Goal: Task Accomplishment & Management: Use online tool/utility

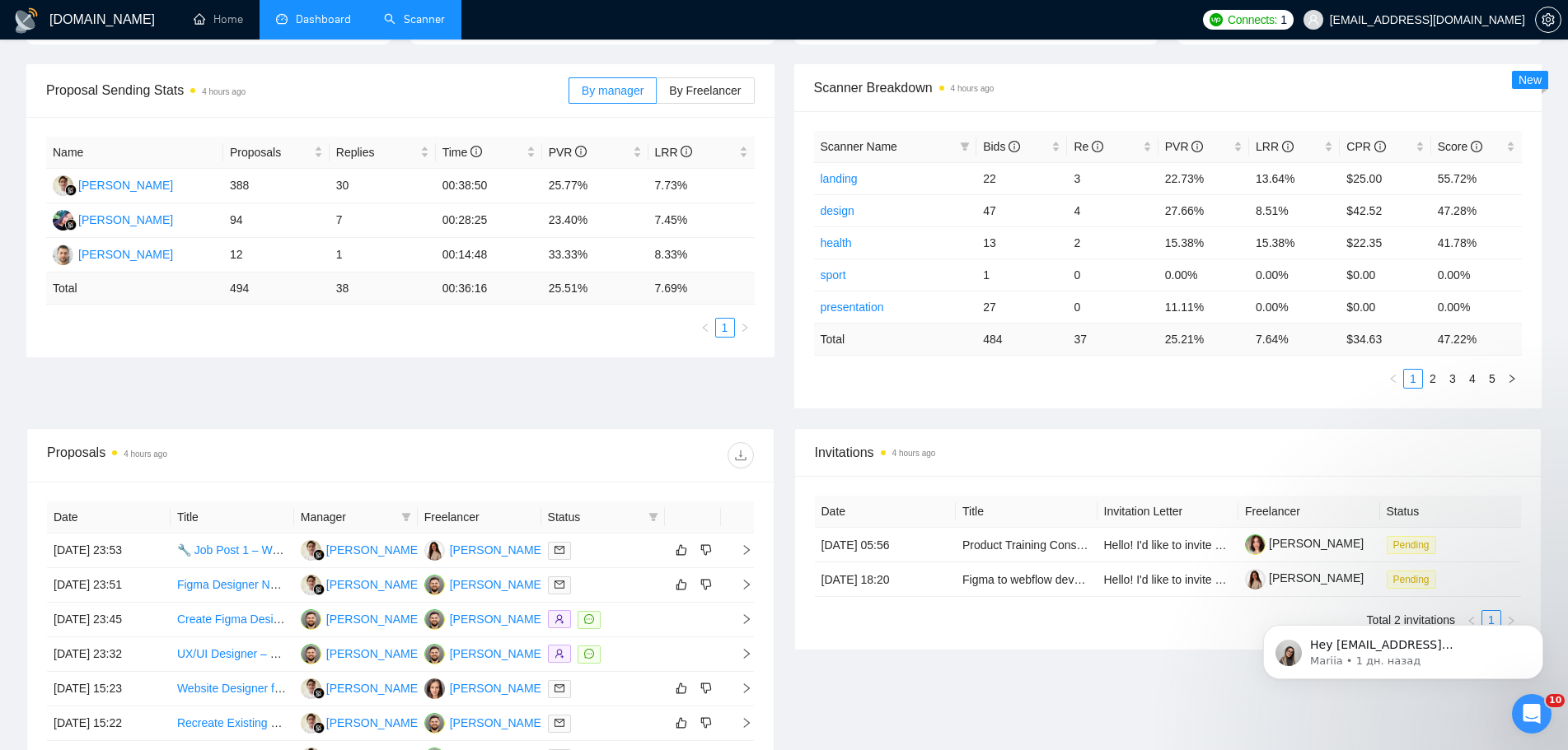
click at [428, 27] on link "Scanner" at bounding box center [414, 18] width 61 height 14
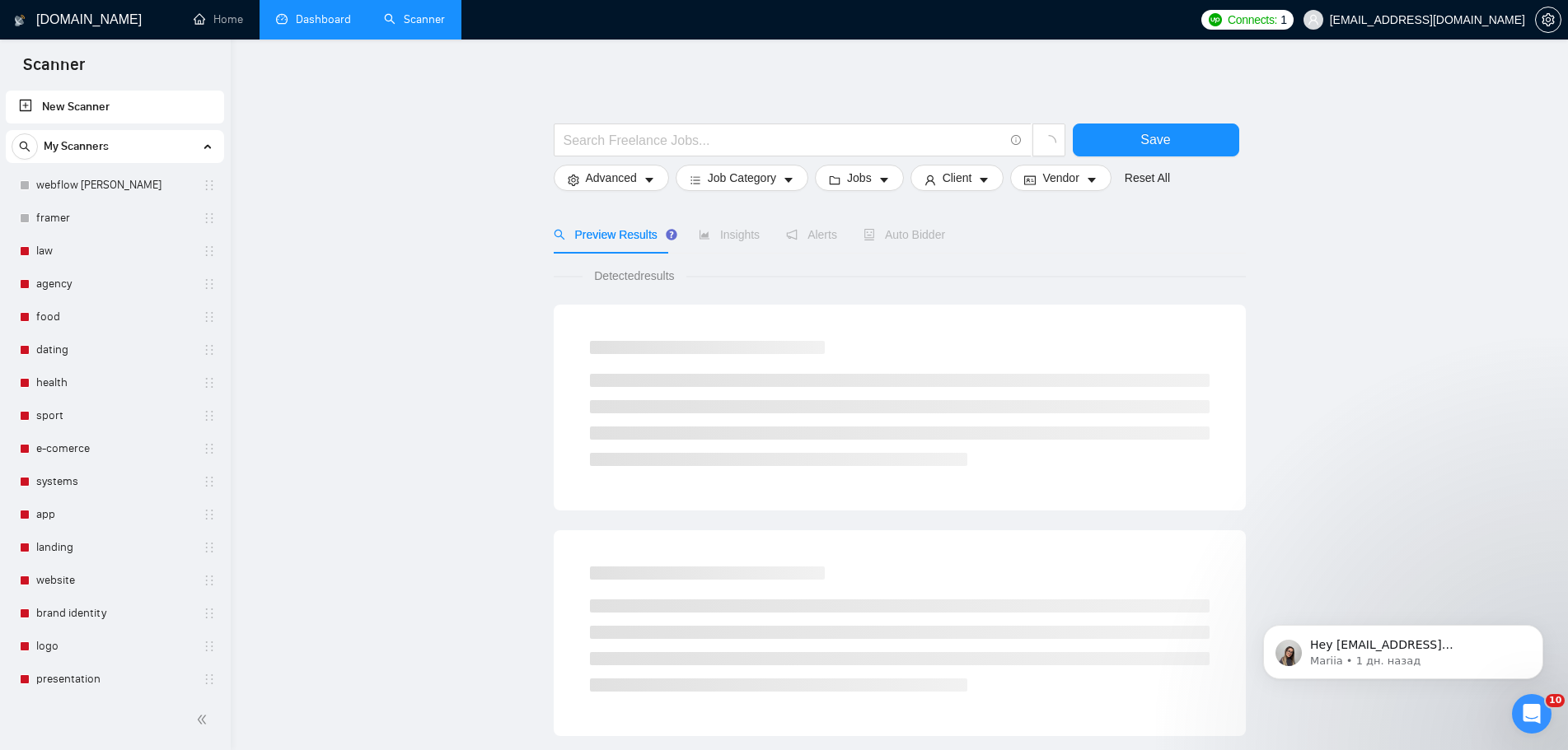
click at [338, 19] on link "Dashboard" at bounding box center [313, 18] width 75 height 14
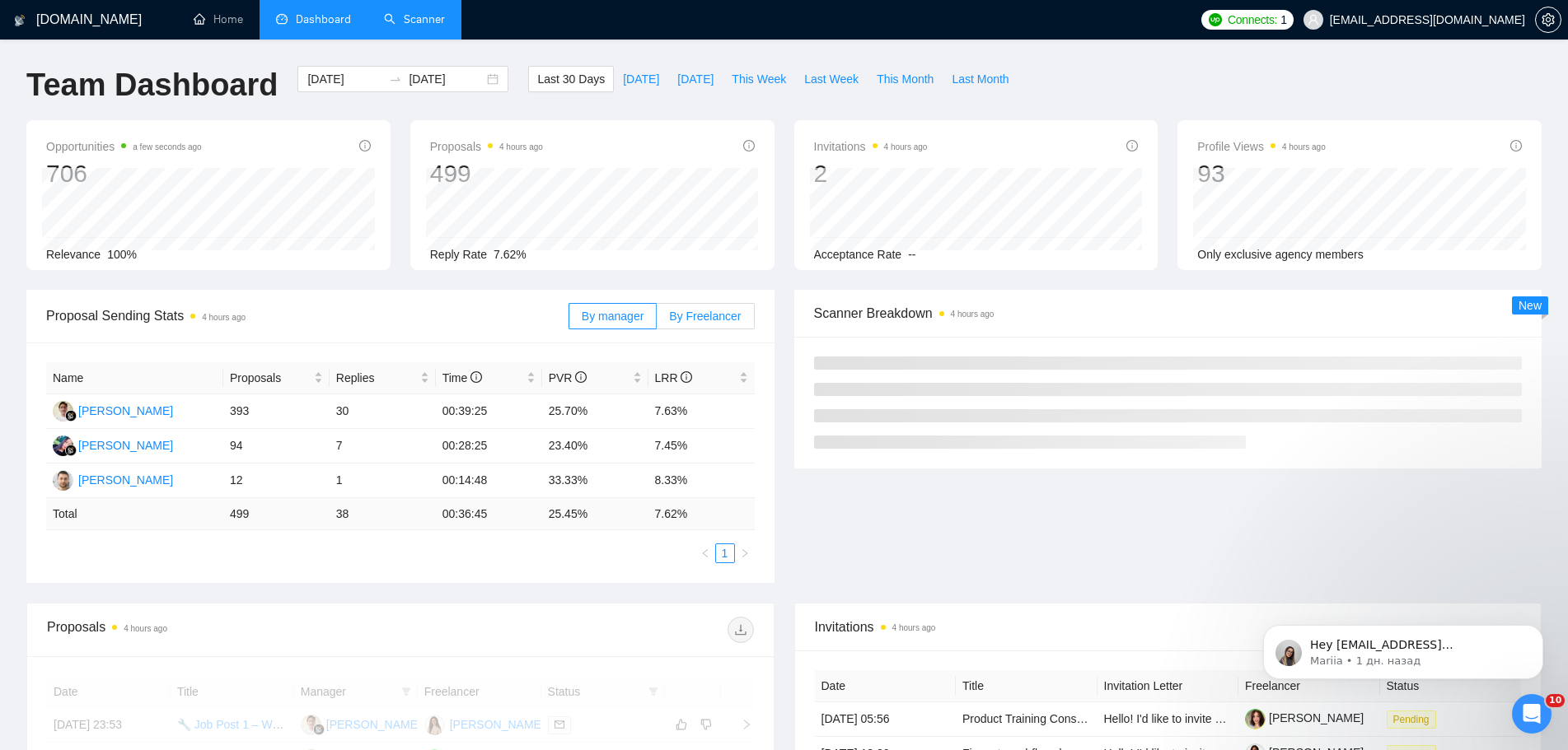
click at [692, 311] on span "By Freelancer" at bounding box center [705, 316] width 72 height 13
click at [656, 320] on input "By Freelancer" at bounding box center [656, 320] width 0 height 0
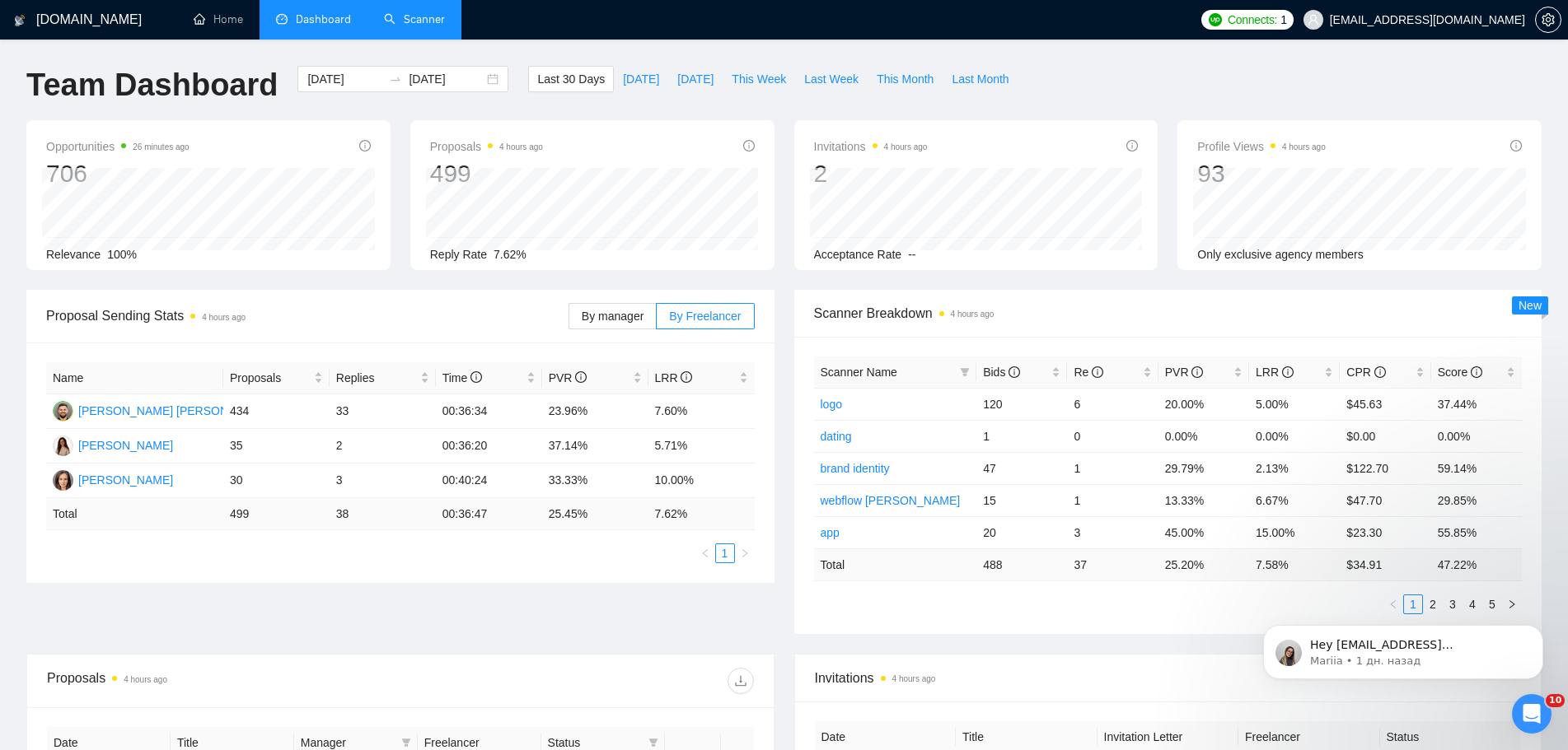
click at [437, 18] on link "Scanner" at bounding box center [414, 18] width 61 height 14
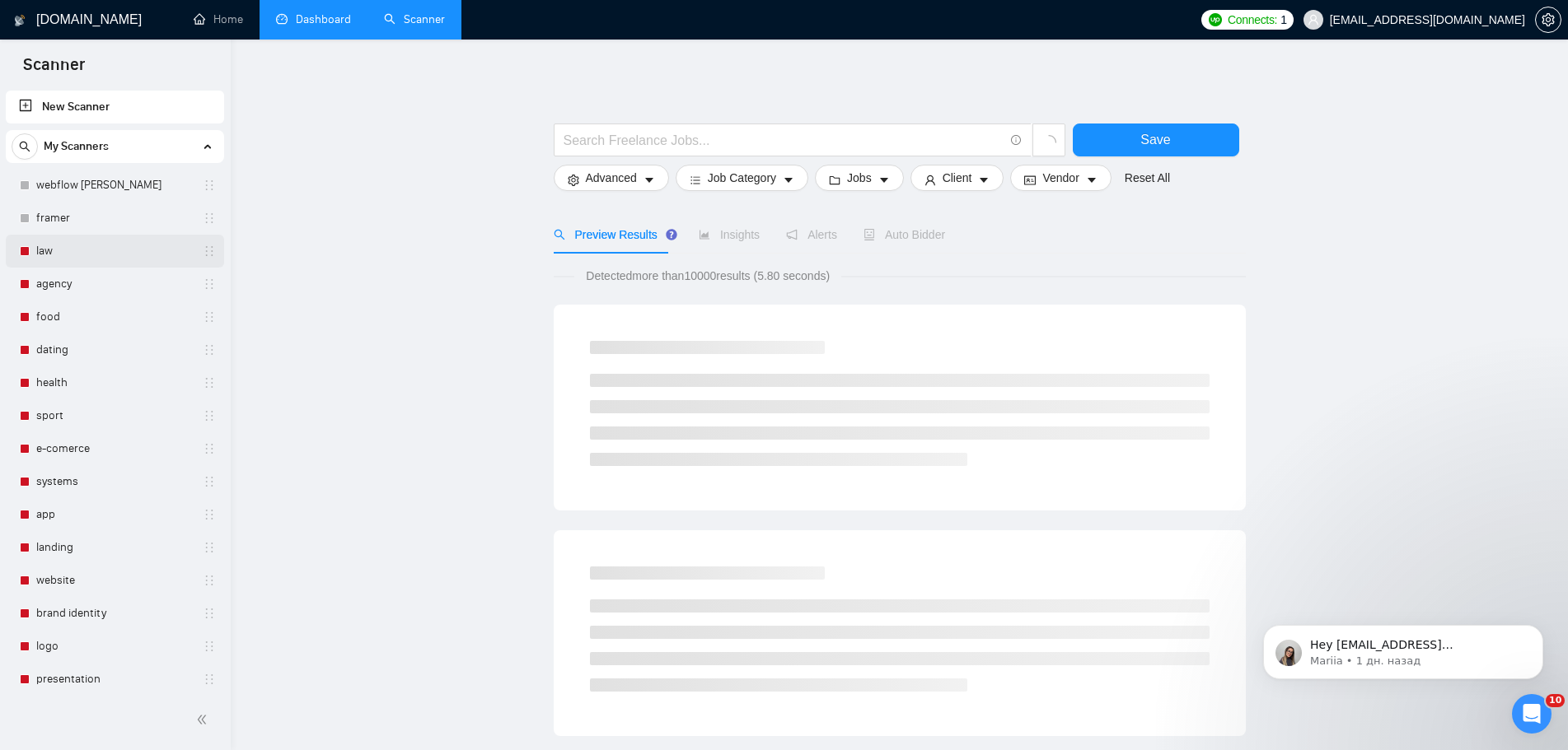
click at [66, 244] on link "law" at bounding box center [114, 251] width 157 height 33
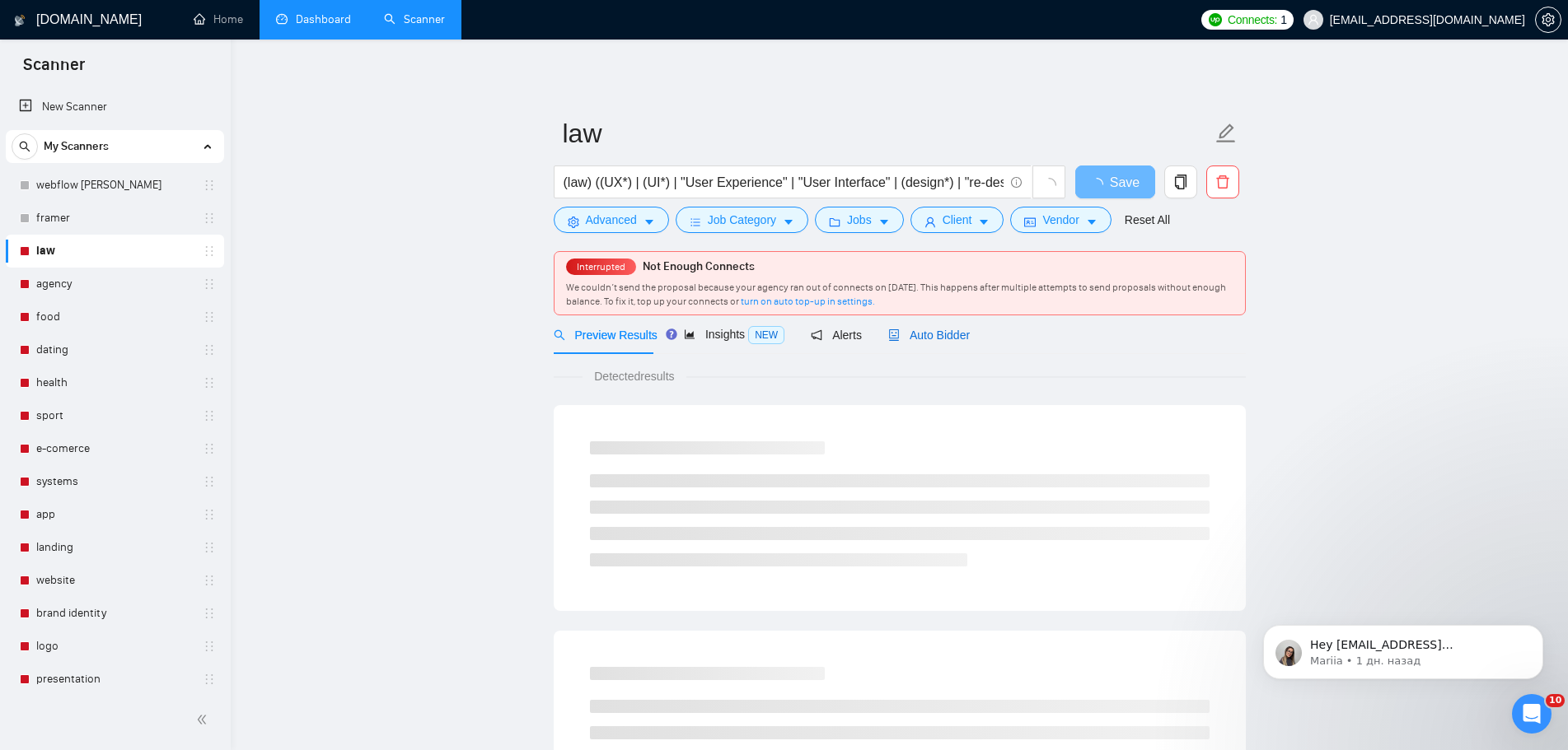
click at [940, 343] on div "Auto Bidder" at bounding box center [928, 335] width 81 height 18
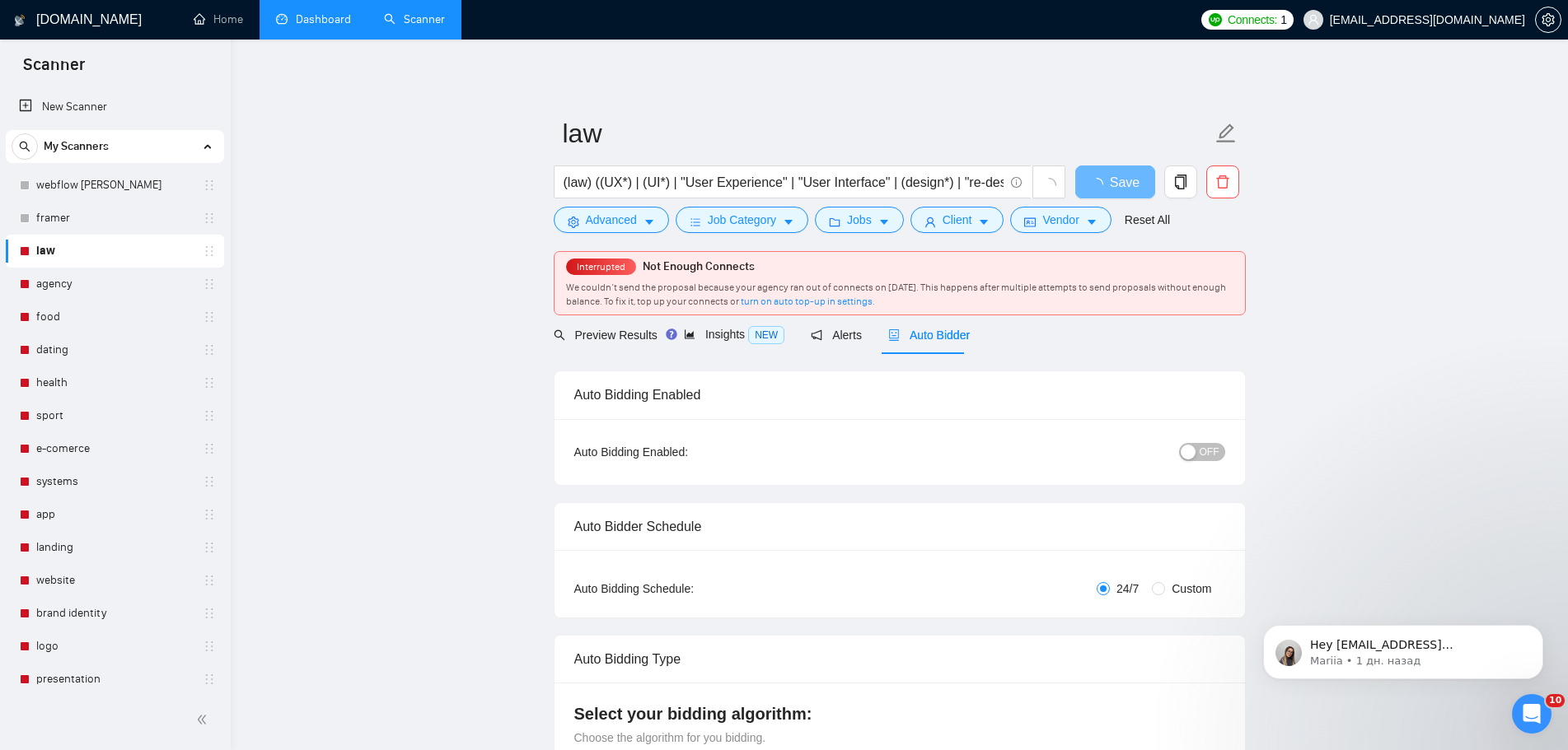
radio input "false"
radio input "true"
checkbox input "true"
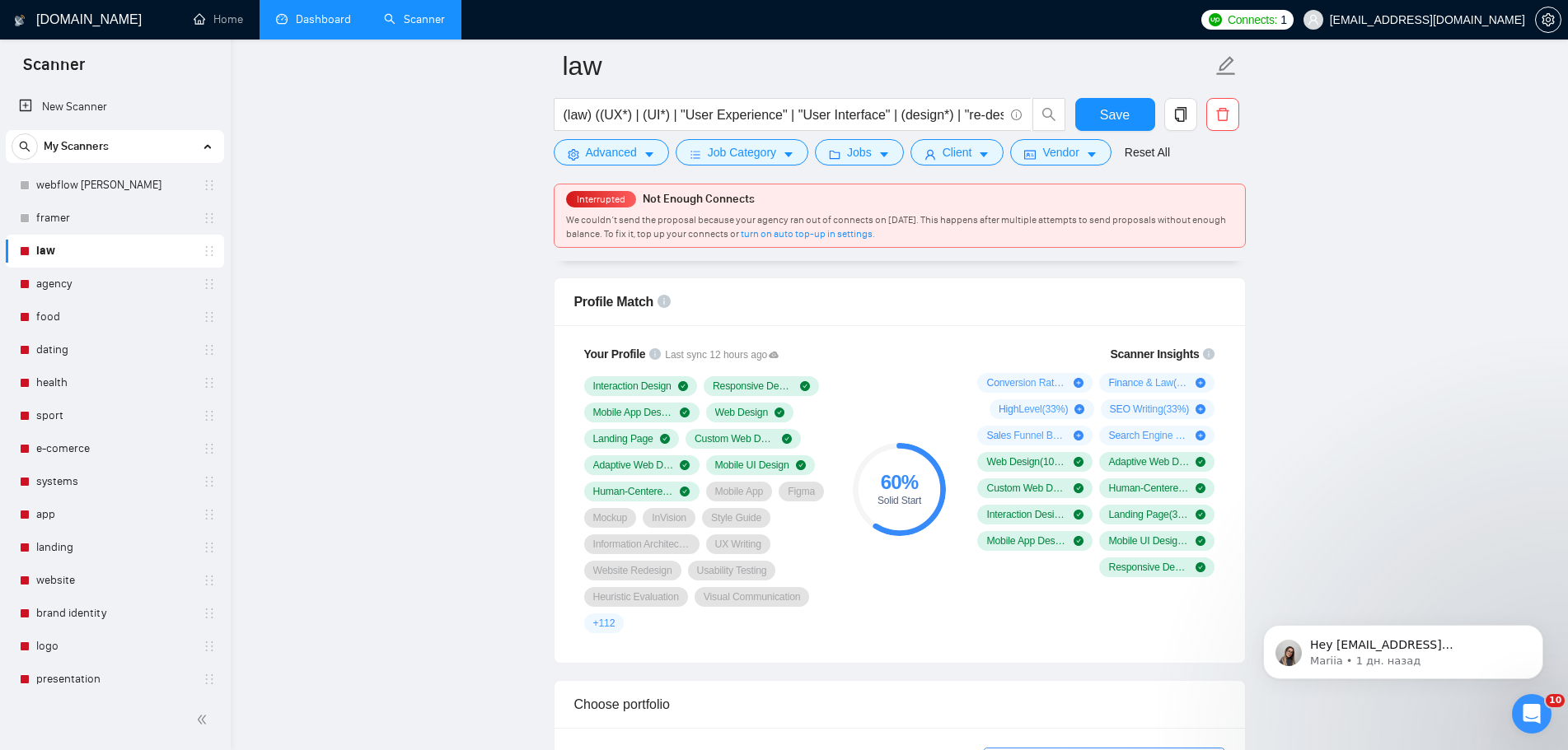
scroll to position [1235, 0]
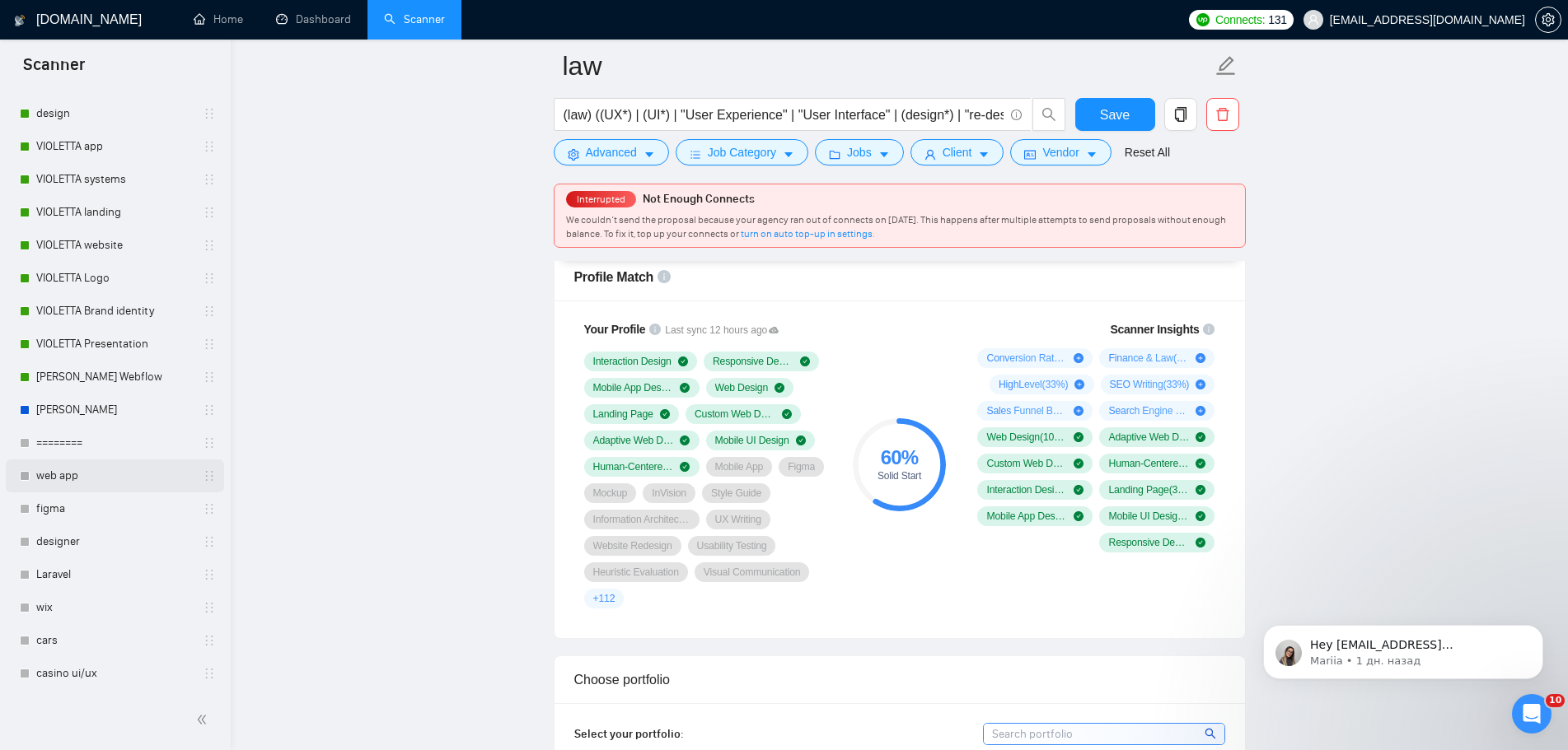
scroll to position [1317, 0]
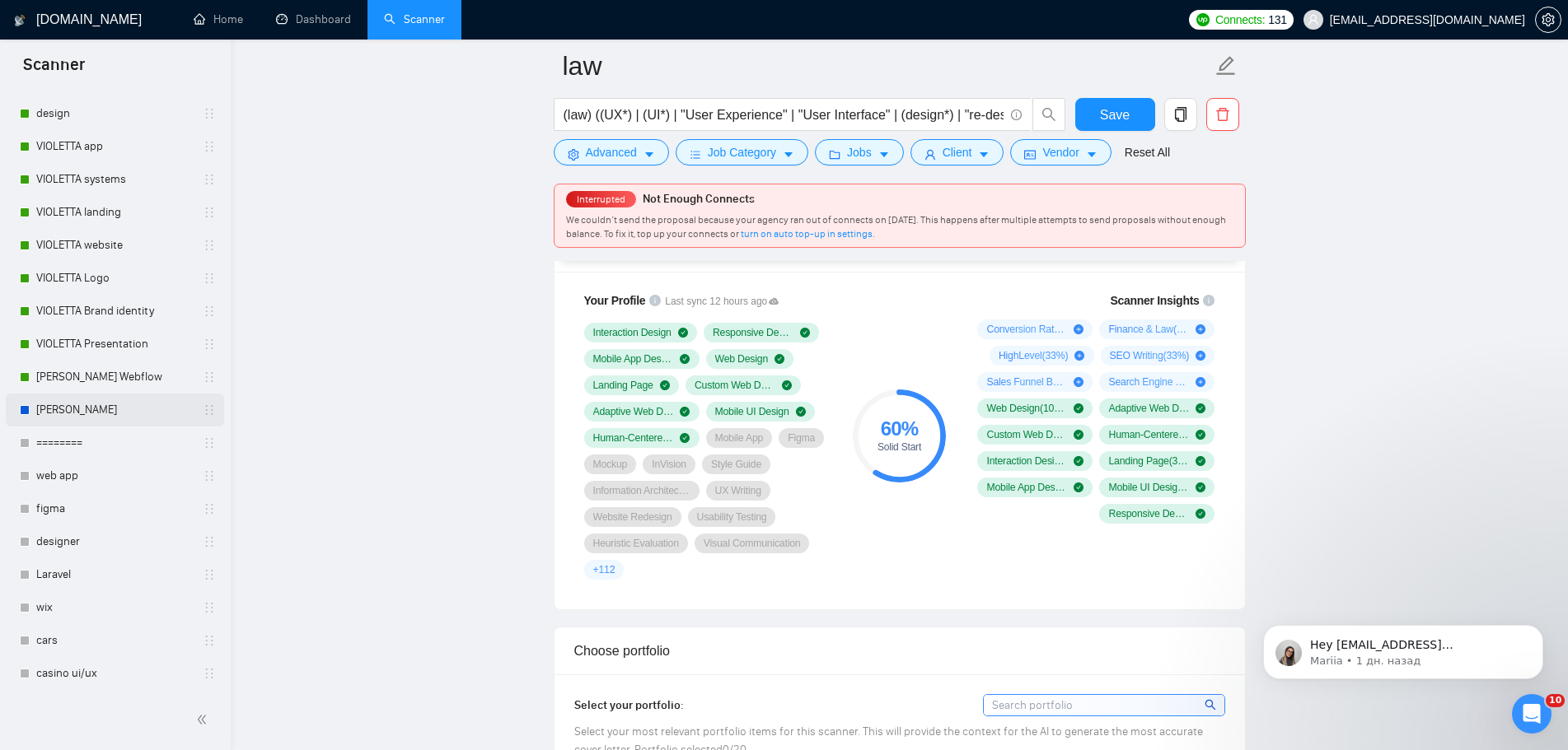
click at [127, 410] on link "[PERSON_NAME]" at bounding box center [114, 411] width 157 height 33
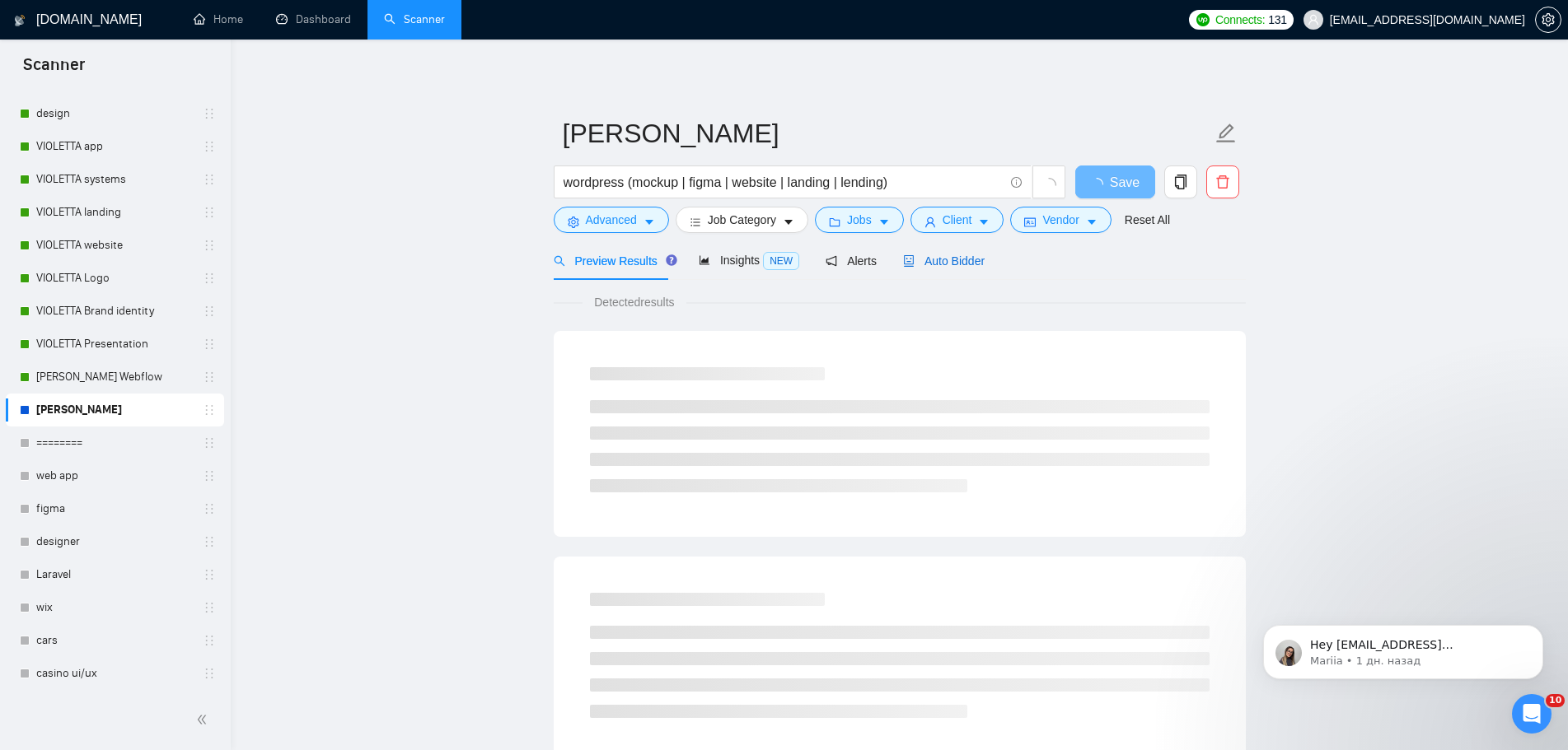
click at [932, 258] on span "Auto Bidder" at bounding box center [943, 261] width 81 height 13
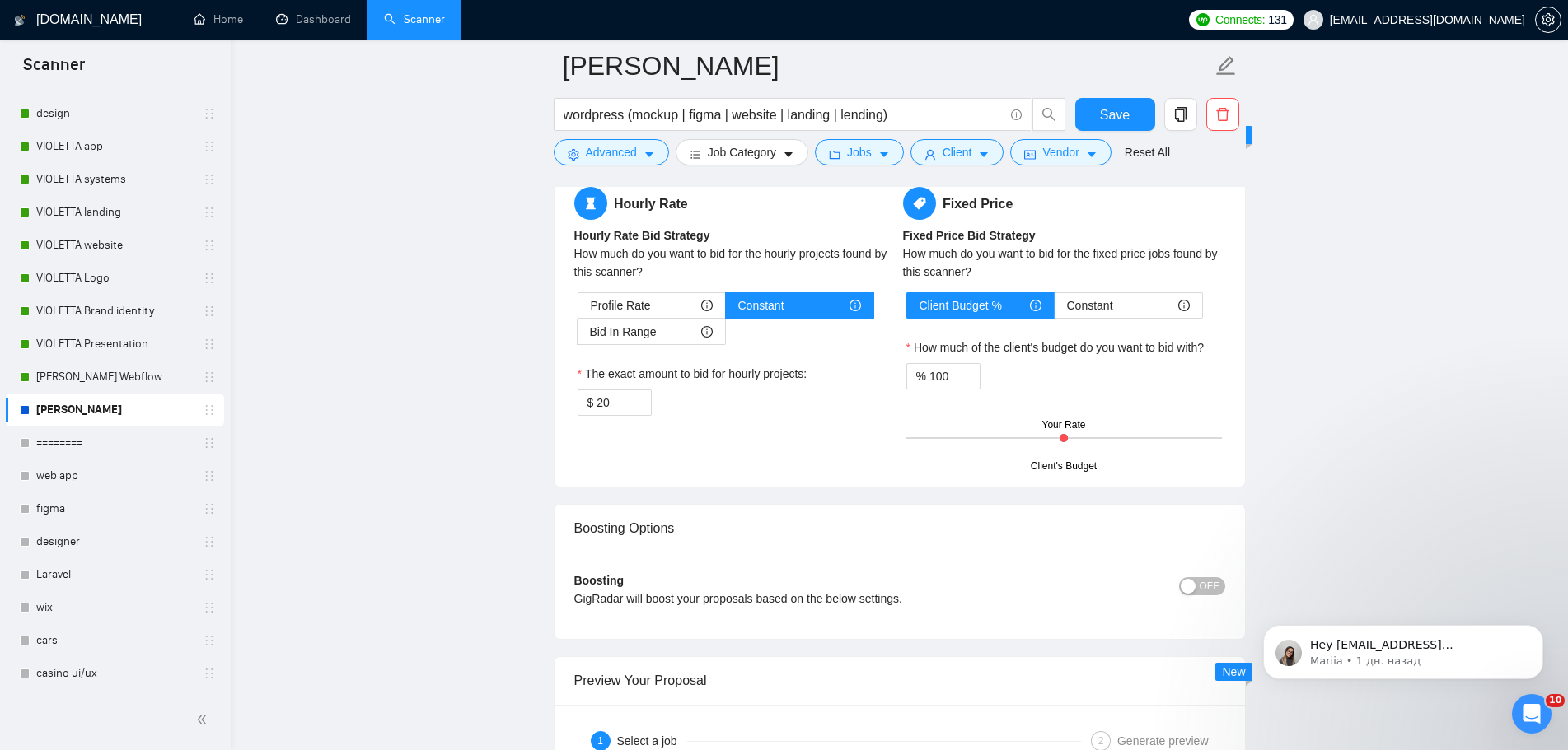
scroll to position [2882, 0]
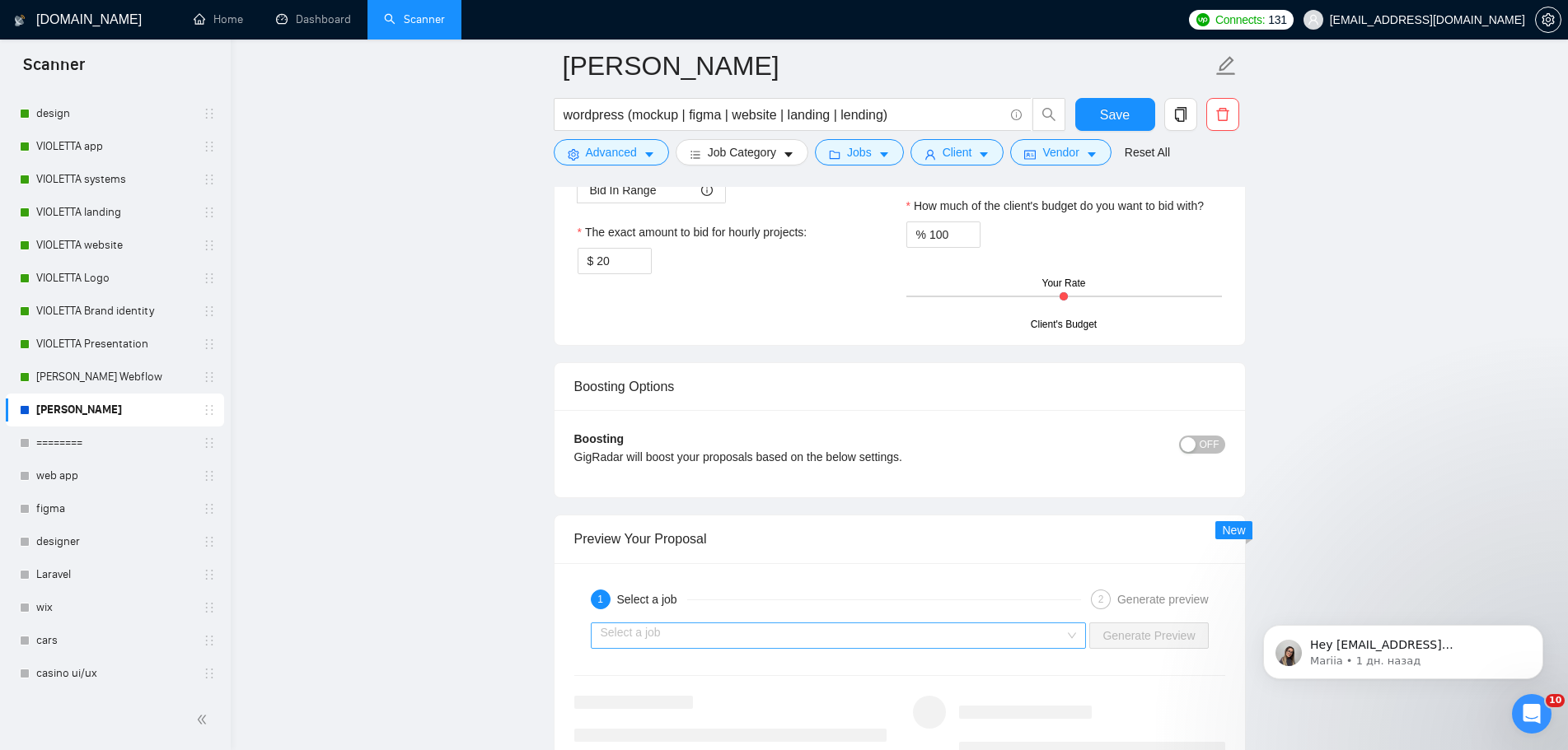
click at [1042, 634] on input "search" at bounding box center [832, 636] width 464 height 25
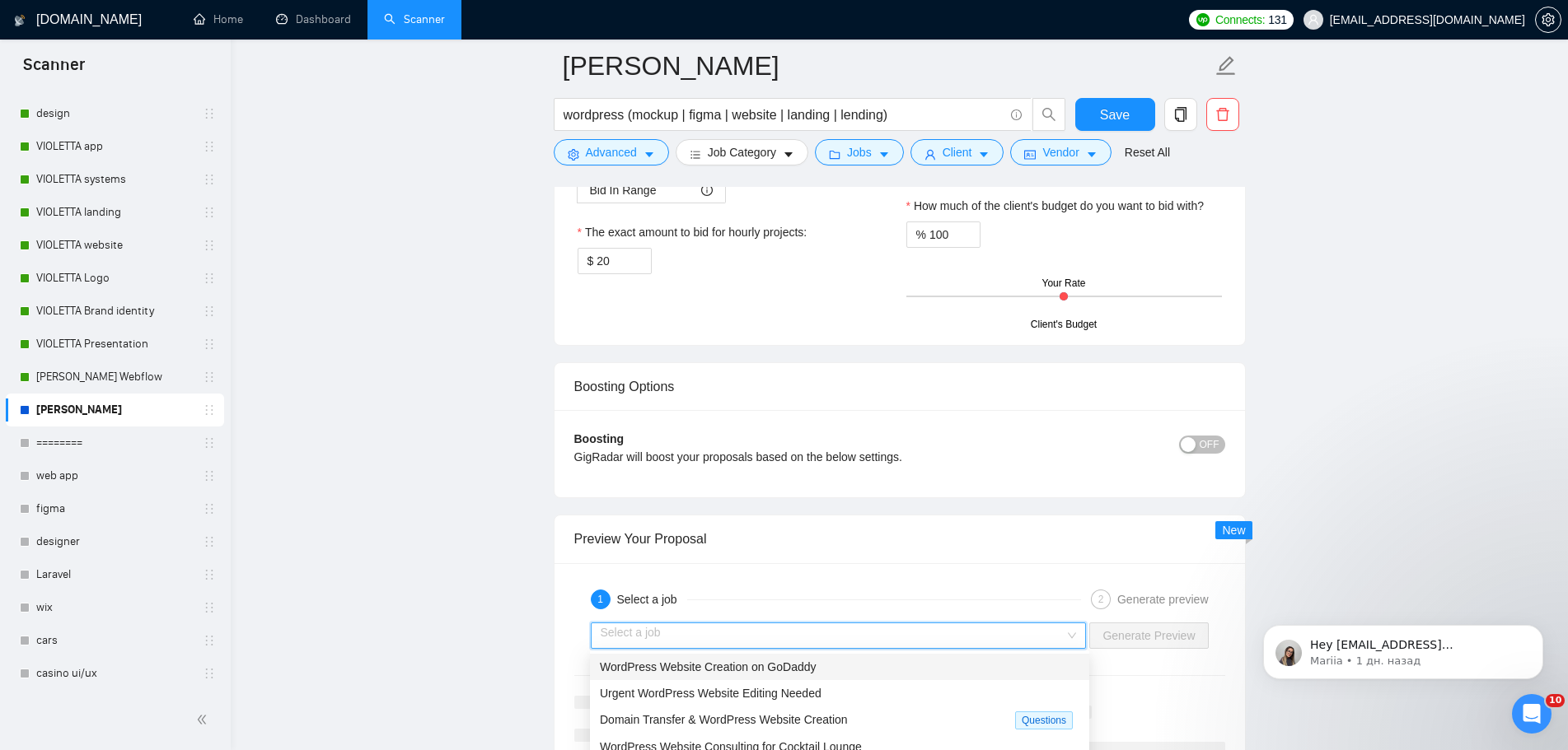
click at [878, 674] on div "WordPress Website Creation on GoDaddy" at bounding box center [839, 667] width 479 height 18
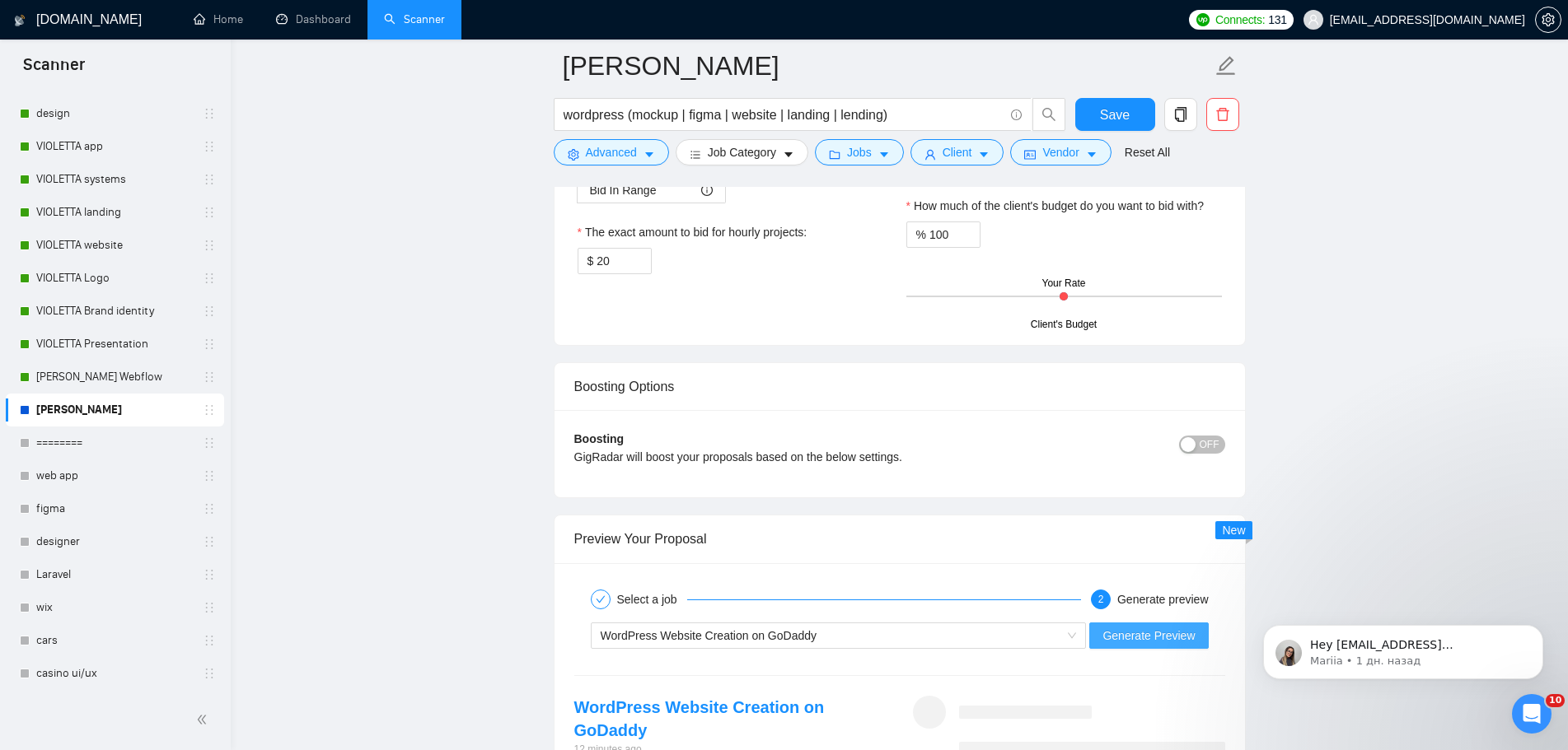
click at [1133, 633] on span "Generate Preview" at bounding box center [1148, 636] width 92 height 18
click at [1536, 631] on icon "Dismiss notification" at bounding box center [1538, 629] width 9 height 9
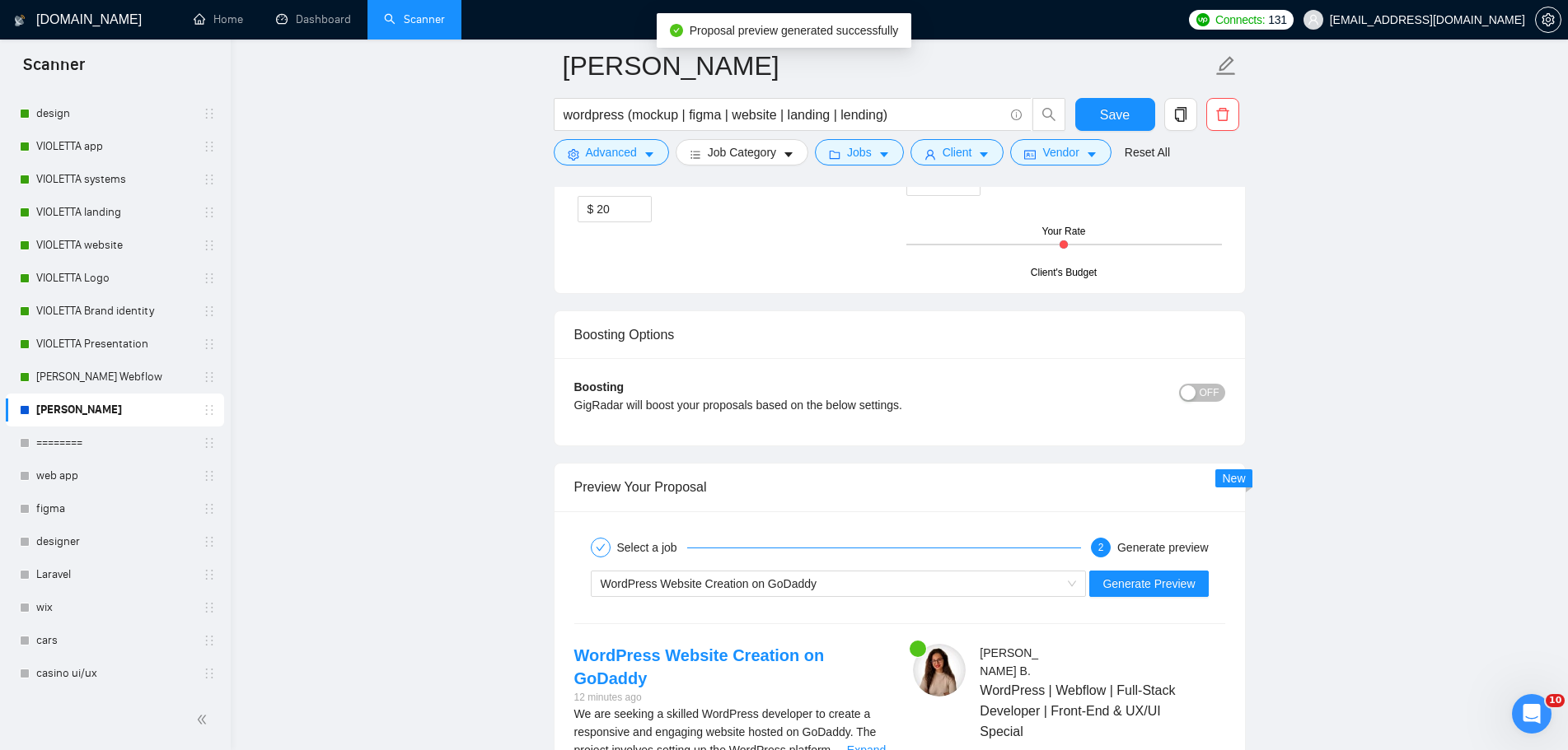
scroll to position [3211, 0]
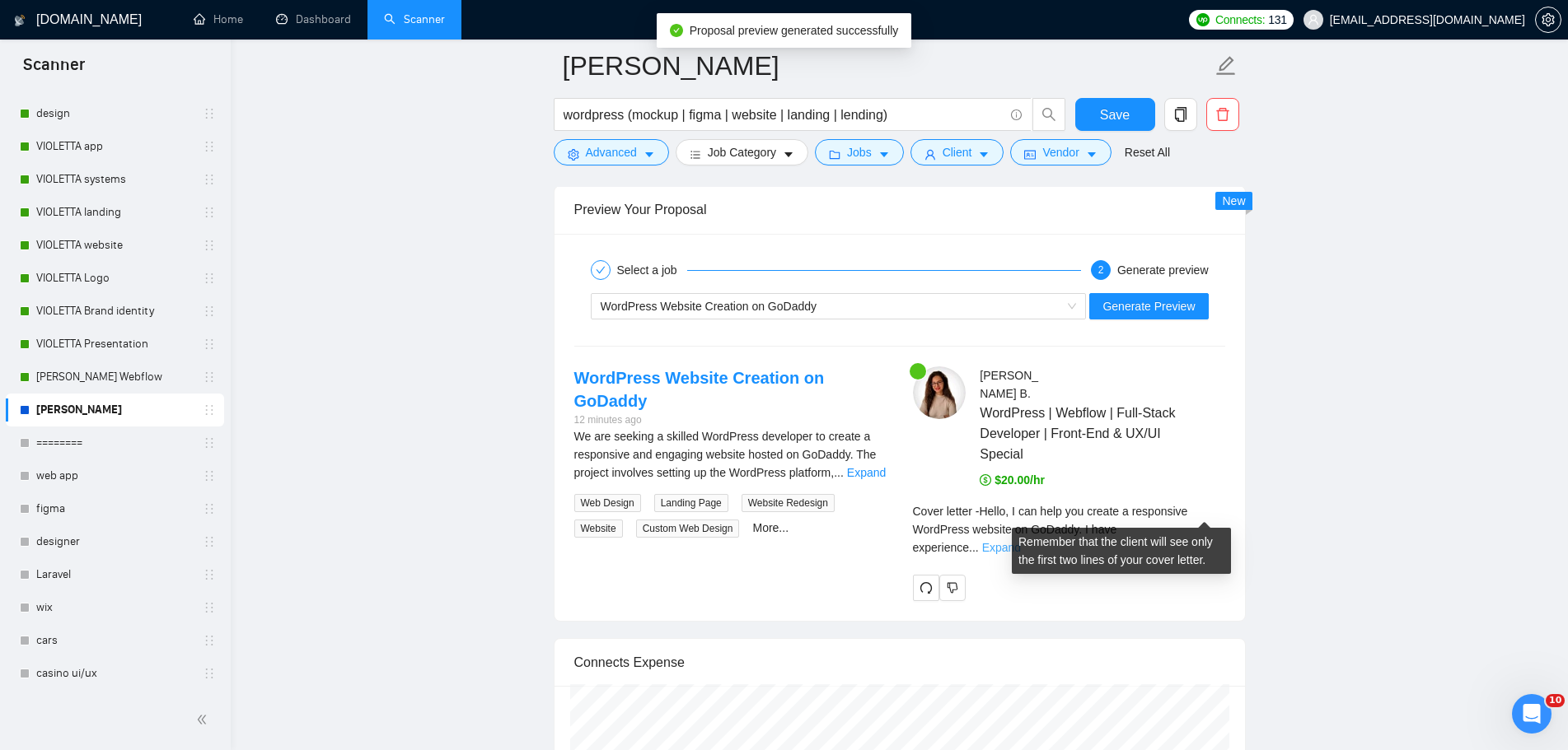
click at [1021, 541] on link "Expand" at bounding box center [1001, 547] width 39 height 13
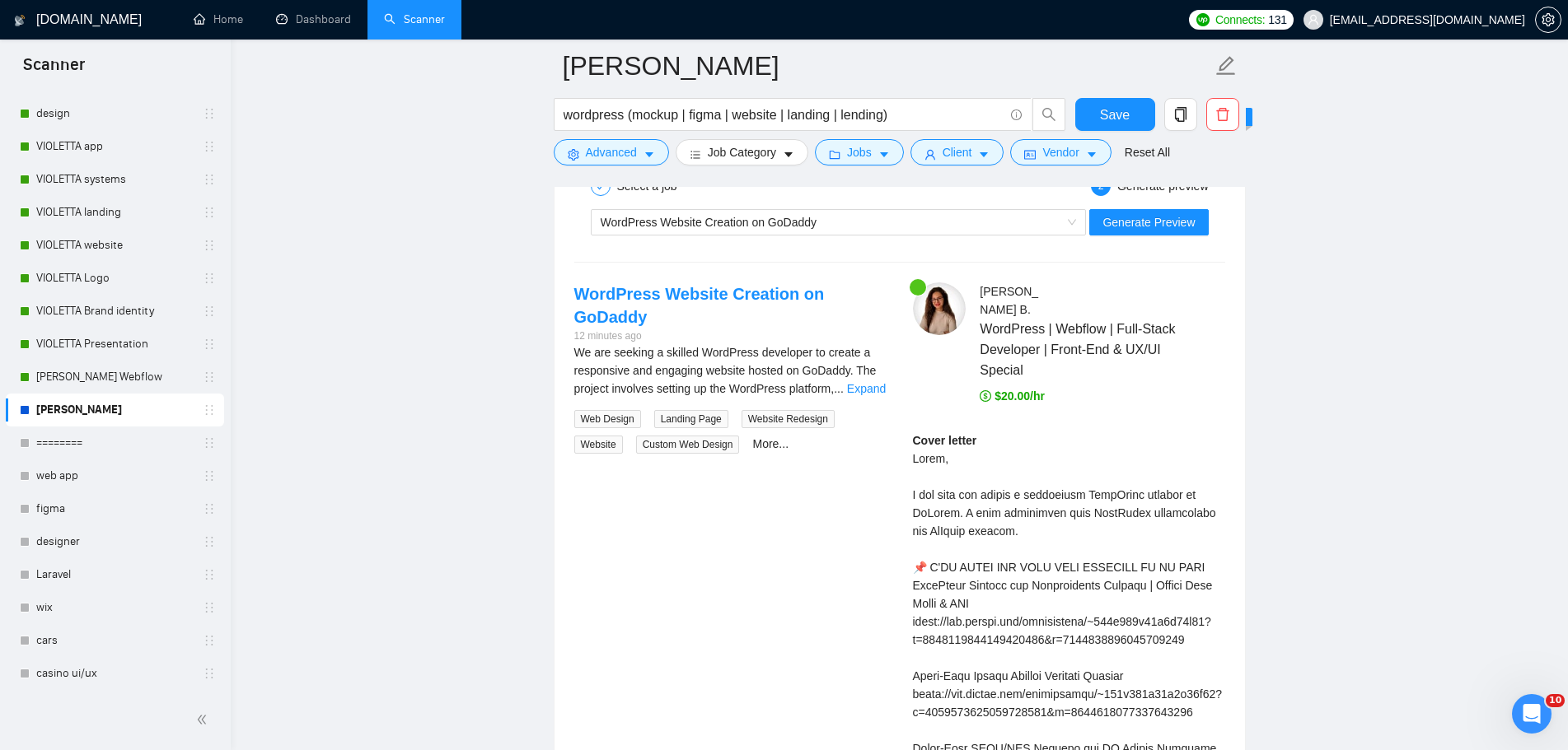
scroll to position [3375, 0]
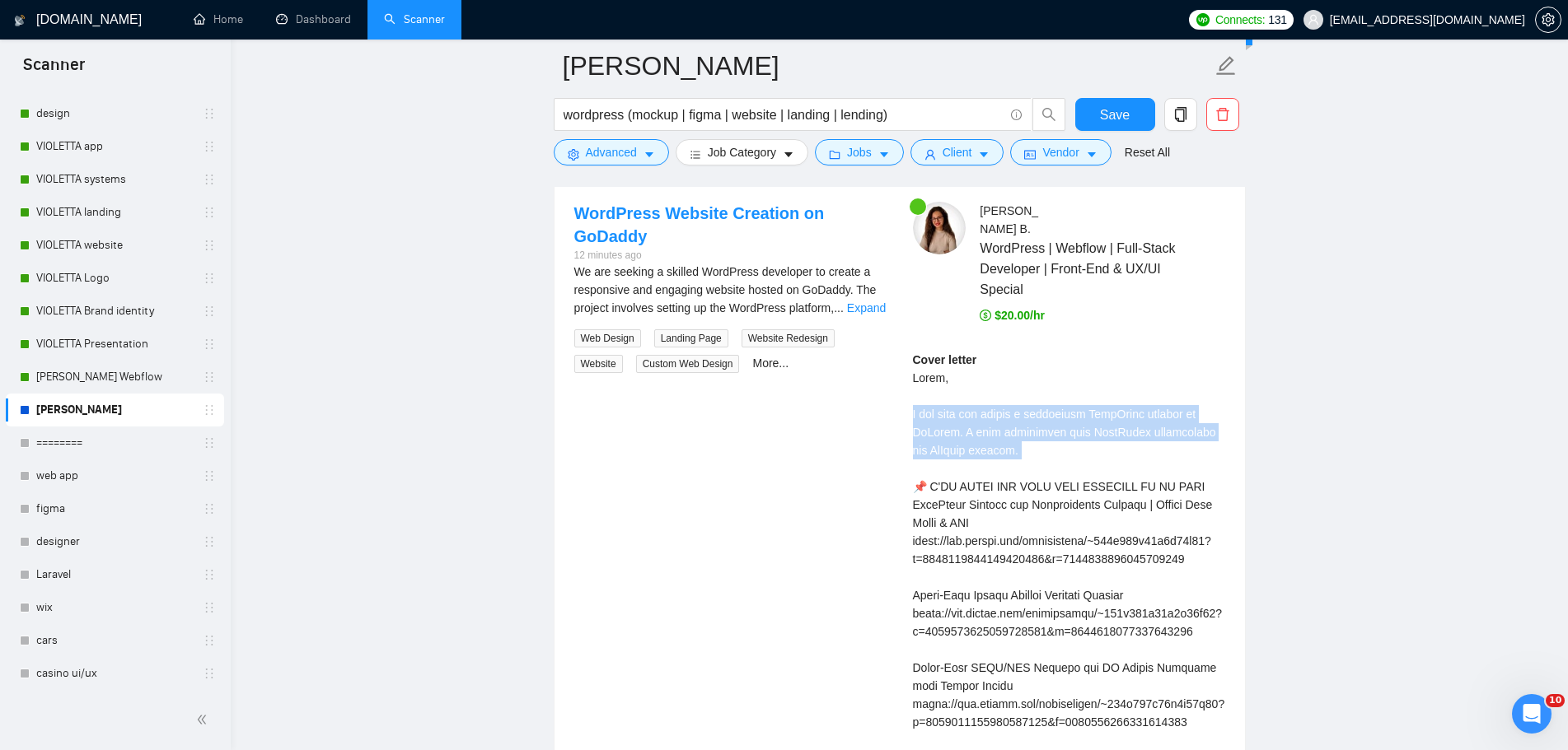
drag, startPoint x: 910, startPoint y: 393, endPoint x: 1041, endPoint y: 443, distance: 140.2
click at [1031, 440] on div at bounding box center [1031, 440] width 0 height 0
drag, startPoint x: 914, startPoint y: 397, endPoint x: 1032, endPoint y: 429, distance: 122.3
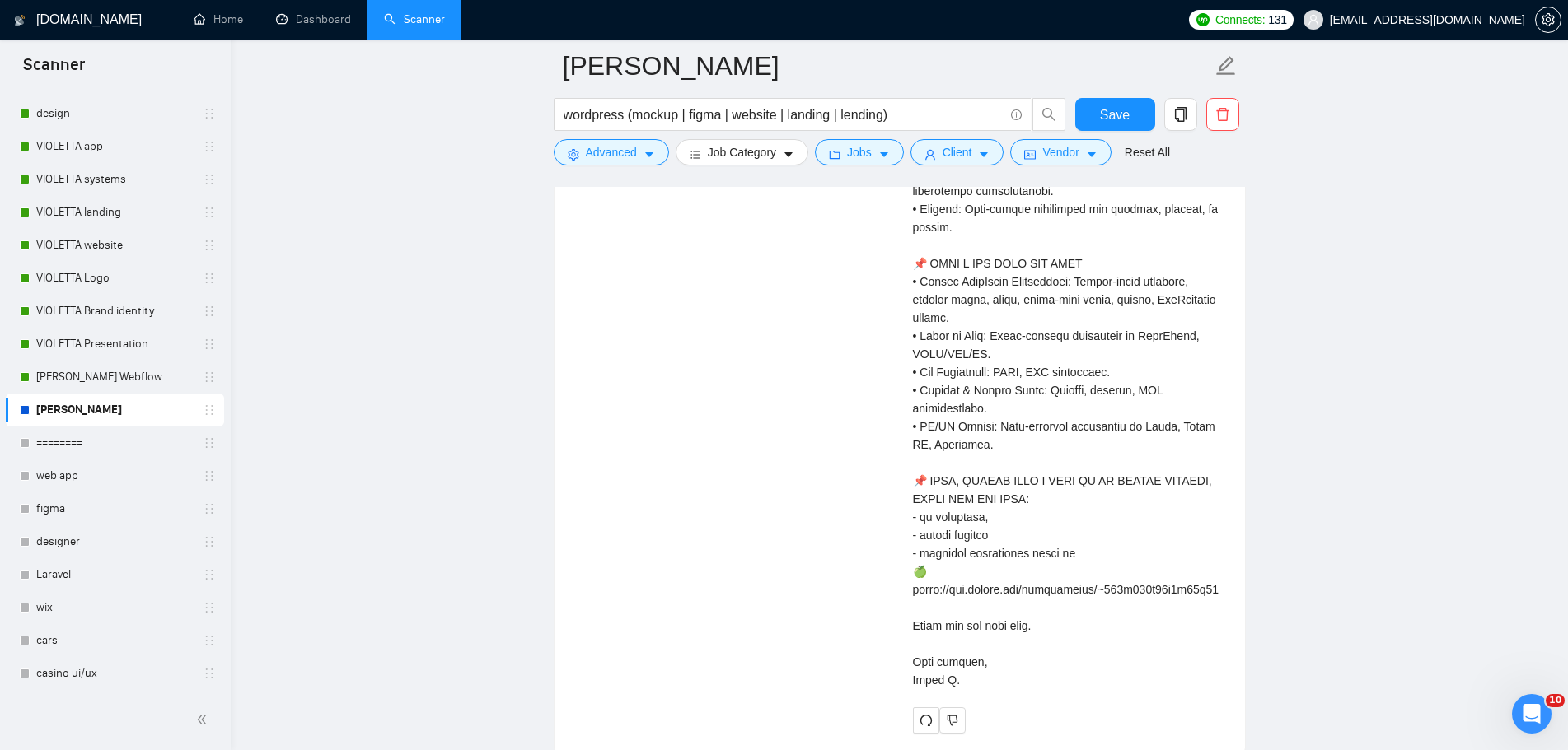
scroll to position [4199, 0]
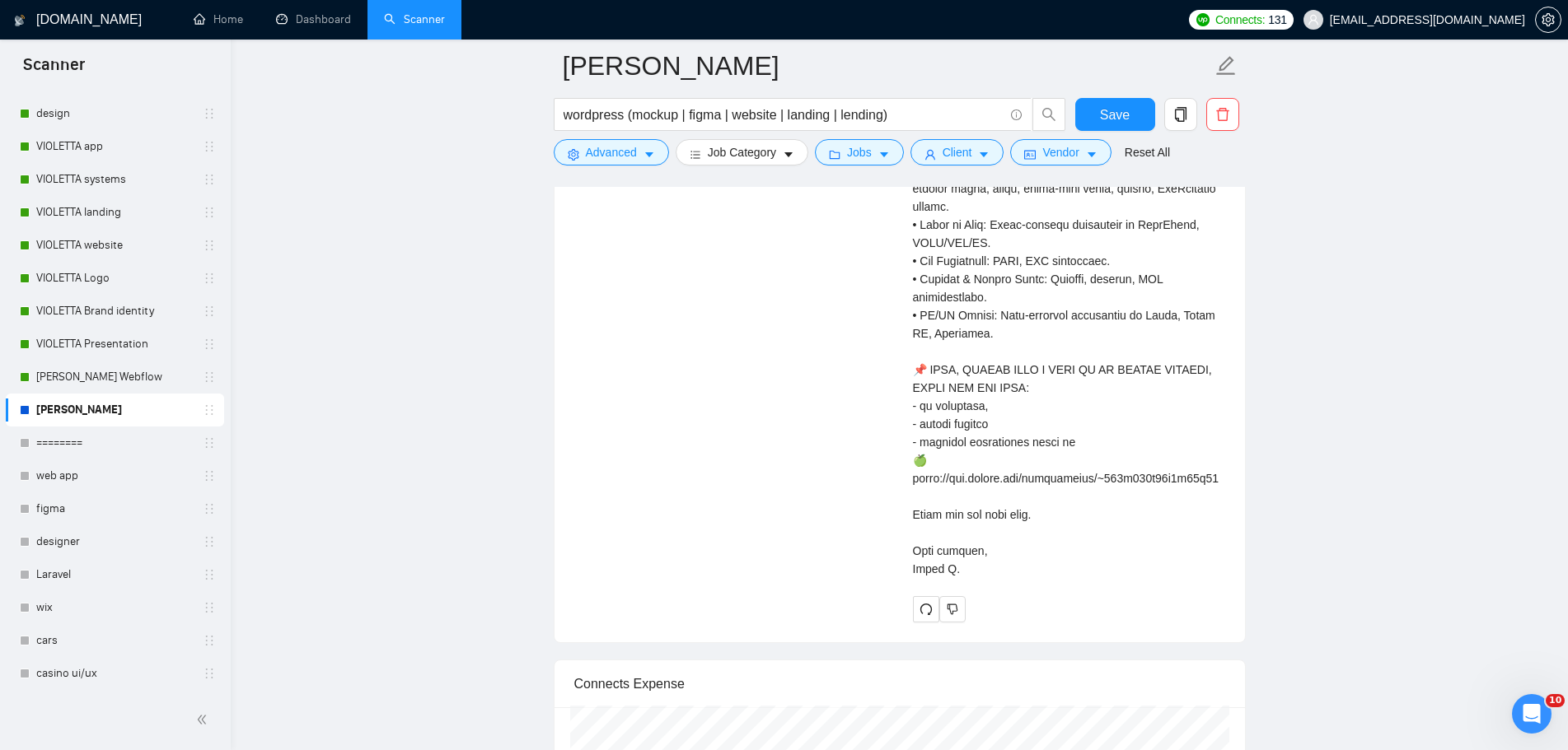
drag, startPoint x: 913, startPoint y: 355, endPoint x: 1172, endPoint y: 570, distance: 336.6
click at [1172, 570] on div "Cover letter" at bounding box center [1069, 58] width 312 height 1062
copy div "Lorem, I dol sita con adipis e seddoeiusm TempOrinc utlabor et DoLorem. A enim …"
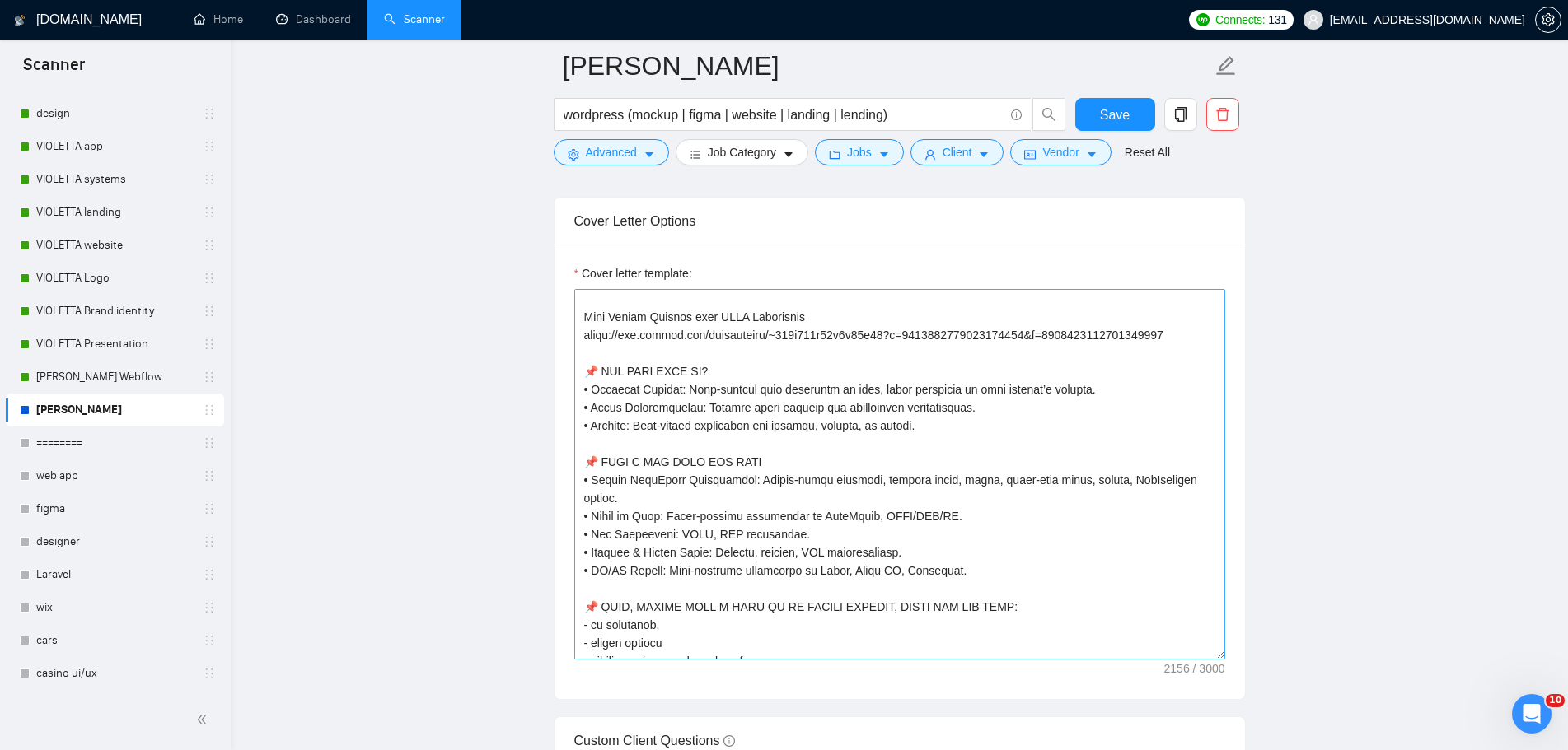
scroll to position [471, 0]
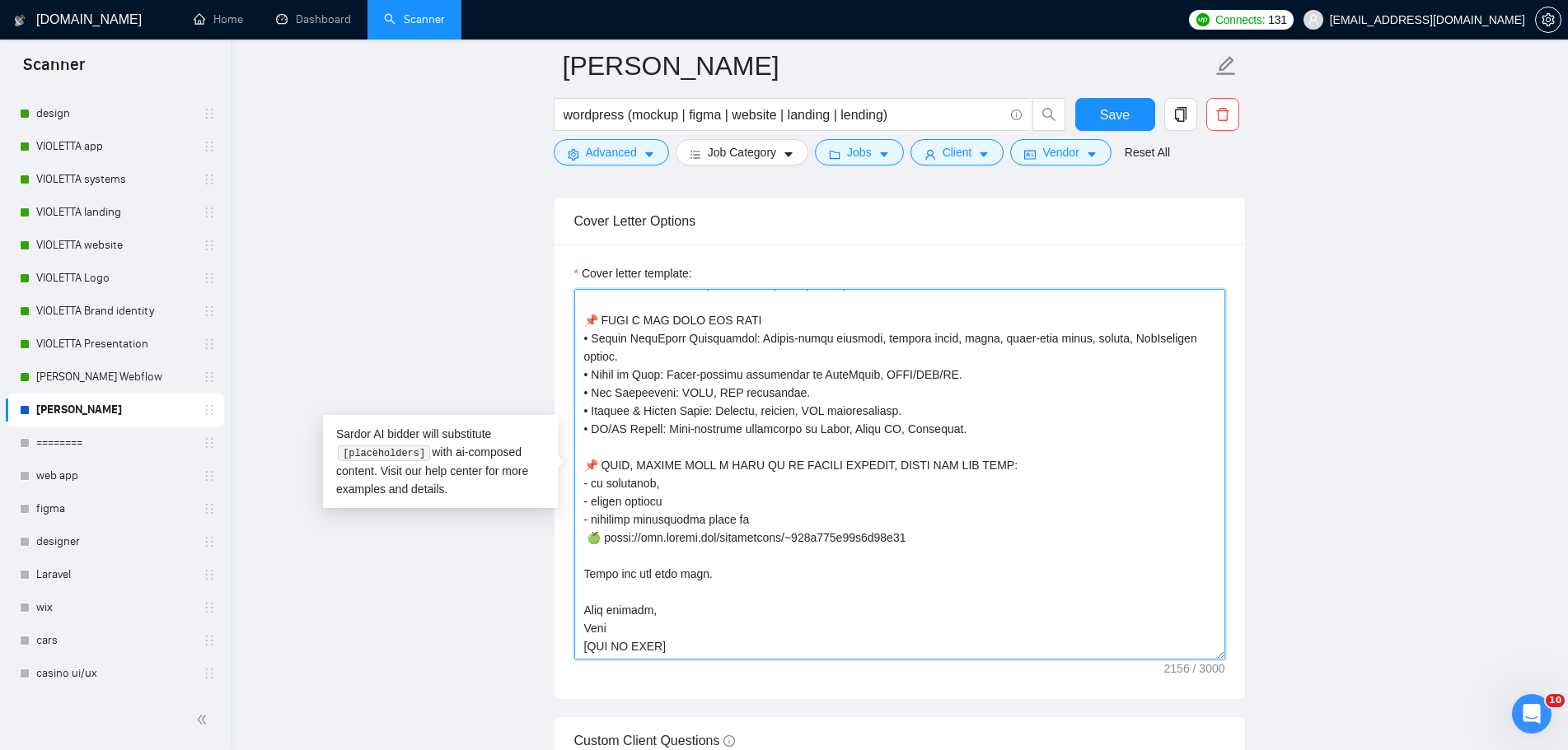
drag, startPoint x: 622, startPoint y: 622, endPoint x: 594, endPoint y: 643, distance: 35.0
click at [587, 625] on textarea "Cover letter template:" at bounding box center [899, 474] width 651 height 371
drag, startPoint x: 602, startPoint y: 624, endPoint x: 556, endPoint y: 613, distance: 47.3
click at [556, 613] on div "Cover letter template:" at bounding box center [900, 471] width 690 height 455
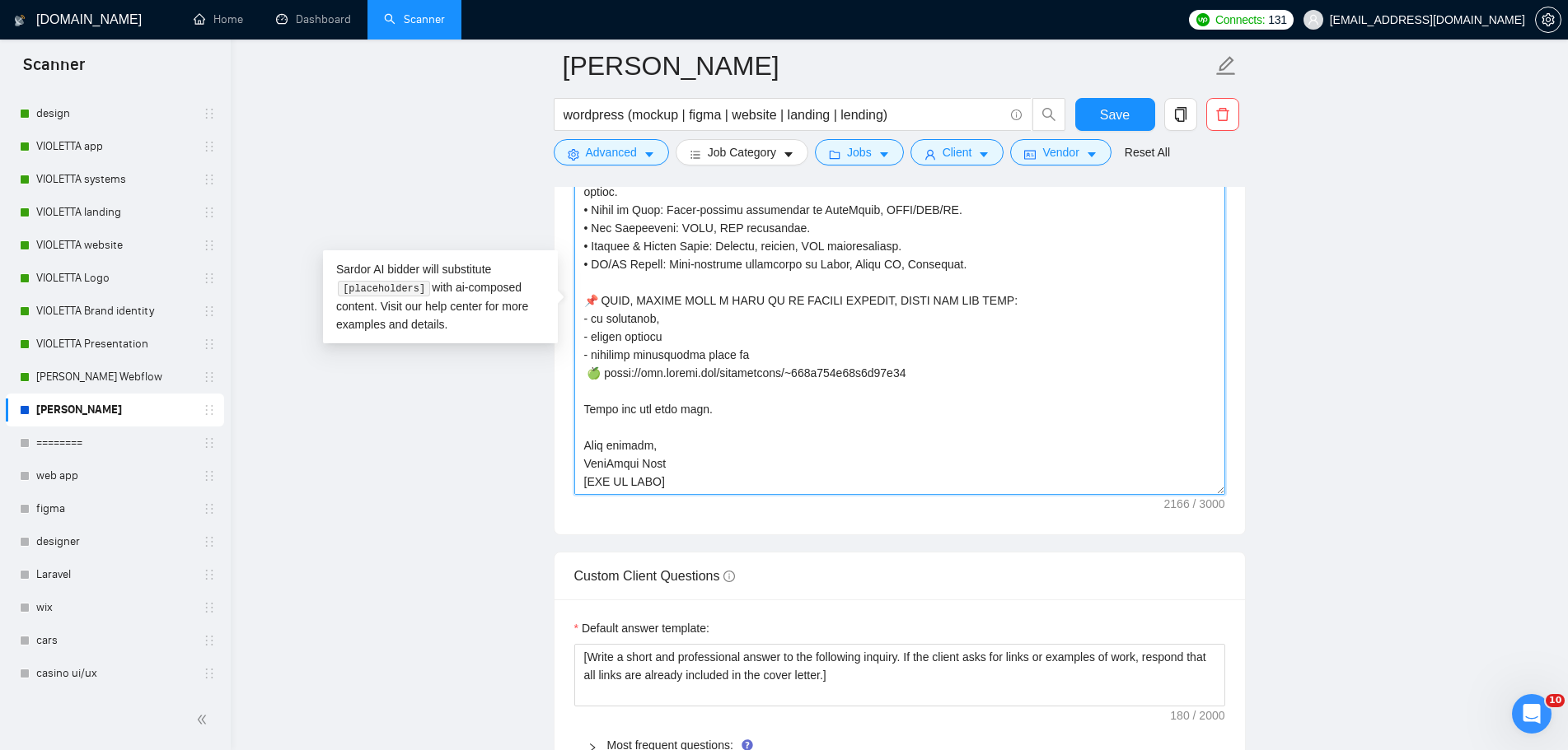
click at [737, 458] on textarea "Cover letter template:" at bounding box center [899, 310] width 651 height 371
drag, startPoint x: 676, startPoint y: 458, endPoint x: 533, endPoint y: 444, distance: 143.7
paste textarea "[PERSON_NAME]"
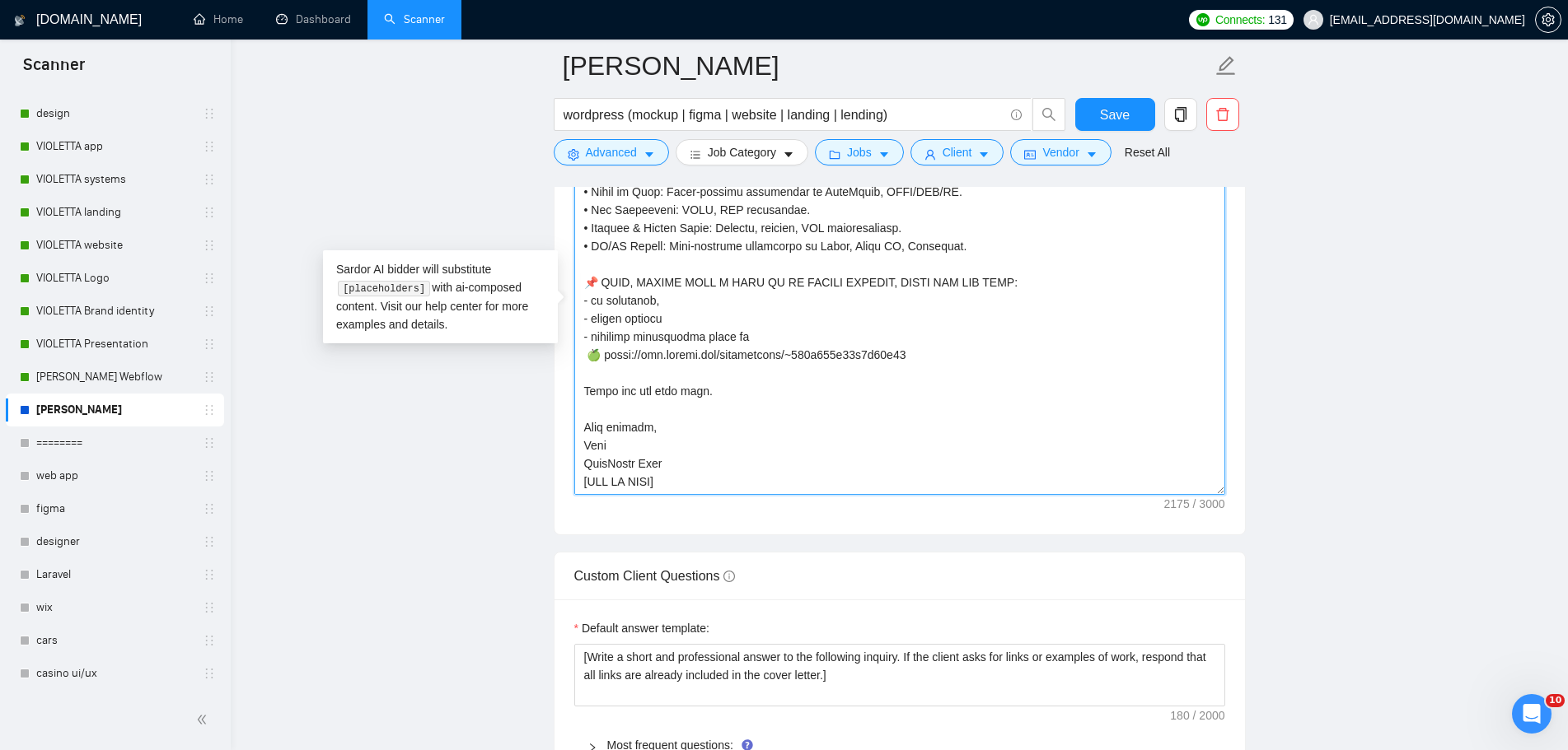
click at [587, 444] on textarea "Cover letter template:" at bounding box center [899, 310] width 651 height 371
click at [678, 455] on textarea "Cover letter template:" at bounding box center [899, 310] width 651 height 371
click at [651, 449] on textarea "Cover letter template:" at bounding box center [899, 310] width 651 height 371
drag, startPoint x: 683, startPoint y: 458, endPoint x: 576, endPoint y: 433, distance: 109.9
click at [576, 433] on textarea "Cover letter template:" at bounding box center [899, 310] width 651 height 371
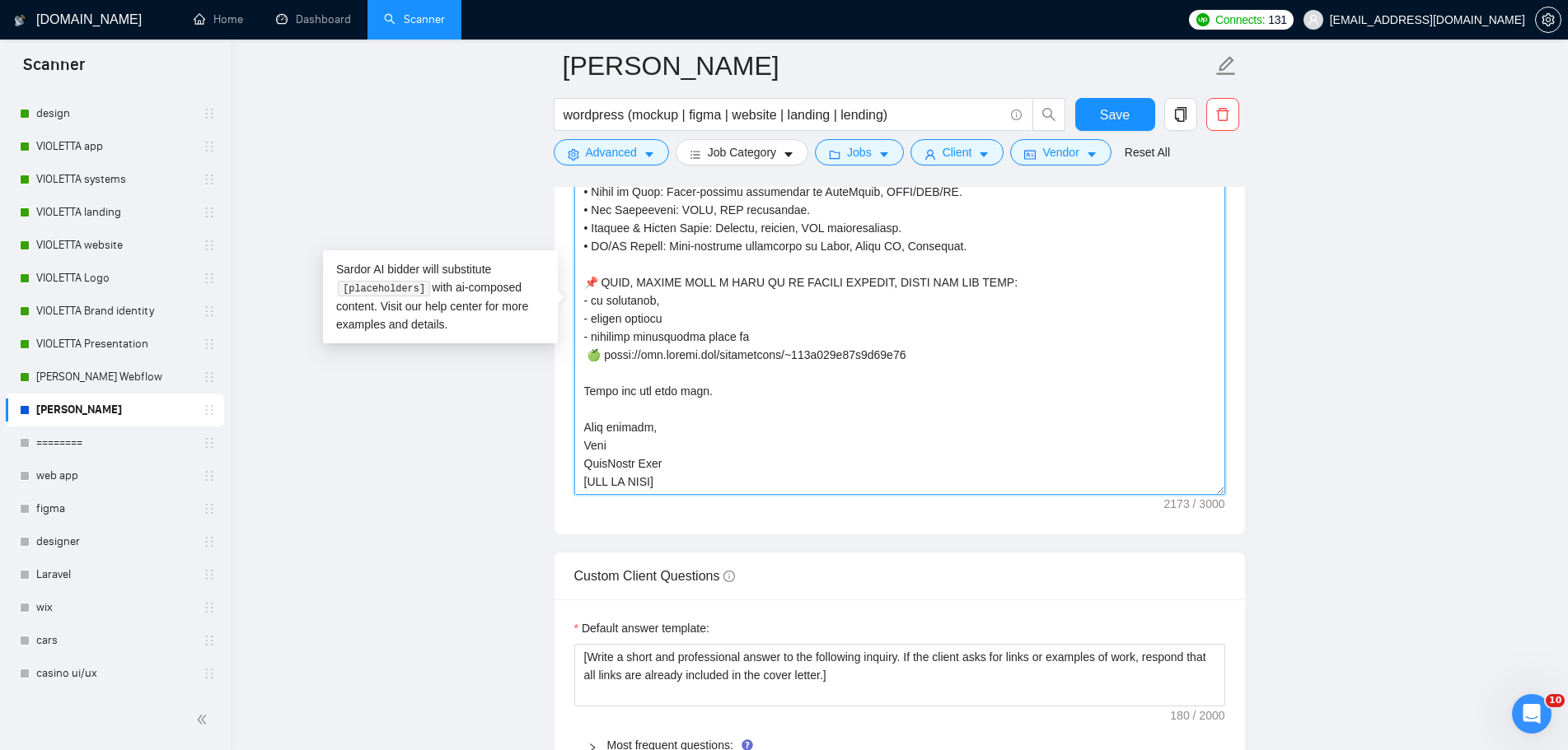
click at [814, 481] on textarea "Cover letter template:" at bounding box center [899, 310] width 651 height 371
click at [593, 447] on textarea "Cover letter template:" at bounding box center [899, 310] width 651 height 371
drag, startPoint x: 777, startPoint y: 446, endPoint x: 785, endPoint y: 463, distance: 18.8
click at [778, 446] on textarea "Cover letter template:" at bounding box center [899, 310] width 651 height 371
type textarea "👋 [Lorem i dolorsit ametcons adipi eli seddoe't inci, (ut lab et dolorema). Ali…"
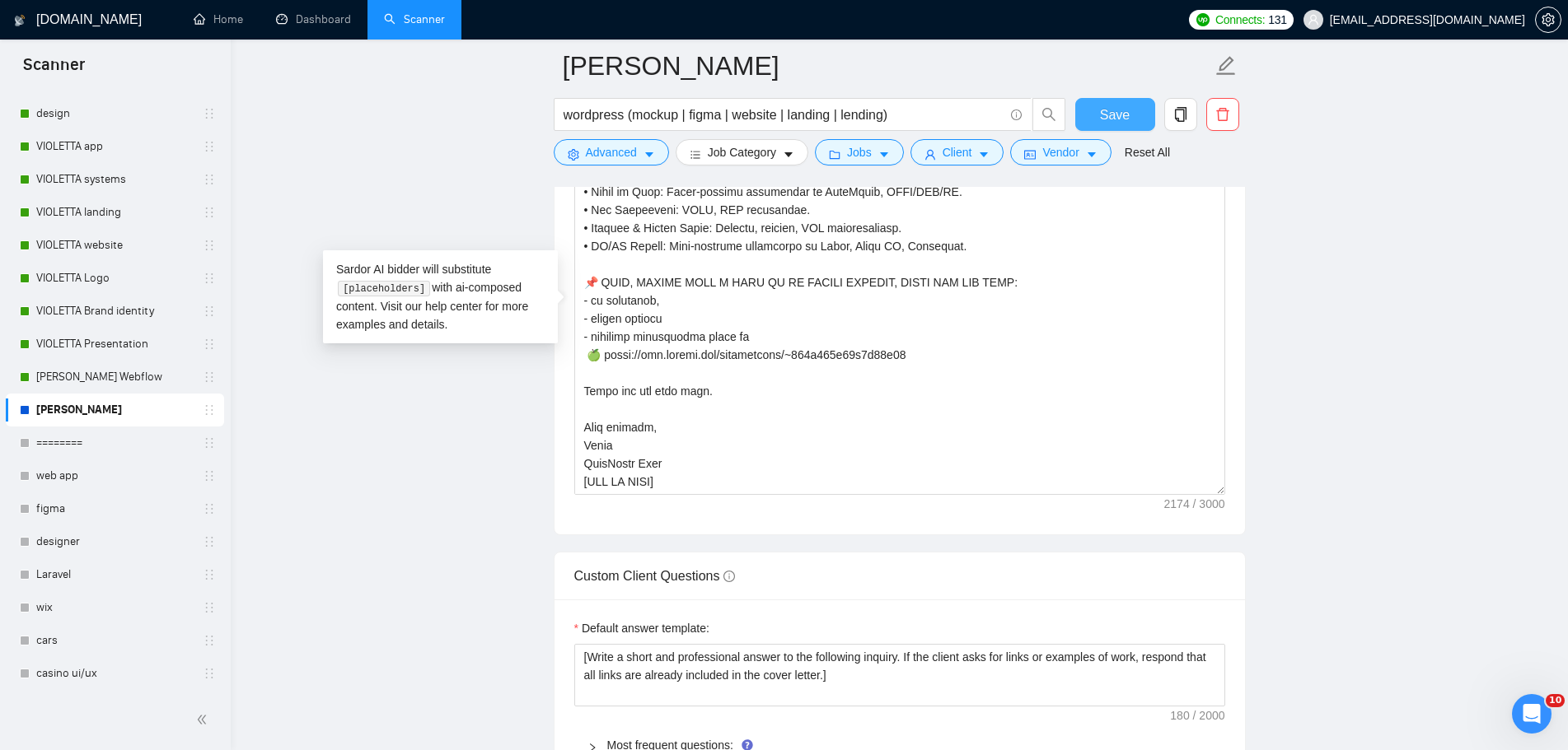
click at [1143, 111] on button "Save" at bounding box center [1115, 114] width 80 height 33
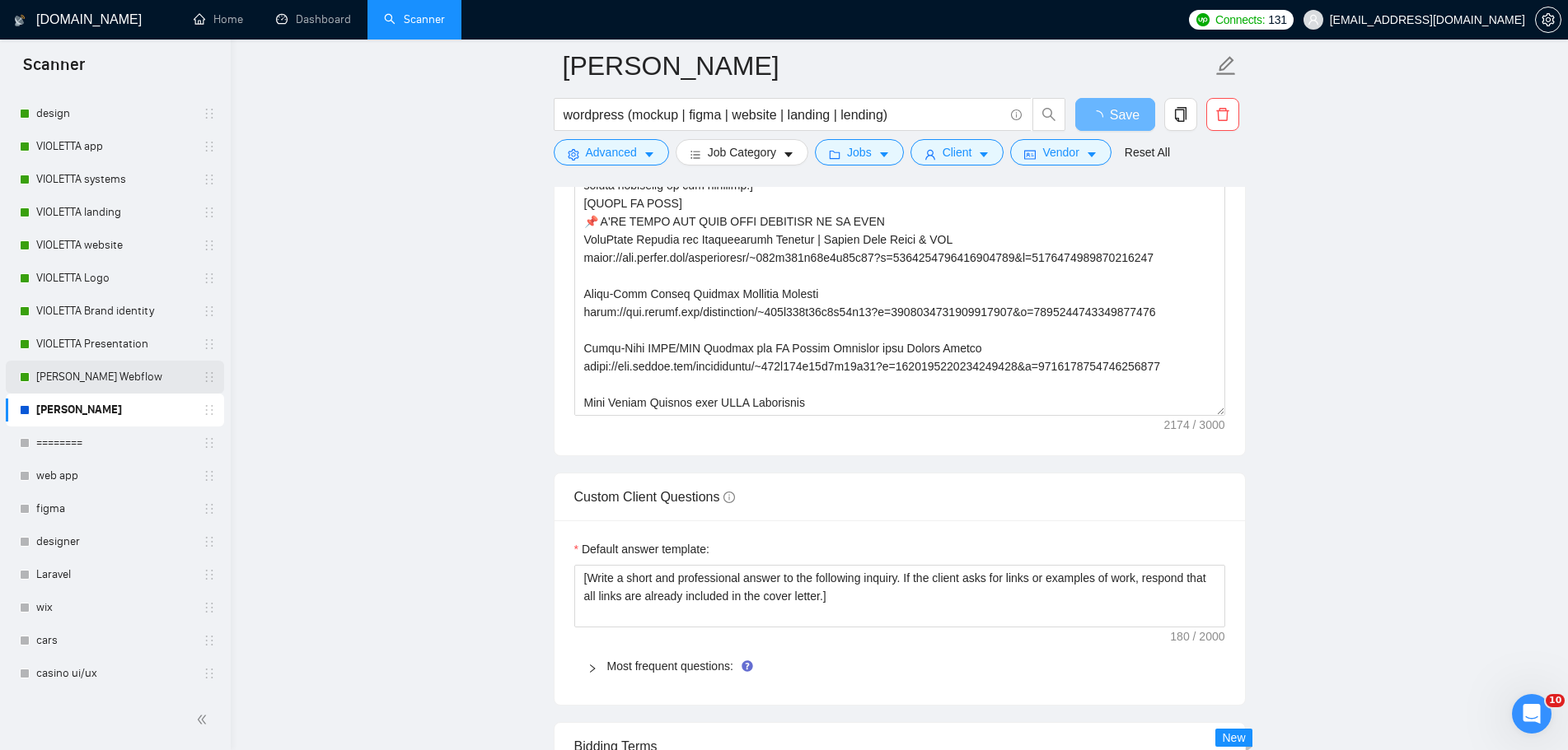
click at [106, 375] on link "[PERSON_NAME] Webflow" at bounding box center [114, 377] width 157 height 33
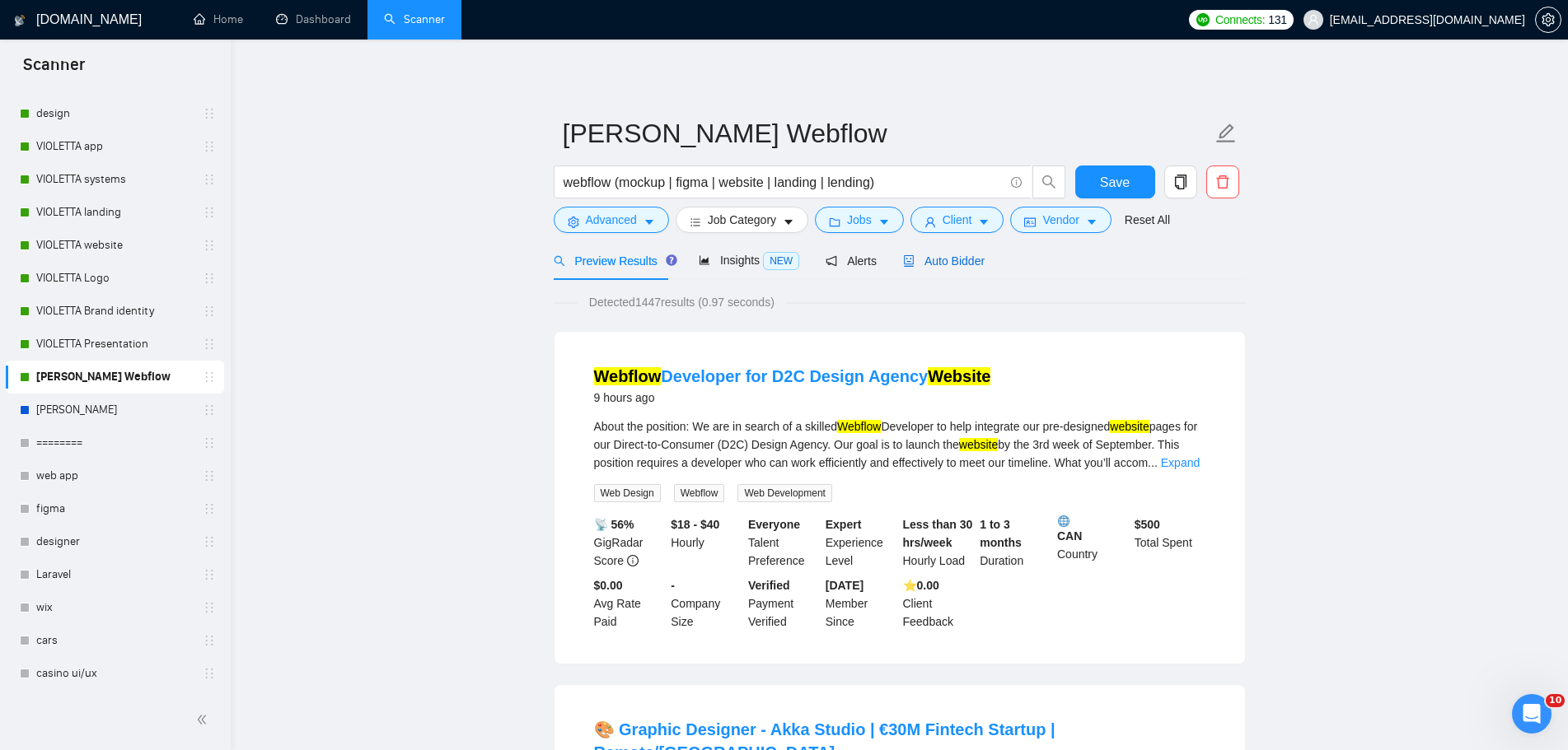
click at [940, 268] on div "Auto Bidder" at bounding box center [943, 261] width 81 height 18
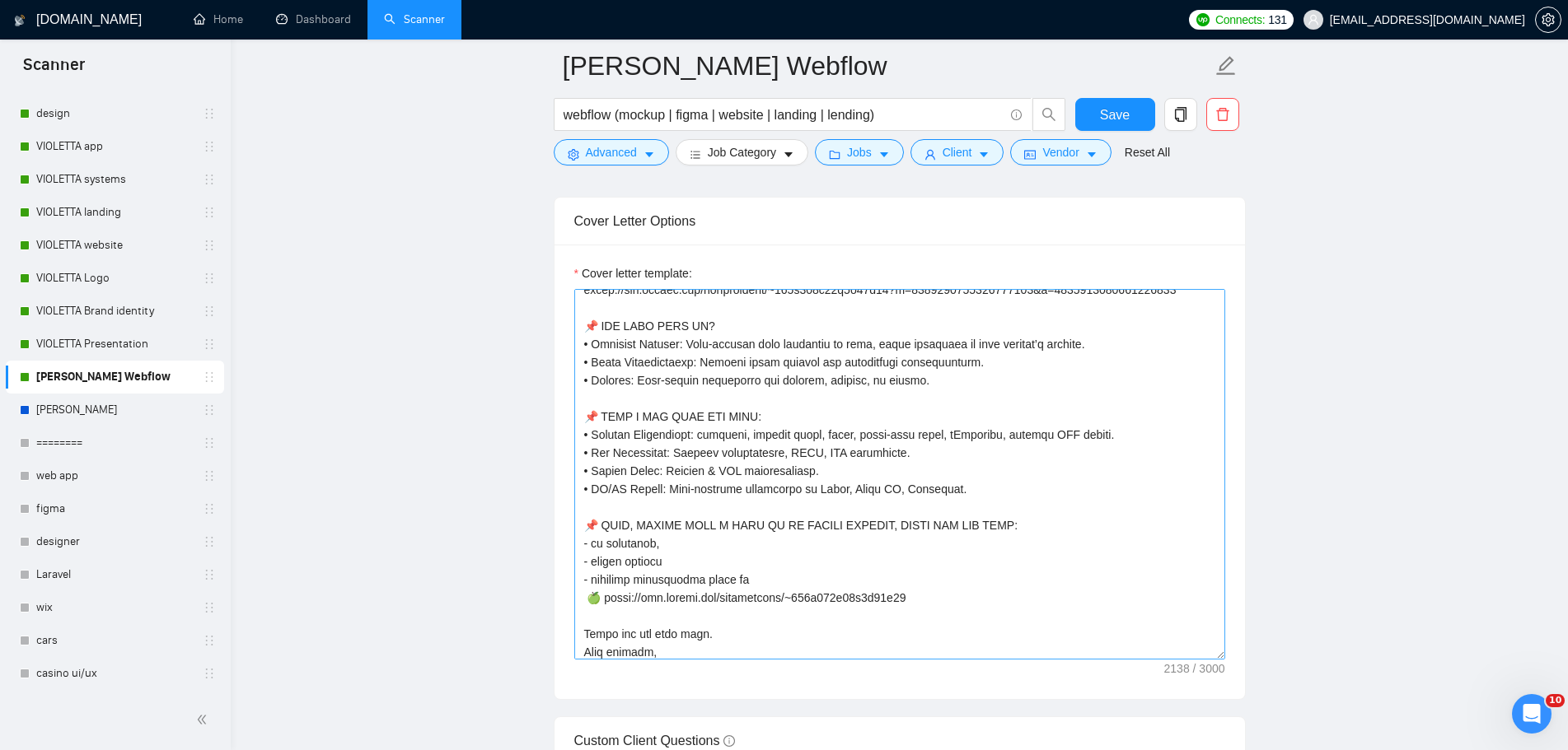
scroll to position [417, 0]
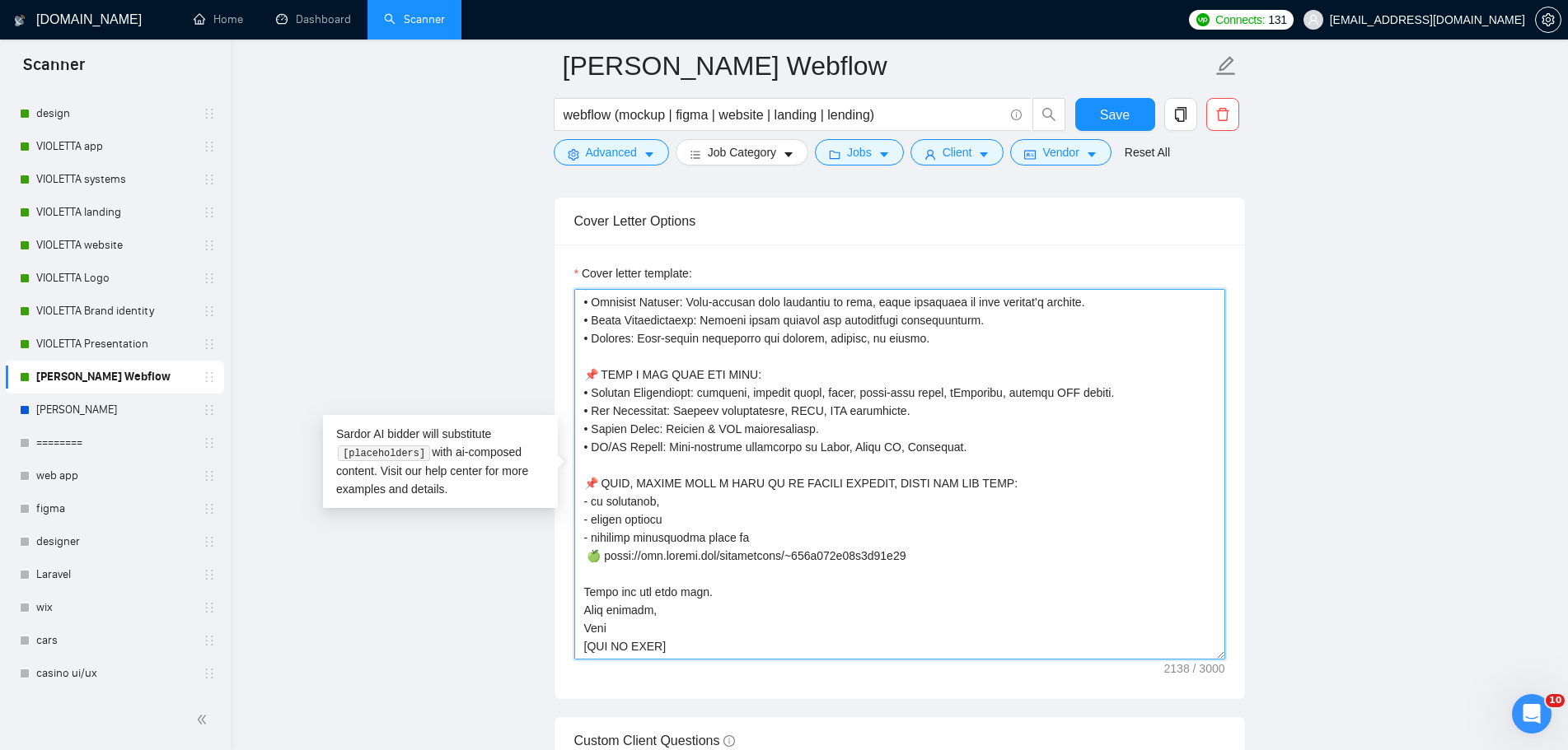
drag, startPoint x: 621, startPoint y: 629, endPoint x: 537, endPoint y: 604, distance: 87.6
click at [537, 604] on main "[PERSON_NAME] Webflow webflow (mockup | figma | website | landing | lending) Sa…" at bounding box center [898, 563] width 1284 height 4781
paste textarea "Hnna VibeStyle Team"
click at [791, 605] on textarea "Cover letter template:" at bounding box center [899, 474] width 651 height 371
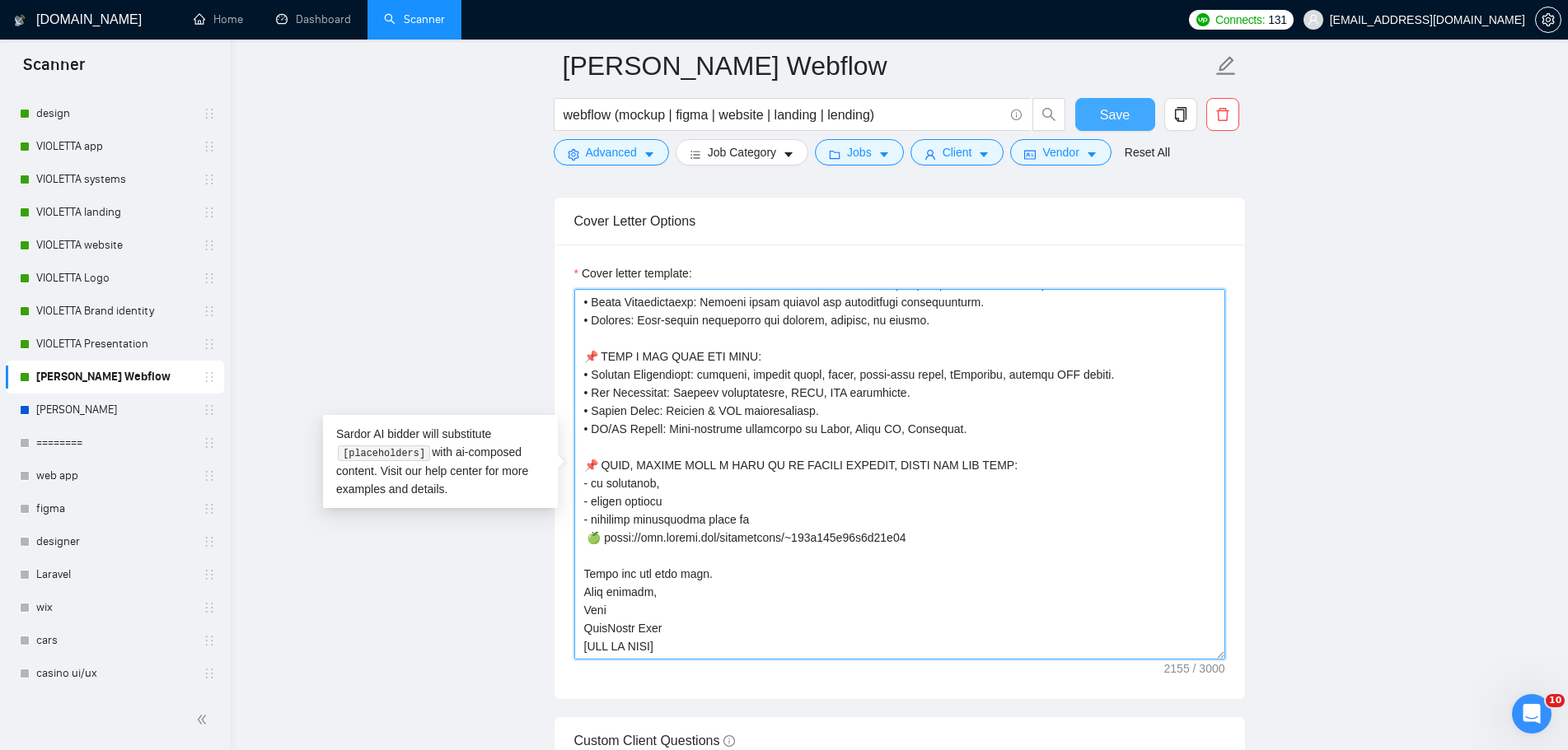
type textarea "👋 [Lorem i dolorsit ametcons adipi eli seddoe't inci, (ut lab et dolorema). Ali…"
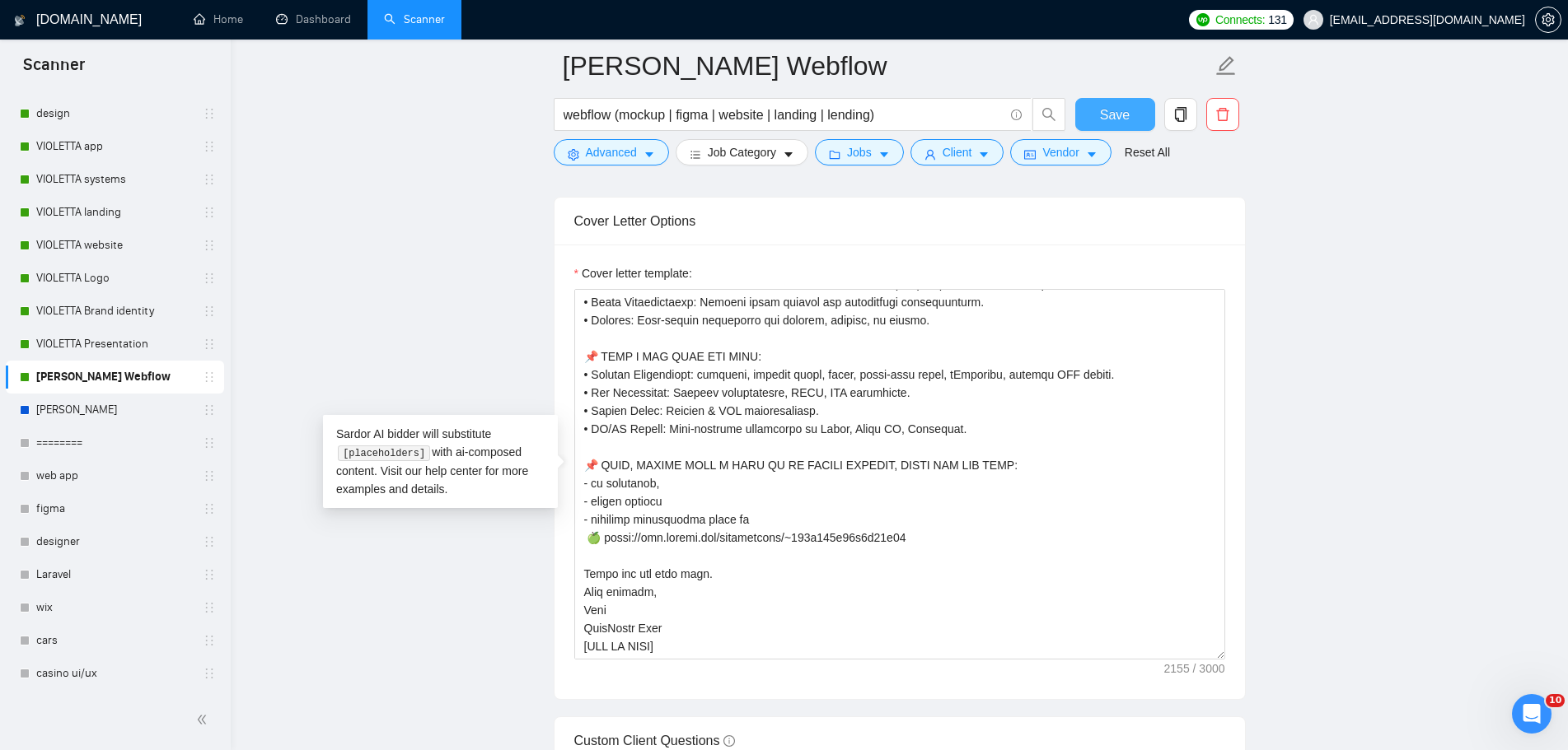
click at [1123, 120] on span "Save" at bounding box center [1115, 114] width 30 height 20
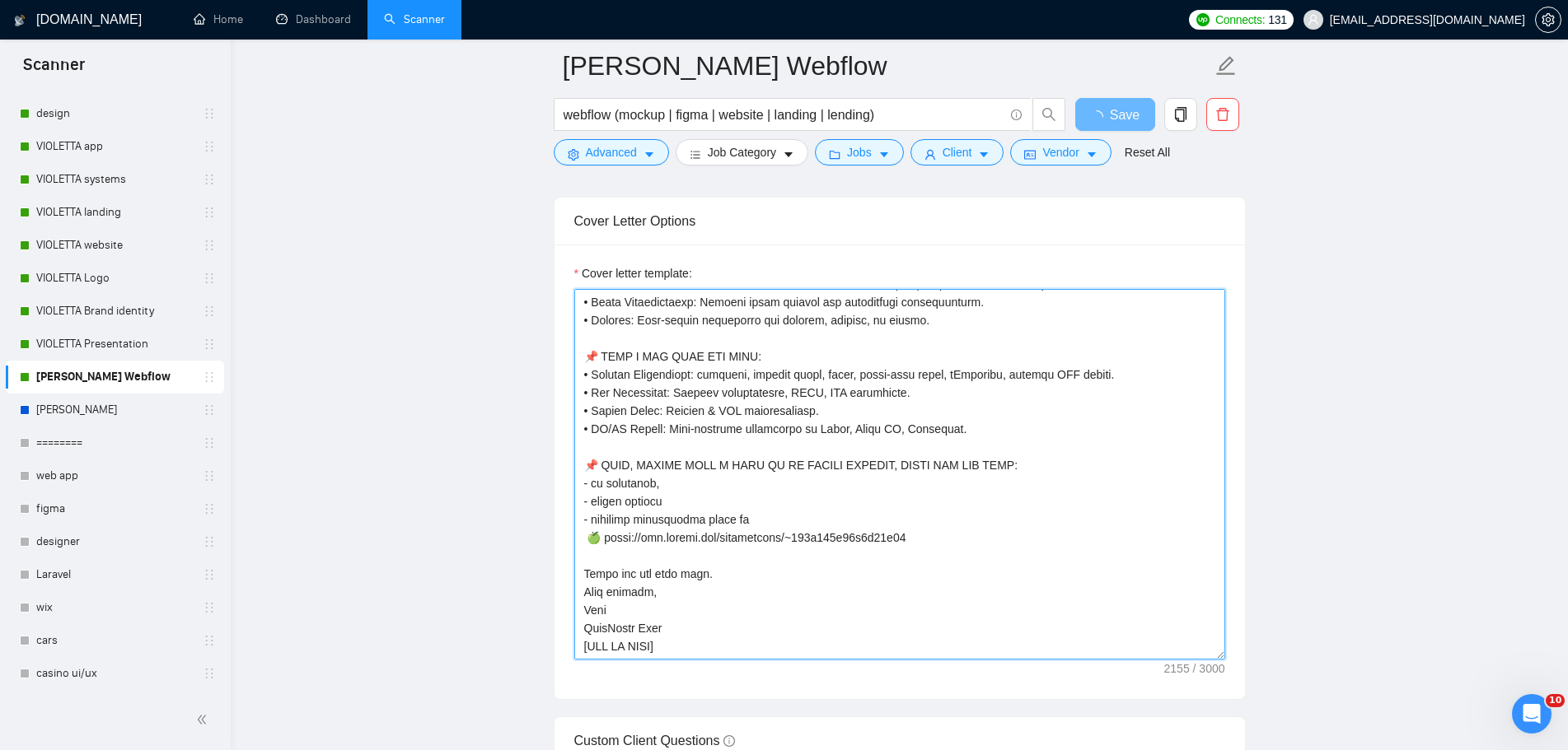
drag, startPoint x: 592, startPoint y: 607, endPoint x: 632, endPoint y: 631, distance: 46.6
click at [593, 609] on textarea "Cover letter template:" at bounding box center [899, 474] width 651 height 371
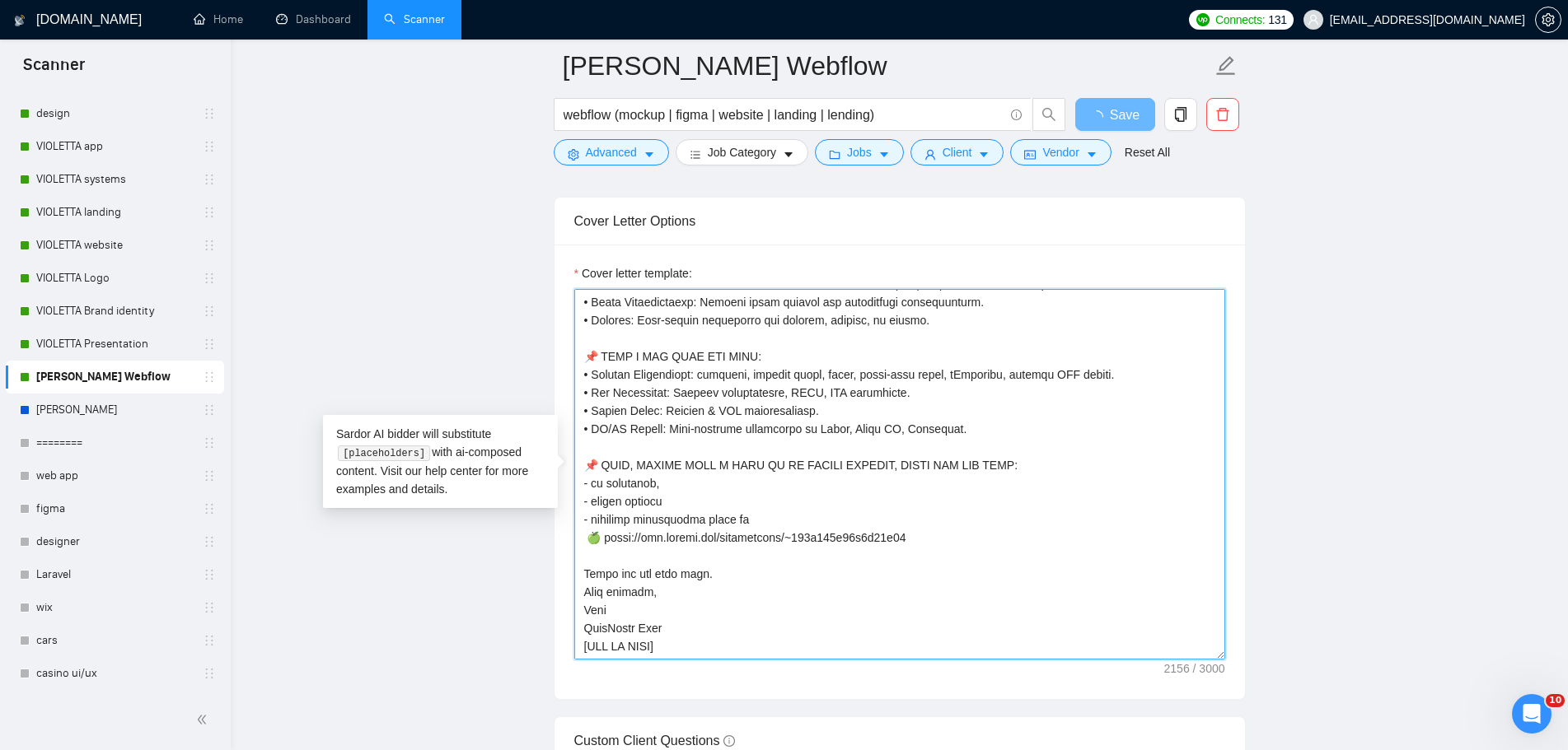
type textarea "👋 [Lorem i dolorsit ametcons adipi eli seddoe't inci, (ut lab et dolorema). Ali…"
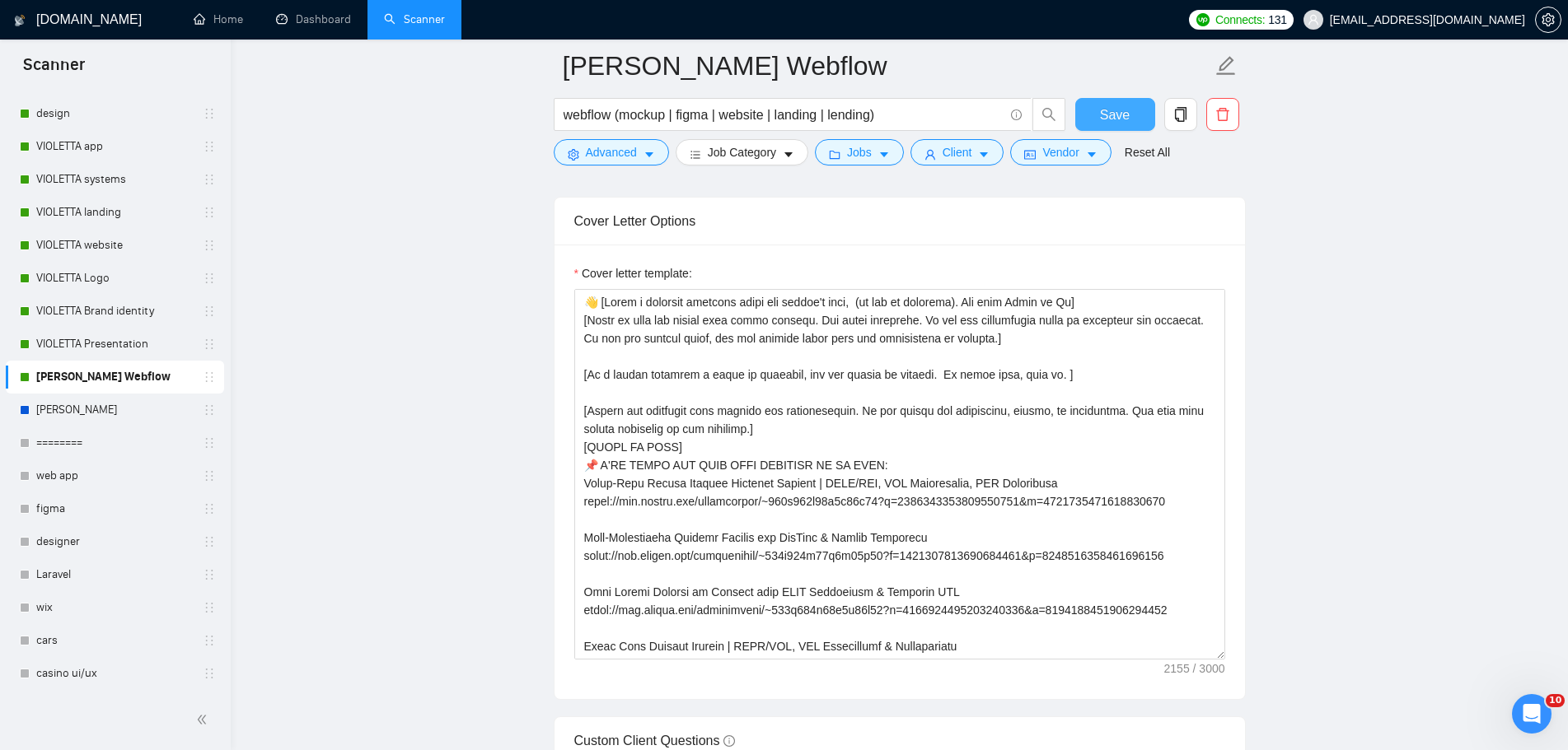
click at [1130, 117] on button "Save" at bounding box center [1115, 114] width 80 height 33
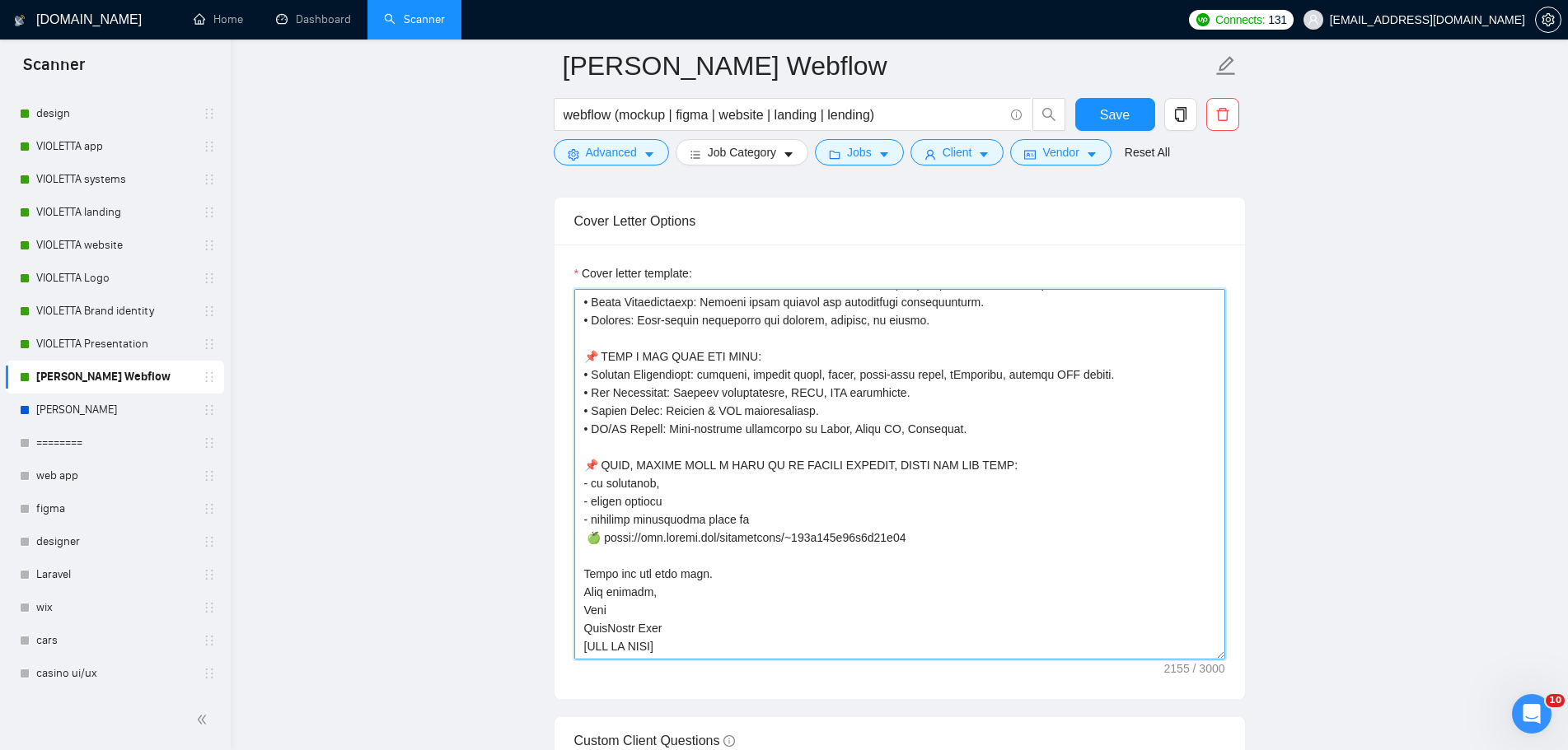
click at [592, 609] on textarea "Cover letter template:" at bounding box center [899, 474] width 651 height 371
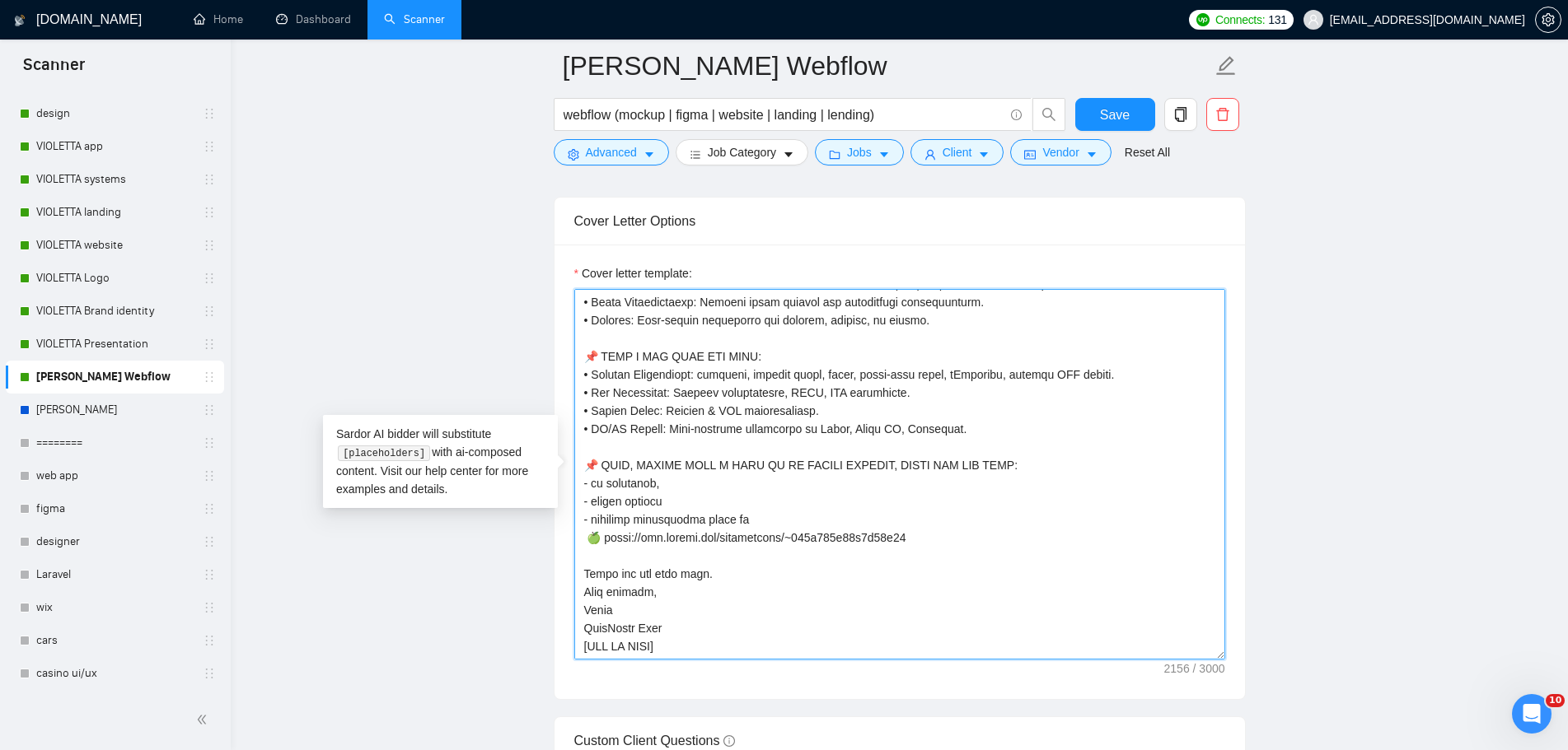
click at [1023, 584] on textarea "Cover letter template:" at bounding box center [899, 474] width 651 height 371
type textarea "👋 [Lorem i dolorsit ametcons adipi eli seddoe't inci, (ut lab et dolorema). Ali…"
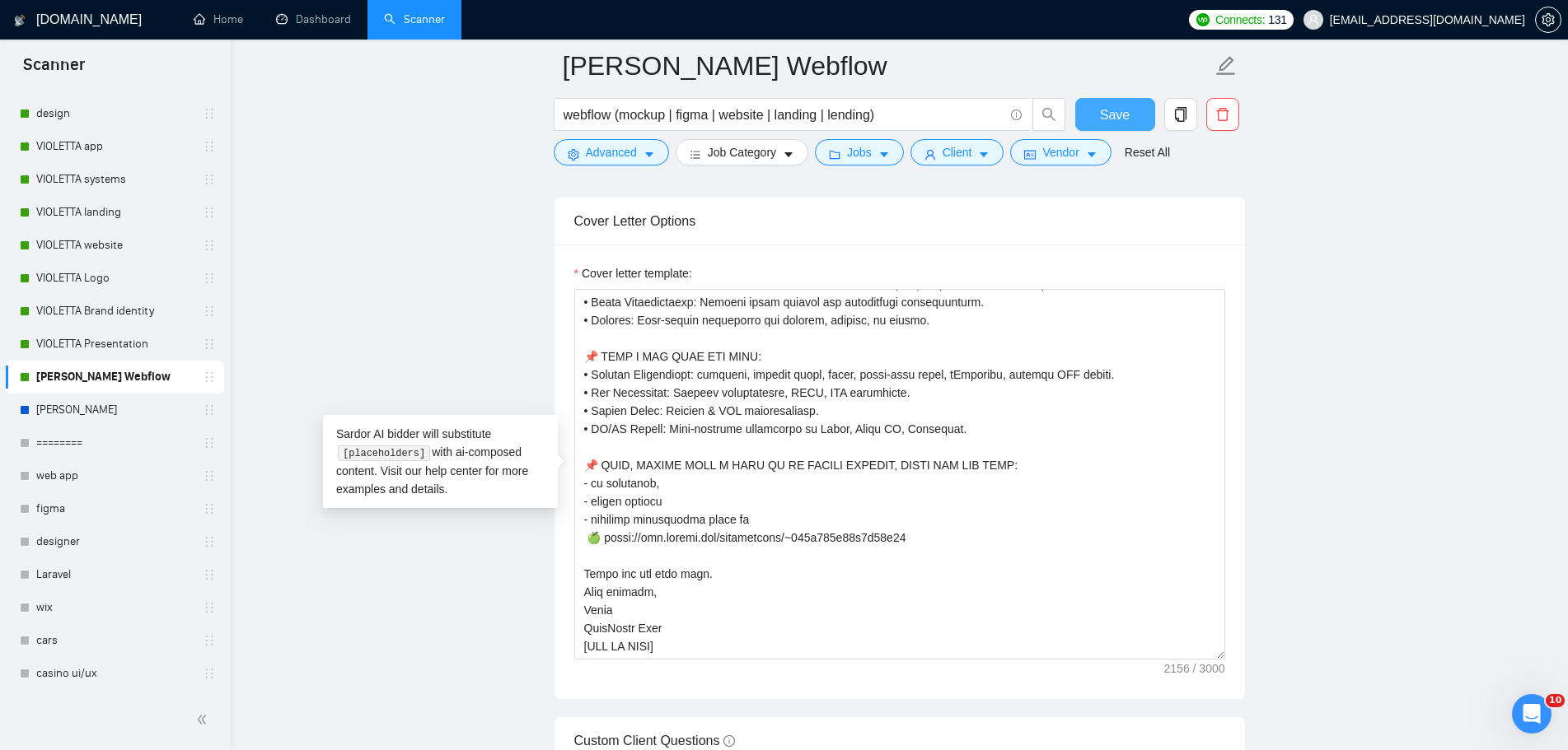
click at [1111, 115] on span "Save" at bounding box center [1115, 114] width 30 height 20
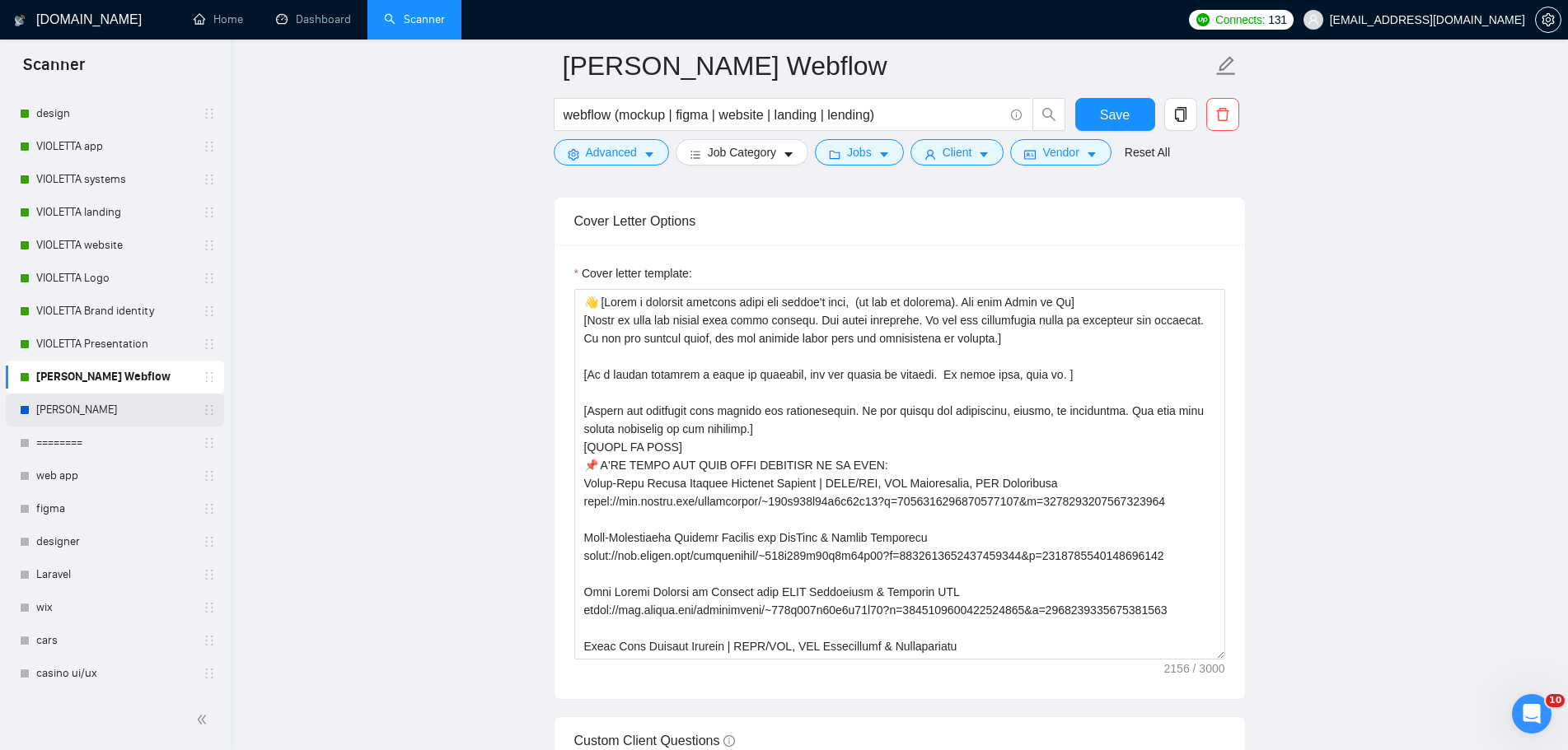
click at [72, 415] on link "[PERSON_NAME]" at bounding box center [114, 411] width 157 height 33
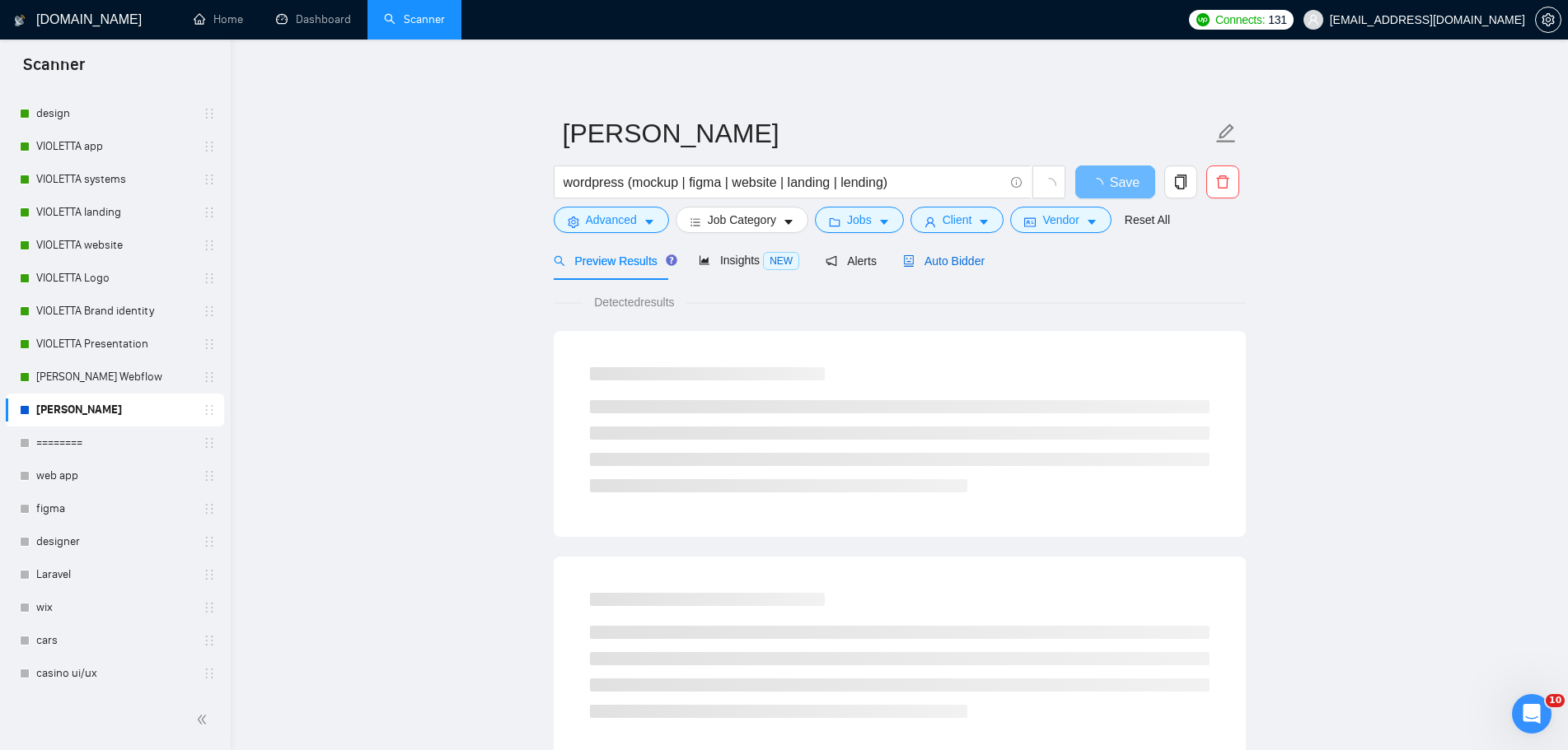
click at [949, 264] on span "Auto Bidder" at bounding box center [943, 261] width 81 height 13
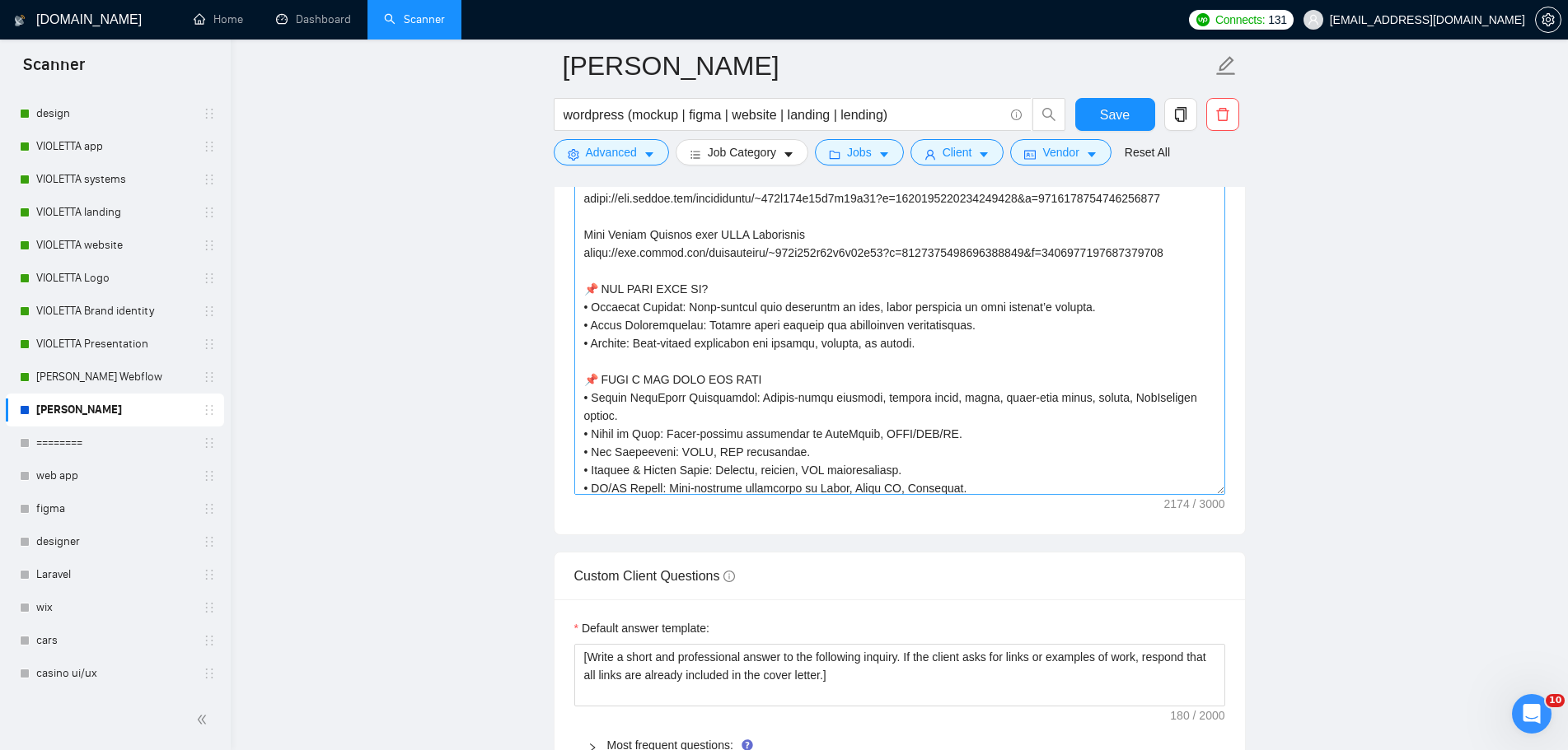
scroll to position [489, 0]
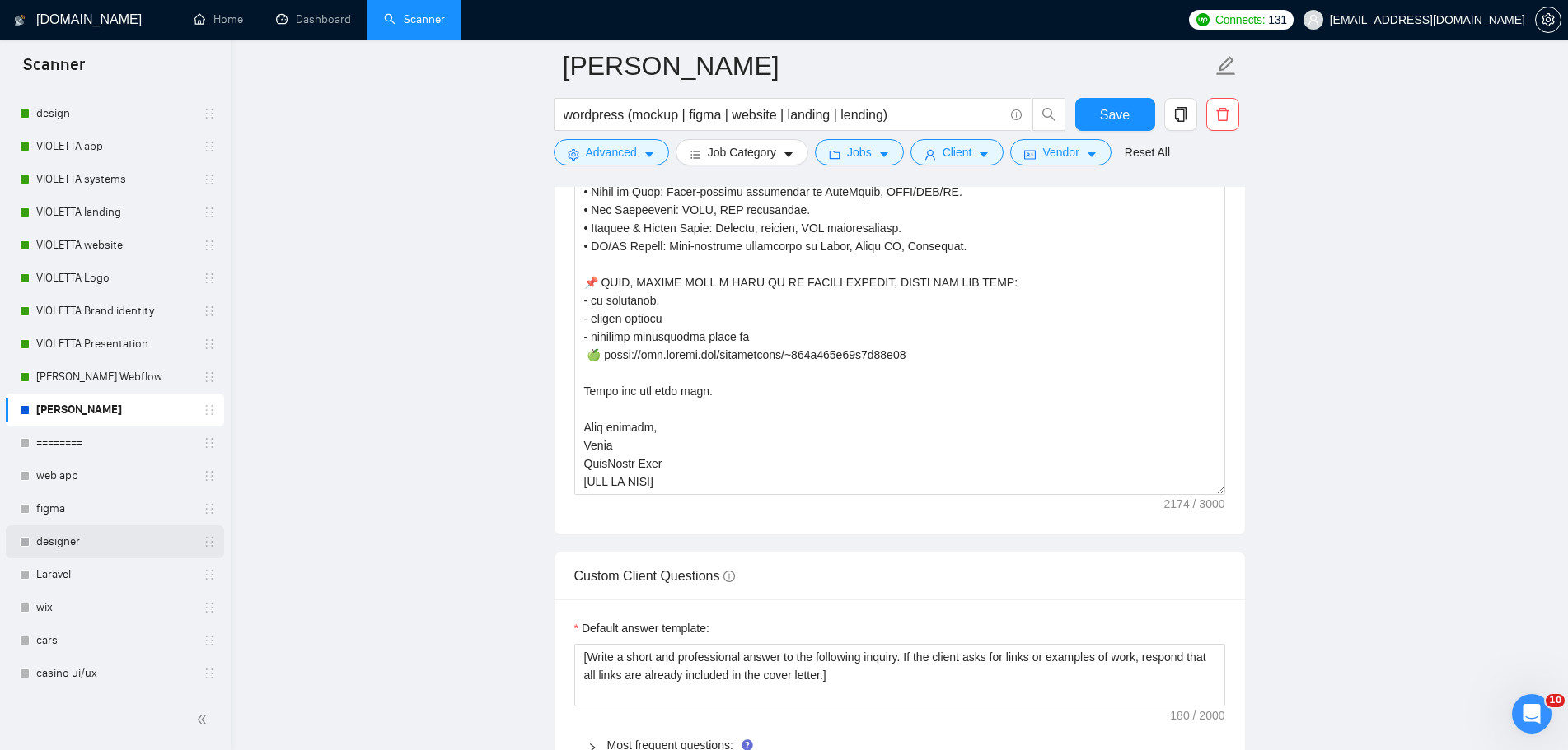
click at [93, 548] on link "designer" at bounding box center [114, 542] width 157 height 33
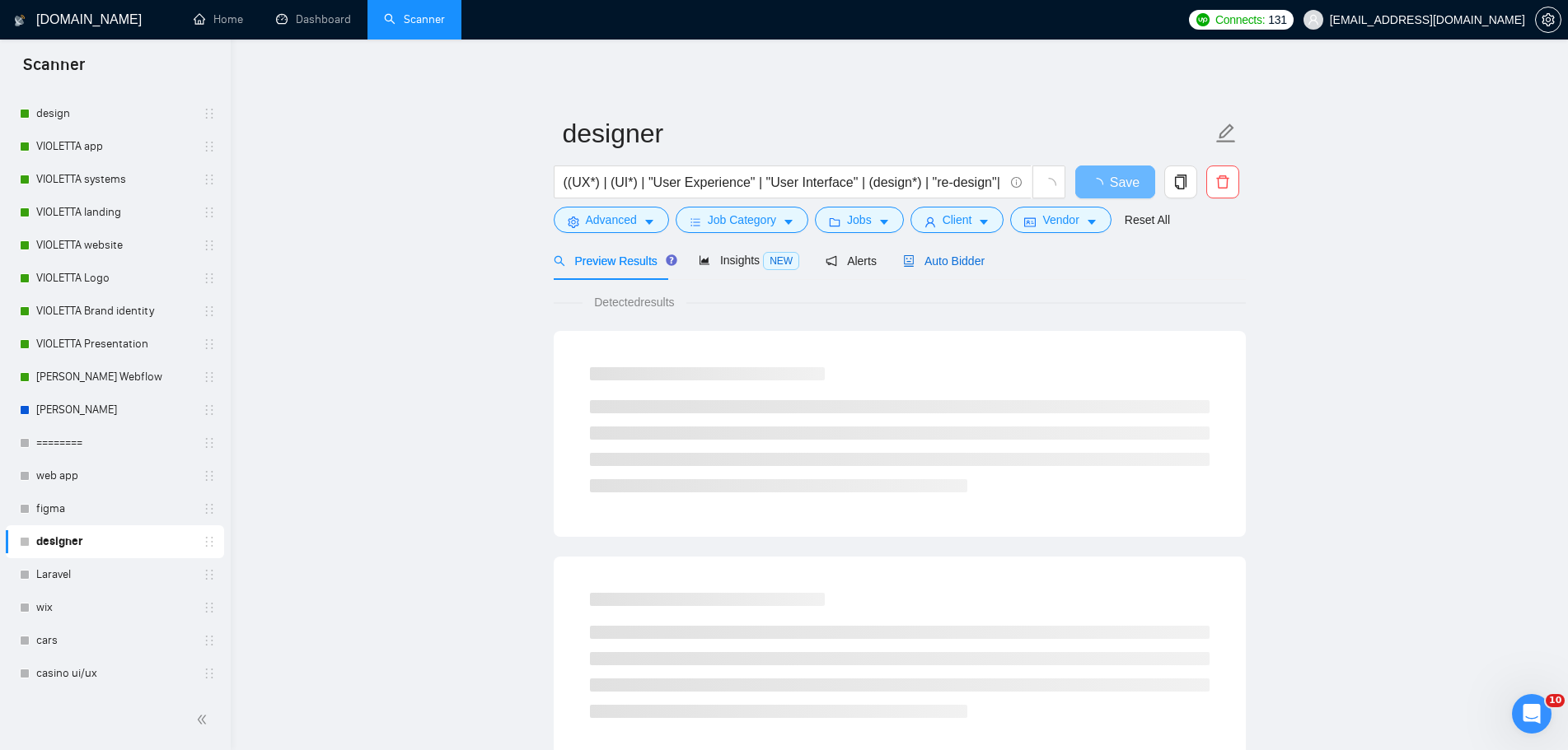
click at [955, 261] on span "Auto Bidder" at bounding box center [943, 261] width 81 height 13
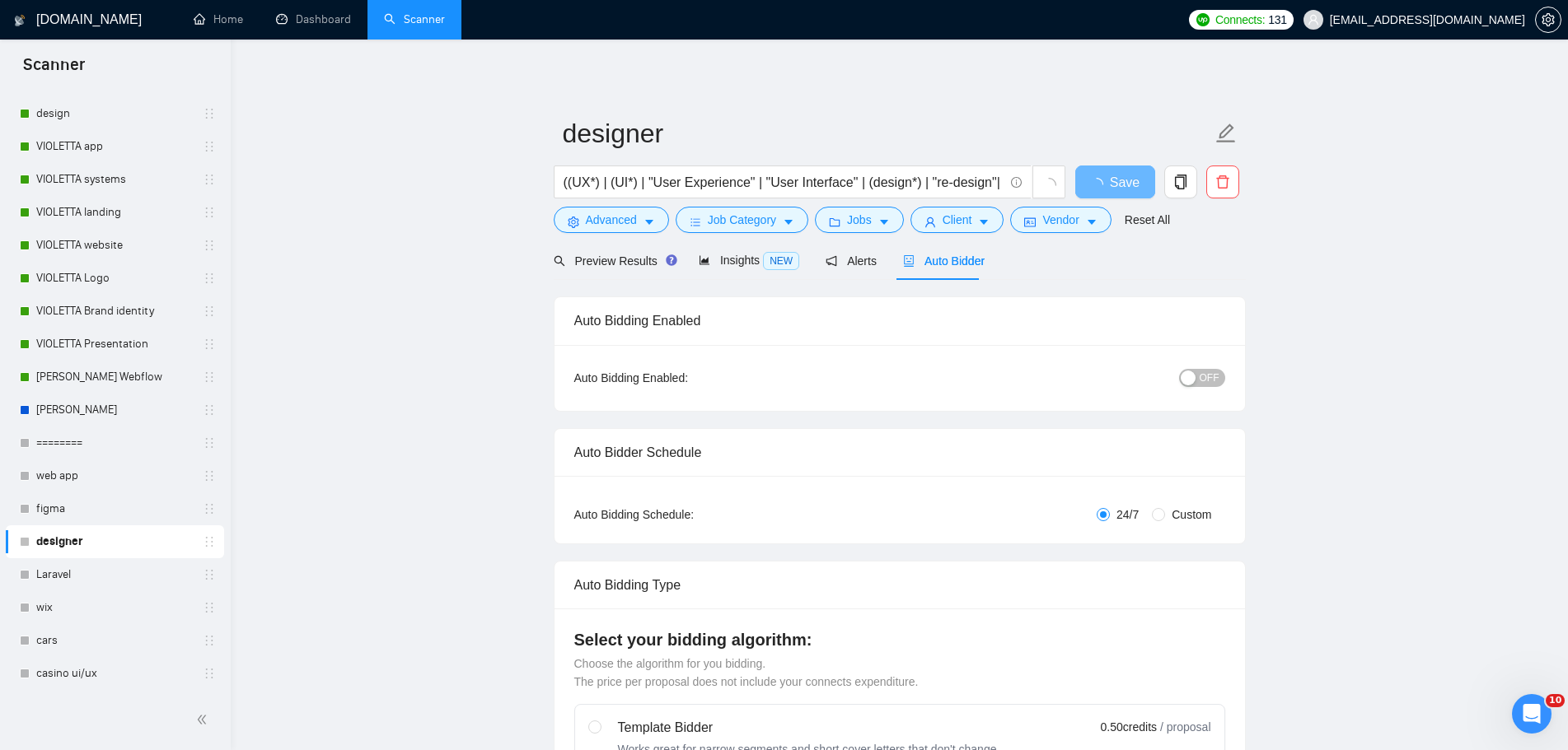
checkbox input "true"
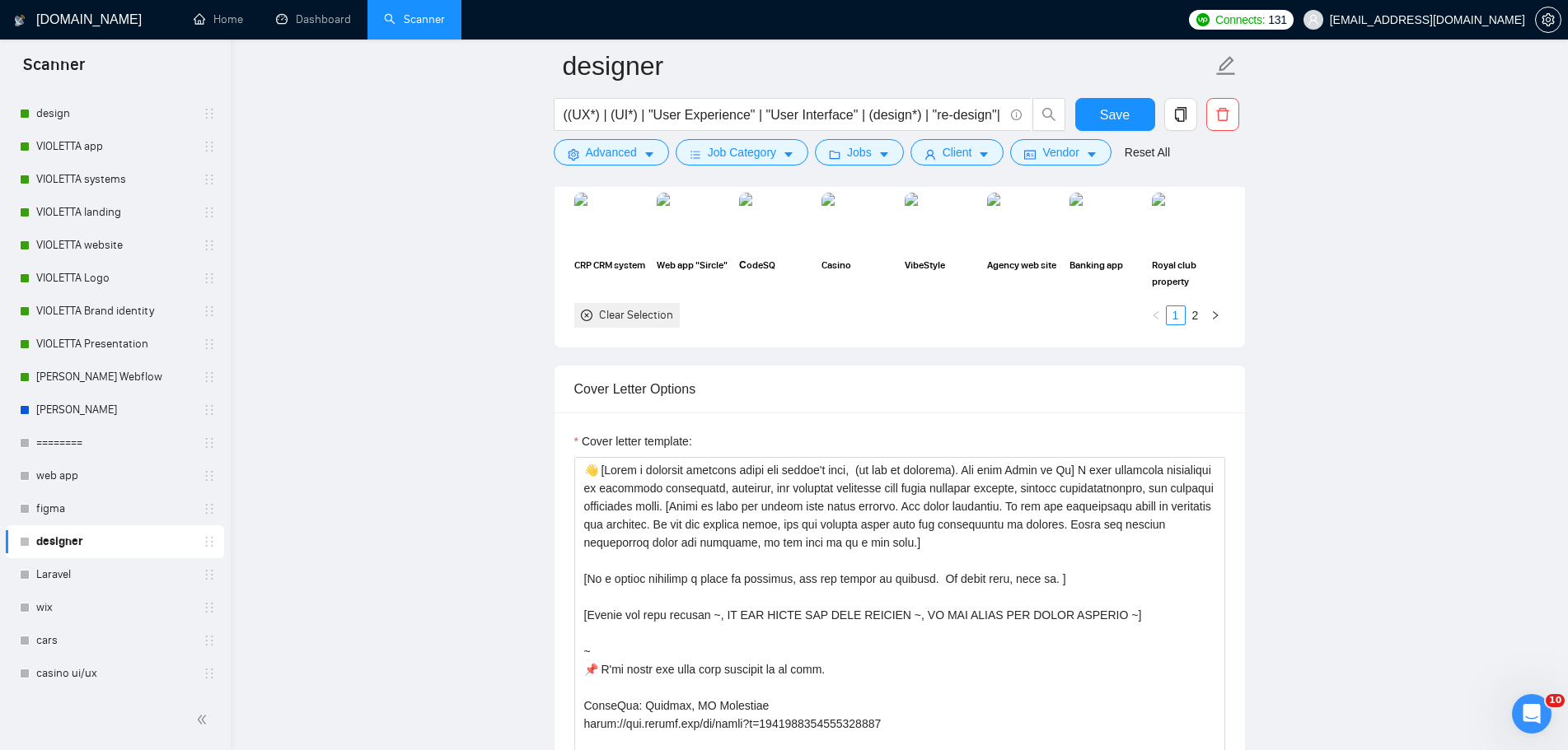
scroll to position [1894, 0]
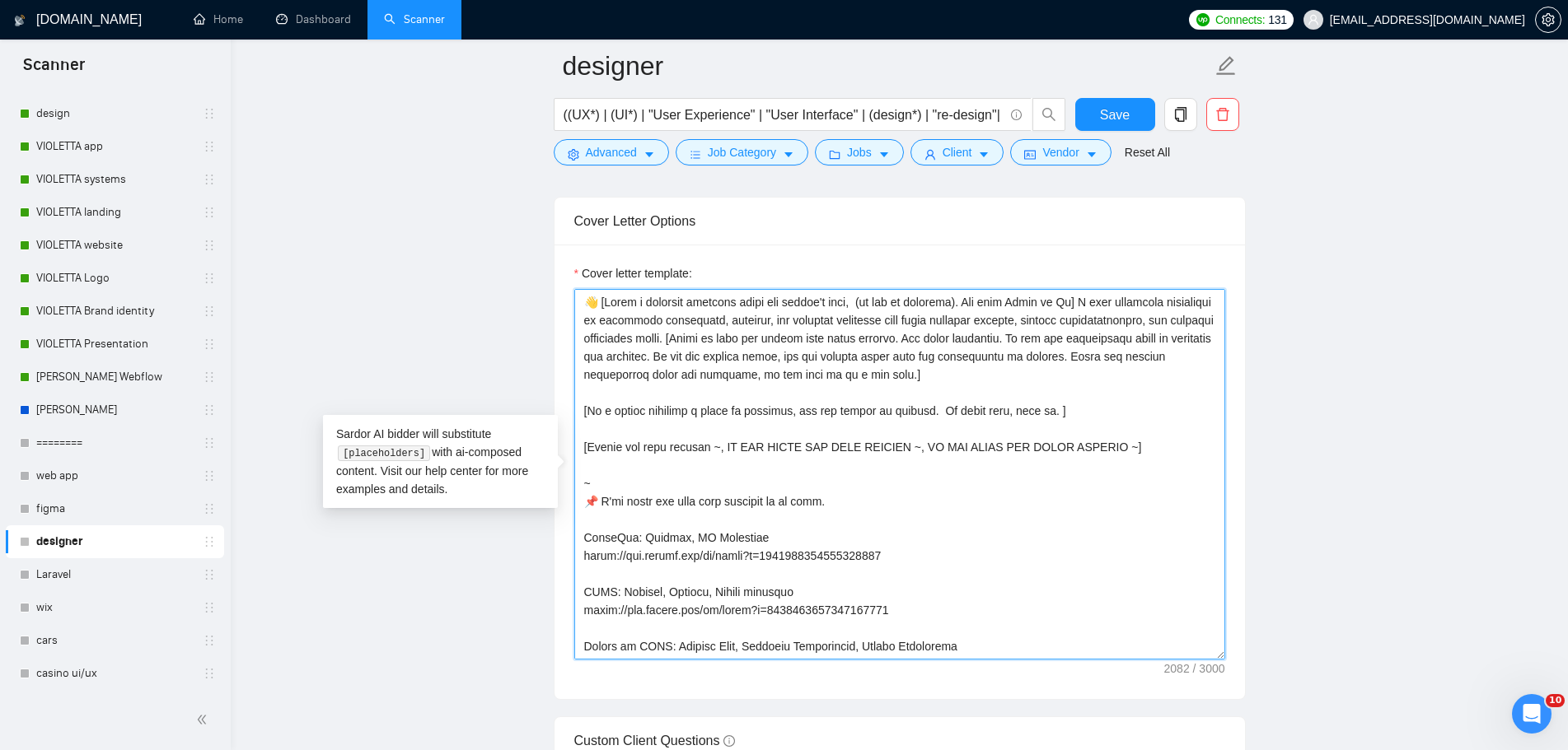
drag, startPoint x: 969, startPoint y: 375, endPoint x: 553, endPoint y: 295, distance: 423.6
click at [554, 295] on div "Cover Letter Options Cover letter template:" at bounding box center [900, 447] width 692 height 503
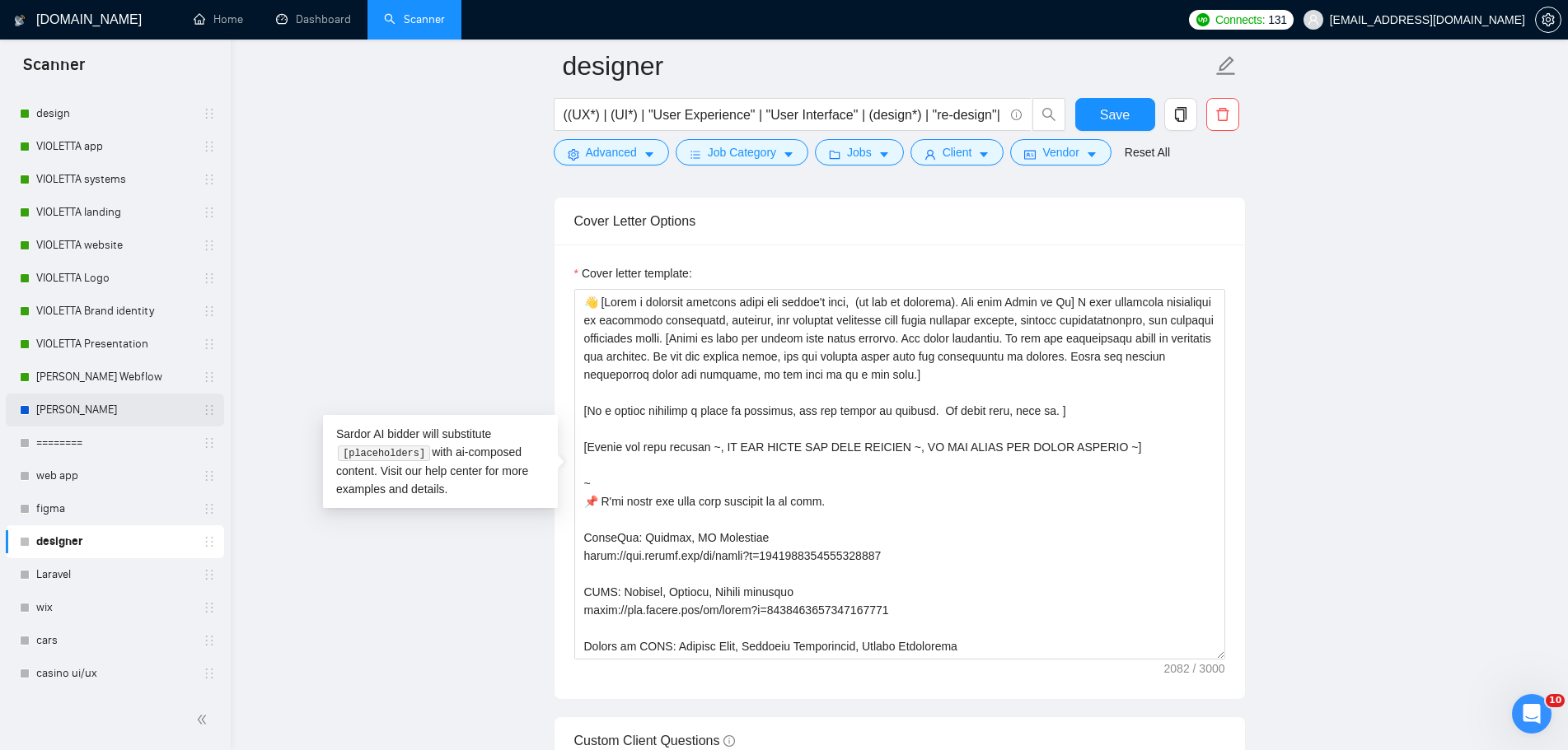
click at [103, 400] on link "[PERSON_NAME]" at bounding box center [114, 411] width 157 height 33
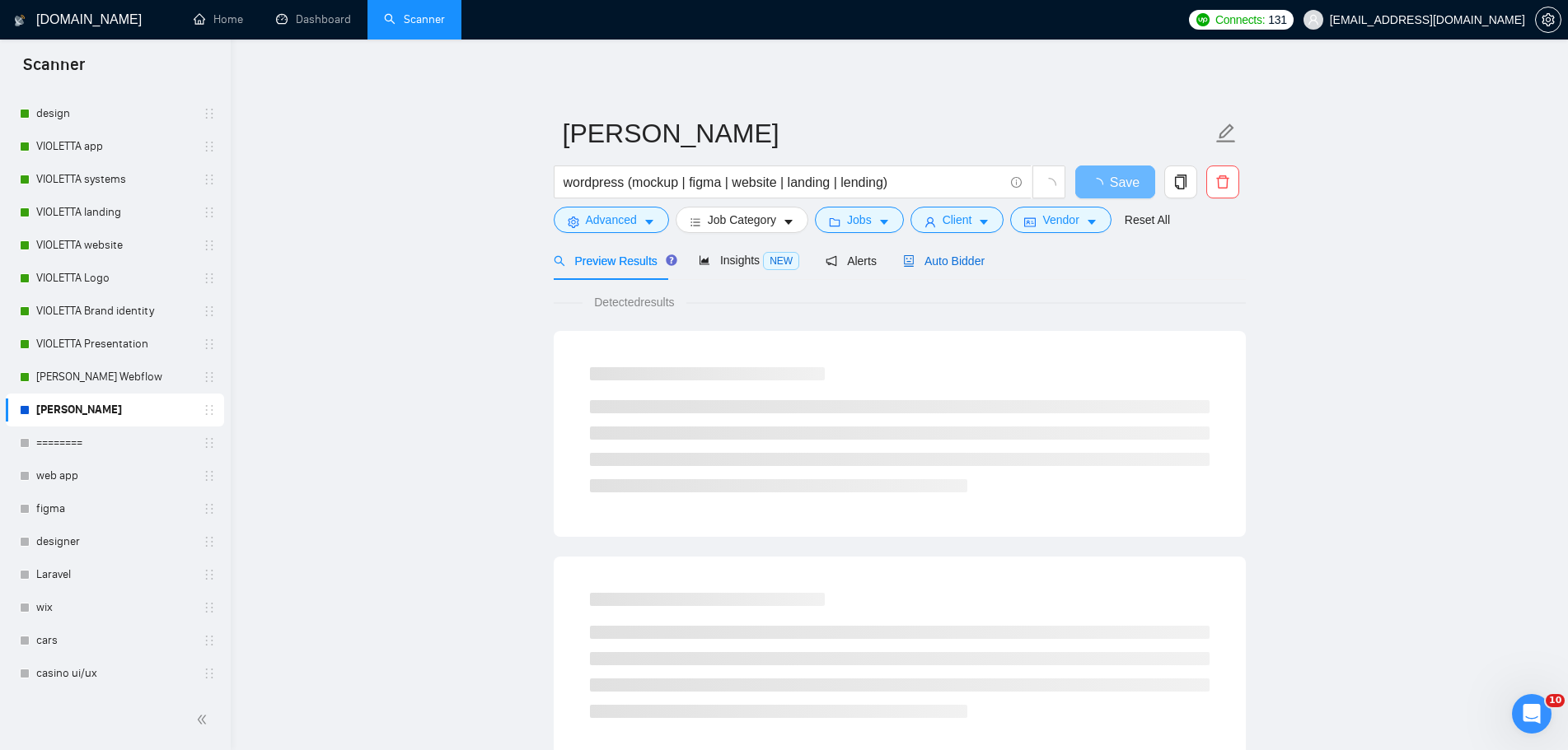
click at [931, 256] on span "Auto Bidder" at bounding box center [943, 261] width 81 height 13
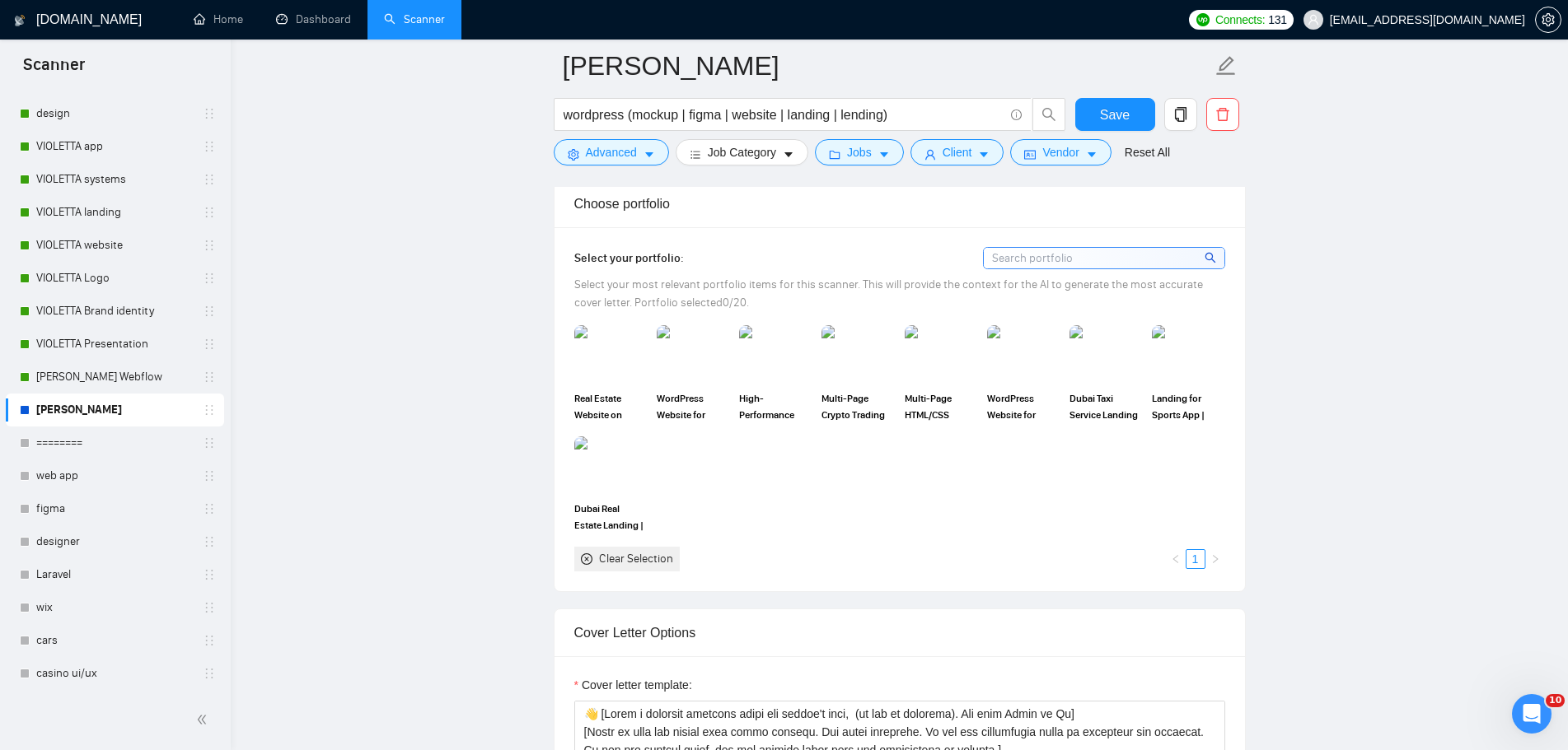
scroll to position [1812, 0]
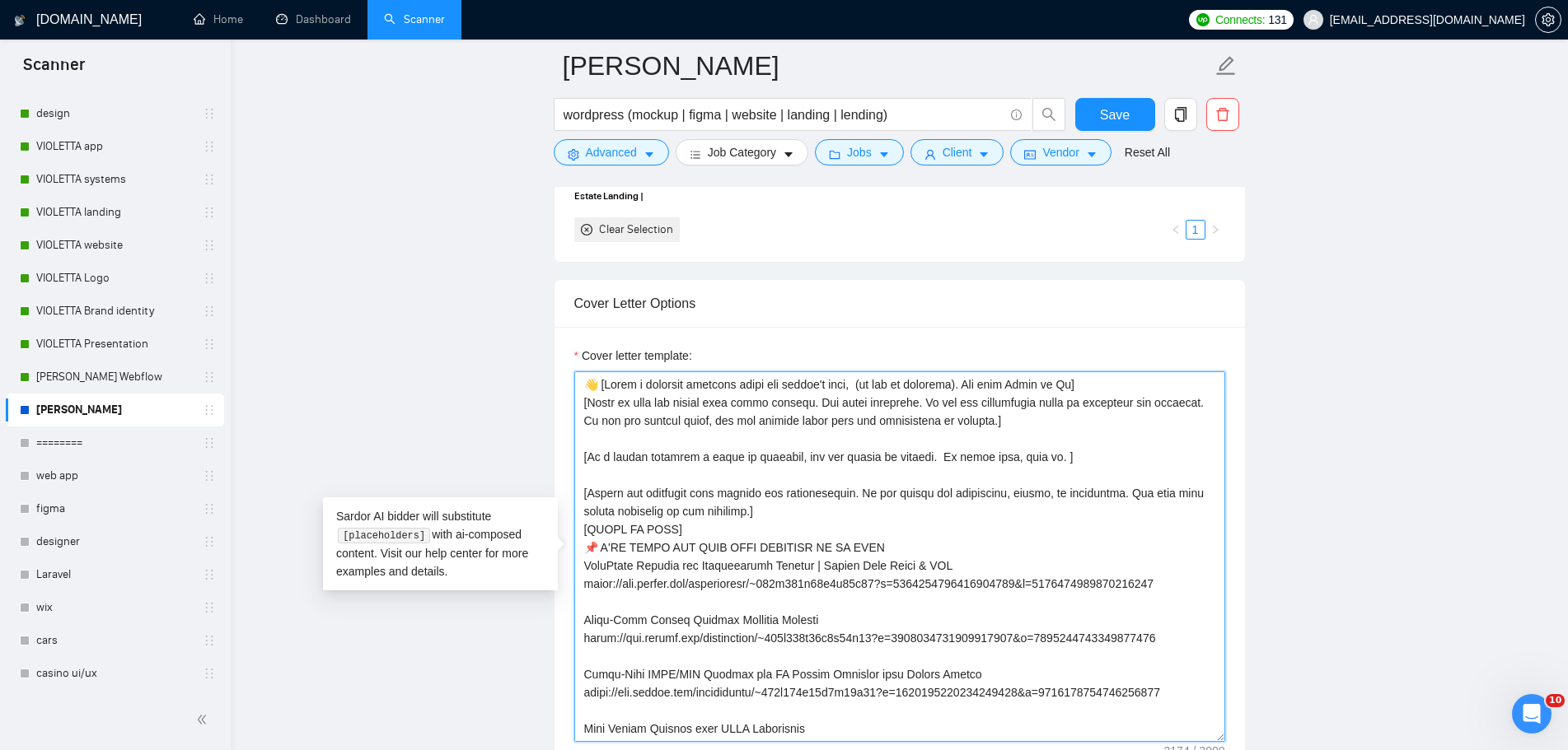
drag, startPoint x: 1027, startPoint y: 423, endPoint x: 604, endPoint y: 388, distance: 424.4
click at [604, 388] on textarea "Cover letter template:" at bounding box center [899, 557] width 651 height 371
paste textarea "👋 [Write a personal greeting using the client's name, (if any is provided). Use…"
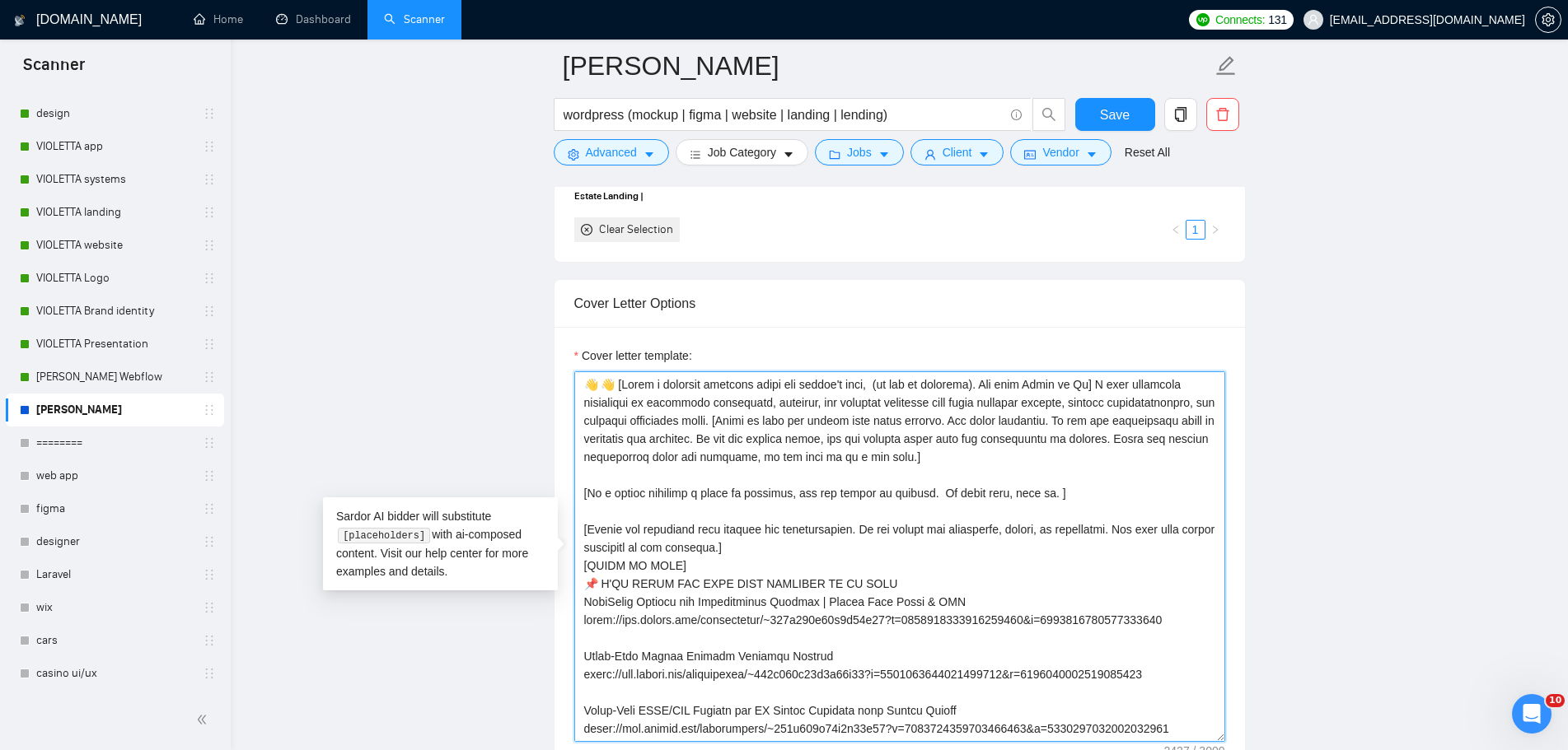
click at [601, 392] on textarea "Cover letter template:" at bounding box center [899, 557] width 651 height 371
drag, startPoint x: 739, startPoint y: 385, endPoint x: 966, endPoint y: 386, distance: 227.0
click at [966, 386] on textarea "Cover letter template:" at bounding box center [899, 557] width 651 height 371
drag, startPoint x: 850, startPoint y: 382, endPoint x: 1107, endPoint y: 395, distance: 257.3
click at [1107, 395] on textarea "Cover letter template:" at bounding box center [899, 557] width 651 height 371
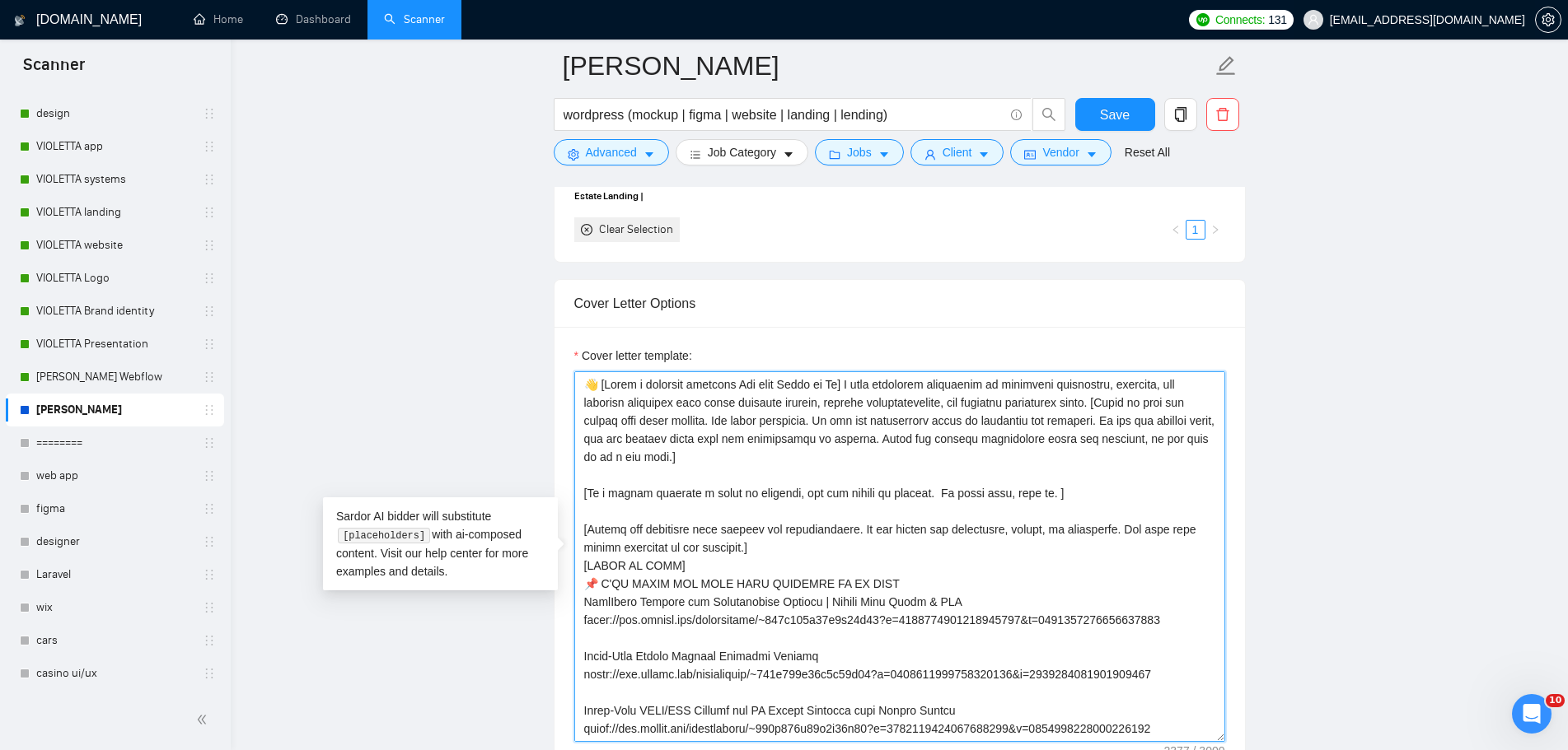
type textarea "👋 [Lorem i dolorsit ametcons Adi elit Seddo ei Te] I utla etdolorem aliquaenim …"
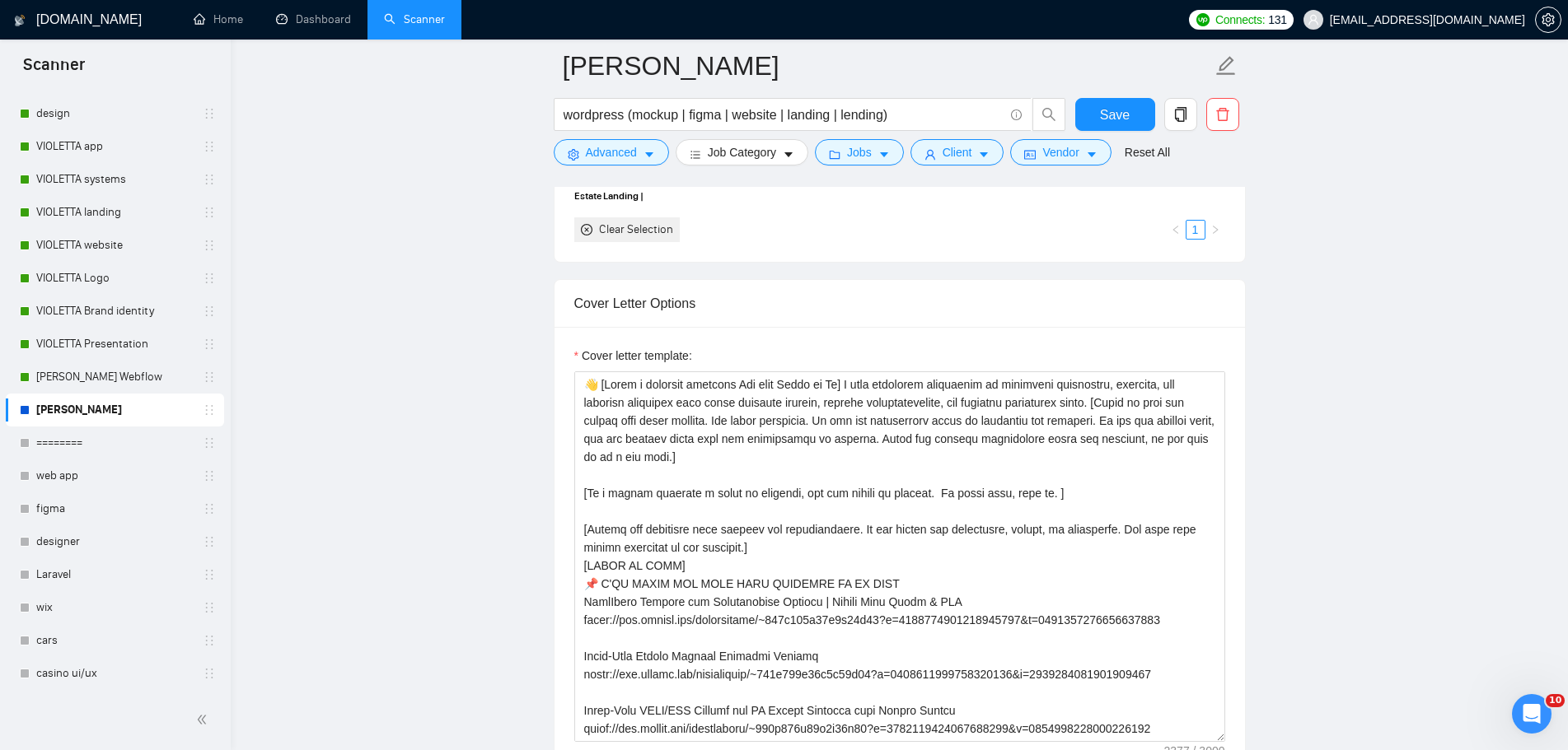
click at [1353, 450] on main "[PERSON_NAME] WordPress wordpress (mockup | figma | website | landing | lending…" at bounding box center [898, 748] width 1284 height 4988
click at [1124, 104] on span "Save" at bounding box center [1115, 114] width 30 height 20
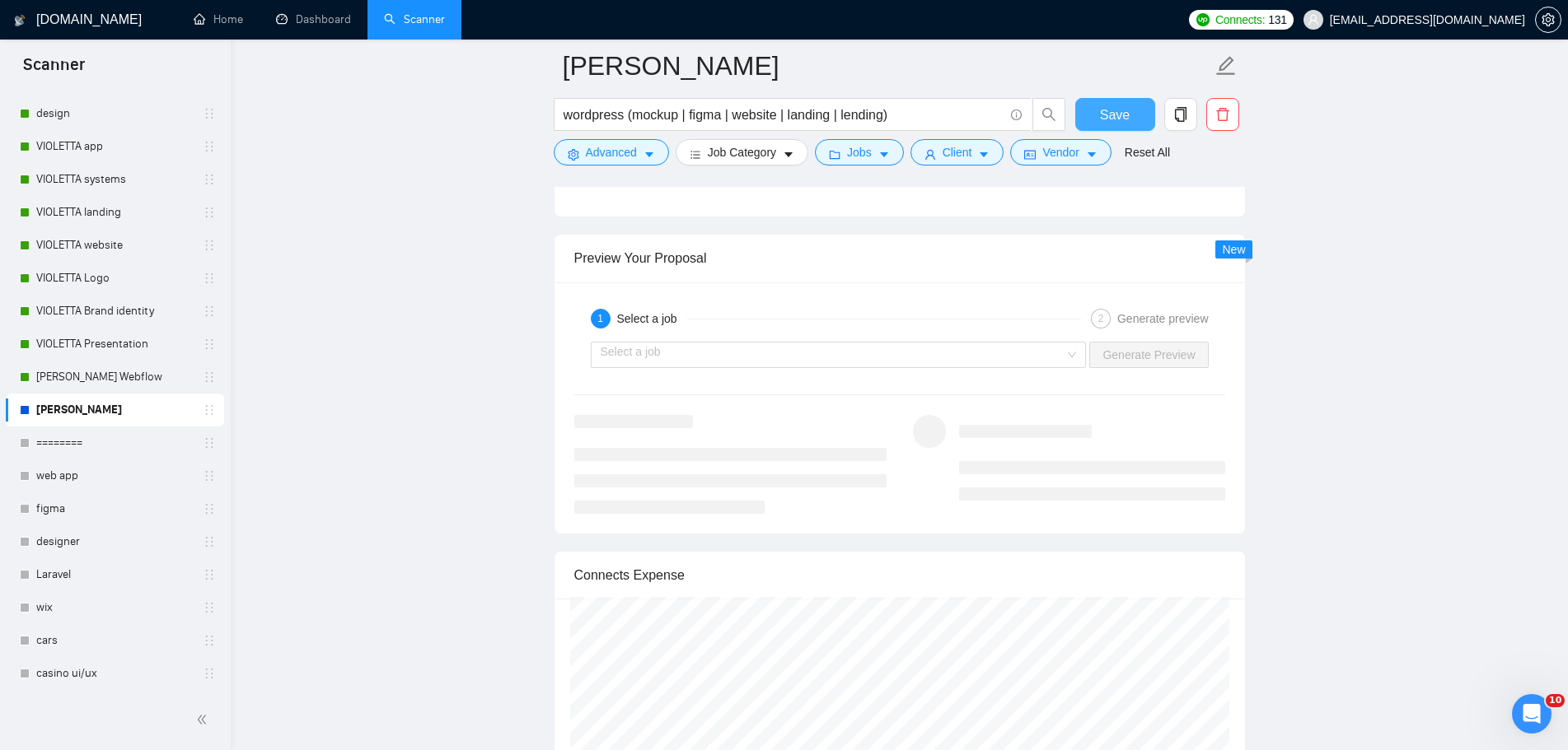
scroll to position [3211, 0]
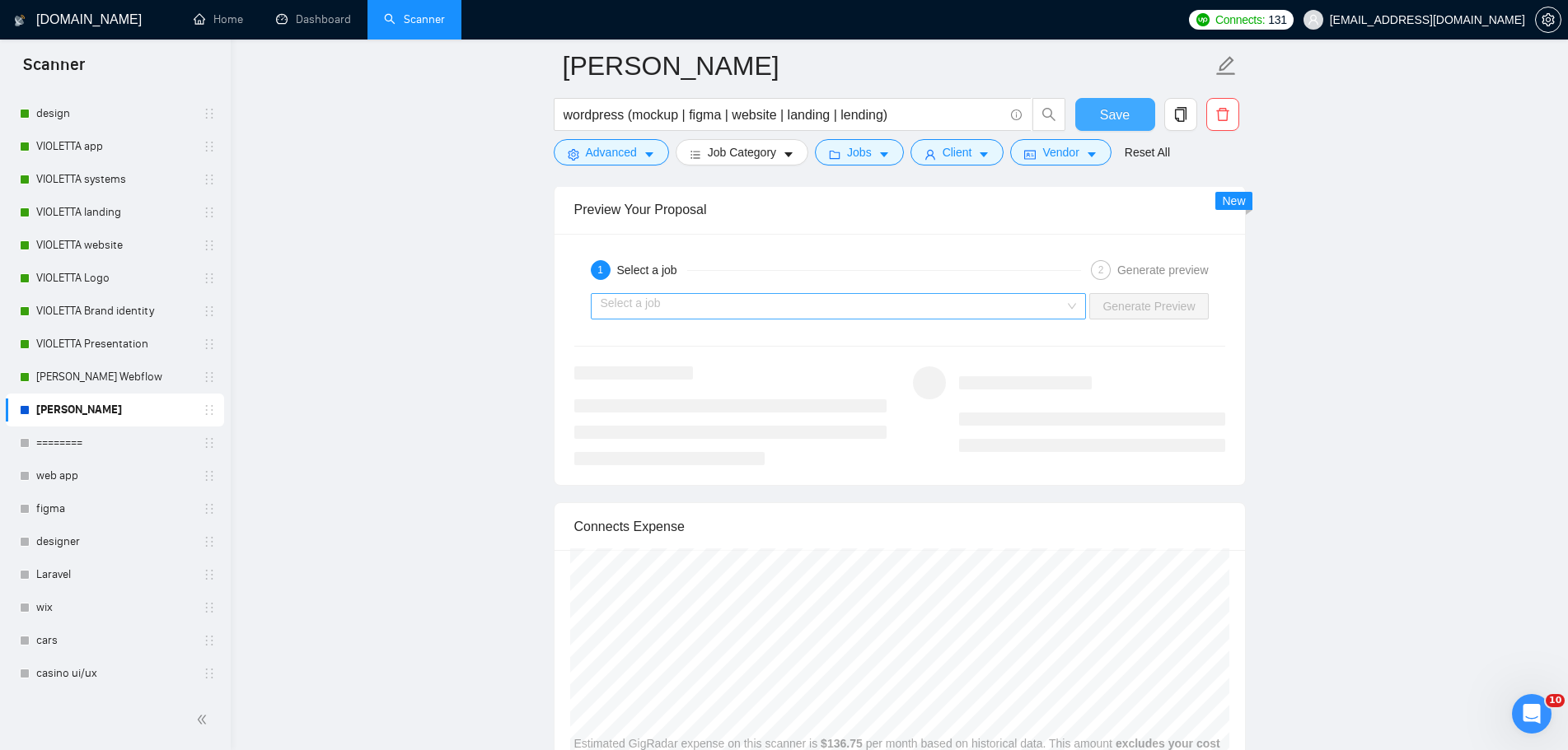
click at [1080, 316] on div "Select a job" at bounding box center [838, 306] width 496 height 27
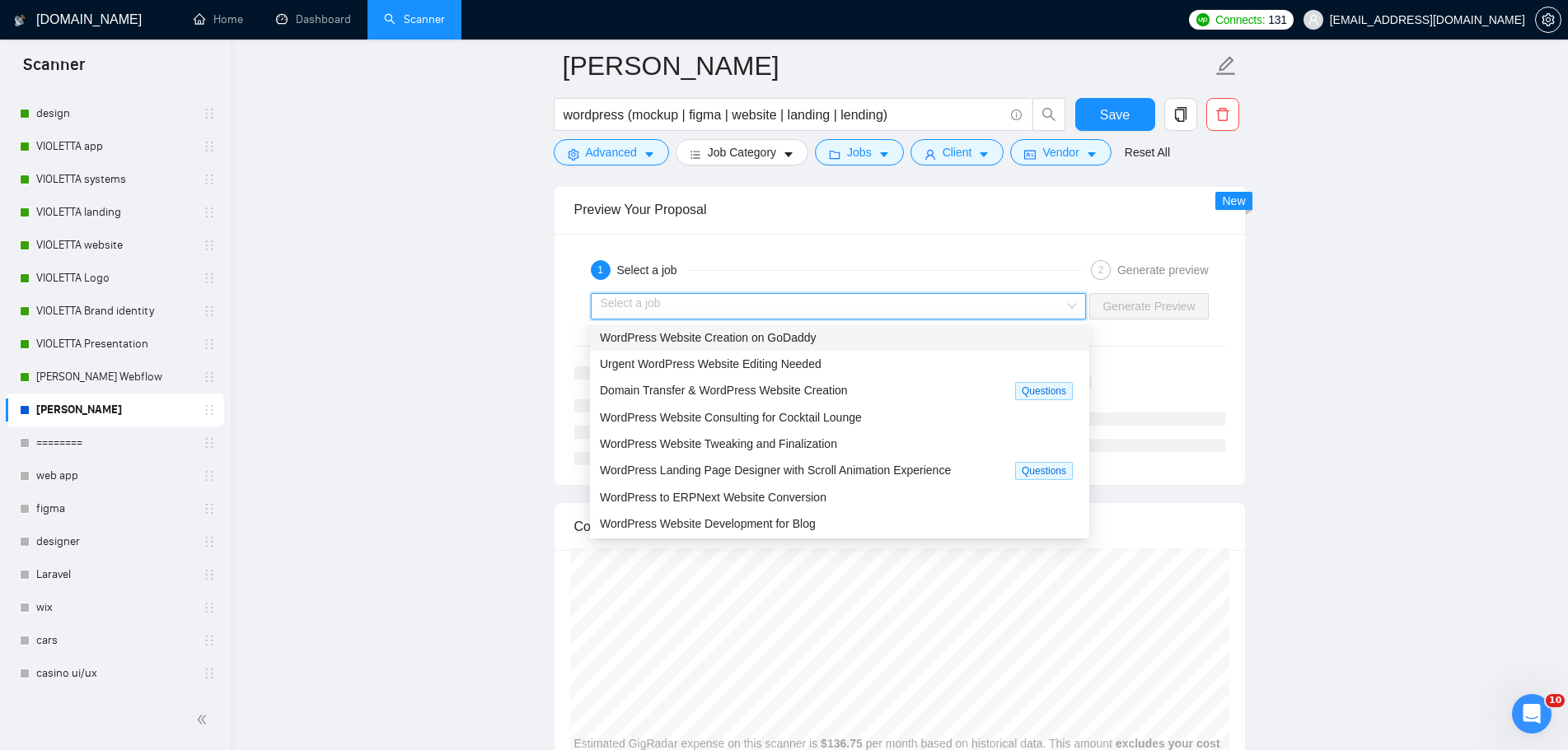
click at [914, 342] on div "WordPress Website Creation on GoDaddy" at bounding box center [839, 338] width 479 height 18
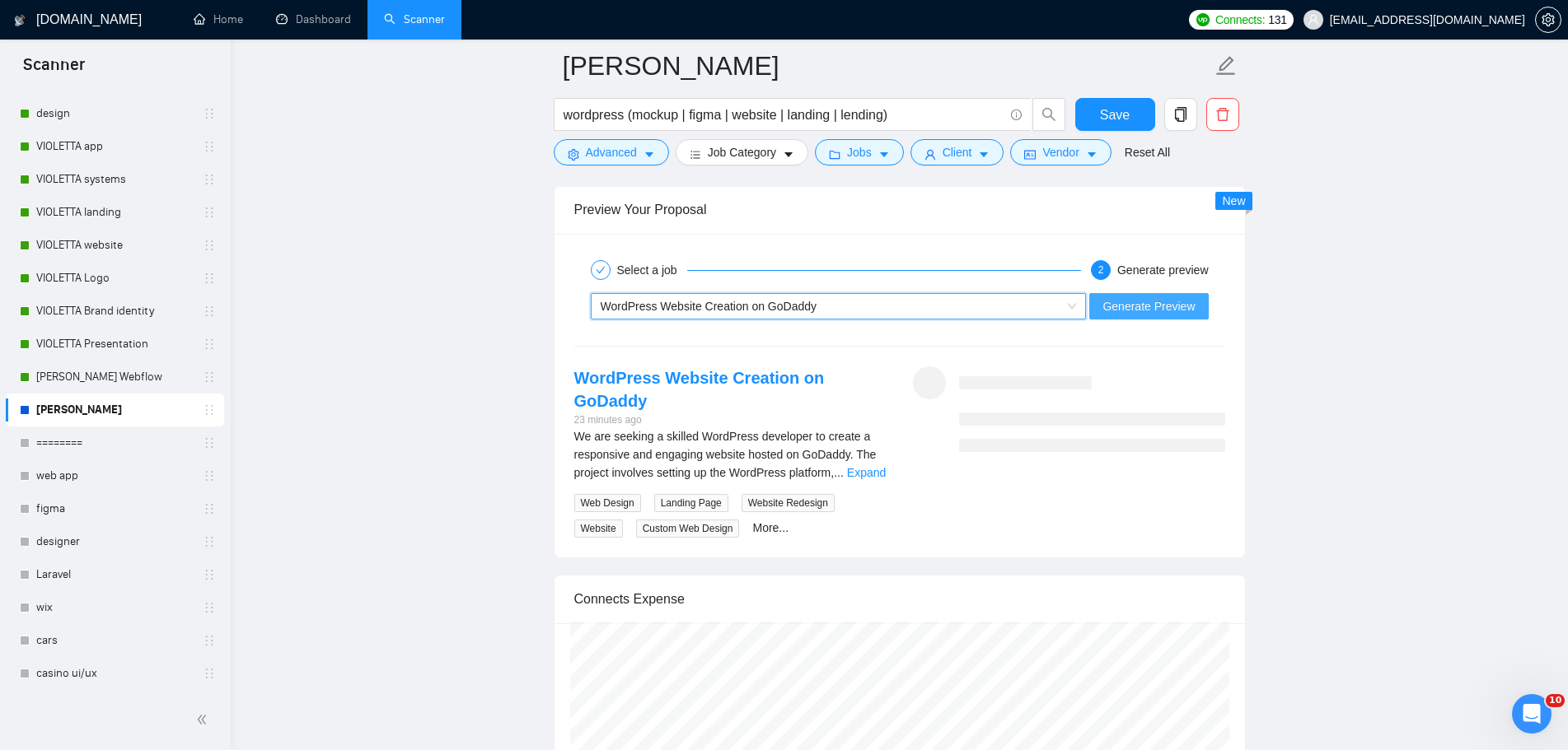
click at [1153, 305] on span "Generate Preview" at bounding box center [1148, 306] width 92 height 18
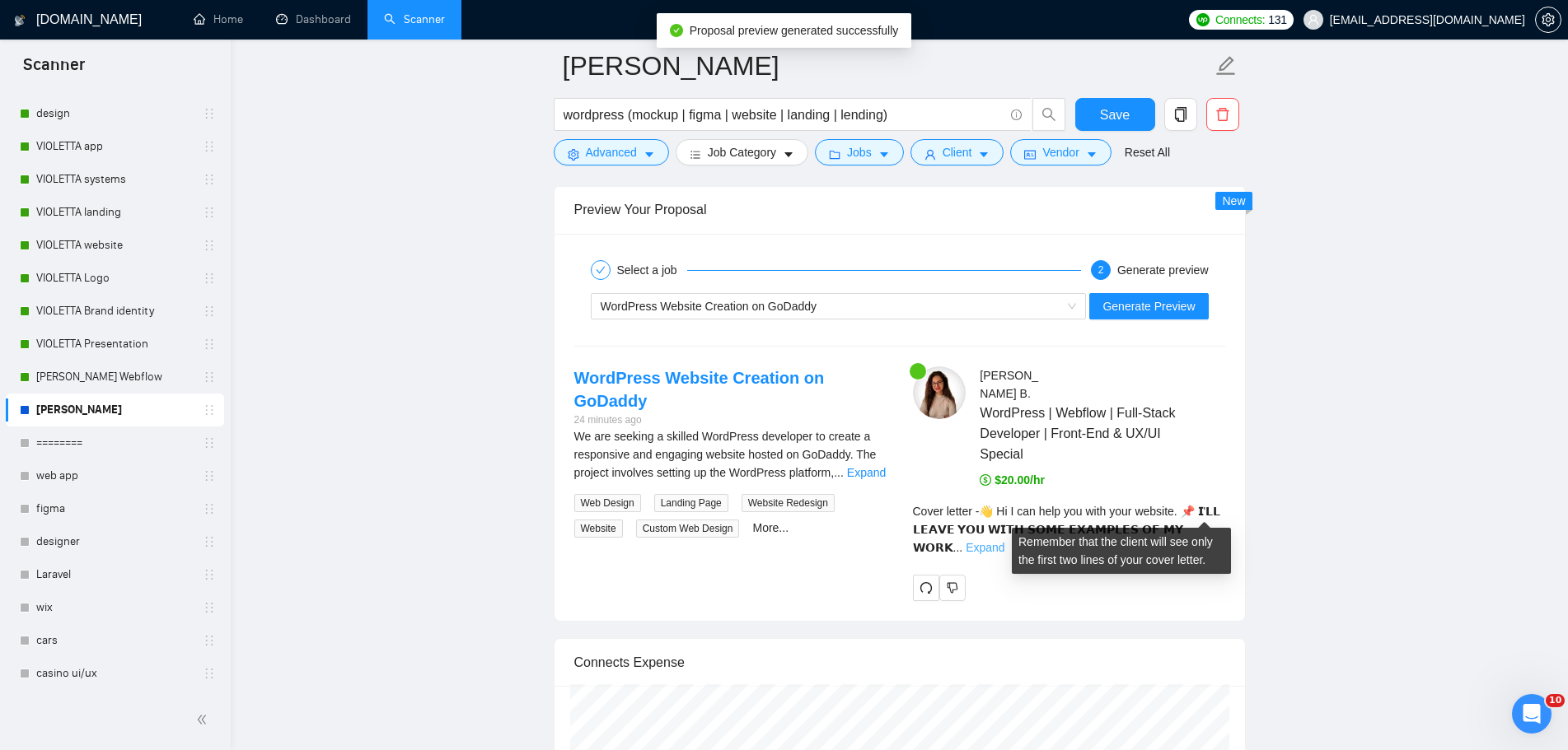
click at [1004, 541] on link "Expand" at bounding box center [985, 547] width 39 height 13
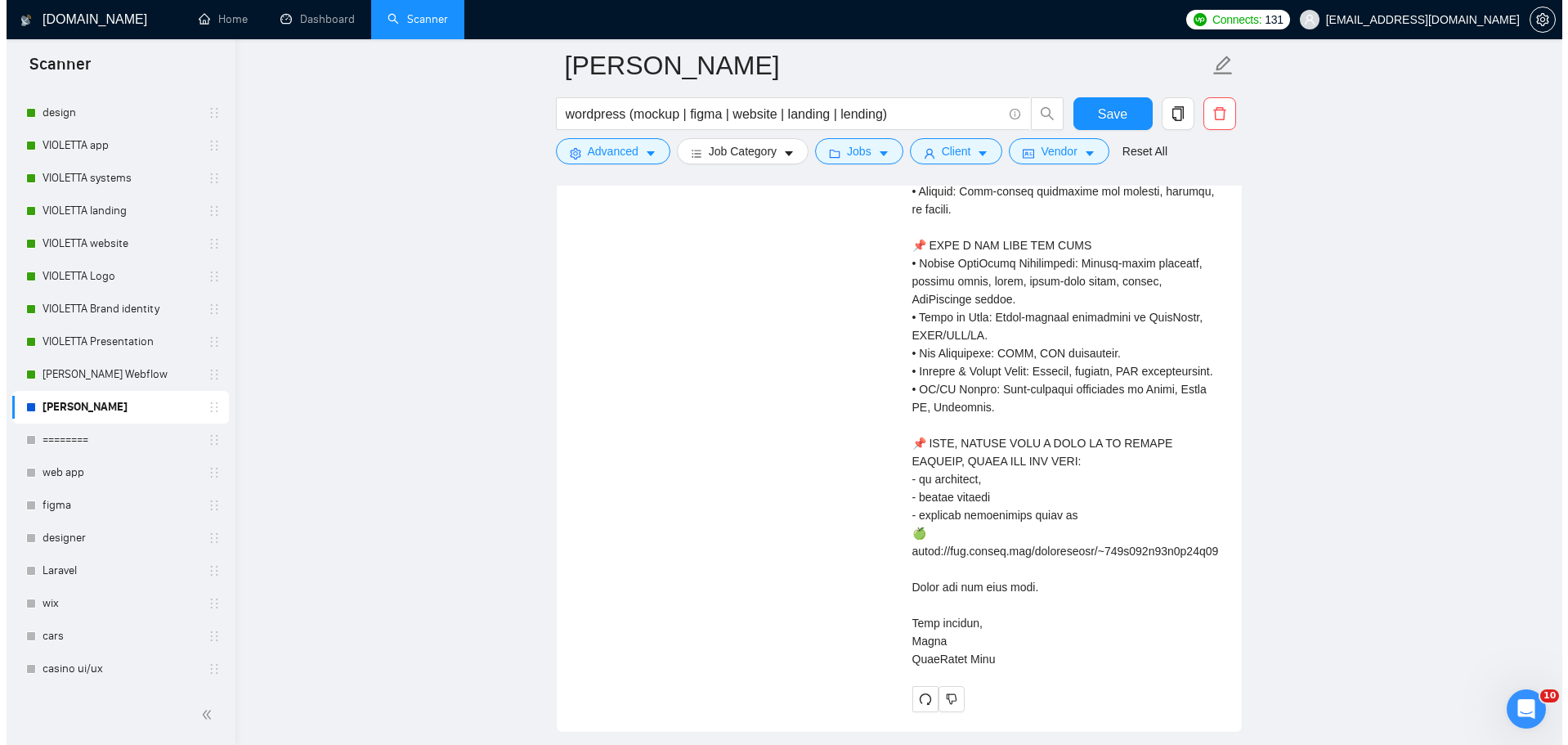
scroll to position [4008, 0]
click at [952, 695] on button "button" at bounding box center [945, 696] width 27 height 27
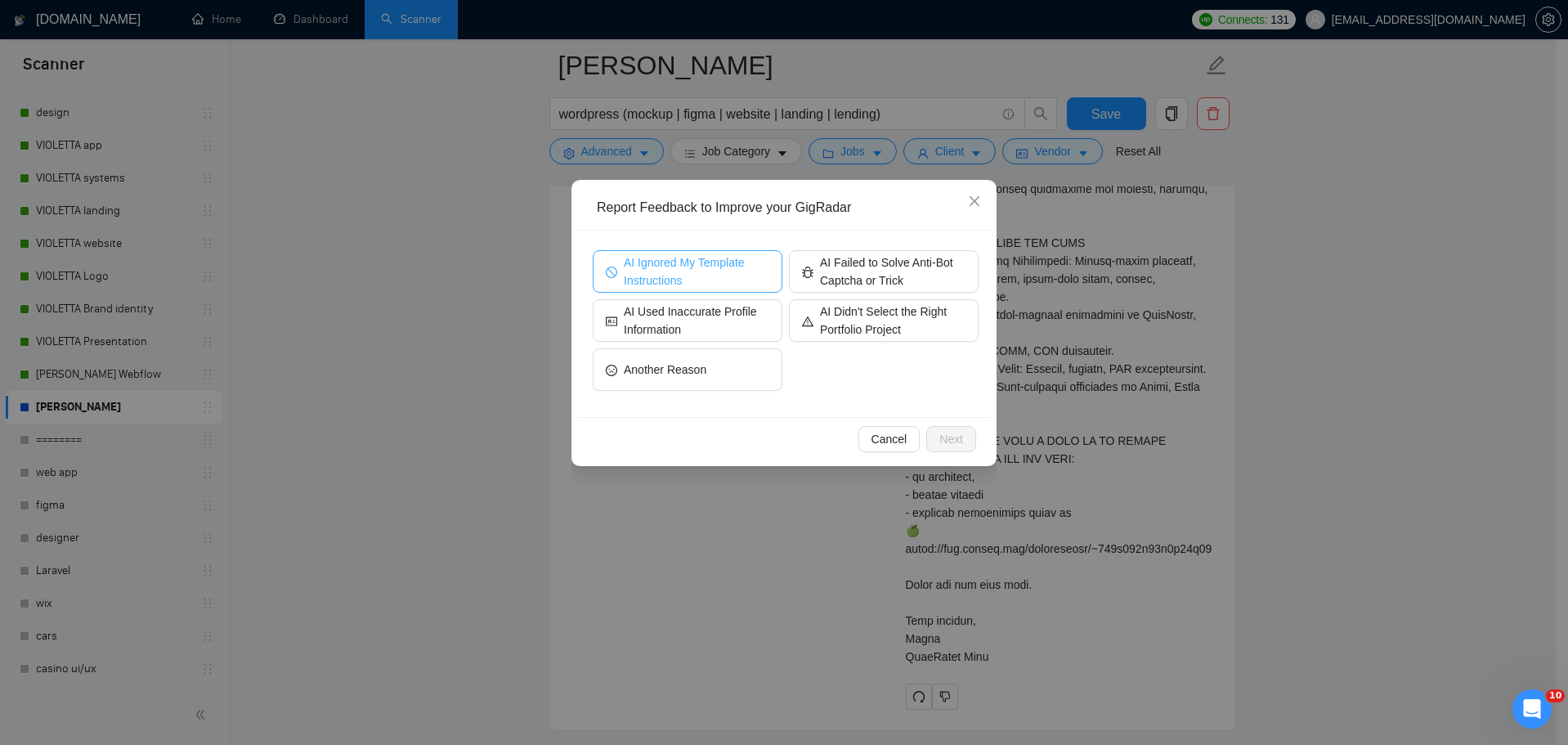
click at [726, 278] on span "AI Ignored My Template Instructions" at bounding box center [696, 271] width 146 height 36
click at [968, 439] on button "Next" at bounding box center [951, 439] width 49 height 27
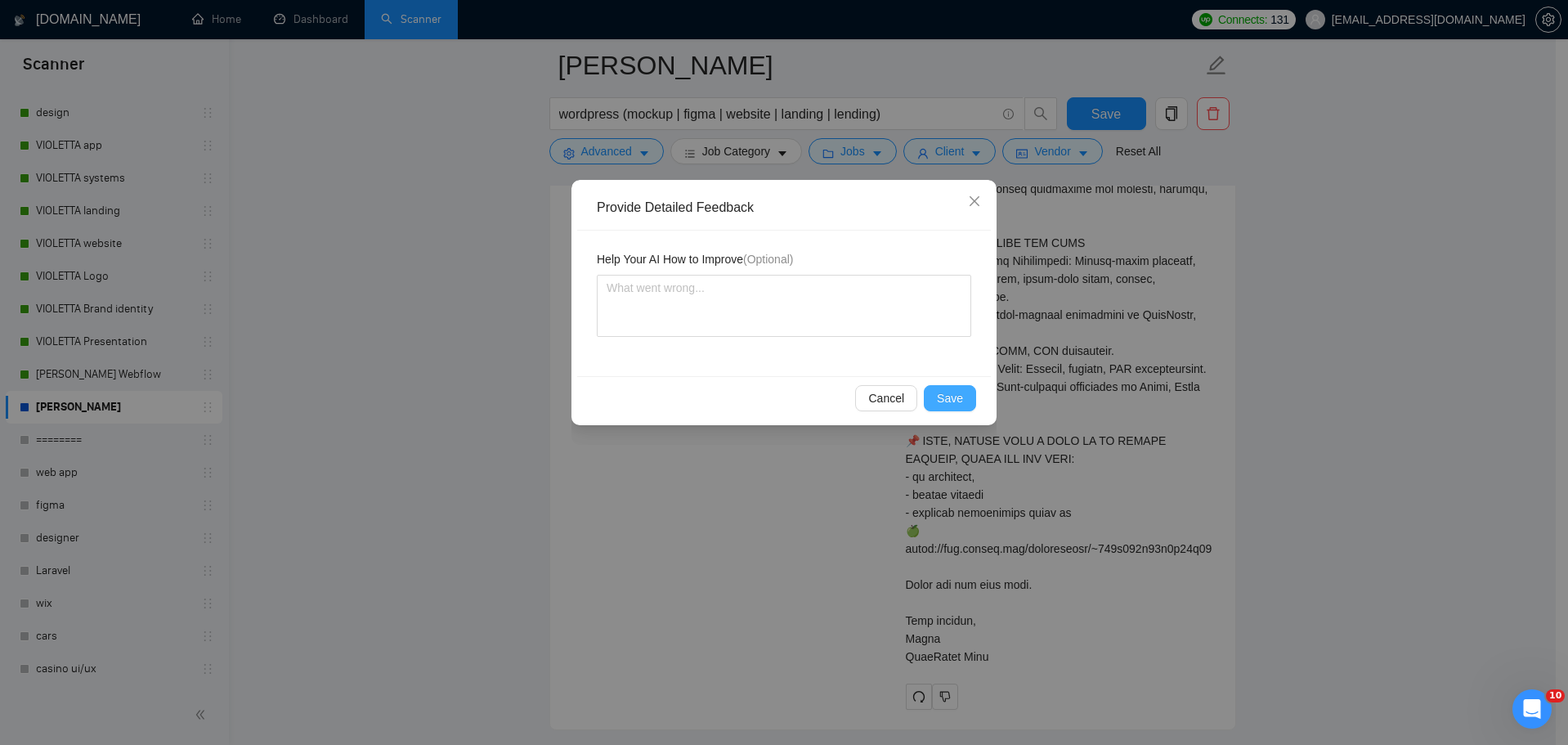
click at [942, 402] on span "Save" at bounding box center [950, 399] width 27 height 18
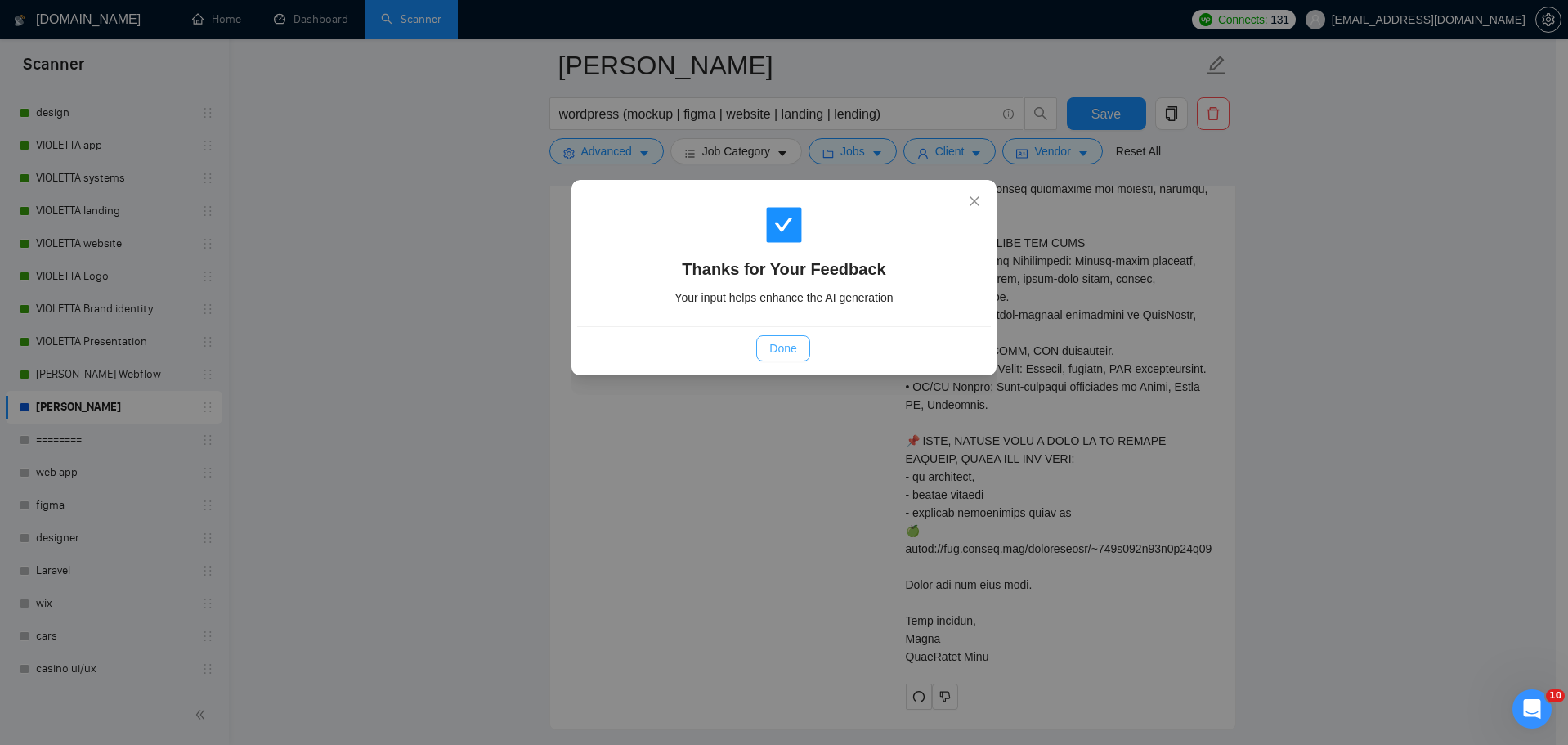
click at [776, 356] on span "Done" at bounding box center [782, 348] width 27 height 18
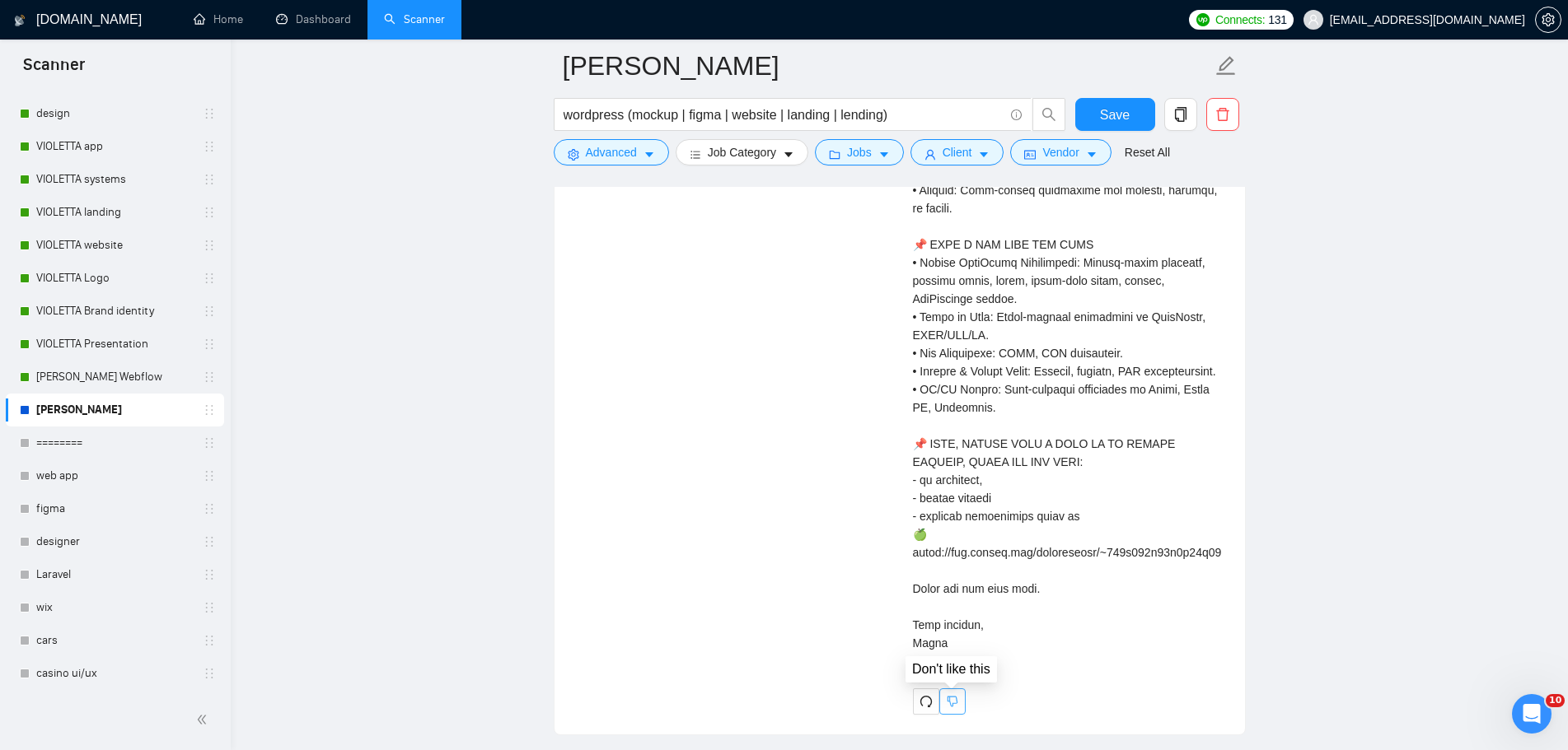
click at [952, 703] on icon "dislike" at bounding box center [952, 701] width 11 height 13
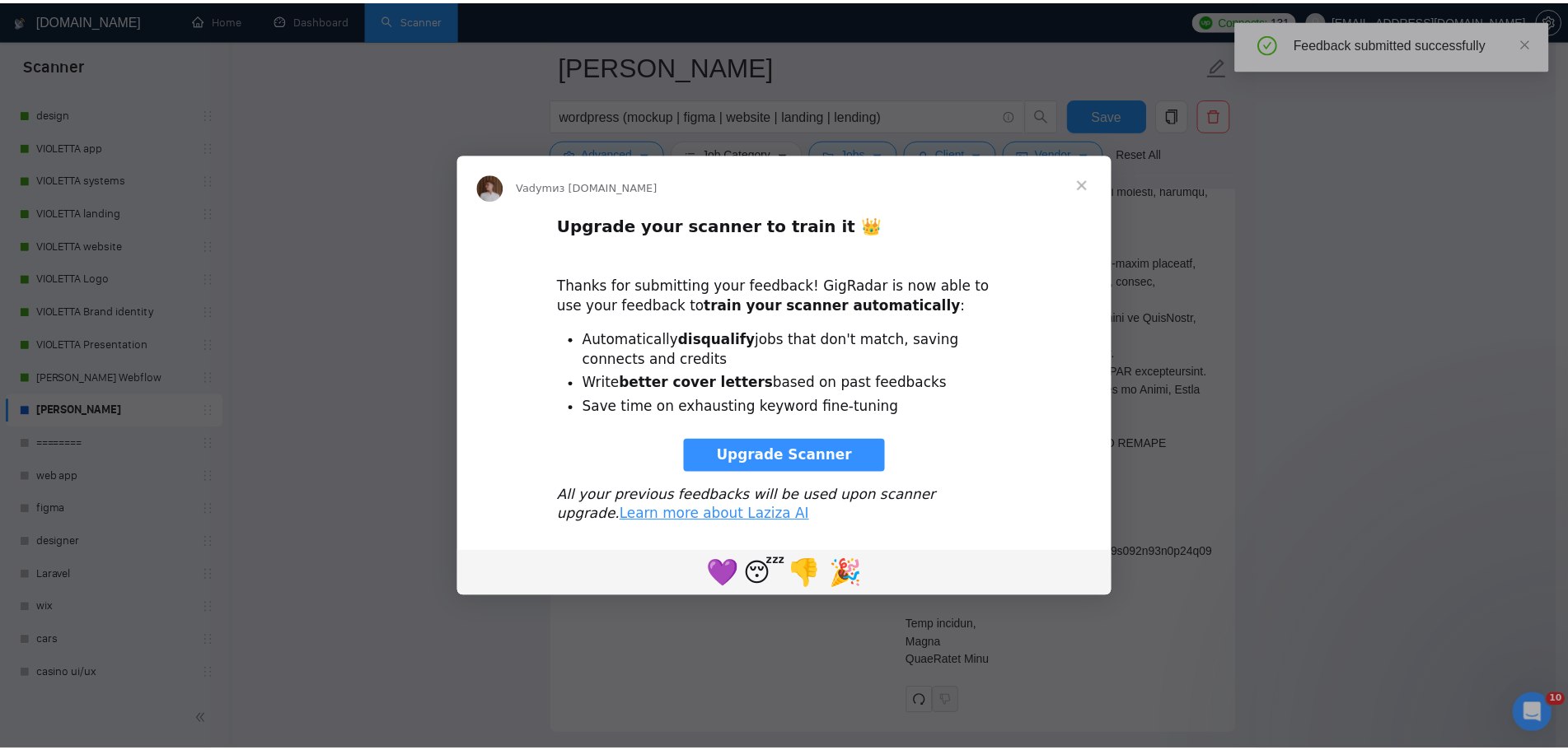
scroll to position [0, 0]
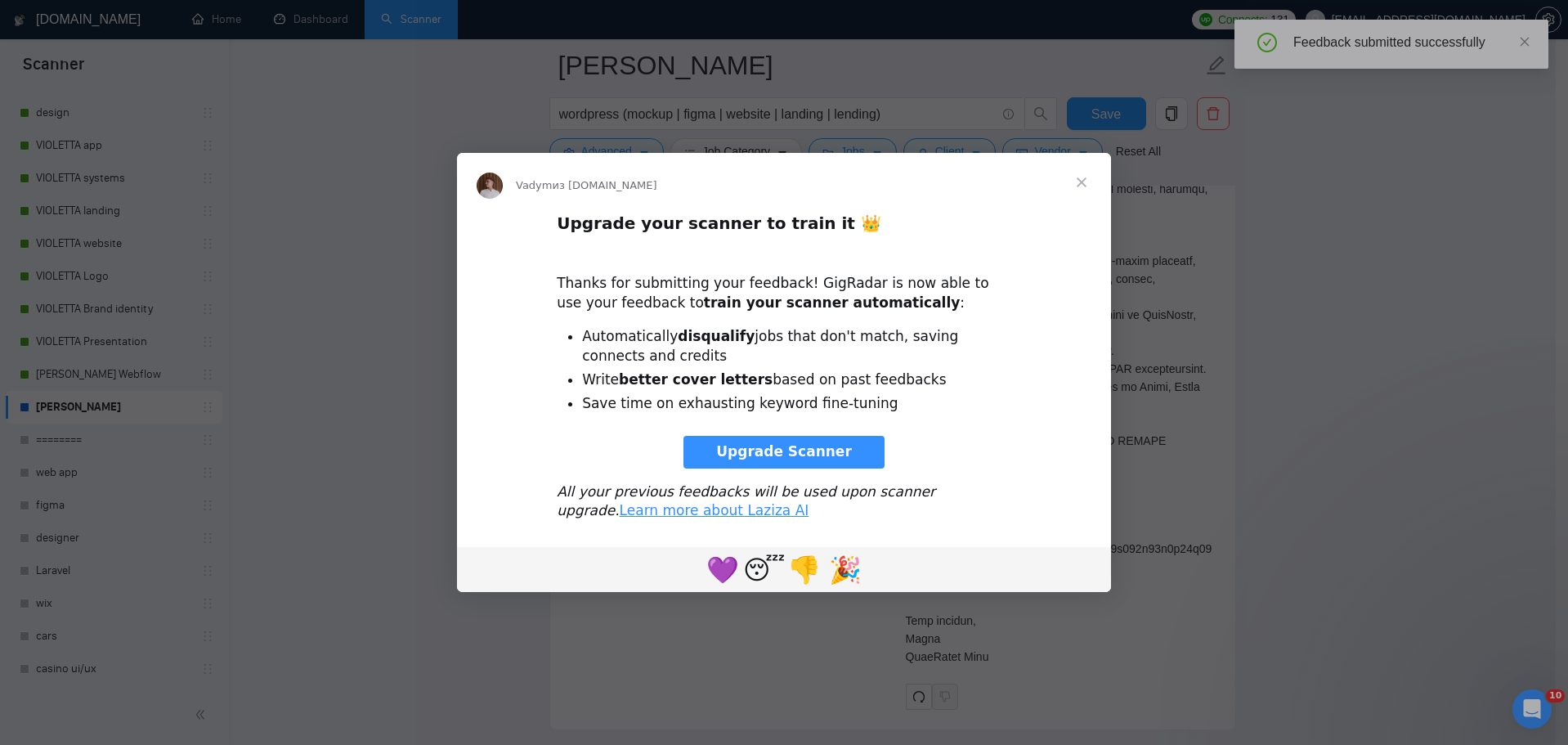
drag, startPoint x: 623, startPoint y: 263, endPoint x: 712, endPoint y: 298, distance: 95.6
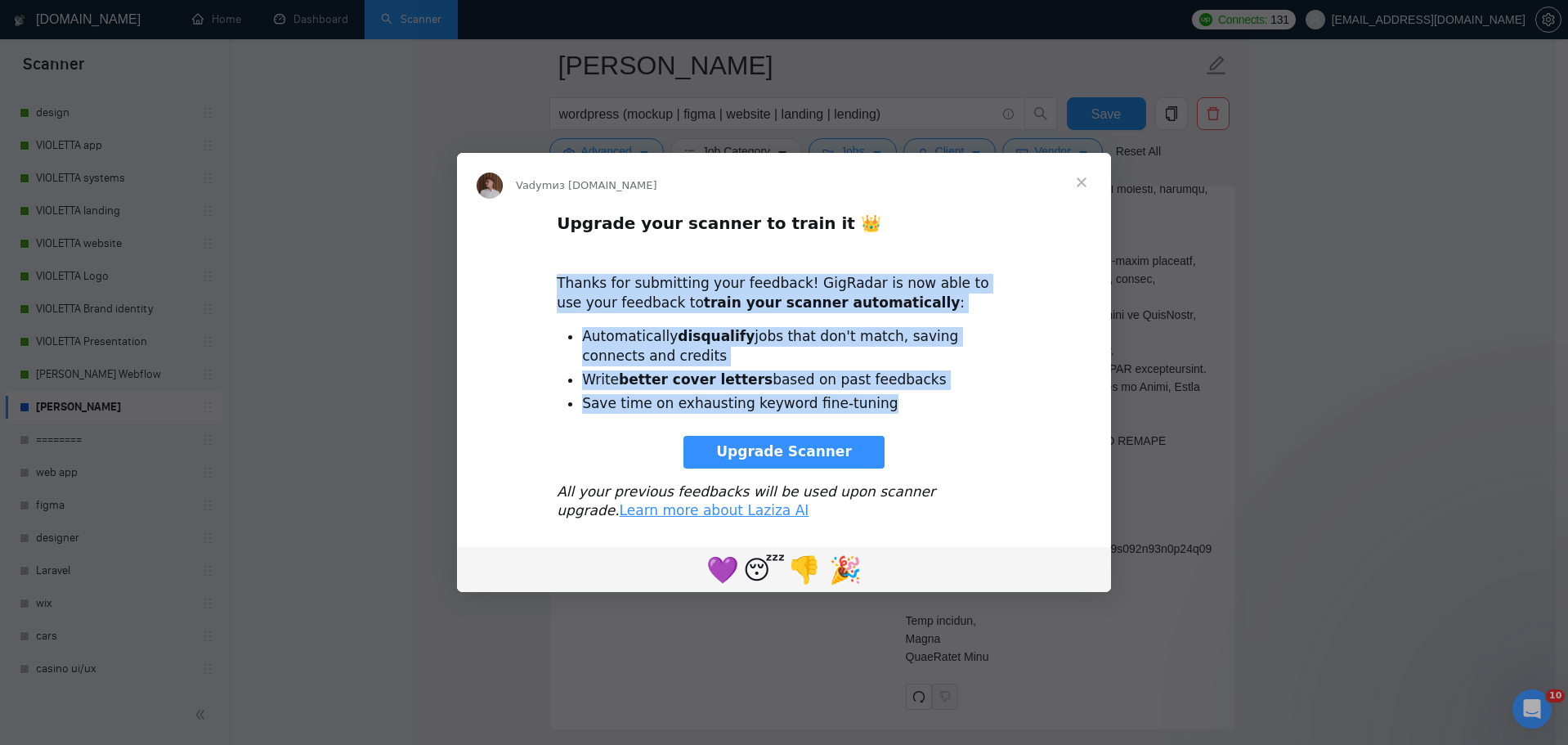
drag, startPoint x: 553, startPoint y: 280, endPoint x: 900, endPoint y: 398, distance: 366.5
click at [900, 398] on div "Upgrade your scanner to train it 👑 Thanks for submitting your feedback! GigRada…" at bounding box center [784, 373] width 654 height 323
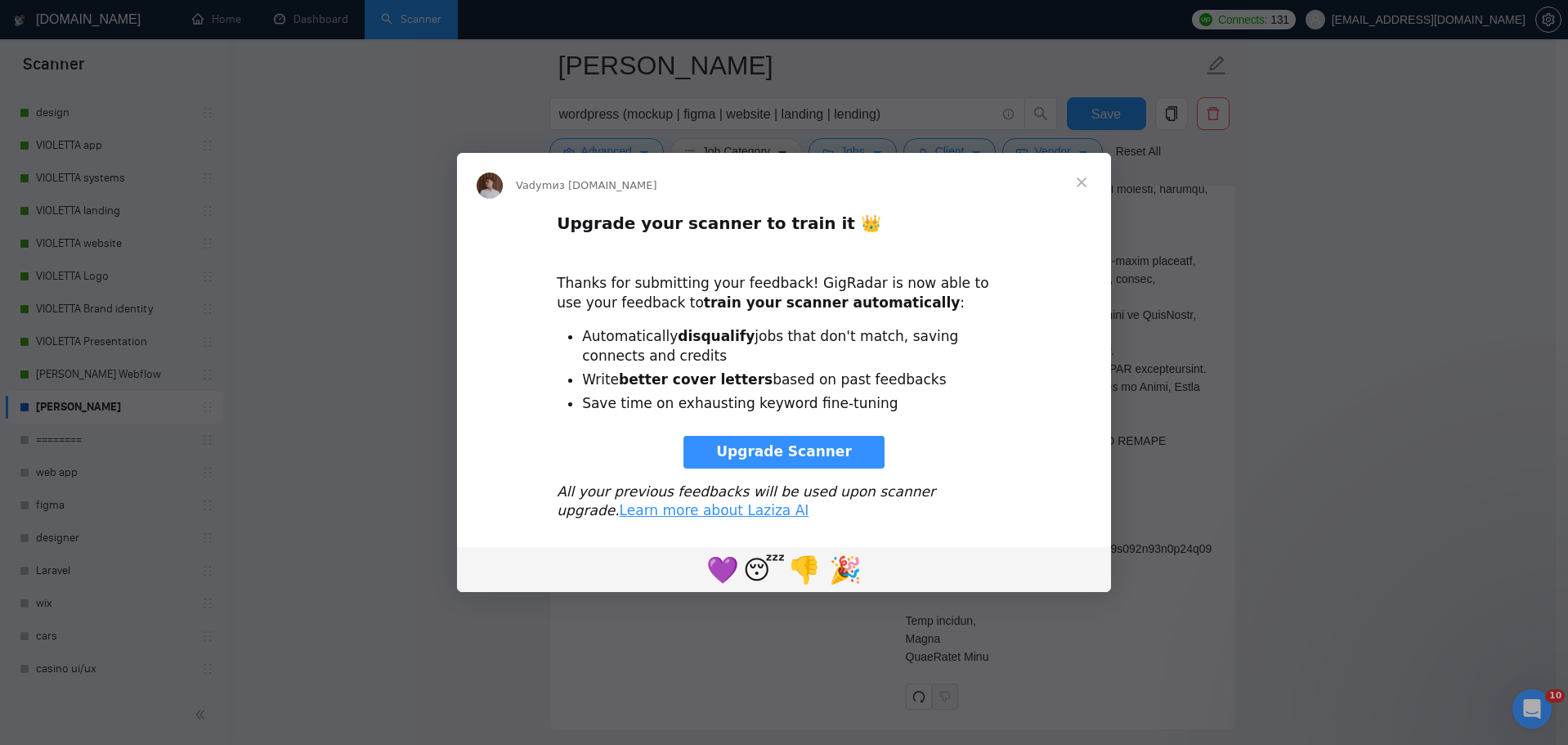
click at [1089, 183] on span "Закрыть" at bounding box center [1082, 182] width 59 height 59
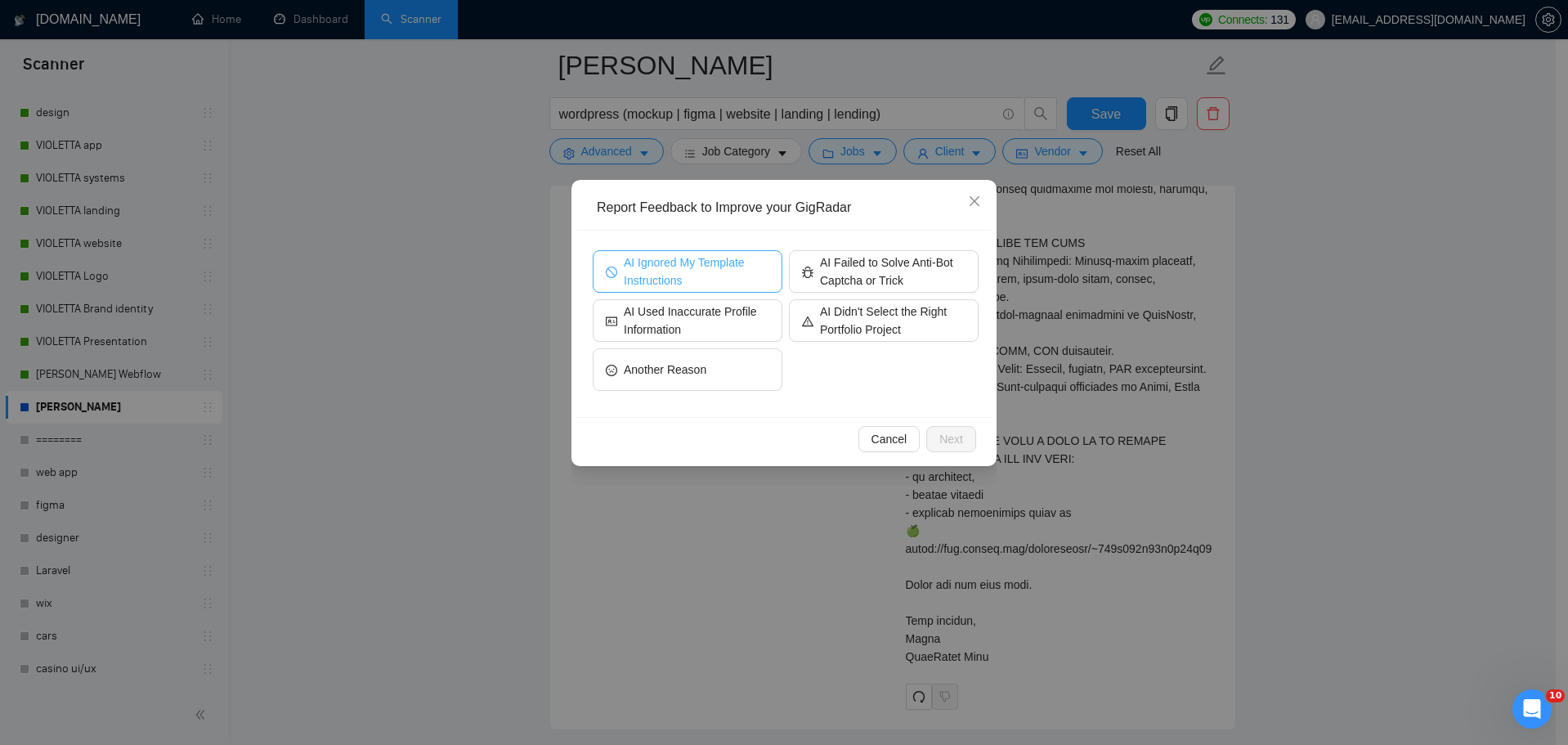
click at [748, 276] on span "AI Ignored My Template Instructions" at bounding box center [696, 271] width 146 height 36
drag, startPoint x: 636, startPoint y: 262, endPoint x: 715, endPoint y: 278, distance: 80.6
click at [715, 278] on span "AI Ignored My Template Instructions" at bounding box center [696, 271] width 150 height 36
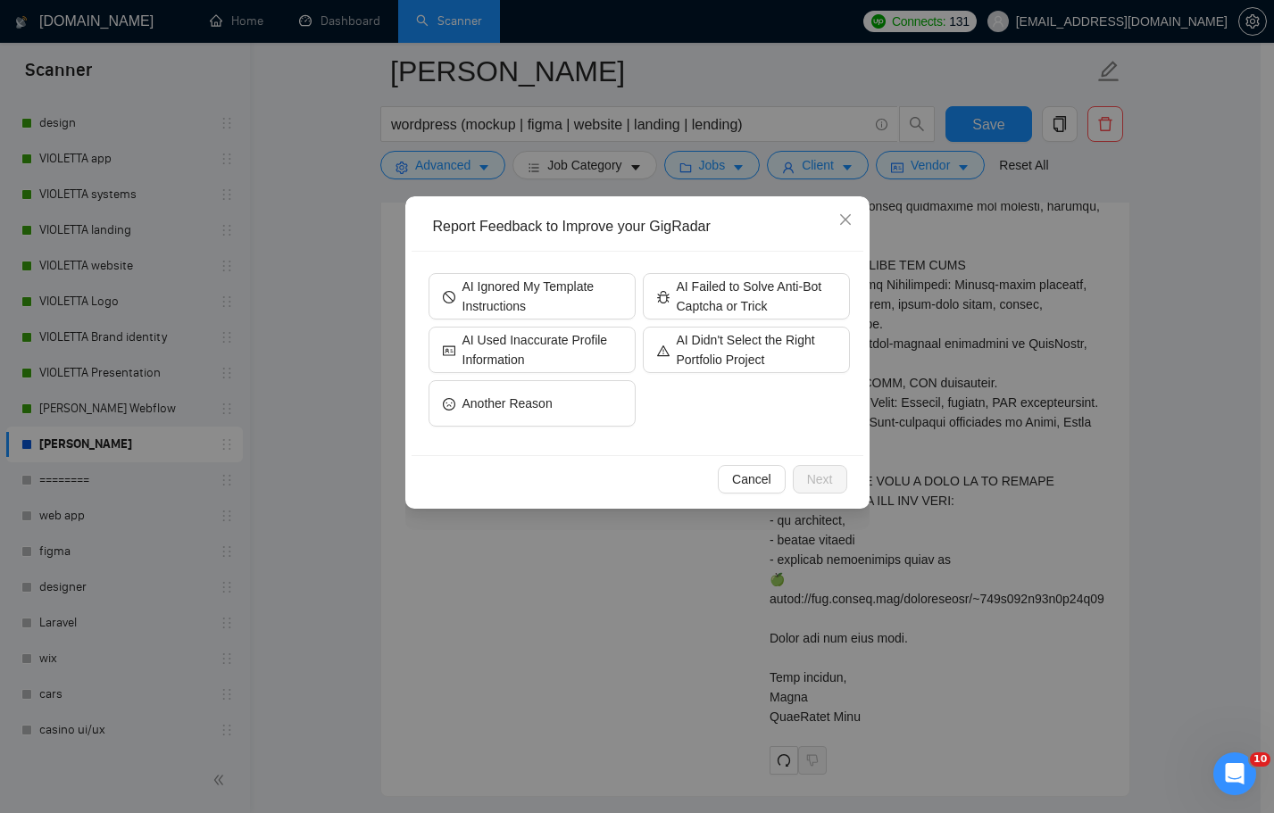
click at [766, 429] on div "AI Ignored My Template Instructions AI Failed to Solve Anti-Bot Captcha or Tric…" at bounding box center [638, 353] width 421 height 161
click at [542, 313] on span "AI Ignored My Template Instructions" at bounding box center [541, 296] width 159 height 39
click at [819, 473] on span "Next" at bounding box center [820, 479] width 26 height 20
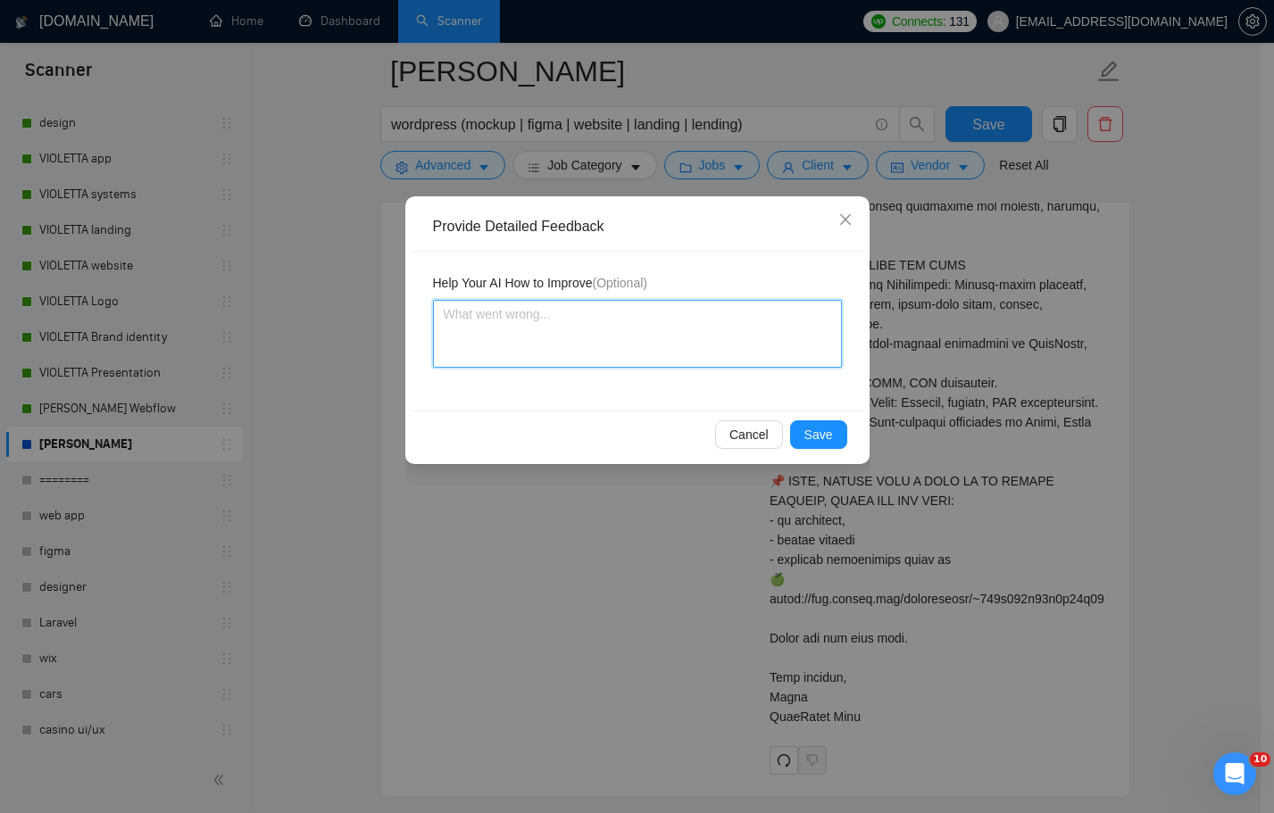
click at [675, 323] on textarea at bounding box center [637, 334] width 409 height 68
paste textarea "Ignored My Template Instructions"
type textarea "Ignored My Template Instructions"
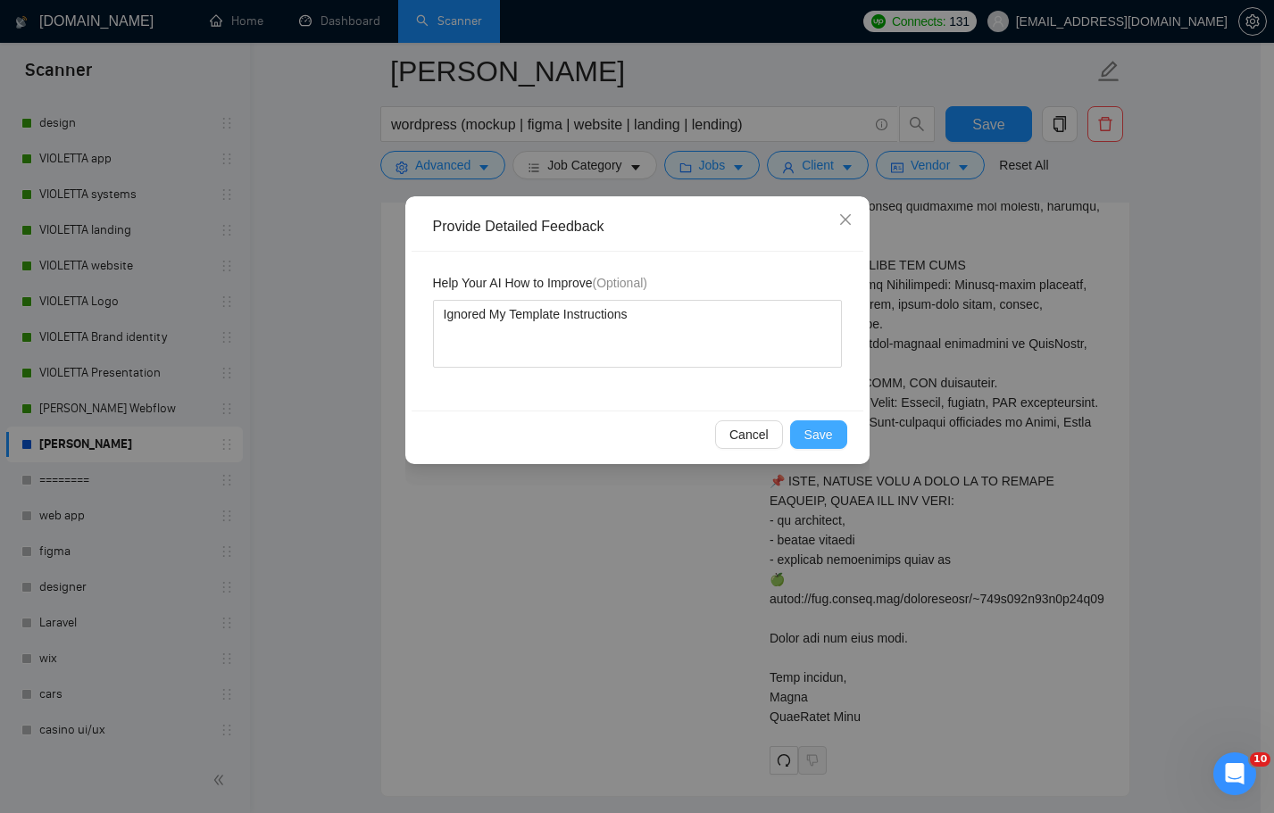
click at [818, 444] on button "Save" at bounding box center [818, 434] width 57 height 29
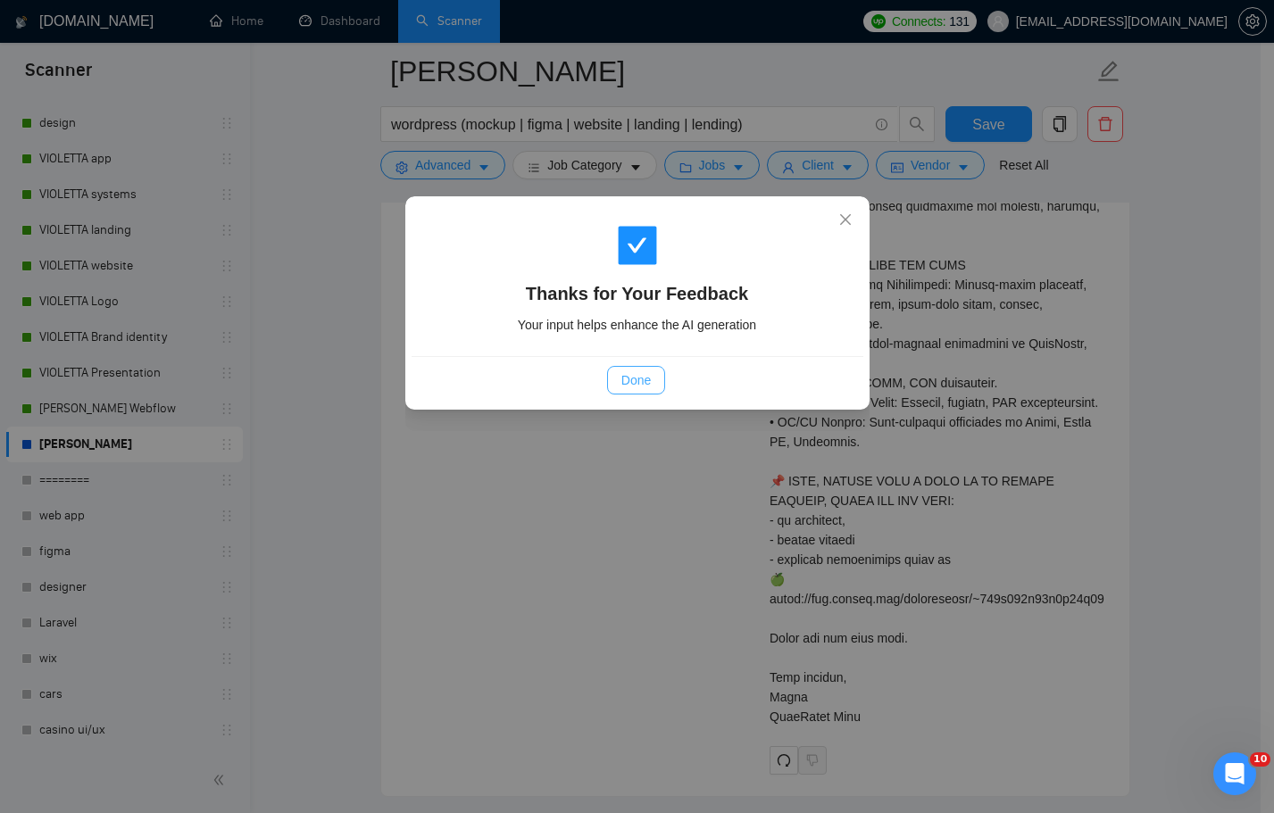
click at [639, 390] on button "Done" at bounding box center [636, 380] width 58 height 29
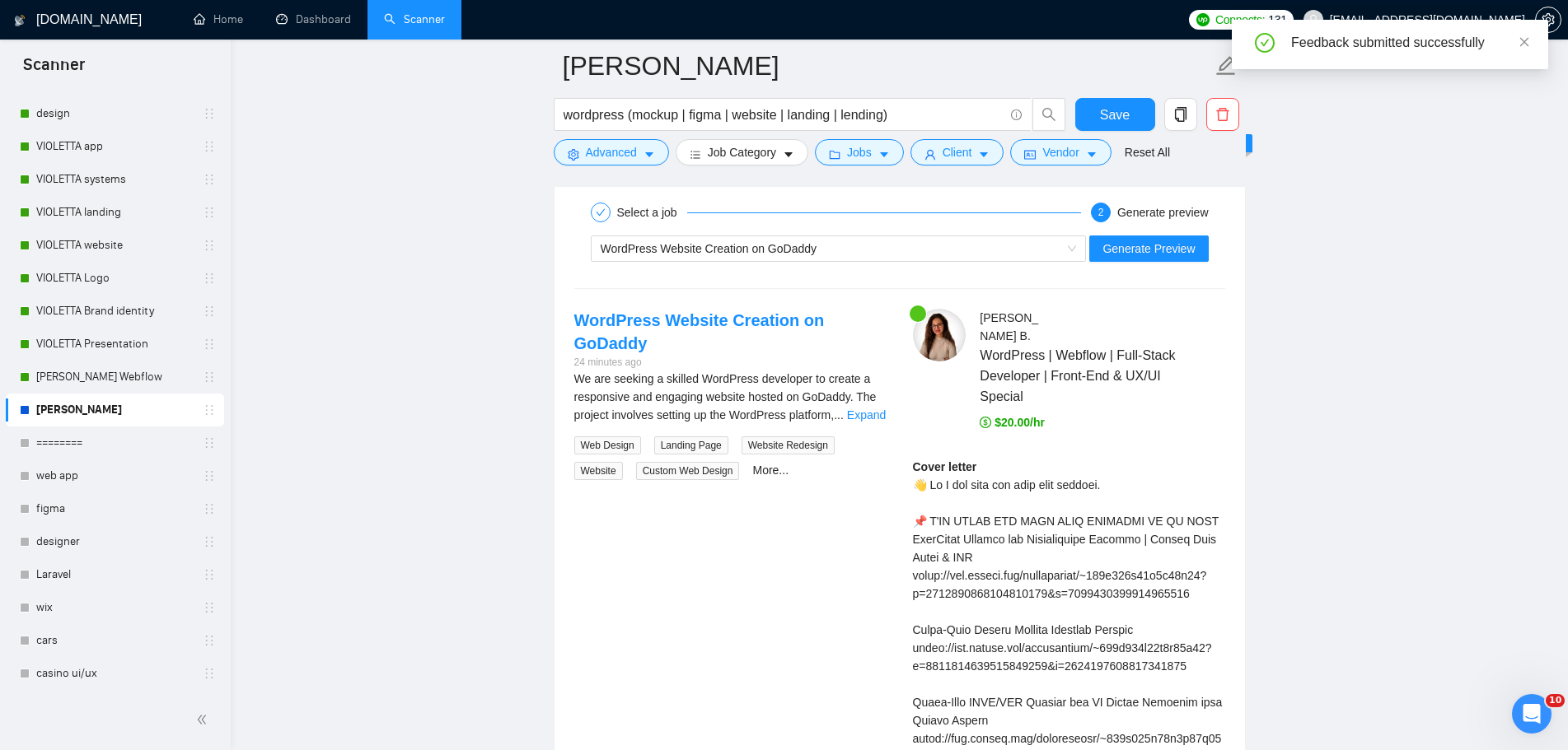
scroll to position [3046, 0]
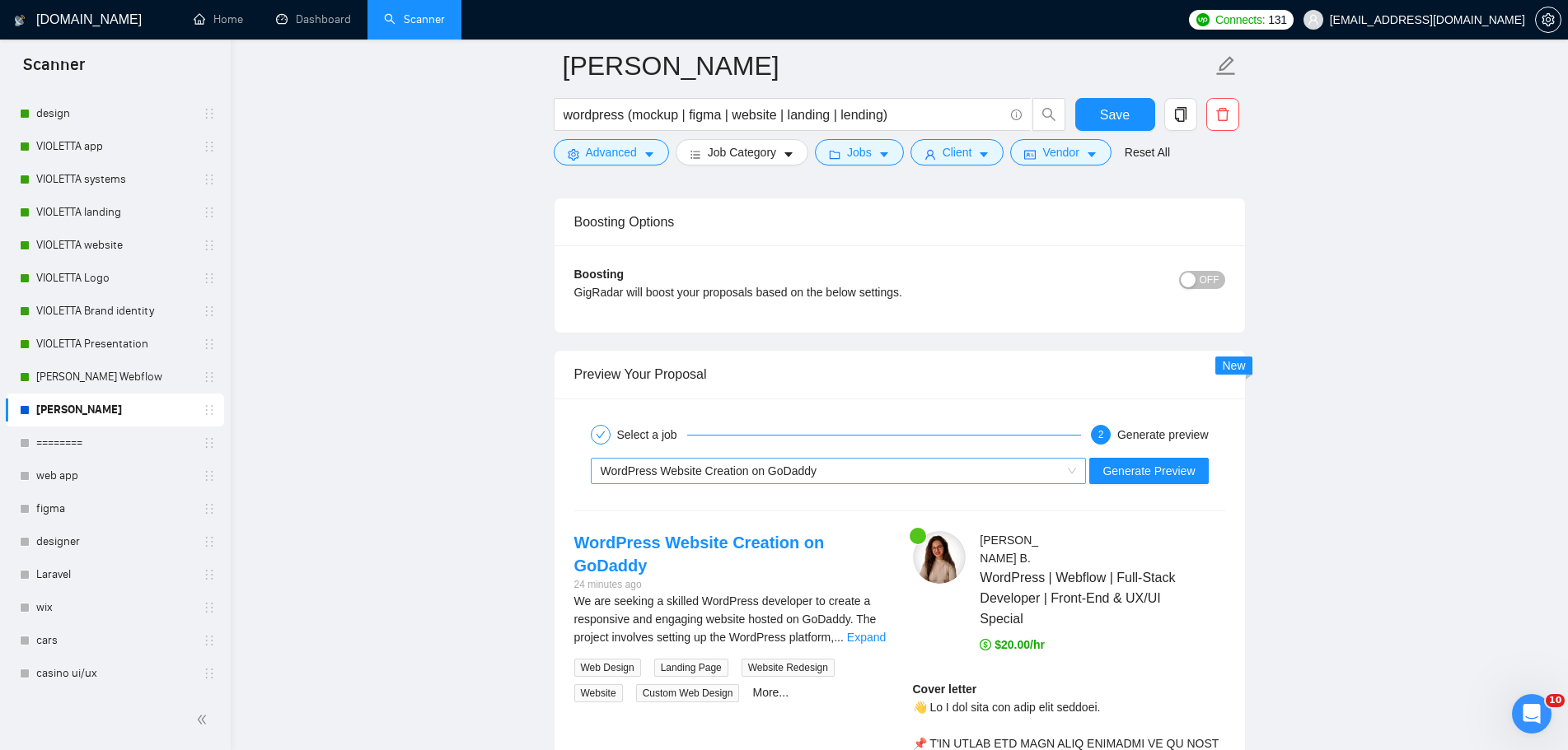
click at [1075, 475] on span "WordPress Website Creation on GoDaddy" at bounding box center [839, 470] width 476 height 25
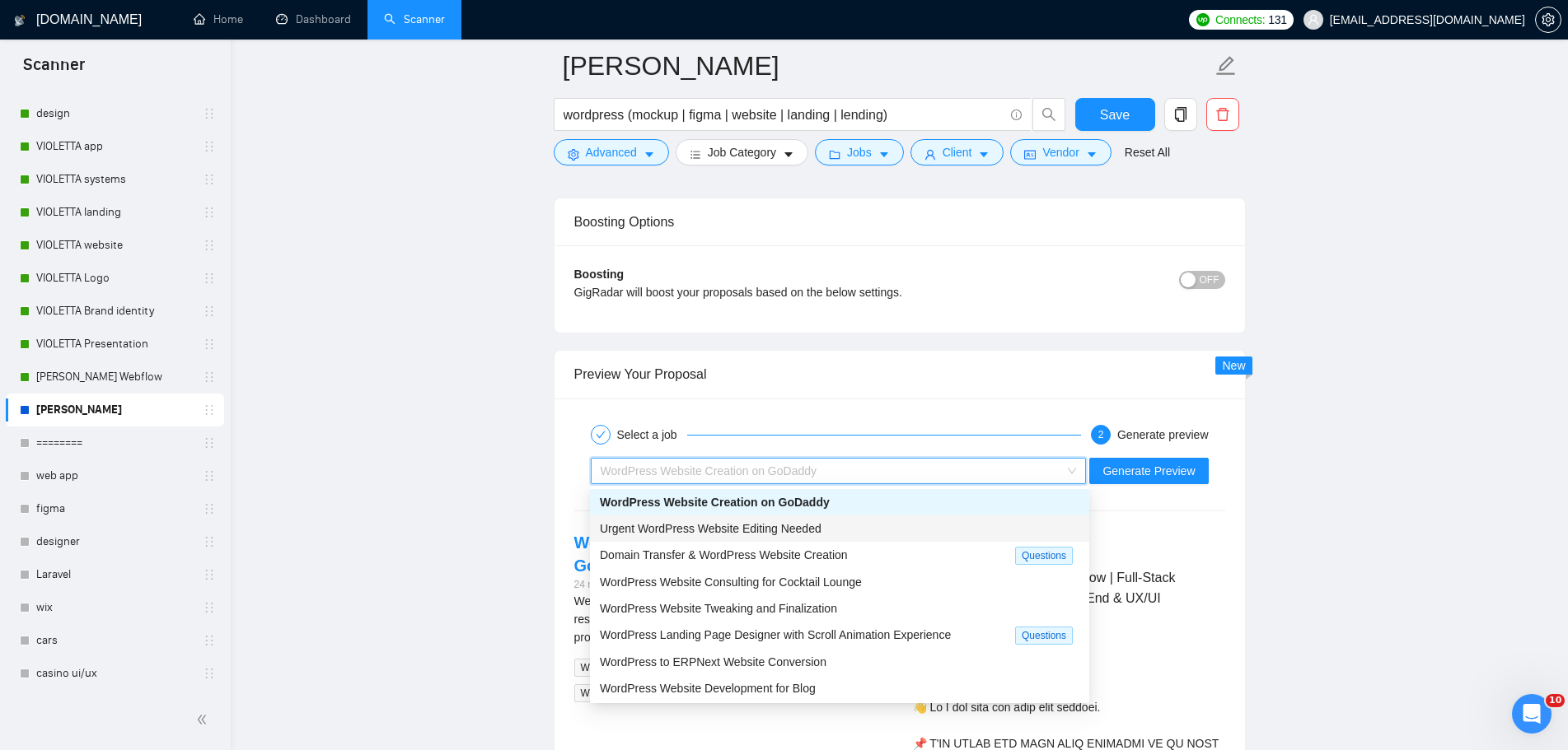
click at [1002, 524] on div "Urgent WordPress Website Editing Needed" at bounding box center [839, 529] width 479 height 18
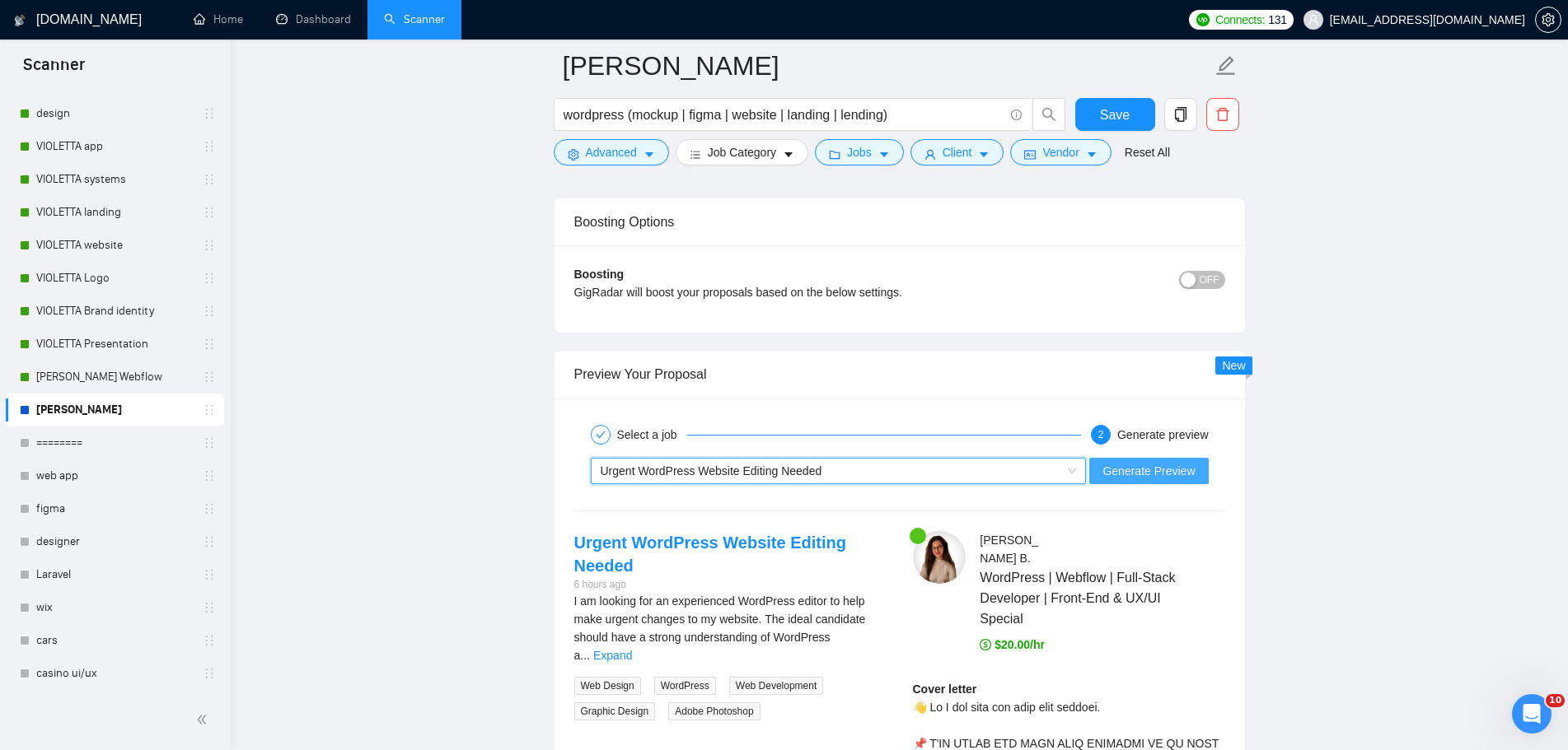
click at [1118, 474] on span "Generate Preview" at bounding box center [1148, 471] width 92 height 18
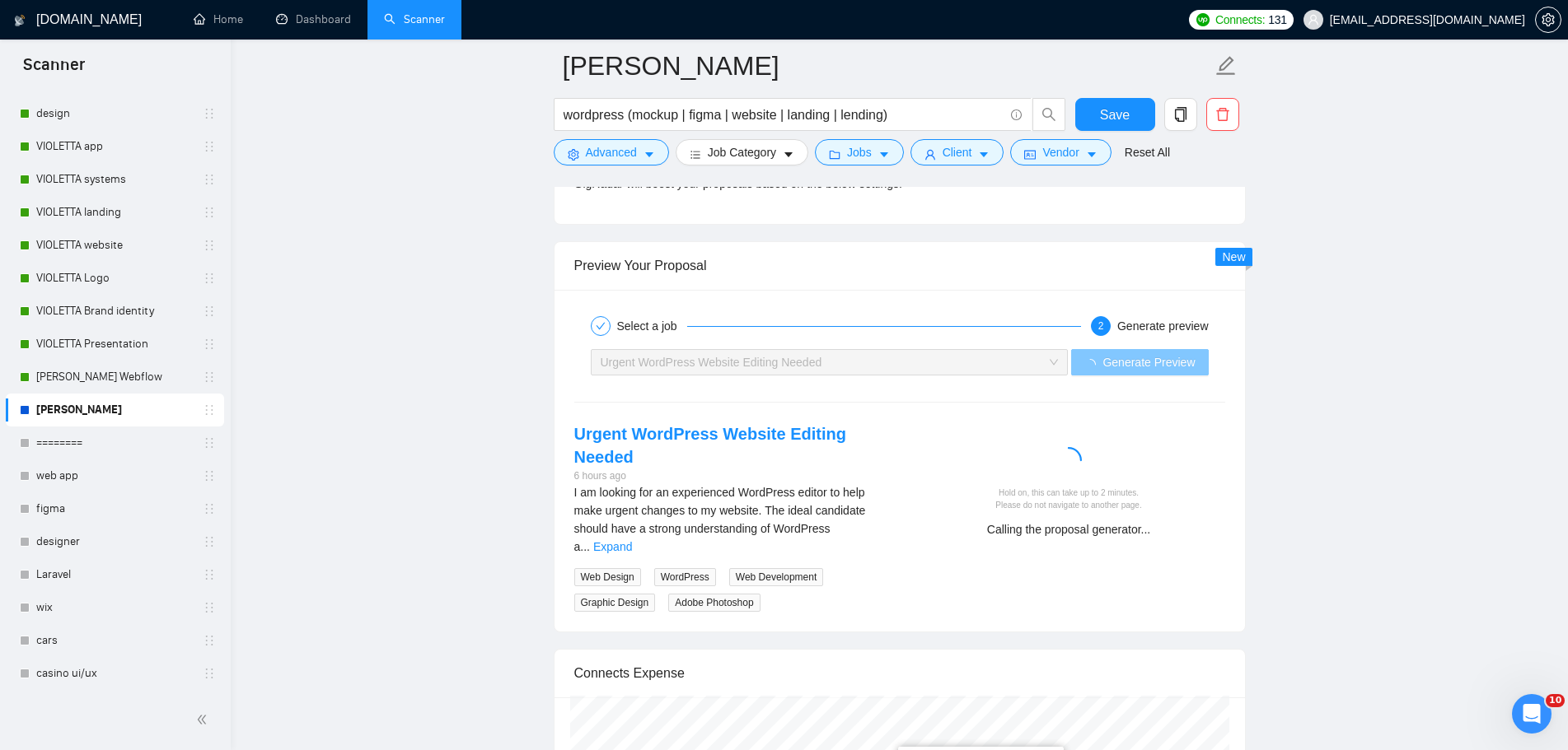
scroll to position [3293, 0]
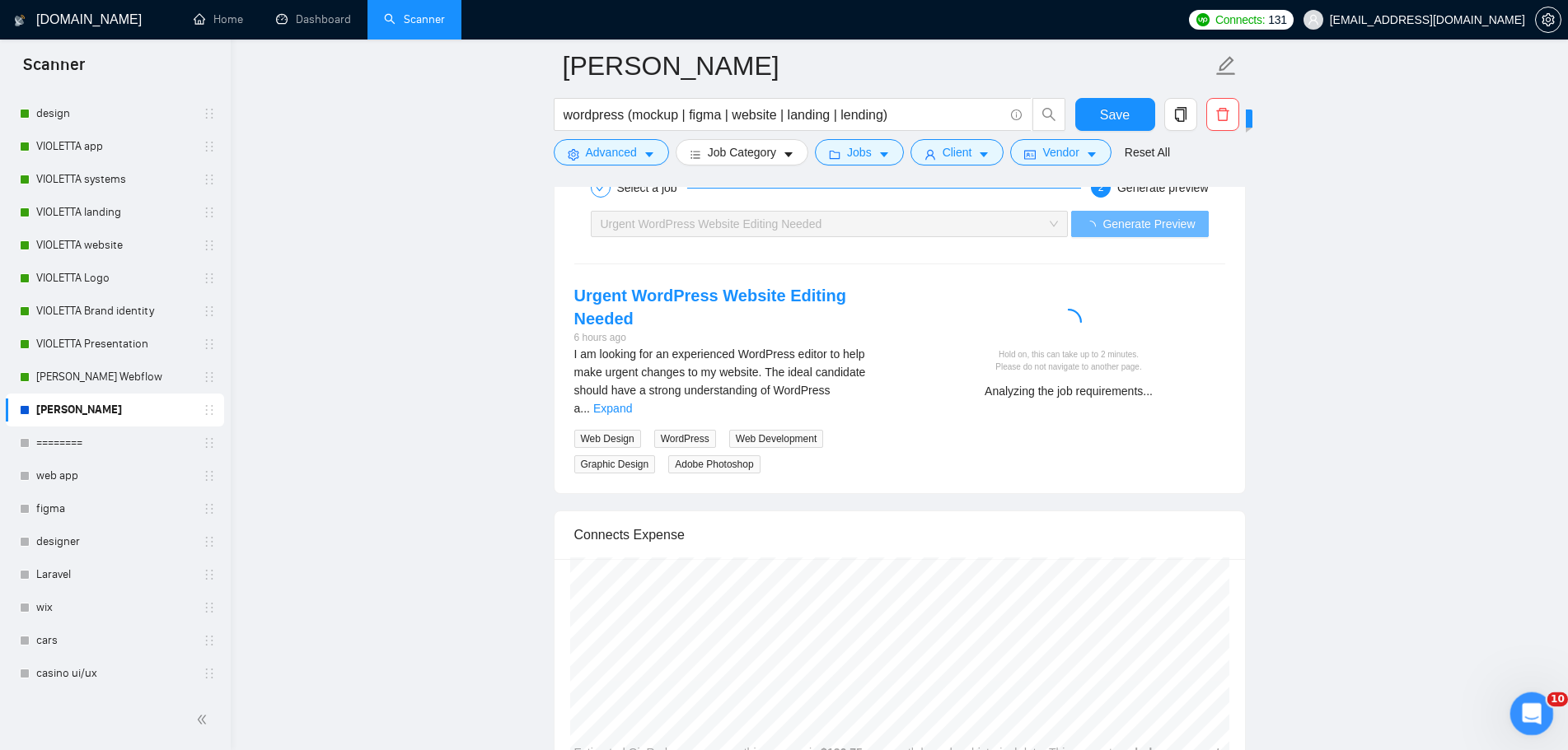
click at [1527, 708] on icon "Открыть службу сообщений Intercom" at bounding box center [1528, 711] width 27 height 27
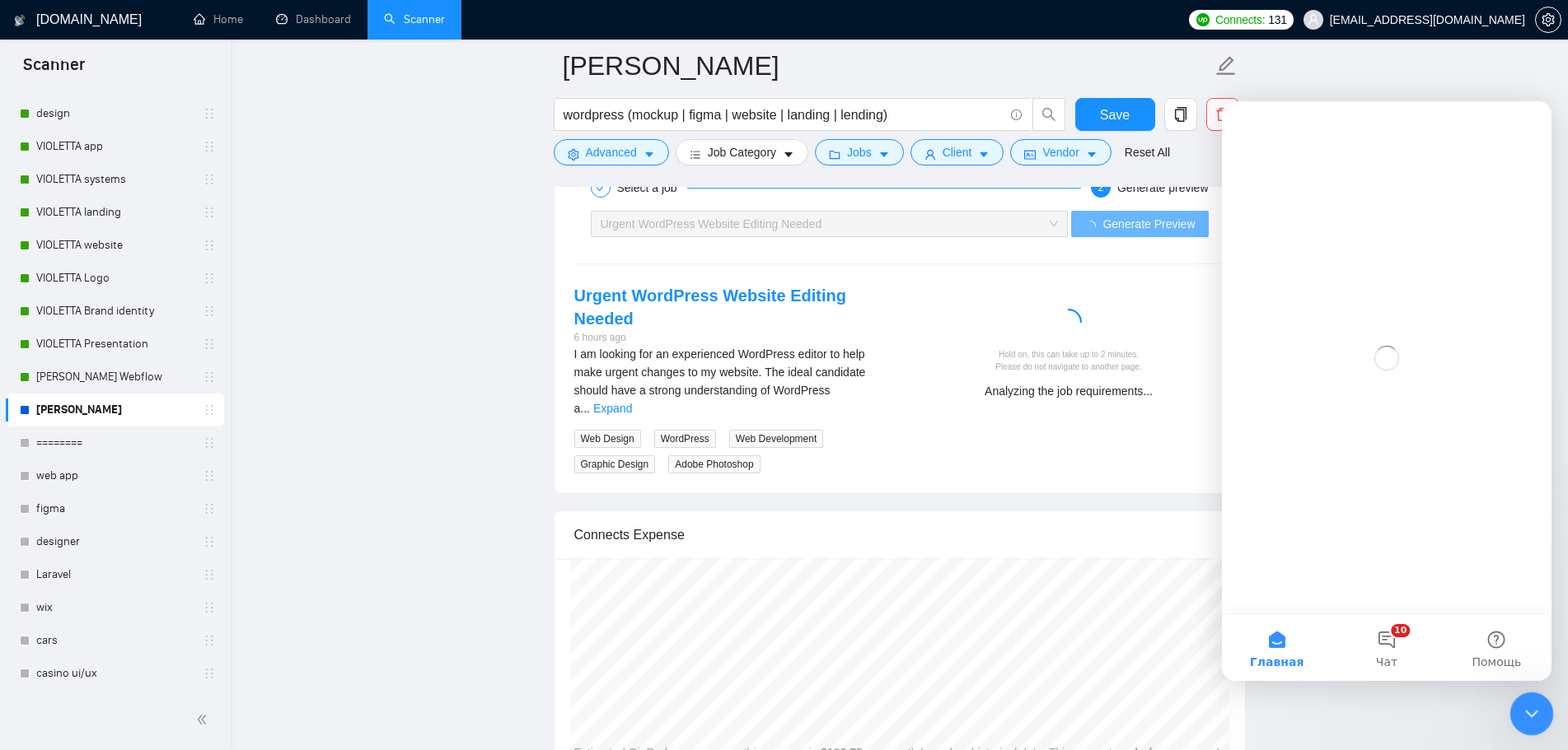
scroll to position [0, 0]
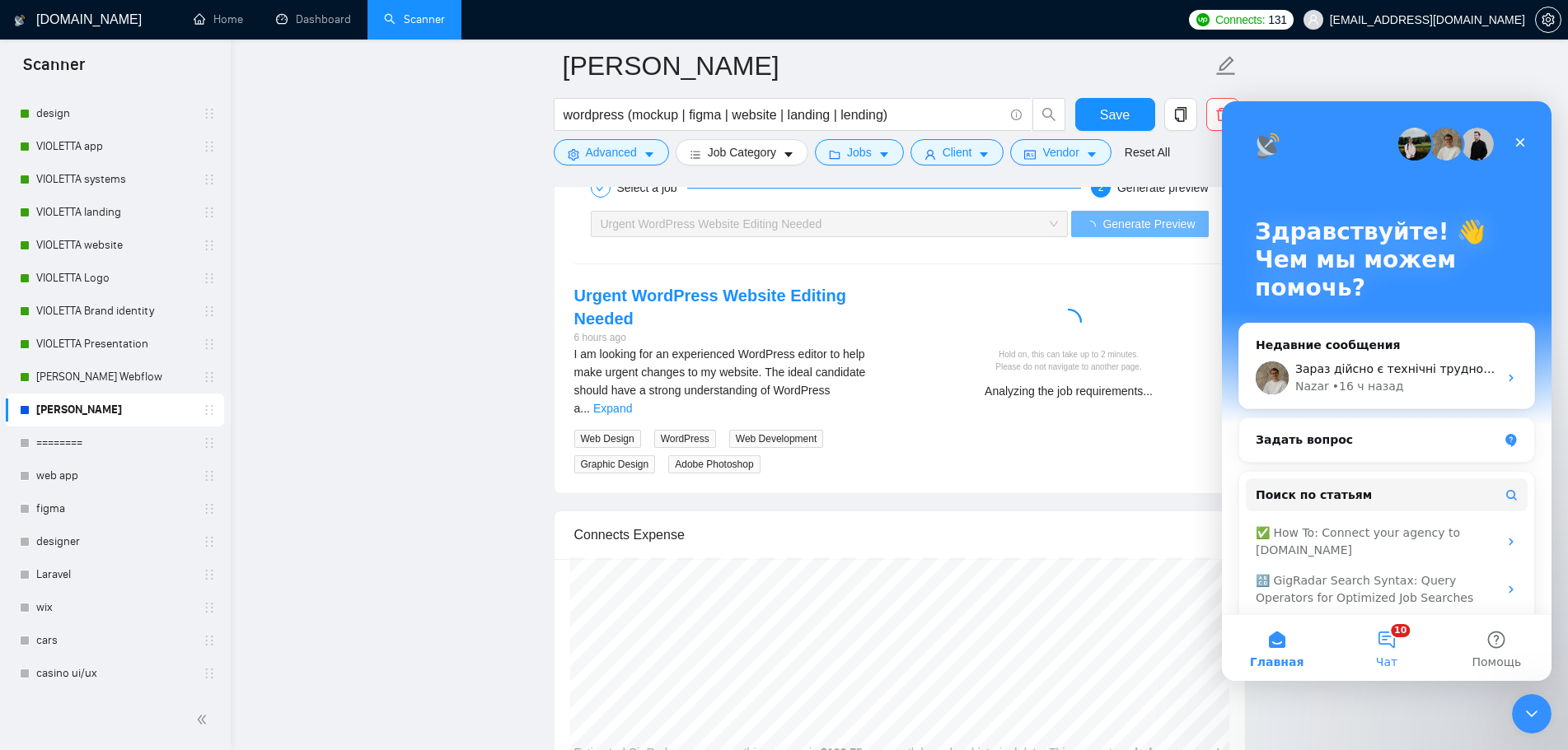
click at [1386, 649] on button "10 Чат" at bounding box center [1385, 648] width 110 height 65
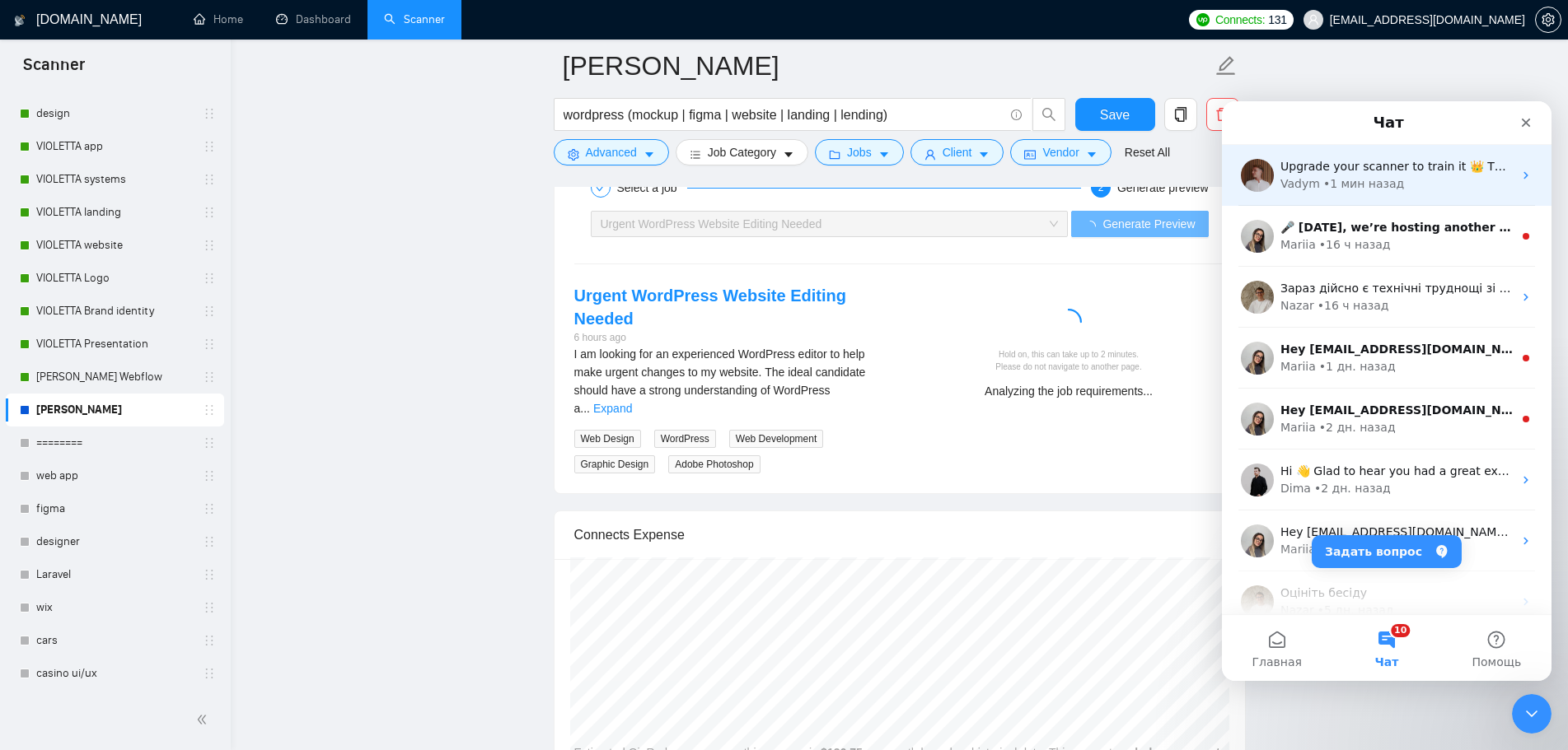
click at [1422, 177] on div "Vadym • 1 мин назад" at bounding box center [1396, 184] width 233 height 18
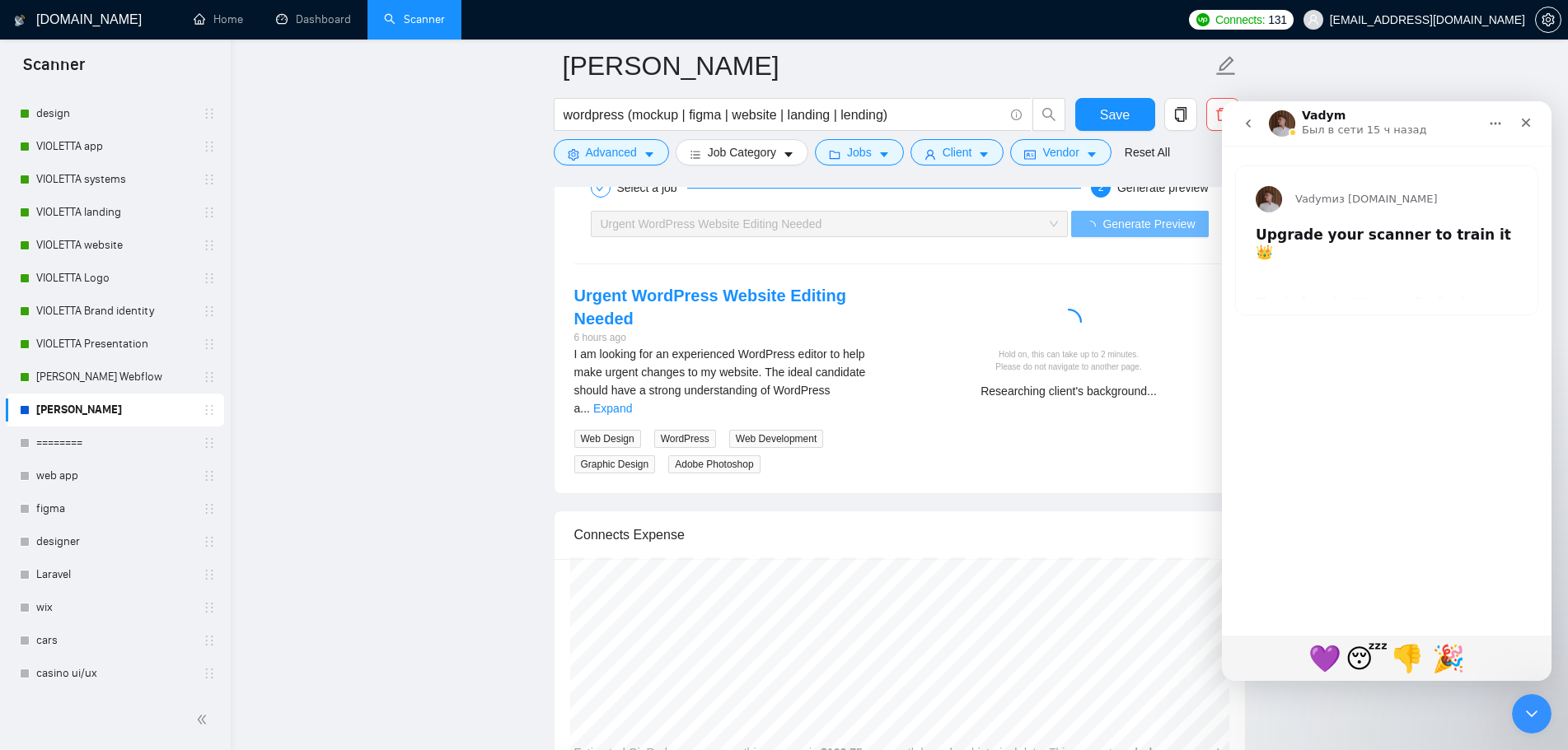
scroll to position [3211, 0]
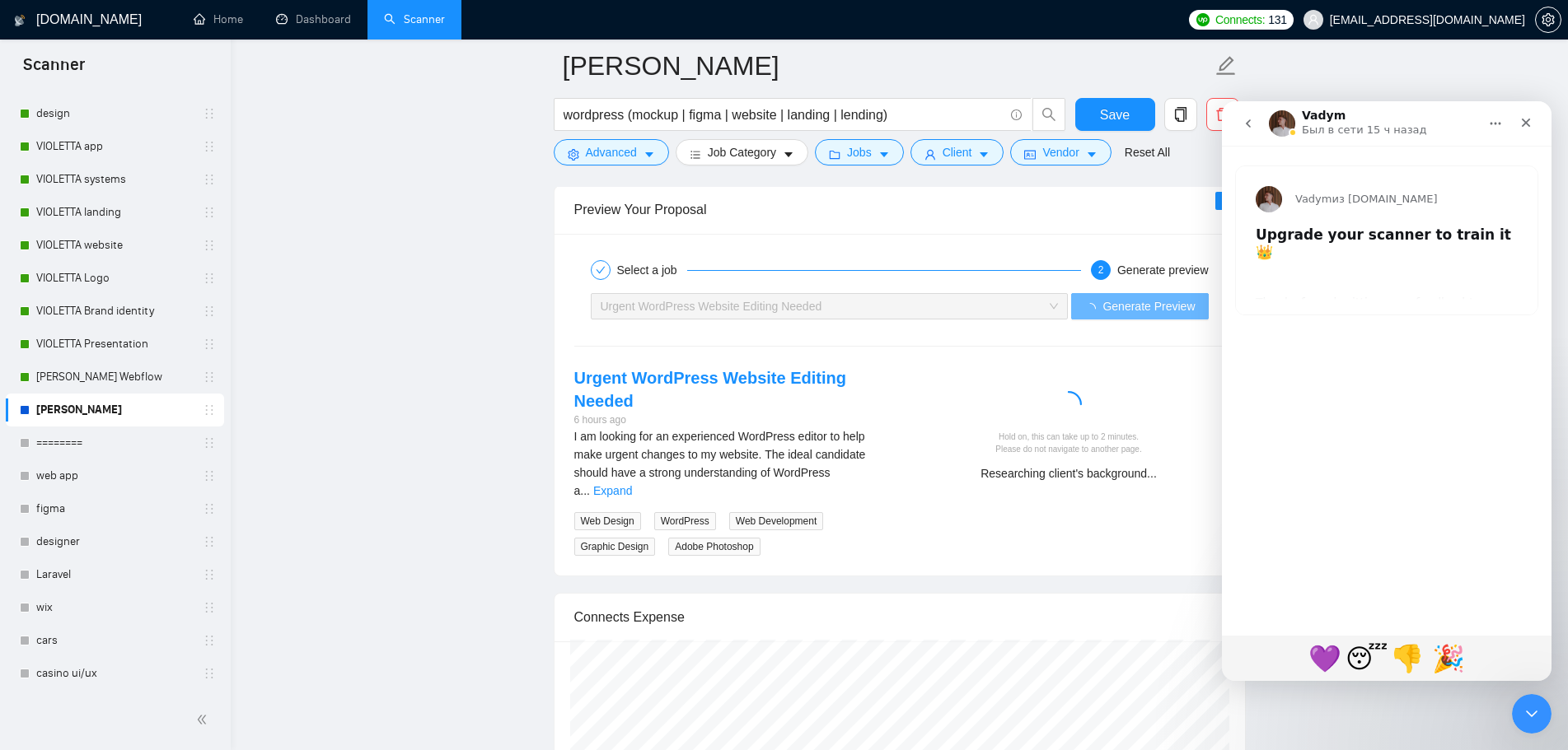
click at [1455, 269] on div "Vadym из [DOMAIN_NAME] Upgrade your scanner to train it 👑 Thanks for submitting…" at bounding box center [1386, 240] width 302 height 149
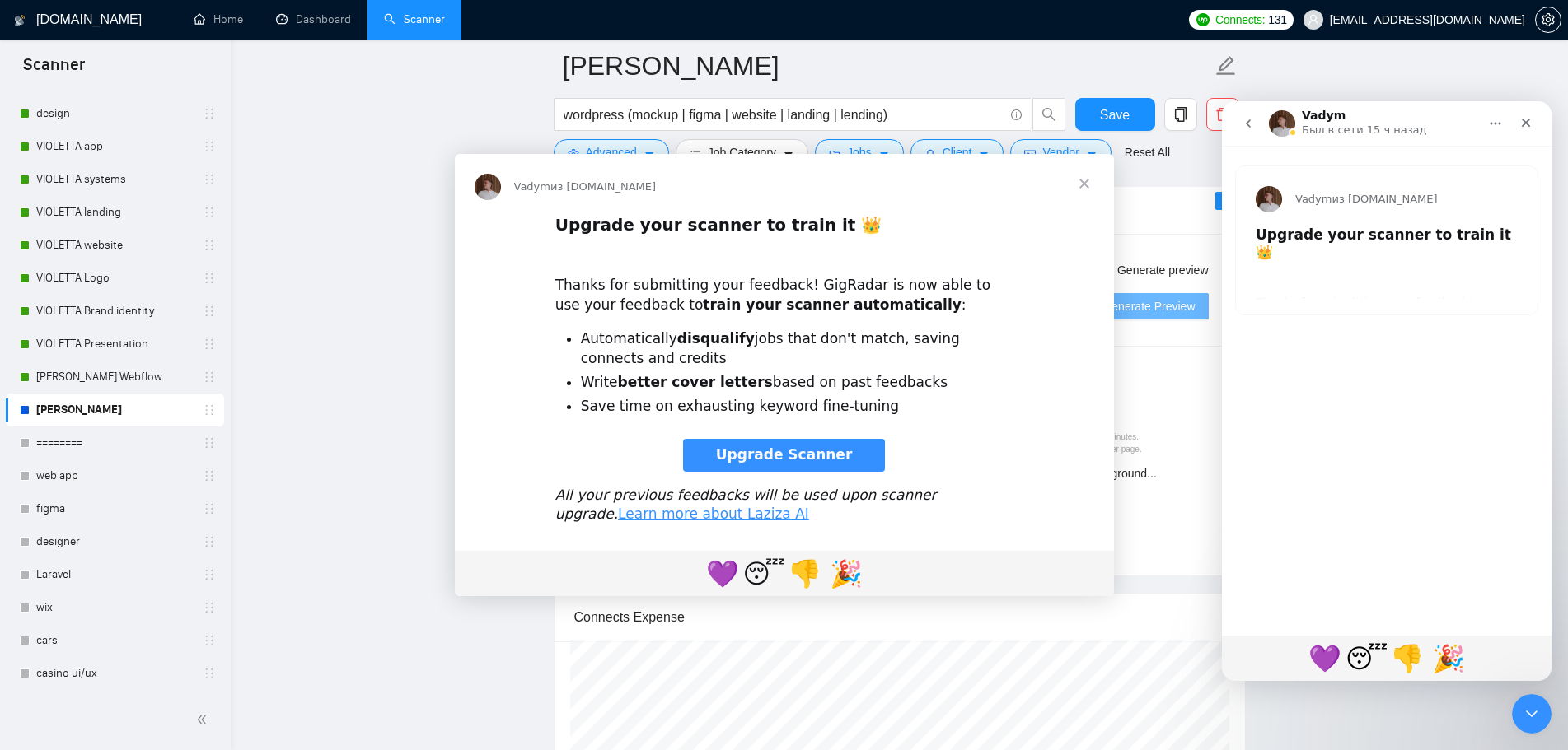
scroll to position [0, 0]
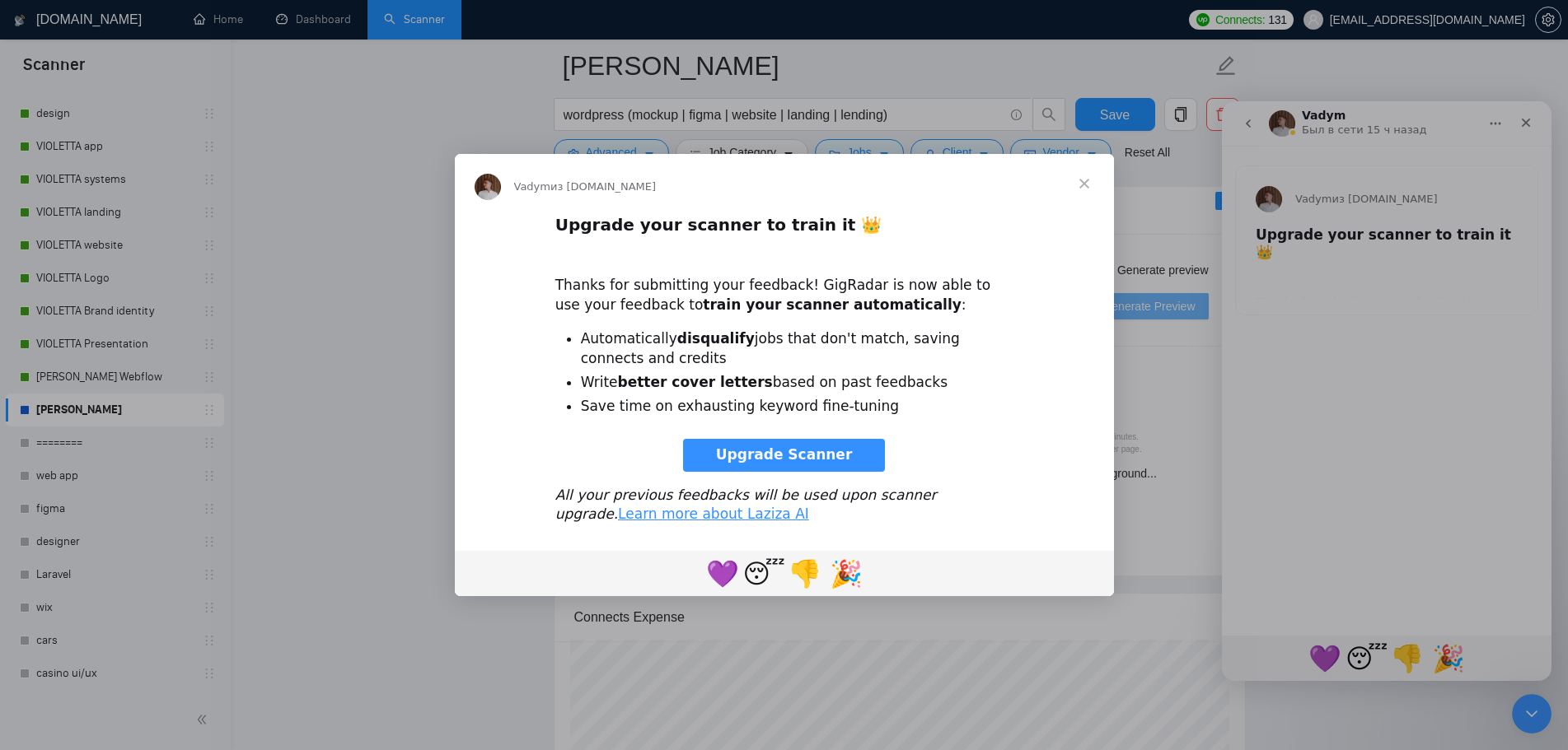
click at [1082, 179] on span "Закрыть" at bounding box center [1083, 184] width 59 height 59
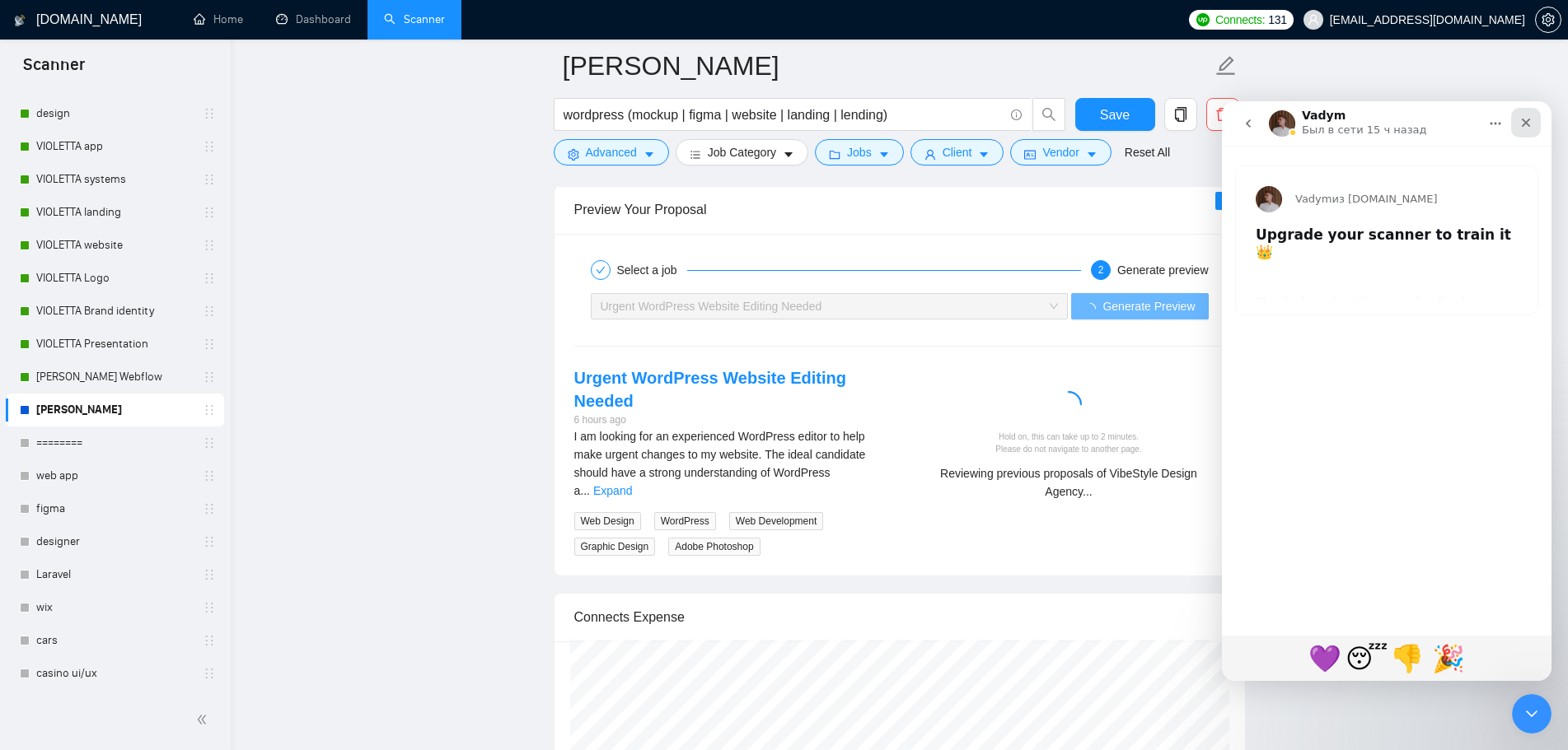
click at [1537, 123] on div "Закрыть" at bounding box center [1526, 123] width 30 height 30
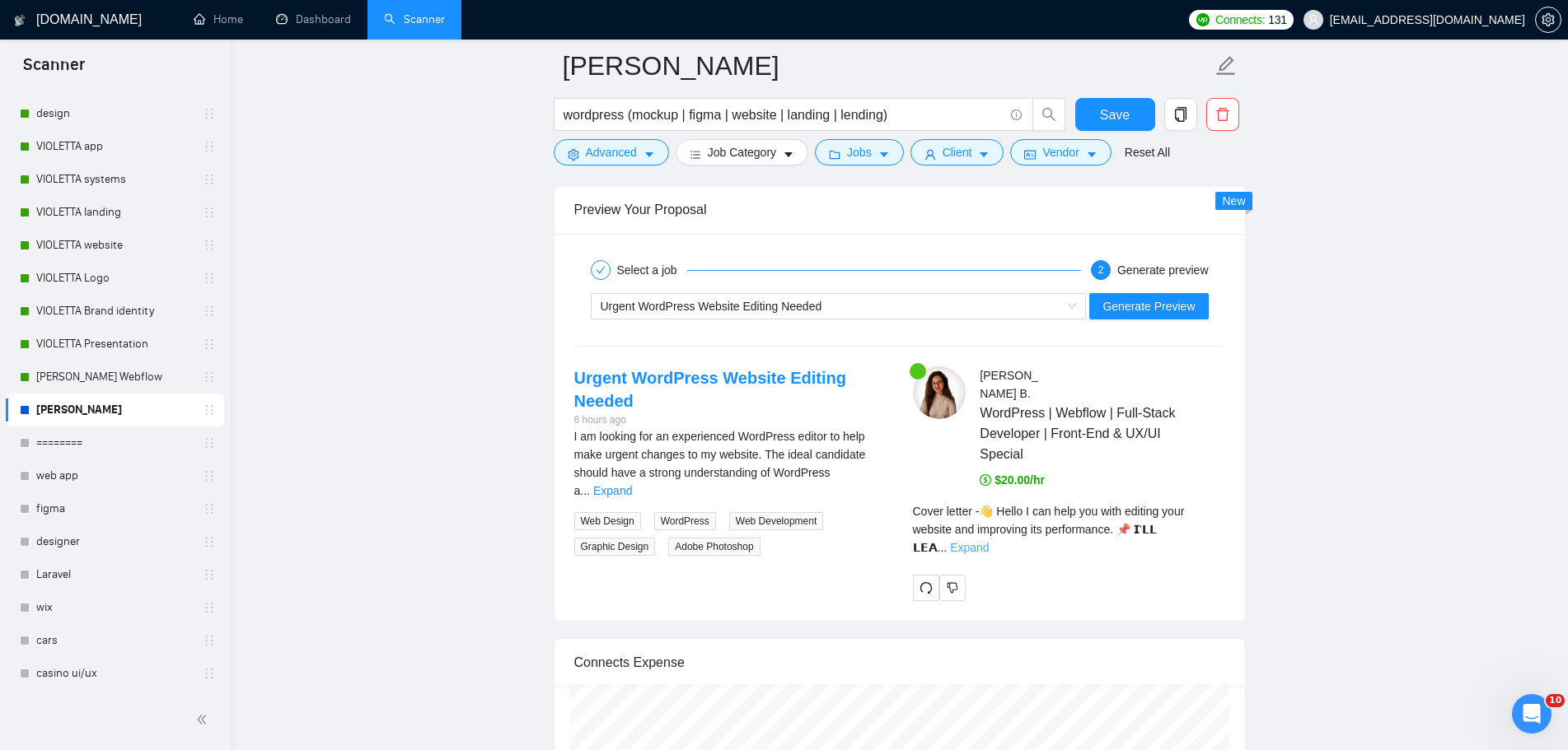
click at [988, 541] on link "Expand" at bounding box center [969, 547] width 39 height 13
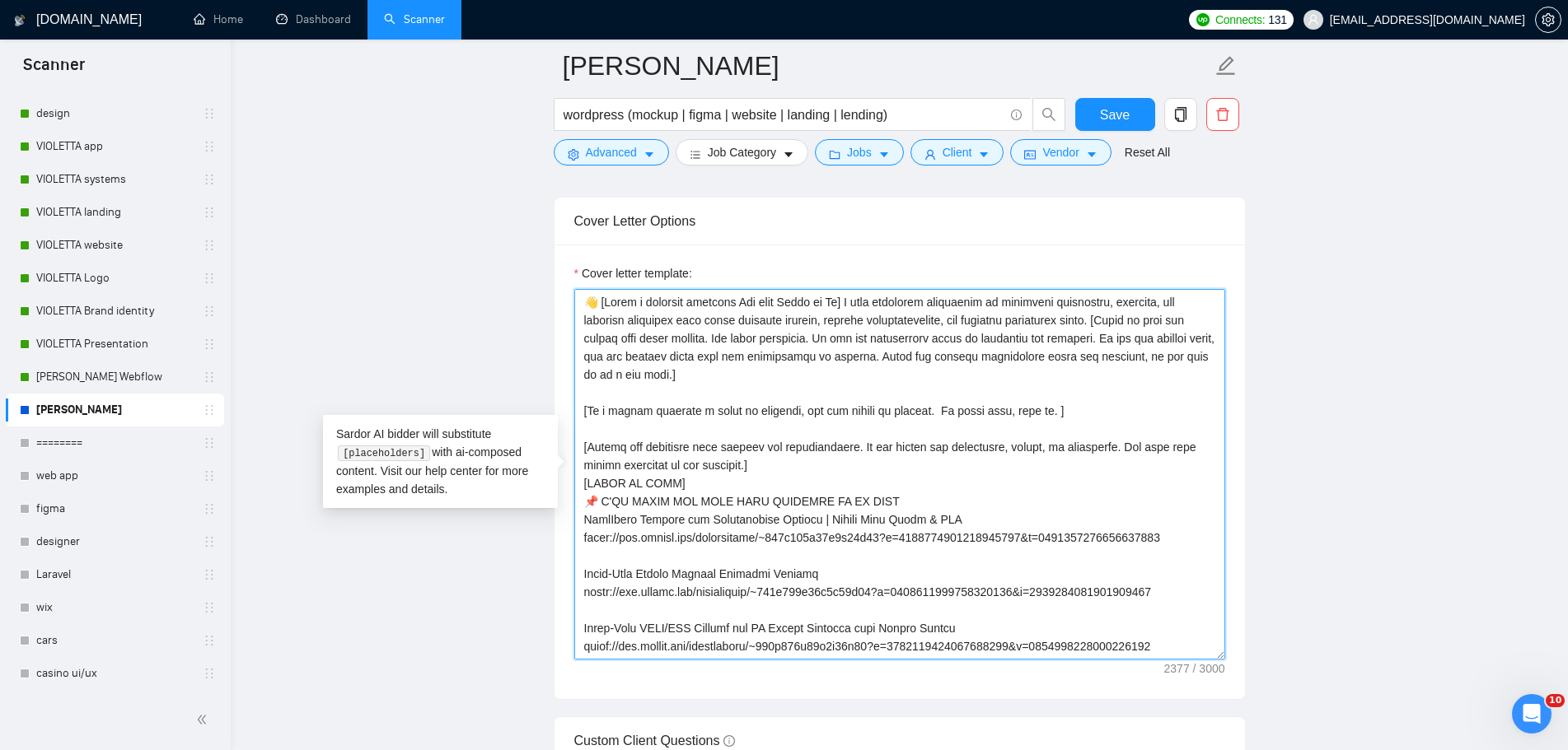
click at [852, 299] on textarea "Cover letter template:" at bounding box center [899, 474] width 651 height 371
click at [847, 300] on textarea "Cover letter template:" at bounding box center [899, 474] width 651 height 371
drag, startPoint x: 683, startPoint y: 482, endPoint x: 581, endPoint y: 482, distance: 102.0
click at [581, 482] on textarea "Cover letter template:" at bounding box center [899, 474] width 651 height 371
drag, startPoint x: 847, startPoint y: 300, endPoint x: 865, endPoint y: 327, distance: 32.4
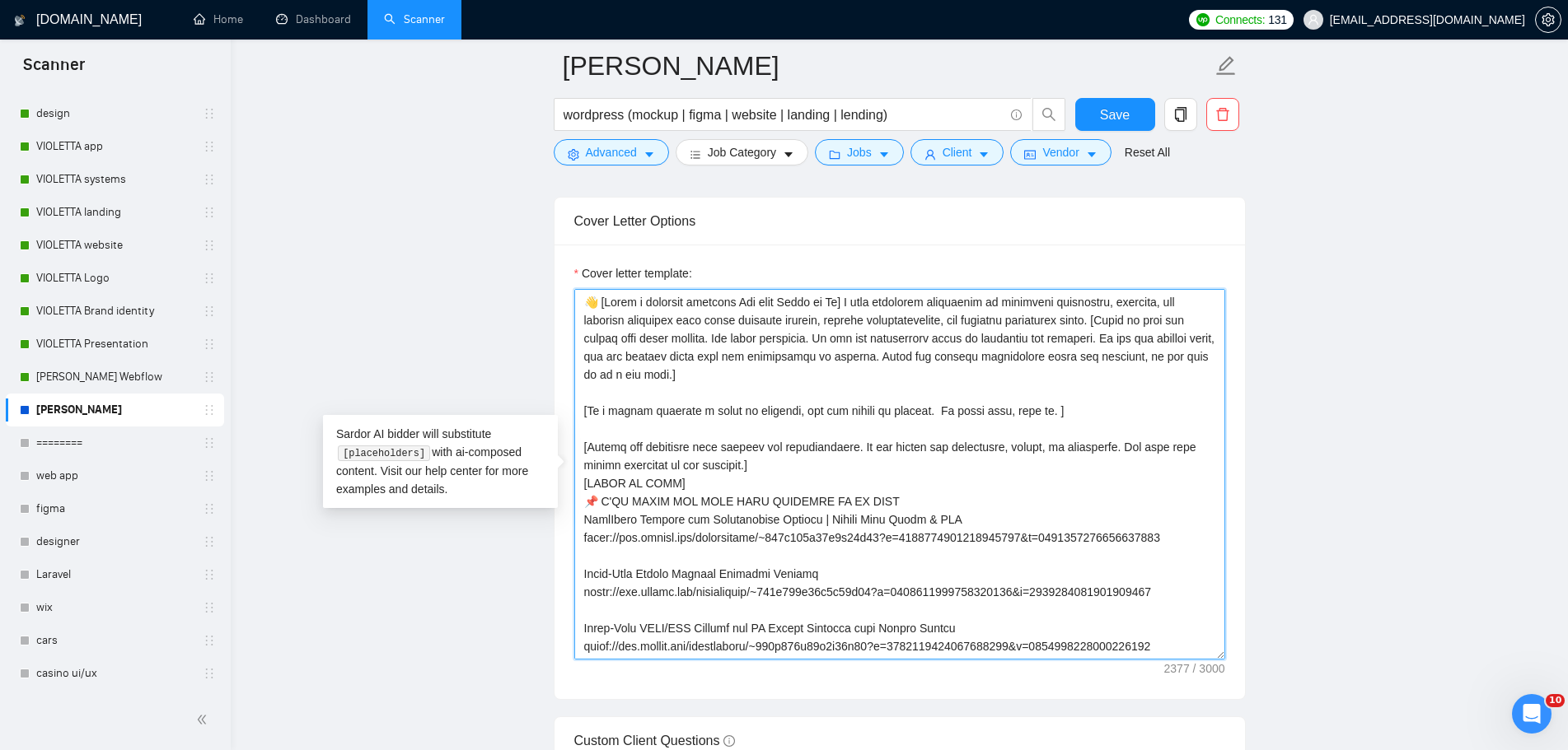
click at [848, 300] on textarea "Cover letter template:" at bounding box center [899, 474] width 651 height 371
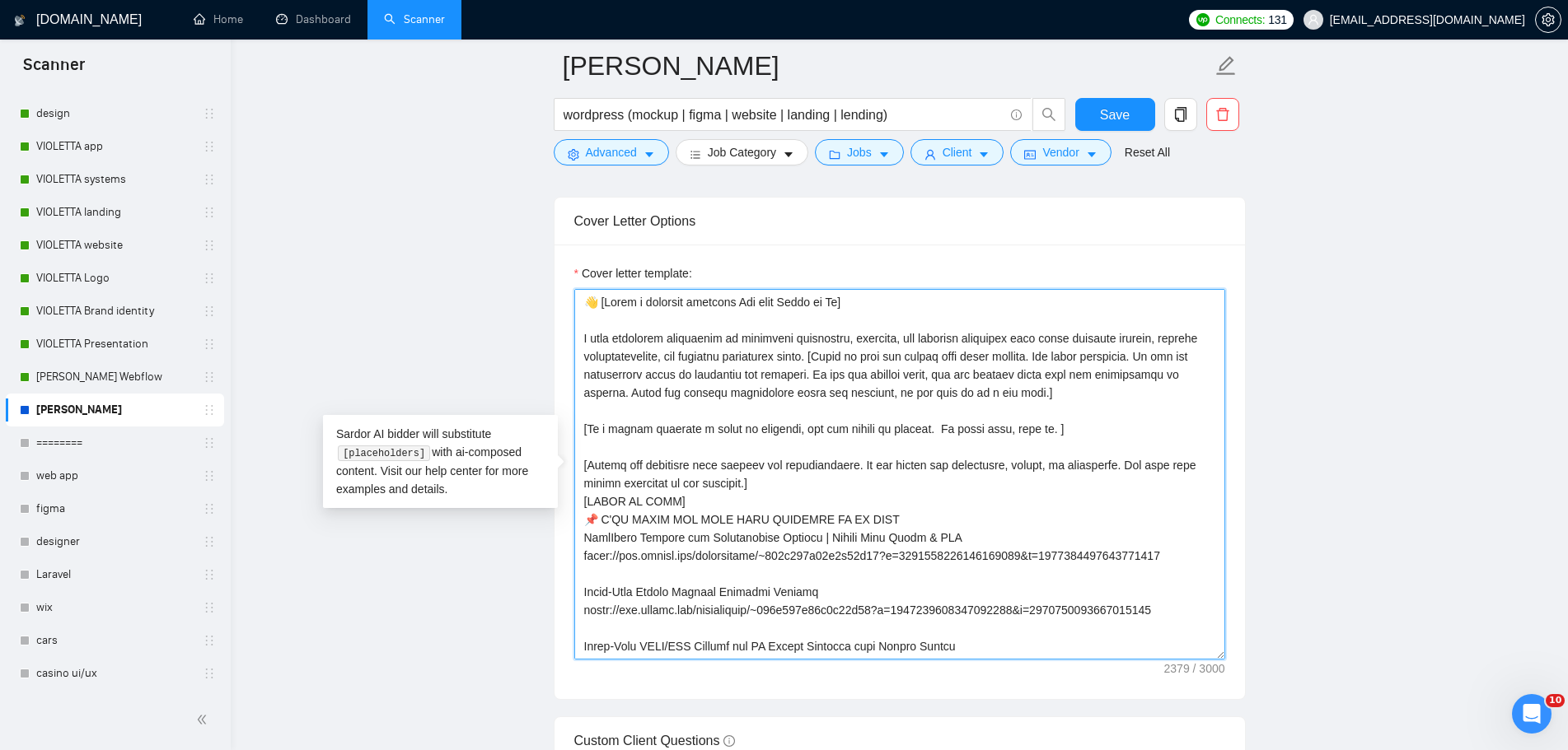
paste textarea "[START OF TEXT]"
click at [829, 360] on textarea "Cover letter template:" at bounding box center [899, 474] width 651 height 371
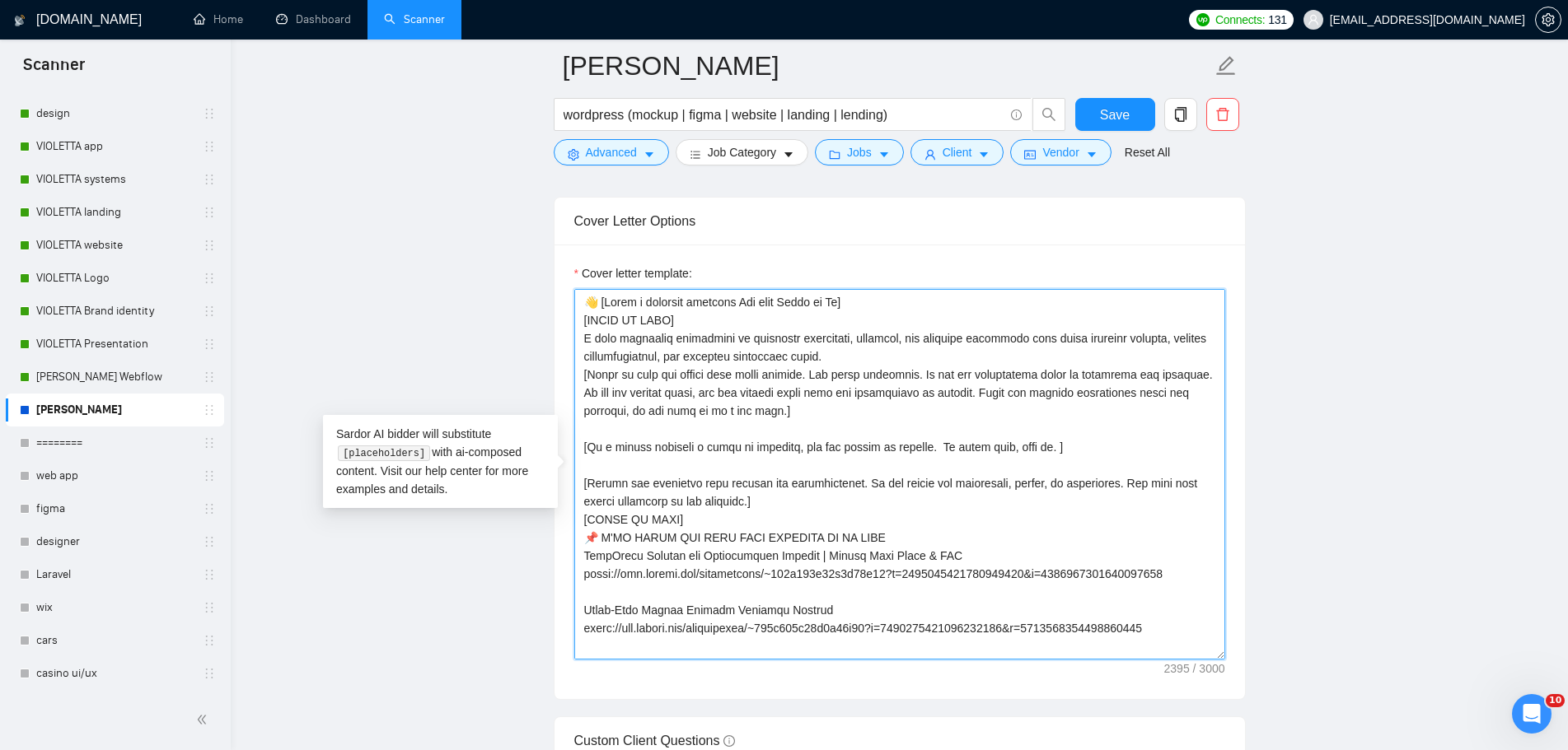
drag, startPoint x: 836, startPoint y: 356, endPoint x: 581, endPoint y: 343, distance: 255.3
click at [581, 343] on textarea "Cover letter template:" at bounding box center [899, 474] width 651 height 371
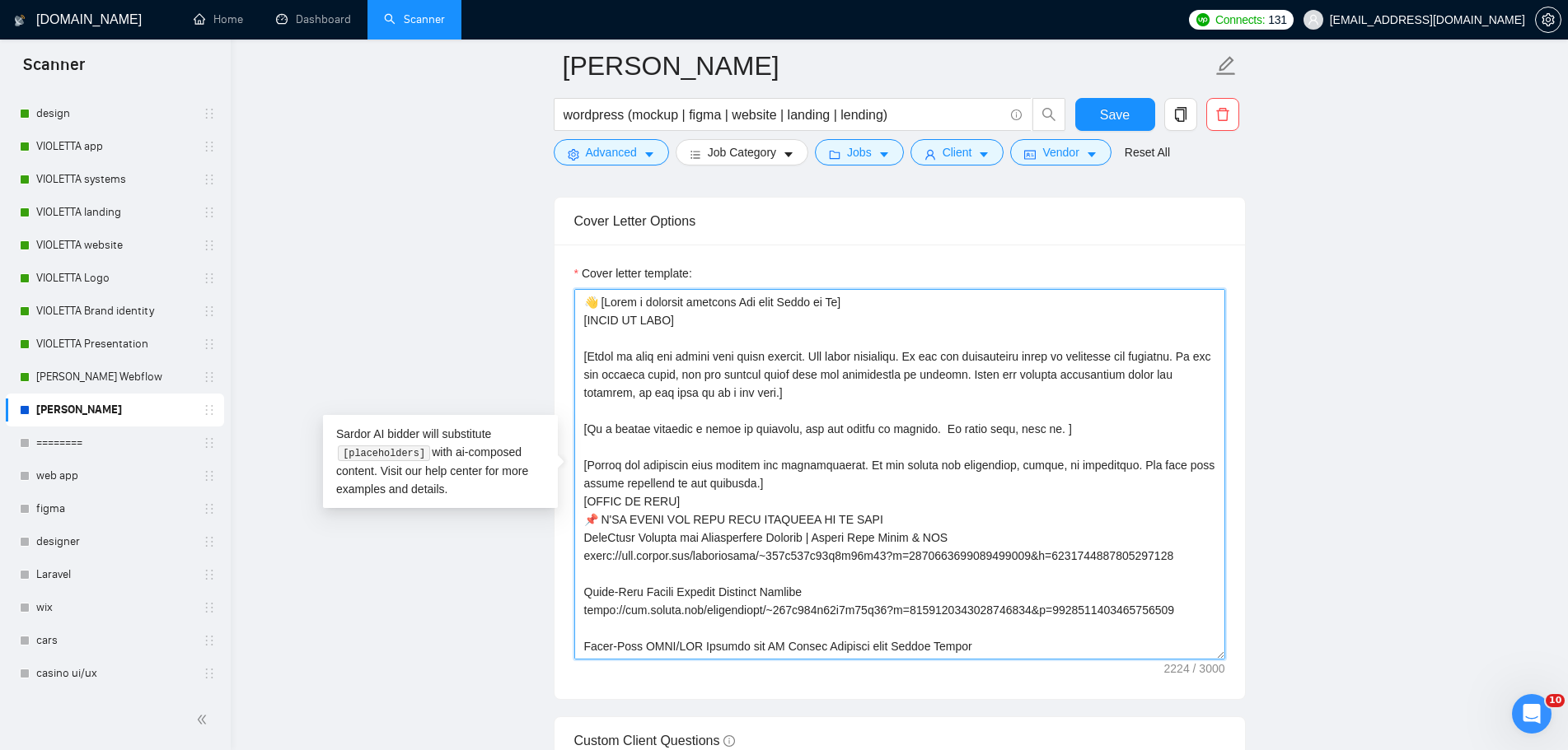
click at [664, 316] on textarea "Cover letter template:" at bounding box center [899, 474] width 651 height 371
paste textarea "I have extensive experience in designing innovative, reliable, and scalable sol…"
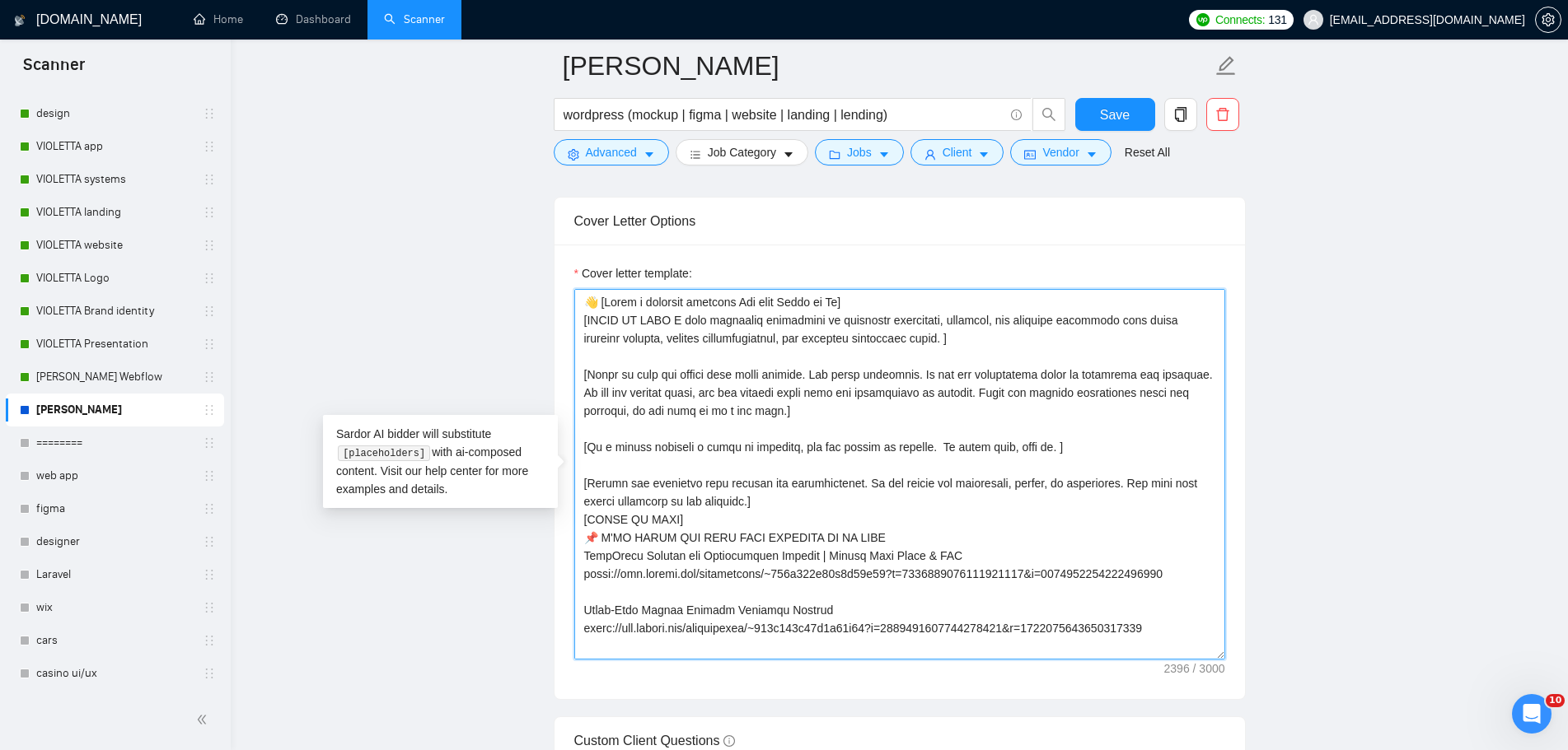
click at [946, 337] on textarea "Cover letter template:" at bounding box center [899, 474] width 651 height 371
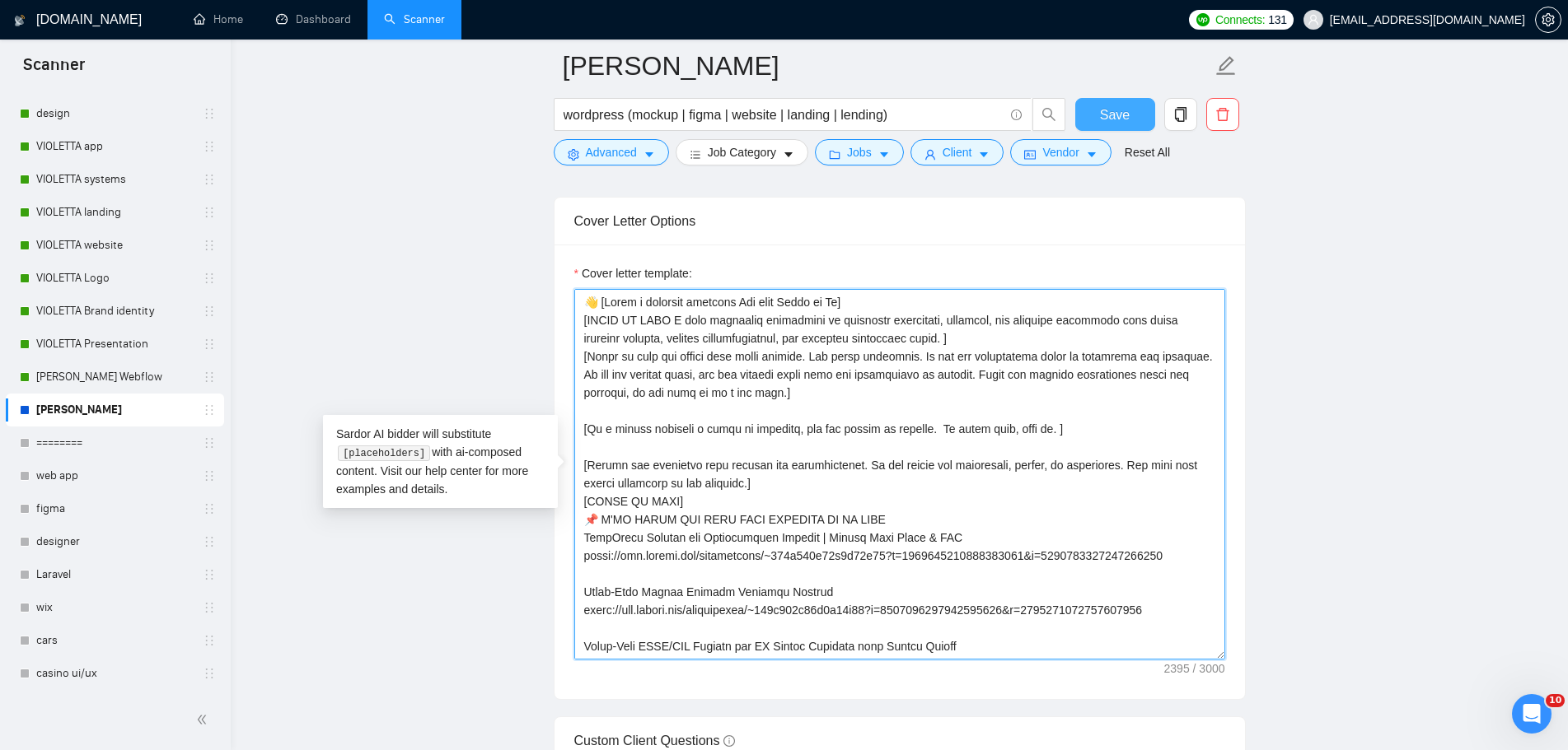
type textarea "👋 [Lorem i dolorsit ametcons Adi elit Seddo ei Te] [INCID UT LABO E dolo magnaa…"
click at [1101, 117] on span "Save" at bounding box center [1115, 114] width 30 height 20
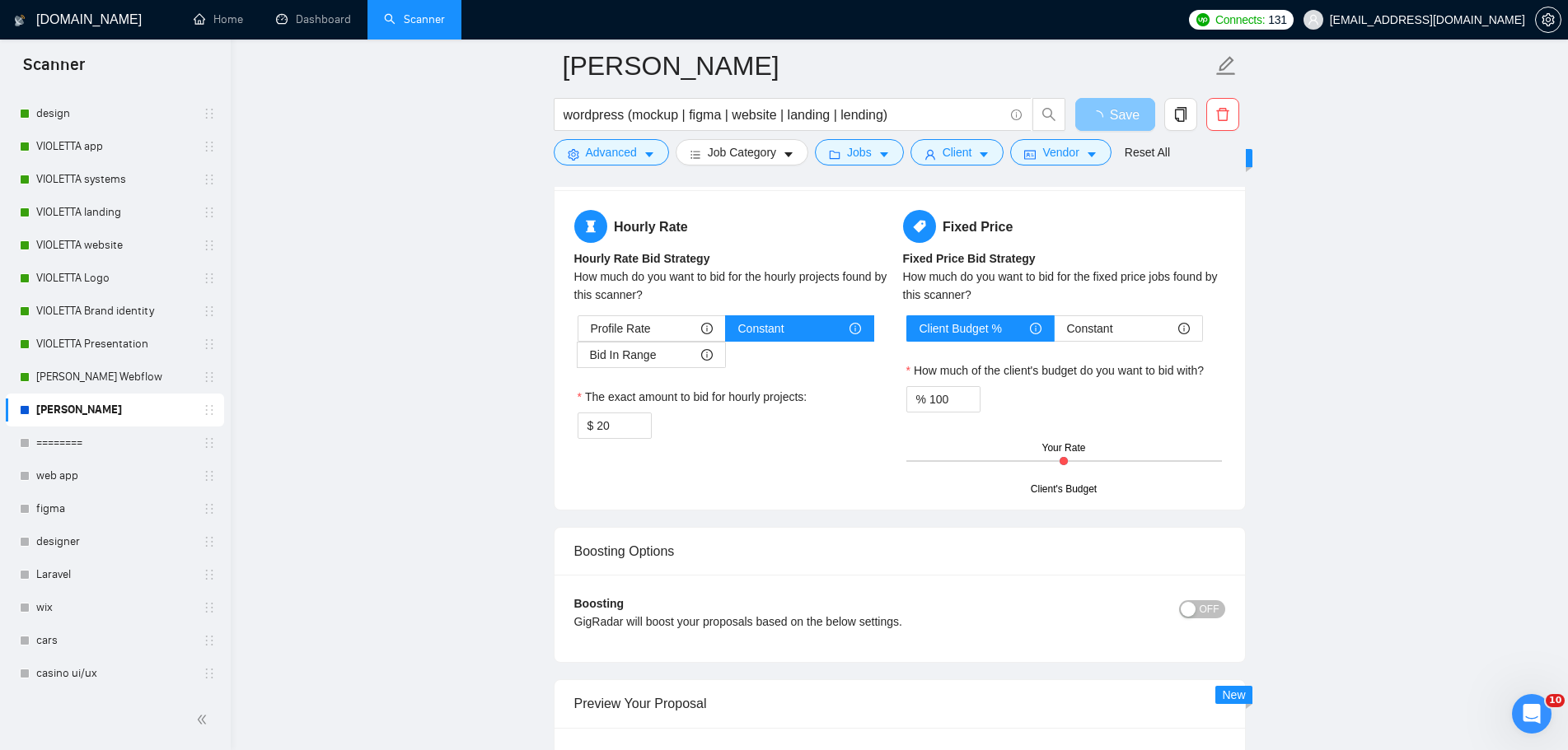
scroll to position [2964, 0]
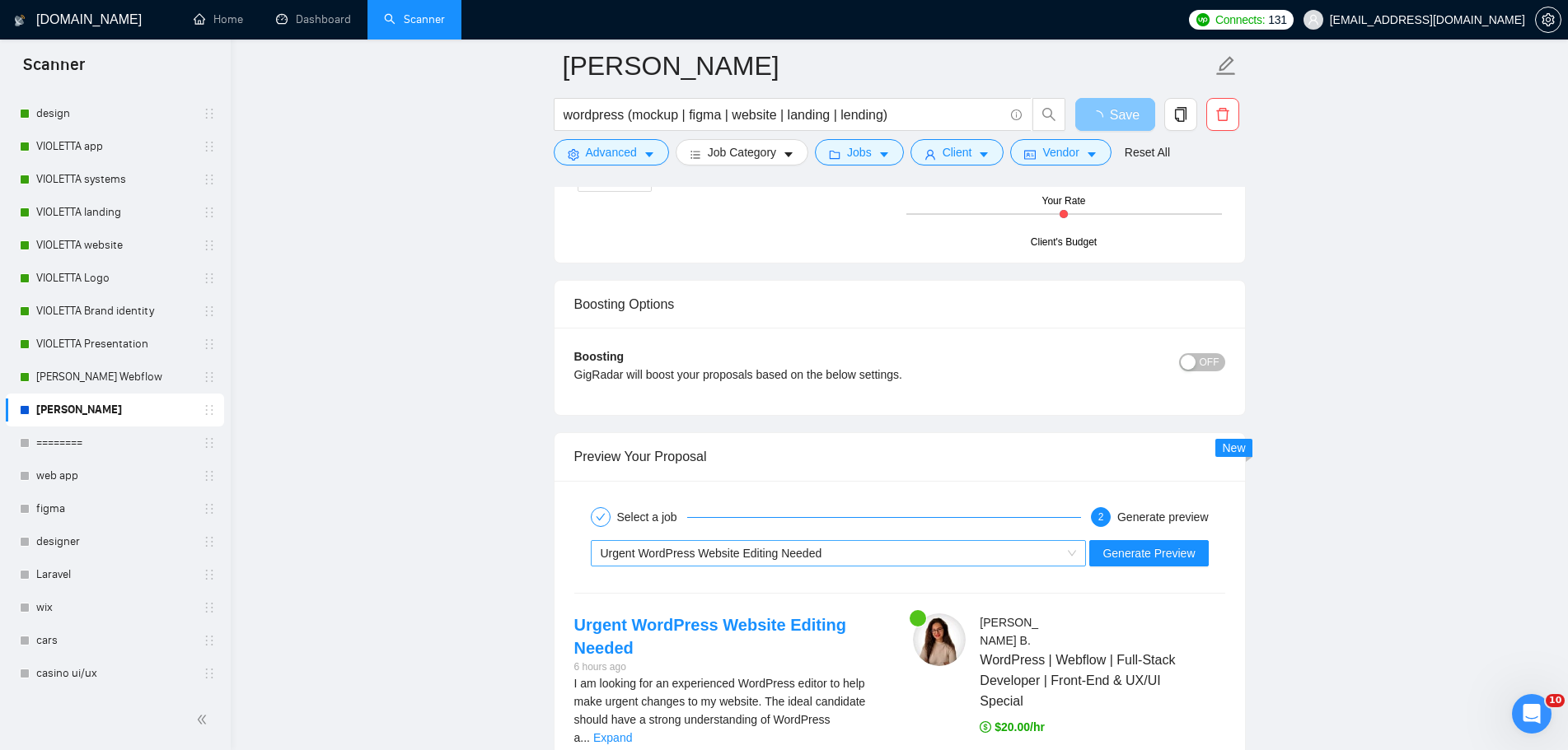
click at [1013, 561] on div "Urgent WordPress Website Editing Needed" at bounding box center [832, 553] width 461 height 25
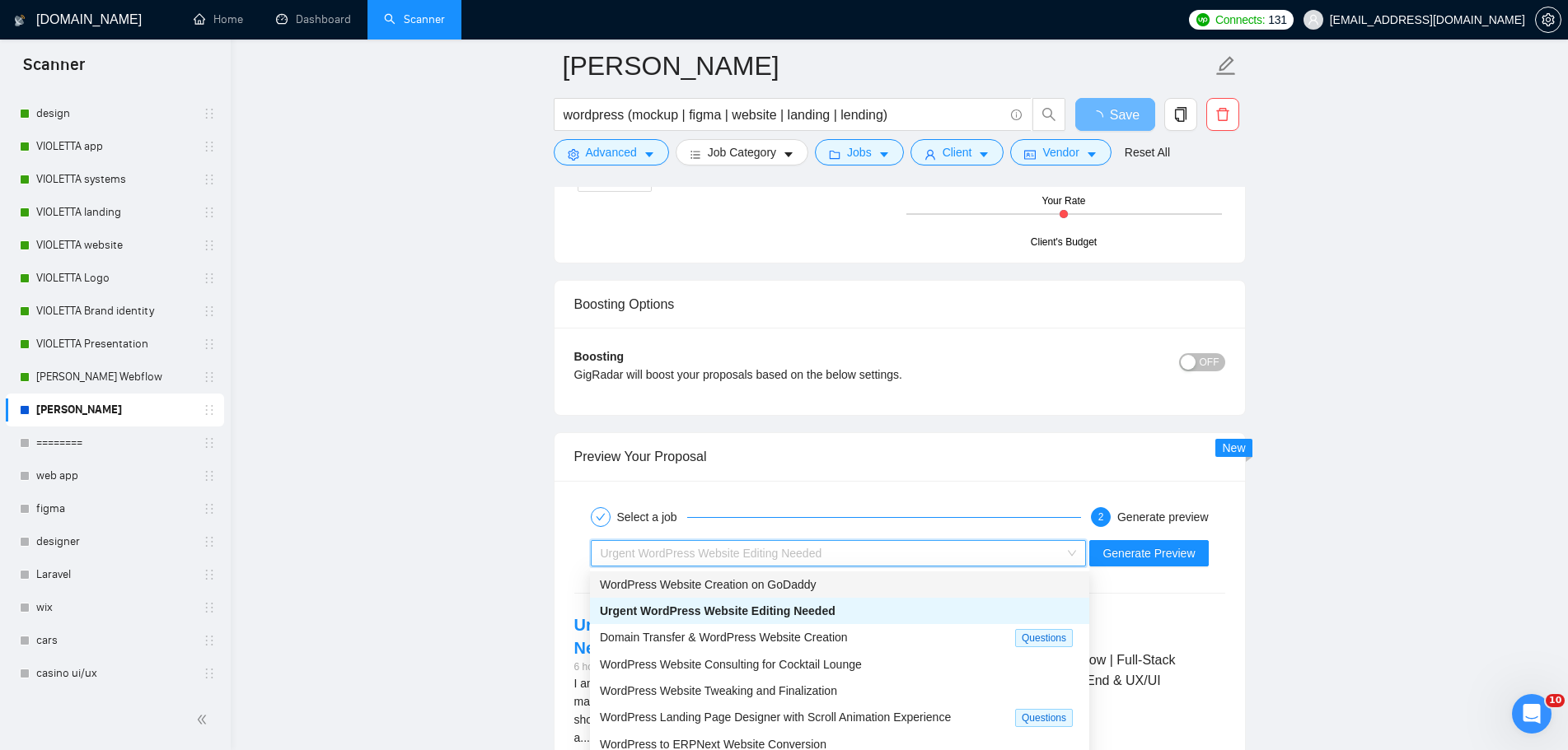
click at [924, 593] on div "WordPress Website Creation on GoDaddy" at bounding box center [839, 585] width 479 height 18
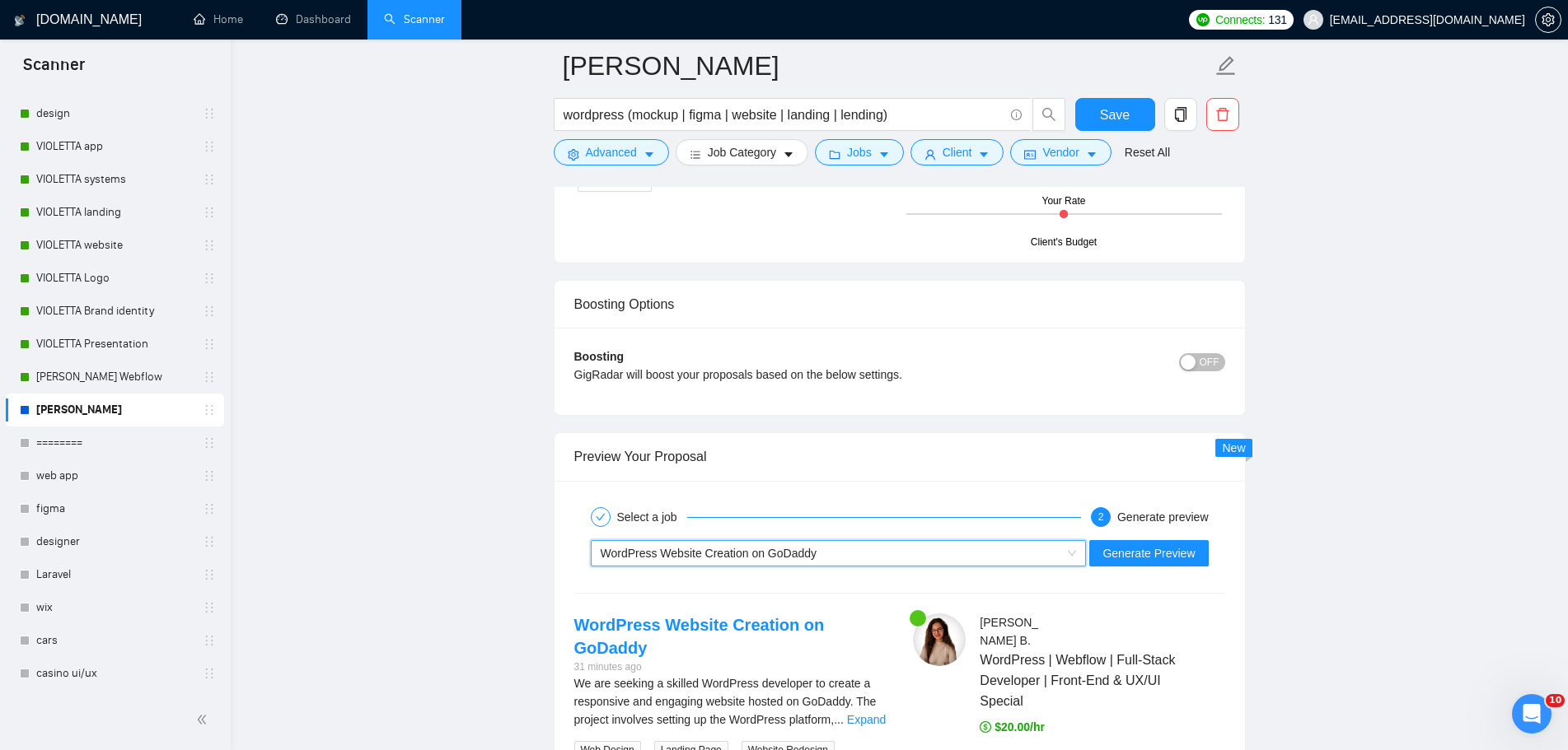
click at [1395, 518] on main "[PERSON_NAME] WordPress wordpress (mockup | figma | website | landing | lending…" at bounding box center [898, 150] width 1284 height 6098
click at [1184, 560] on span "Generate Preview" at bounding box center [1148, 554] width 92 height 18
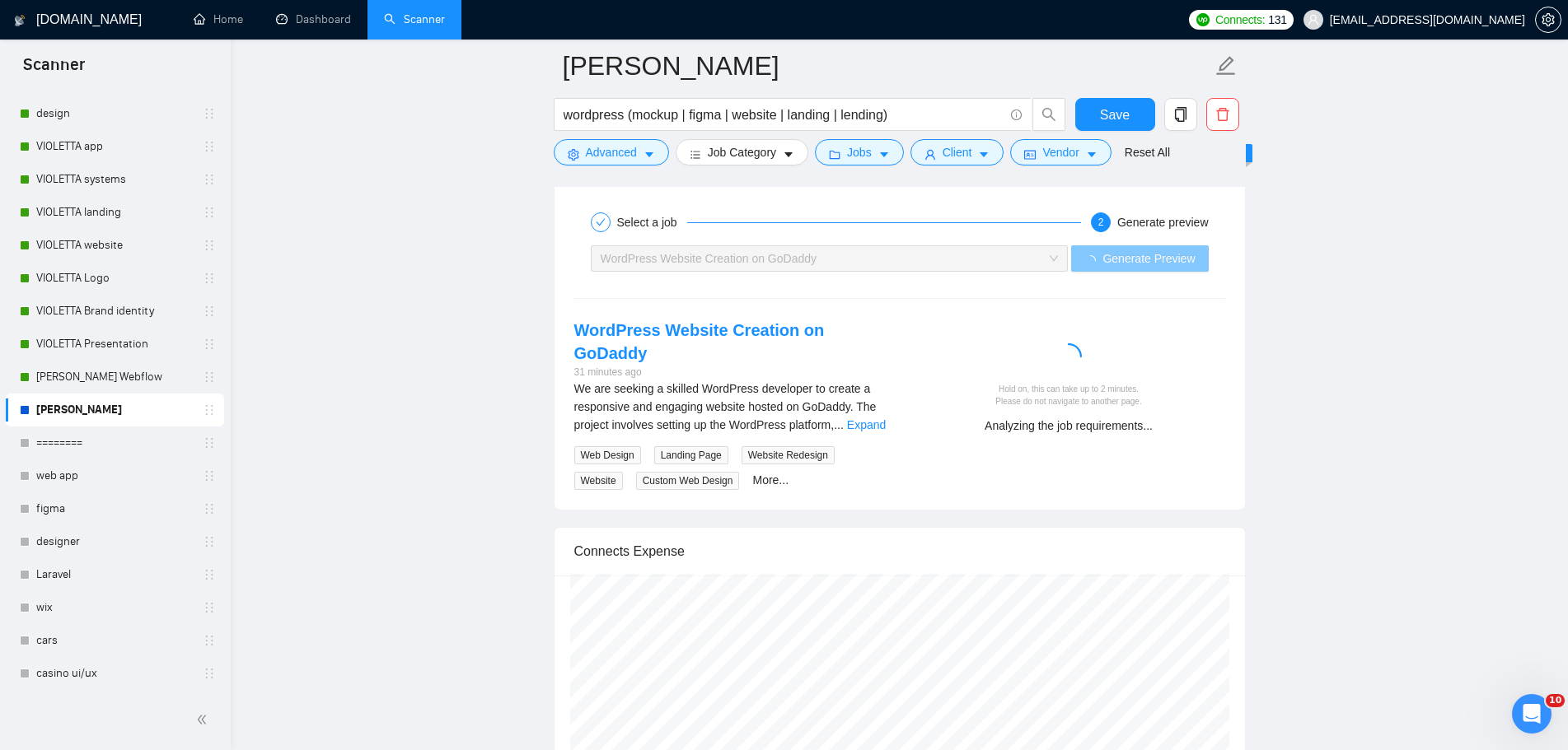
scroll to position [3293, 0]
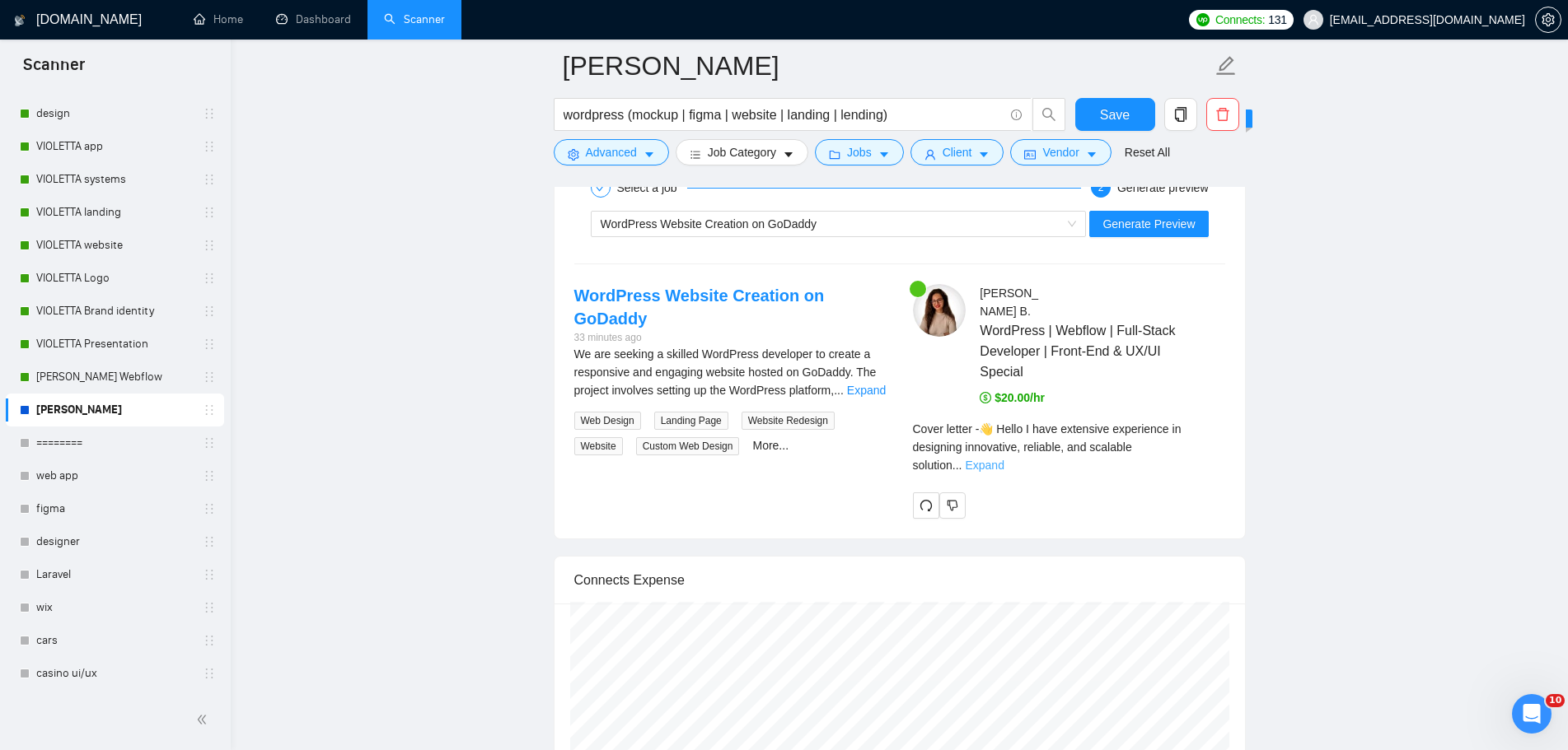
click at [1003, 458] on link "Expand" at bounding box center [984, 465] width 39 height 13
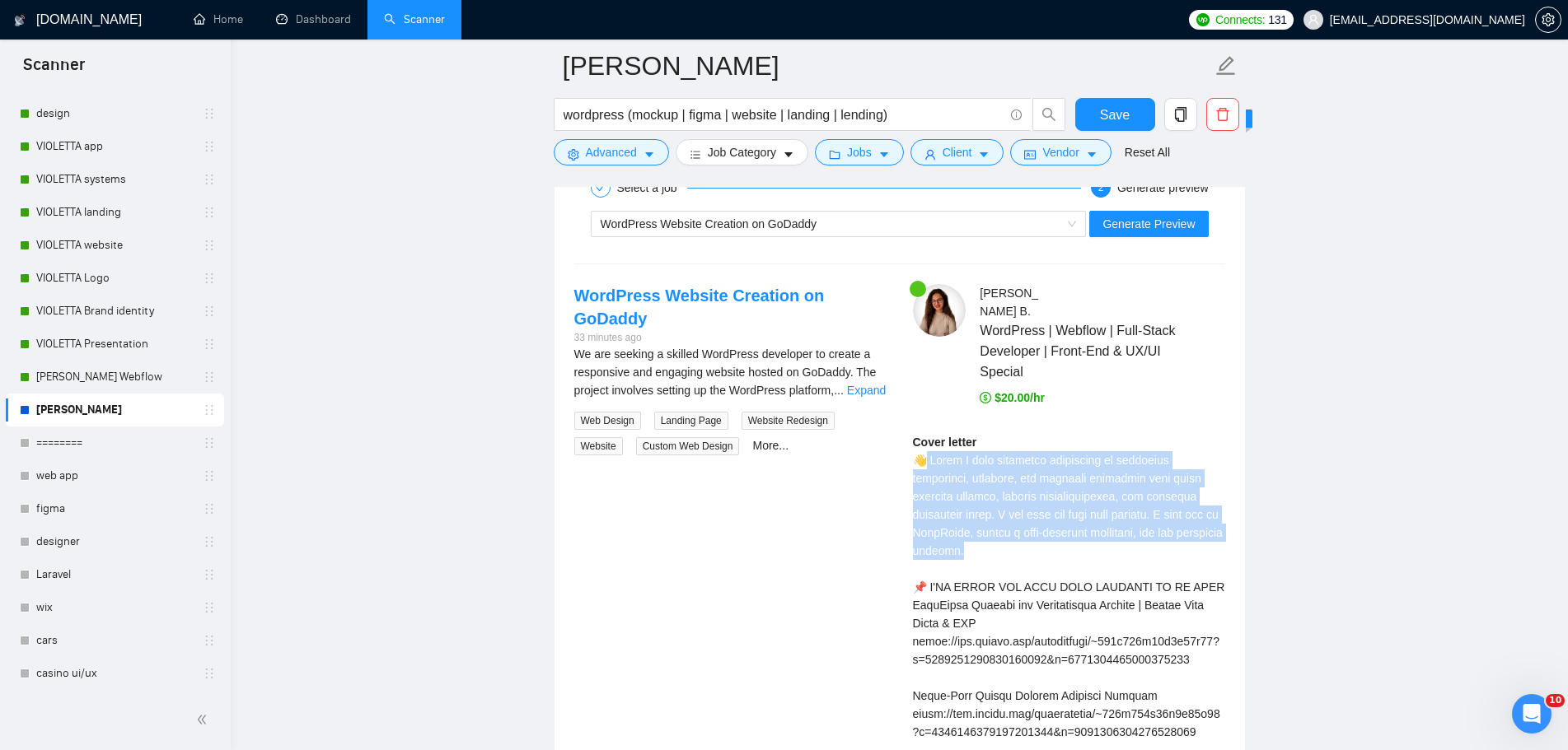
drag, startPoint x: 1209, startPoint y: 515, endPoint x: 928, endPoint y: 447, distance: 289.1
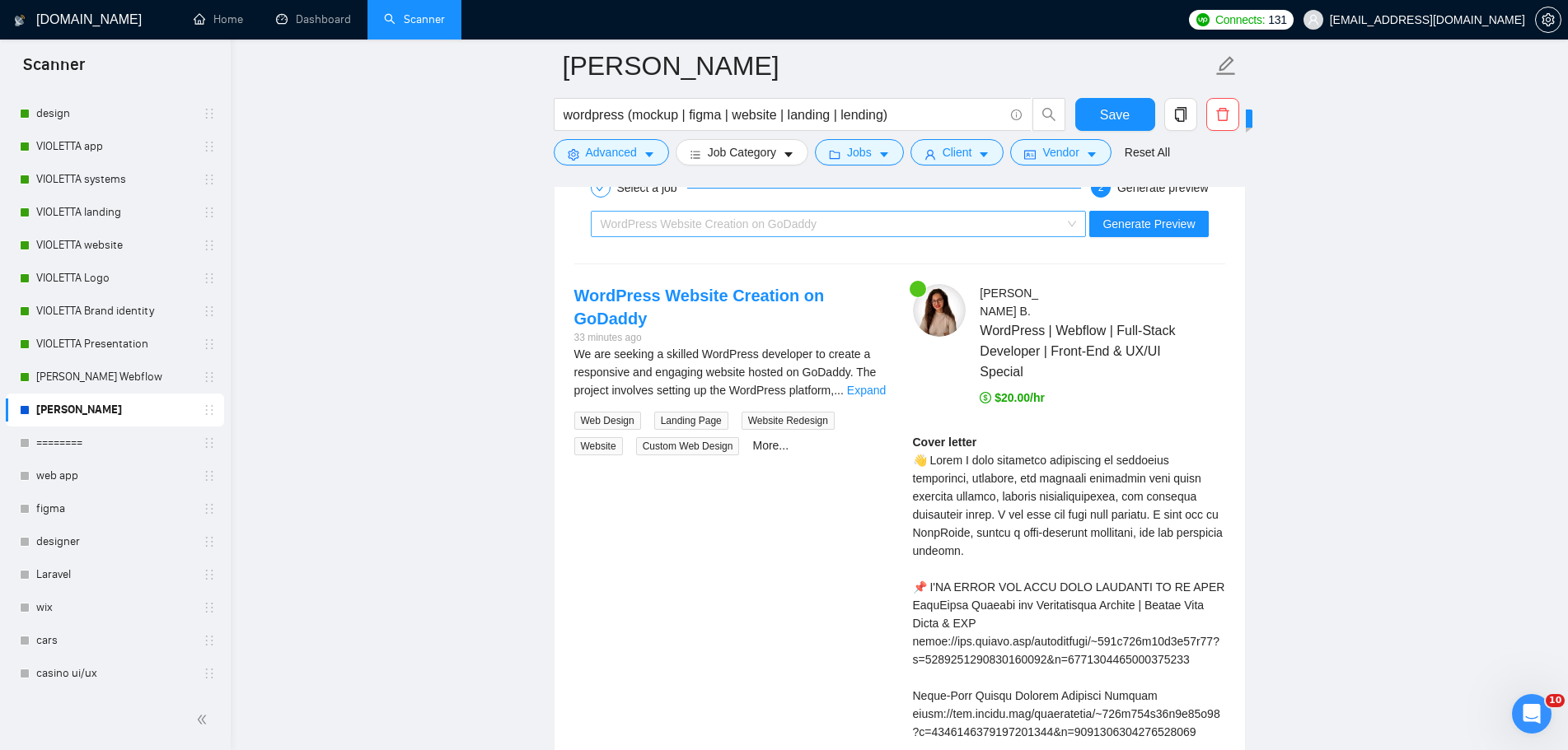
click at [1055, 226] on div "WordPress Website Creation on GoDaddy" at bounding box center [832, 223] width 461 height 25
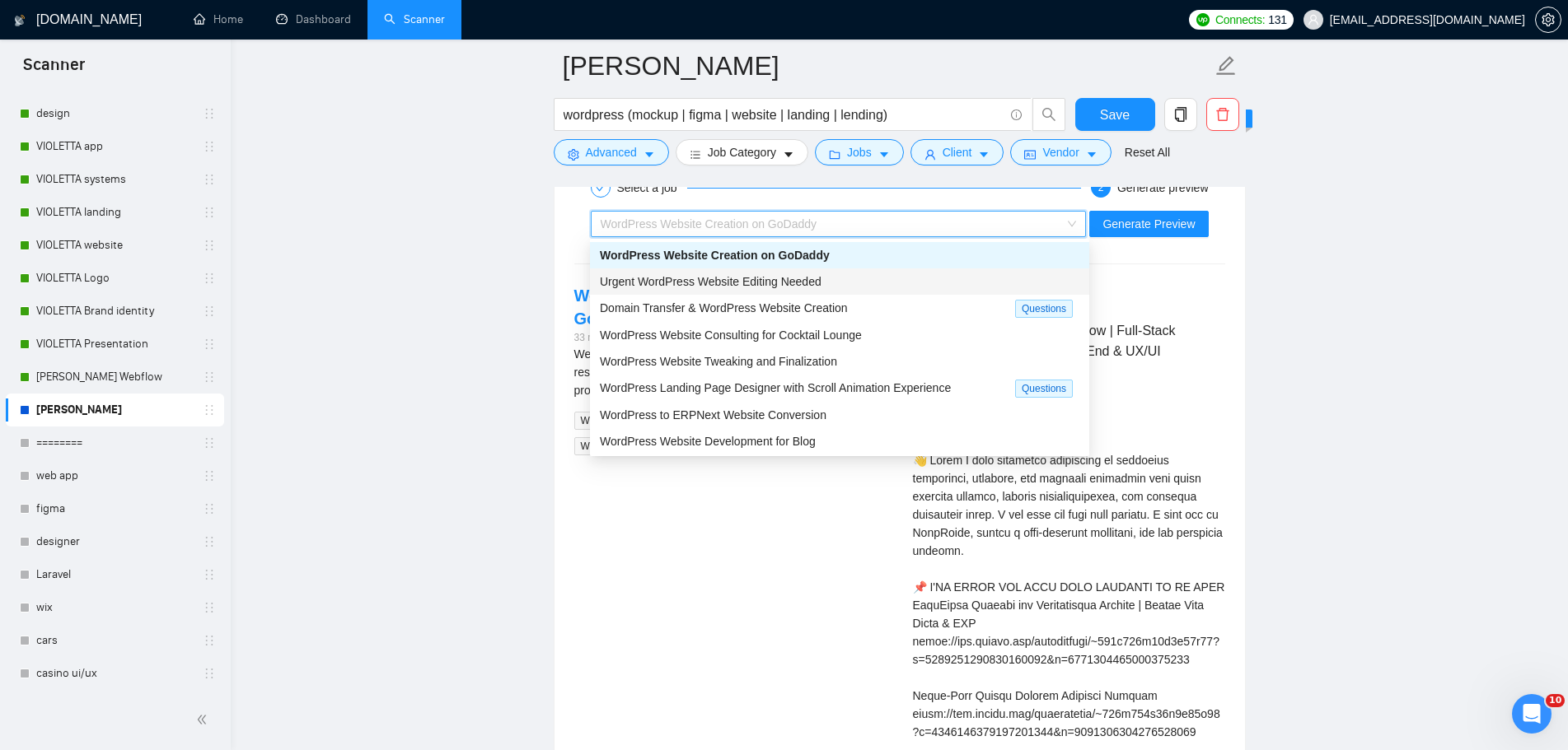
click at [942, 289] on div "Urgent WordPress Website Editing Needed" at bounding box center [839, 281] width 479 height 18
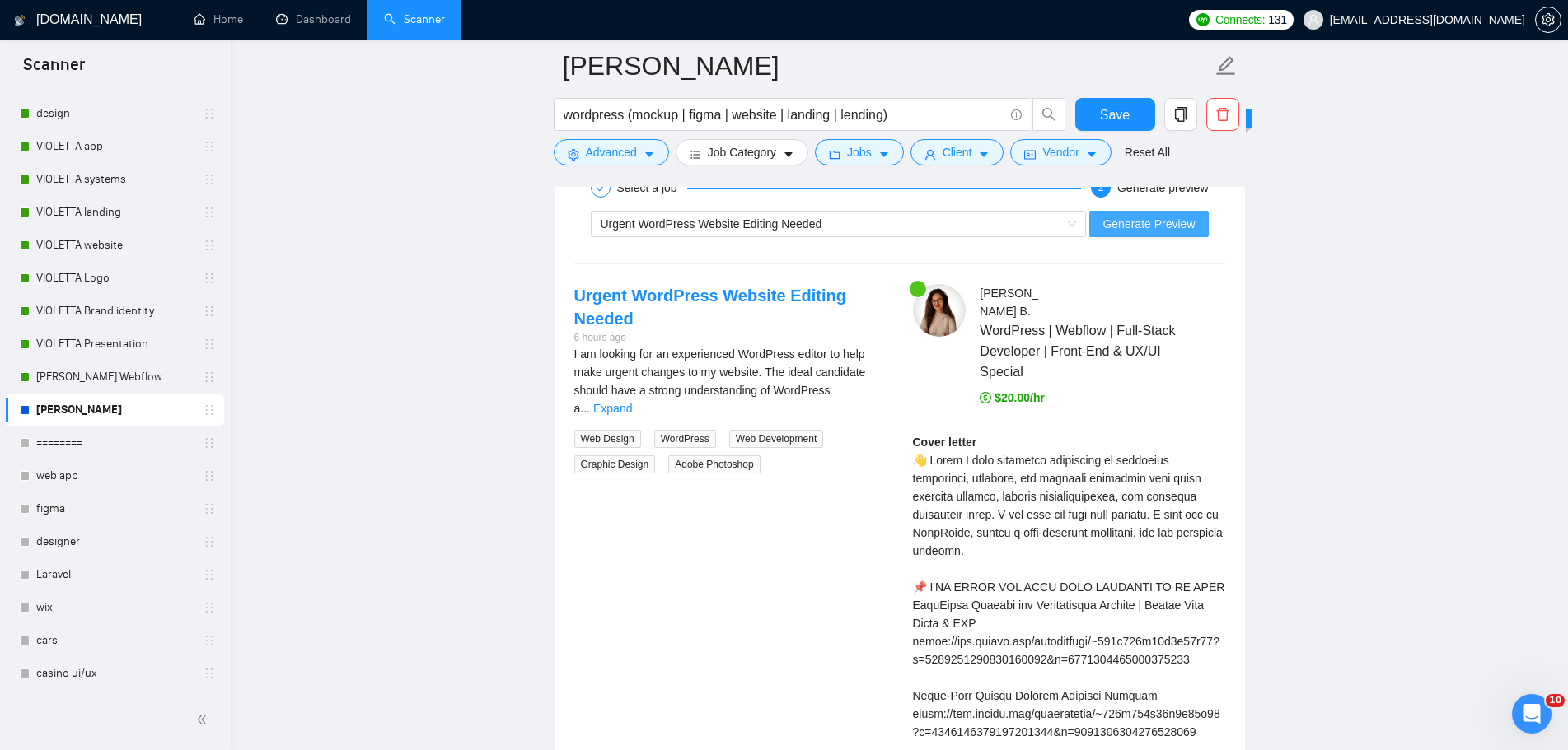
click at [1153, 224] on span "Generate Preview" at bounding box center [1148, 224] width 92 height 18
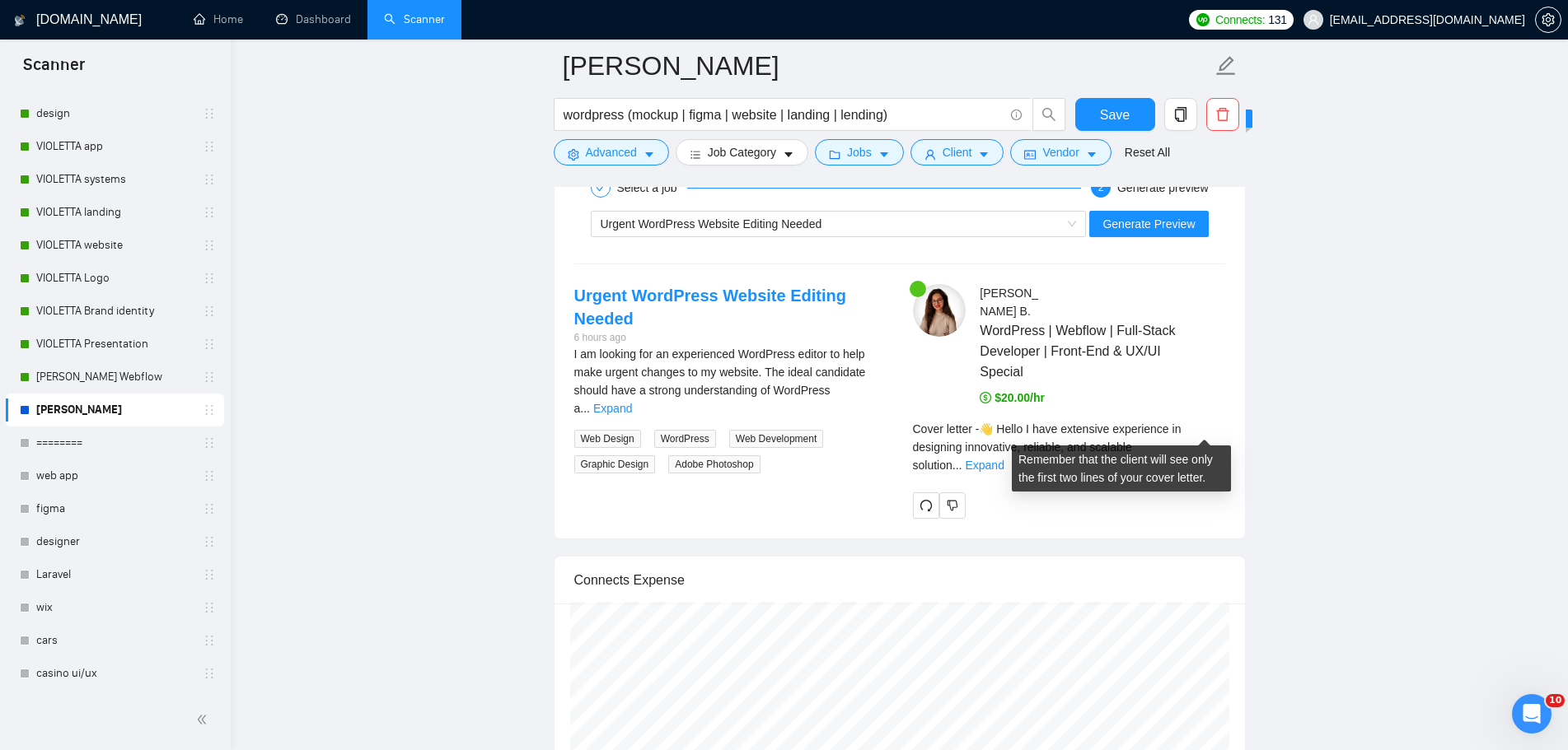
click at [1223, 430] on div "Cover letter - 👋 Hello I have extensive experience in designing innovative, rel…" at bounding box center [1069, 446] width 312 height 54
click at [1003, 458] on link "Expand" at bounding box center [984, 465] width 39 height 13
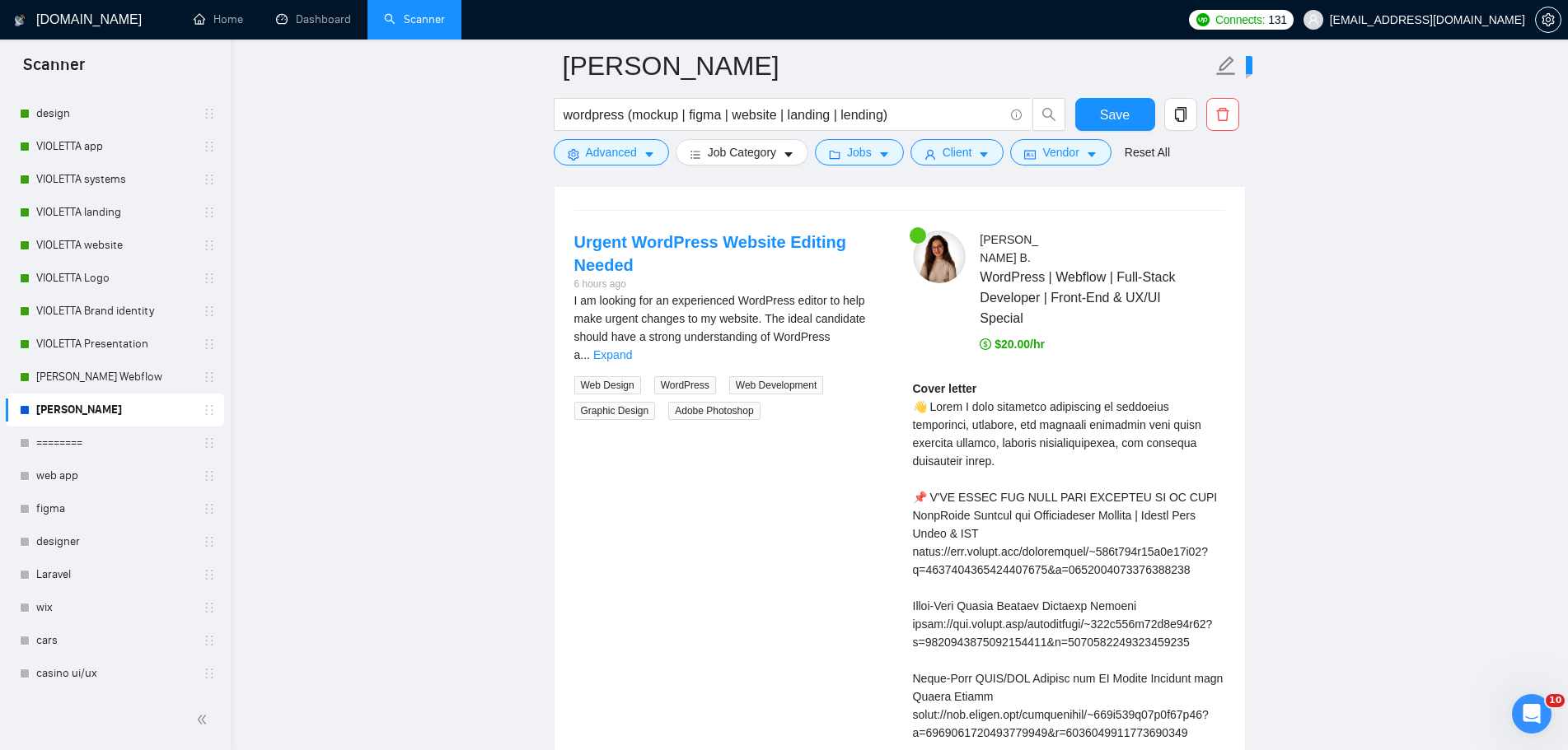
scroll to position [3375, 0]
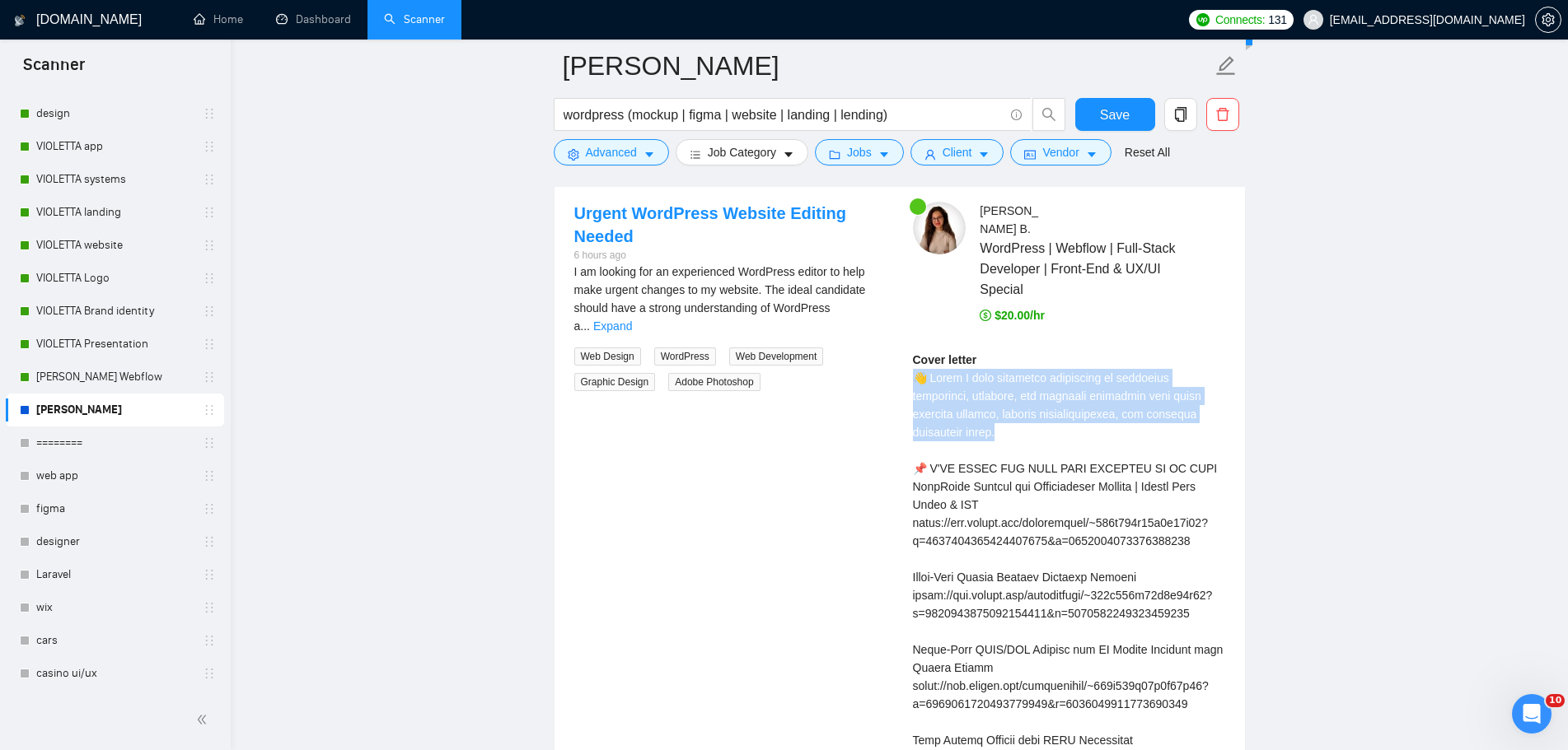
drag, startPoint x: 1199, startPoint y: 395, endPoint x: 918, endPoint y: 358, distance: 283.4
click at [908, 327] on div at bounding box center [908, 327] width 0 height 0
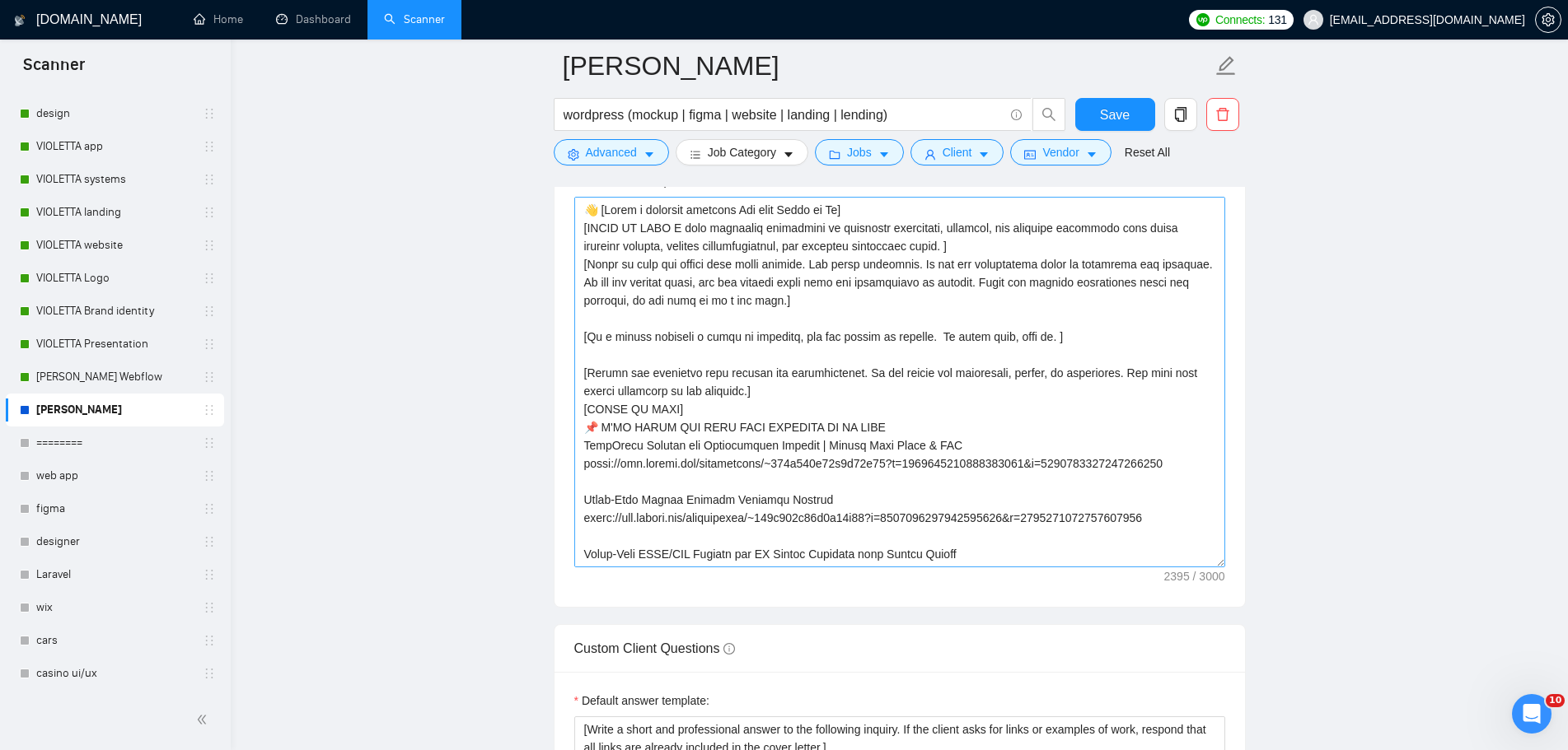
scroll to position [1894, 0]
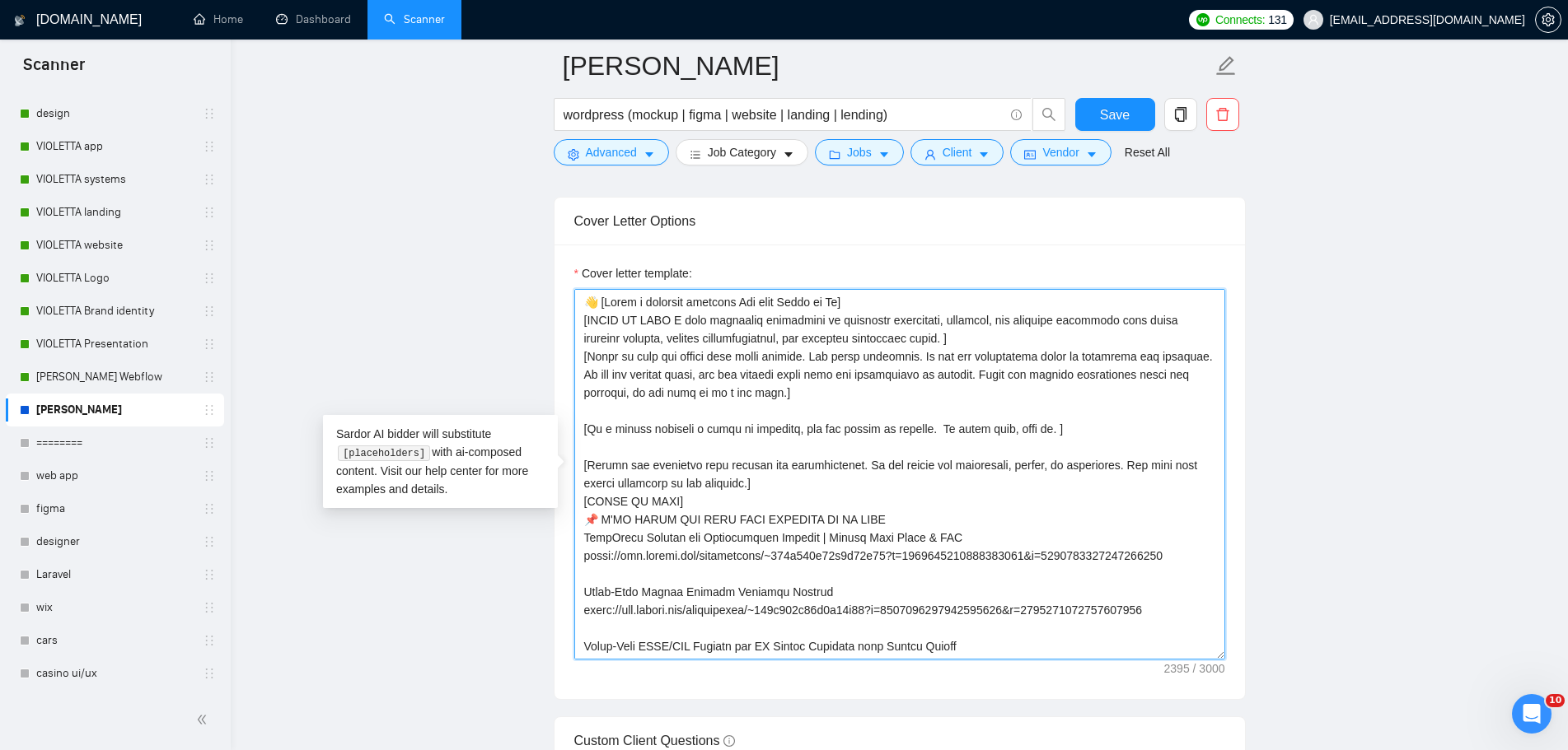
click at [973, 338] on textarea "Cover letter template:" at bounding box center [899, 474] width 651 height 371
drag, startPoint x: 740, startPoint y: 384, endPoint x: 657, endPoint y: 385, distance: 83.0
click at [616, 376] on textarea "Cover letter template:" at bounding box center [899, 474] width 651 height 371
drag, startPoint x: 820, startPoint y: 387, endPoint x: 579, endPoint y: 356, distance: 243.0
click at [579, 356] on textarea "Cover letter template:" at bounding box center [899, 474] width 651 height 371
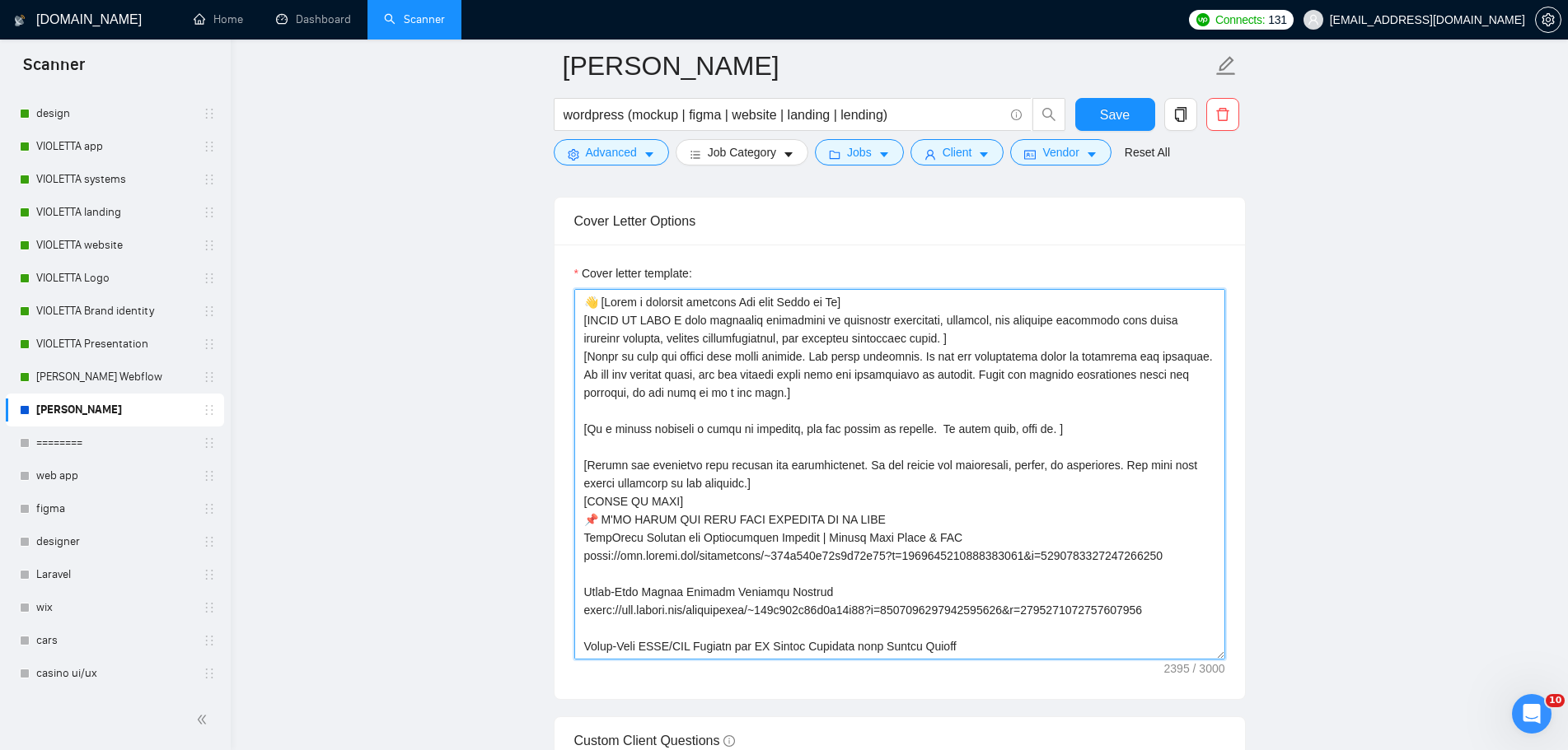
drag, startPoint x: 1062, startPoint y: 404, endPoint x: 1010, endPoint y: 366, distance: 64.4
click at [1062, 404] on textarea "Cover letter template:" at bounding box center [899, 474] width 651 height 371
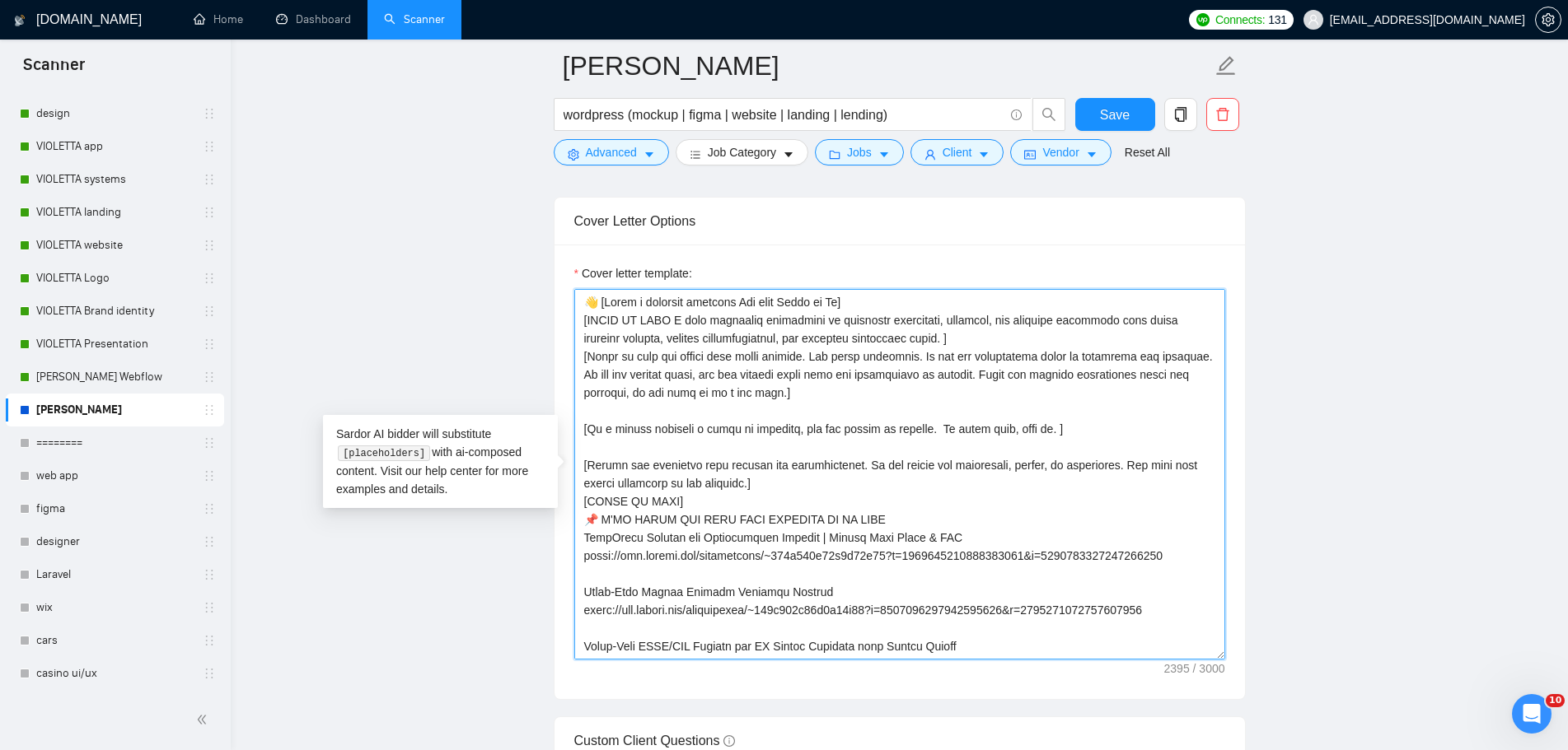
drag, startPoint x: 945, startPoint y: 333, endPoint x: 568, endPoint y: 313, distance: 377.5
click at [568, 313] on div "Cover letter template:" at bounding box center [900, 471] width 690 height 455
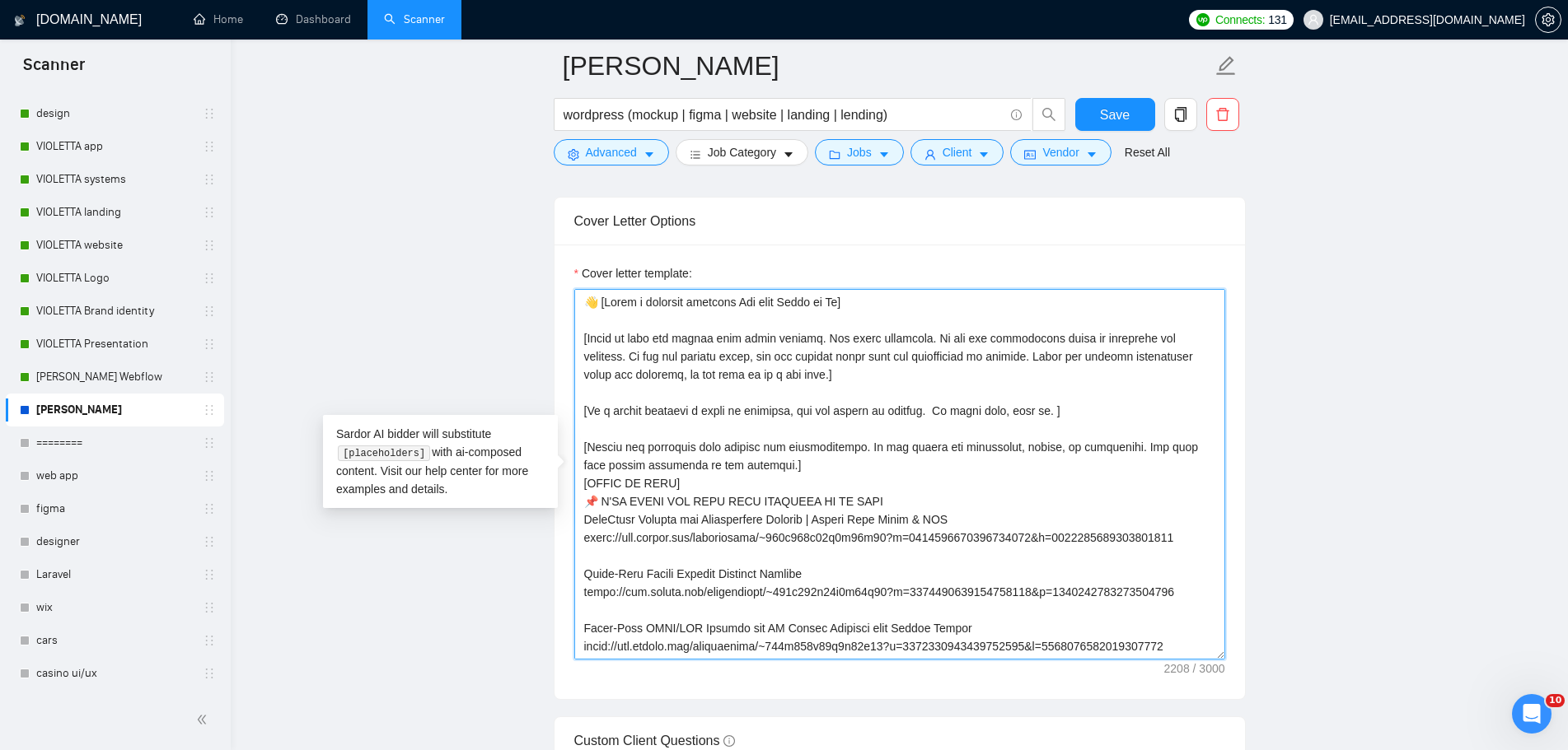
click at [920, 304] on textarea "Cover letter template:" at bounding box center [899, 474] width 651 height 371
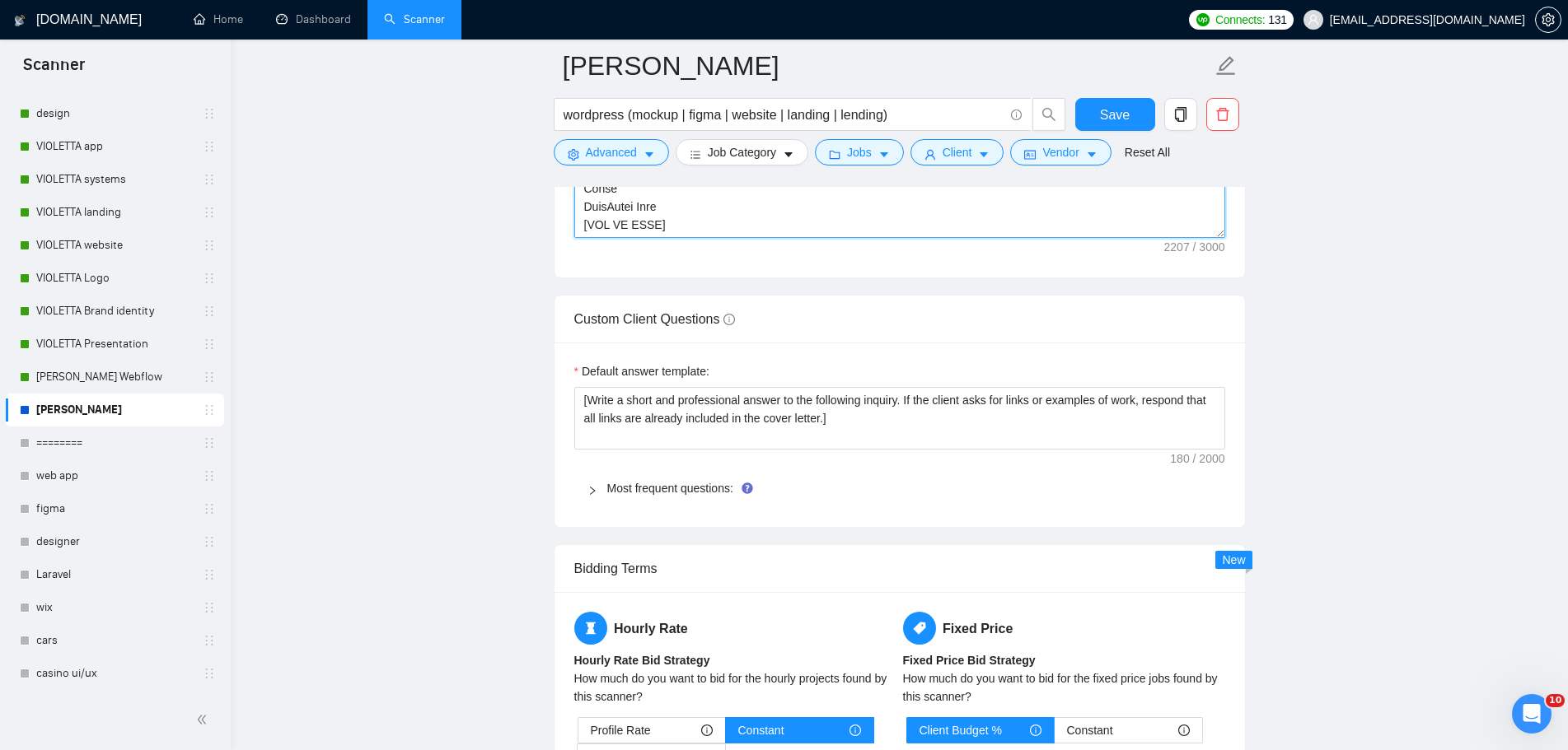
scroll to position [2223, 0]
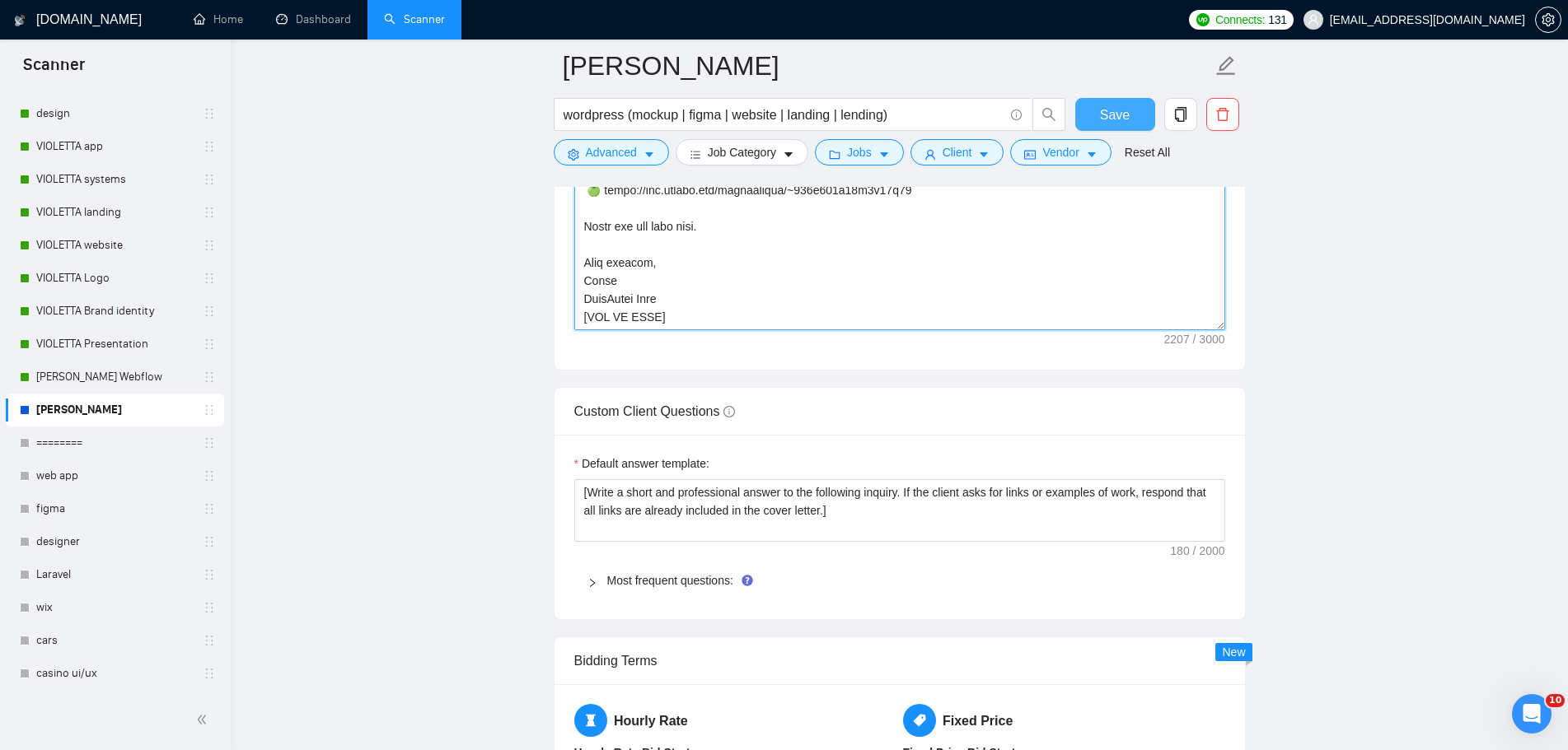
type textarea "👋 [Lorem i dolorsit ametcons Adi elit Seddo ei Te] [Incid ut labo etd magnaa en…"
click at [1120, 119] on span "Save" at bounding box center [1115, 114] width 30 height 20
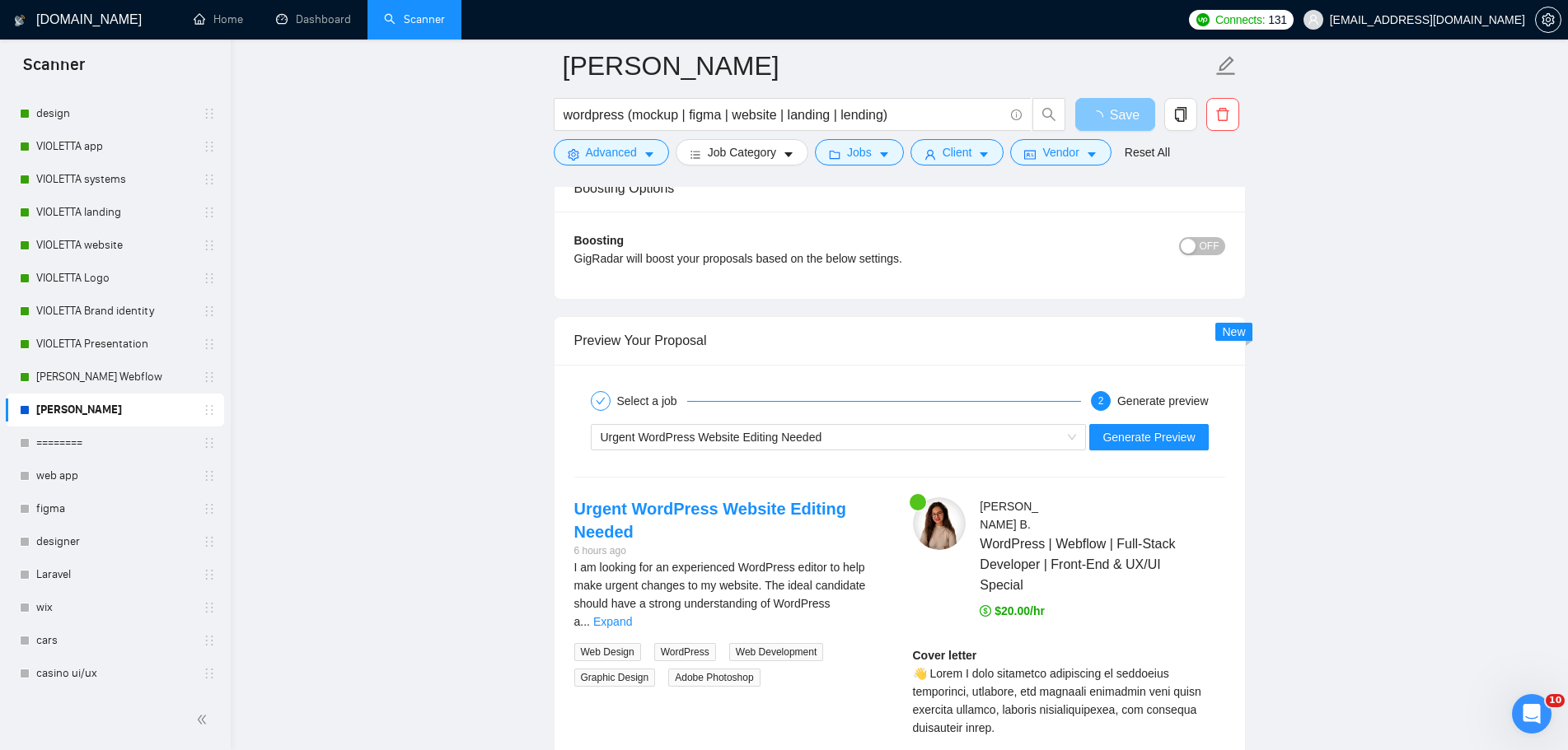
scroll to position [3129, 0]
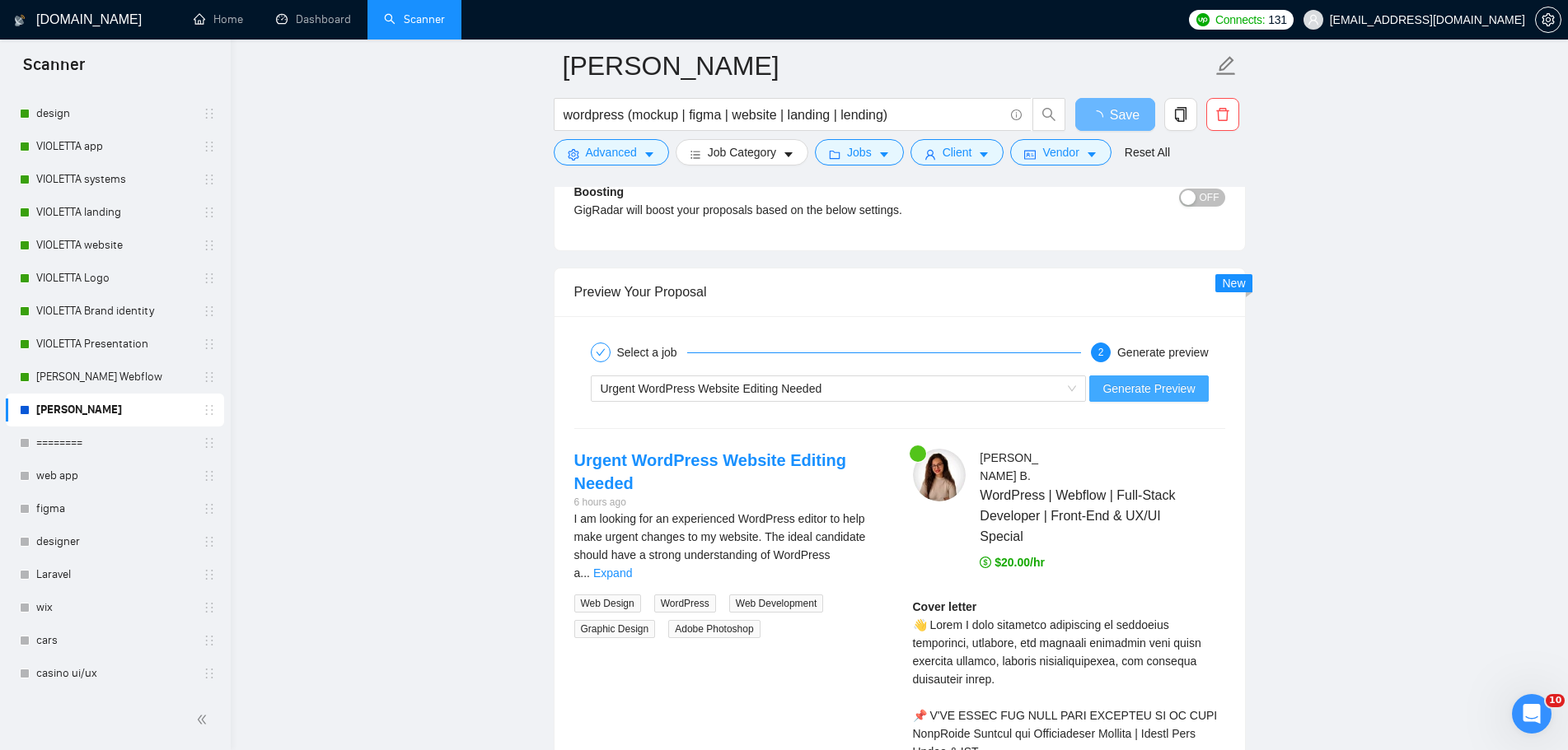
click at [1131, 395] on span "Generate Preview" at bounding box center [1148, 388] width 92 height 18
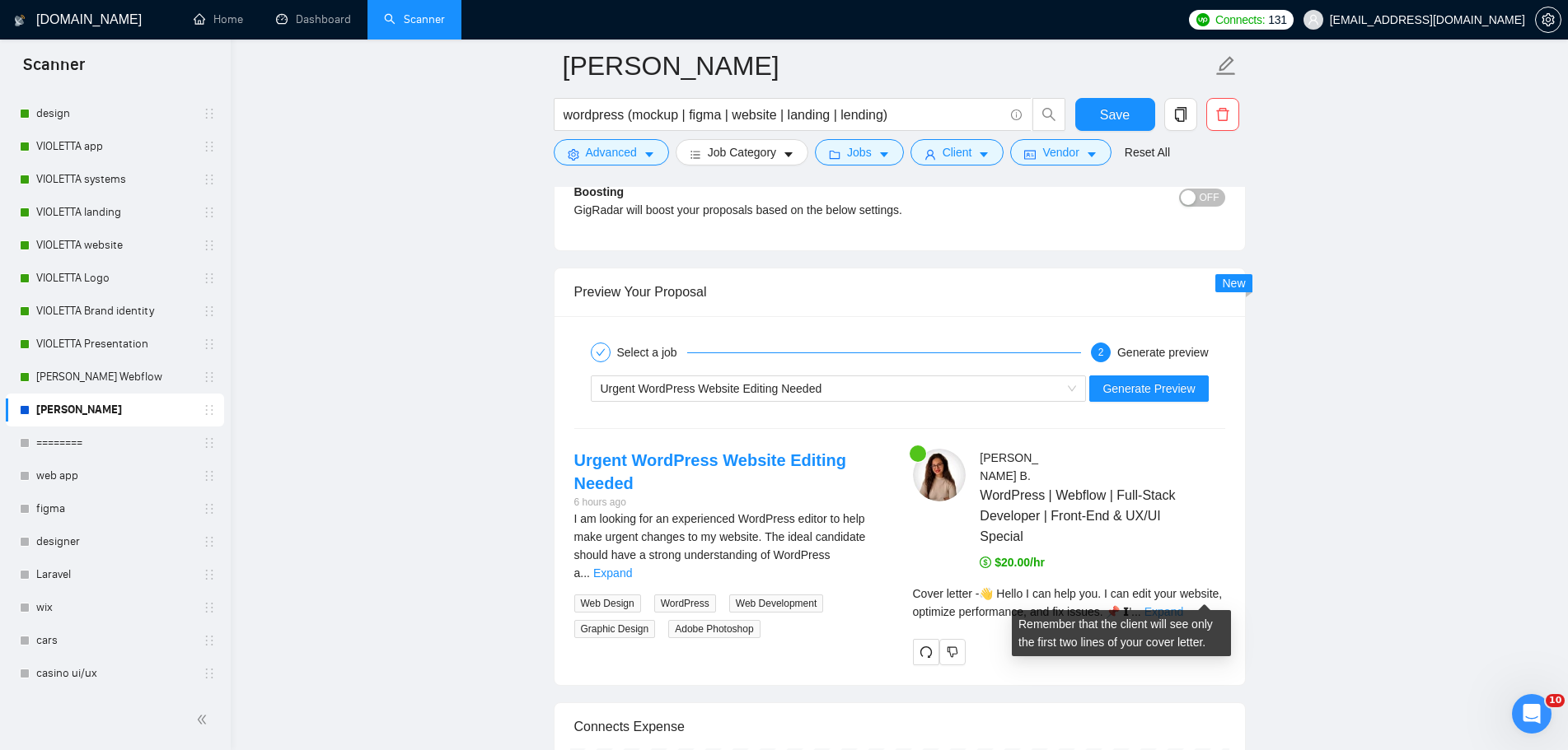
click at [1183, 605] on link "Expand" at bounding box center [1164, 612] width 39 height 13
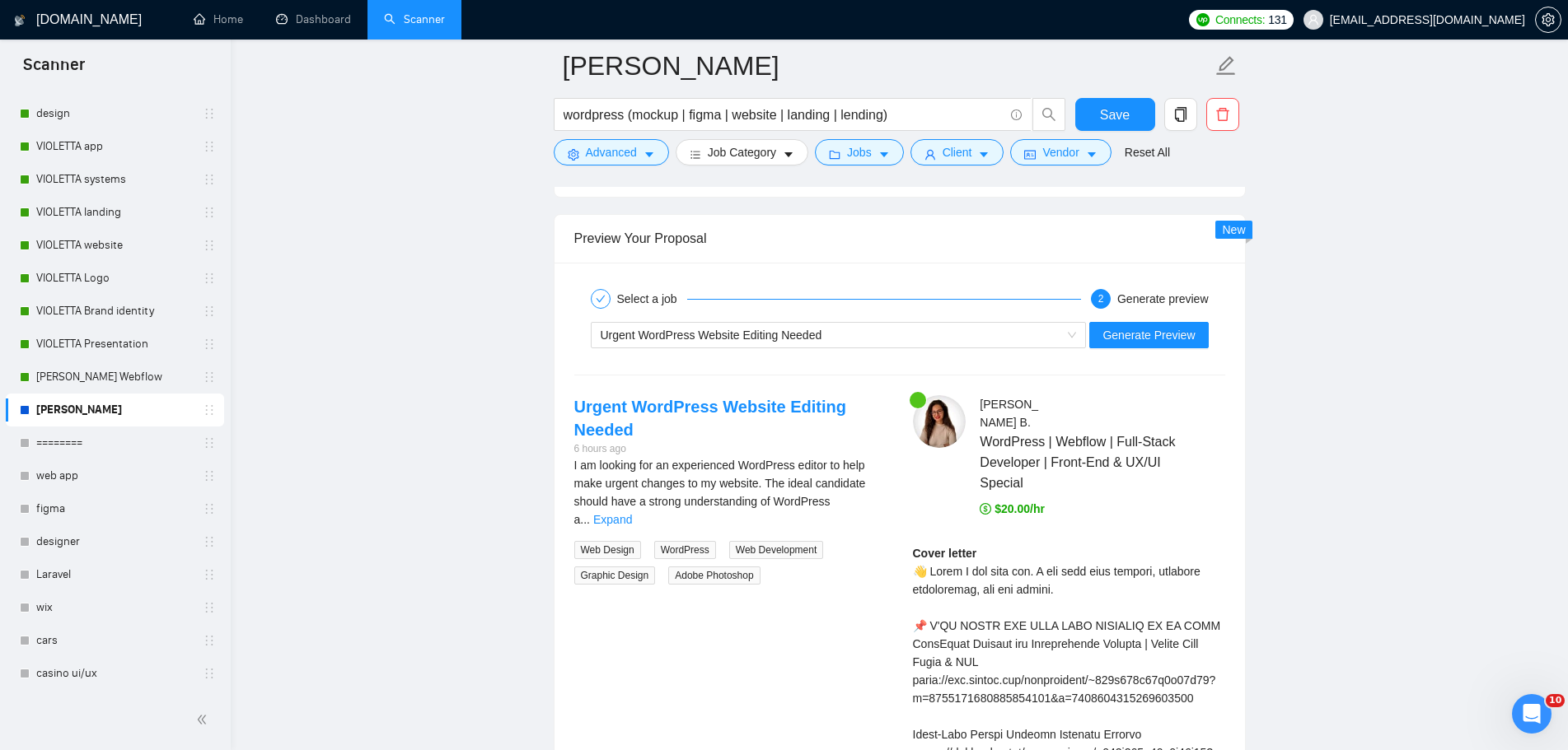
scroll to position [3211, 0]
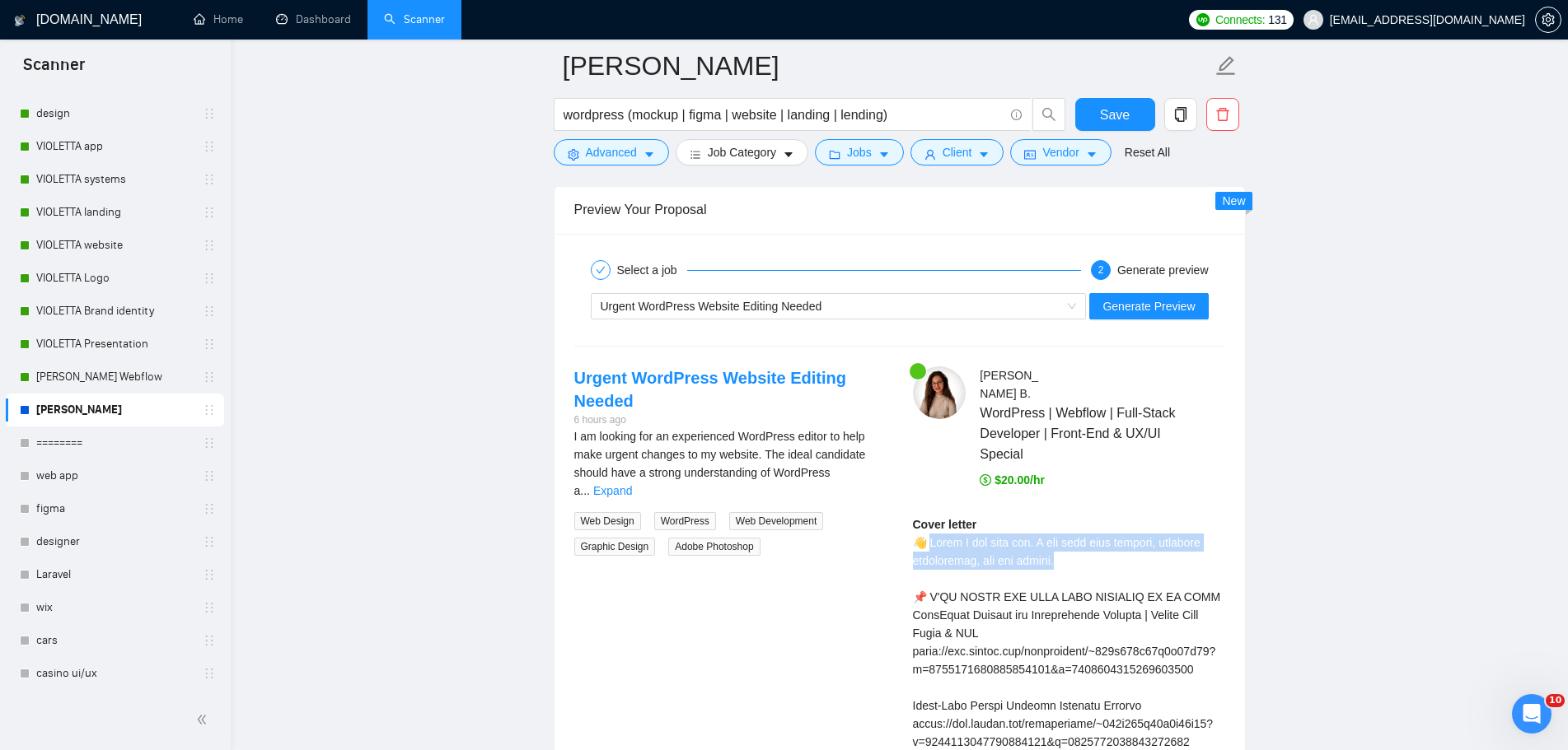
drag, startPoint x: 1042, startPoint y: 545, endPoint x: 933, endPoint y: 531, distance: 109.9
click at [923, 493] on div at bounding box center [923, 493] width 0 height 0
click at [988, 298] on div "Urgent WordPress Website Editing Needed" at bounding box center [832, 306] width 461 height 25
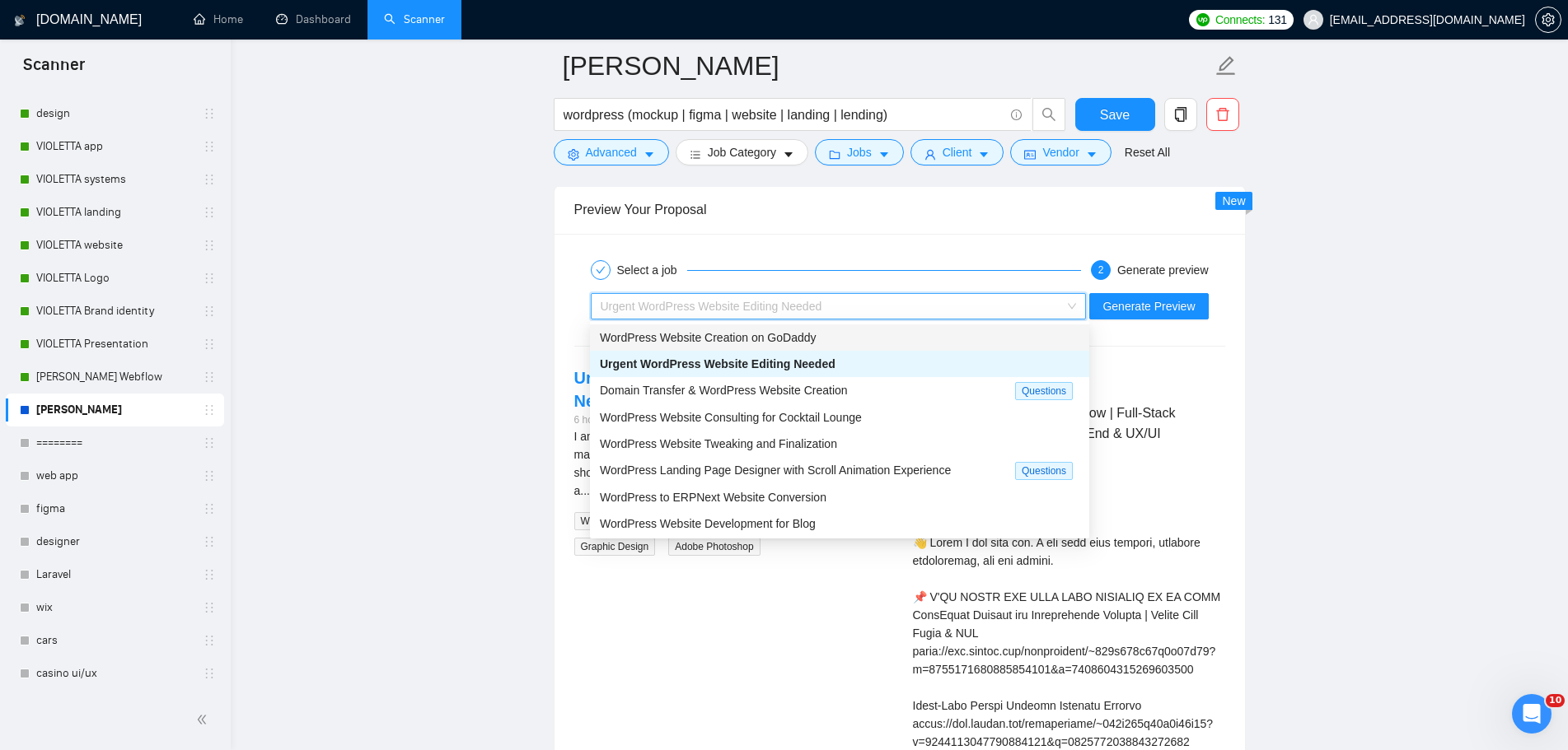
click at [876, 337] on div "WordPress Website Creation on GoDaddy" at bounding box center [839, 338] width 479 height 18
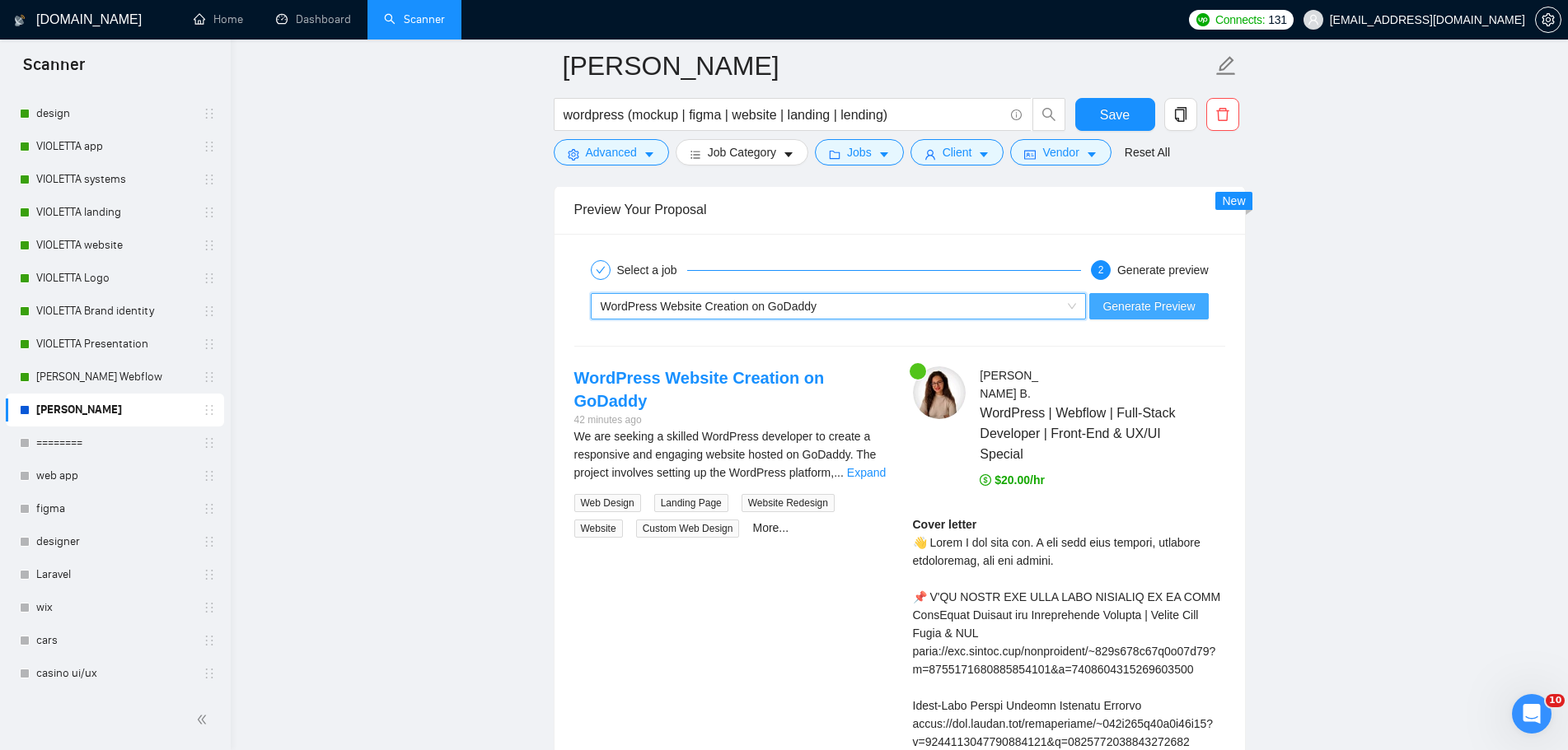
click at [1167, 306] on span "Generate Preview" at bounding box center [1148, 306] width 92 height 18
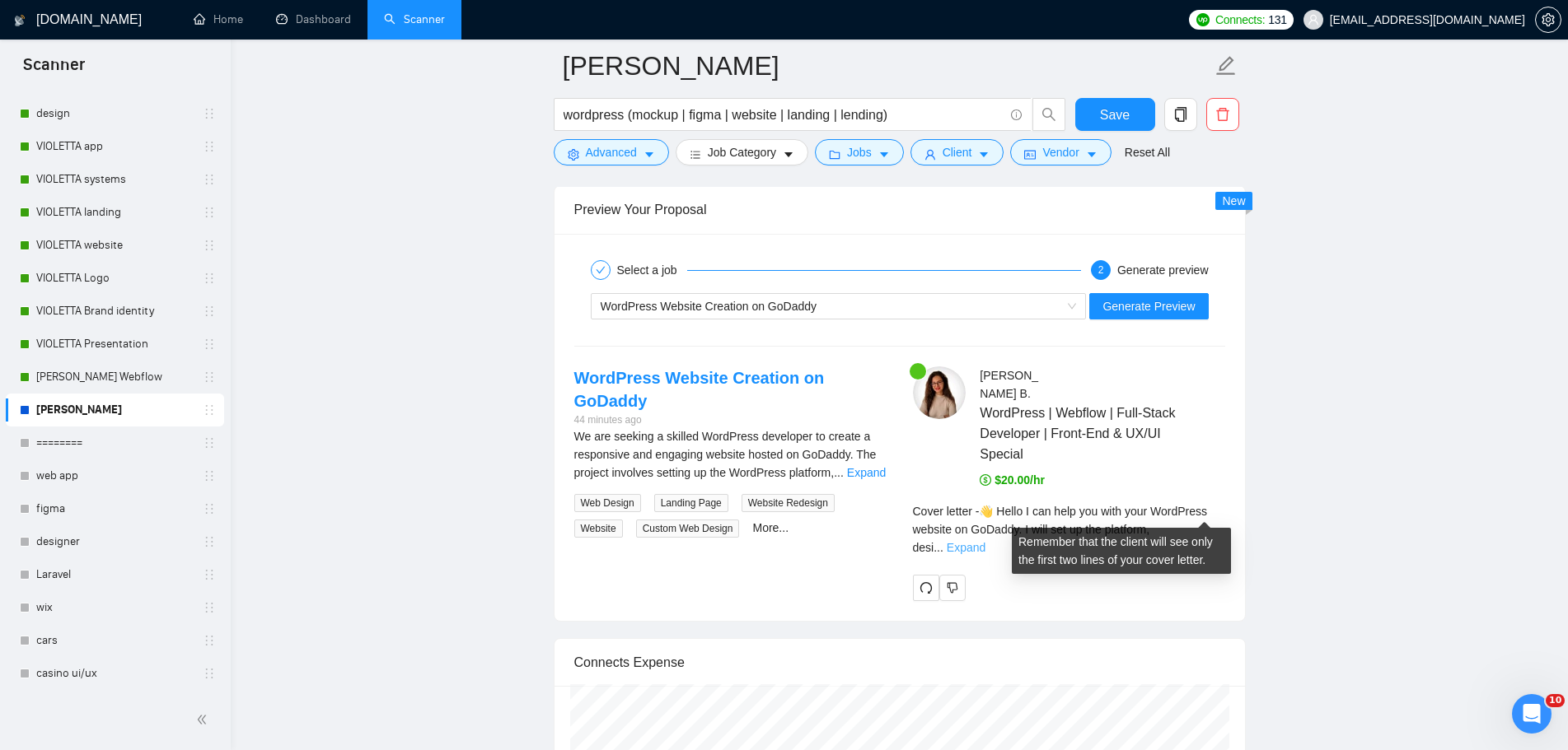
click at [985, 541] on link "Expand" at bounding box center [966, 547] width 39 height 13
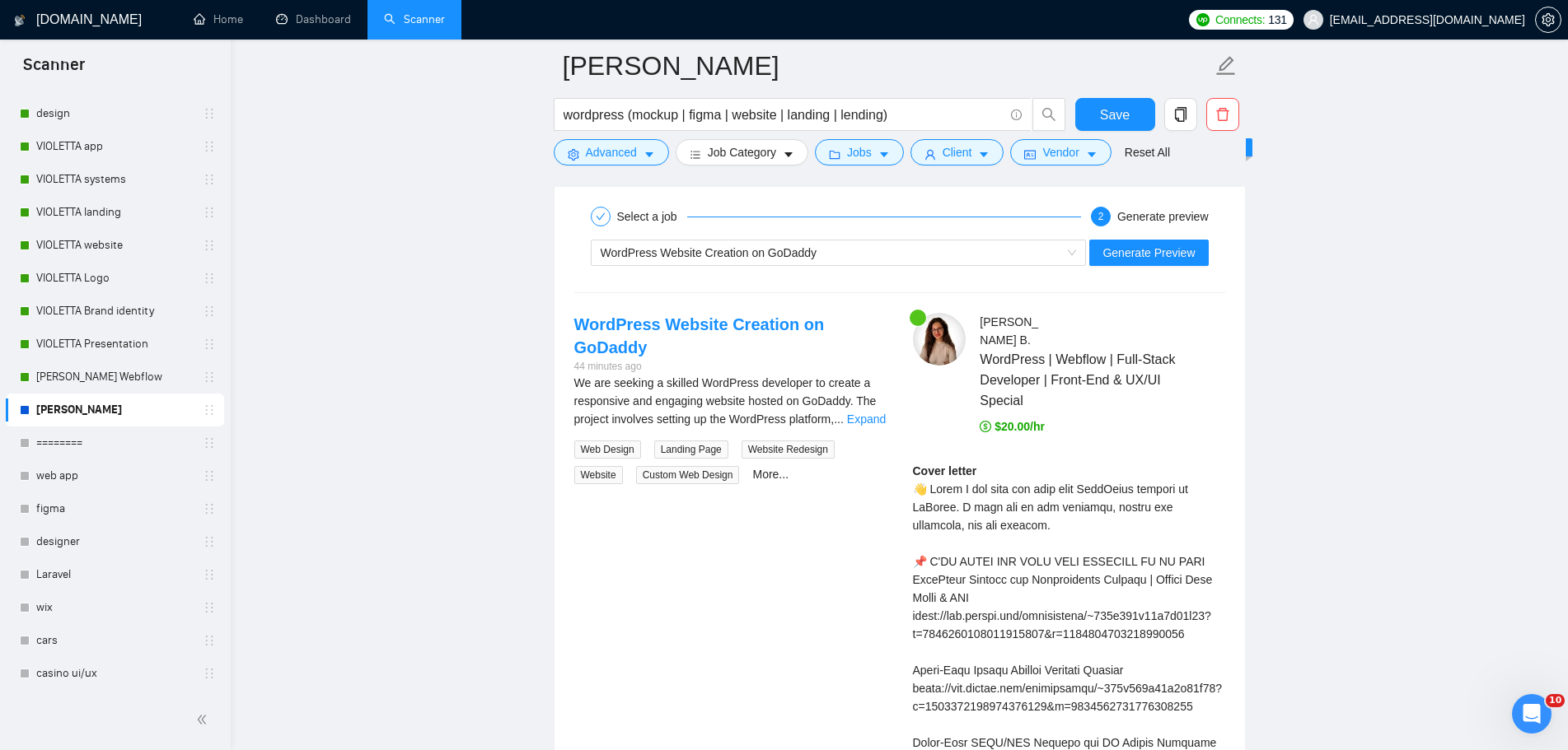
scroll to position [3293, 0]
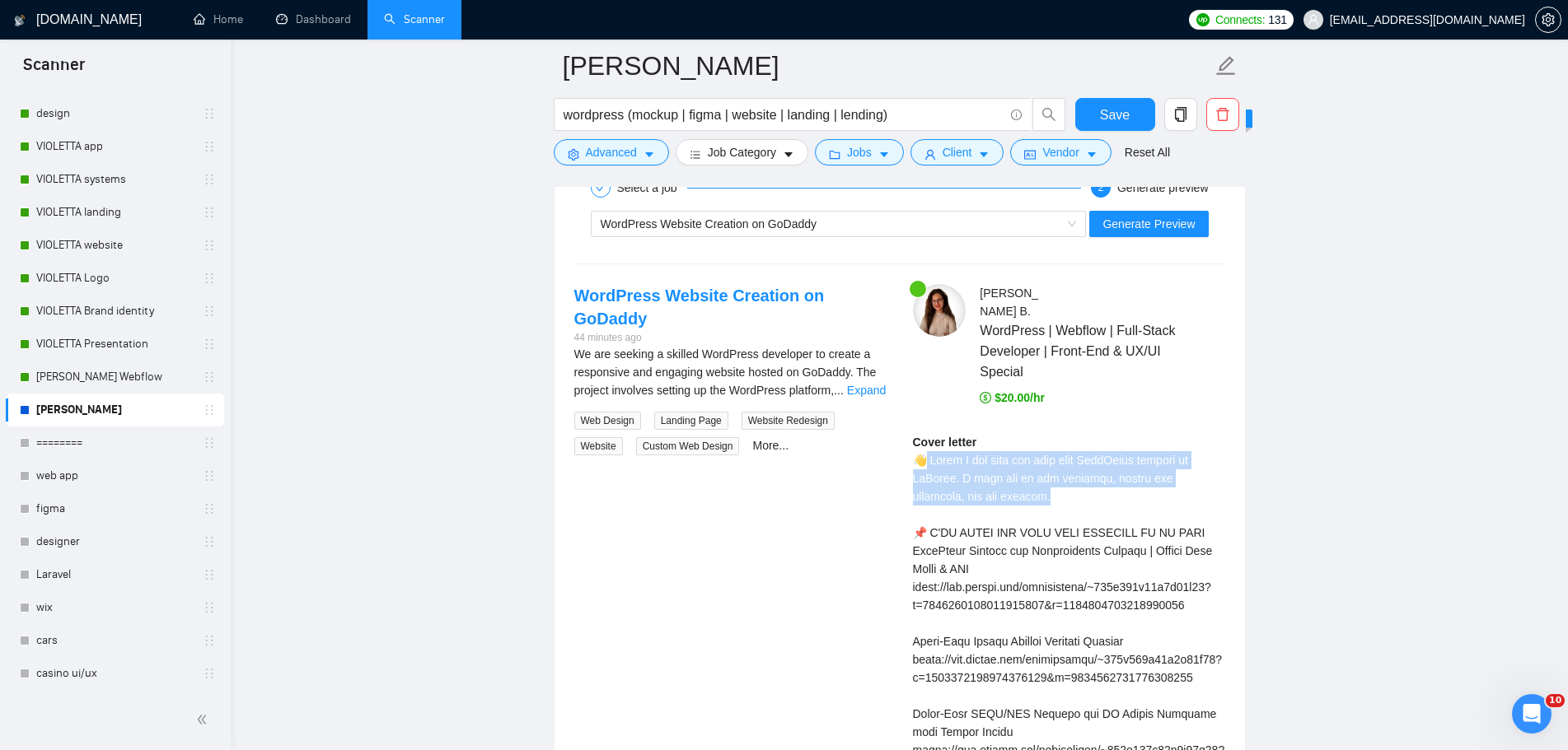
drag, startPoint x: 980, startPoint y: 482, endPoint x: 928, endPoint y: 446, distance: 63.2
click at [917, 410] on div at bounding box center [917, 410] width 0 height 0
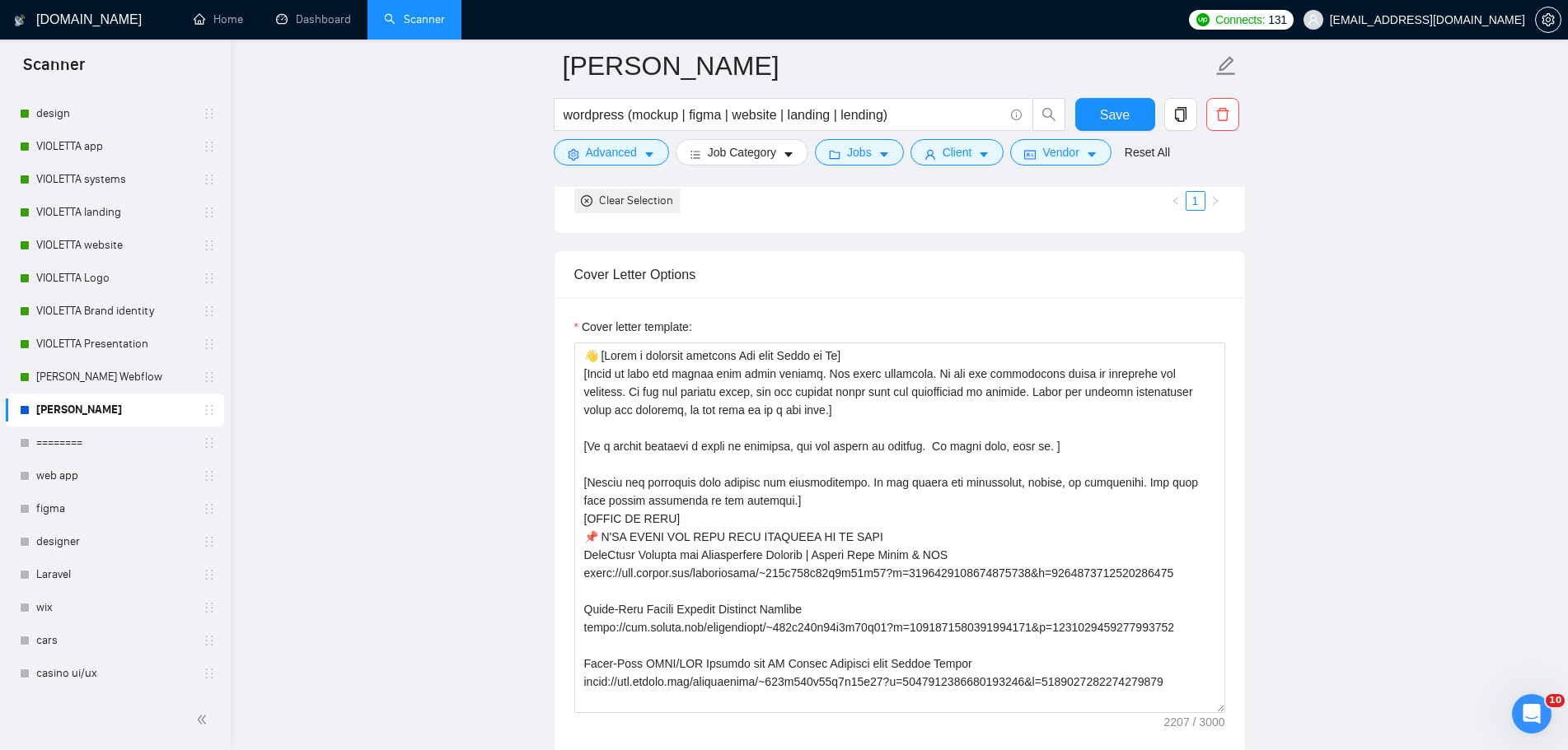
scroll to position [1812, 0]
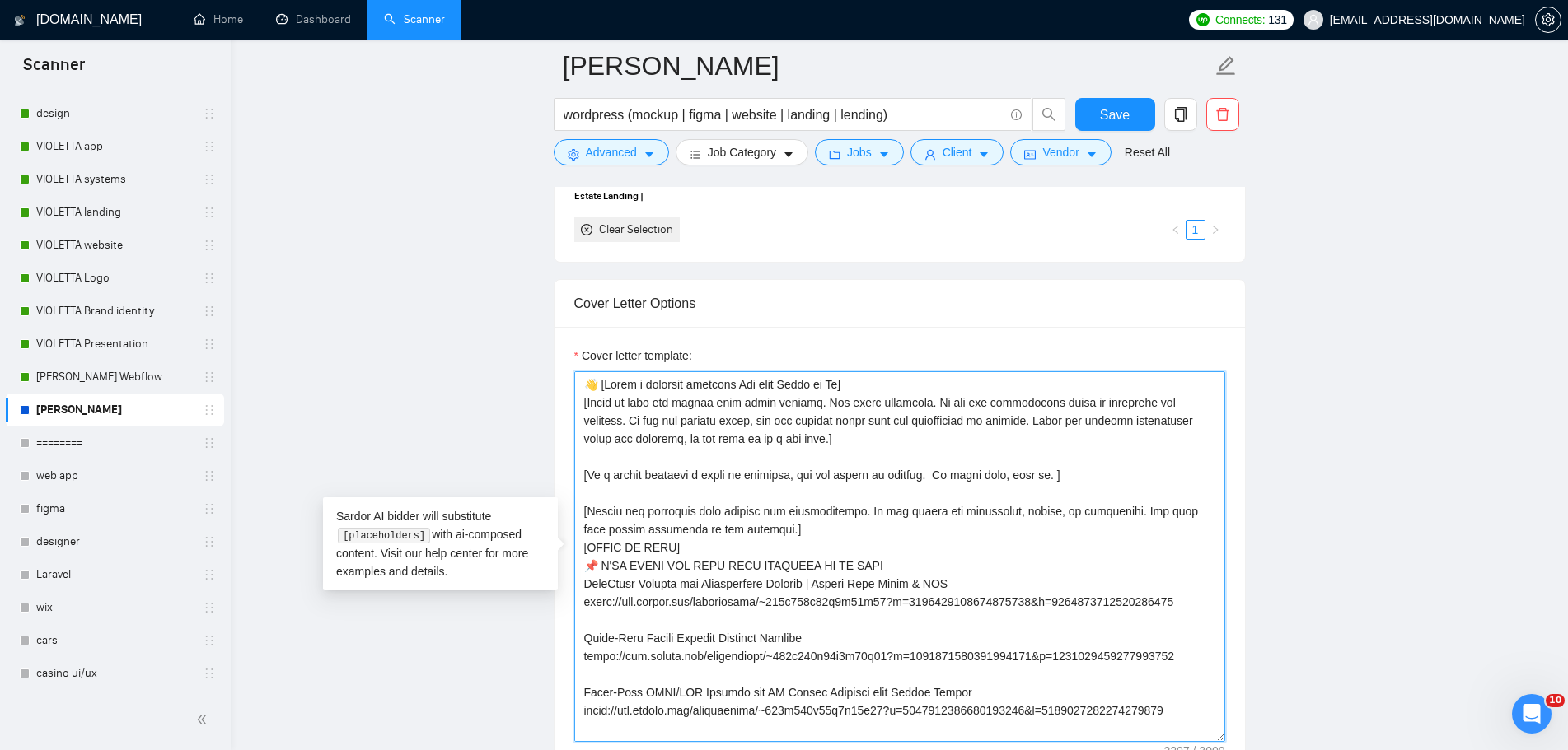
drag, startPoint x: 815, startPoint y: 442, endPoint x: 564, endPoint y: 384, distance: 257.6
click at [564, 384] on div "Cover letter template:" at bounding box center [900, 554] width 690 height 455
click at [862, 452] on textarea "Cover letter template:" at bounding box center [899, 557] width 651 height 371
drag, startPoint x: 1008, startPoint y: 422, endPoint x: 804, endPoint y: 443, distance: 205.1
click at [796, 440] on textarea "Cover letter template:" at bounding box center [899, 557] width 651 height 371
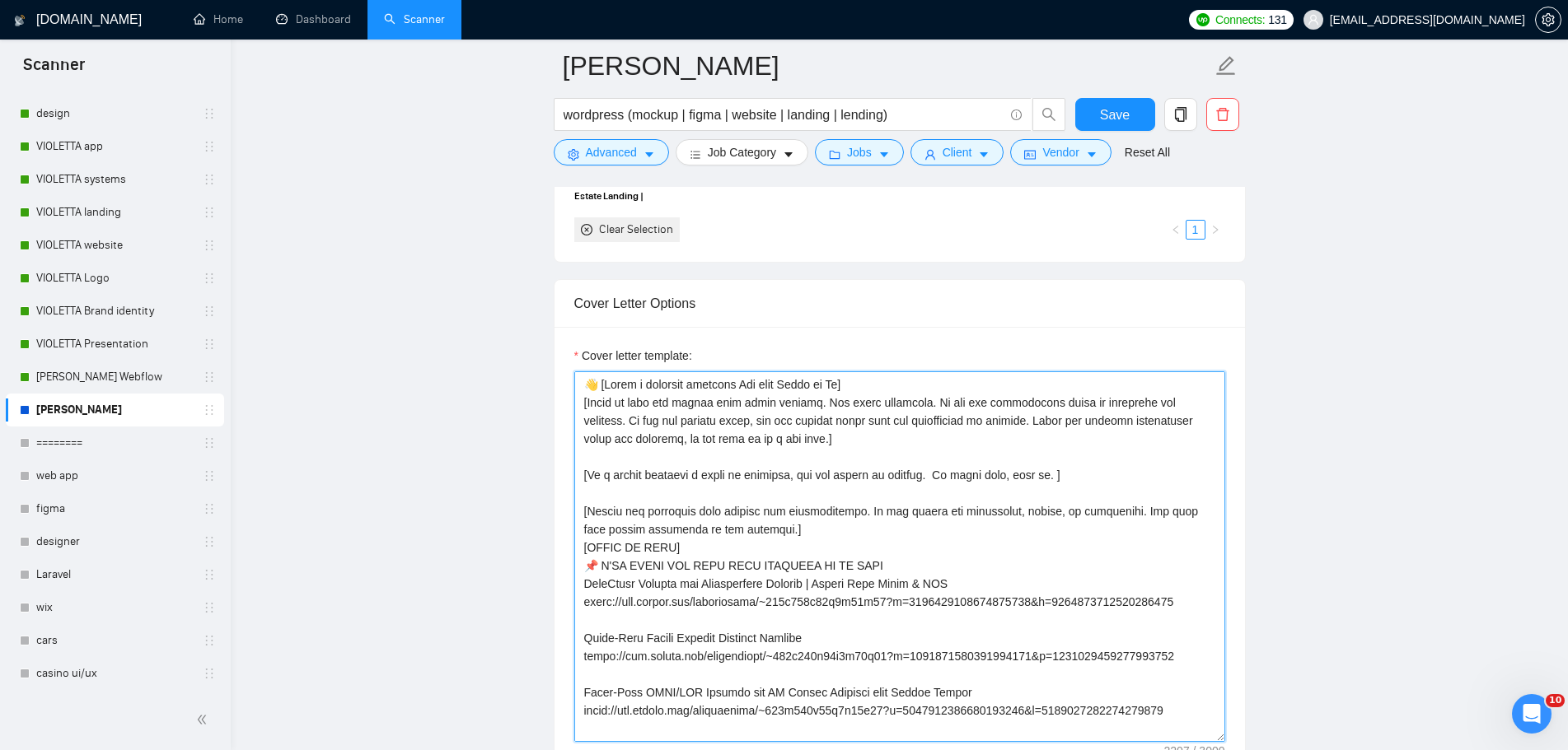
click at [1101, 473] on textarea "Cover letter template:" at bounding box center [899, 557] width 651 height 371
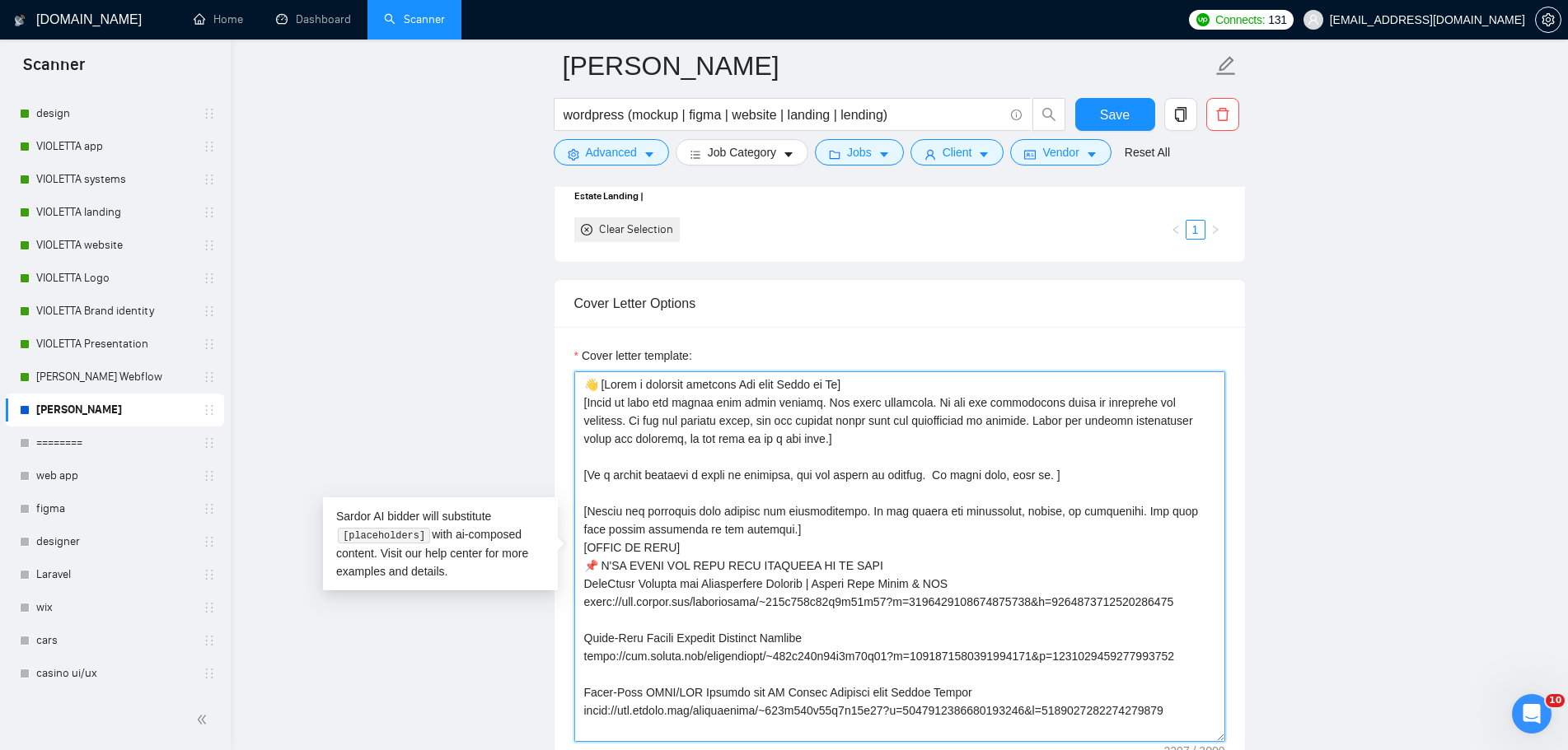
drag, startPoint x: 797, startPoint y: 438, endPoint x: 993, endPoint y: 483, distance: 201.1
click at [1009, 430] on textarea "Cover letter template:" at bounding box center [899, 557] width 651 height 371
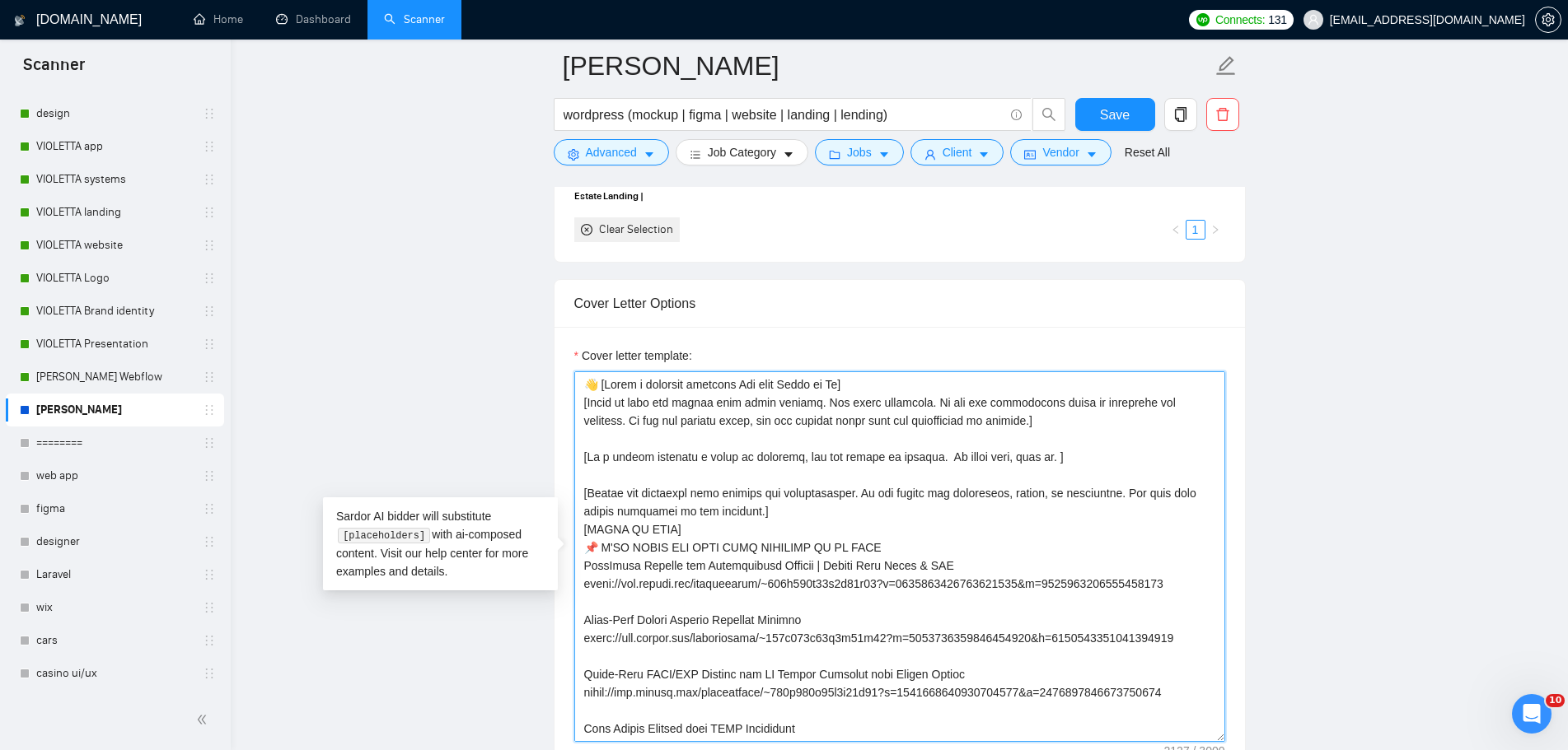
drag, startPoint x: 1023, startPoint y: 422, endPoint x: 555, endPoint y: 420, distance: 468.0
click at [555, 420] on div "Cover letter template:" at bounding box center [900, 554] width 690 height 455
click at [1076, 433] on textarea "Cover letter template:" at bounding box center [899, 557] width 651 height 371
drag, startPoint x: 1028, startPoint y: 429, endPoint x: 497, endPoint y: 379, distance: 533.3
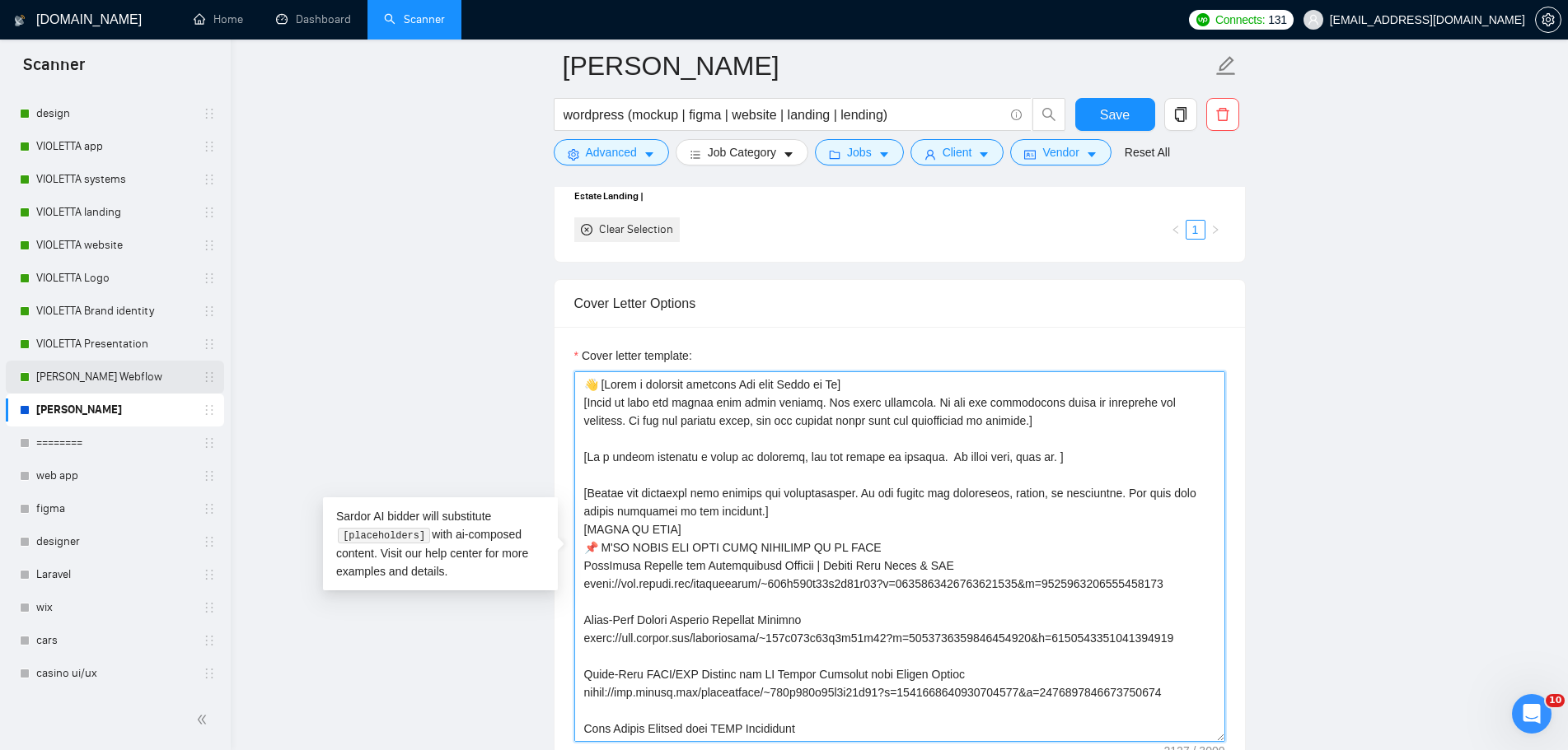
type textarea "👋 [Lorem i dolorsit ametcons Adi elit Seddo ei Te] [Incid ut labo etd magnaa en…"
click at [100, 374] on link "[PERSON_NAME] Webflow" at bounding box center [114, 377] width 157 height 33
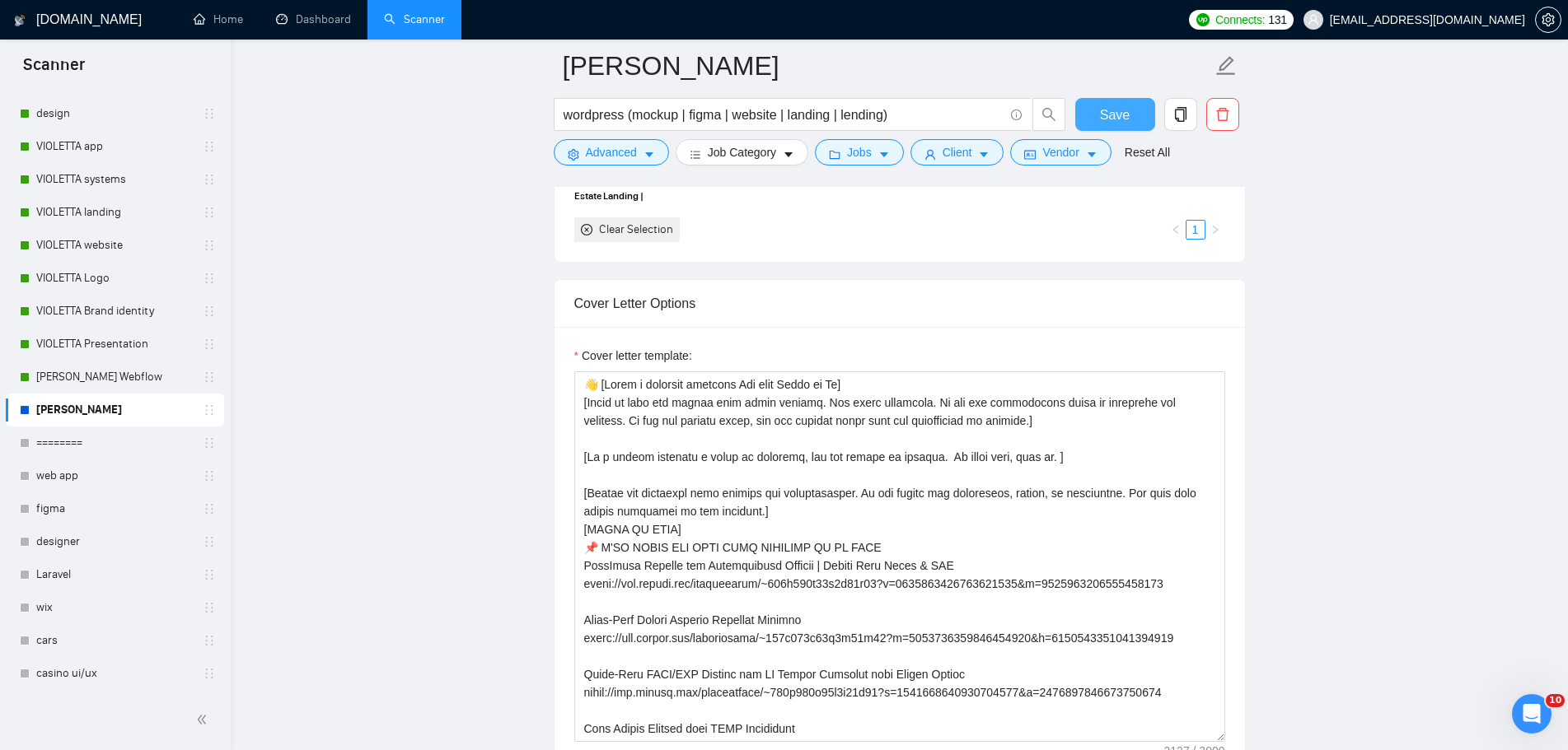
click at [1124, 110] on span "Save" at bounding box center [1115, 114] width 30 height 20
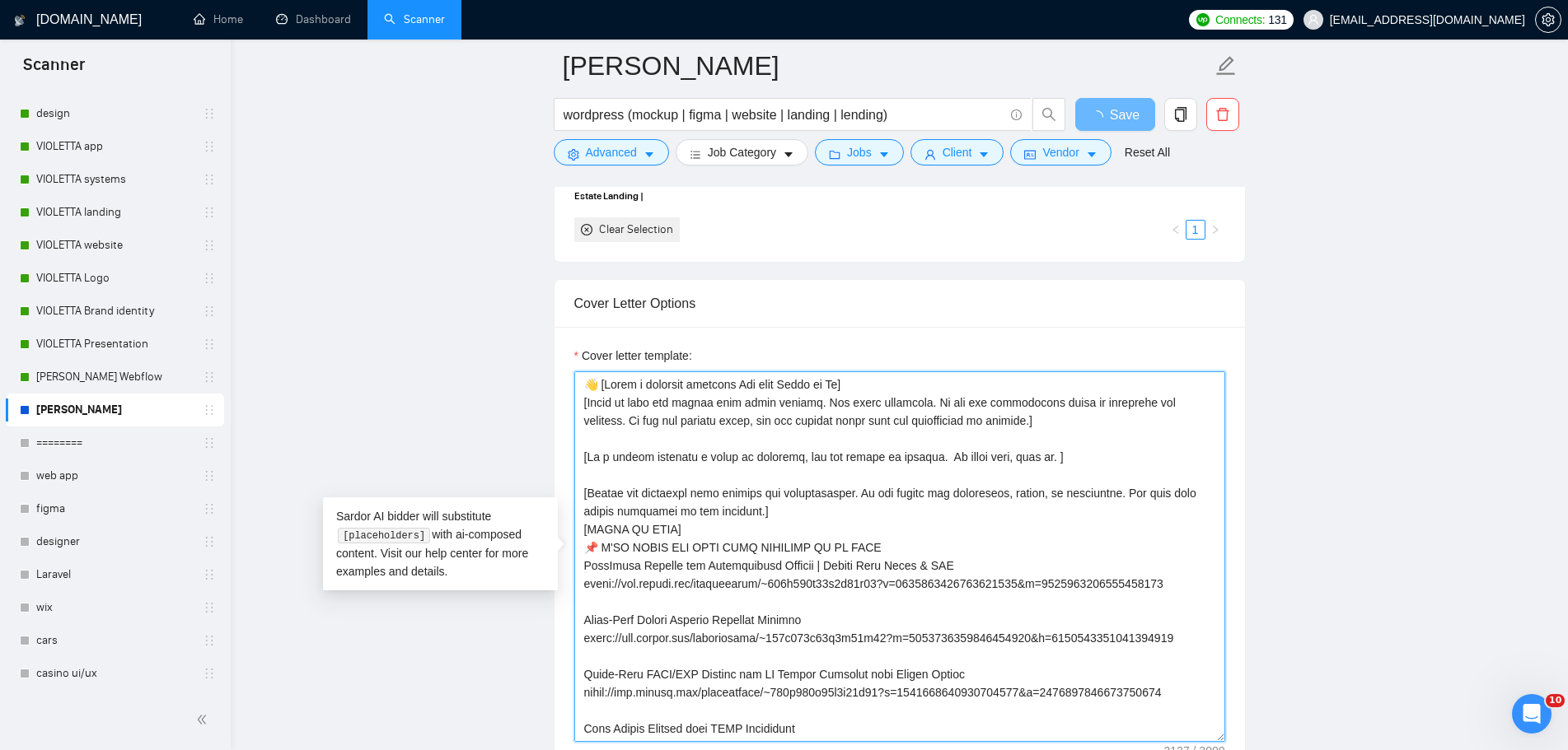
drag, startPoint x: 1023, startPoint y: 423, endPoint x: 532, endPoint y: 375, distance: 493.3
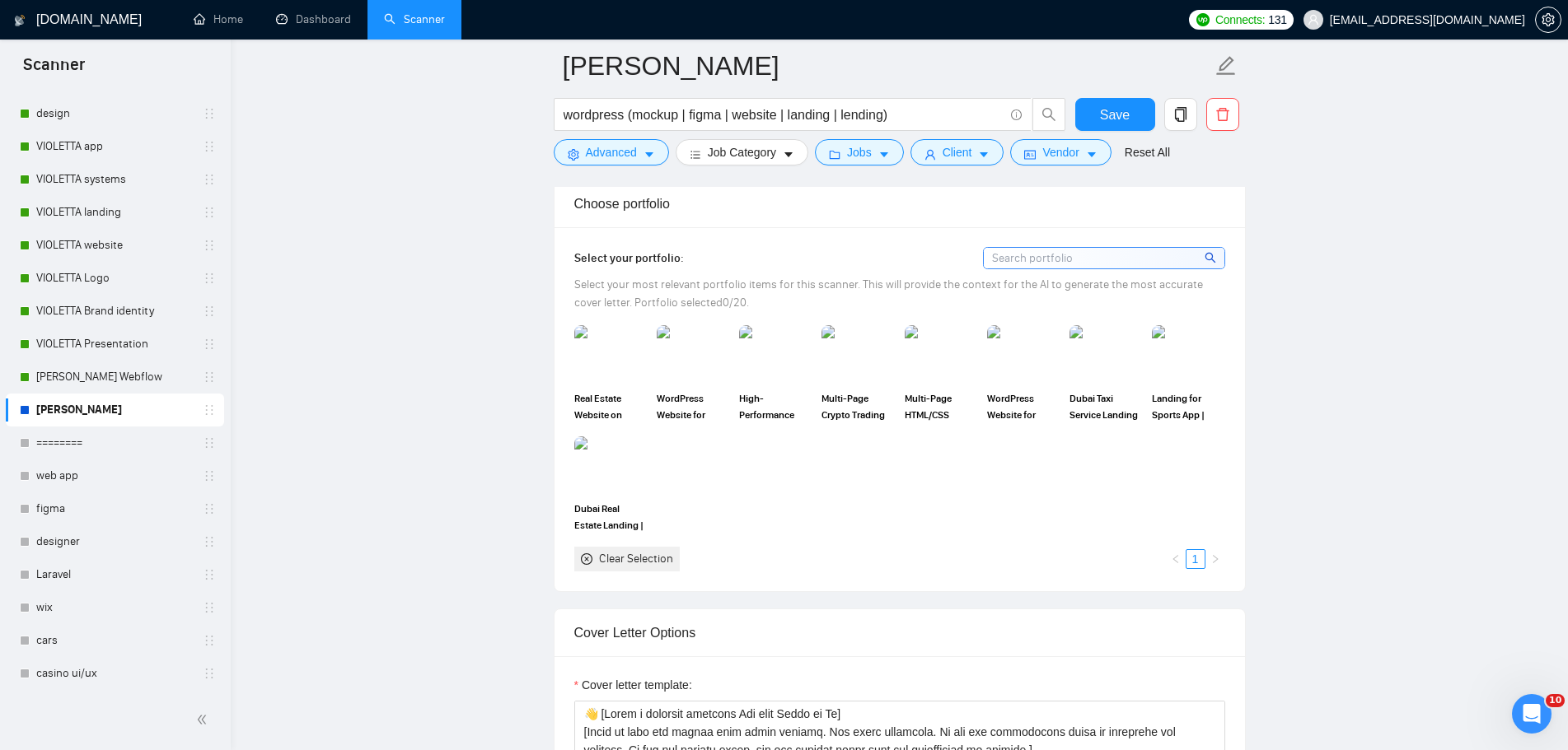
scroll to position [1729, 0]
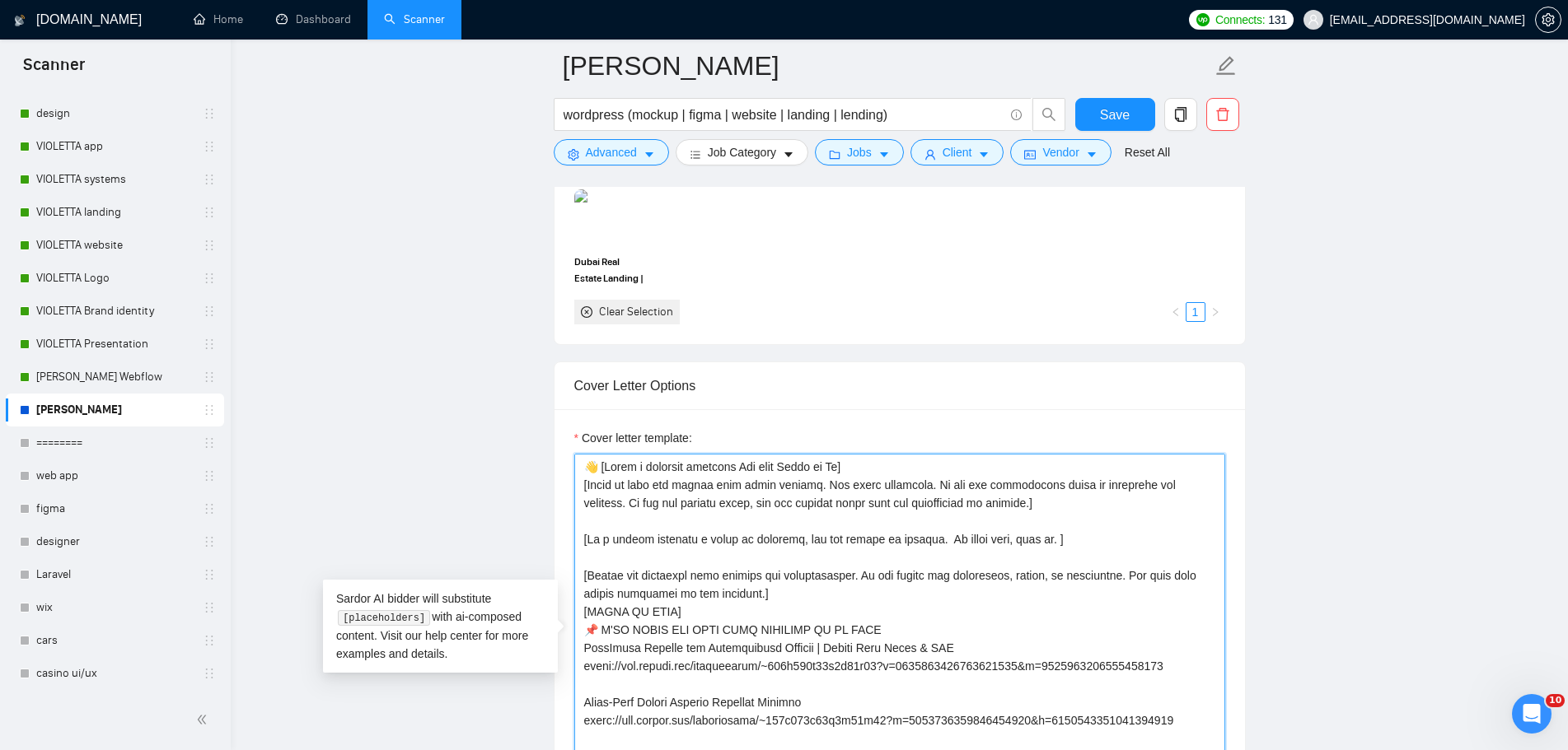
drag, startPoint x: 1020, startPoint y: 499, endPoint x: 479, endPoint y: 443, distance: 543.9
click at [116, 376] on link "[PERSON_NAME] Webflow" at bounding box center [114, 377] width 157 height 33
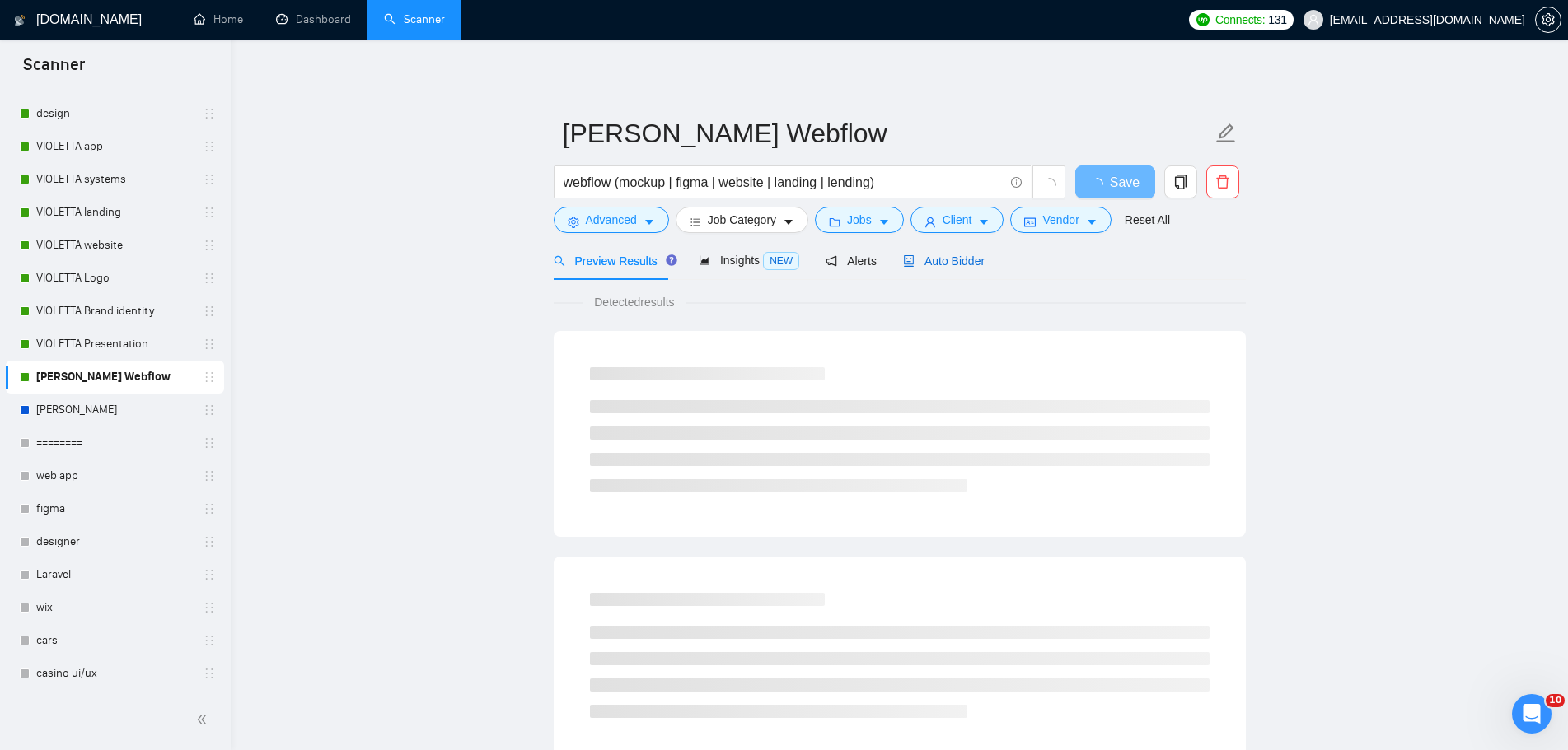
click at [946, 268] on span "Auto Bidder" at bounding box center [943, 261] width 81 height 13
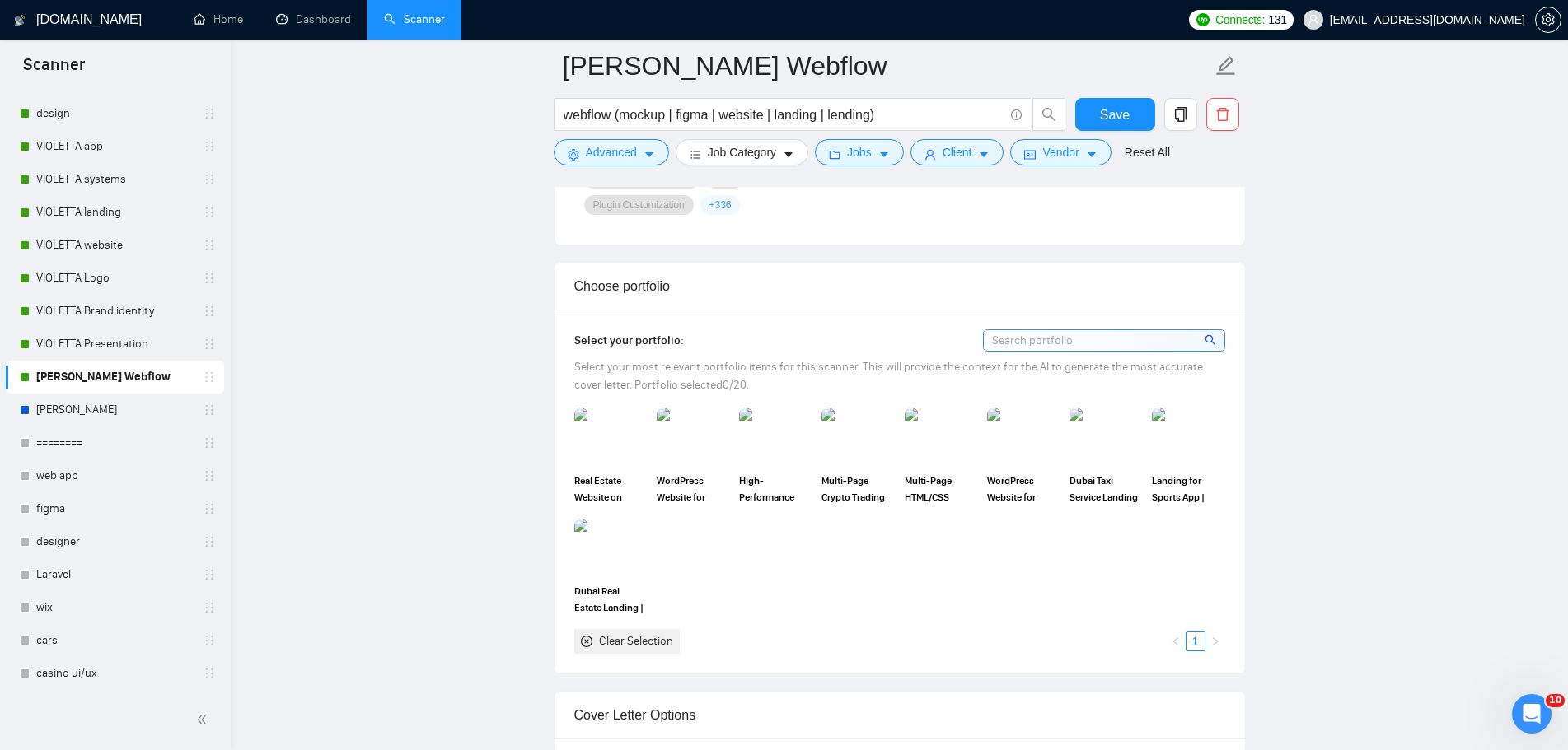
scroll to position [1729, 0]
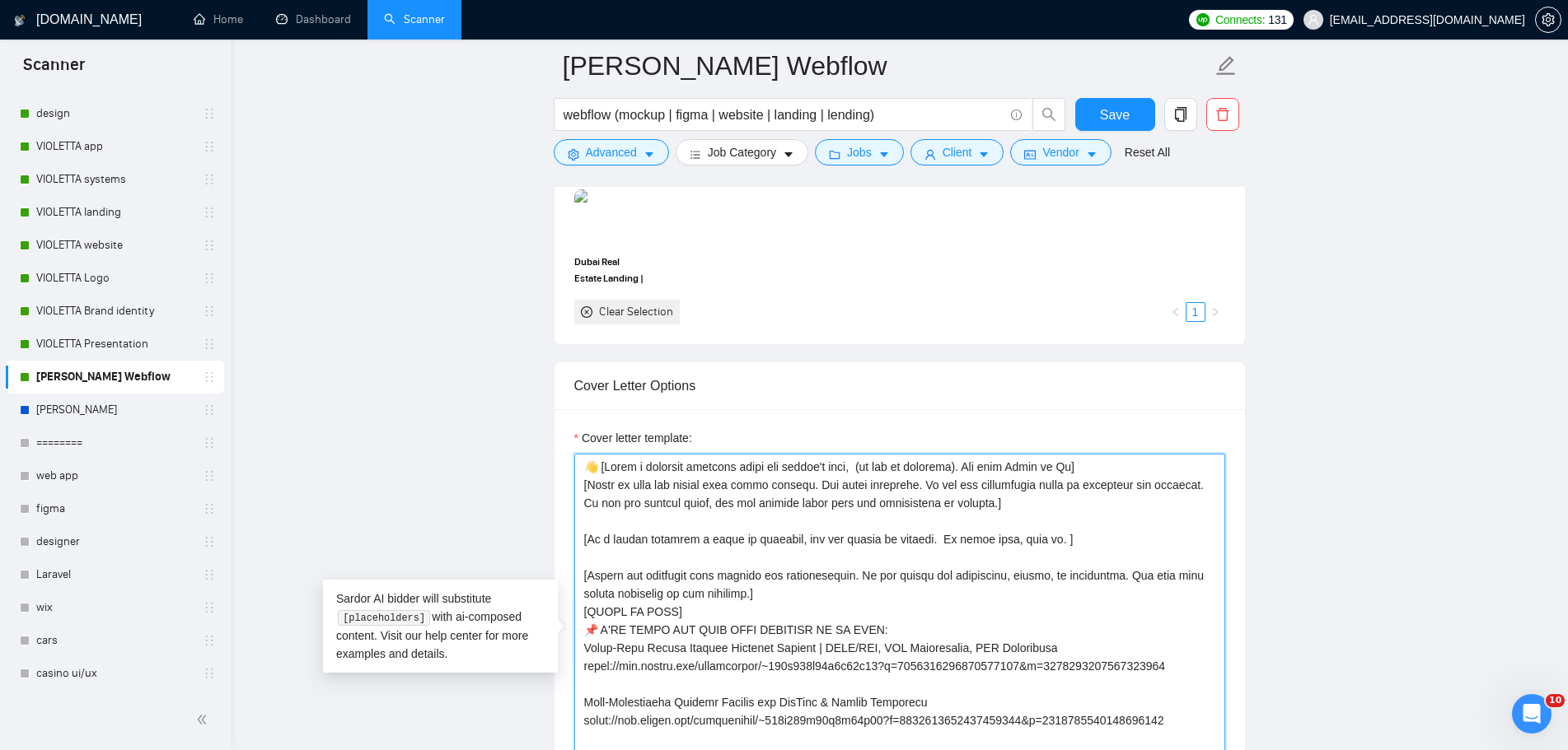
drag, startPoint x: 1043, startPoint y: 506, endPoint x: 602, endPoint y: 465, distance: 442.9
click at [602, 465] on textarea "Cover letter template:" at bounding box center [899, 639] width 651 height 371
paste textarea "👋 [Write a personal greeting Use only Hello or Hi]"
drag, startPoint x: 904, startPoint y: 486, endPoint x: 801, endPoint y: 485, distance: 103.0
click at [801, 485] on textarea "Cover letter template:" at bounding box center [899, 639] width 651 height 371
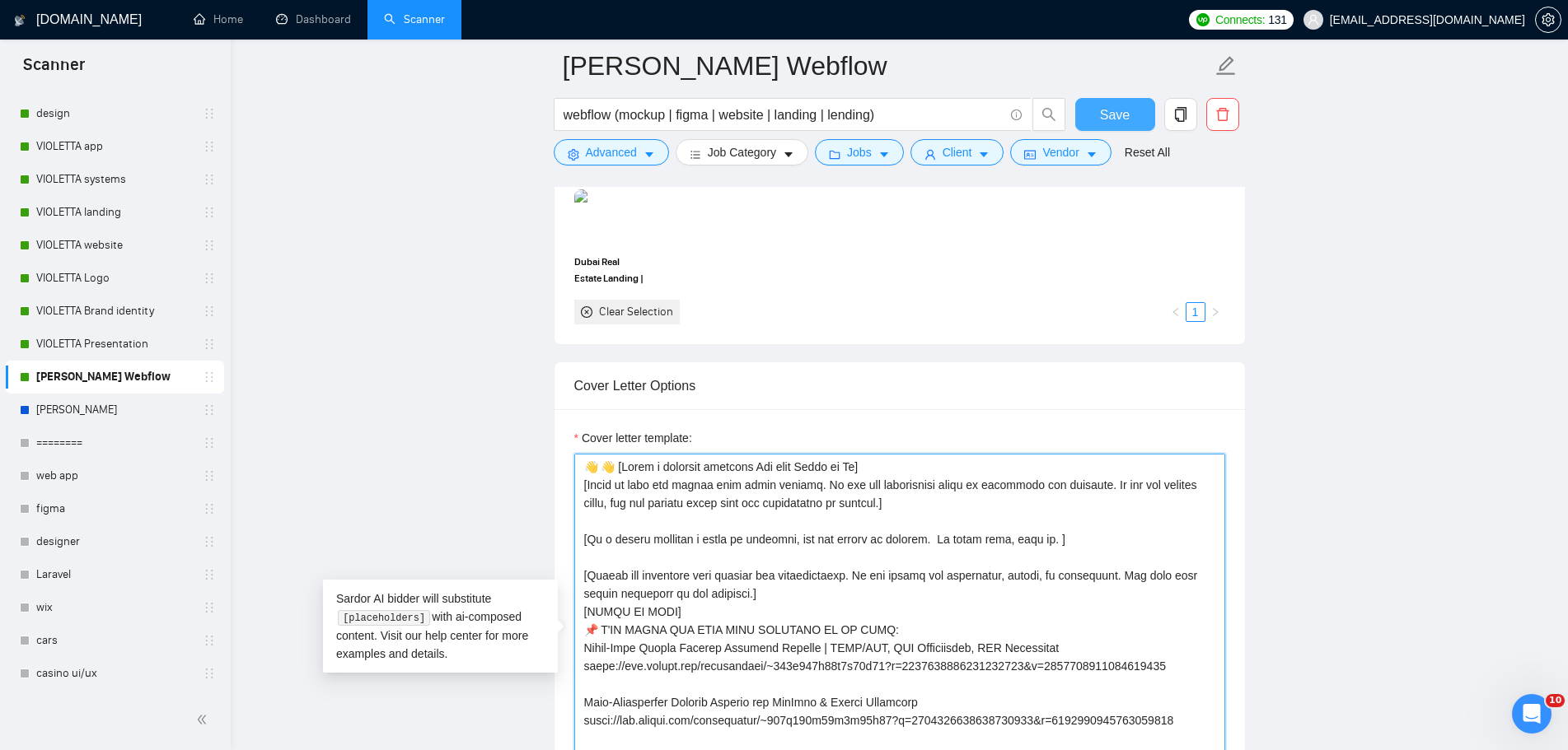
type textarea "👋 👋 [Lorem i dolorsit ametcons Adi elit Seddo ei Te] [Incid ut labo etd magnaa …"
click at [1110, 116] on span "Save" at bounding box center [1115, 114] width 30 height 20
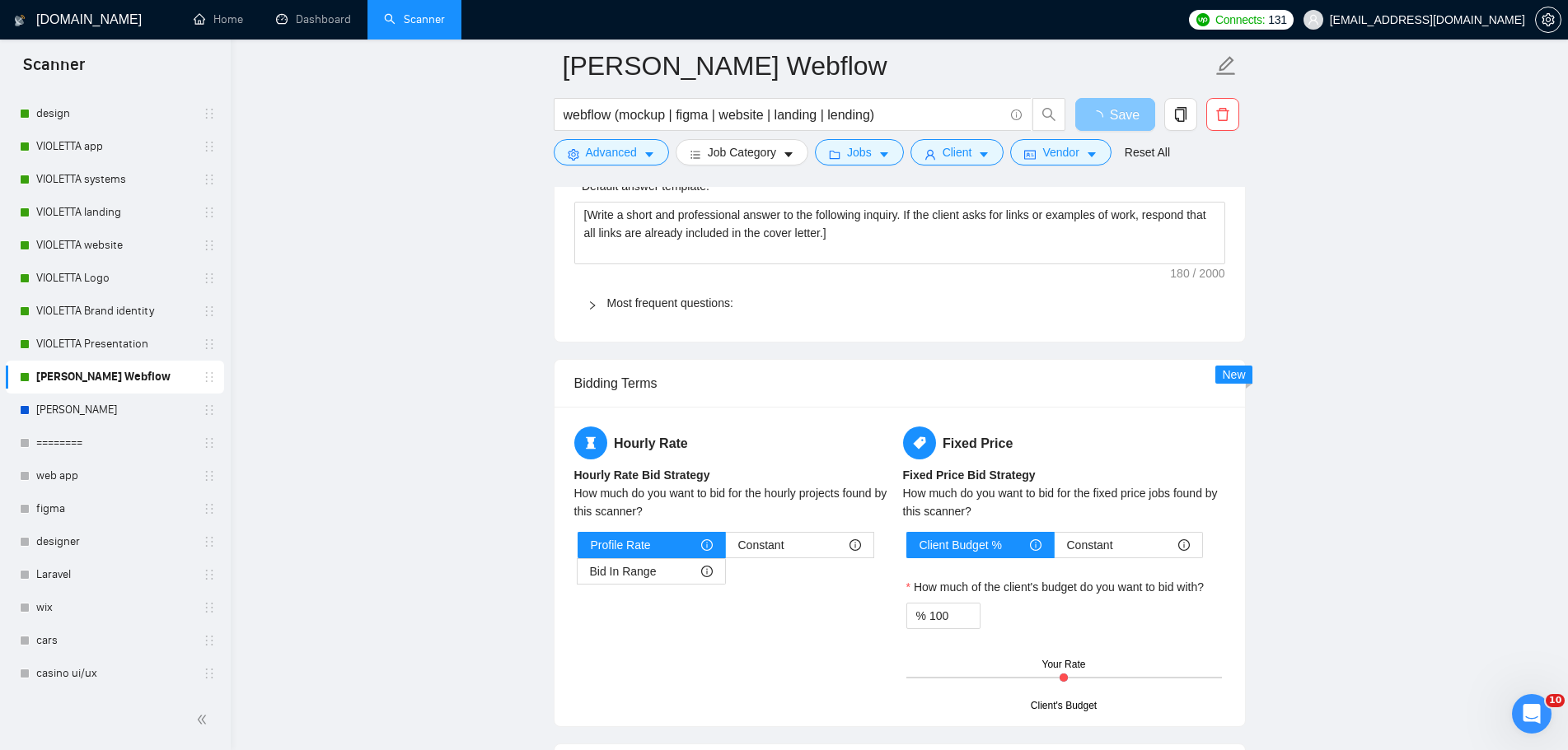
scroll to position [2882, 0]
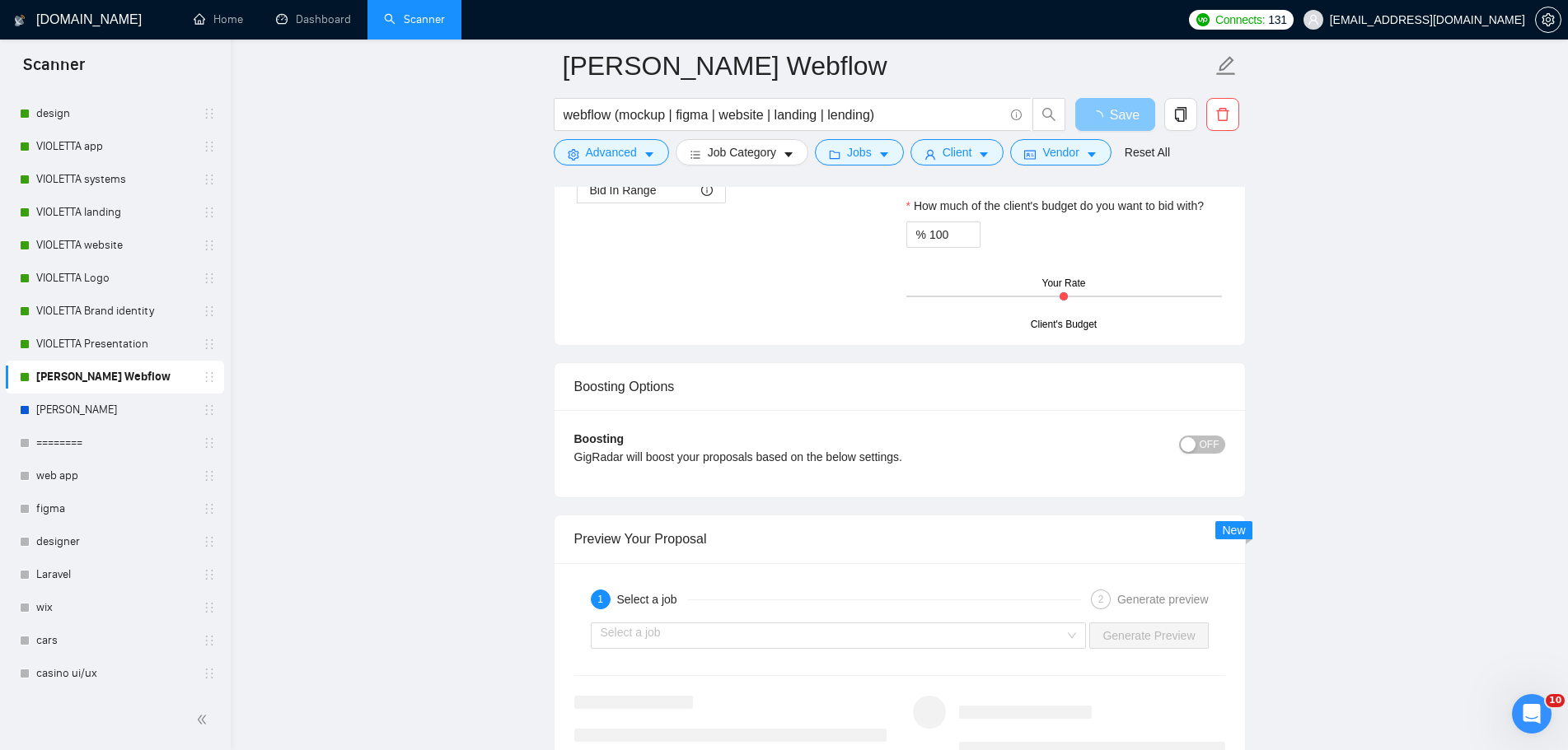
click at [1082, 635] on div "Select a job" at bounding box center [838, 636] width 496 height 27
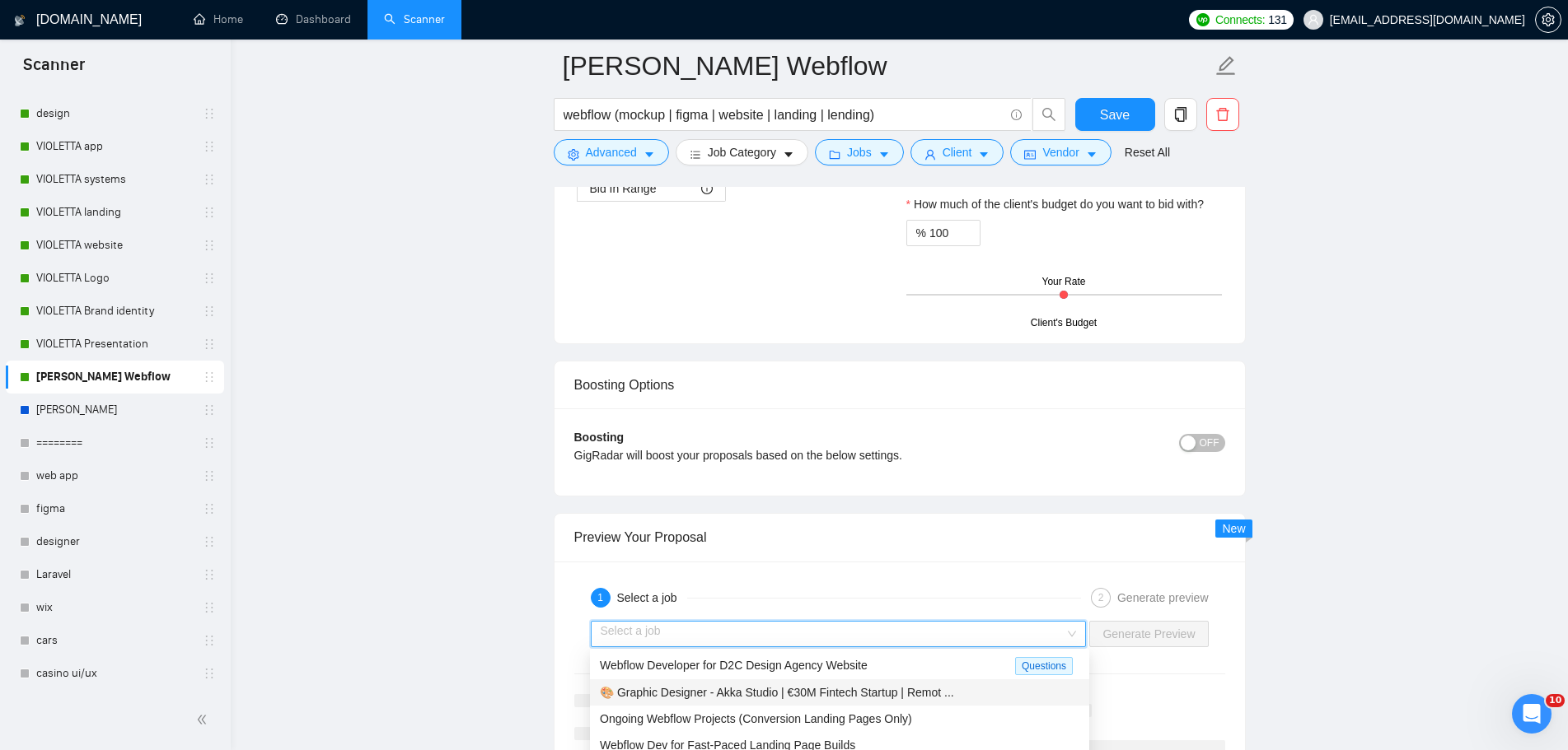
scroll to position [2964, 0]
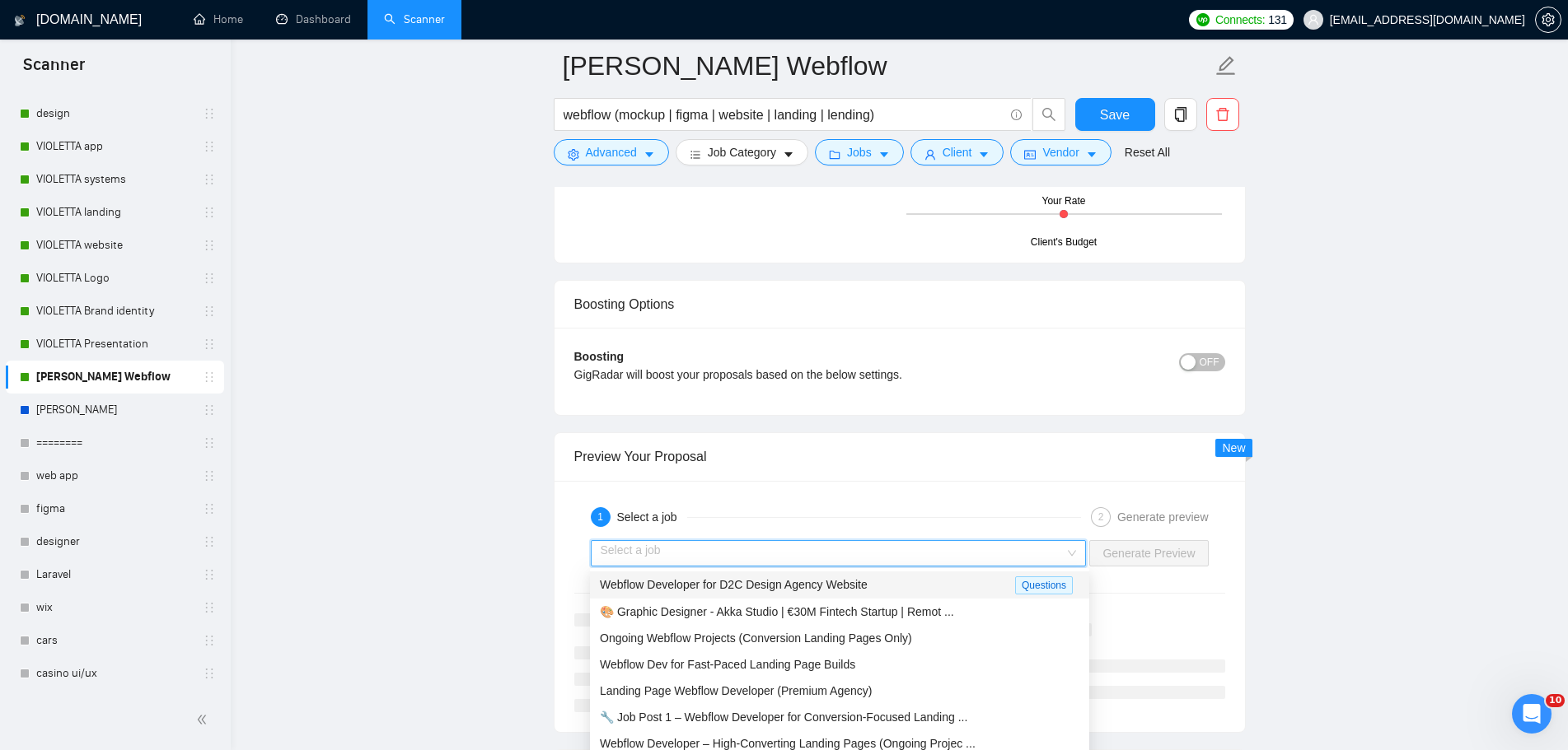
click at [852, 581] on span "Webflow Developer for D2C Design Agency Website" at bounding box center [734, 585] width 268 height 13
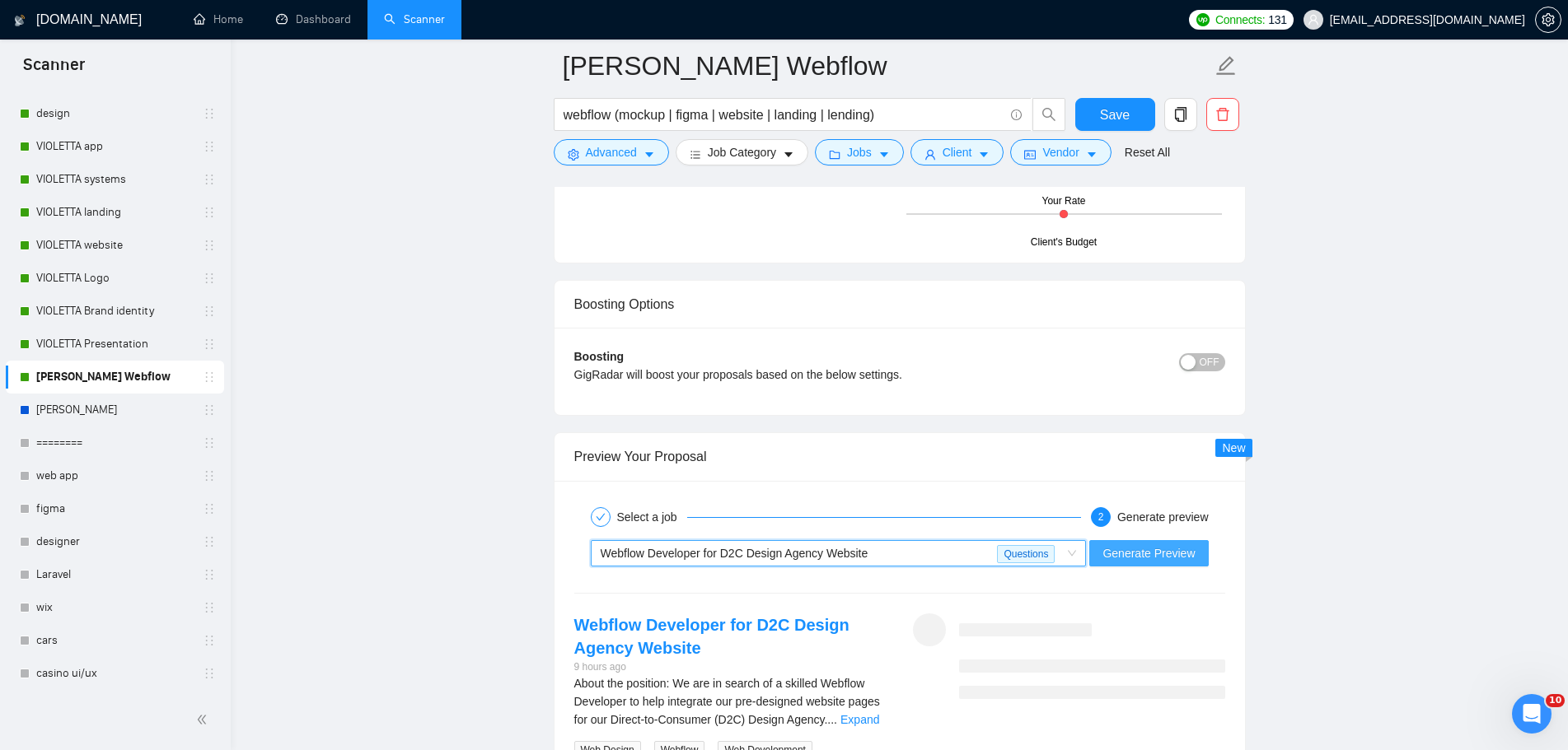
click at [1169, 554] on span "Generate Preview" at bounding box center [1148, 554] width 92 height 18
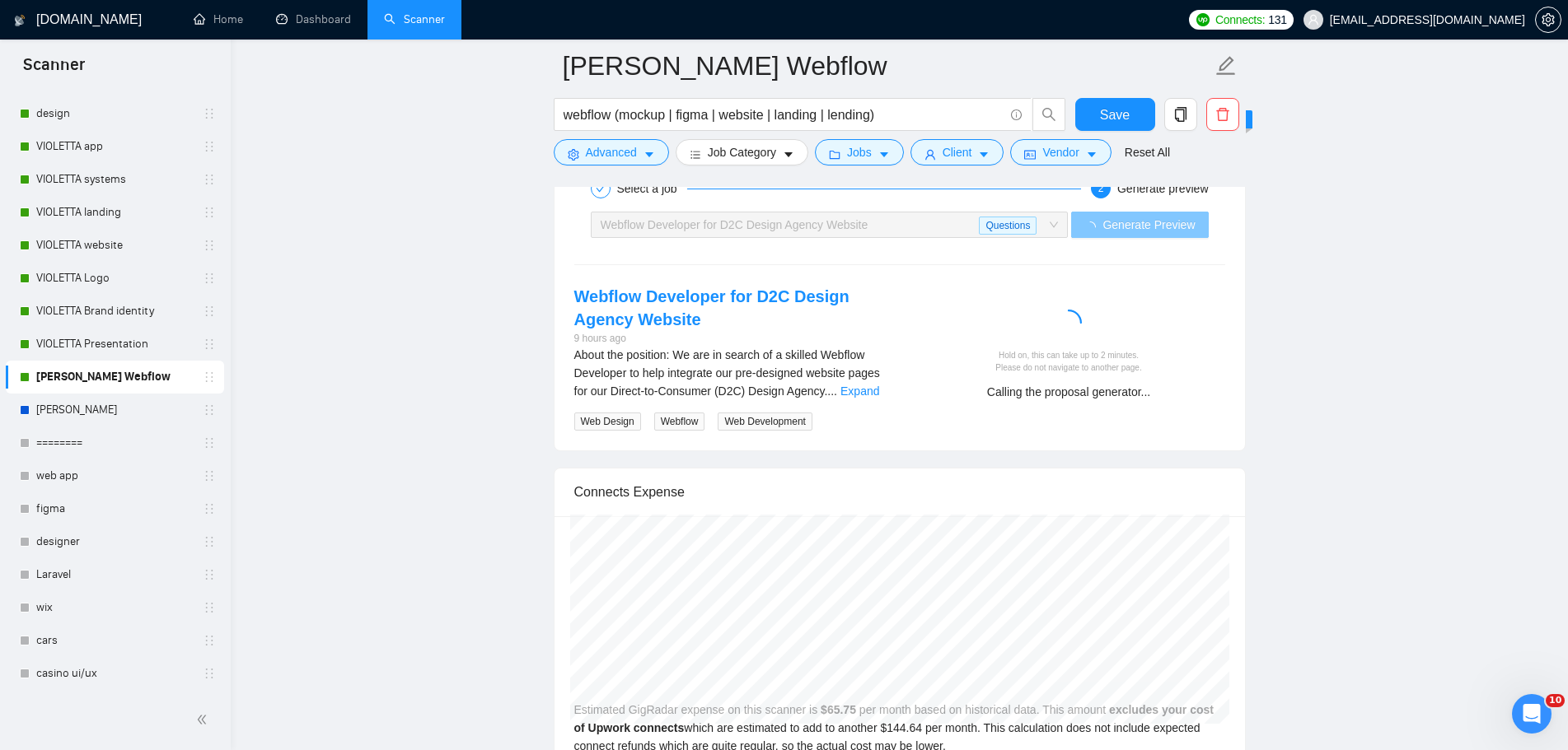
scroll to position [3293, 0]
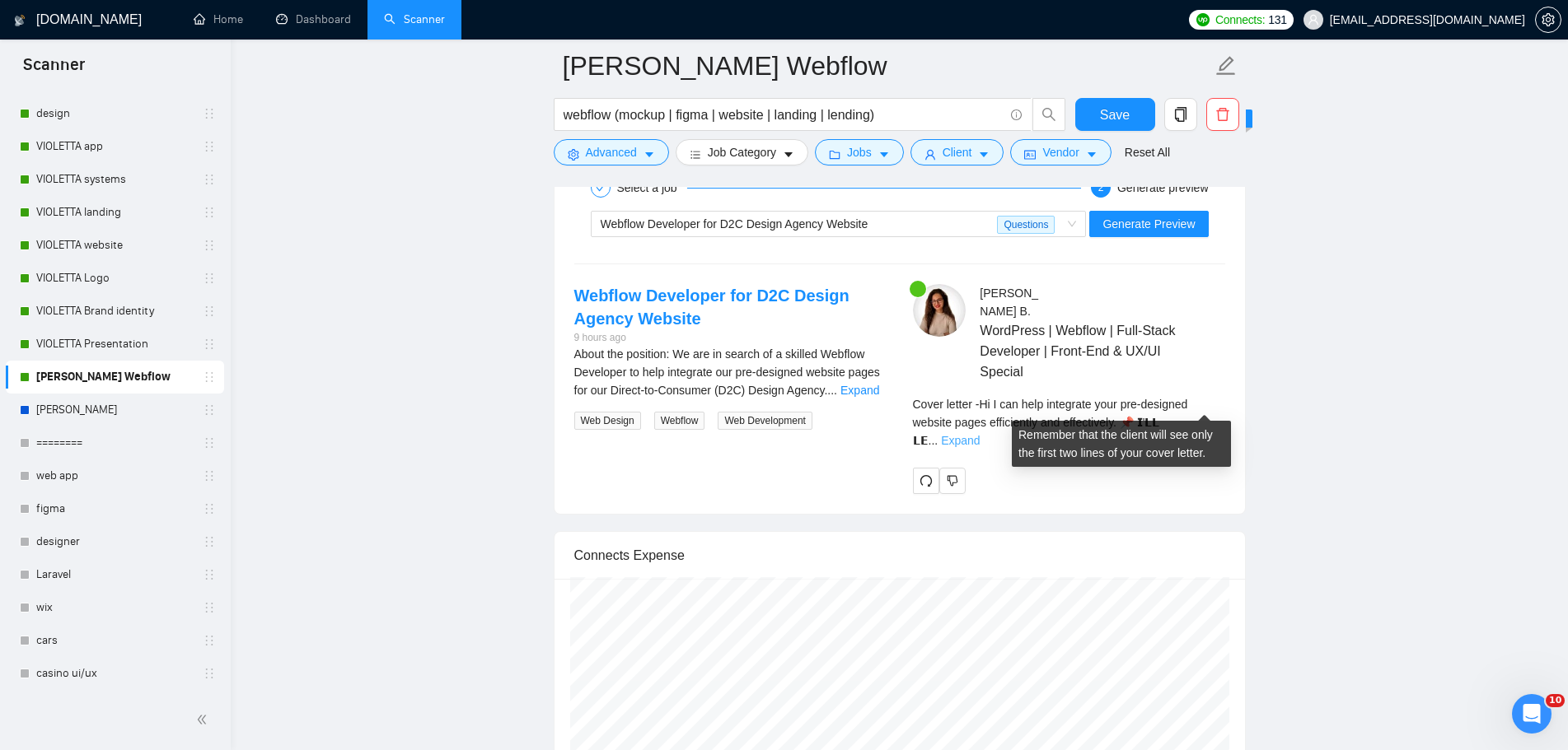
click at [979, 434] on link "Expand" at bounding box center [960, 440] width 39 height 13
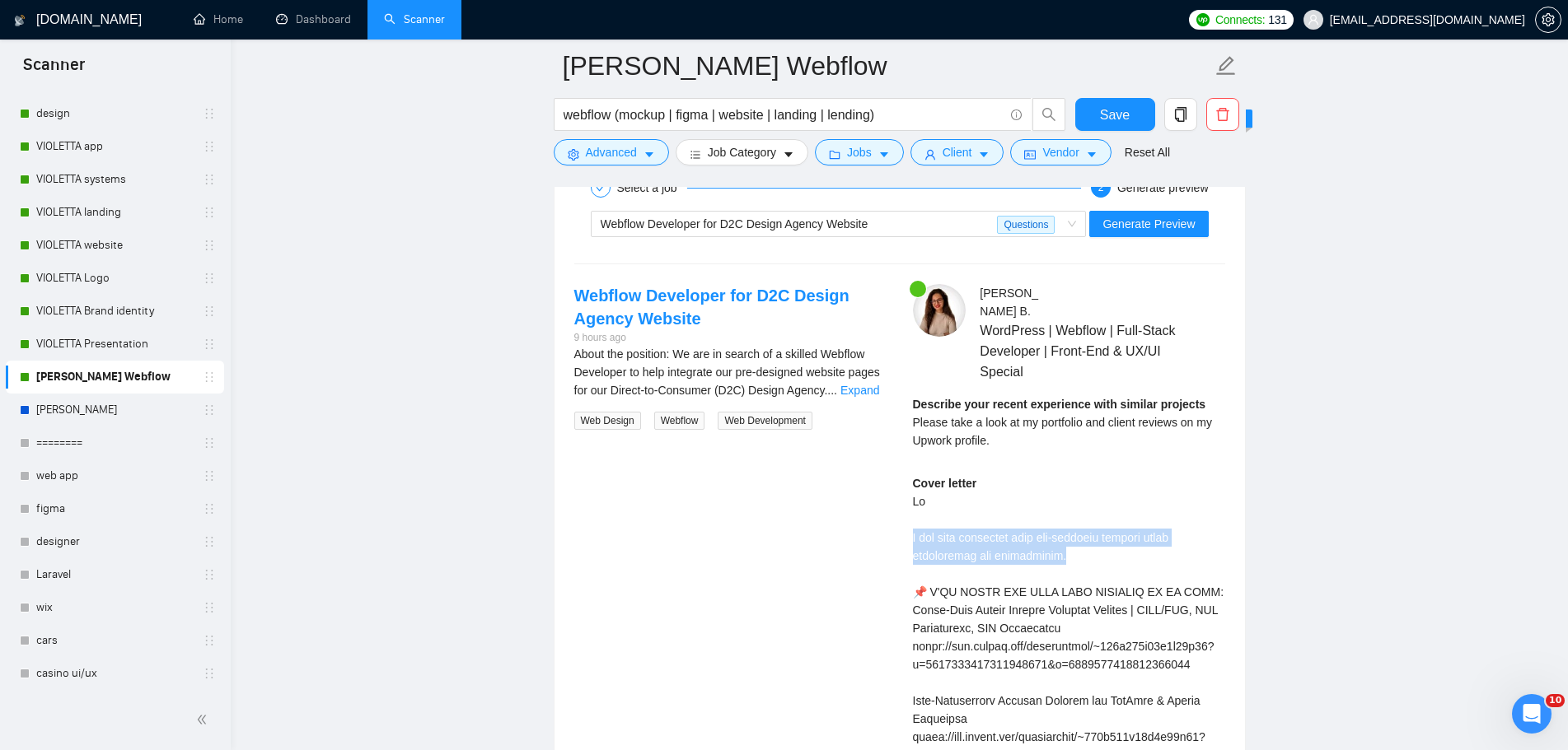
drag, startPoint x: 1046, startPoint y: 540, endPoint x: 911, endPoint y: 522, distance: 136.2
click at [901, 487] on div at bounding box center [901, 487] width 0 height 0
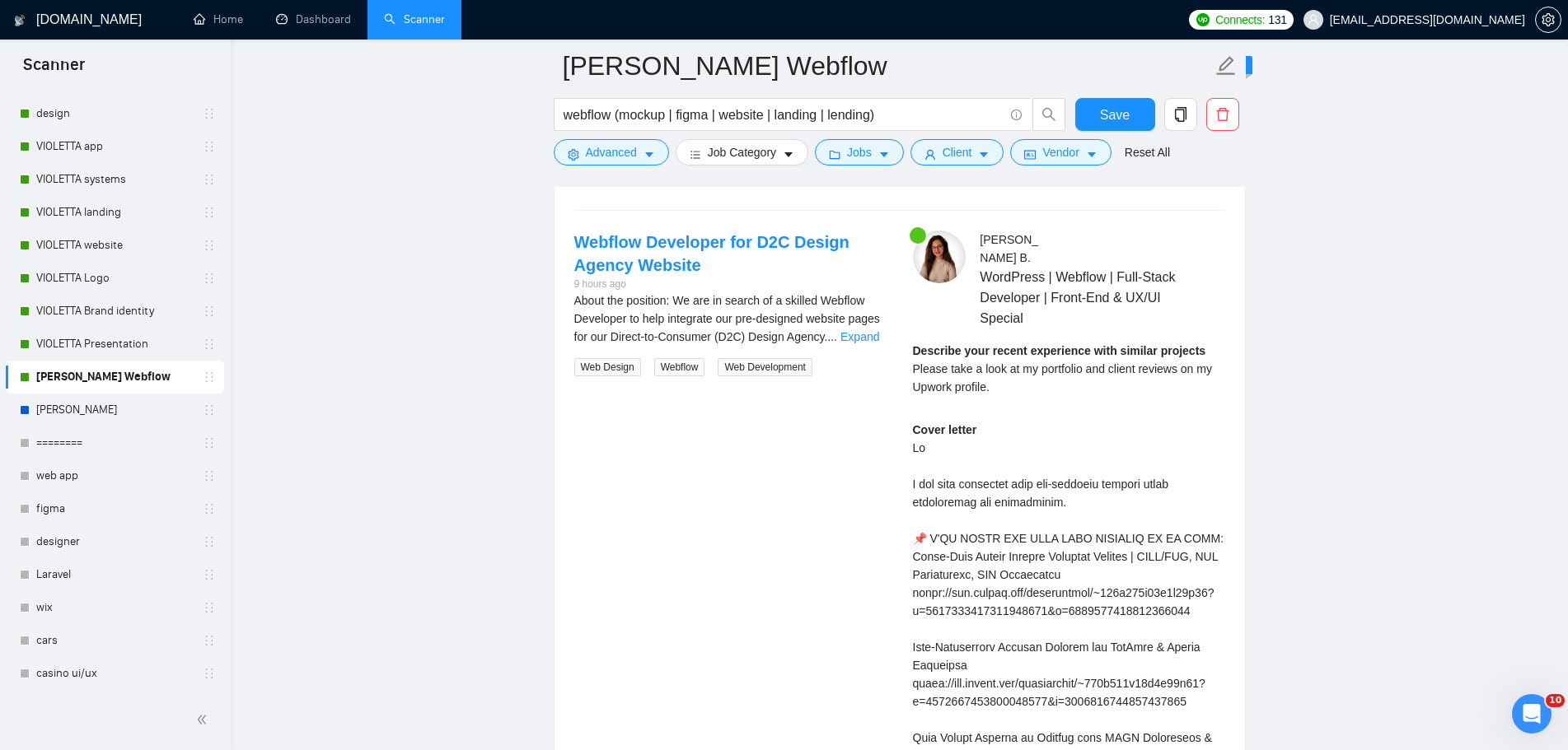
scroll to position [3375, 0]
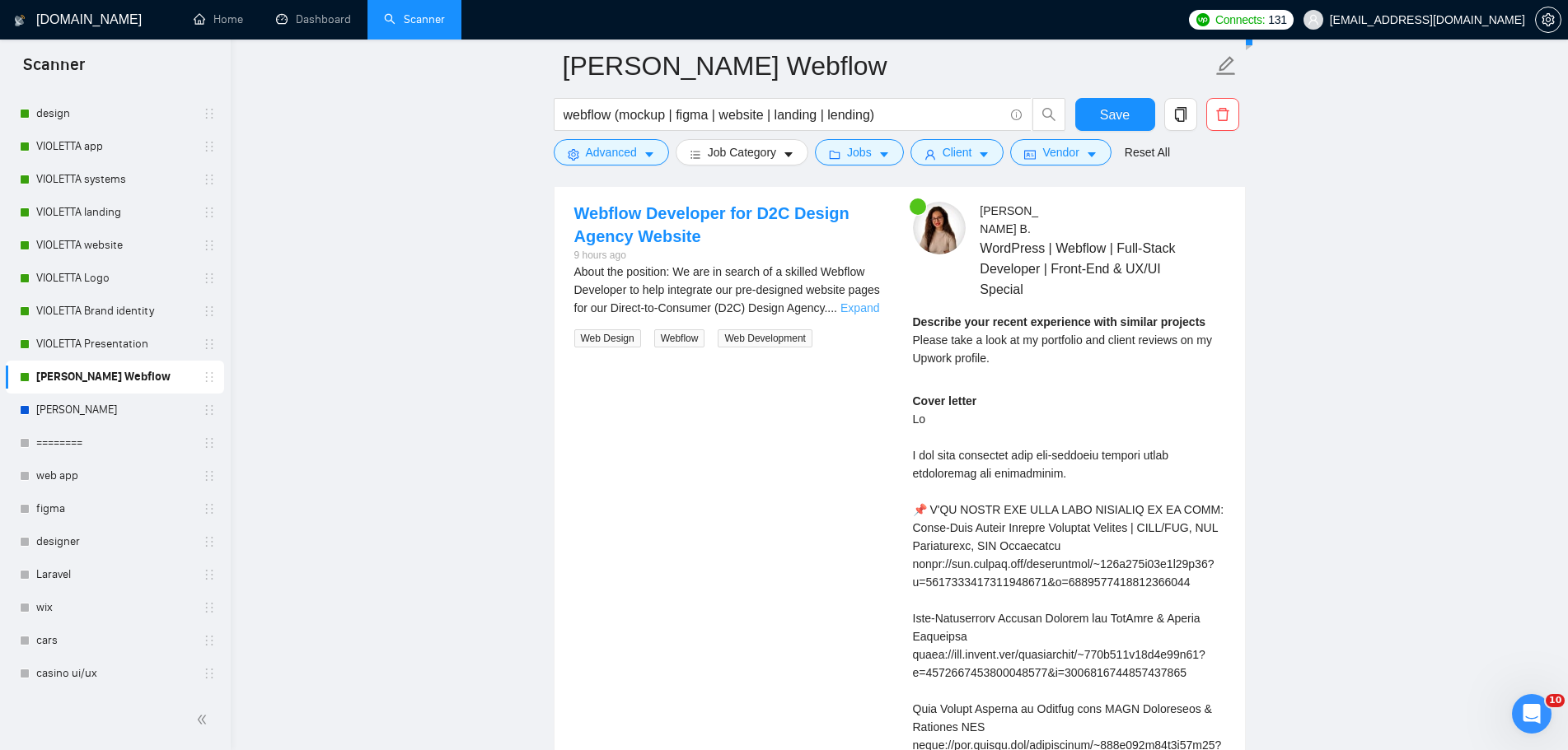
click at [868, 304] on link "Expand" at bounding box center [859, 308] width 39 height 13
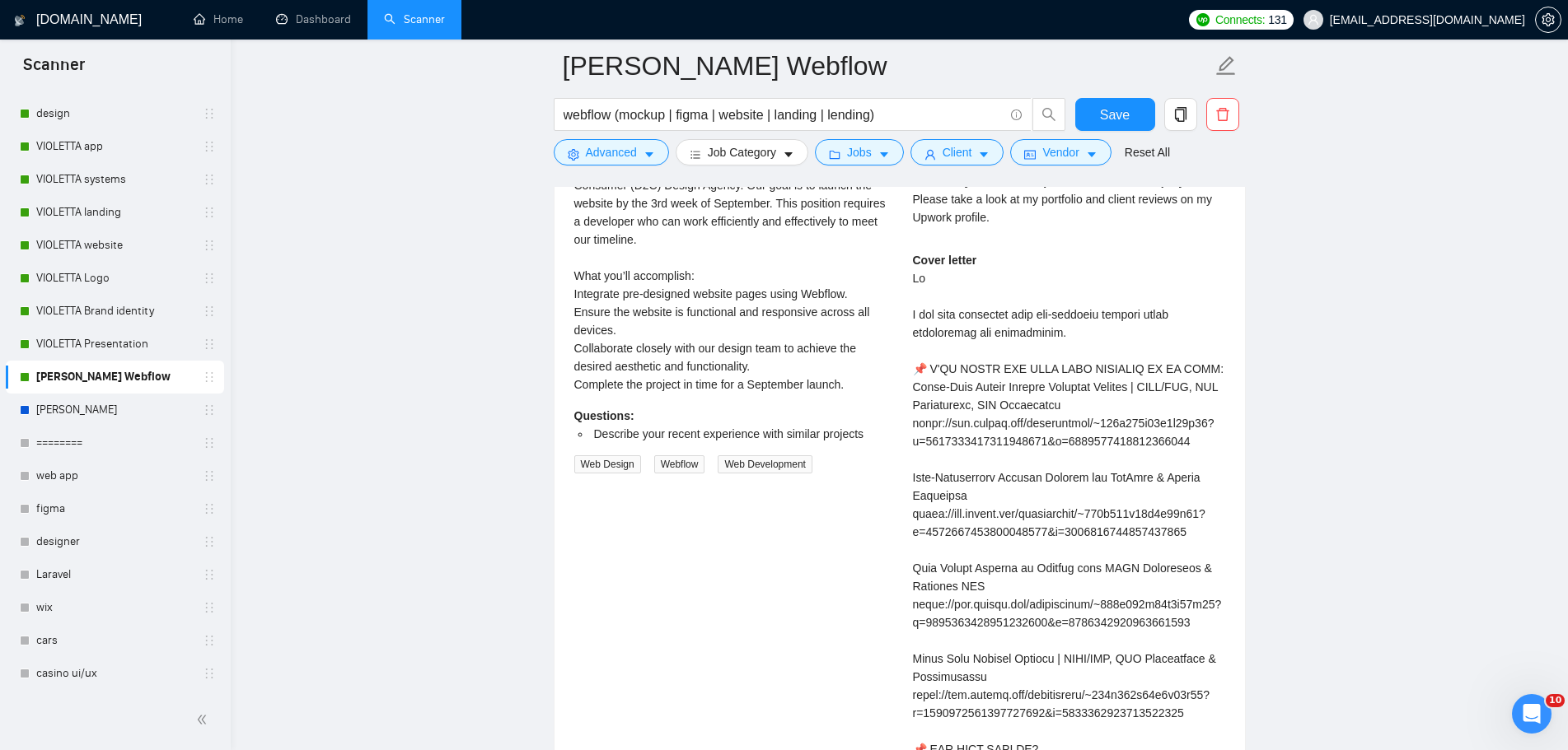
scroll to position [3541, 0]
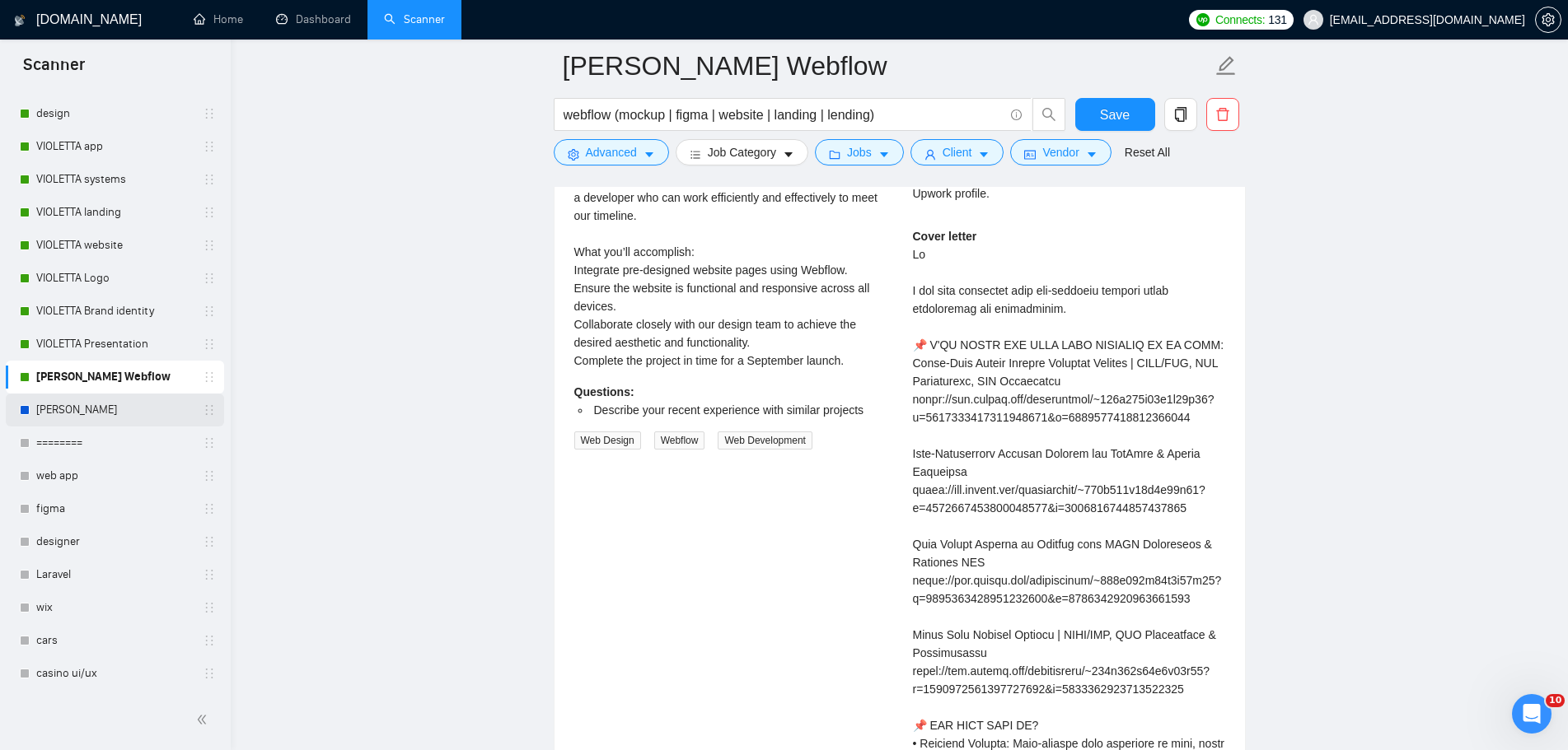
click at [130, 413] on link "[PERSON_NAME]" at bounding box center [114, 411] width 157 height 33
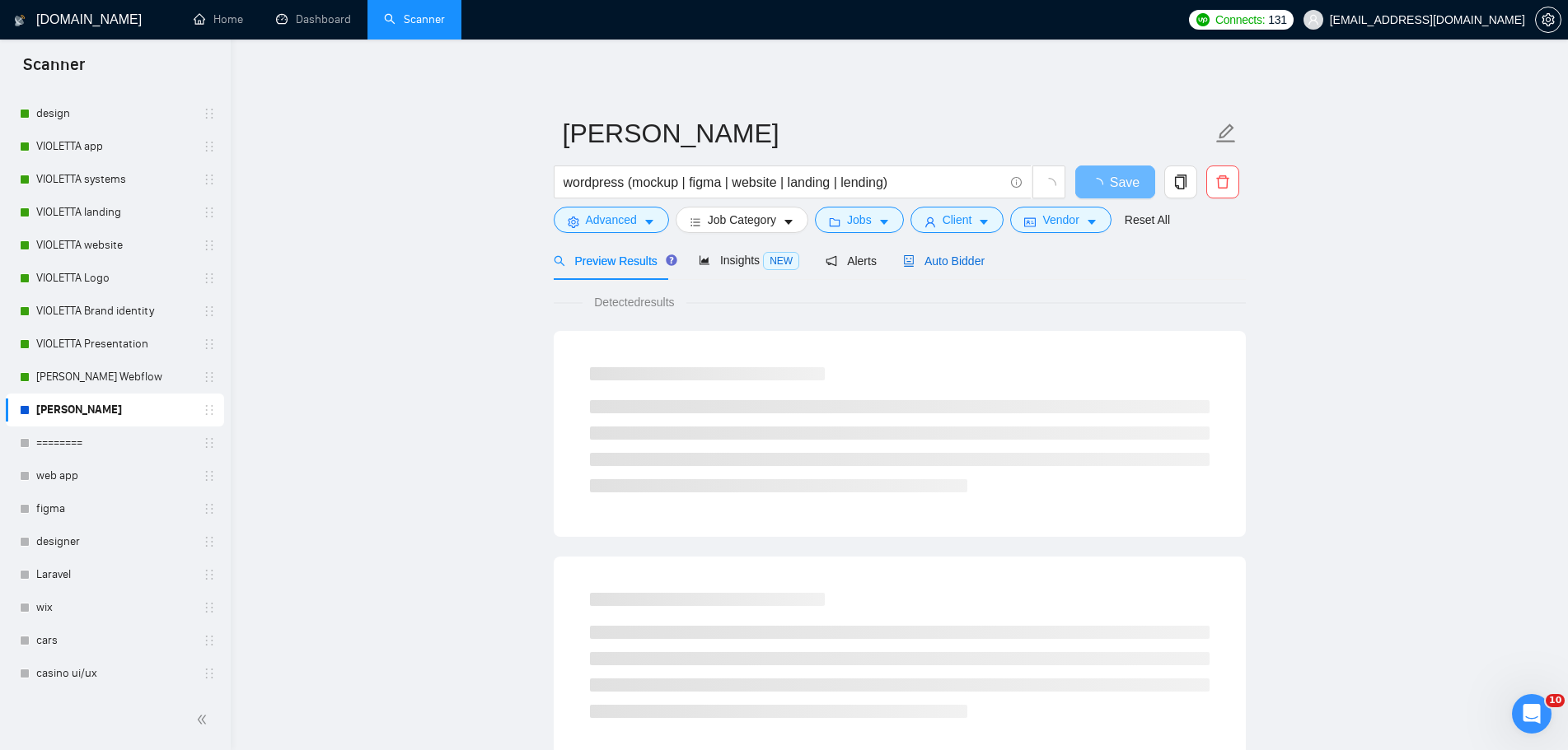
click at [948, 267] on span "Auto Bidder" at bounding box center [943, 261] width 81 height 13
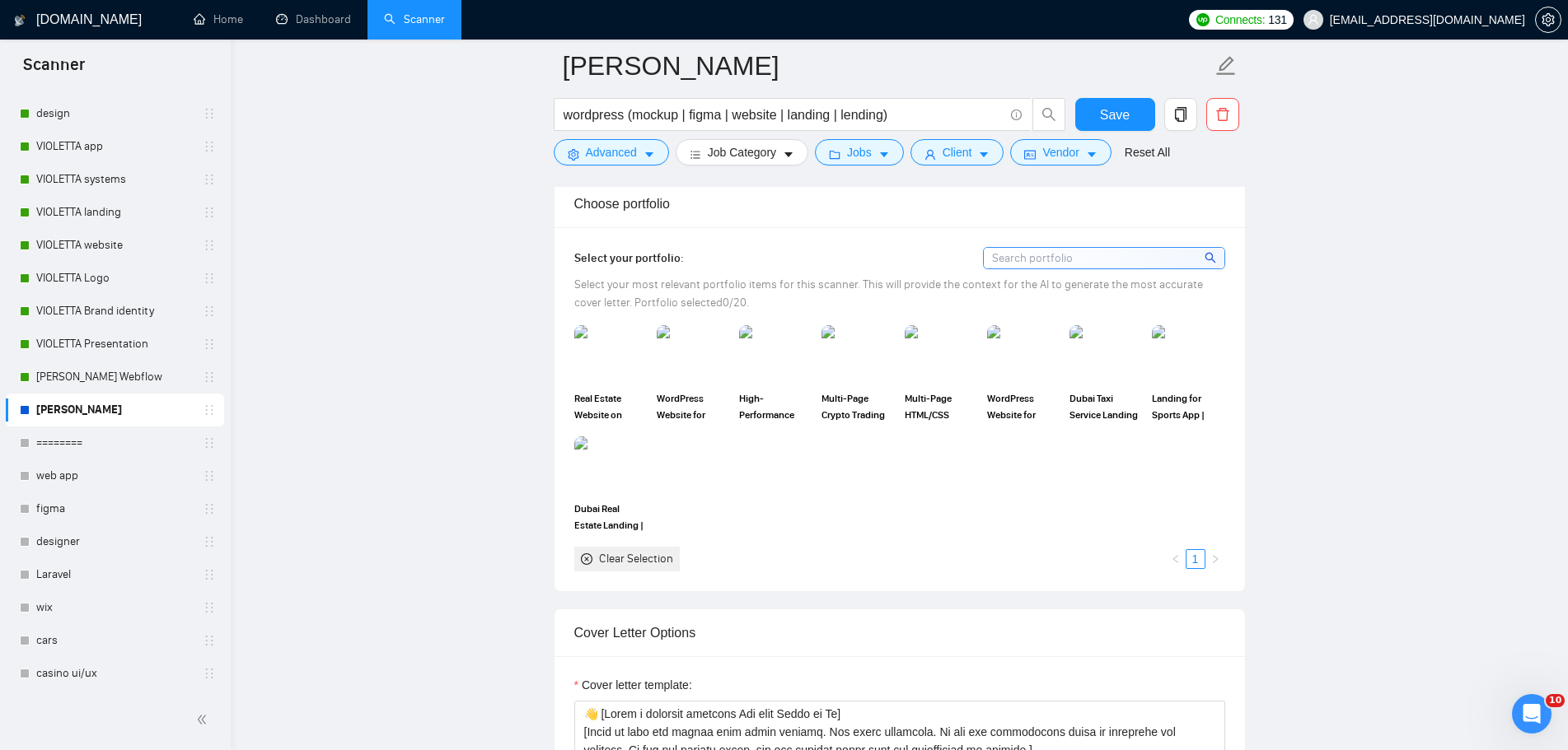
scroll to position [1812, 0]
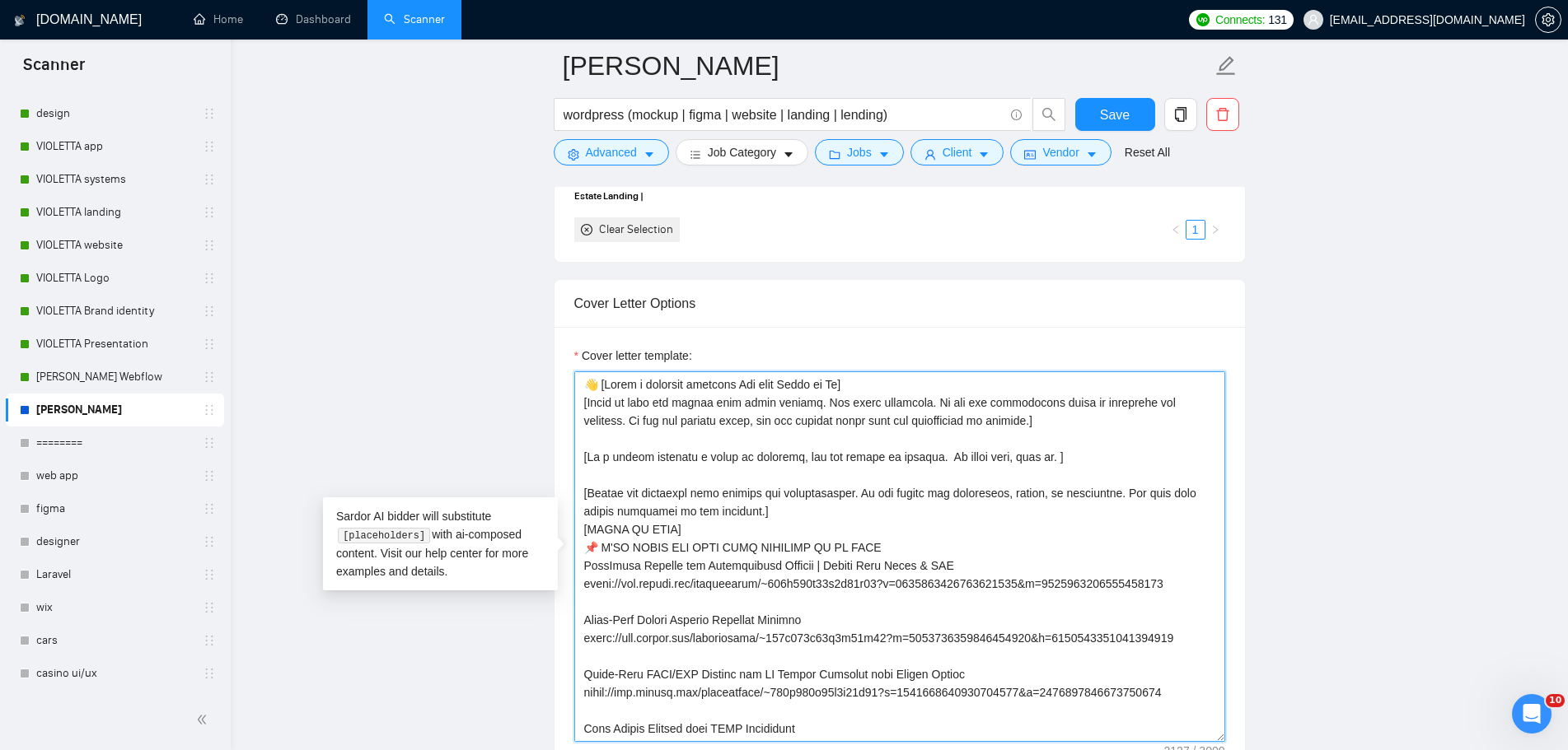
drag, startPoint x: 902, startPoint y: 400, endPoint x: 801, endPoint y: 399, distance: 101.0
click at [801, 399] on textarea "Cover letter template:" at bounding box center [899, 557] width 651 height 371
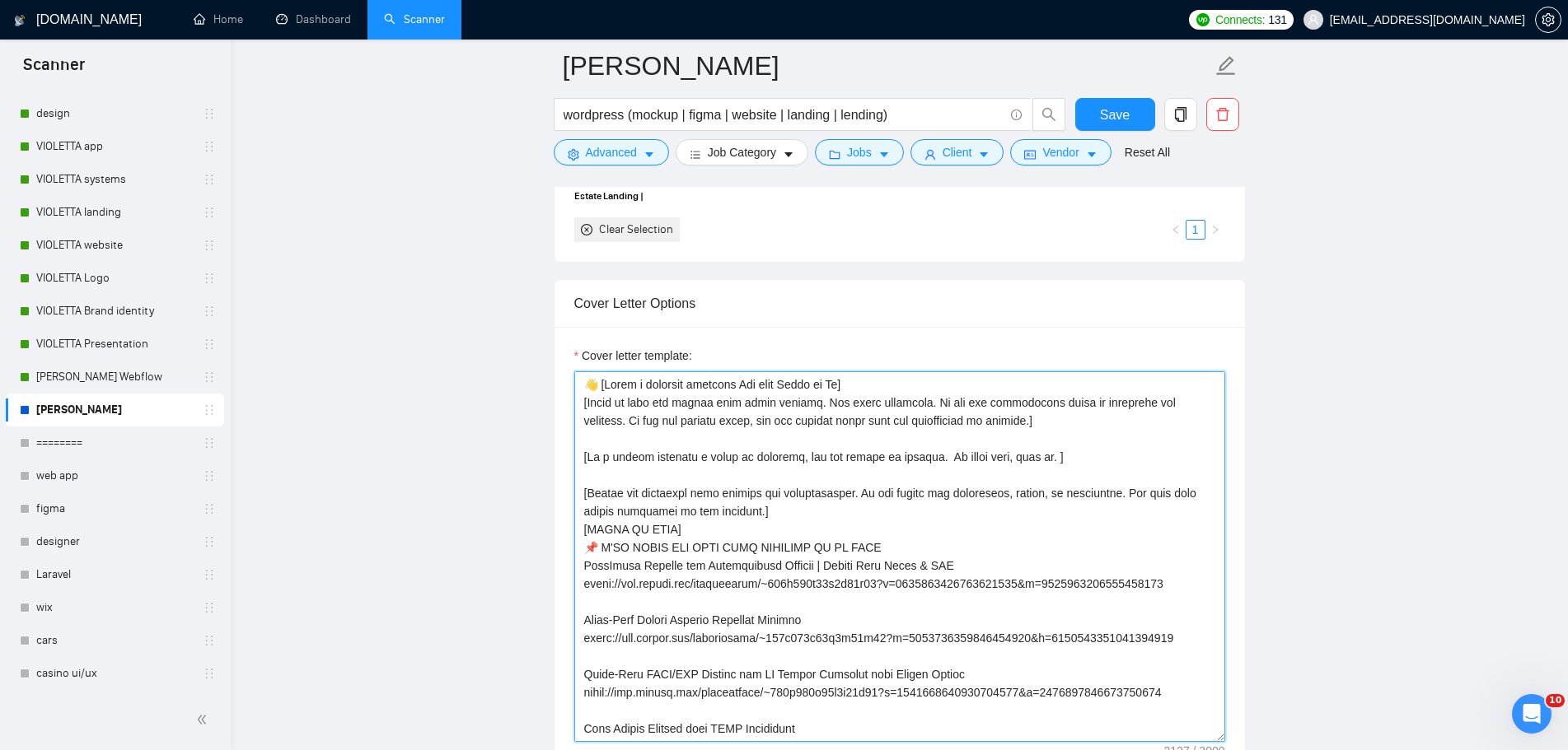
click at [967, 431] on textarea "Cover letter template:" at bounding box center [899, 557] width 651 height 371
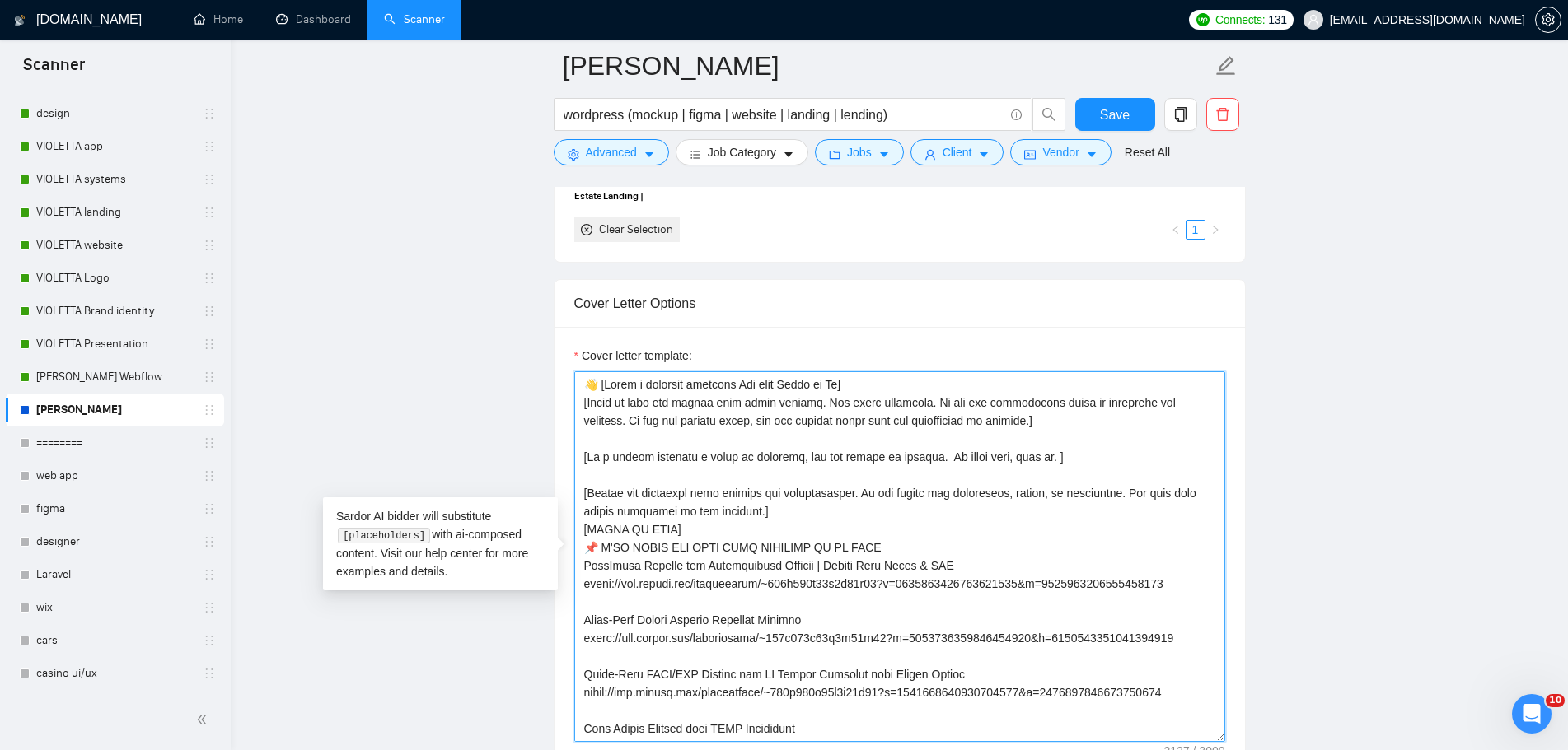
drag, startPoint x: 901, startPoint y: 399, endPoint x: 796, endPoint y: 401, distance: 105.0
click at [796, 401] on textarea "Cover letter template:" at bounding box center [899, 557] width 651 height 371
drag, startPoint x: 904, startPoint y: 422, endPoint x: 802, endPoint y: 403, distance: 103.8
click at [802, 403] on textarea "Cover letter template:" at bounding box center [899, 557] width 651 height 371
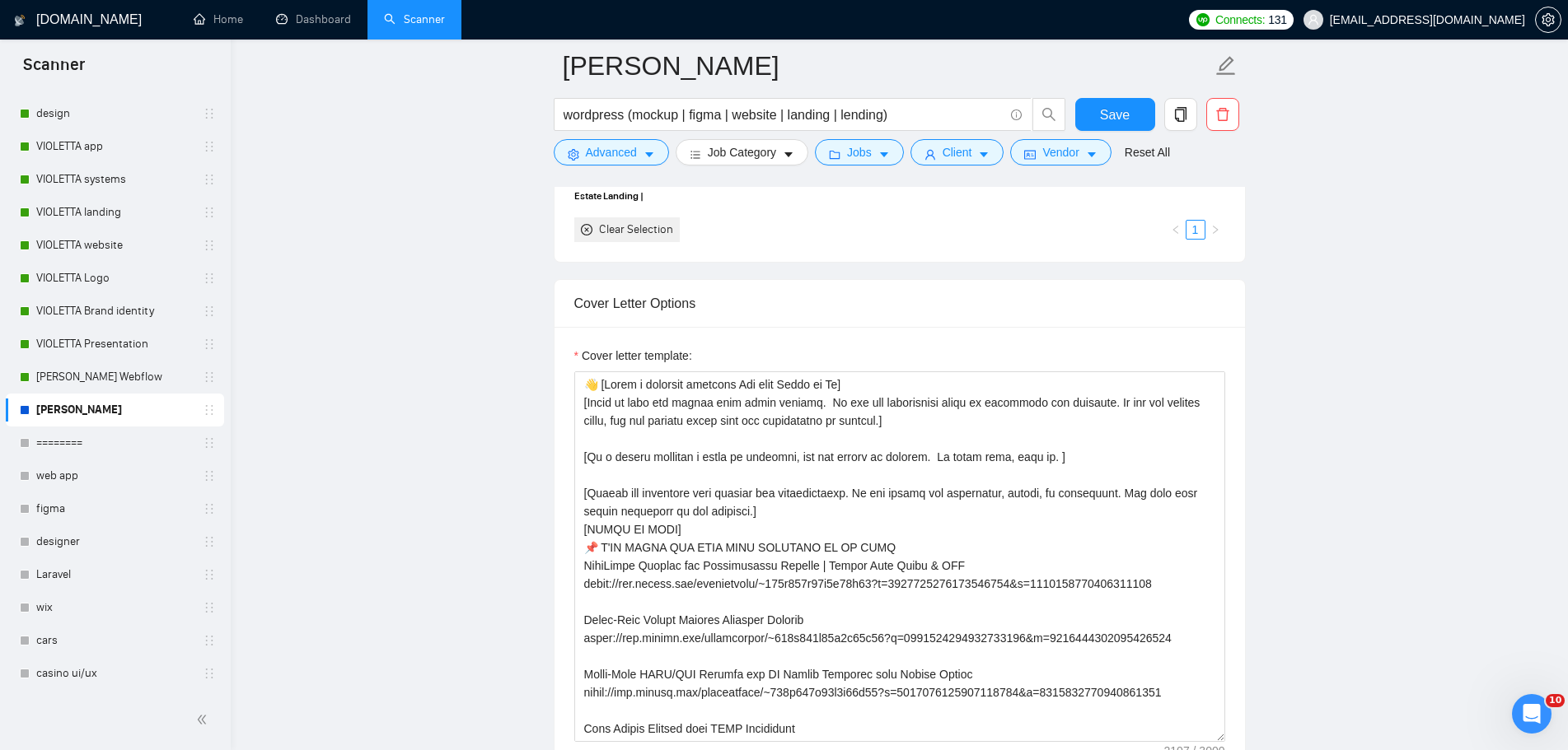
click at [1354, 409] on main "[PERSON_NAME] WordPress wordpress (mockup | figma | website | landing | lending…" at bounding box center [898, 748] width 1284 height 4988
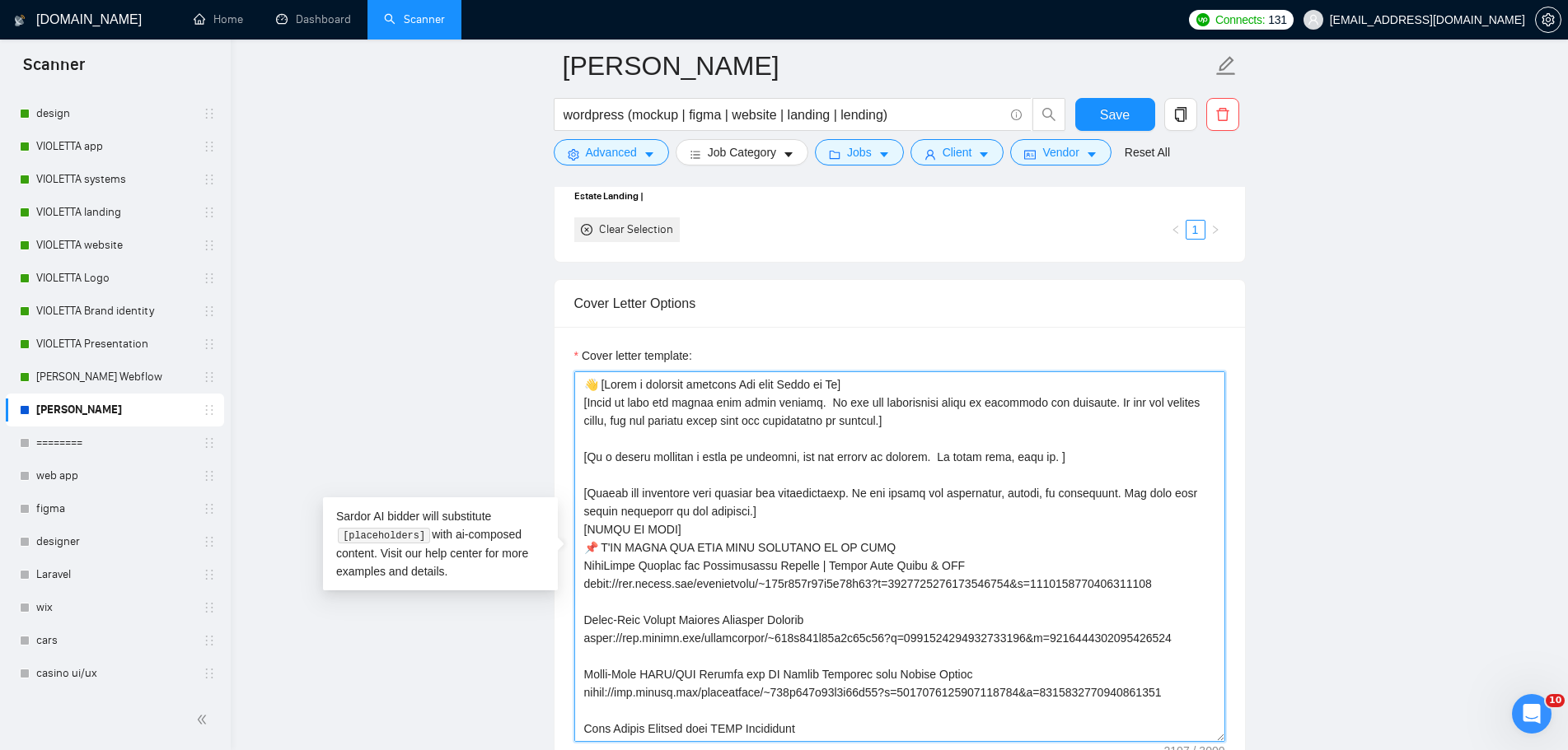
drag, startPoint x: 1095, startPoint y: 405, endPoint x: 801, endPoint y: 409, distance: 294.0
click at [801, 409] on textarea "Cover letter template:" at bounding box center [899, 557] width 651 height 371
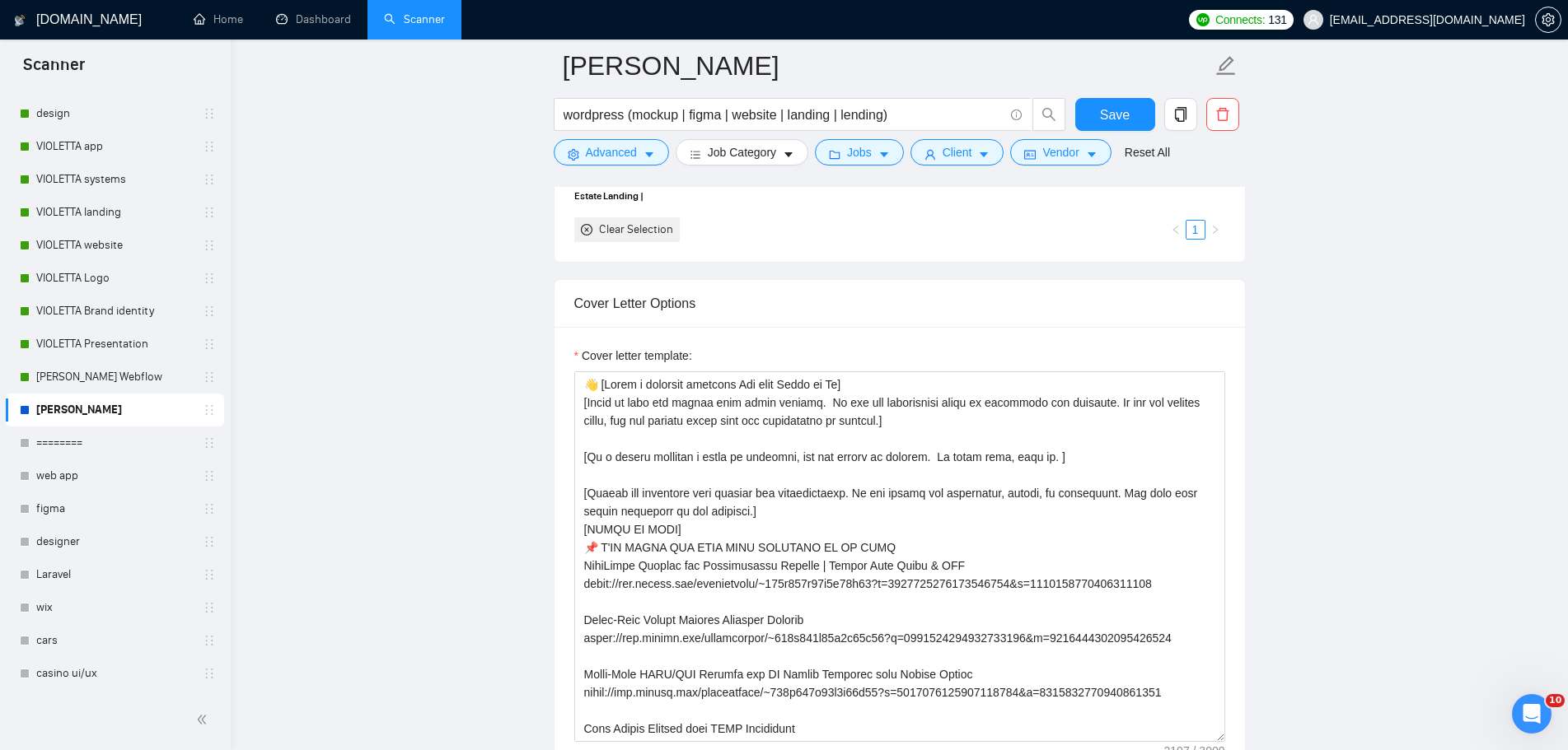
click at [1461, 323] on main "[PERSON_NAME] WordPress wordpress (mockup | figma | website | landing | lending…" at bounding box center [898, 748] width 1284 height 4988
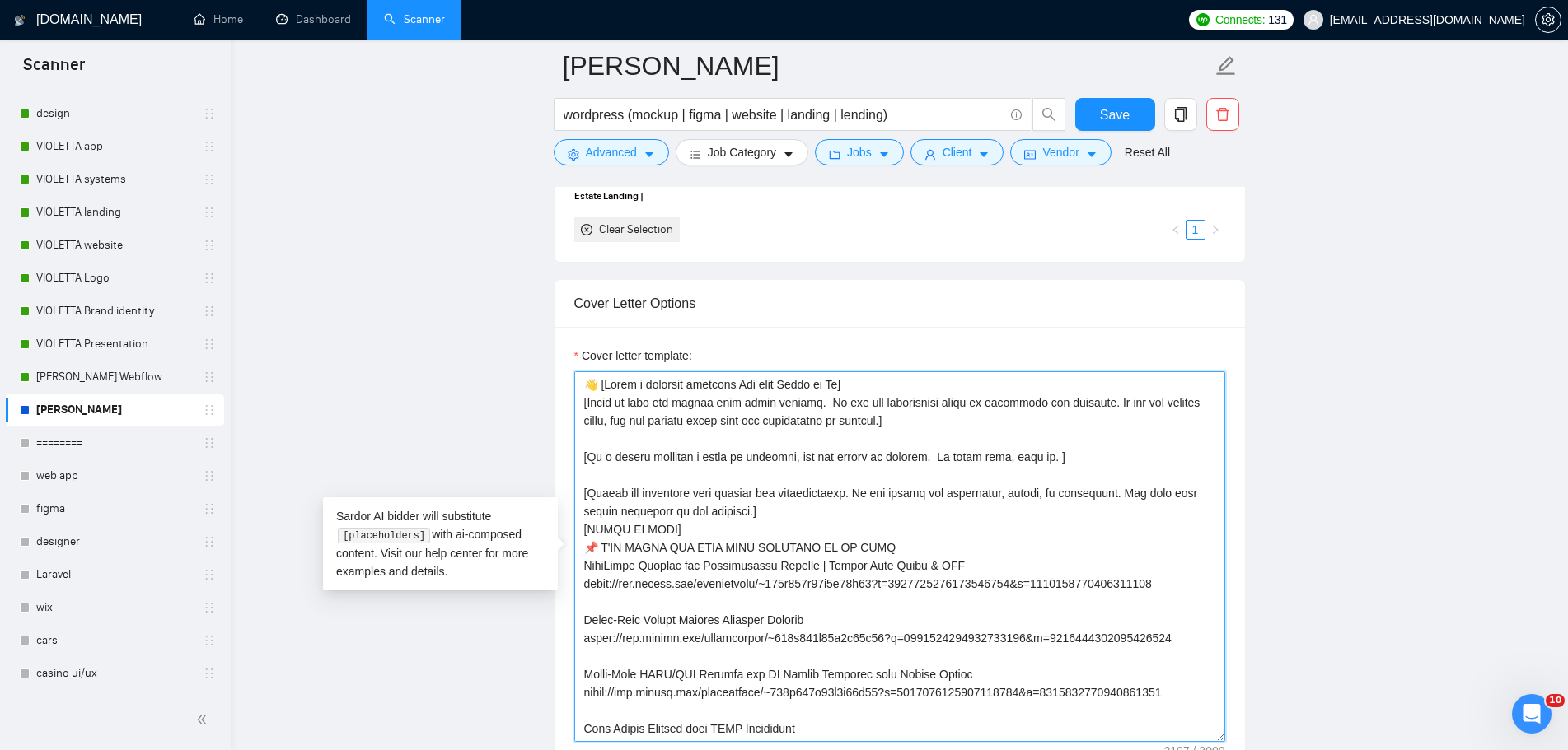
drag, startPoint x: 1099, startPoint y: 402, endPoint x: 801, endPoint y: 401, distance: 298.0
click at [801, 401] on textarea "Cover letter template:" at bounding box center [899, 557] width 651 height 371
drag, startPoint x: 798, startPoint y: 402, endPoint x: 633, endPoint y: 424, distance: 166.5
click at [631, 425] on textarea "Cover letter template:" at bounding box center [899, 557] width 651 height 371
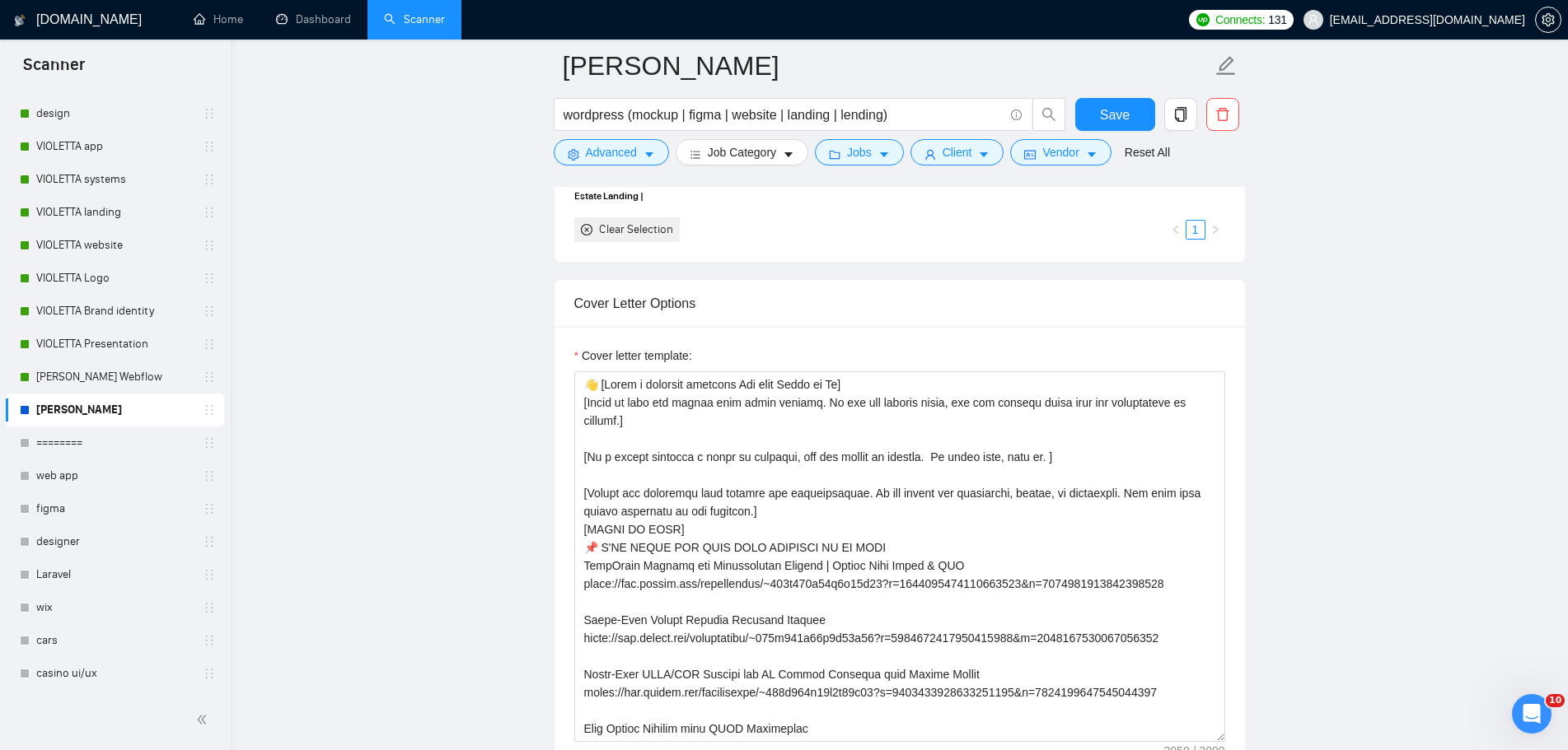
click at [1321, 372] on main "[PERSON_NAME] WordPress wordpress (mockup | figma | website | landing | lending…" at bounding box center [898, 748] width 1284 height 4988
click at [796, 402] on textarea "Cover letter template:" at bounding box center [899, 557] width 651 height 371
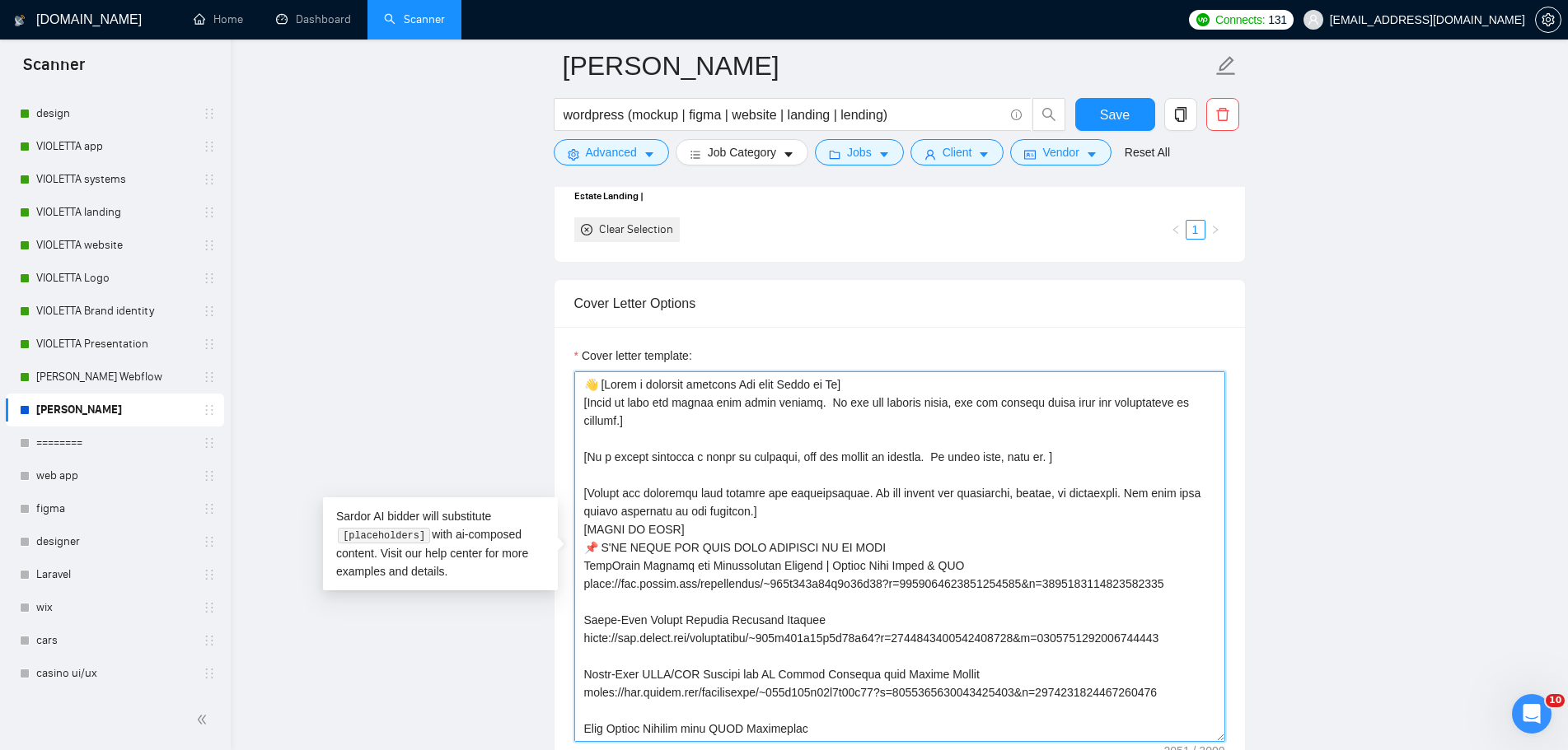
paste textarea "highlight my professionalism"
drag, startPoint x: 786, startPoint y: 418, endPoint x: 564, endPoint y: 401, distance: 222.6
click at [564, 401] on div "Cover letter template:" at bounding box center [900, 554] width 690 height 455
click at [817, 427] on textarea "Cover letter template:" at bounding box center [899, 557] width 651 height 371
drag, startPoint x: 777, startPoint y: 421, endPoint x: 573, endPoint y: 402, distance: 204.9
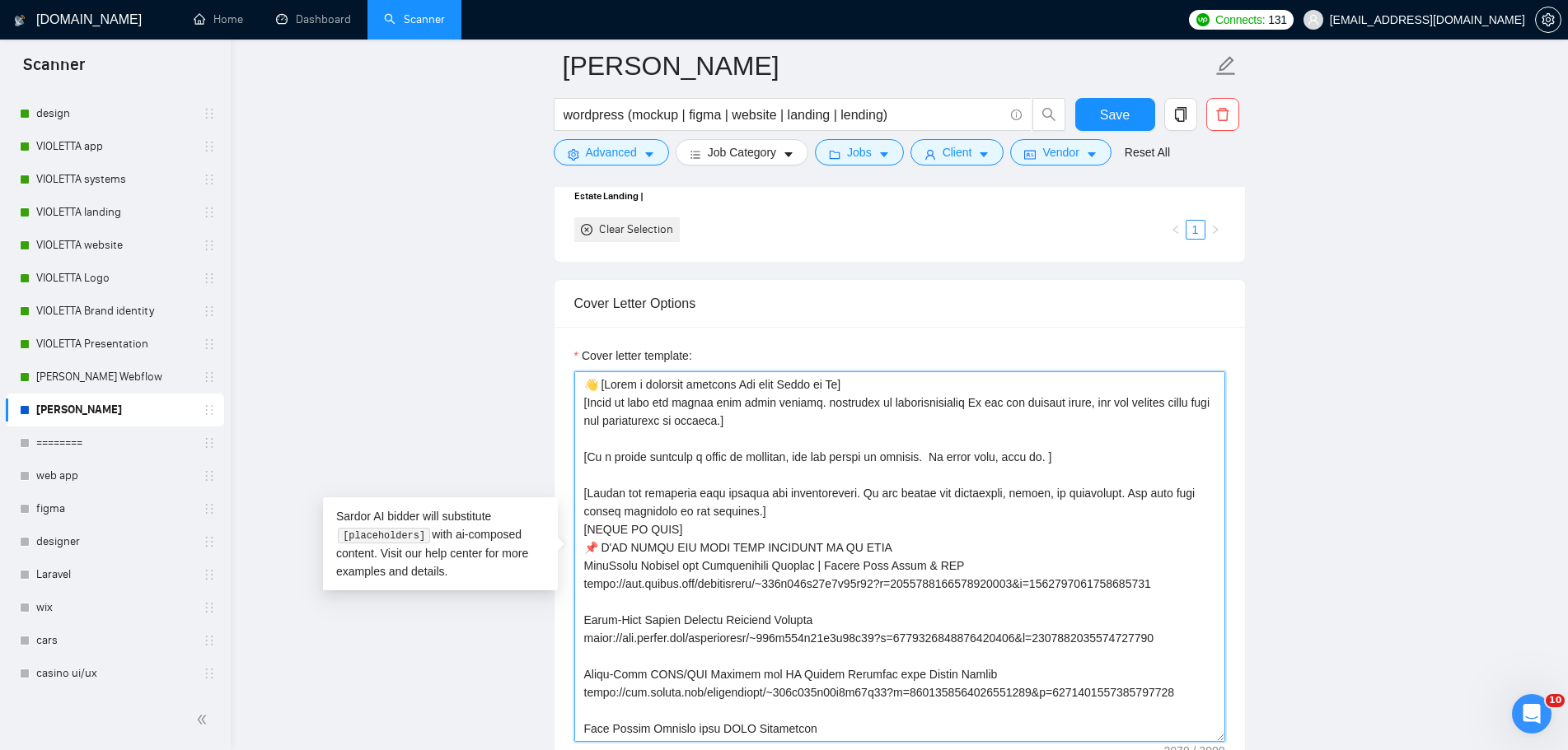
click at [574, 402] on textarea "Cover letter template:" at bounding box center [899, 557] width 651 height 371
click at [764, 446] on textarea "Cover letter template:" at bounding box center [899, 557] width 651 height 371
drag, startPoint x: 748, startPoint y: 425, endPoint x: 587, endPoint y: 409, distance: 161.8
click at [587, 409] on textarea "Cover letter template:" at bounding box center [899, 557] width 651 height 371
paste textarea "Write a professional offer to assist the client with their project. Emphasize r…"
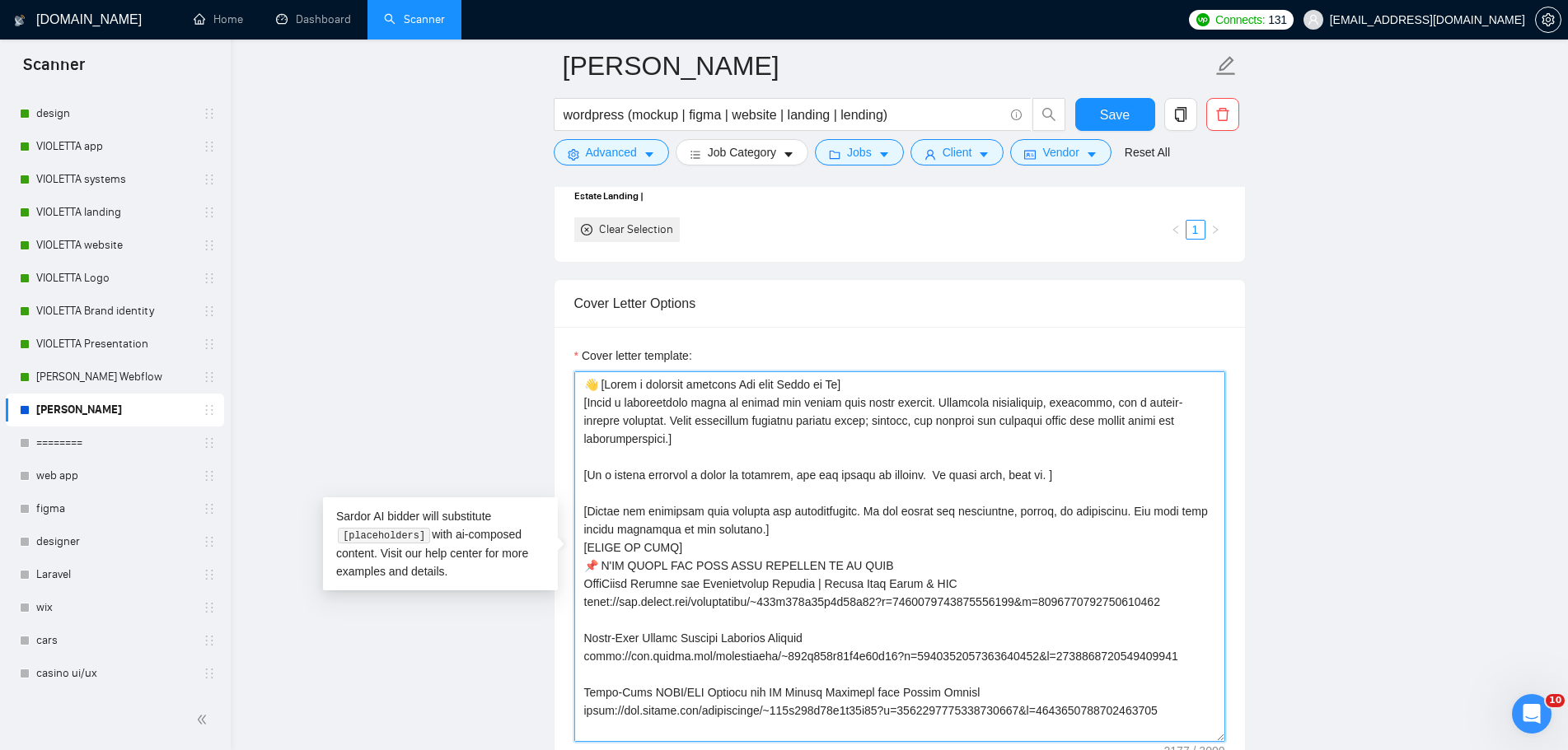
click at [855, 436] on textarea "Cover letter template:" at bounding box center [899, 557] width 651 height 371
type textarea "👋 [Lorem i dolorsit ametcons Adi elit Seddo ei Te] [Incid u laboreetdolo magna …"
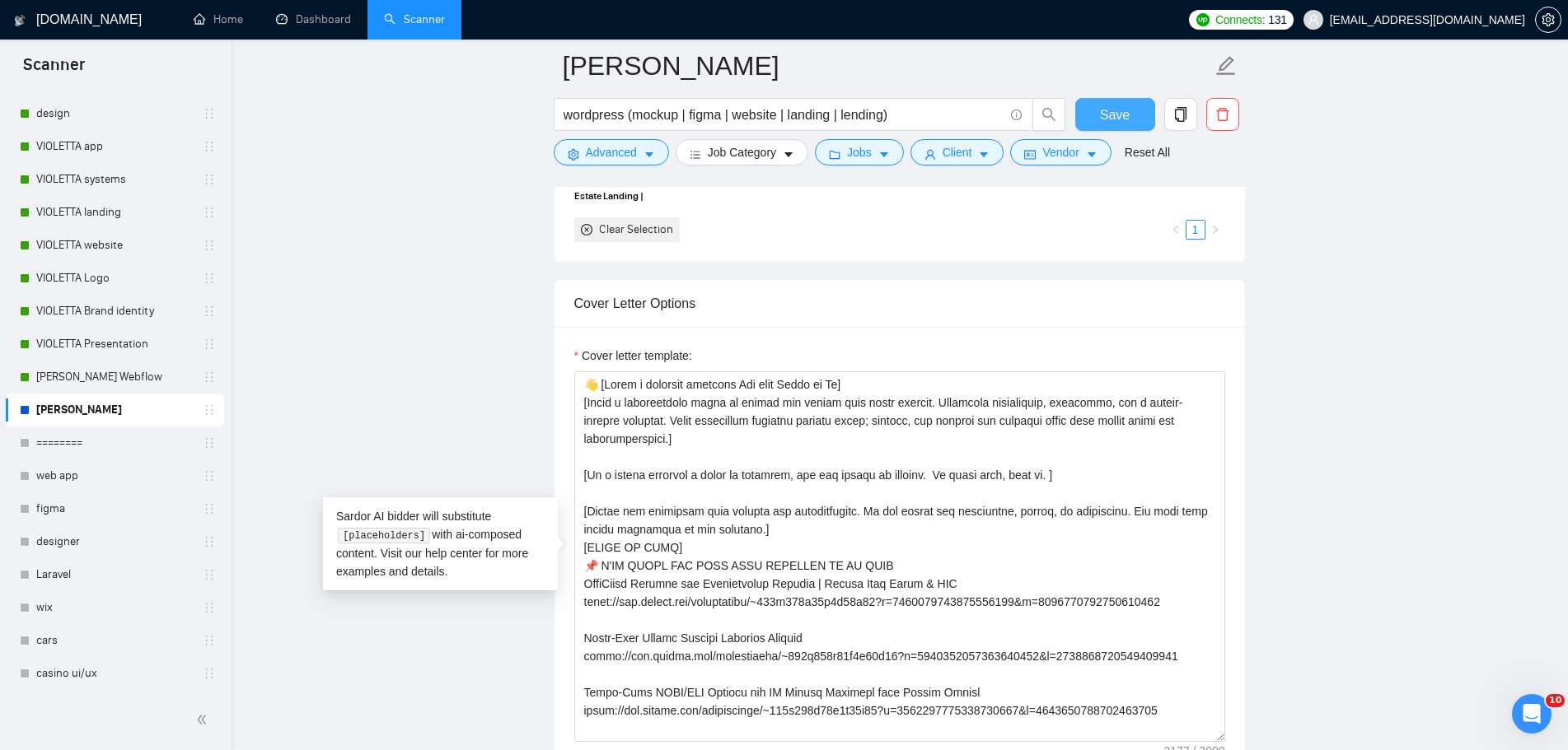
click at [1129, 111] on button "Save" at bounding box center [1115, 114] width 80 height 33
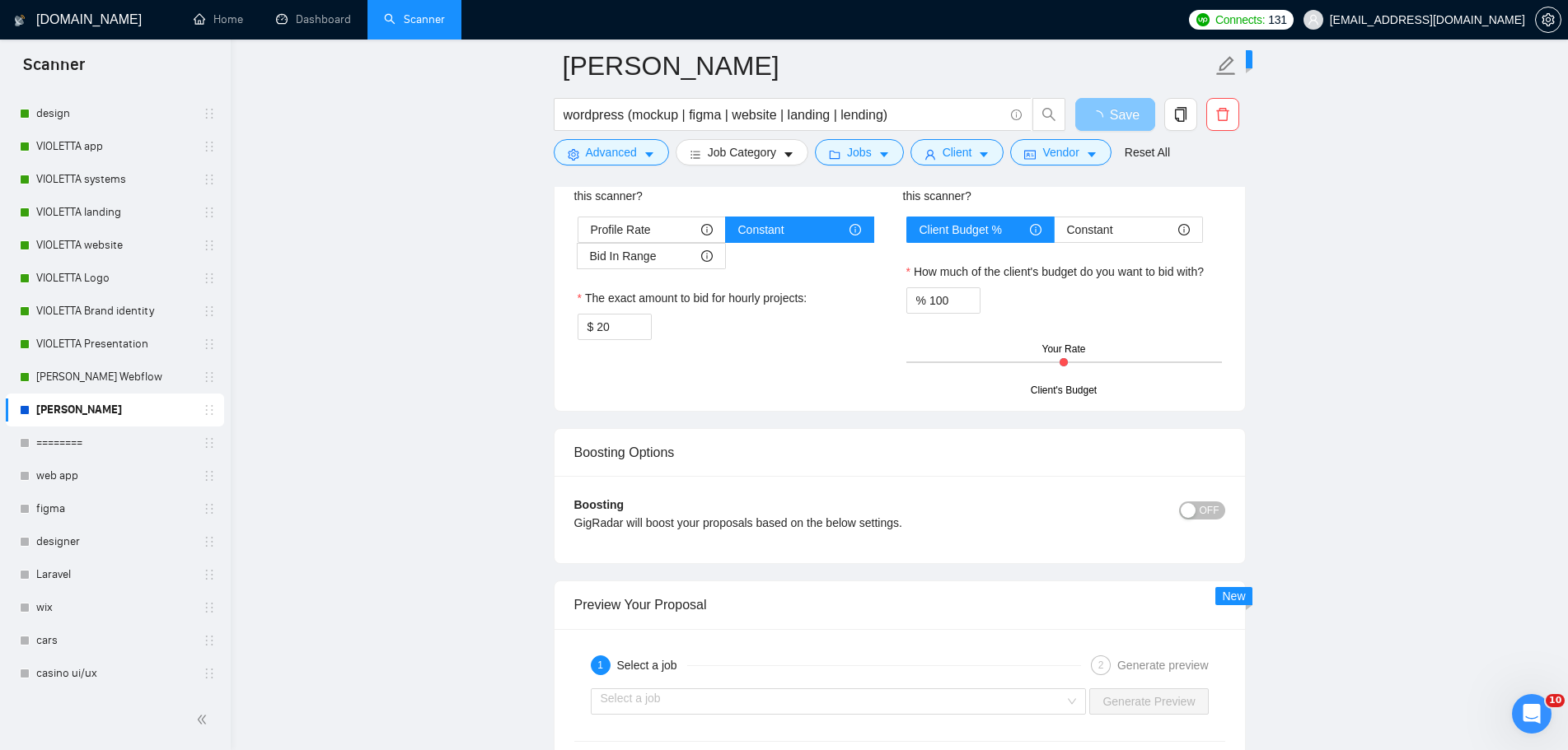
scroll to position [2964, 0]
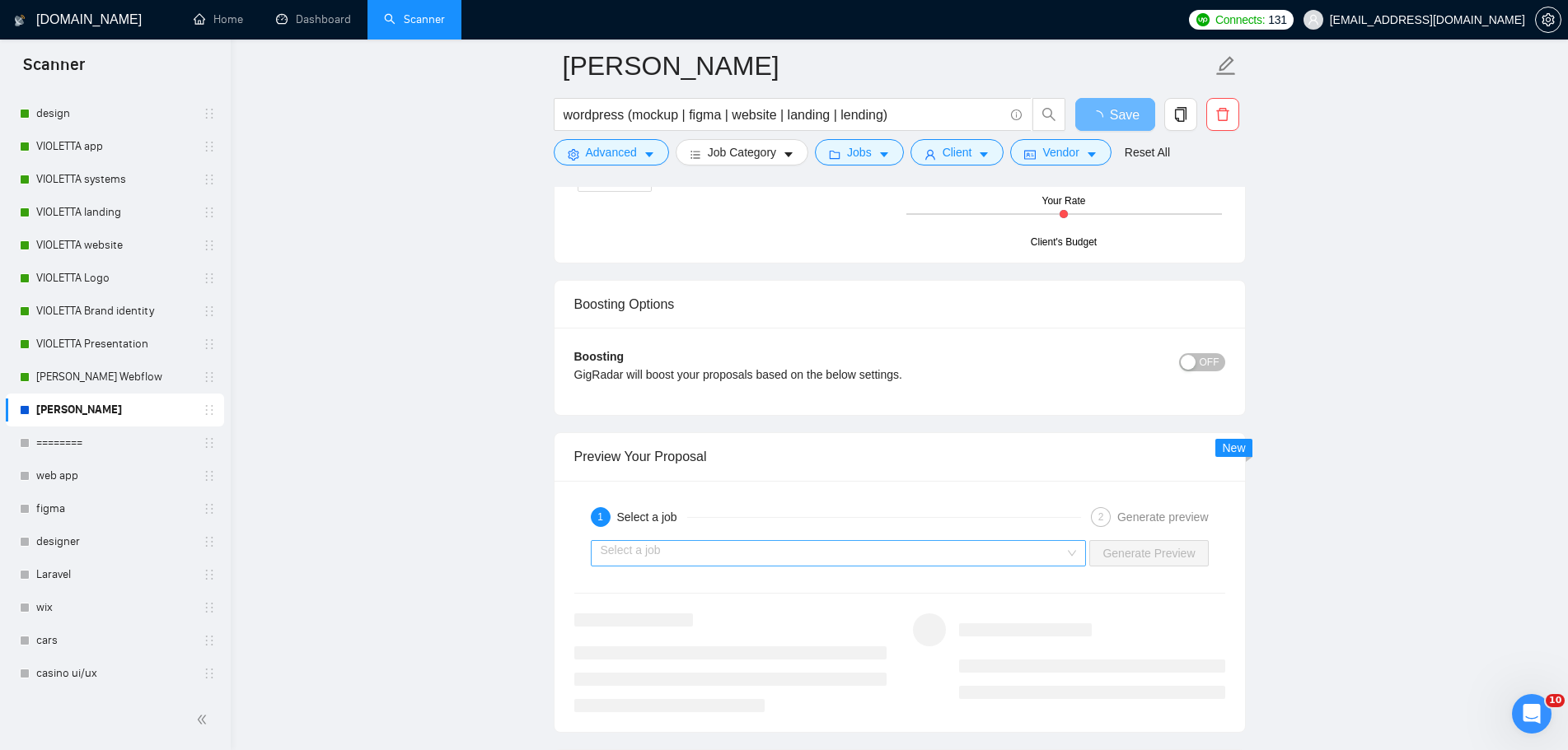
click at [1050, 554] on input "search" at bounding box center [832, 553] width 464 height 25
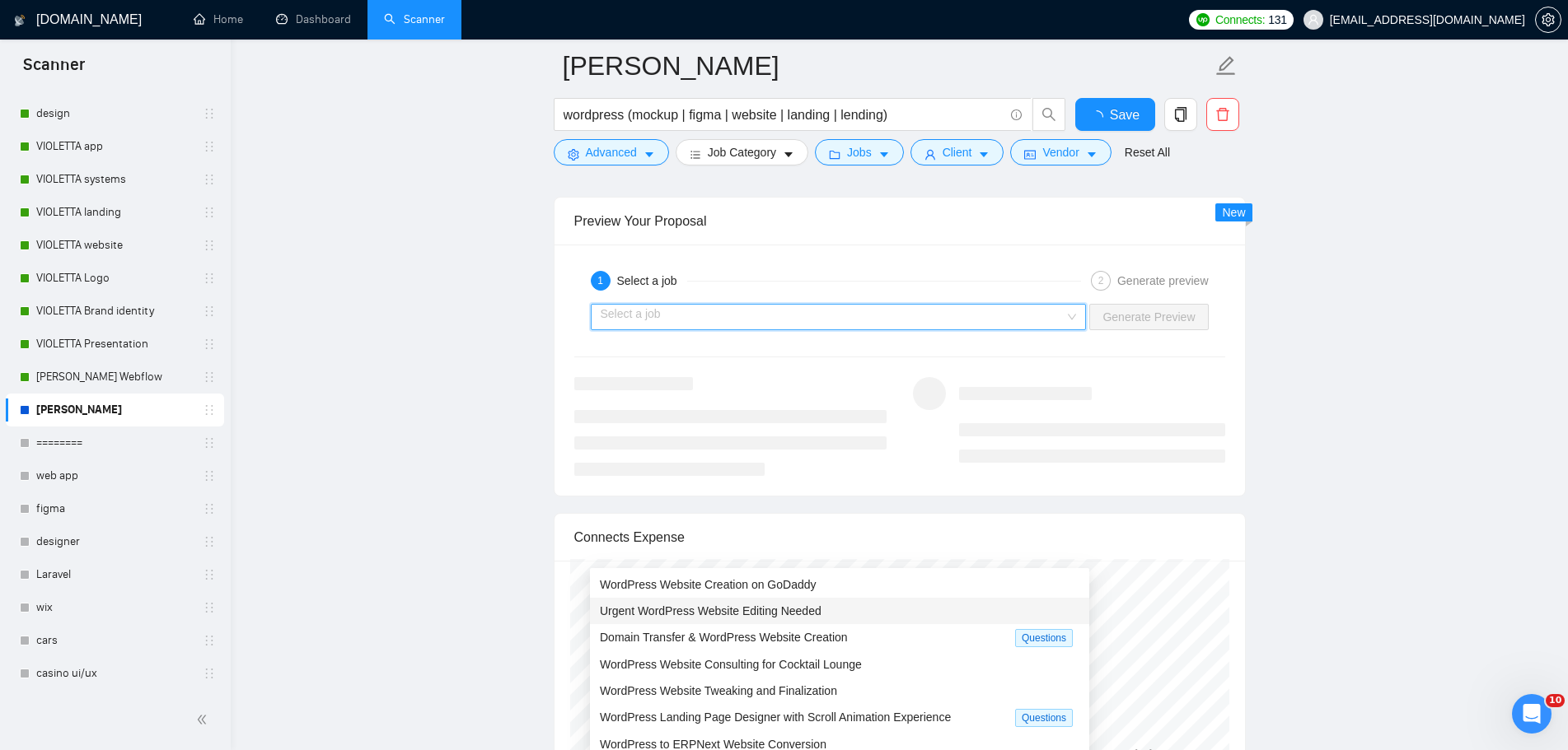
click at [806, 607] on span "Urgent WordPress Website Editing Needed" at bounding box center [711, 611] width 221 height 13
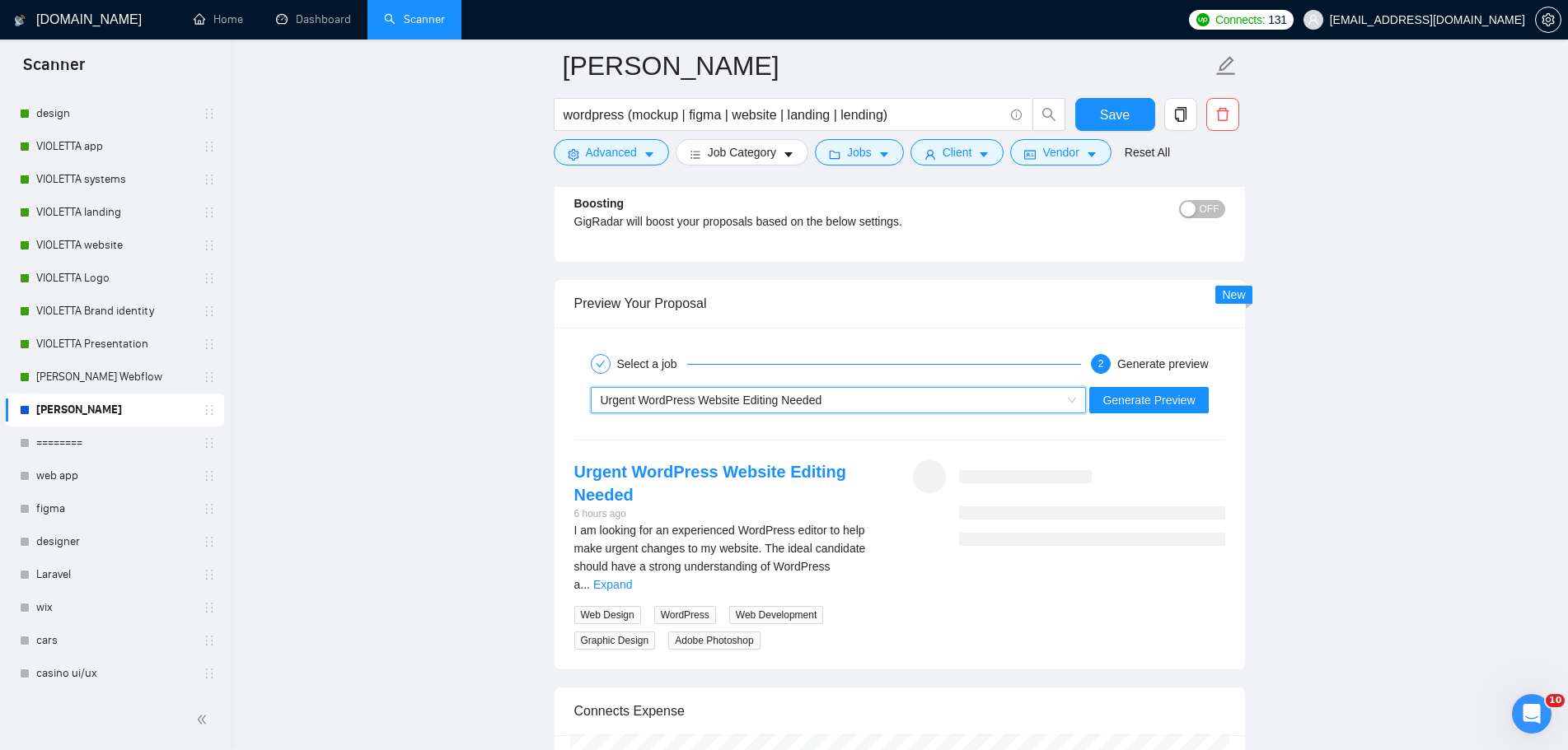
scroll to position [3129, 0]
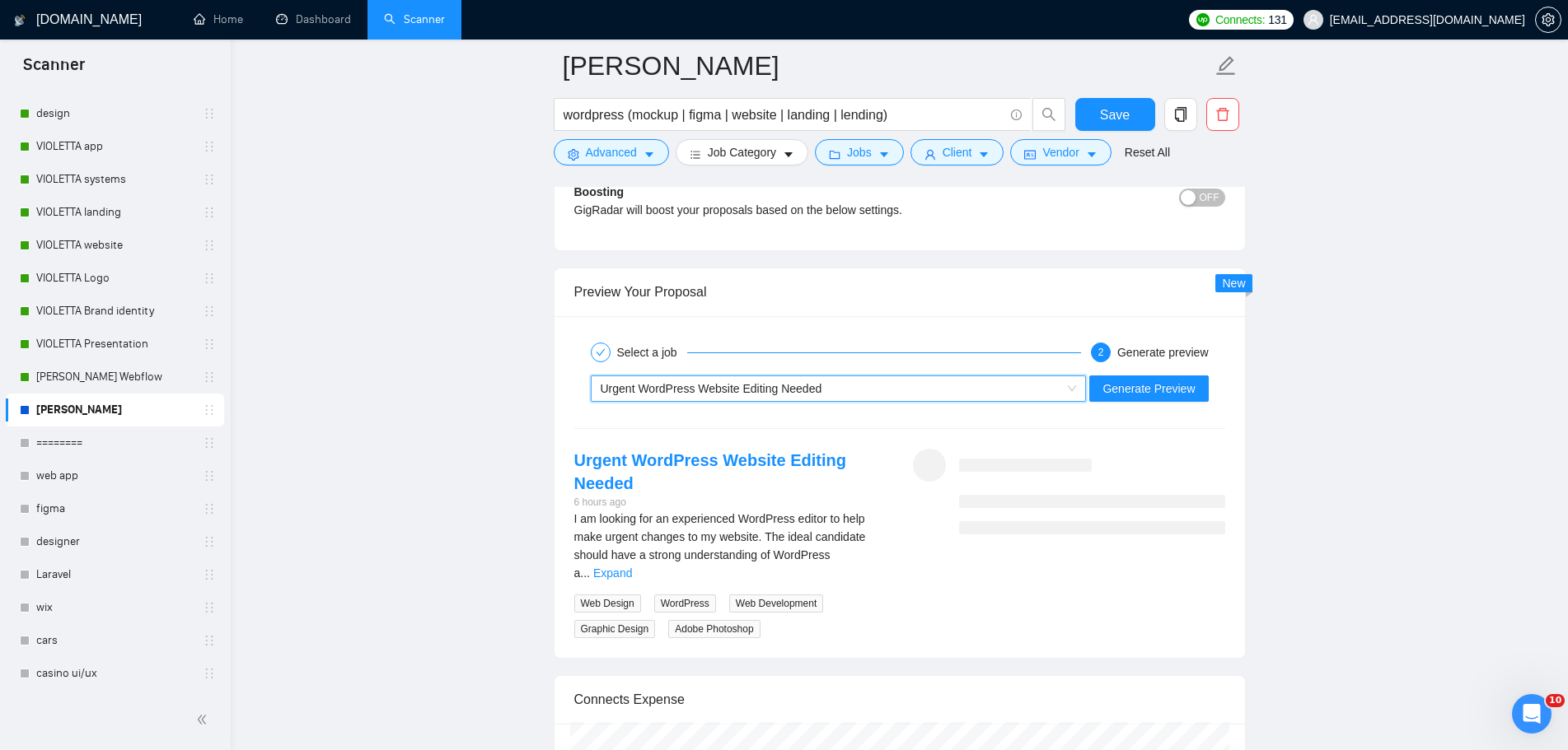
click at [1052, 391] on div "Urgent WordPress Website Editing Needed" at bounding box center [832, 388] width 461 height 25
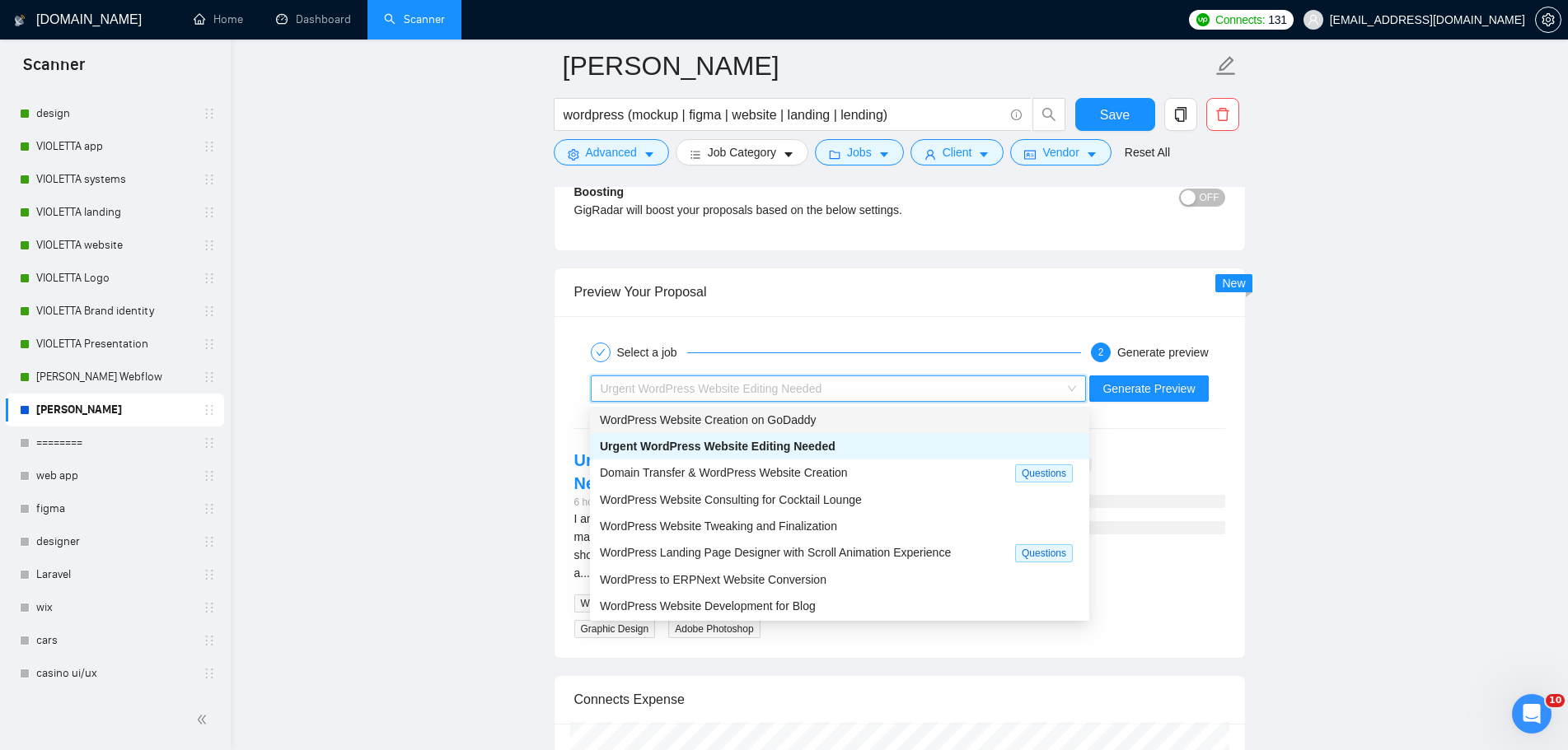
click at [802, 422] on span "WordPress Website Creation on GoDaddy" at bounding box center [708, 420] width 217 height 13
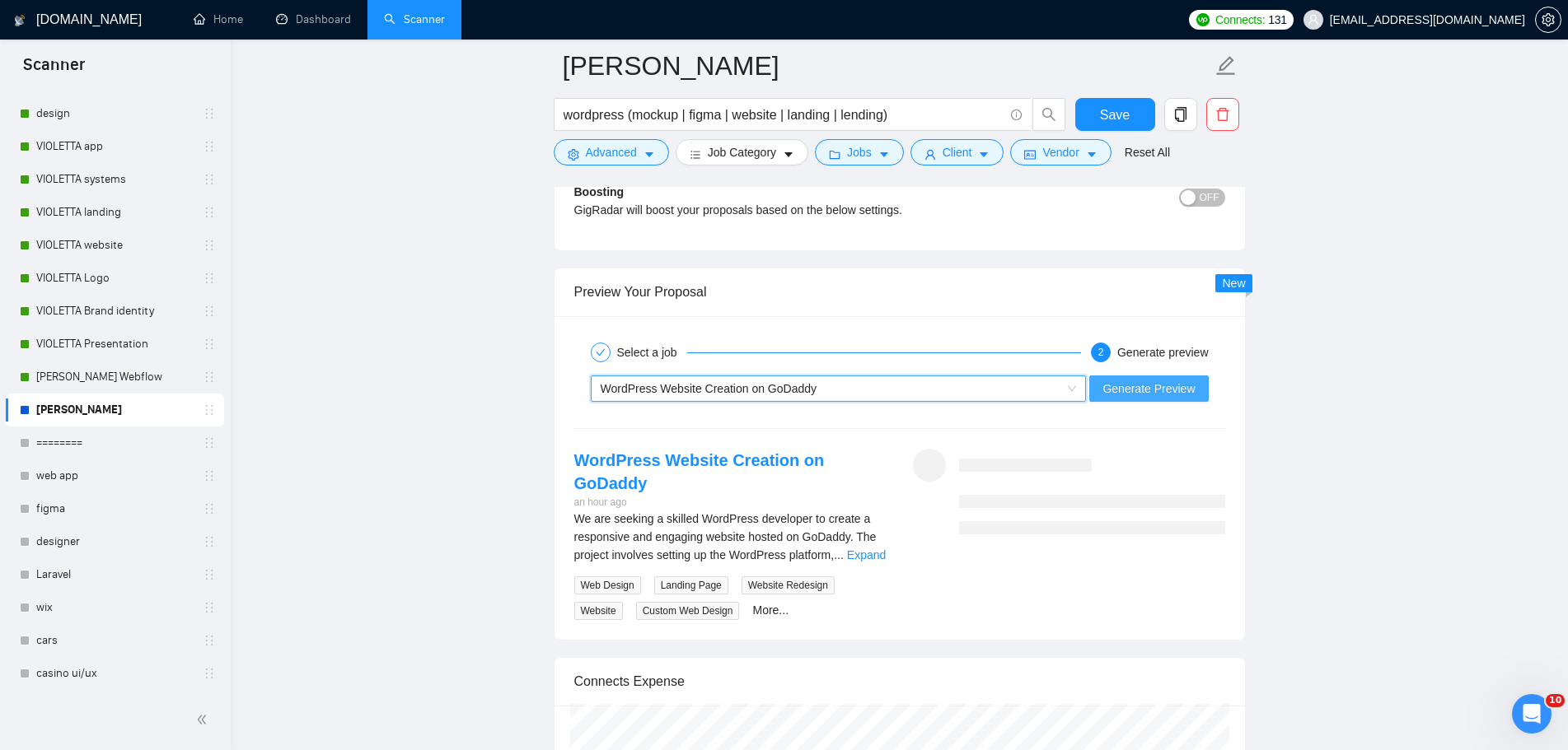
click at [1139, 395] on span "Generate Preview" at bounding box center [1148, 388] width 92 height 18
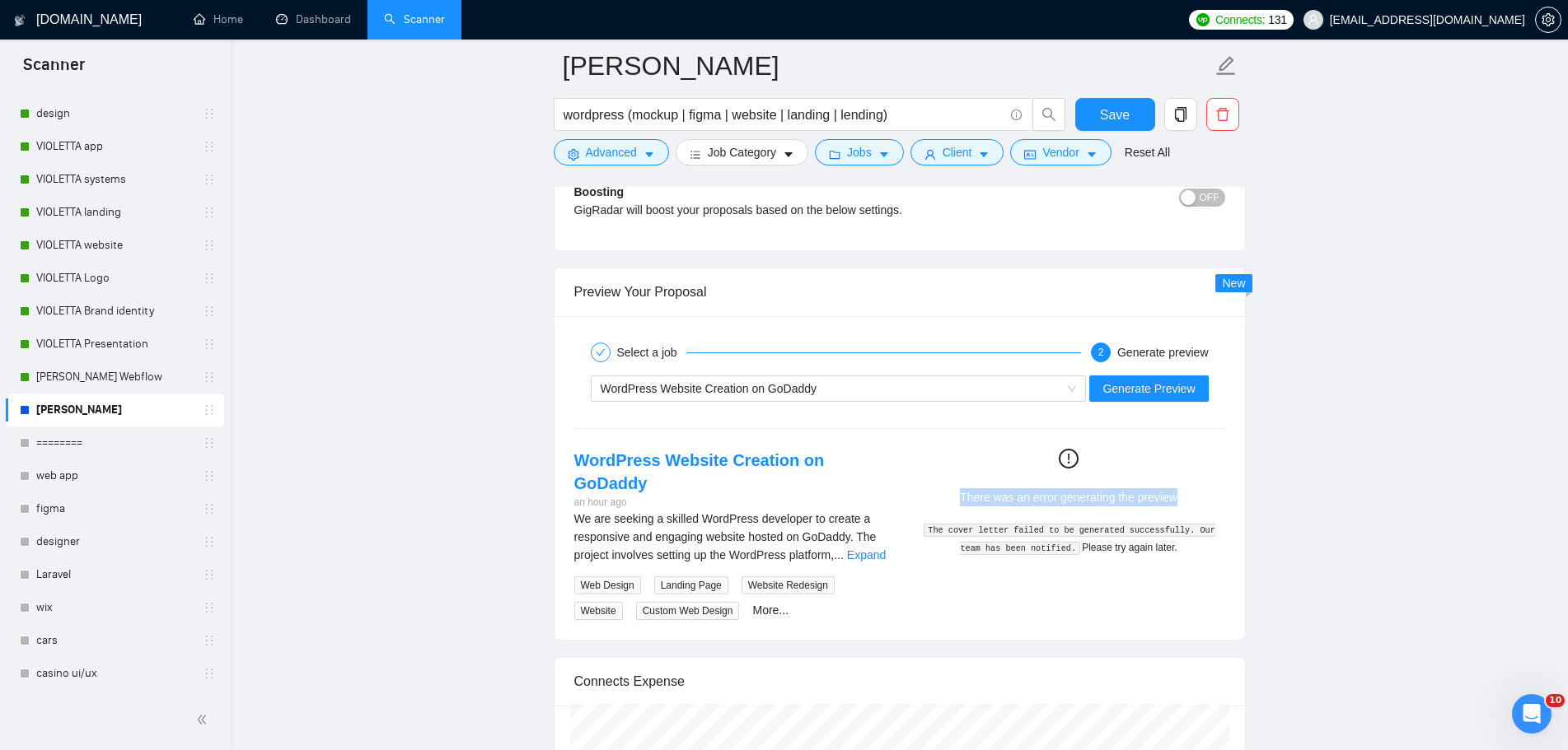
drag, startPoint x: 1187, startPoint y: 499, endPoint x: 940, endPoint y: 487, distance: 247.3
click at [940, 488] on div "There was an error generating the preview" at bounding box center [1069, 497] width 299 height 18
click at [929, 465] on div at bounding box center [929, 465] width 0 height 0
click at [1154, 398] on button "Generate Preview" at bounding box center [1148, 388] width 119 height 27
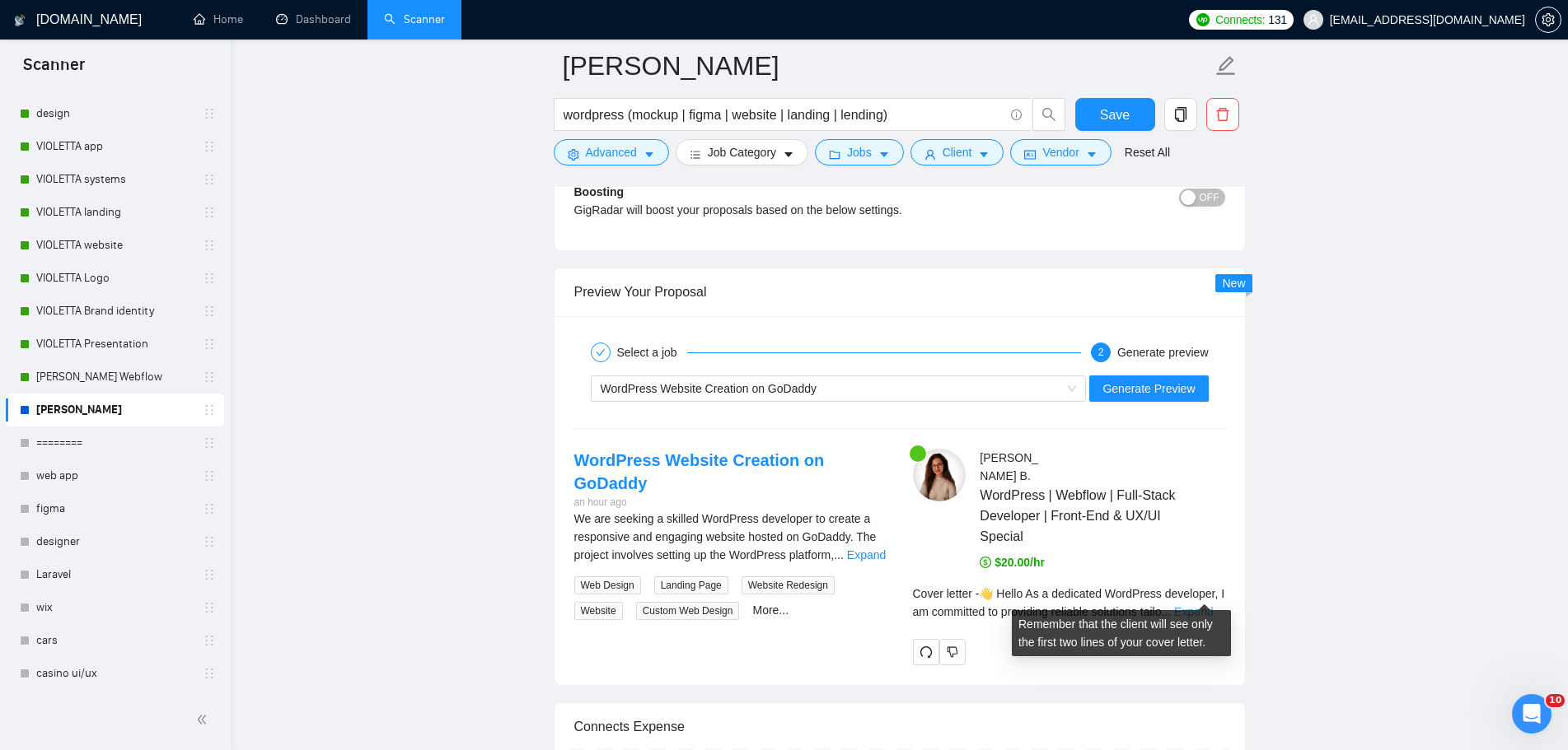
click at [1202, 605] on link "Expand" at bounding box center [1193, 612] width 39 height 13
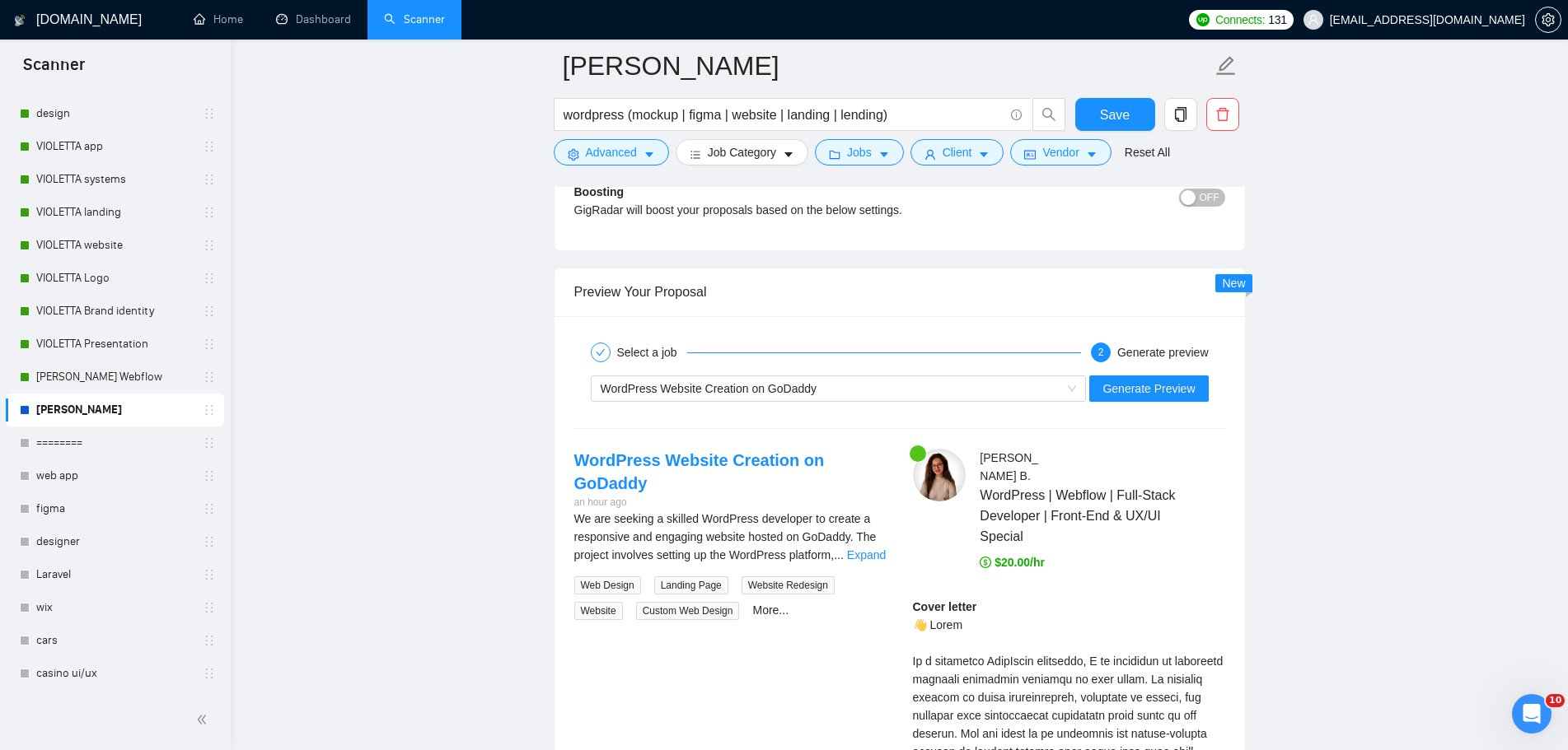
scroll to position [3293, 0]
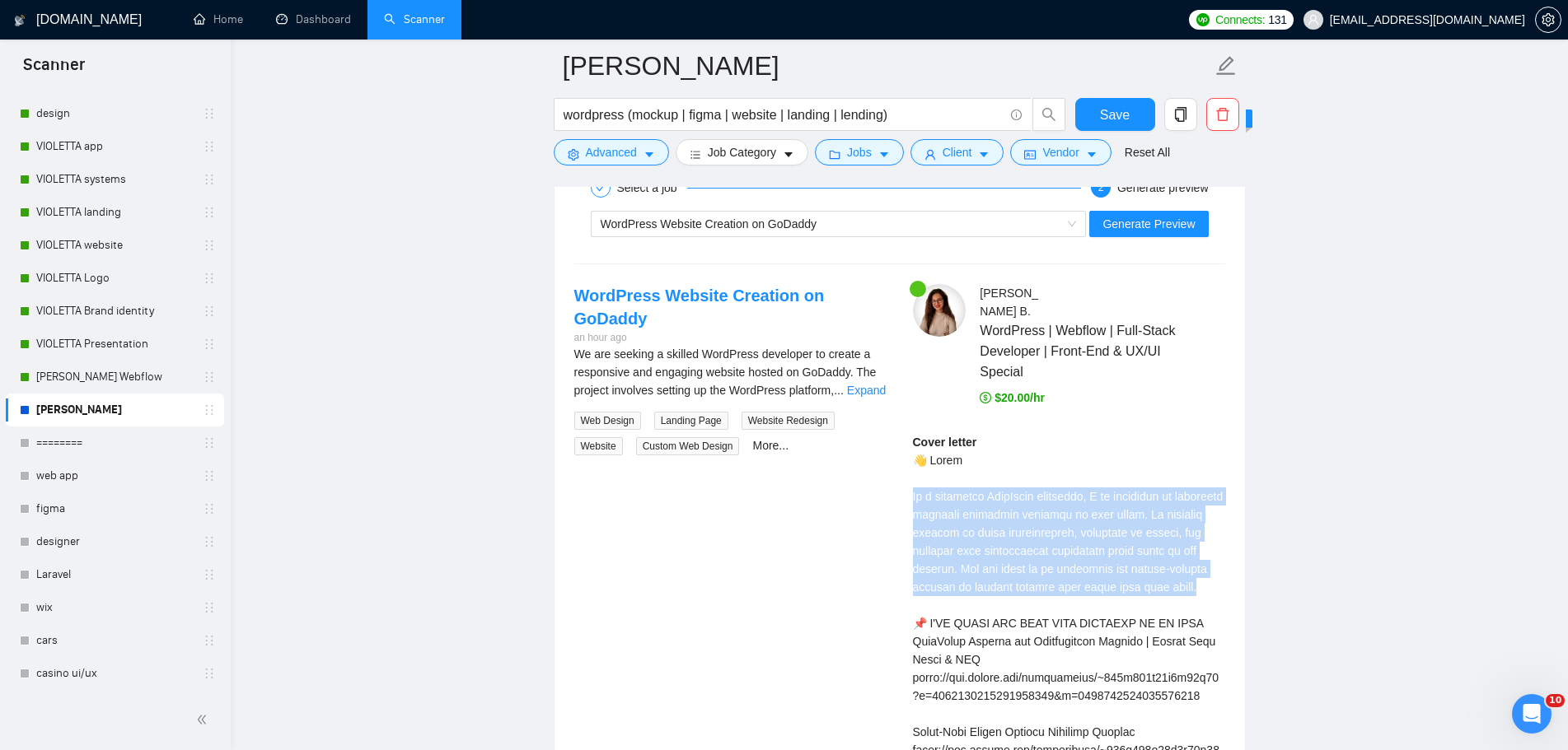
drag, startPoint x: 1222, startPoint y: 565, endPoint x: 893, endPoint y: 484, distance: 338.8
drag, startPoint x: 1096, startPoint y: 424, endPoint x: 1107, endPoint y: 421, distance: 11.4
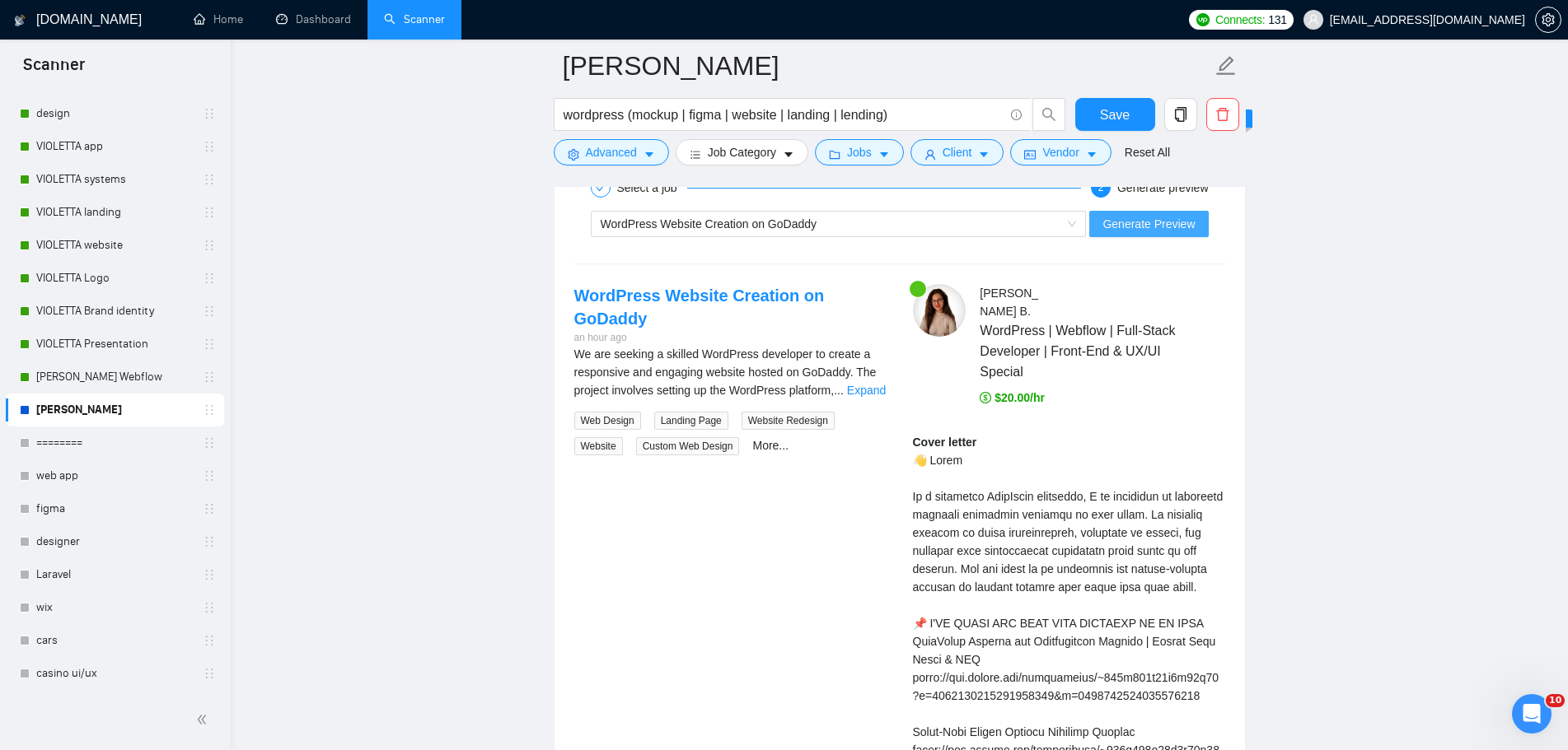
click at [1148, 227] on span "Generate Preview" at bounding box center [1148, 224] width 92 height 18
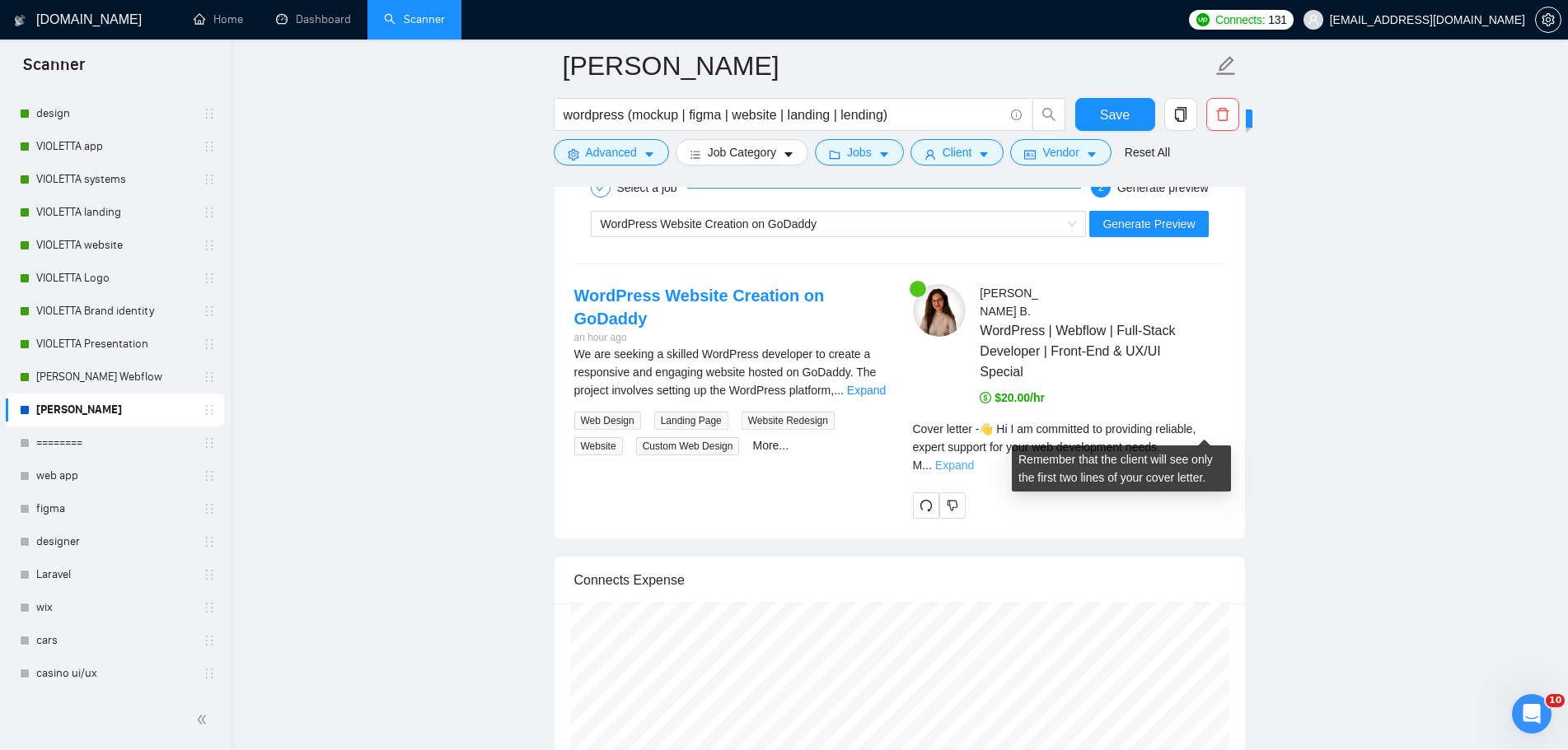
click at [974, 458] on link "Expand" at bounding box center [954, 465] width 39 height 13
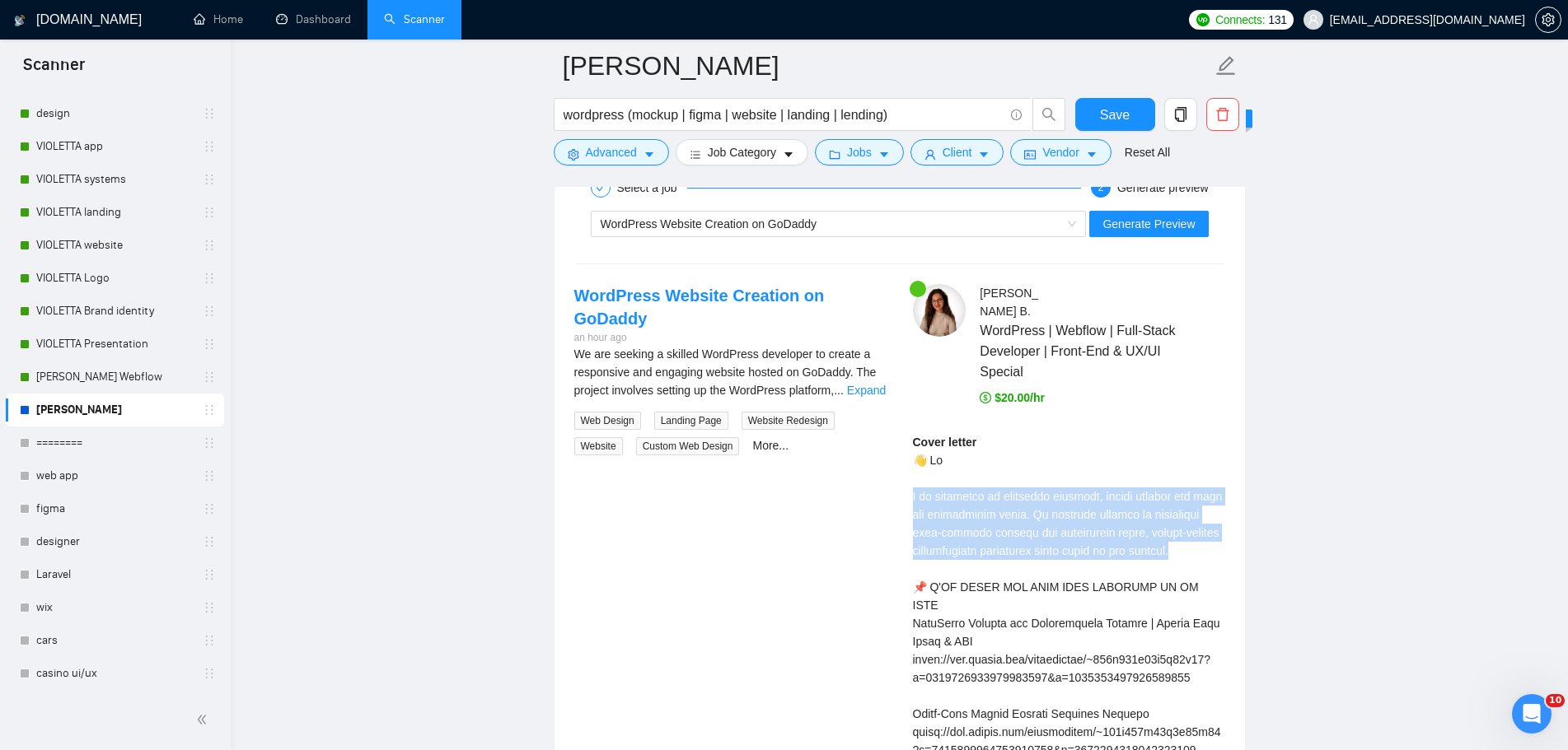
drag, startPoint x: 1192, startPoint y: 530, endPoint x: 896, endPoint y: 484, distance: 299.6
click at [885, 446] on div at bounding box center [885, 446] width 0 height 0
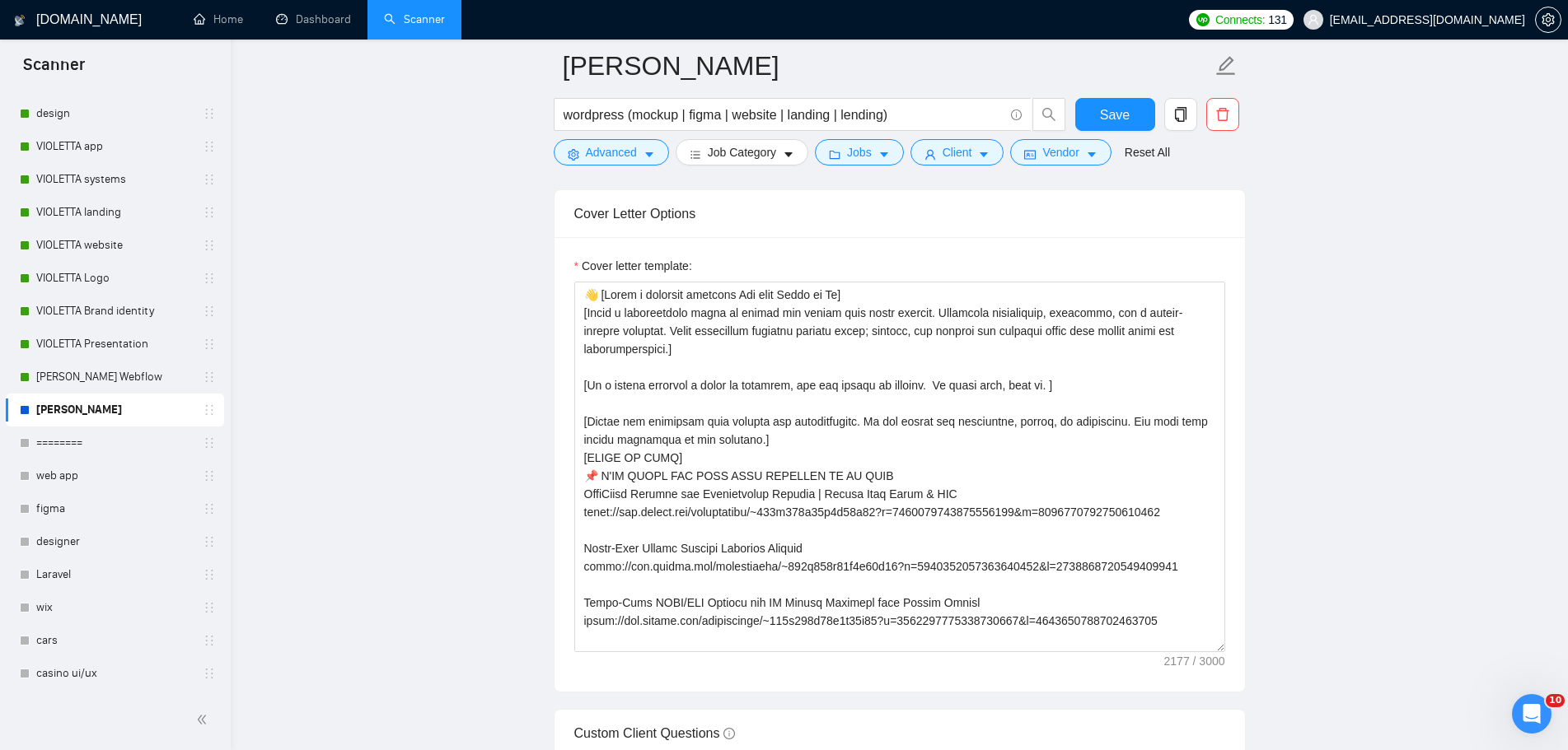
scroll to position [1812, 0]
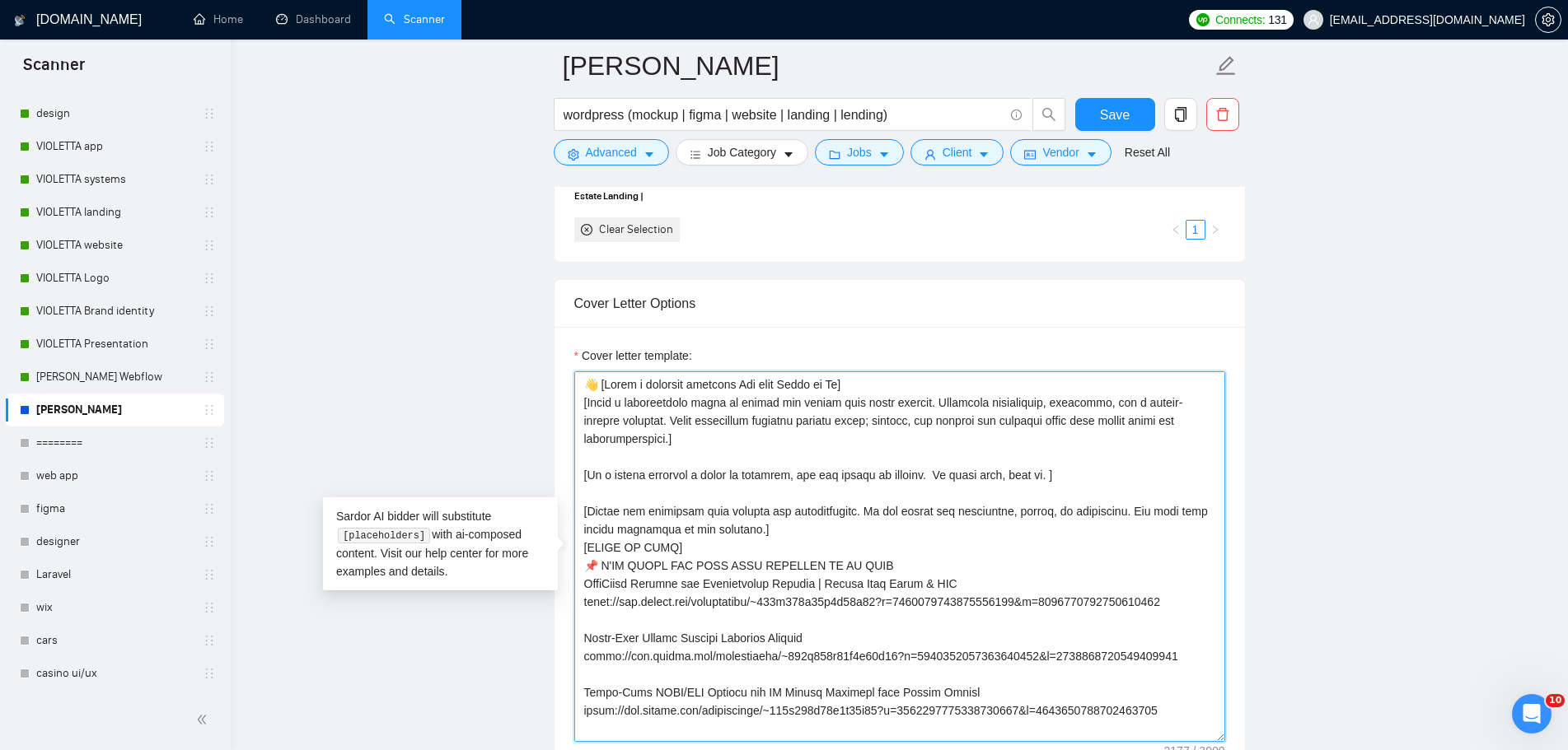
drag, startPoint x: 683, startPoint y: 436, endPoint x: 579, endPoint y: 409, distance: 107.4
click at [579, 409] on textarea "Cover letter template:" at bounding box center [899, 557] width 651 height 371
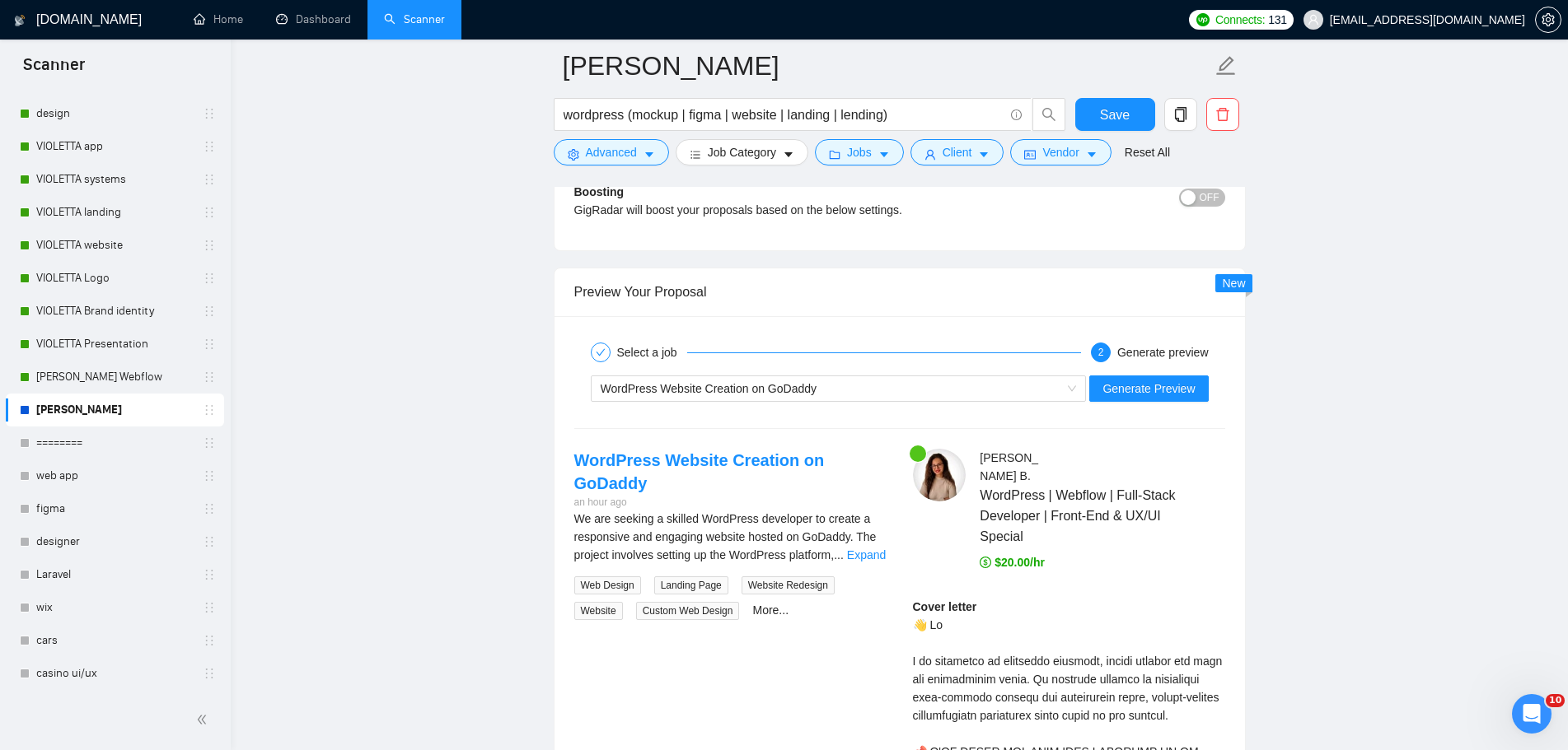
scroll to position [3293, 0]
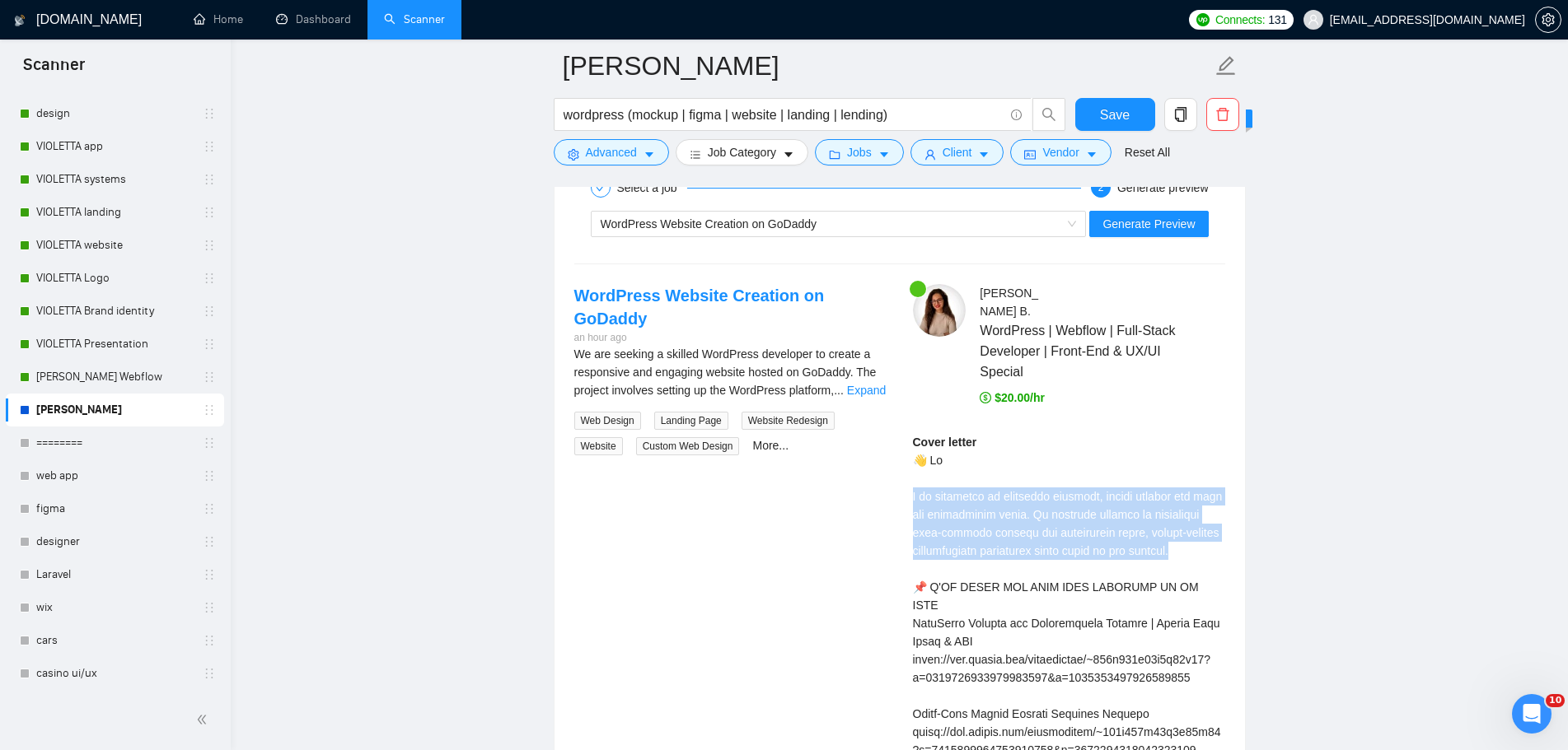
drag, startPoint x: 1192, startPoint y: 532, endPoint x: 905, endPoint y: 473, distance: 293.0
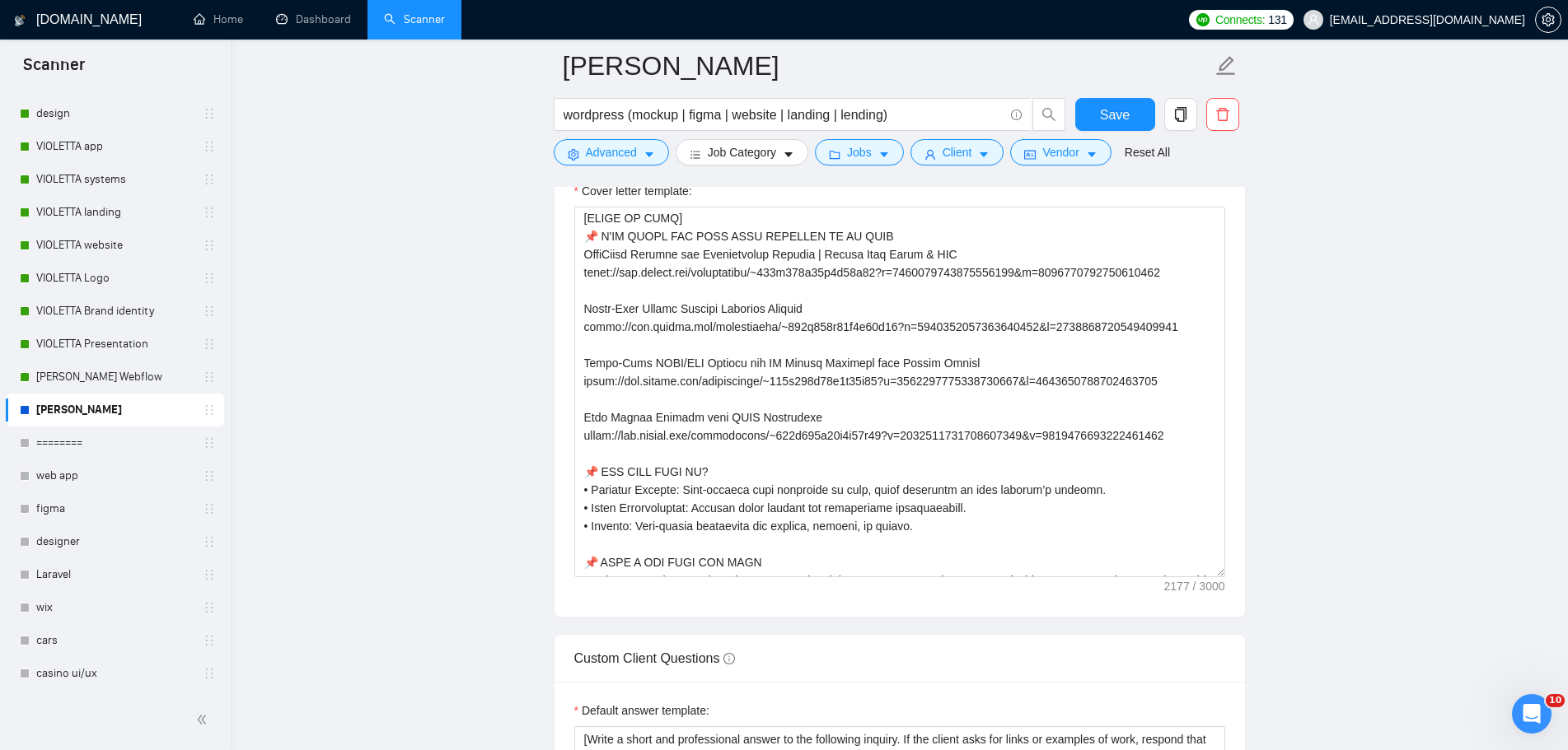
scroll to position [0, 0]
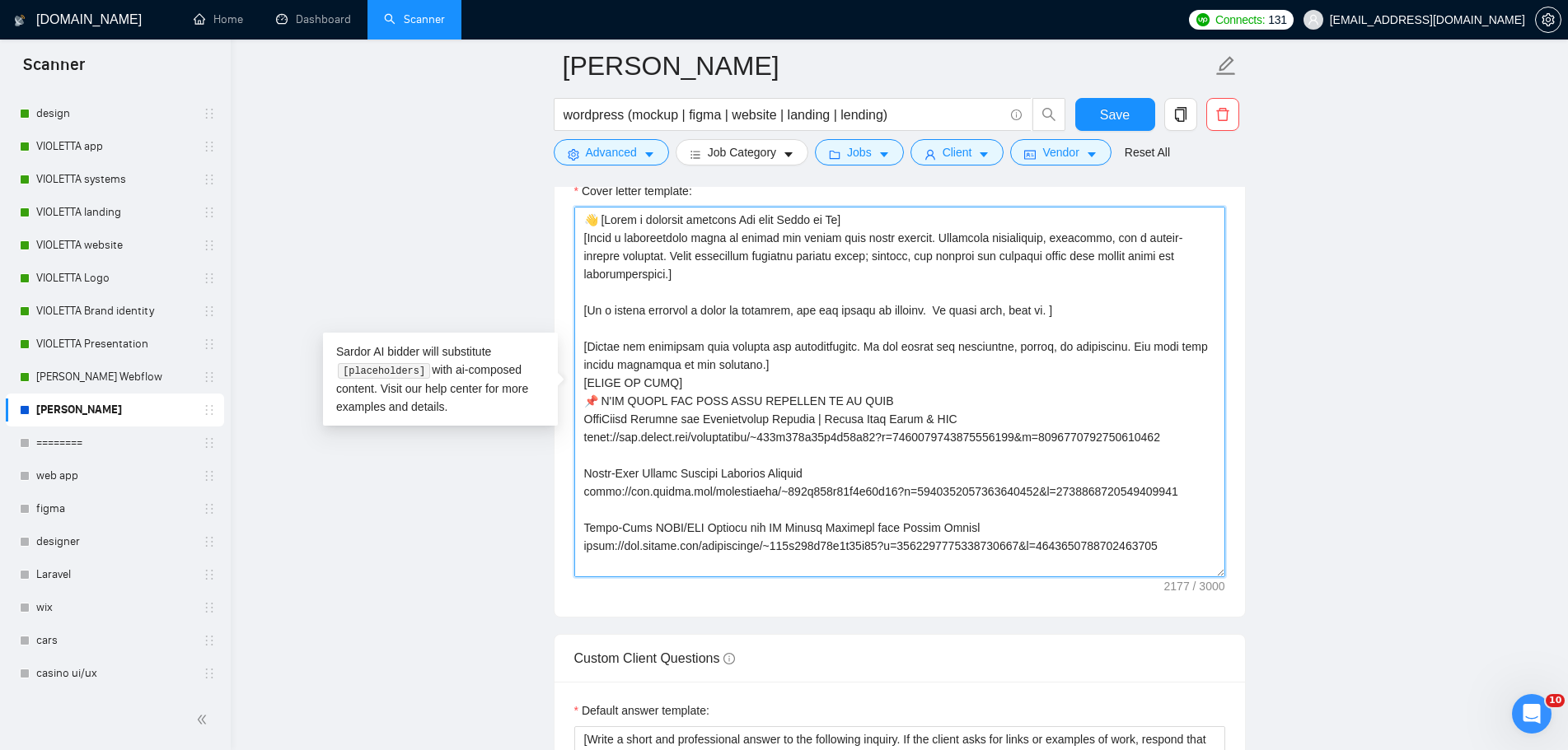
drag, startPoint x: 664, startPoint y: 273, endPoint x: 592, endPoint y: 246, distance: 76.9
click at [592, 246] on textarea "Cover letter template:" at bounding box center [899, 392] width 651 height 371
paste textarea "Make sure to incorporate wording and phrasing typically used in a cover letter,…"
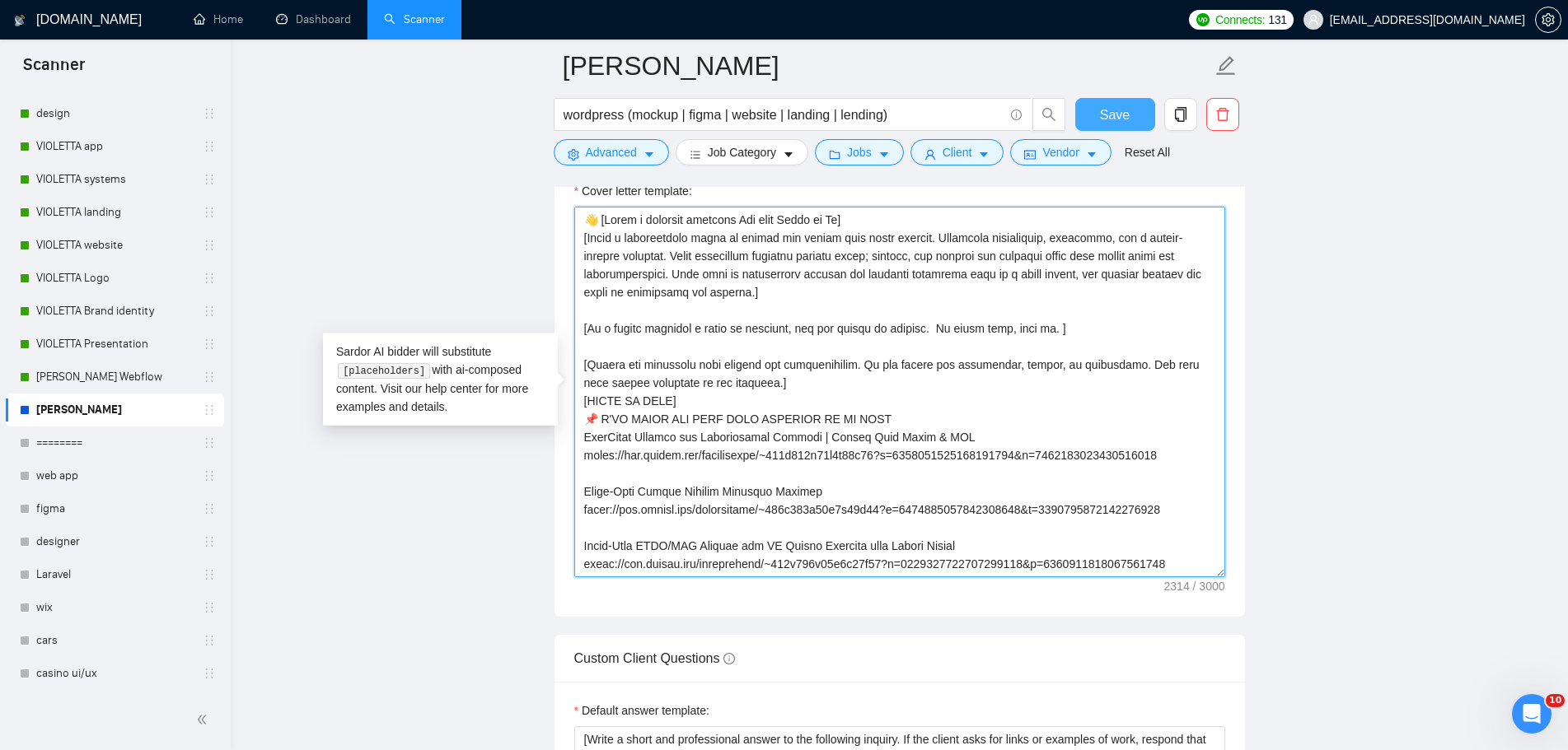
type textarea "👋 [Lorem i dolorsit ametcons Adi elit Seddo ei Te] [Incid u laboreetdolo magna …"
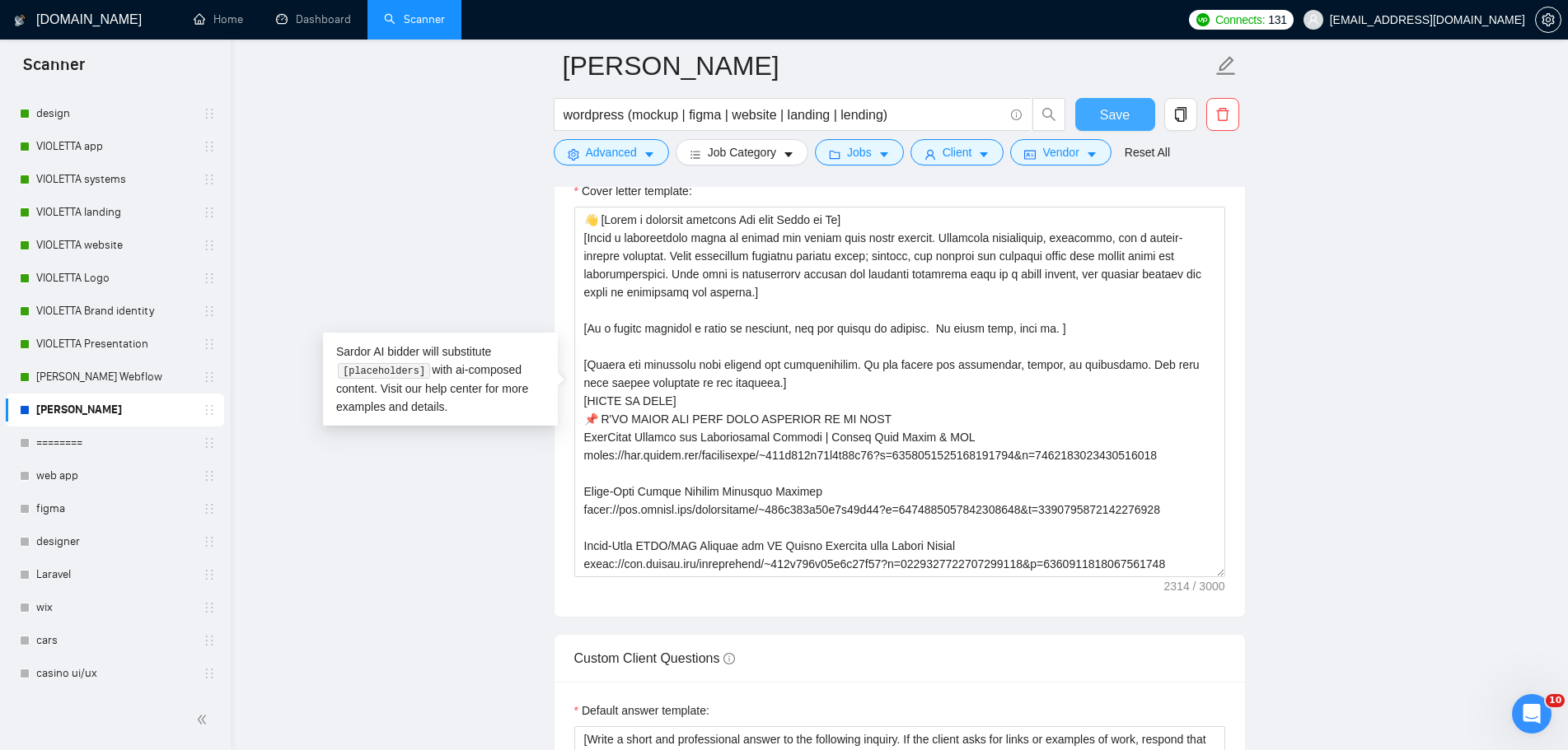
click at [1128, 108] on span "Save" at bounding box center [1115, 114] width 30 height 20
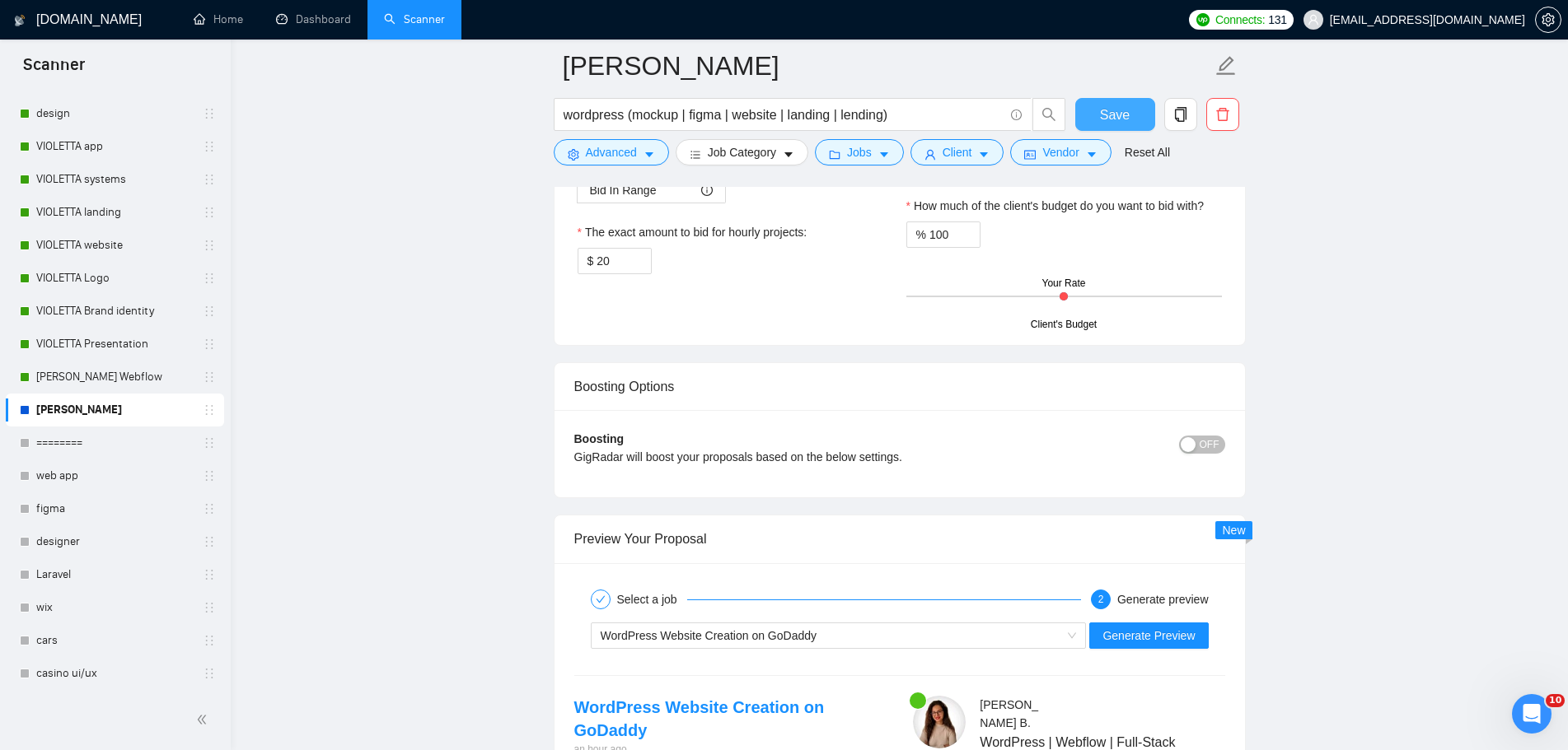
scroll to position [3129, 0]
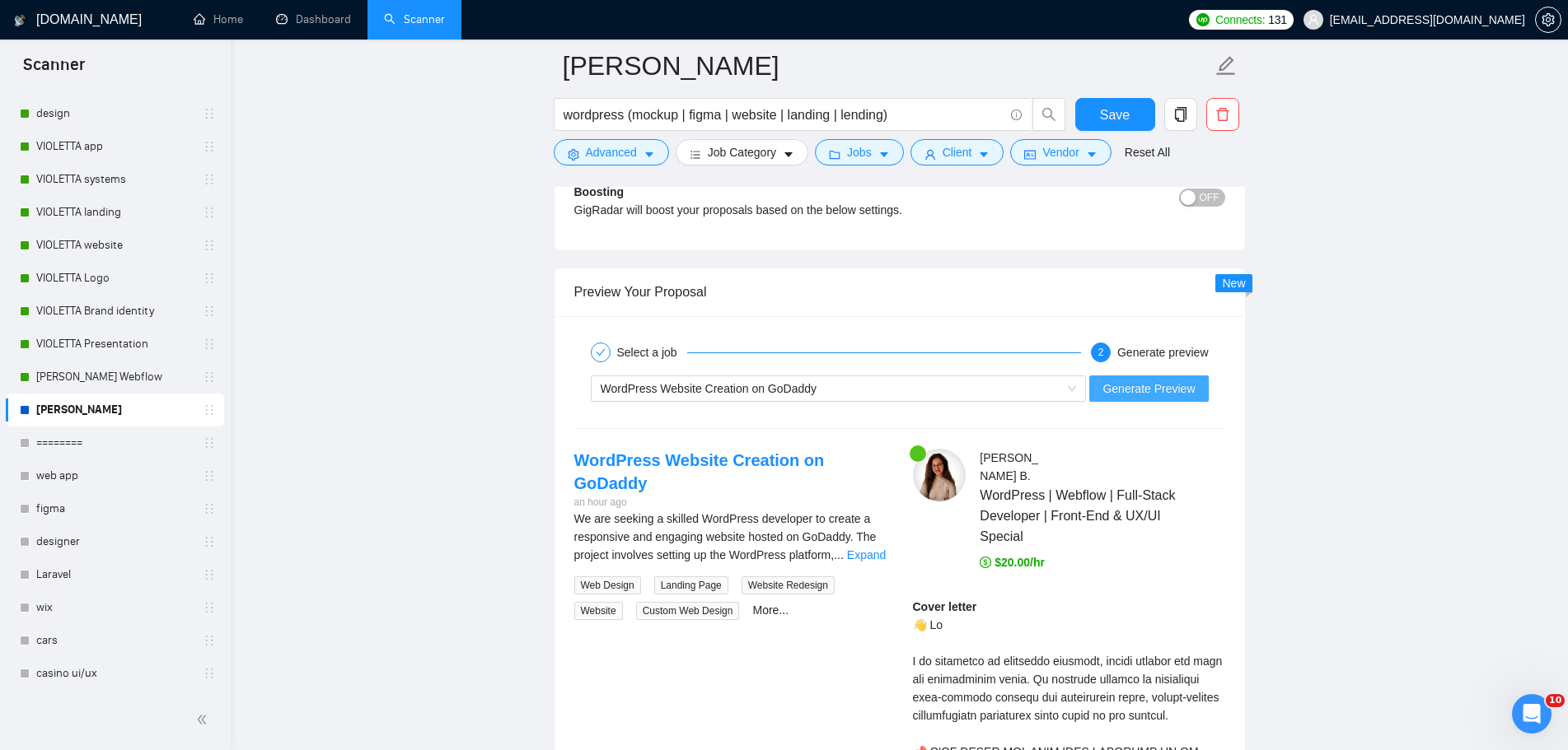
click at [1163, 395] on span "Generate Preview" at bounding box center [1148, 388] width 92 height 18
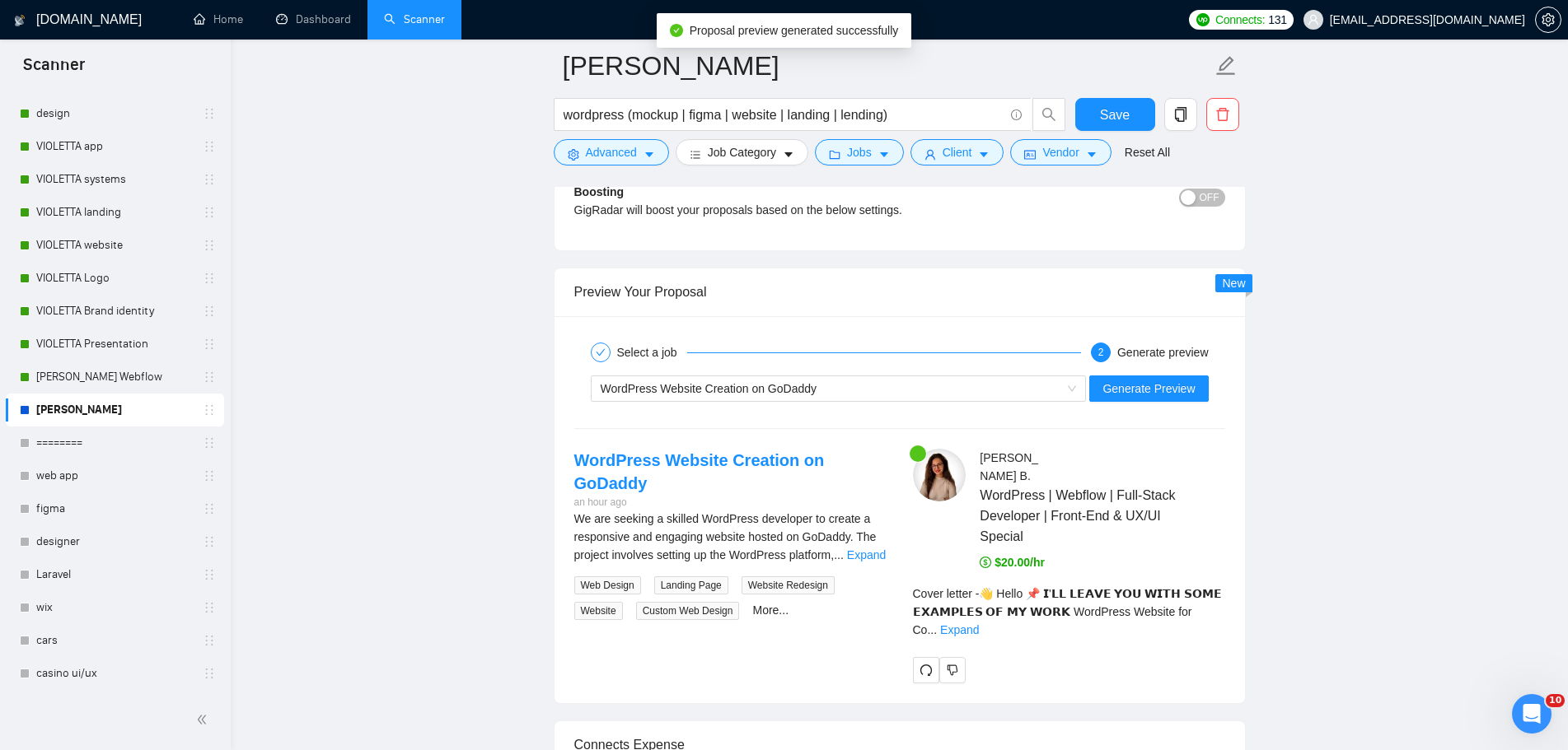
click at [1206, 601] on div "Cover letter - 👋 Hello 📌 𝗜'𝗟𝗟 𝗟𝗘𝗔𝗩𝗘 𝗬𝗢𝗨 𝗪𝗜𝗧𝗛 𝗦𝗢𝗠𝗘 𝗘𝗫𝗔𝗠𝗣𝗟𝗘𝗦 𝗢𝗙 𝗠𝗬 𝗪𝗢𝗥𝗞 WordPress…" at bounding box center [1069, 612] width 312 height 54
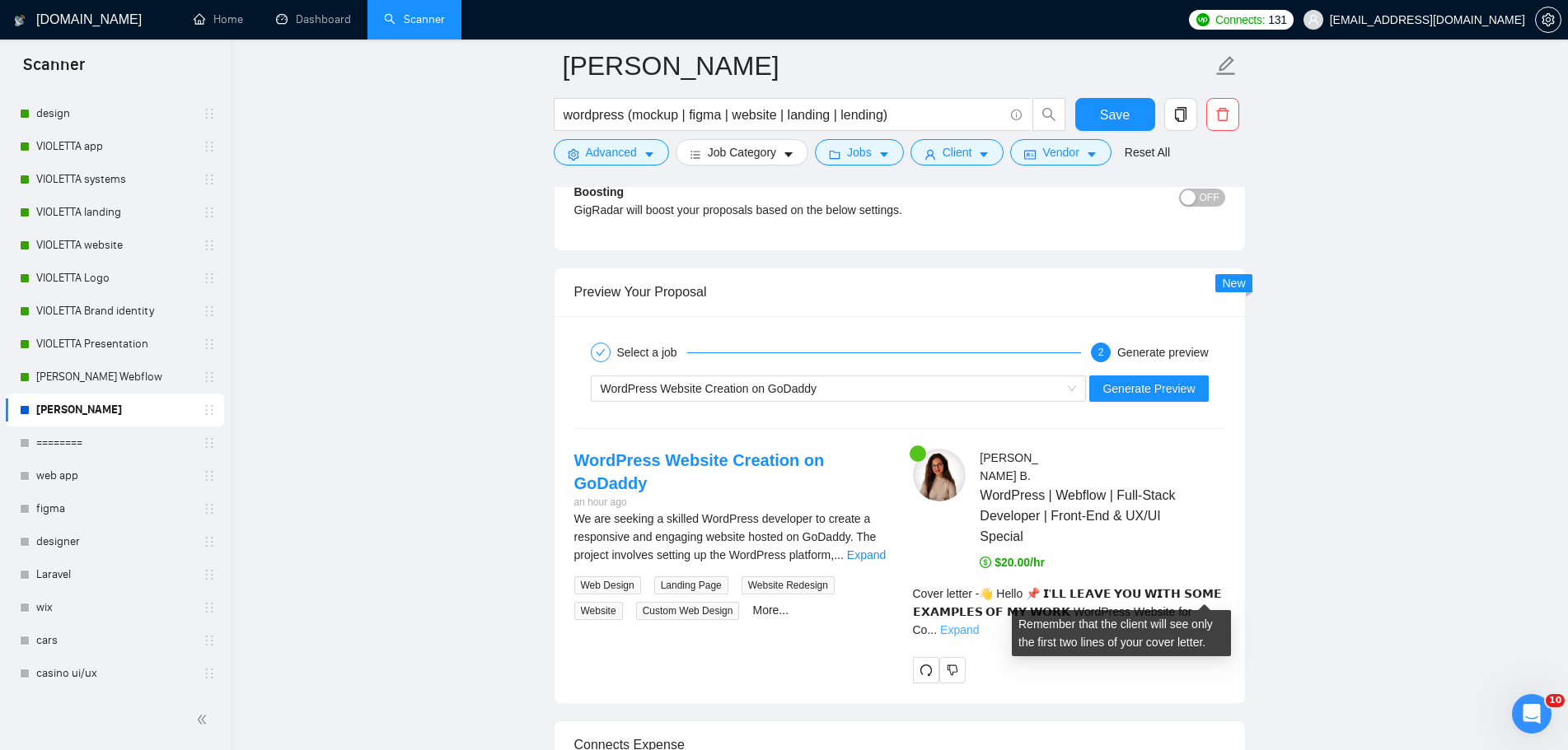
click at [978, 624] on link "Expand" at bounding box center [959, 630] width 39 height 13
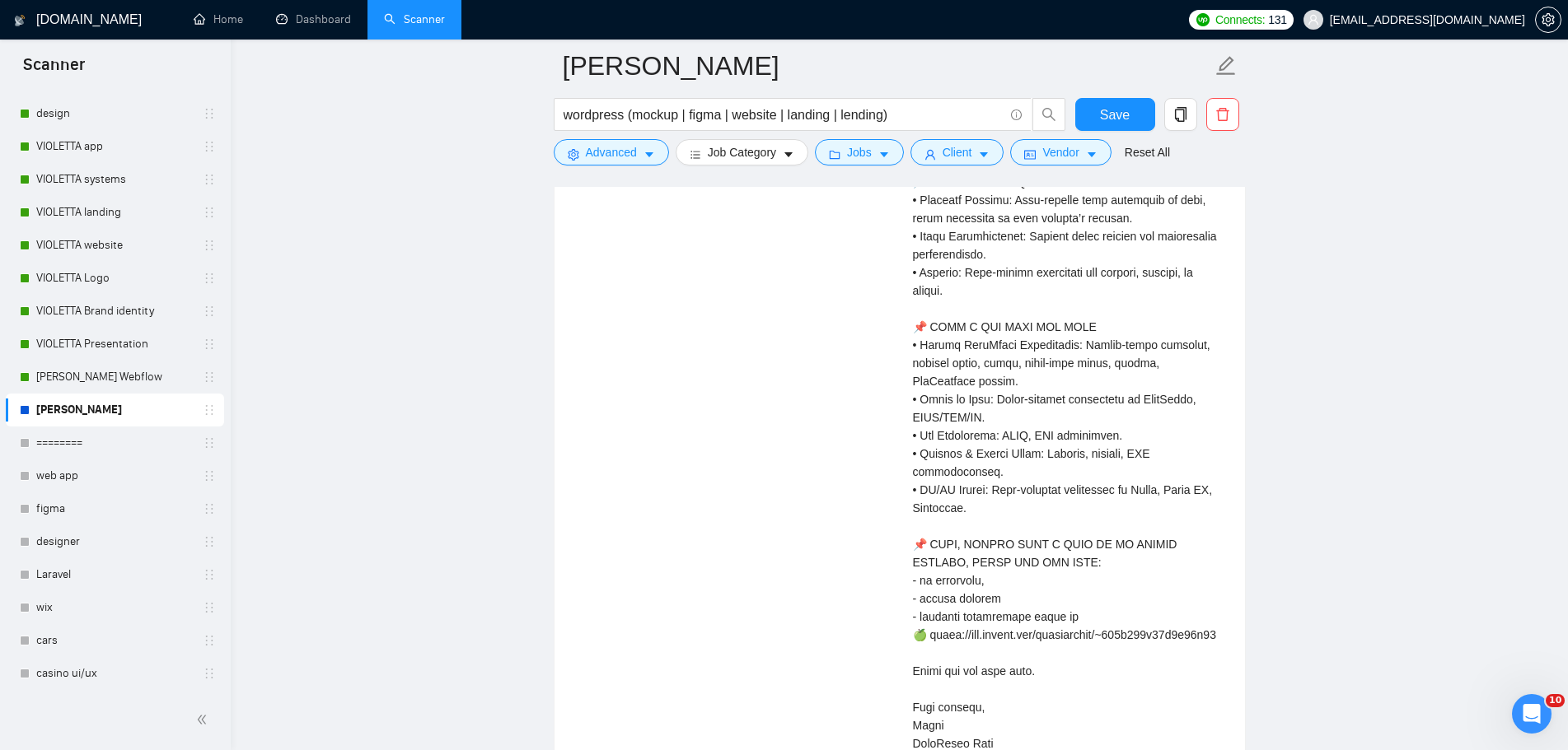
scroll to position [4117, 0]
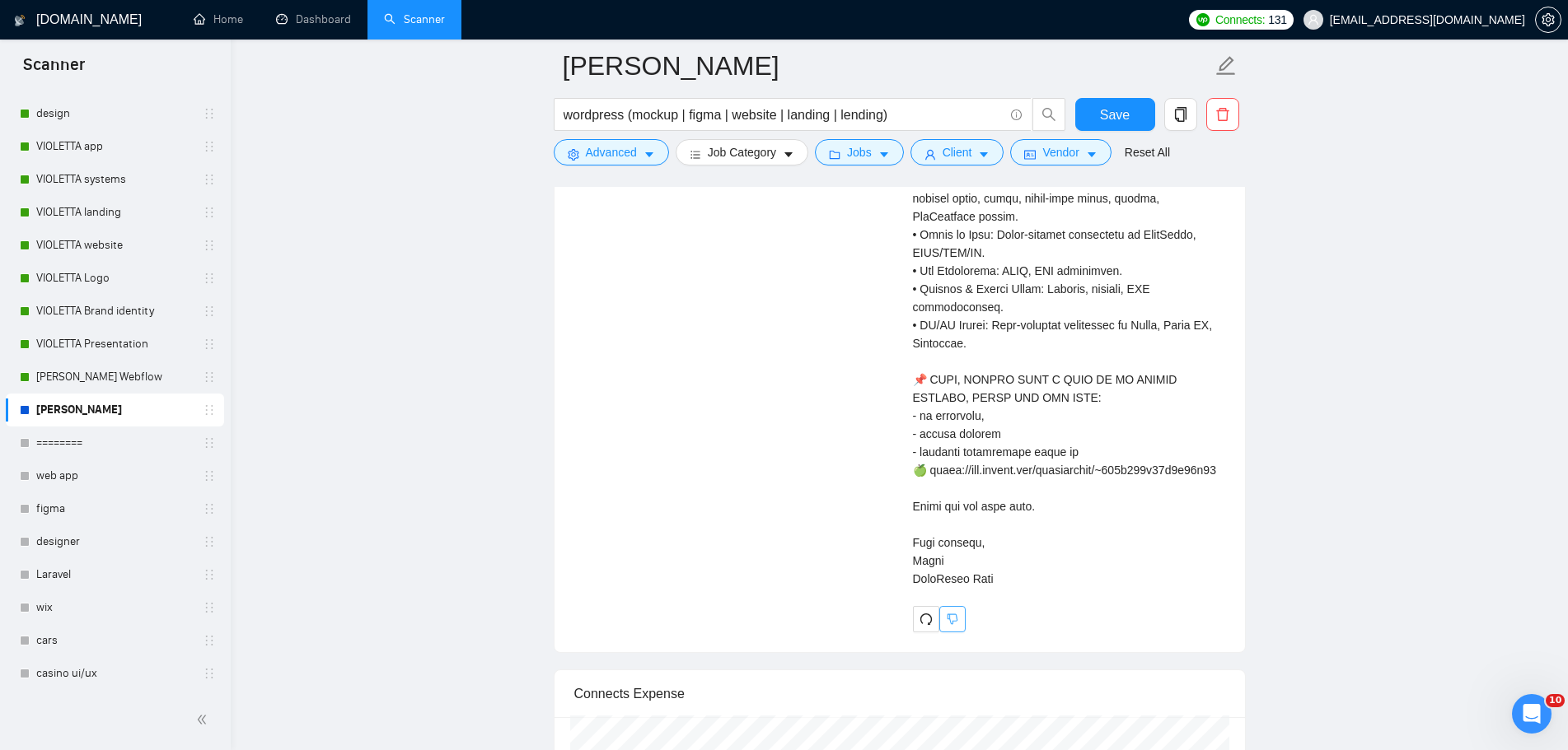
click at [947, 624] on icon "dislike" at bounding box center [952, 619] width 11 height 13
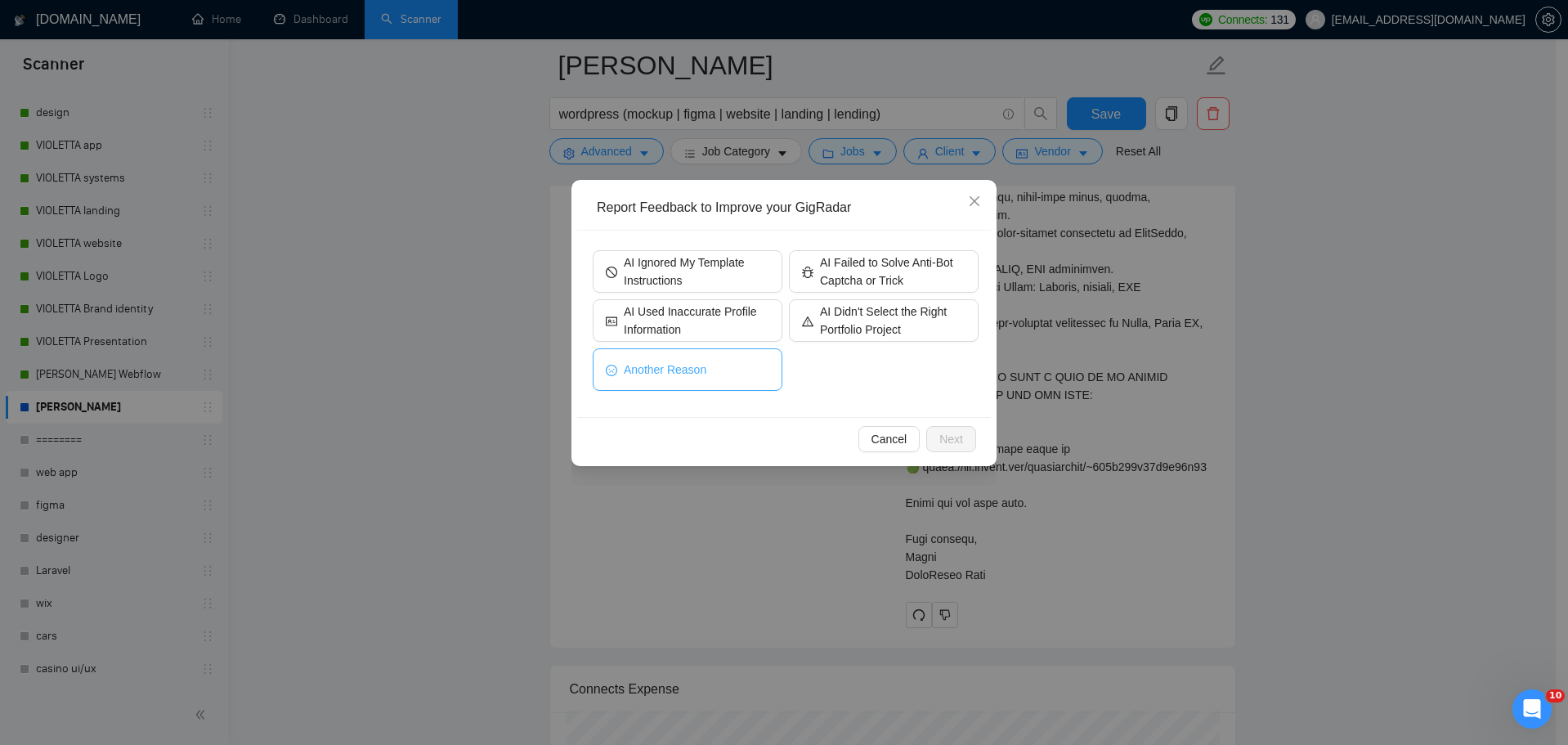
drag, startPoint x: 705, startPoint y: 372, endPoint x: 567, endPoint y: 446, distance: 156.6
click at [561, 438] on div "Report Feedback to Improve your GigRadar AI Ignored My Template Instructions AI…" at bounding box center [784, 372] width 1568 height 745
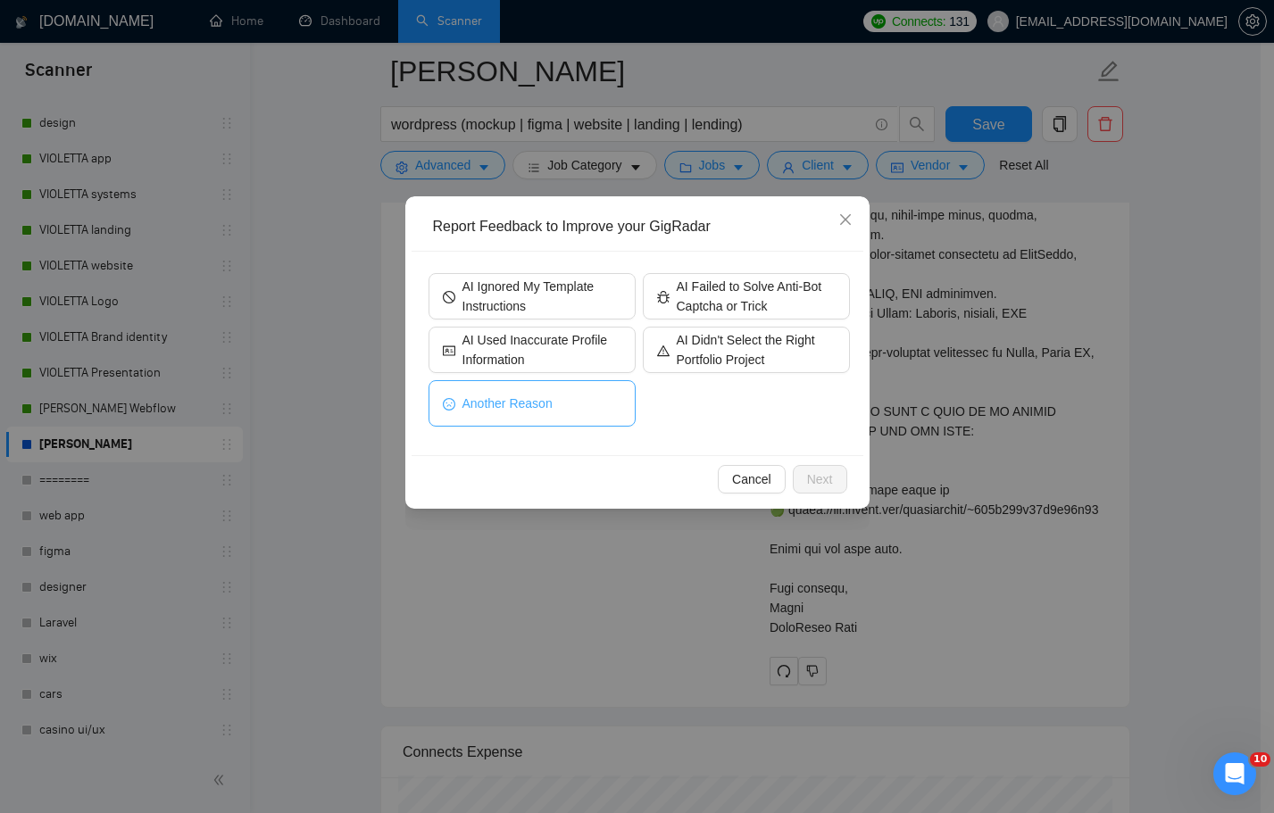
click at [561, 404] on button "Another Reason" at bounding box center [531, 403] width 207 height 46
click at [819, 468] on button "Next" at bounding box center [820, 479] width 54 height 29
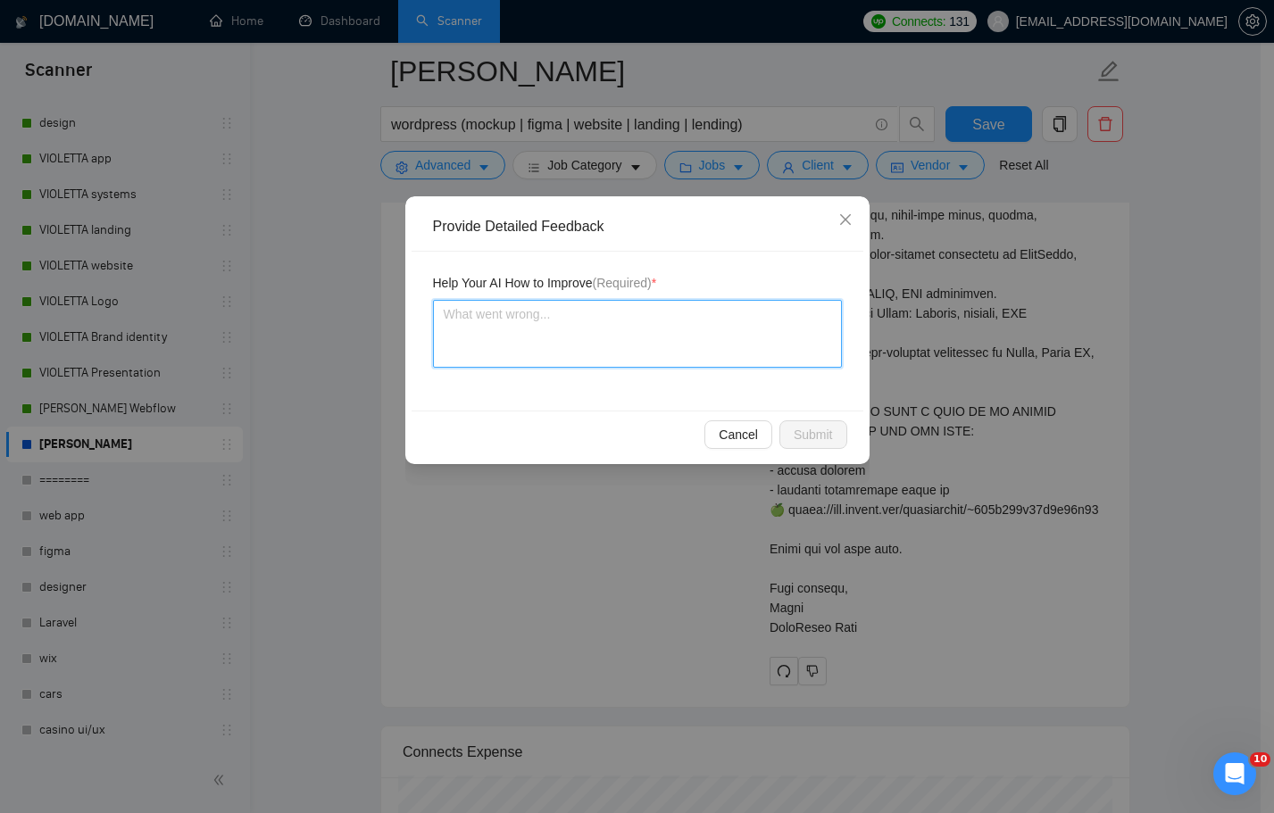
click at [636, 324] on textarea at bounding box center [637, 334] width 409 height 68
type textarea "[PERSON_NAME]"
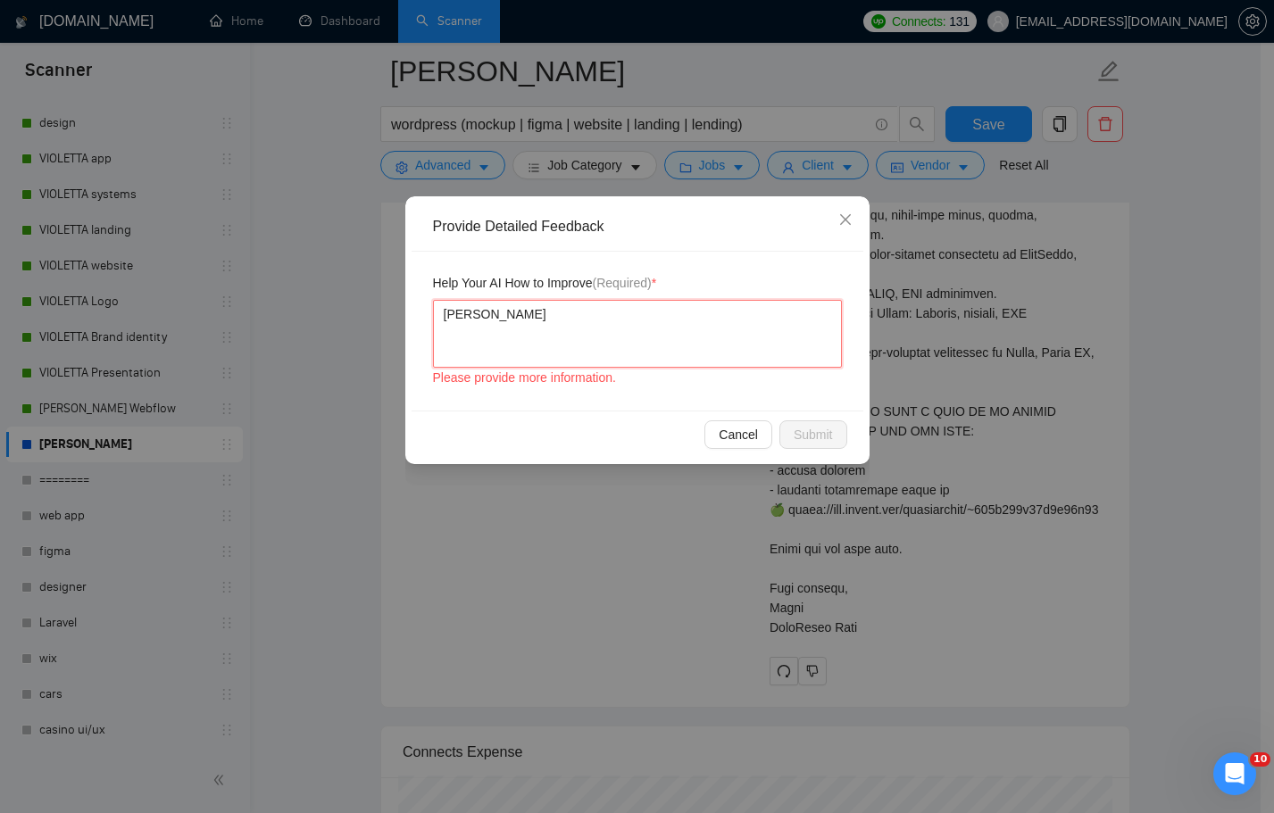
type textarea "Не"
type textarea "Не н"
type textarea "Не на"
type textarea "Не нап"
type textarea "Не напи"
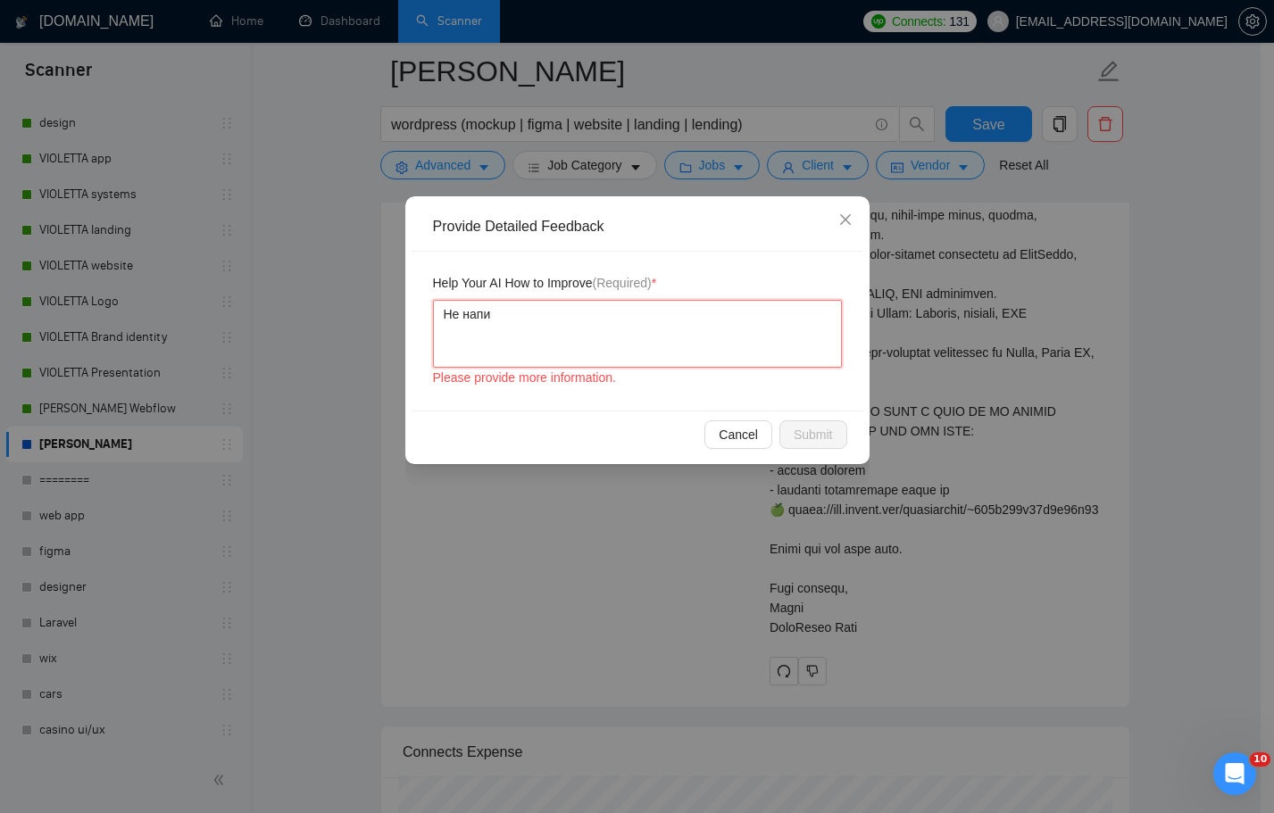
type textarea "Не напис"
type textarea "Не написа"
type textarea "Не написав"
type textarea "Не написав п"
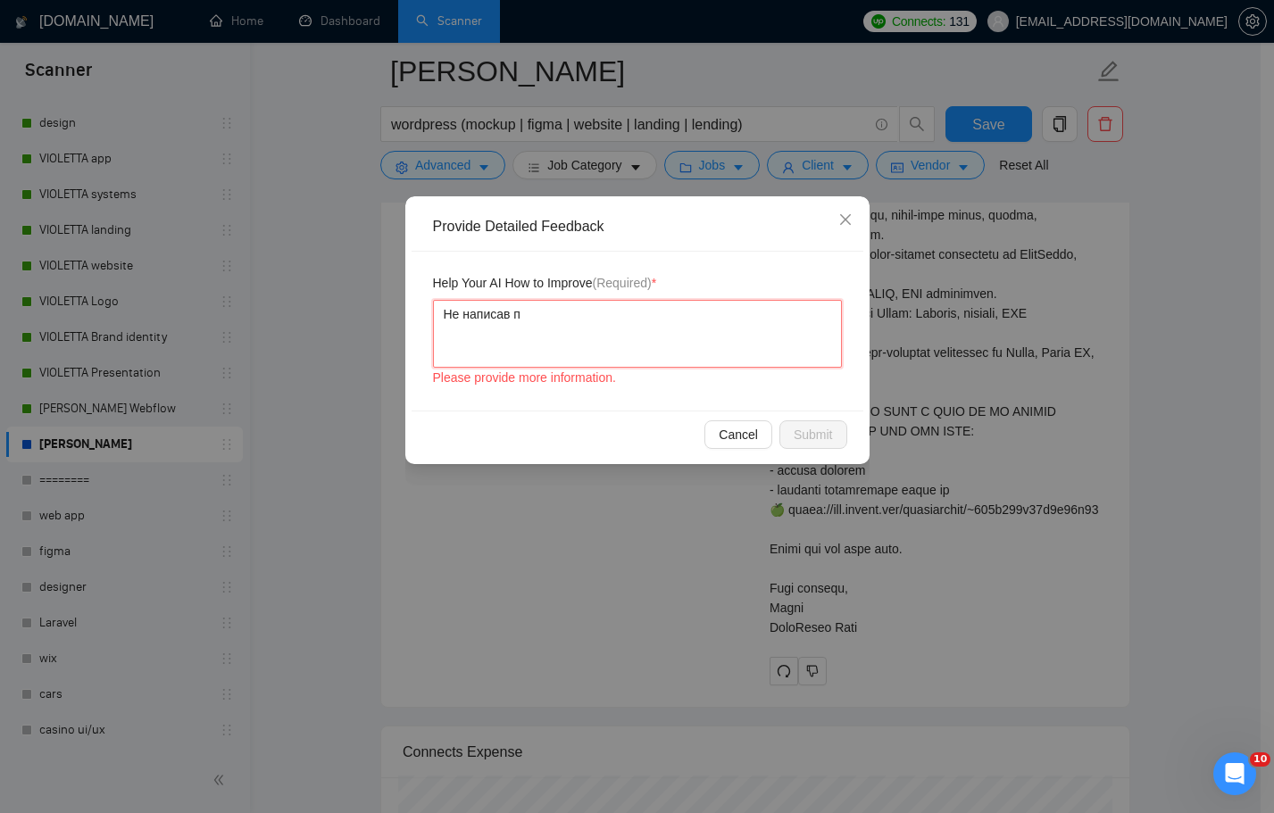
type textarea "Не написав пр"
type textarea "Не написав при"
type textarea "Не написав прив"
type textarea "Не написав приві"
type textarea "Не написав привіт"
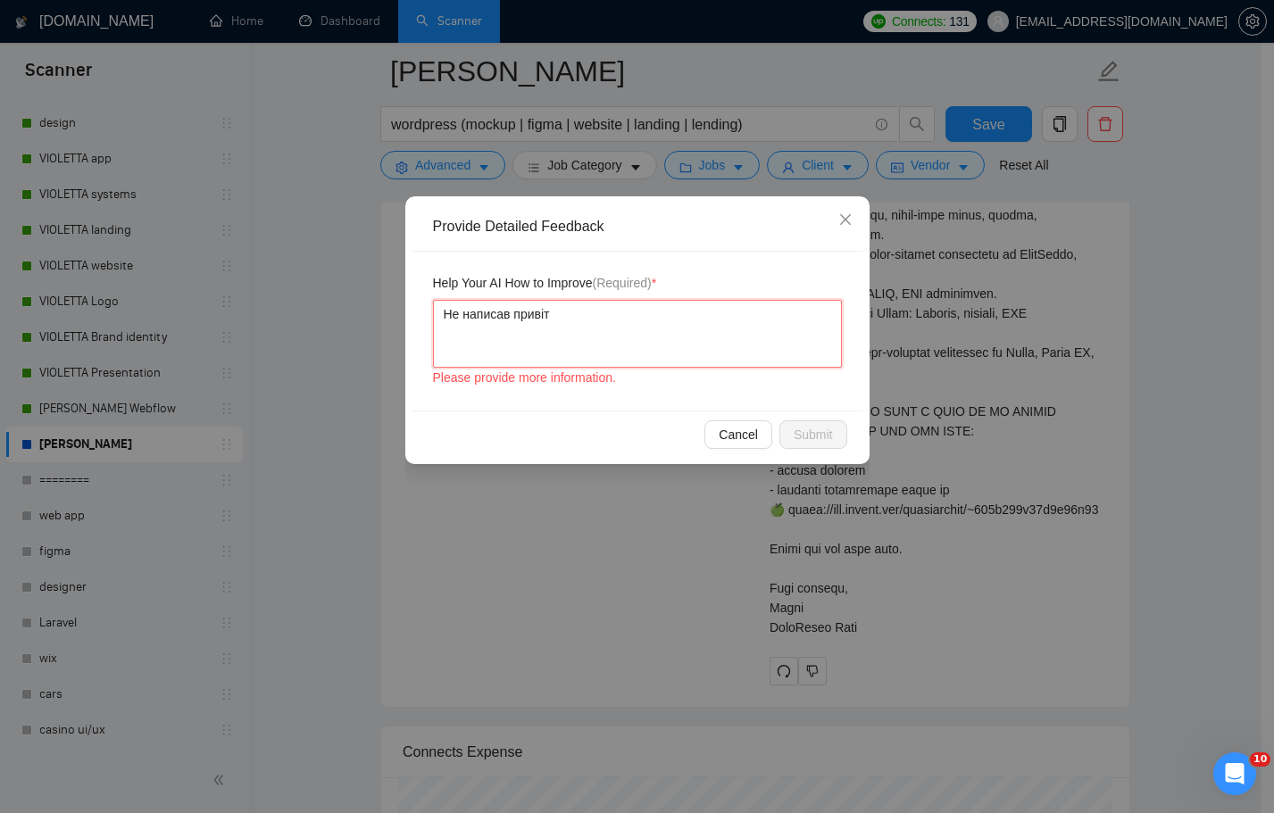
type textarea "Не написав привіта"
type textarea "Не написав привітан"
type textarea "Не написав привітанн"
type textarea "Не написав привітання"
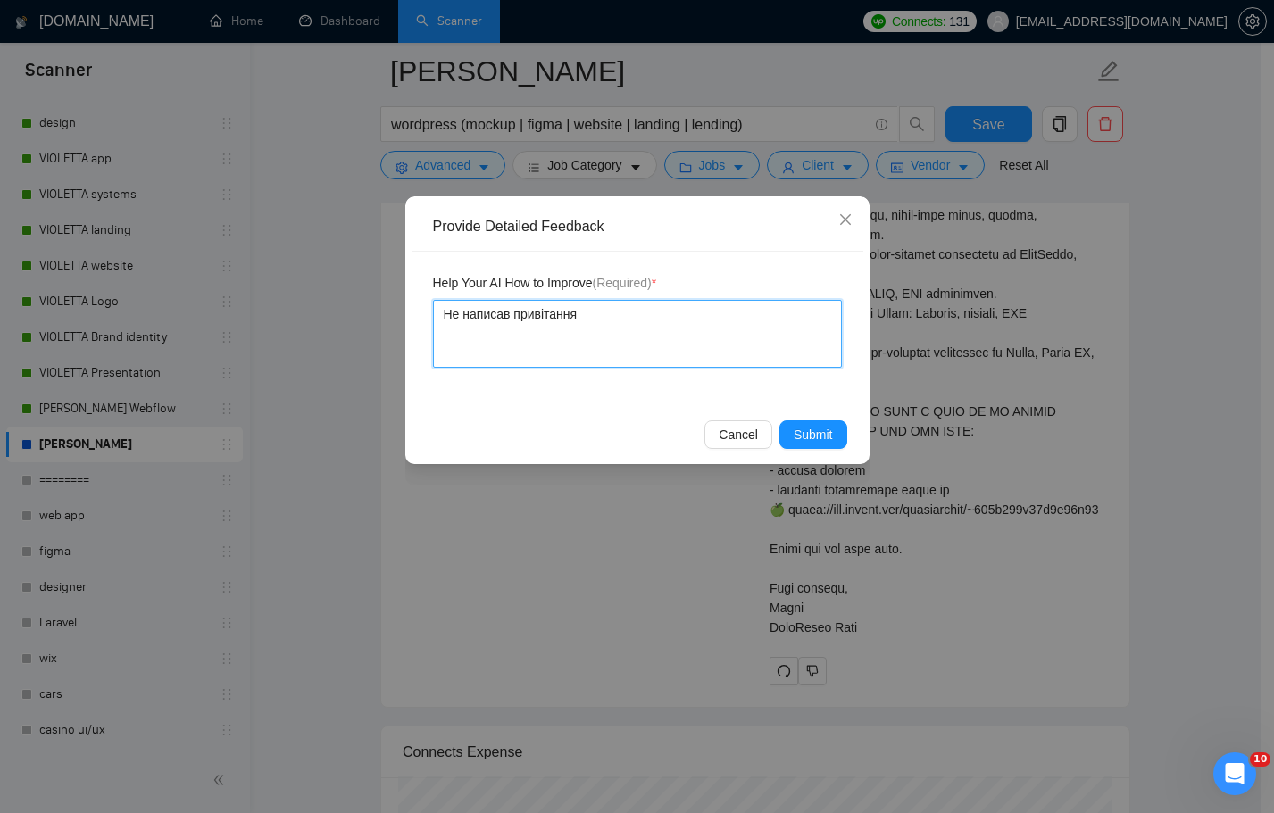
type textarea "Не написав привітання"
type textarea "Не написав привітання п"
type textarea "Не написав привітання пр"
type textarea "Не написав привітання про"
type textarea "Не написав привітання проп"
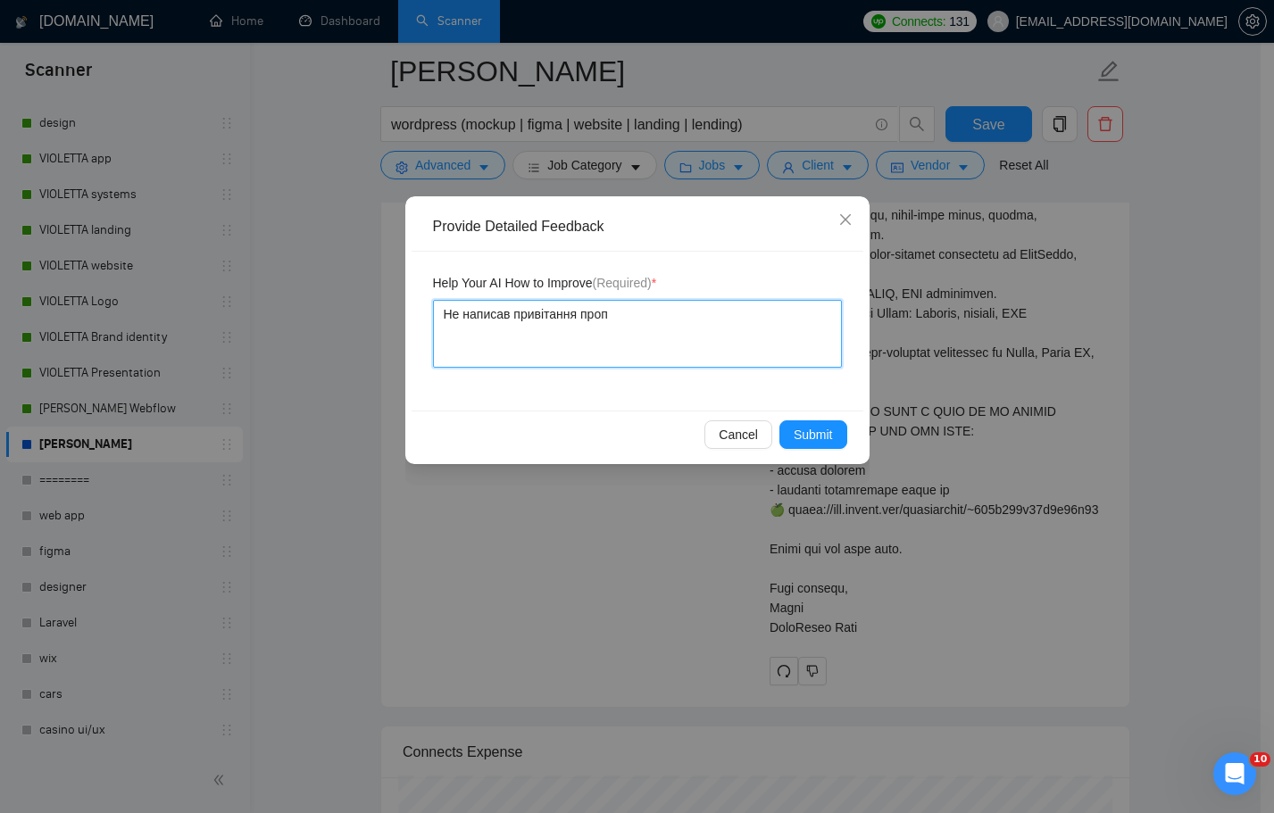
type textarea "Не написав привітання пропу"
type textarea "Не написав привітання пропус"
type textarea "Не написав привітання пропуст"
type textarea "Не написав привітання пропустп"
type textarea "Не написав привітання пропуст"
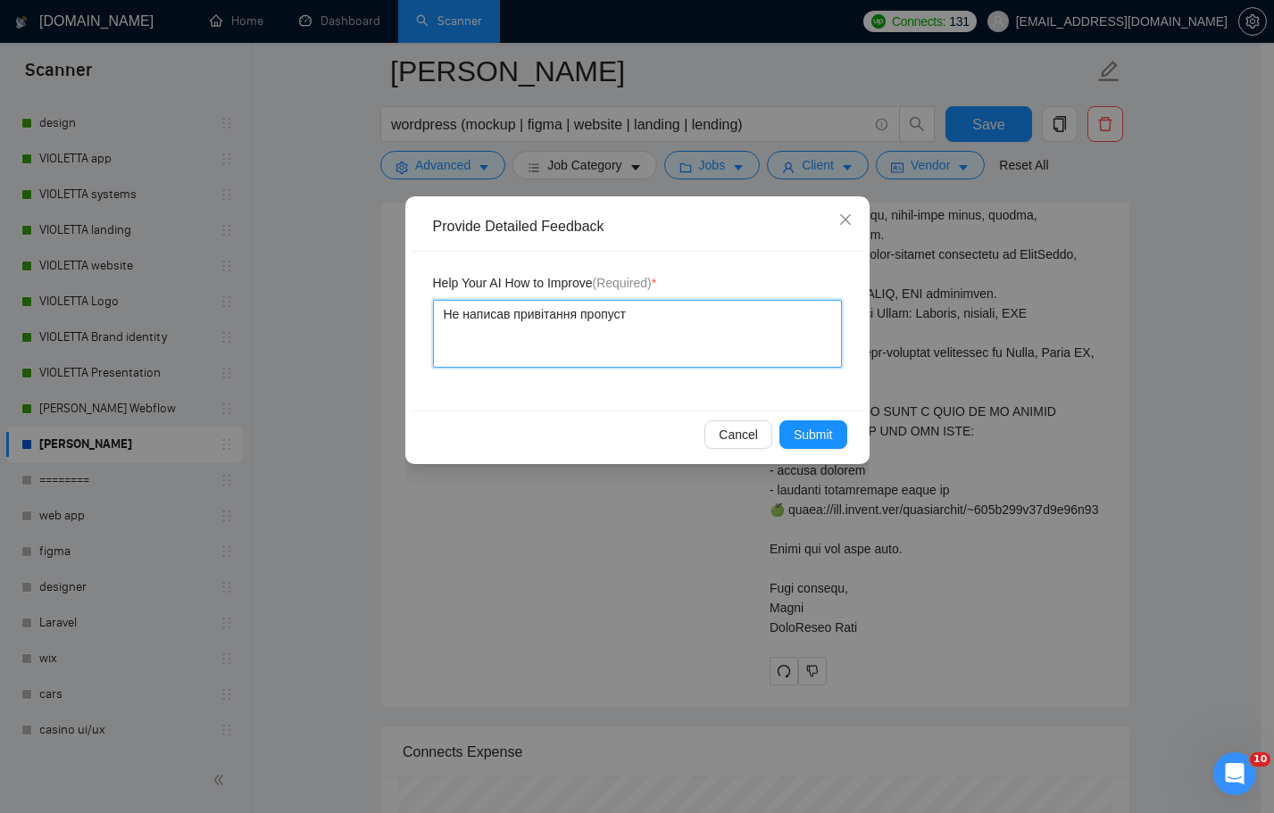
type textarea "Не написав привітання пропуств"
type textarea "Не написав привітання пропуств п"
type textarea "Не написав привітання пропуств пр"
type textarea "Не написав привітання пропуств про"
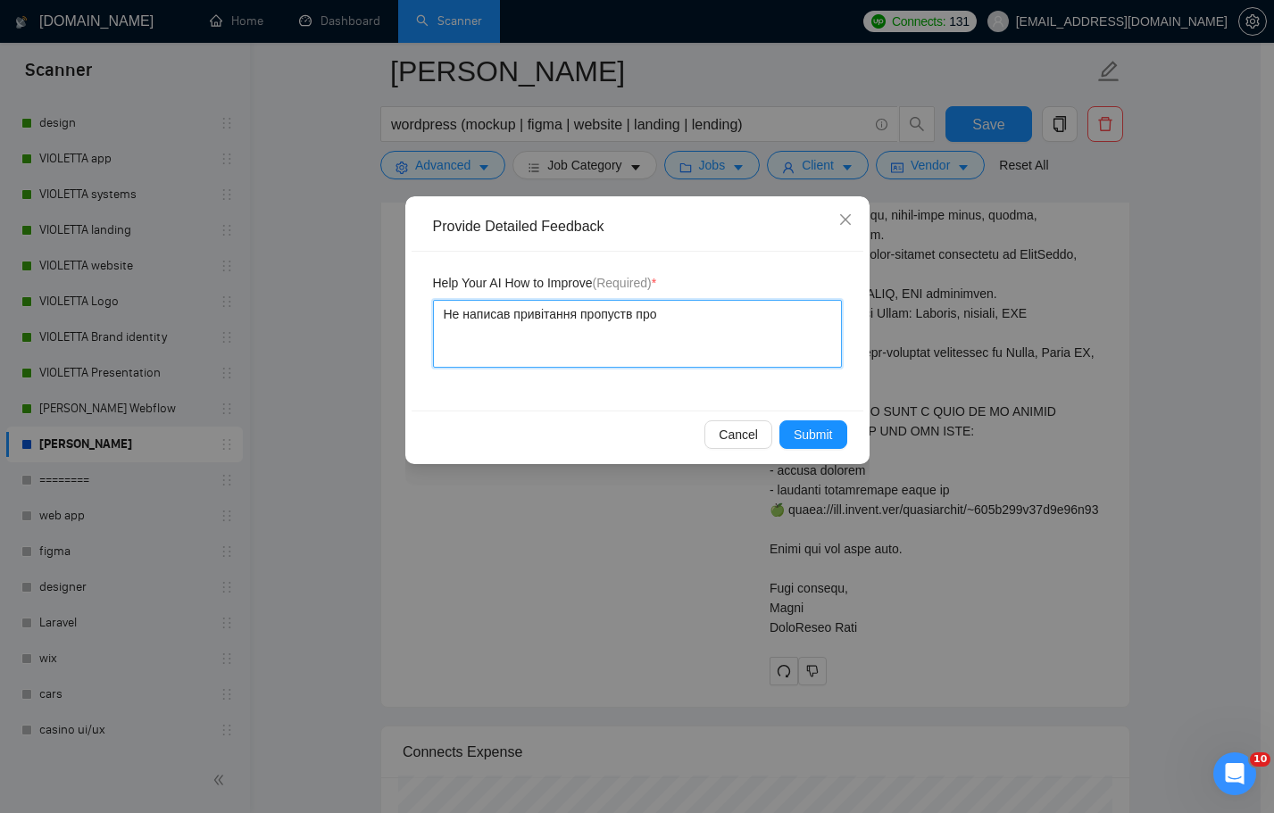
type textarea "Не написав привітання пропуств пром"
type textarea "Не написав привітання пропуств промт"
type textarea "Не написав привітання пропуств пром"
type textarea "Не написав привітання пропуств про"
type textarea "Не написав привітання пропуств пр"
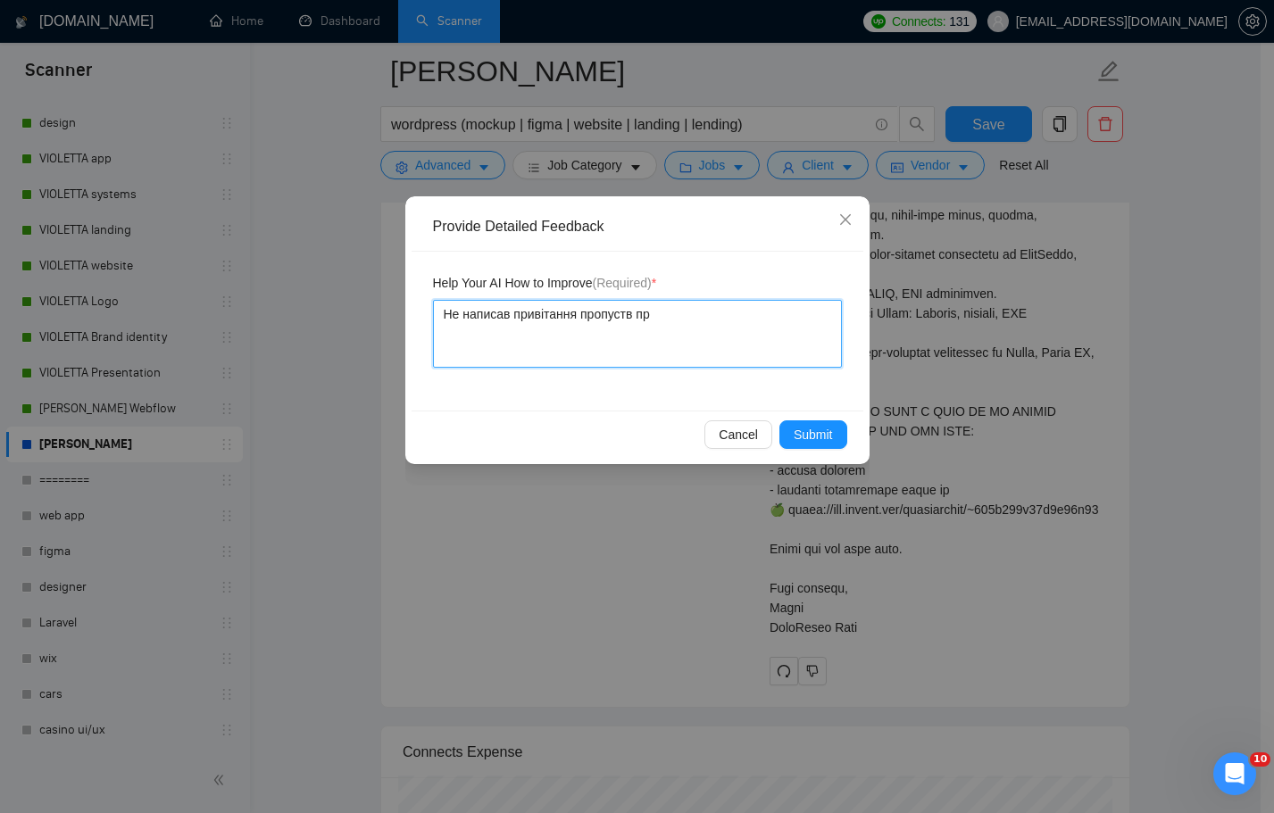
type textarea "Не написав привітання пропуств п"
type textarea "Не написав привітання пропуств"
type textarea "Не написав привітання пропуств 1"
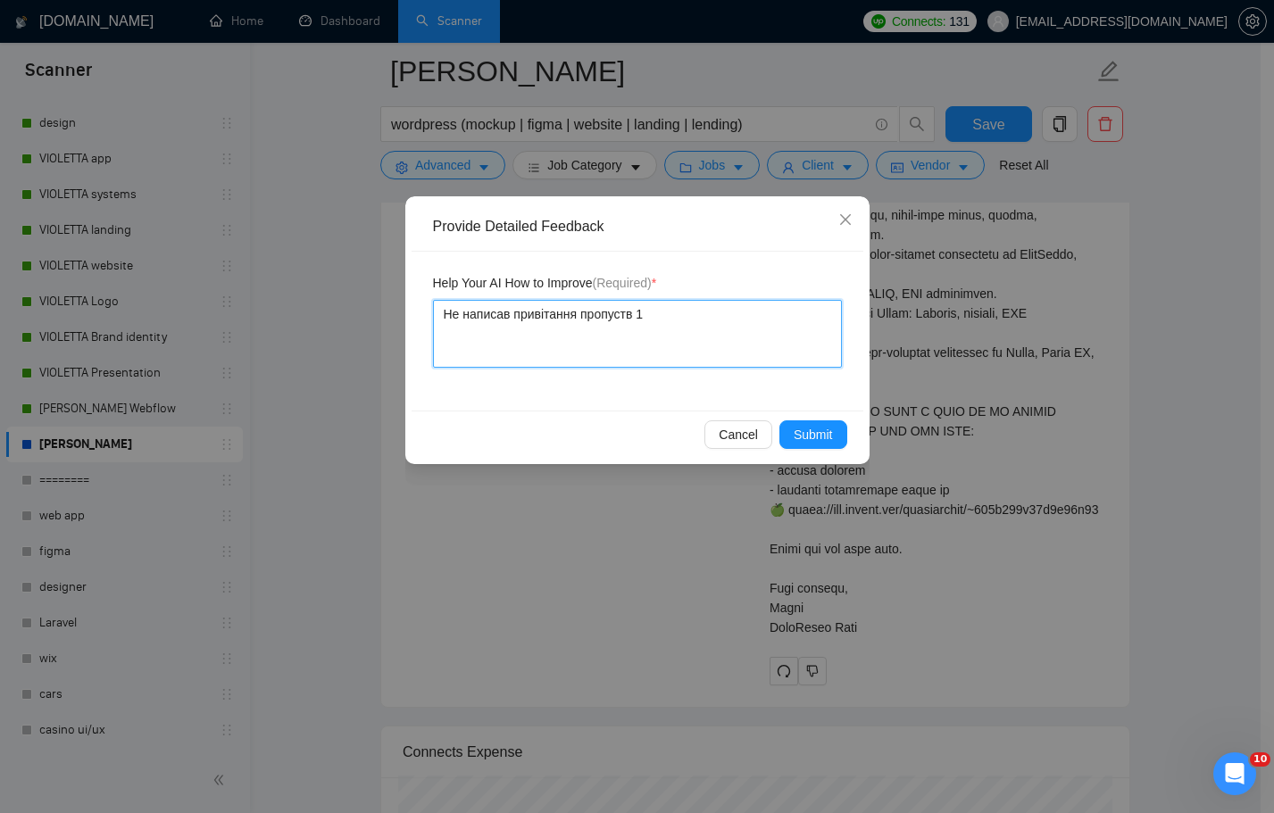
type textarea "Не написав привітання пропуств 1"
type textarea "Не написав привітання пропуств 1 п"
type textarea "Не написав привітання пропуств 1 пр"
type textarea "Не написав привітання пропуств 1 про"
type textarea "Не написав привітання пропуств 1 пром"
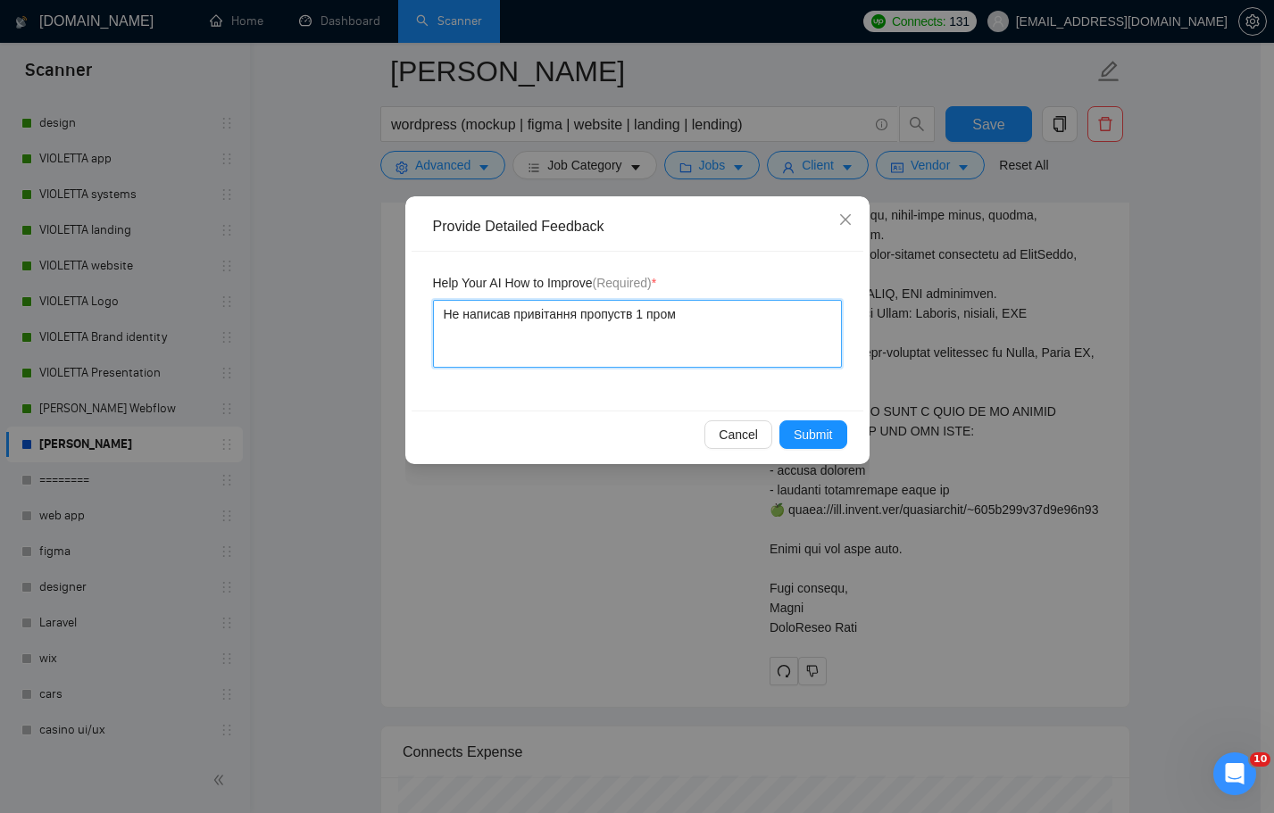
type textarea "Не написав привітання пропуств 1 промт"
drag, startPoint x: 628, startPoint y: 320, endPoint x: 671, endPoint y: 391, distance: 83.3
click at [628, 320] on textarea "Не написав привітання пропуств 1 промт" at bounding box center [637, 334] width 409 height 68
type textarea "Не написав привітання пропустив 1 промт"
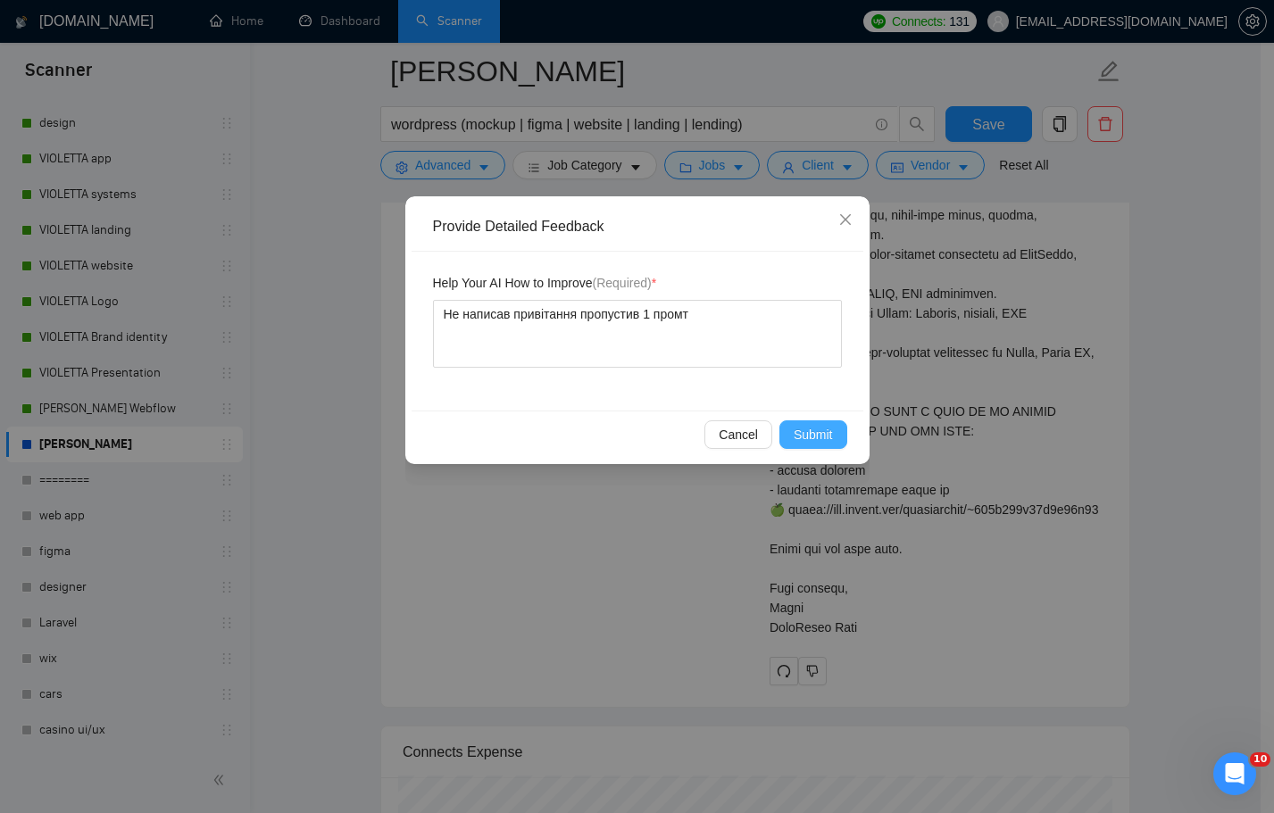
click at [809, 441] on span "Submit" at bounding box center [812, 435] width 39 height 20
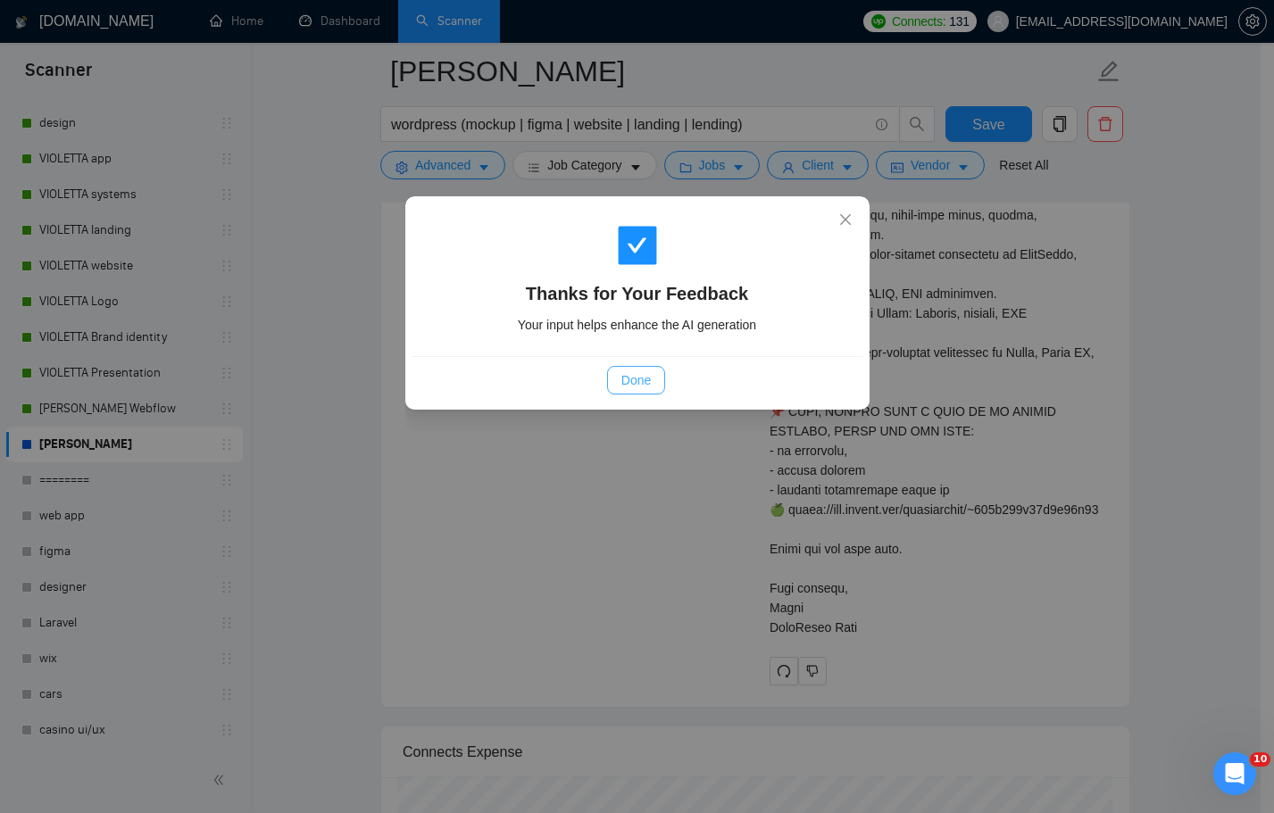
click at [628, 376] on span "Done" at bounding box center [635, 380] width 29 height 20
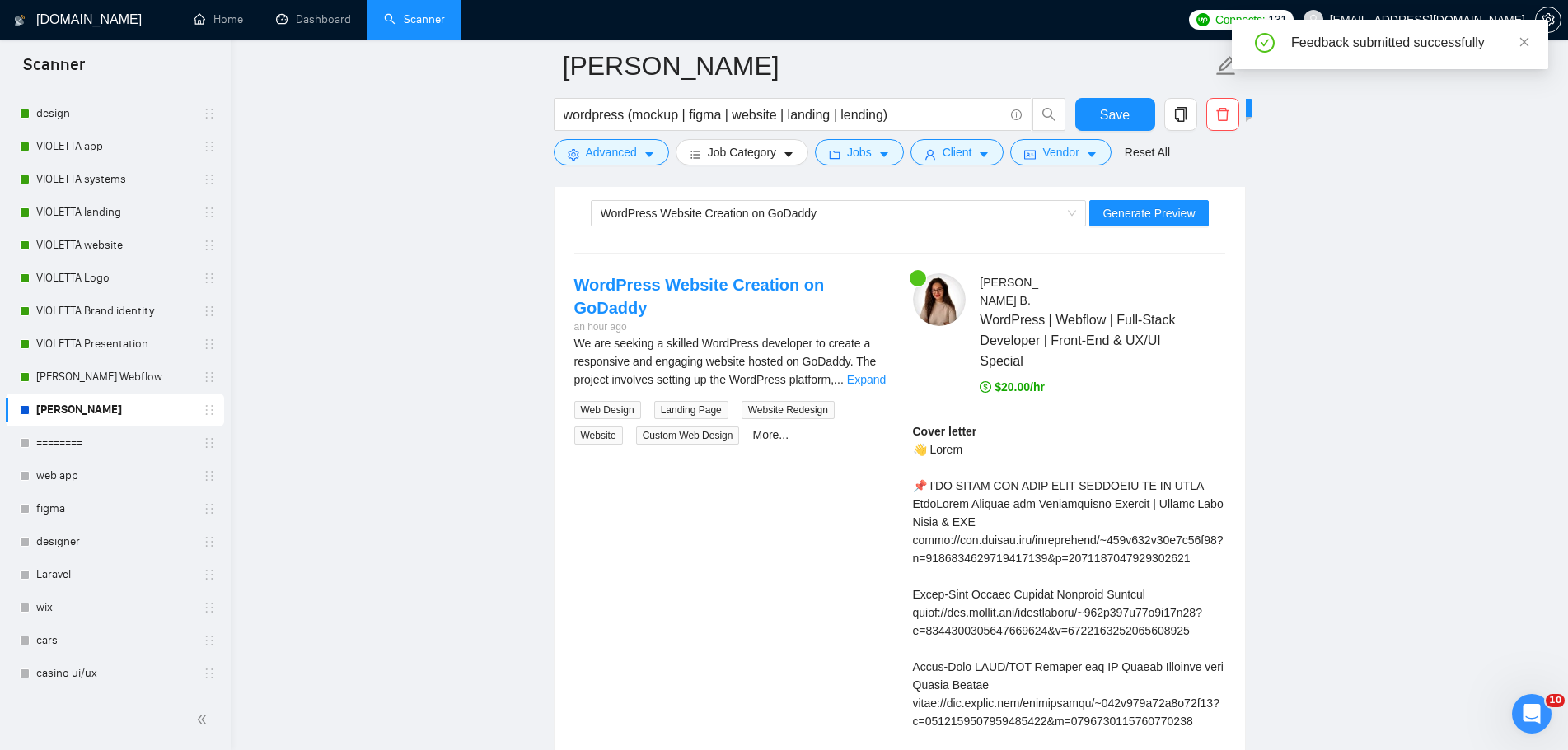
scroll to position [3046, 0]
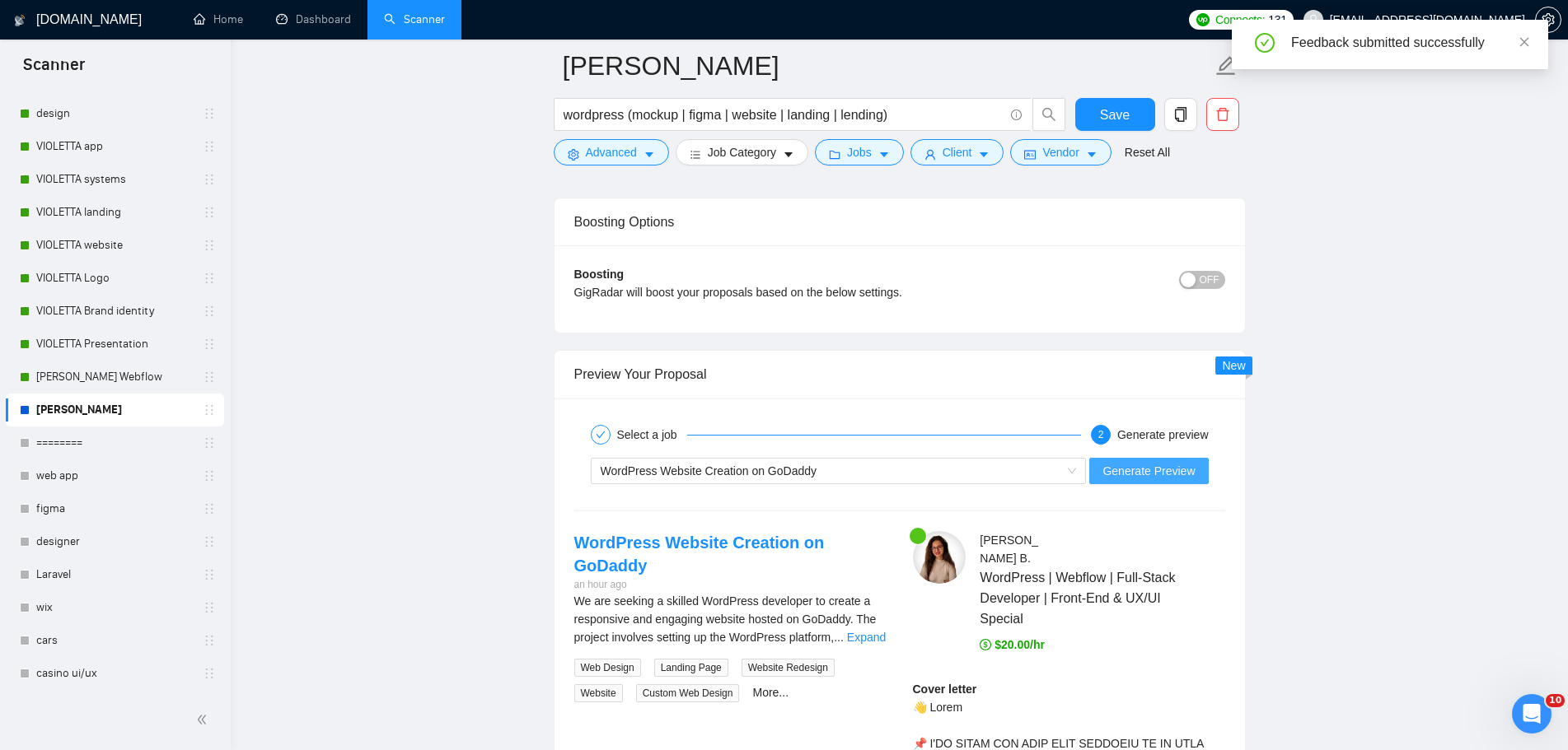
click at [1140, 479] on span "Generate Preview" at bounding box center [1148, 471] width 92 height 18
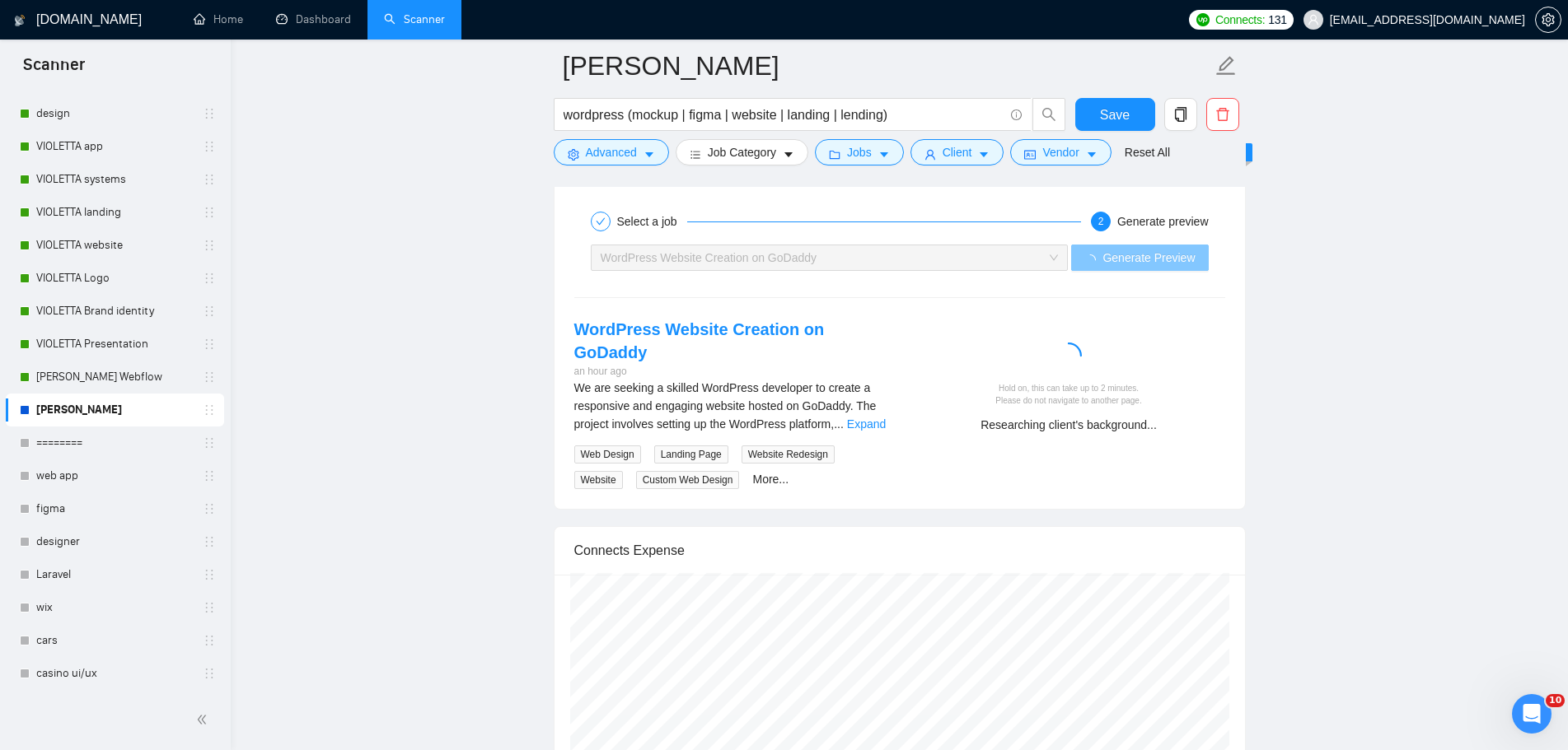
scroll to position [3095, 0]
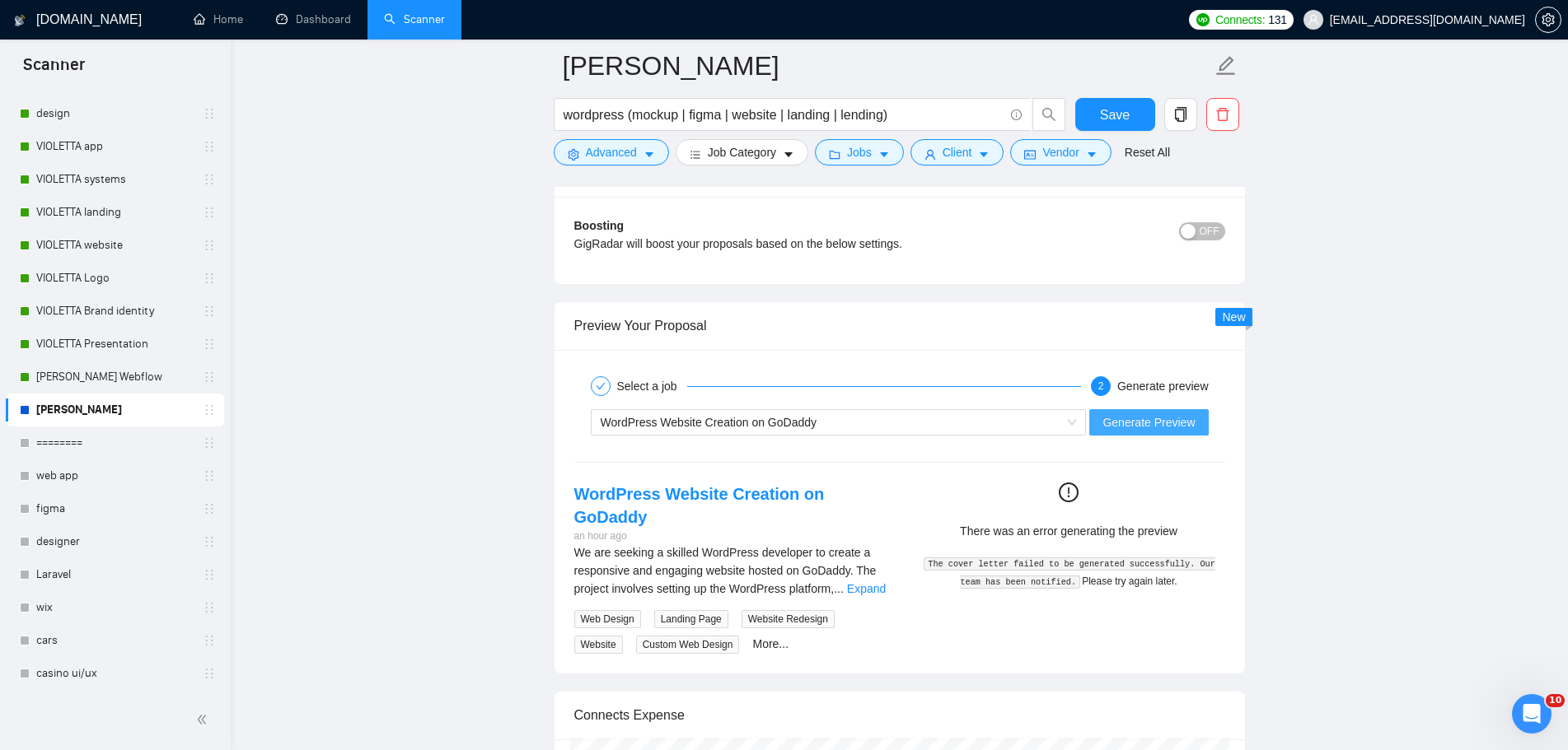
click at [1169, 428] on span "Generate Preview" at bounding box center [1148, 423] width 92 height 18
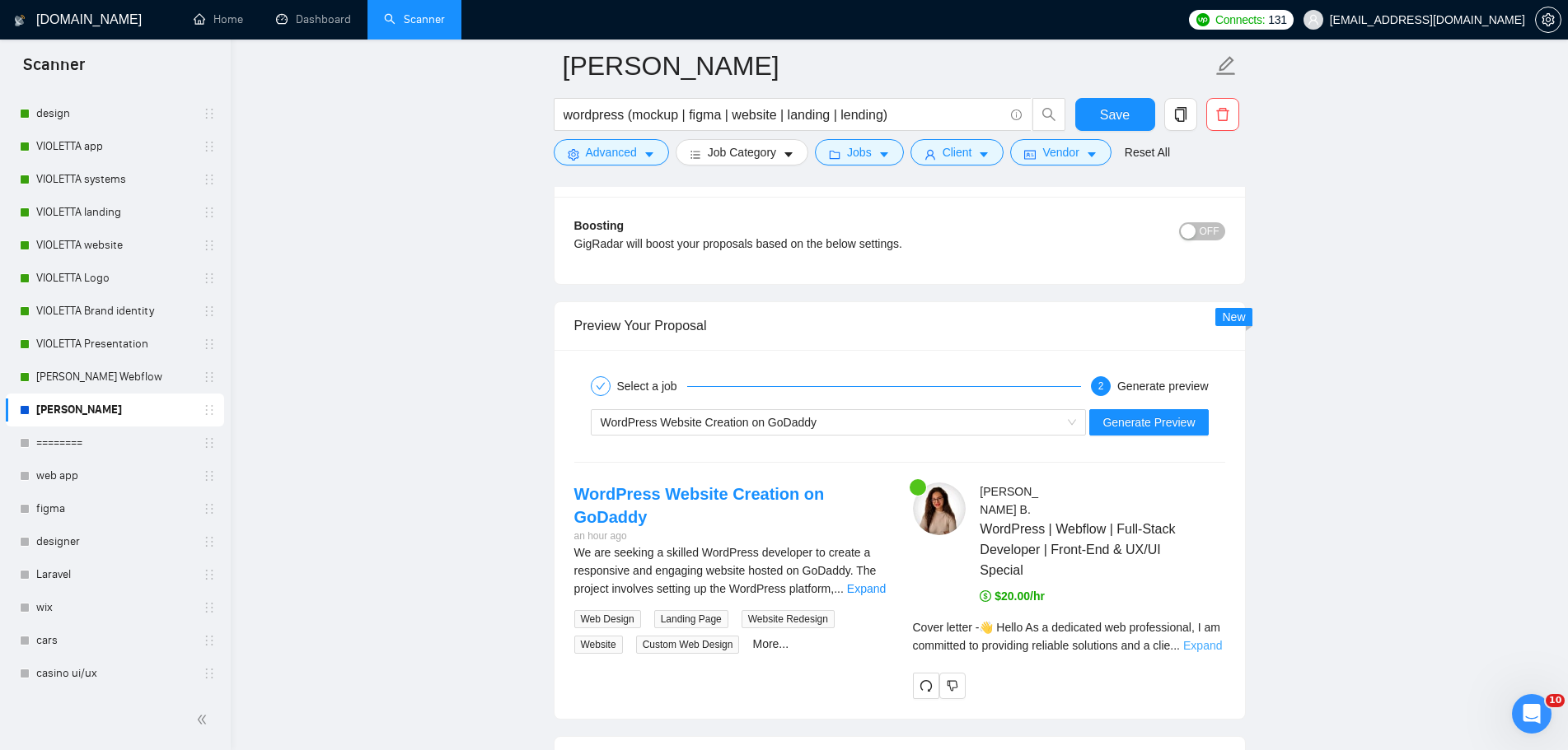
click at [1208, 639] on link "Expand" at bounding box center [1203, 646] width 39 height 13
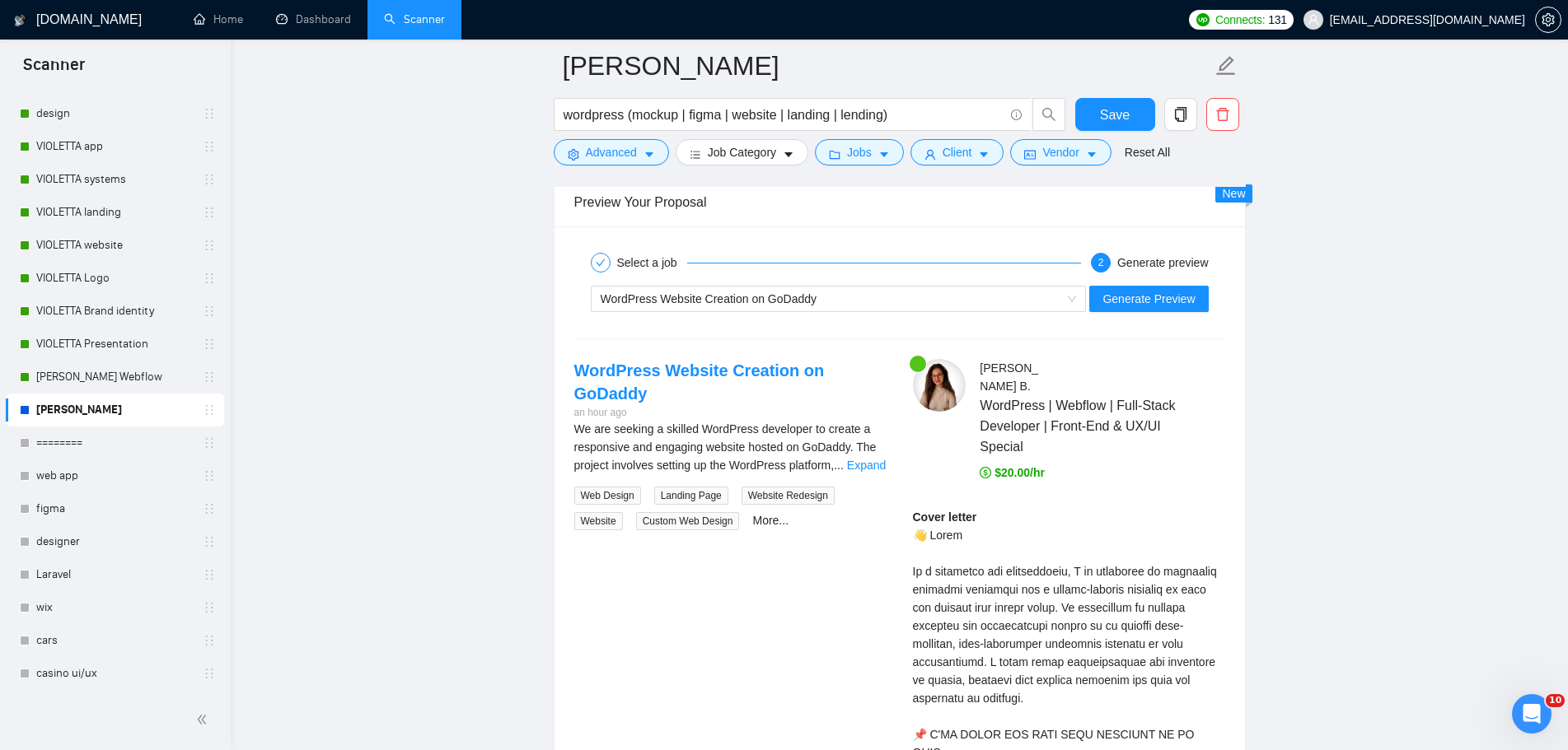
scroll to position [3260, 0]
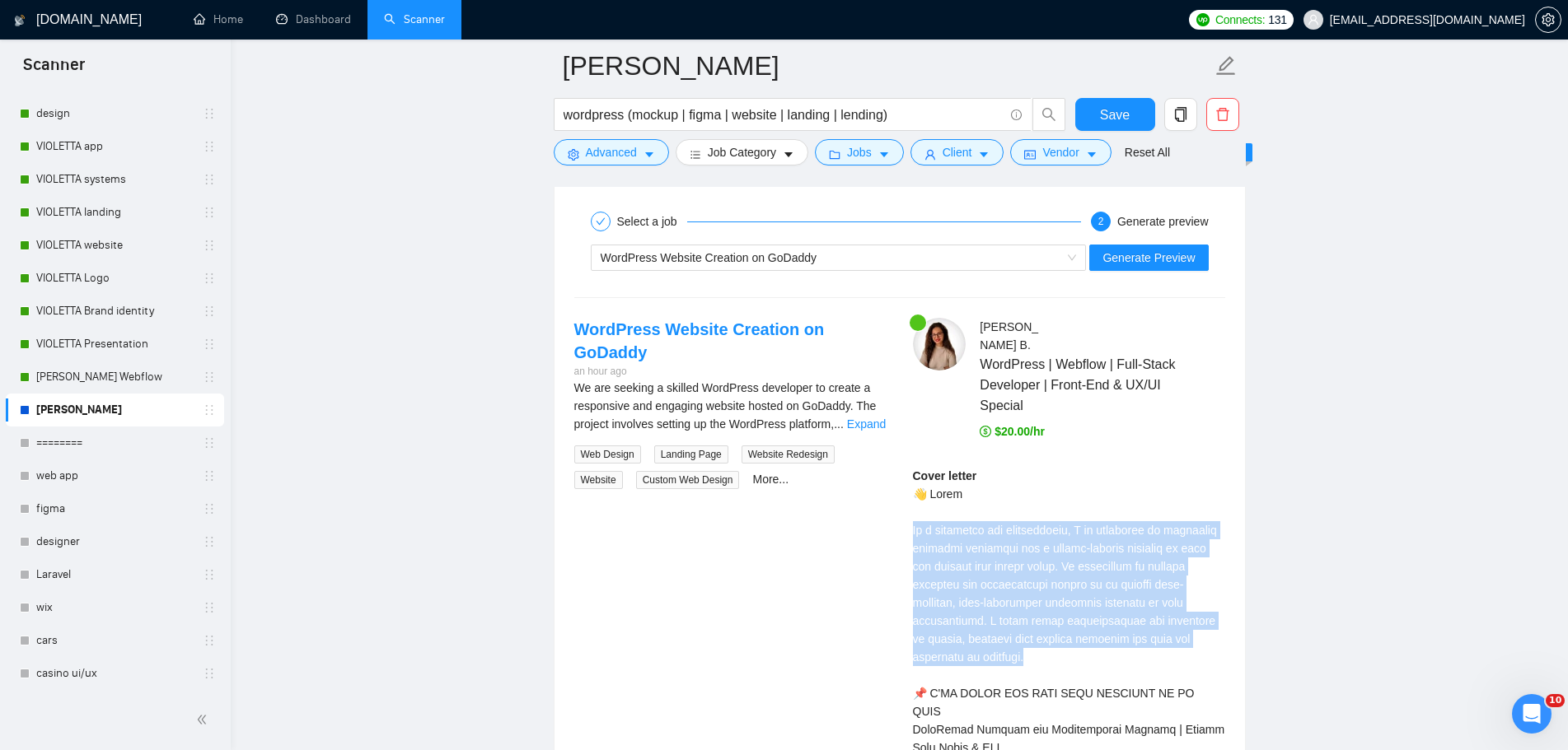
drag, startPoint x: 964, startPoint y: 639, endPoint x: 870, endPoint y: 514, distance: 156.4
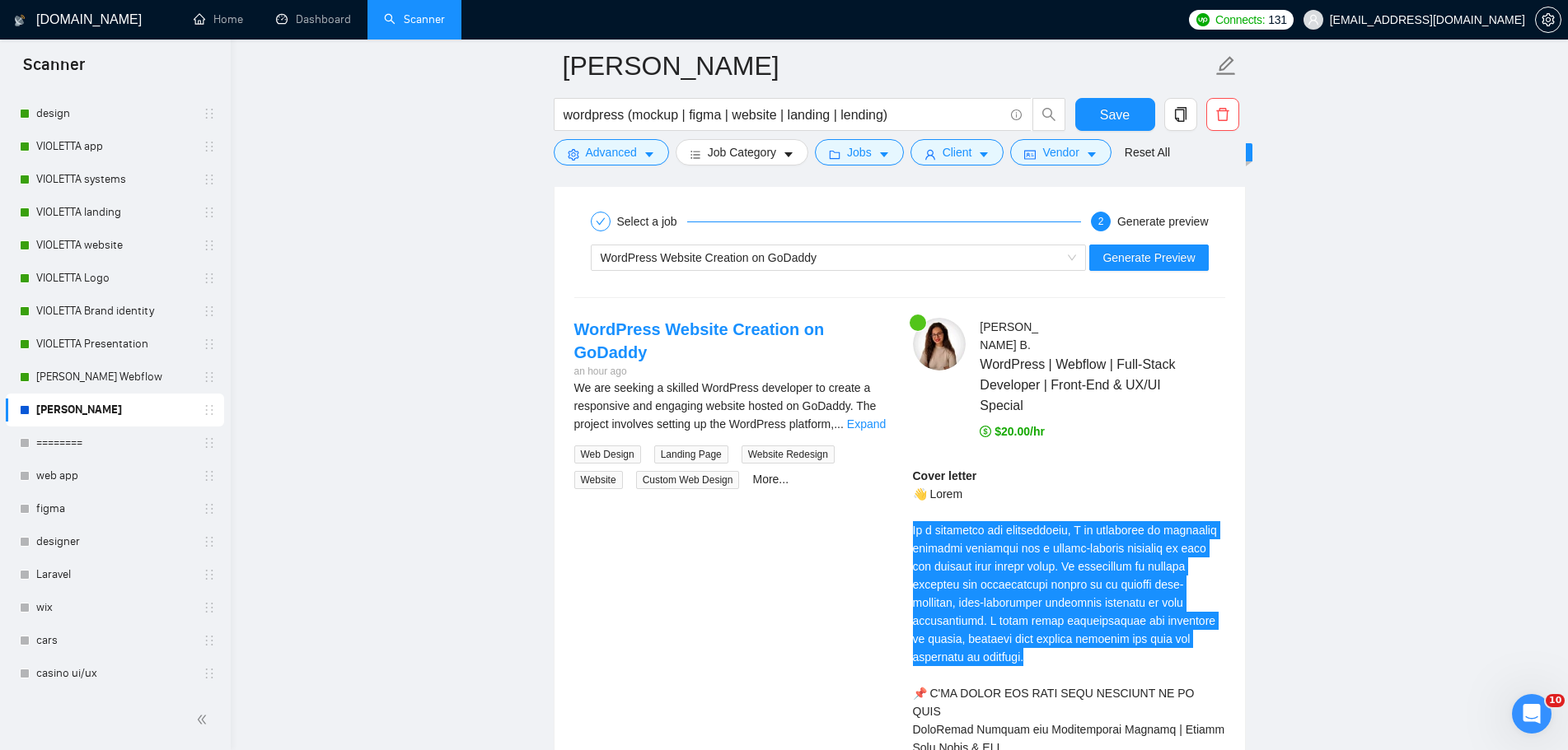
scroll to position [3342, 0]
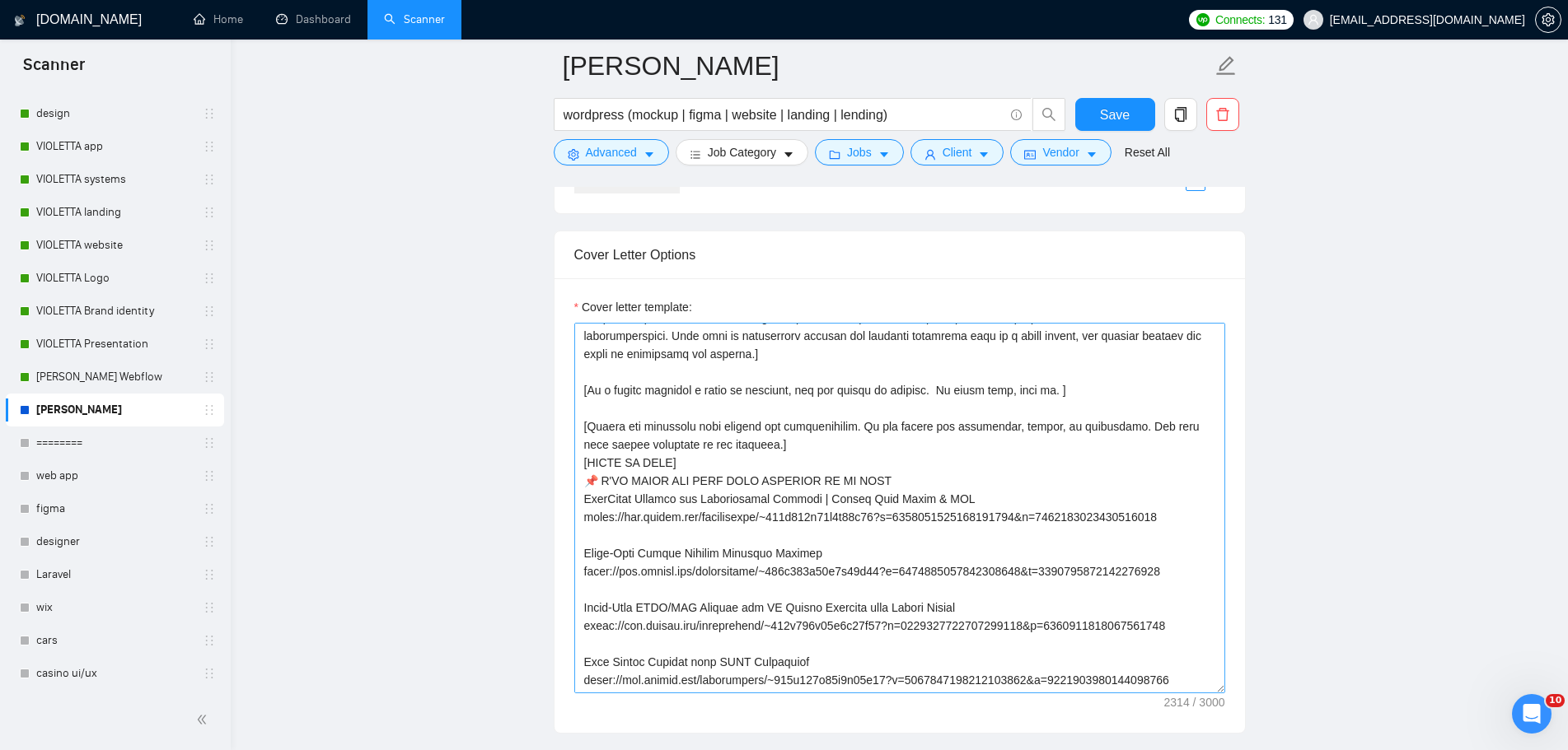
scroll to position [0, 0]
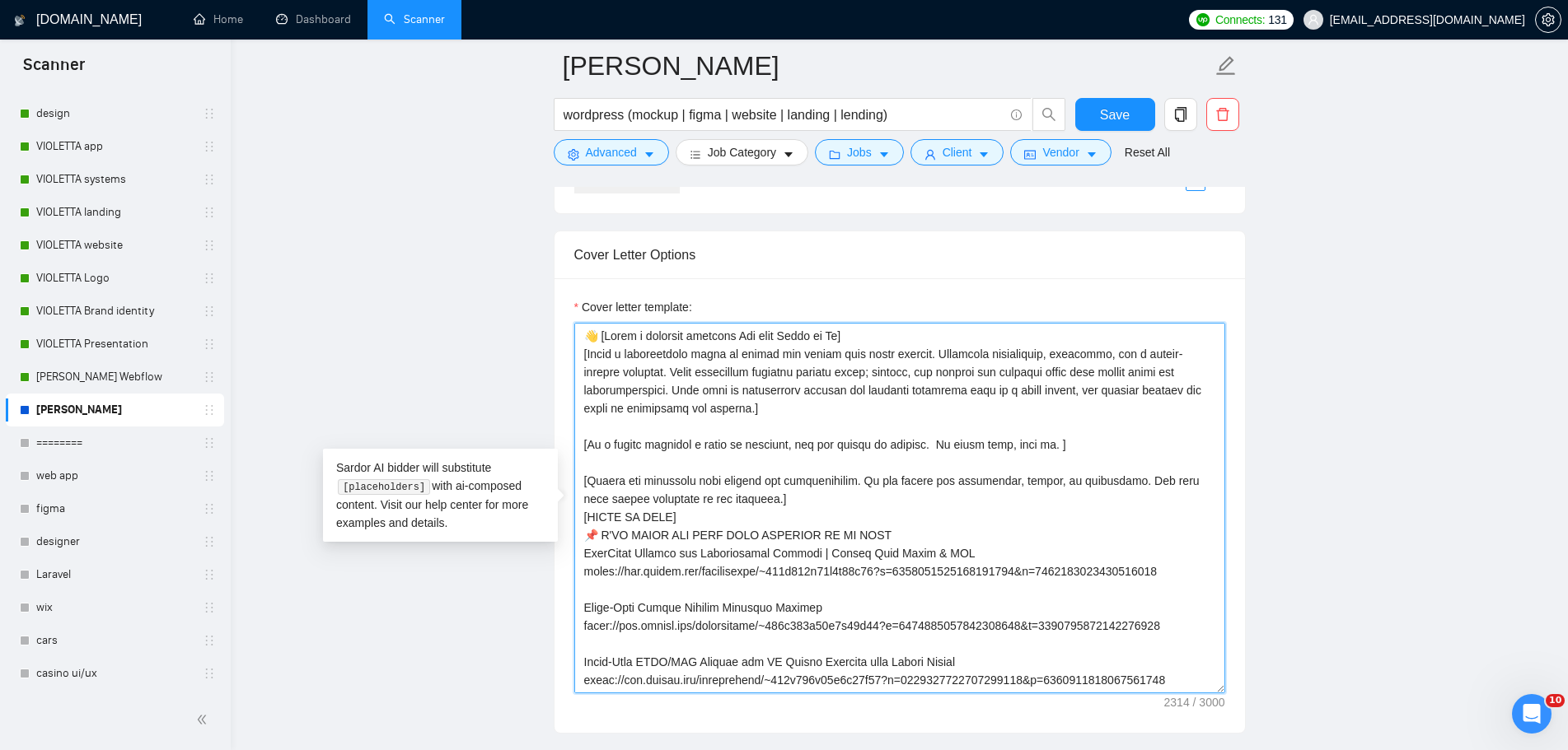
drag, startPoint x: 755, startPoint y: 411, endPoint x: 603, endPoint y: 363, distance: 159.4
click at [592, 356] on textarea "Cover letter template:" at bounding box center [899, 508] width 651 height 371
paste textarea
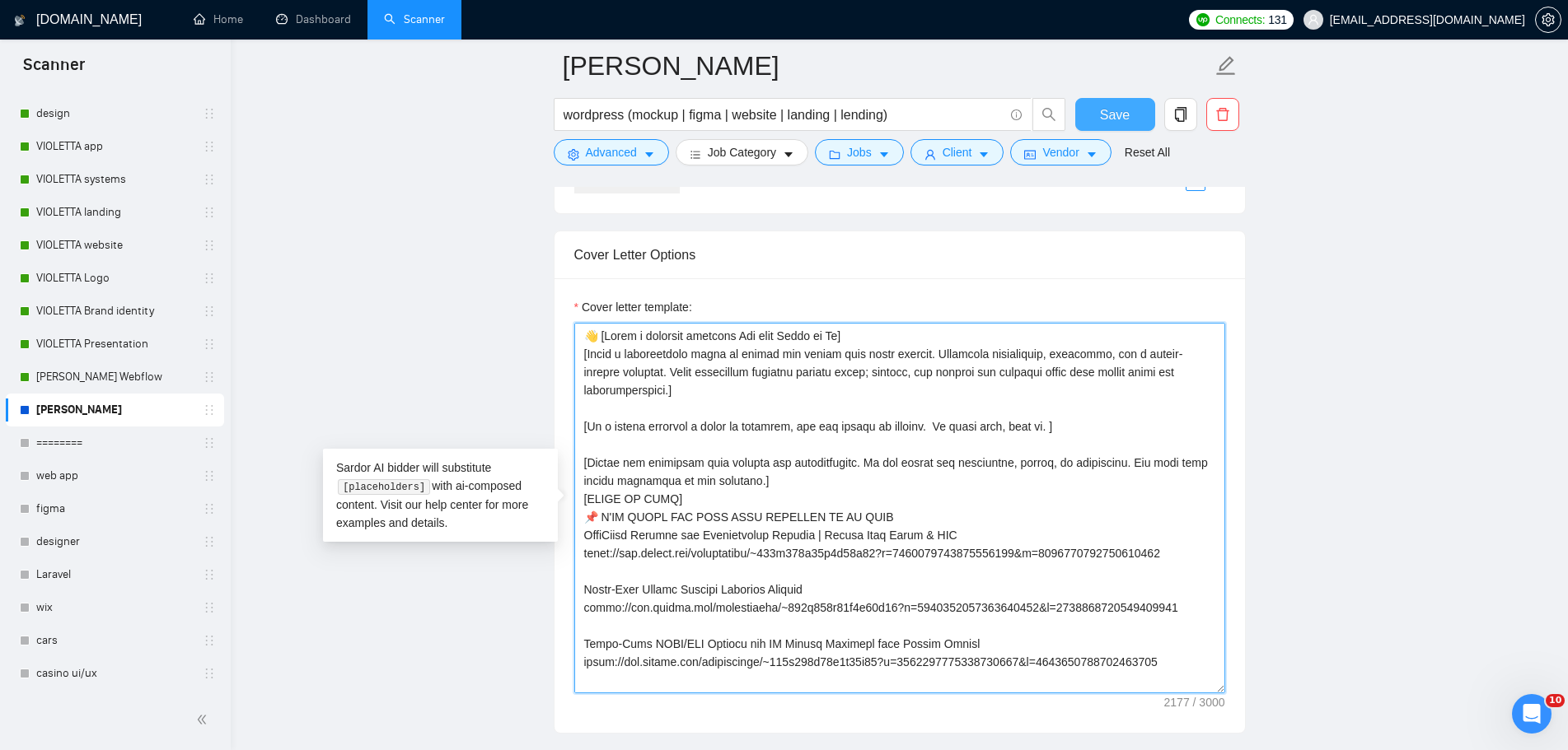
type textarea "👋 [Lorem i dolorsit ametcons Adi elit Seddo ei Te] [Incid u laboreetdolo magna …"
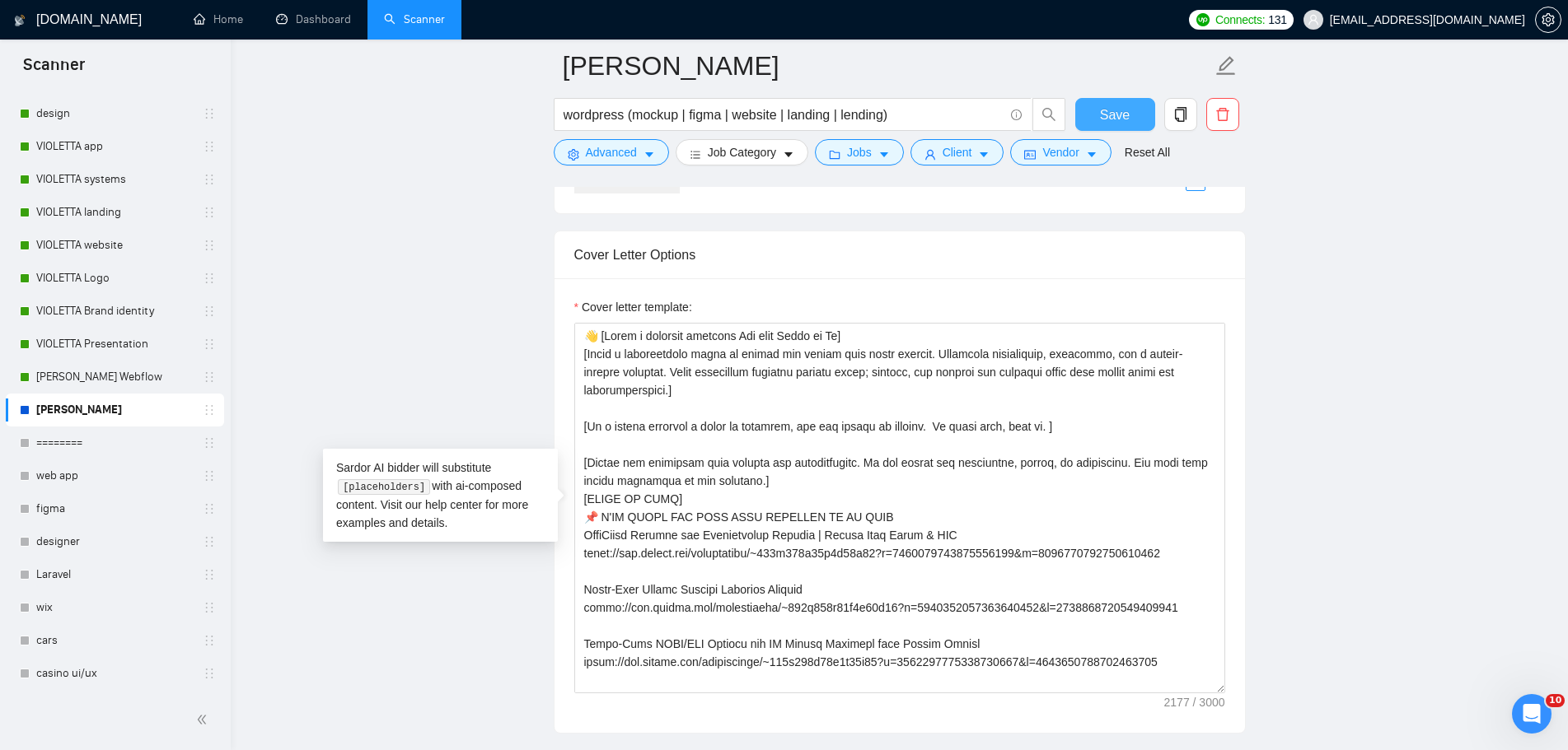
click at [1134, 111] on button "Save" at bounding box center [1115, 114] width 80 height 33
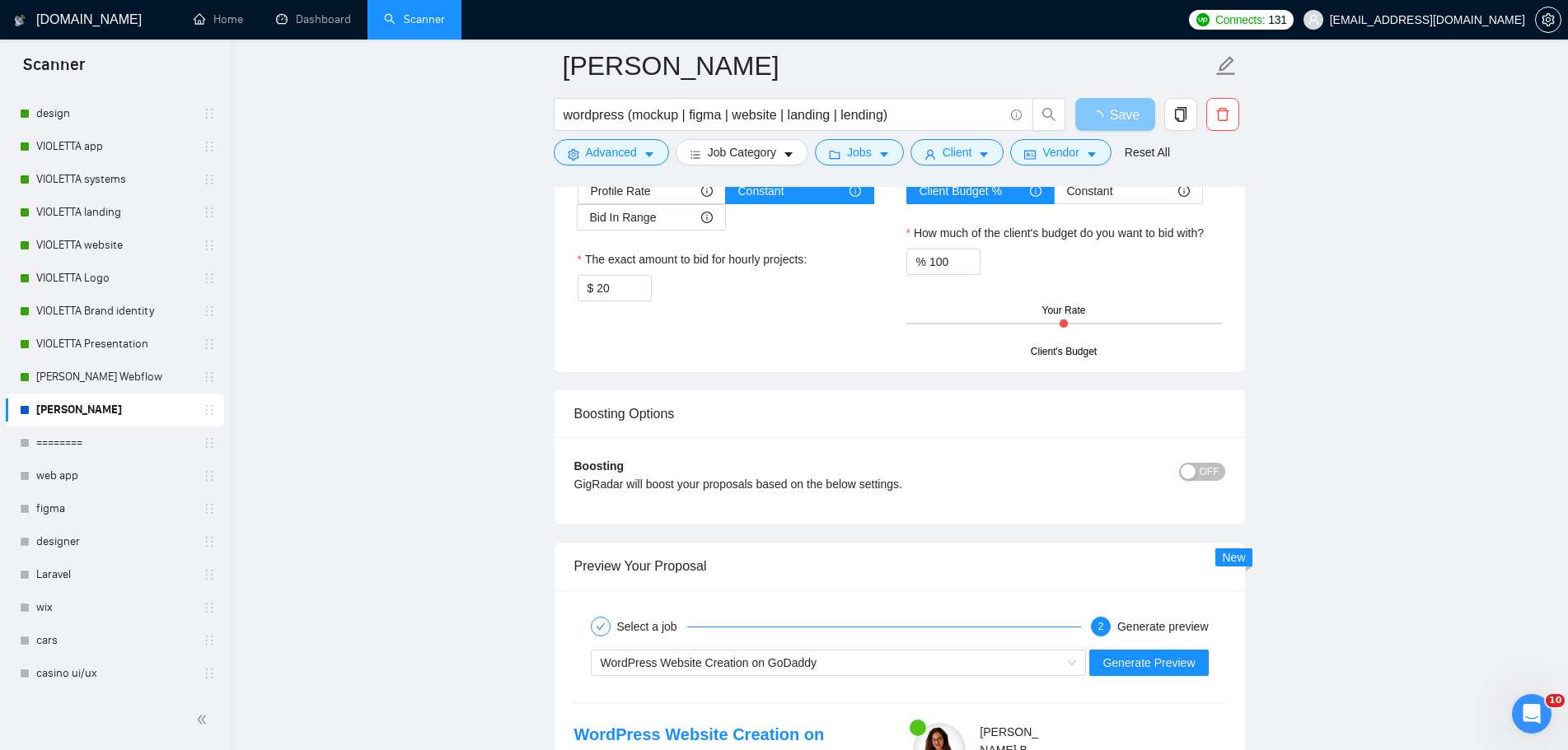
scroll to position [3013, 0]
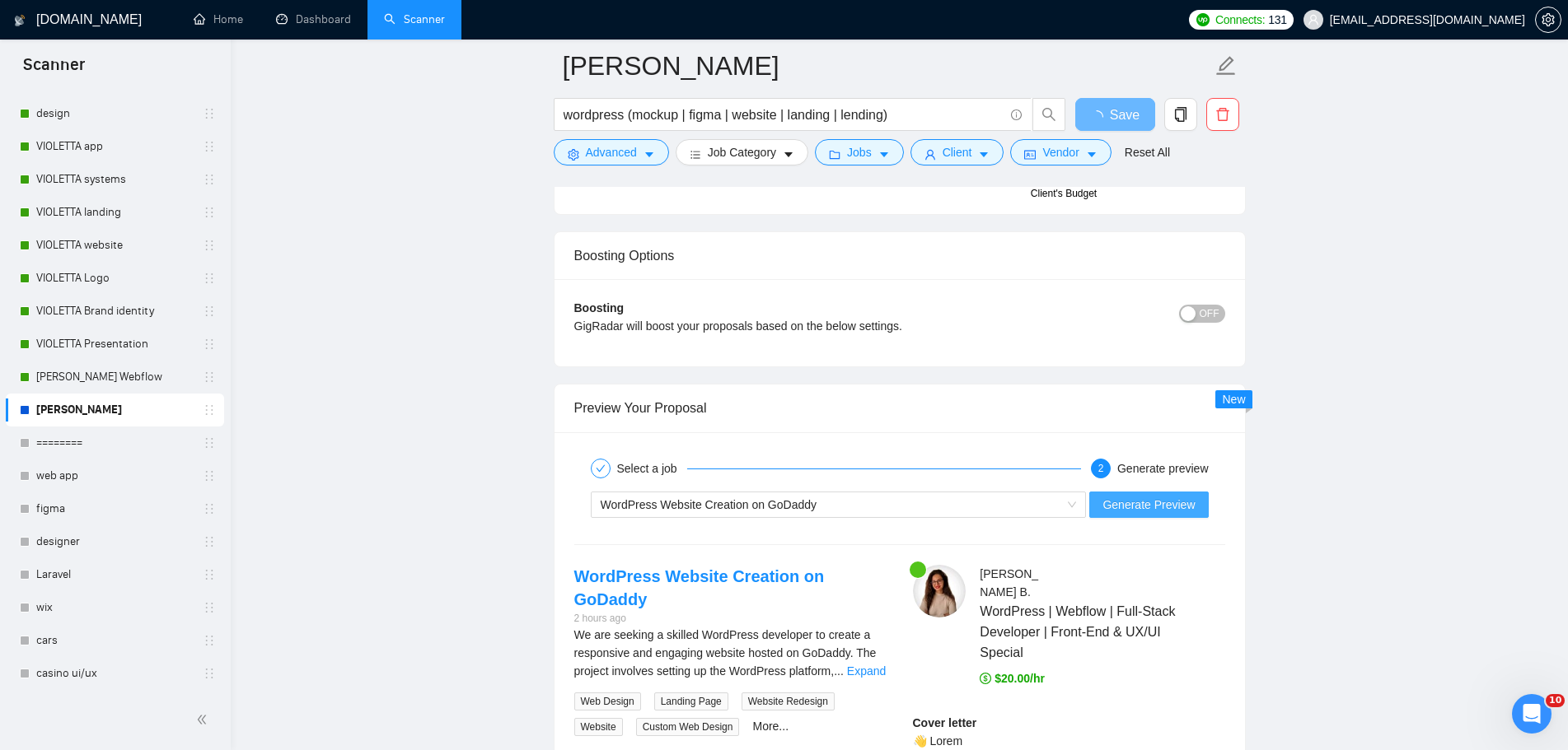
click at [1163, 506] on span "Generate Preview" at bounding box center [1148, 505] width 92 height 18
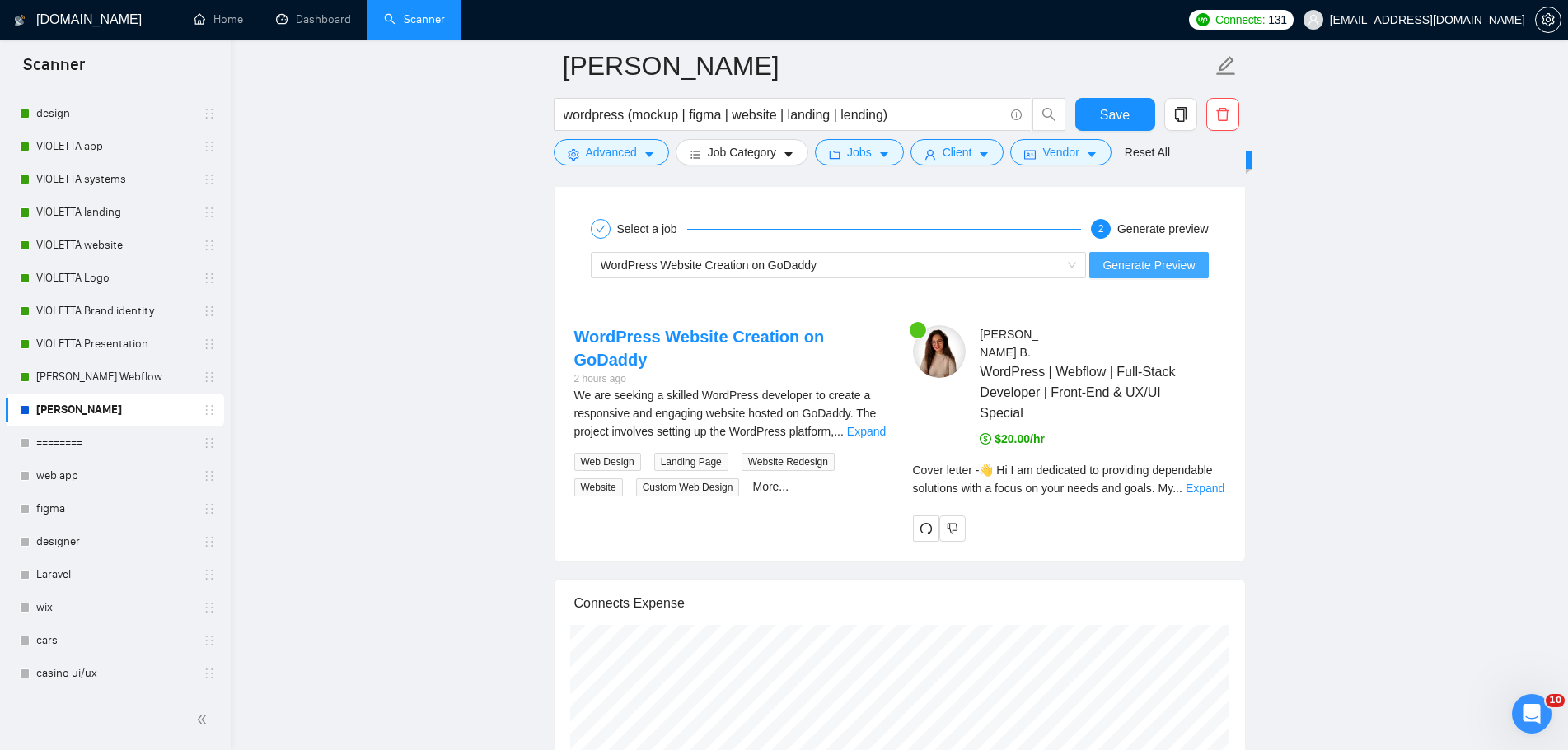
scroll to position [3260, 0]
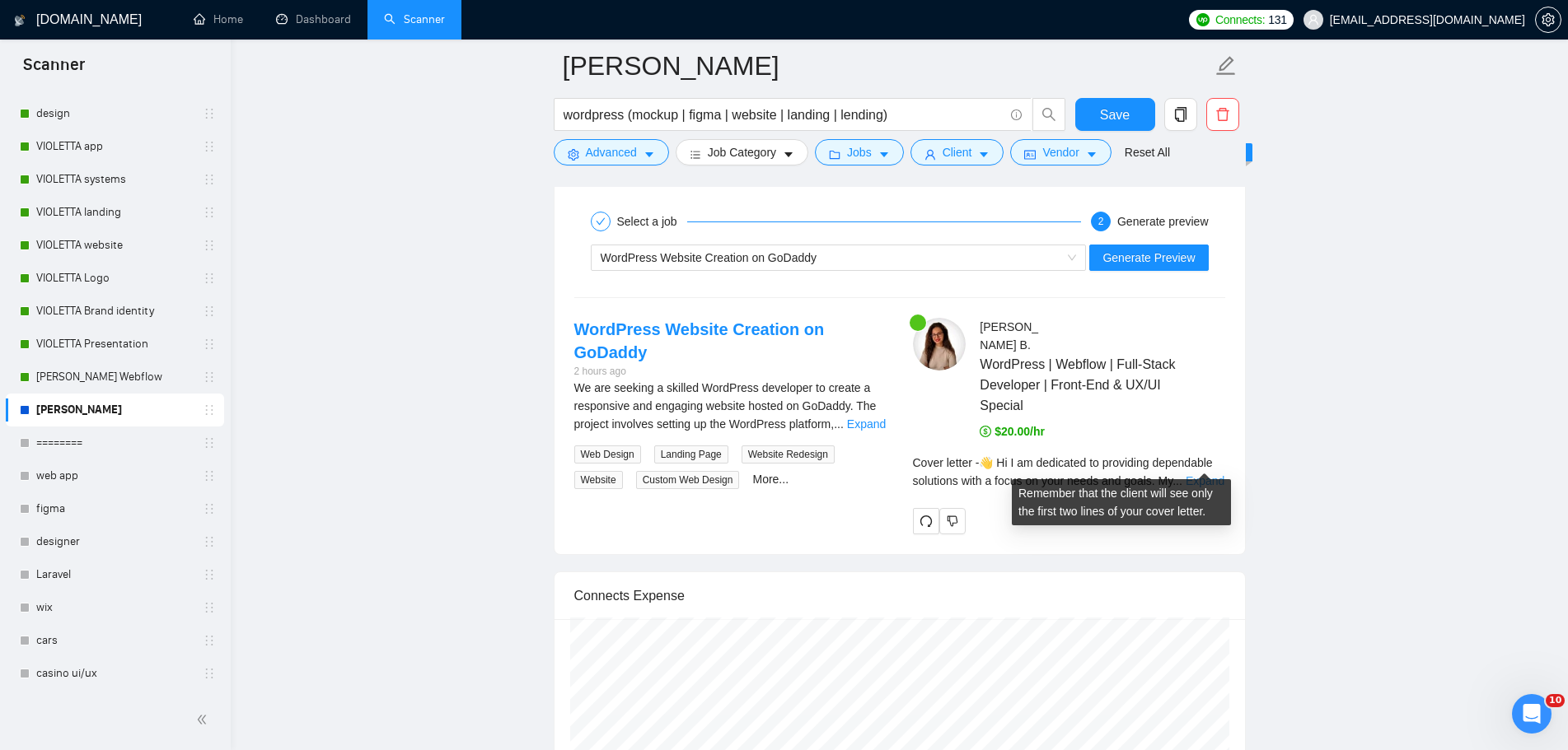
click at [1213, 474] on link "Expand" at bounding box center [1204, 481] width 39 height 13
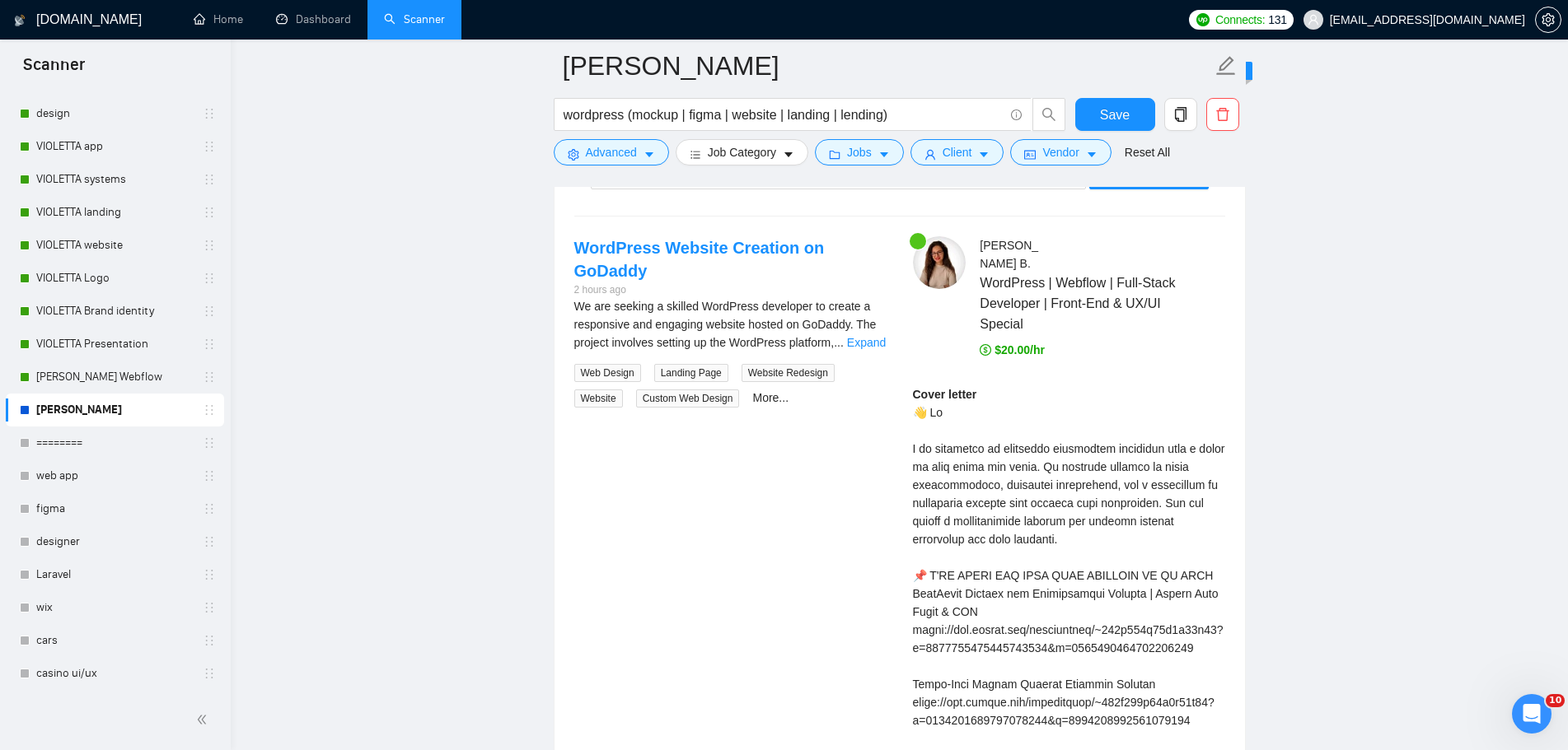
scroll to position [3342, 0]
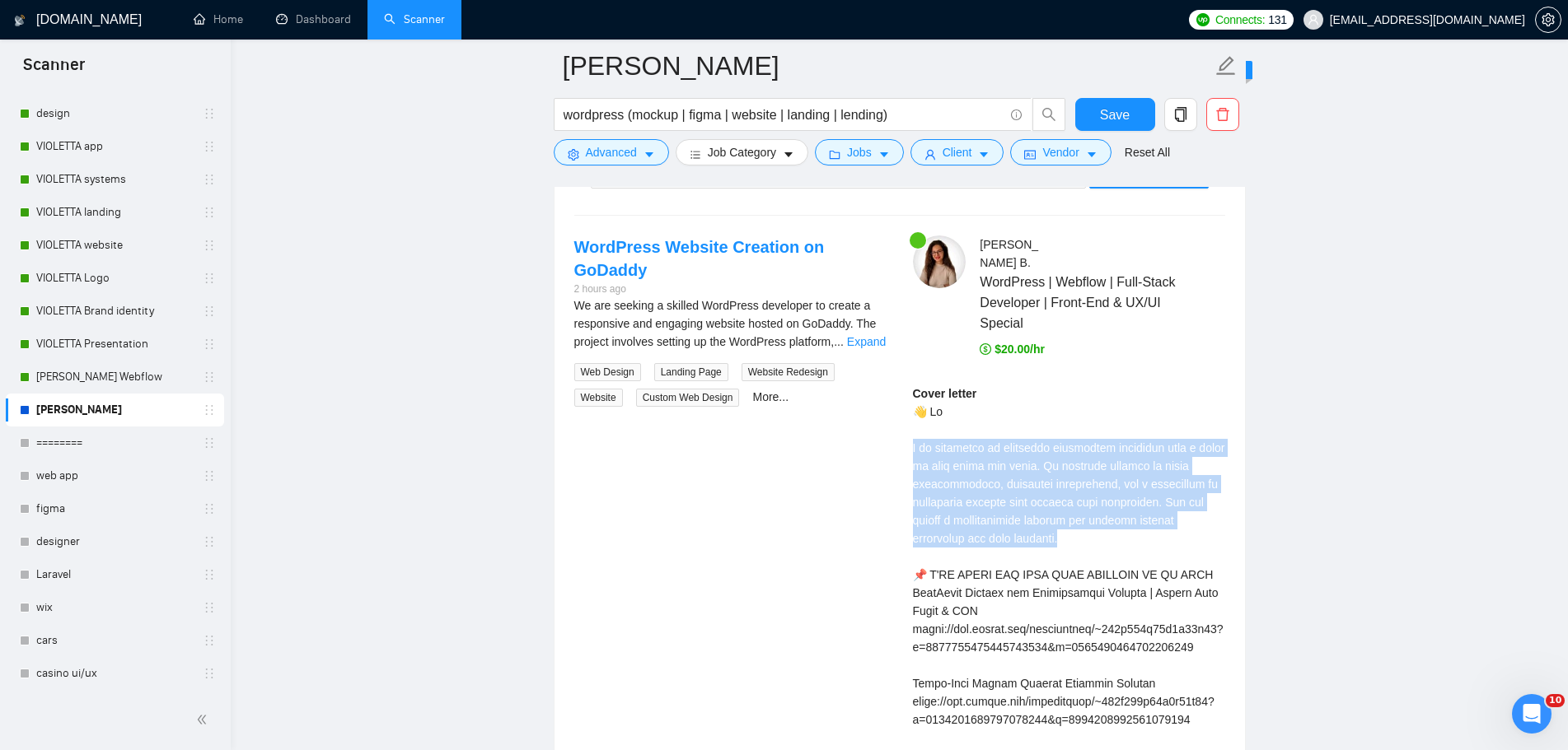
drag, startPoint x: 1070, startPoint y: 518, endPoint x: 902, endPoint y: 436, distance: 186.9
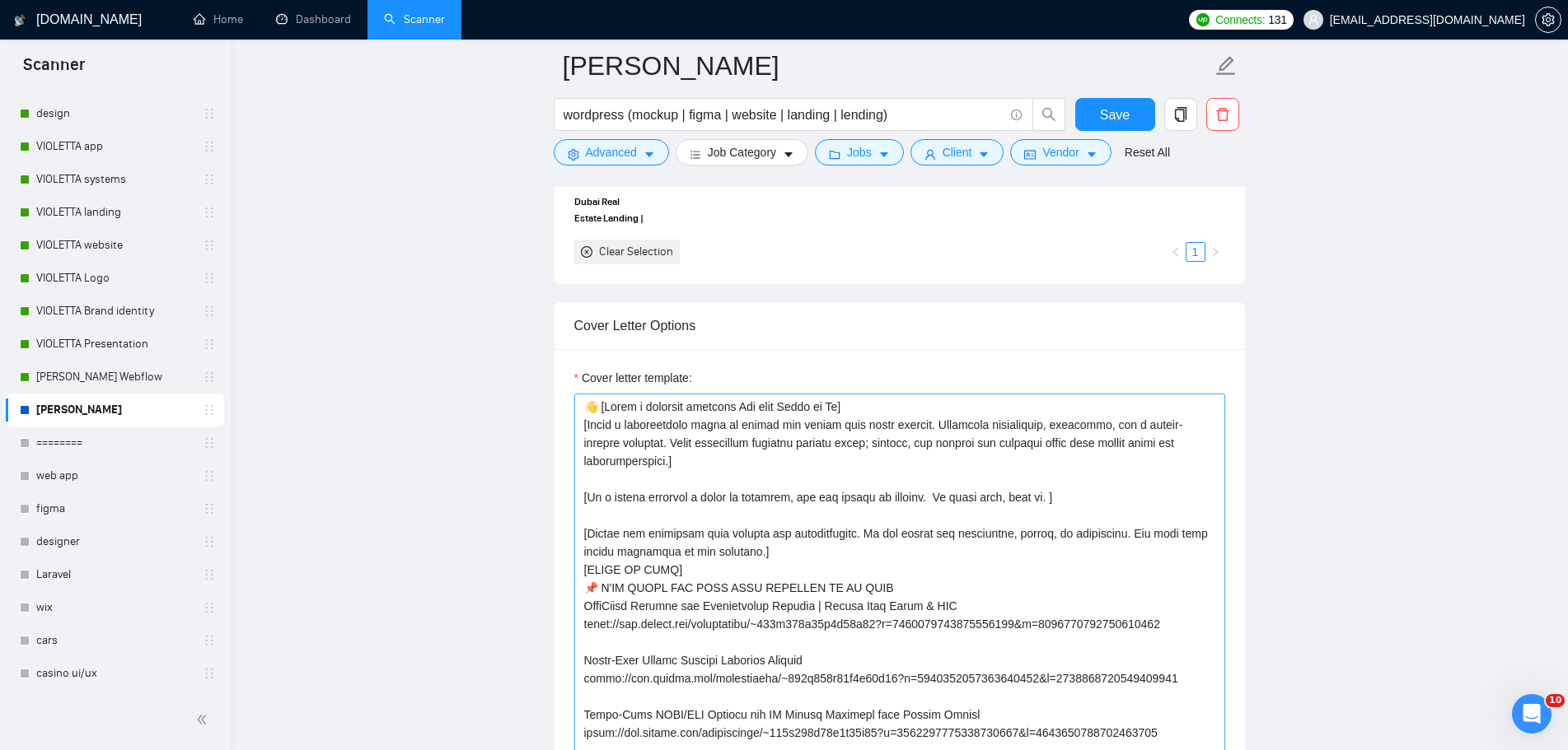
scroll to position [1778, 0]
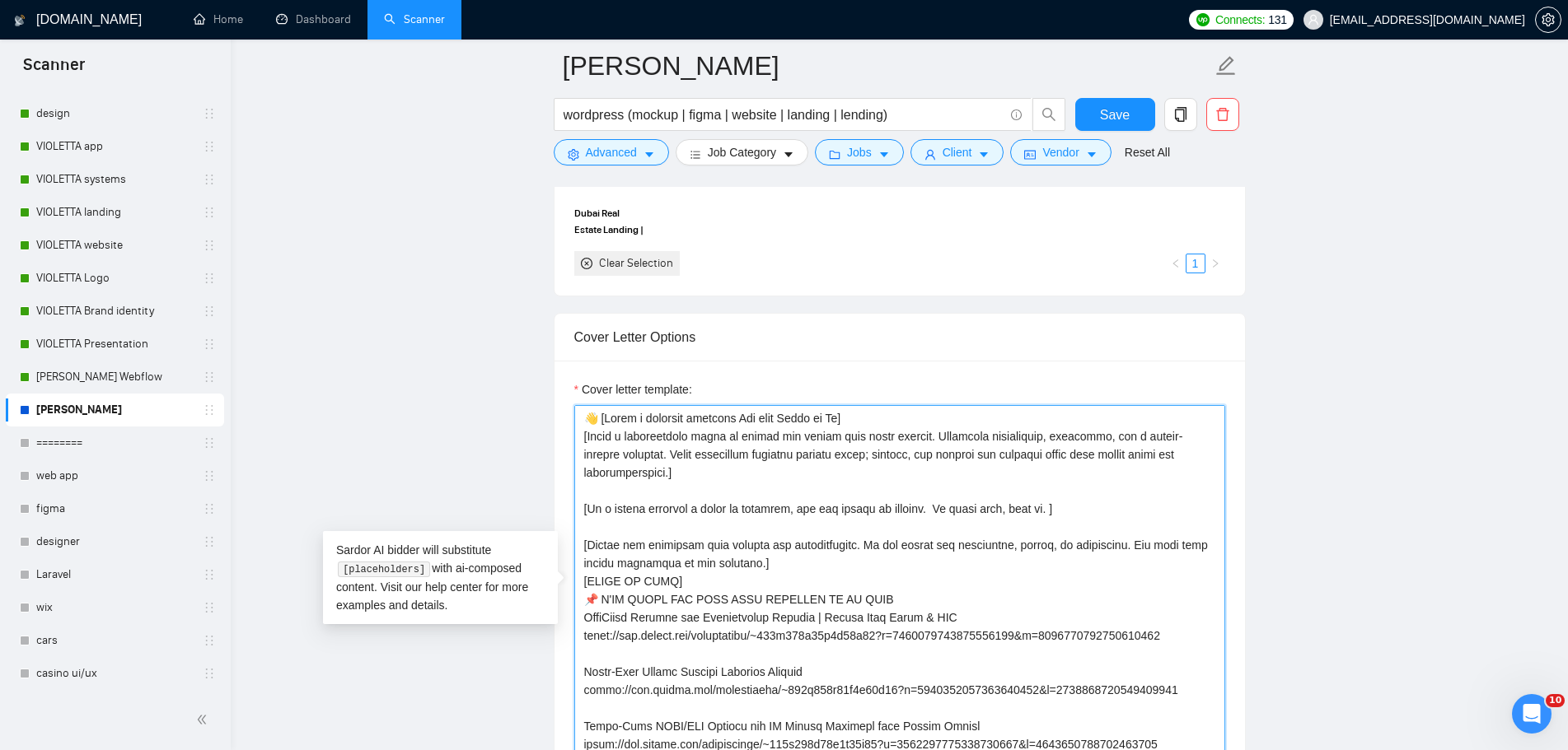
drag, startPoint x: 644, startPoint y: 470, endPoint x: 570, endPoint y: 439, distance: 80.2
click at [570, 439] on div "Cover letter template:" at bounding box center [900, 588] width 690 height 455
paste textarea "Offer to help the client with their project. highlight my professionalism Do no…"
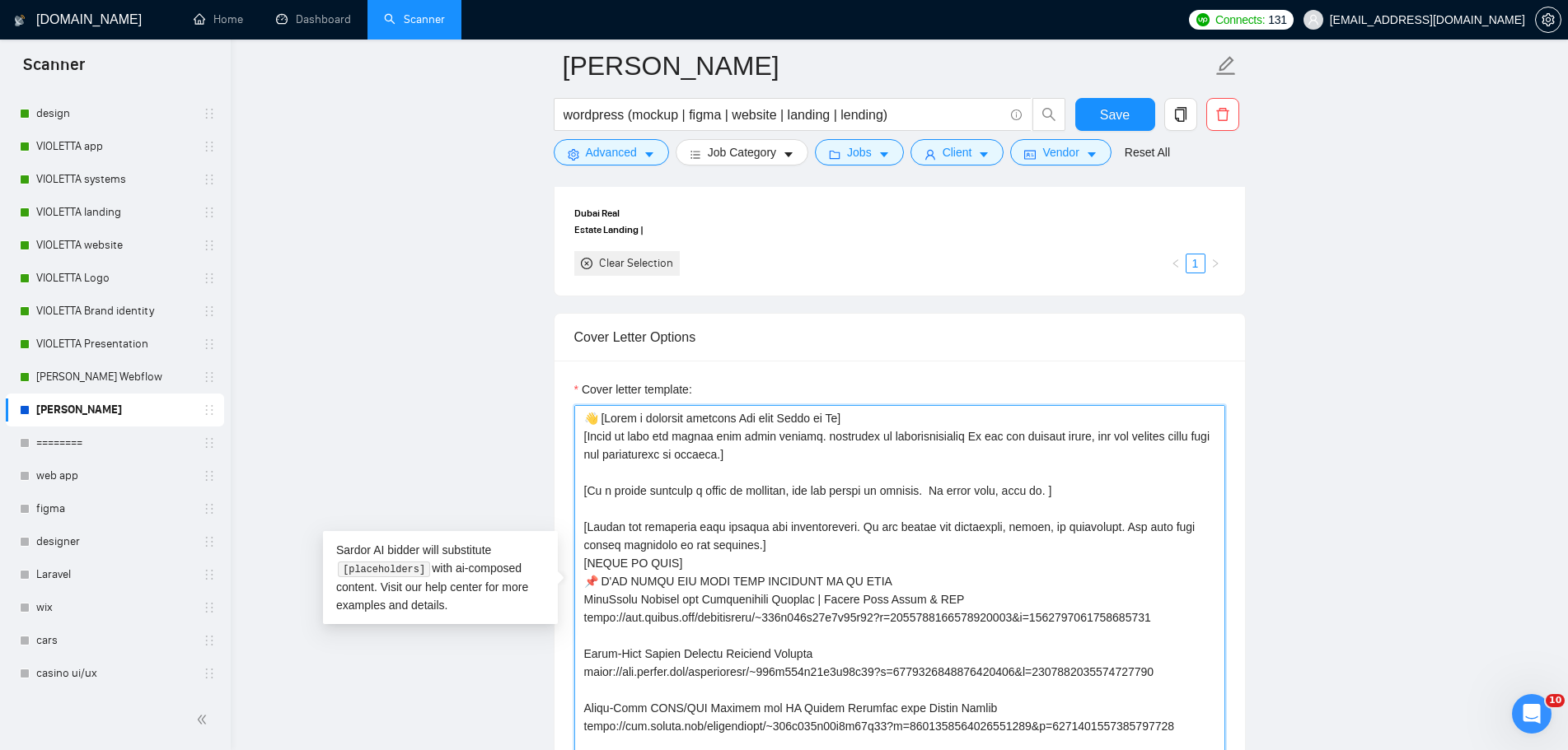
click at [940, 435] on textarea "Cover letter template:" at bounding box center [899, 590] width 651 height 371
click at [800, 437] on textarea "Cover letter template:" at bounding box center [899, 590] width 651 height 371
type textarea "👋 [Lorem i dolorsit ametcons Adi elit Seddo ei Te] [Incid ut labo etd magnaa en…"
click at [1123, 120] on span "Save" at bounding box center [1115, 114] width 30 height 20
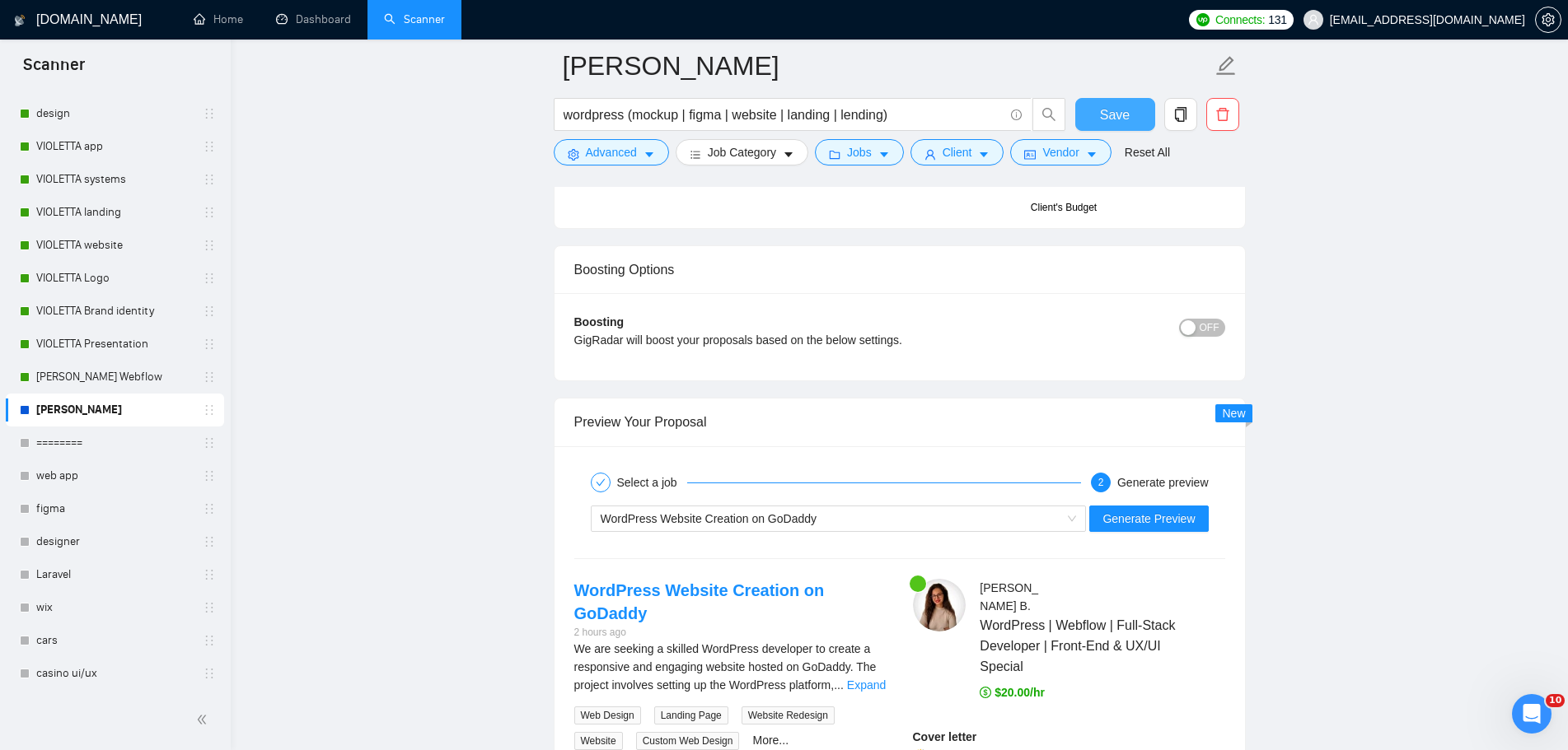
scroll to position [3013, 0]
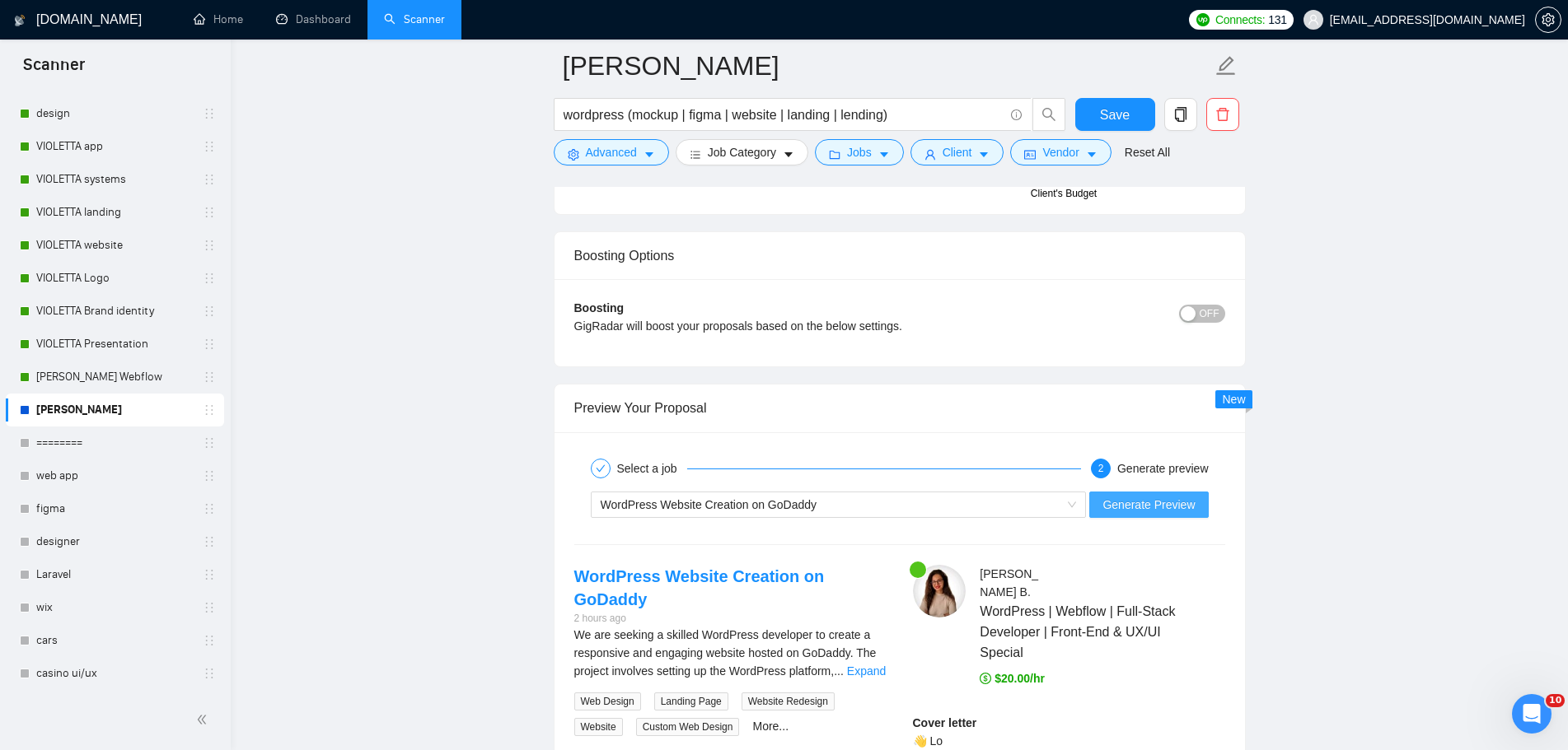
click at [1152, 513] on button "Generate Preview" at bounding box center [1148, 505] width 119 height 27
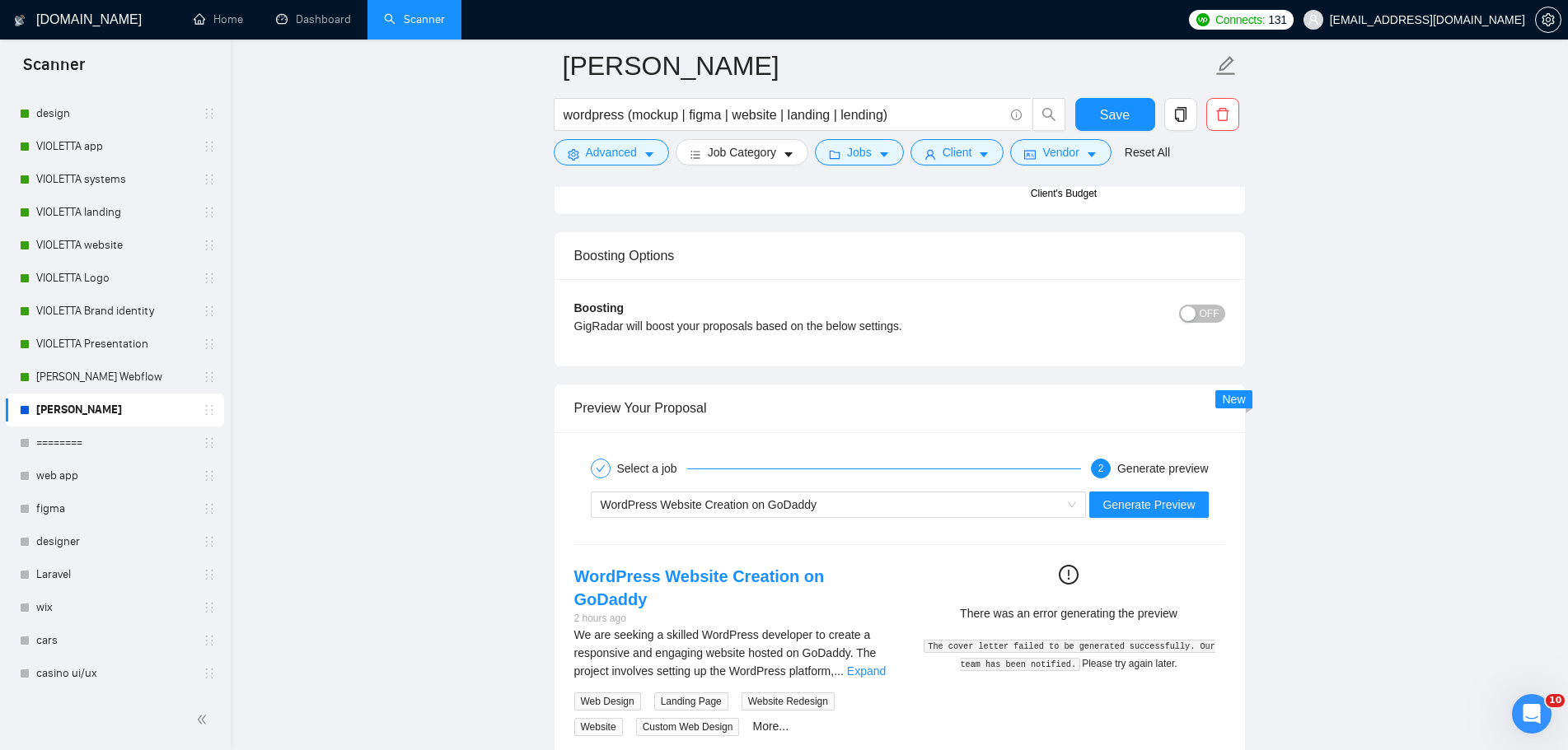
click at [1163, 518] on div "WordPress Website Creation on GoDaddy Generate Preview" at bounding box center [899, 505] width 654 height 40
click at [1181, 504] on span "Generate Preview" at bounding box center [1148, 505] width 92 height 18
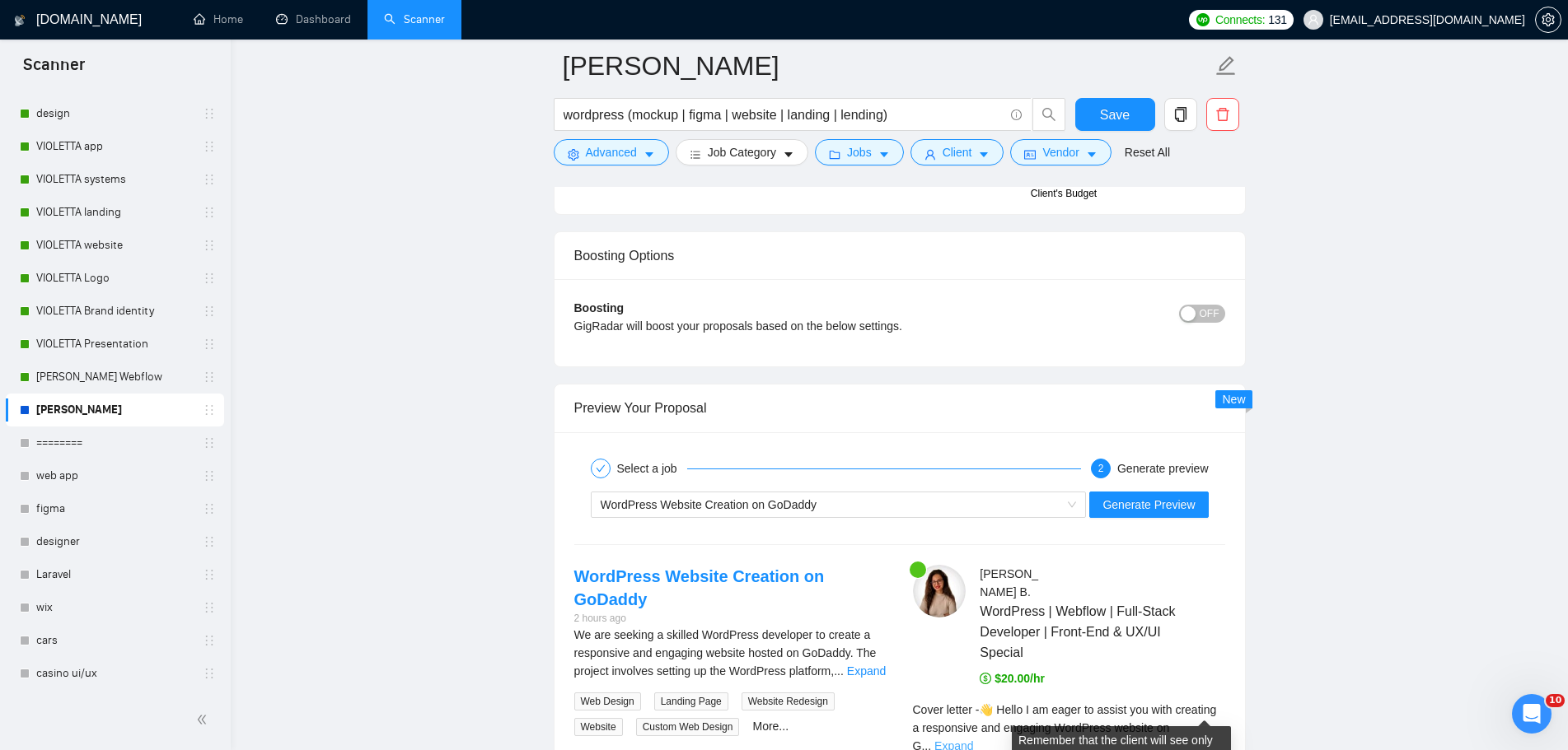
click at [973, 740] on link "Expand" at bounding box center [953, 746] width 39 height 13
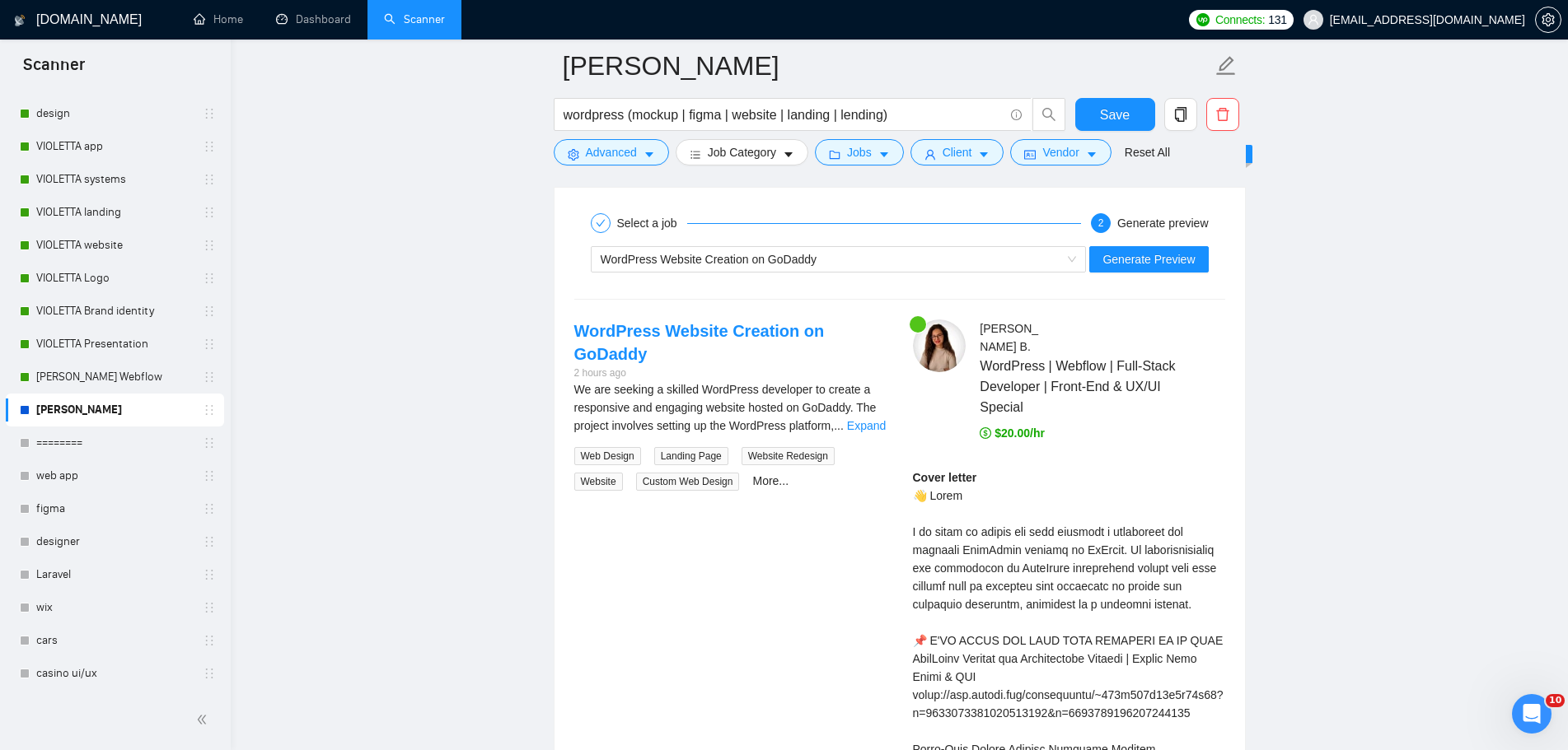
scroll to position [3260, 0]
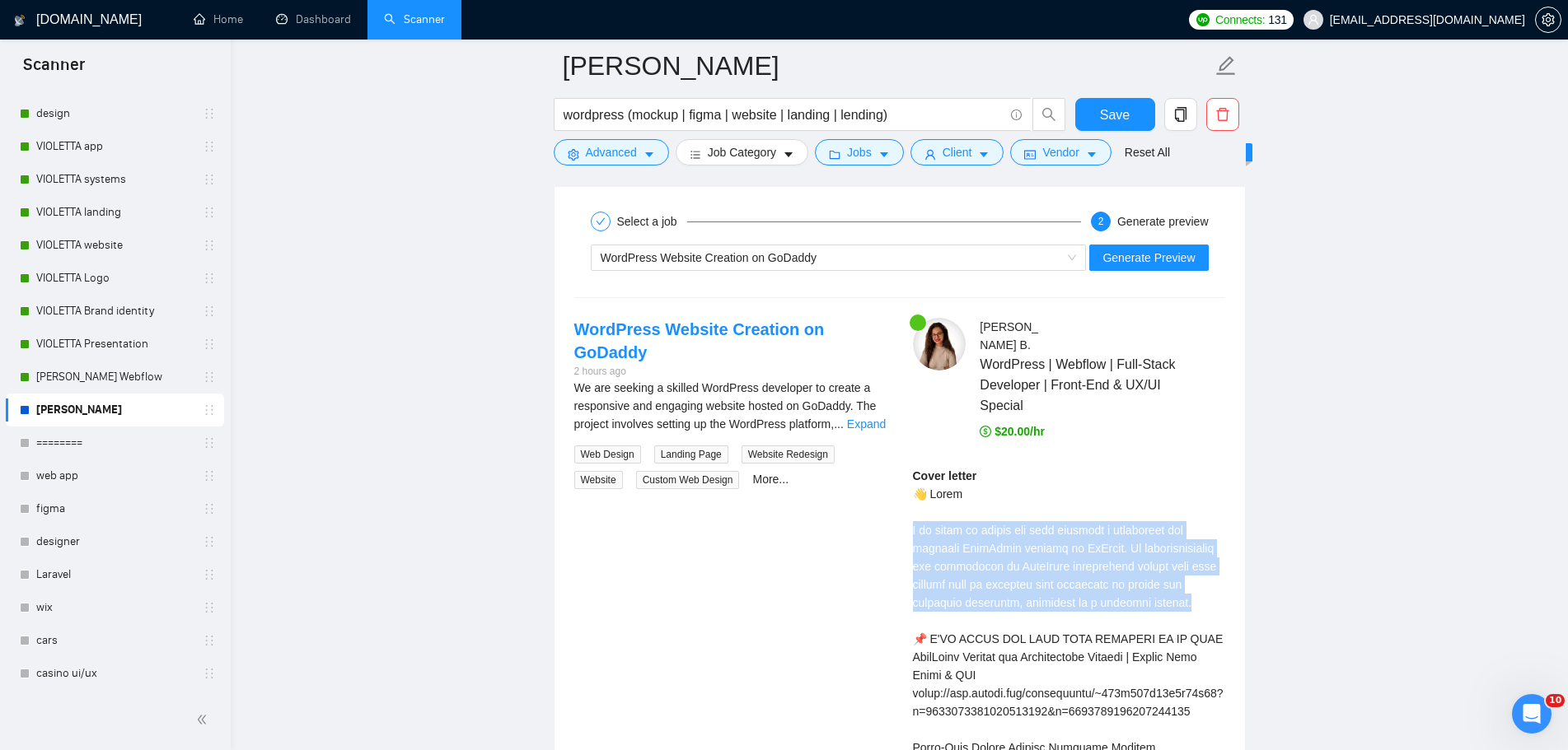
drag, startPoint x: 955, startPoint y: 603, endPoint x: 901, endPoint y: 513, distance: 105.0
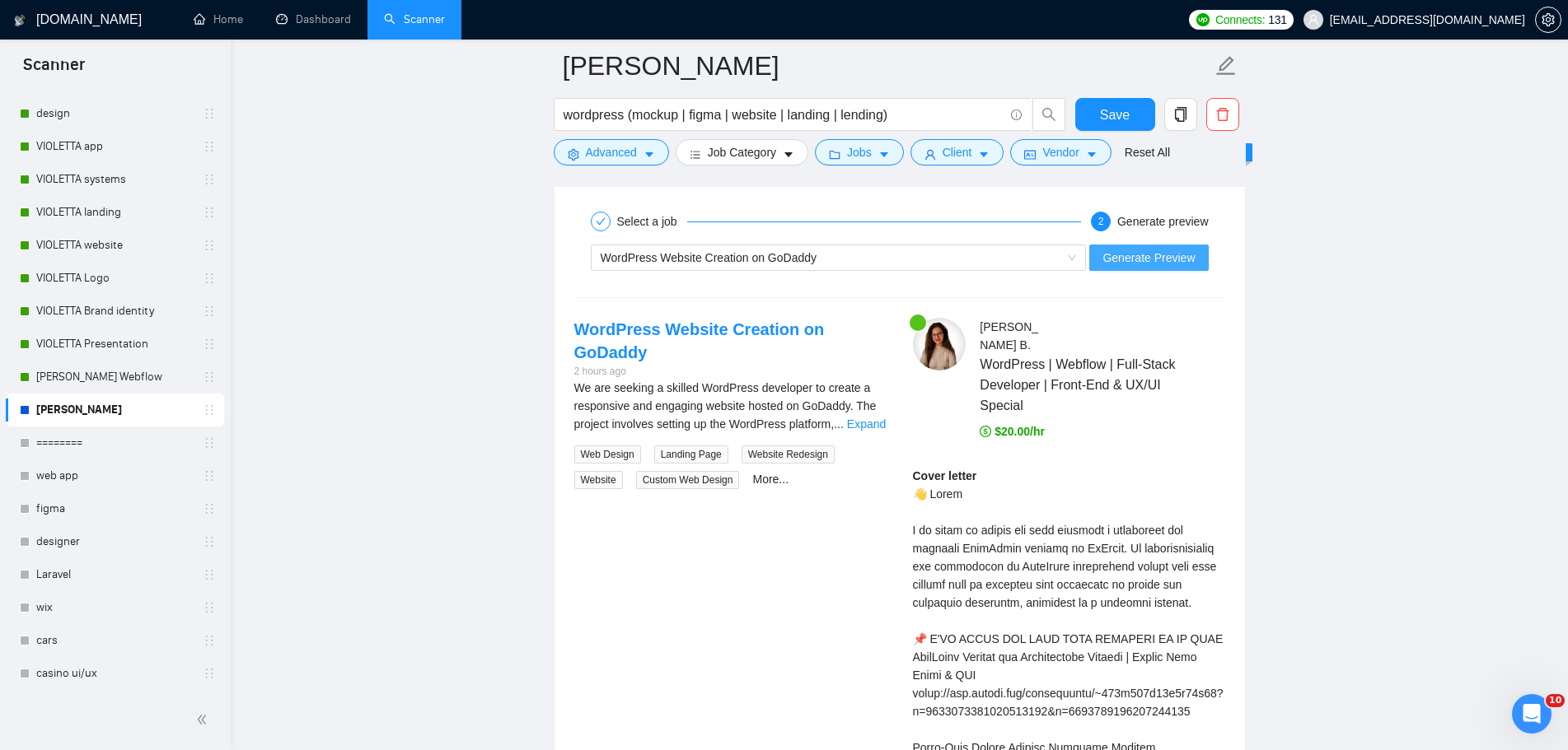
click at [1181, 265] on span "Generate Preview" at bounding box center [1148, 258] width 92 height 18
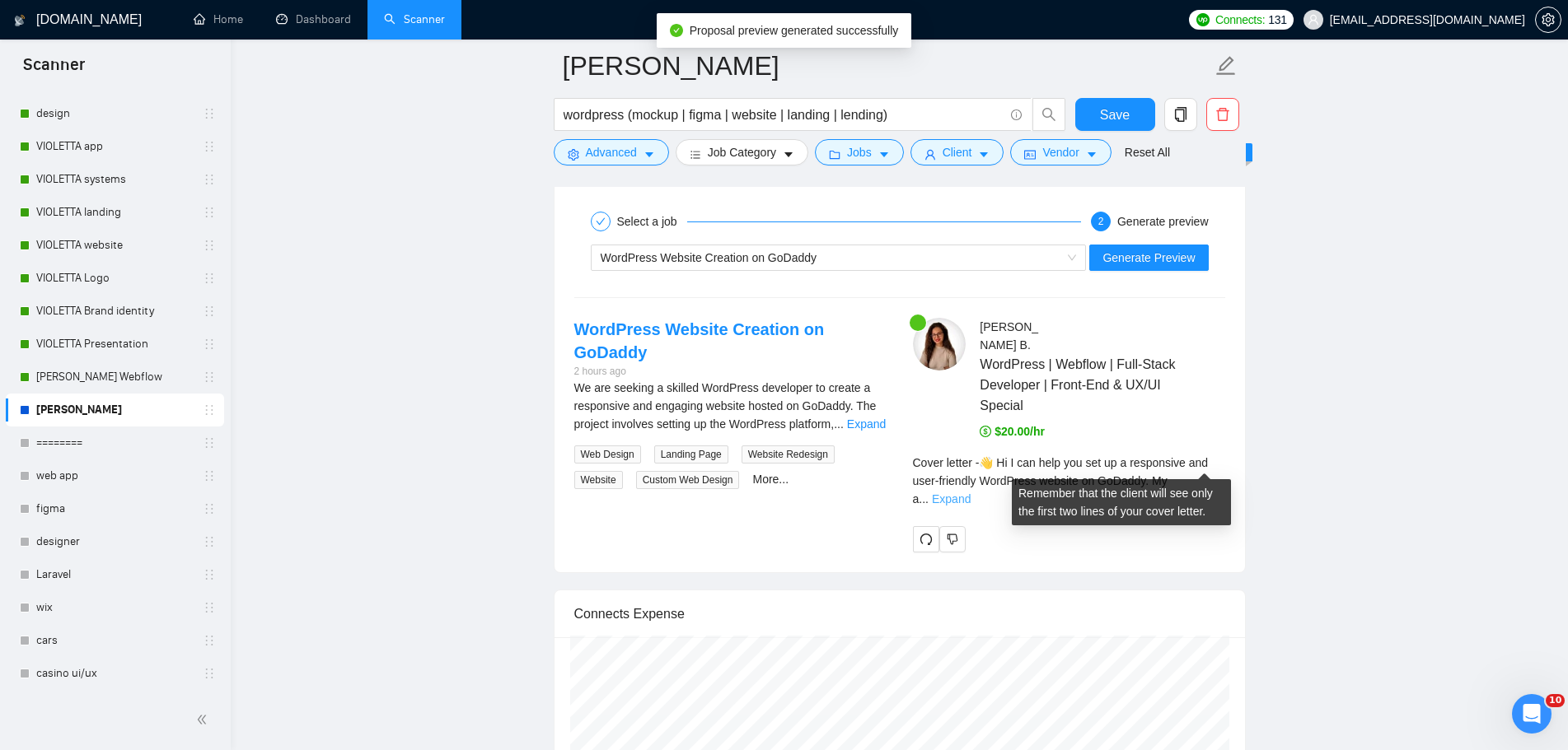
click at [970, 493] on link "Expand" at bounding box center [951, 499] width 39 height 13
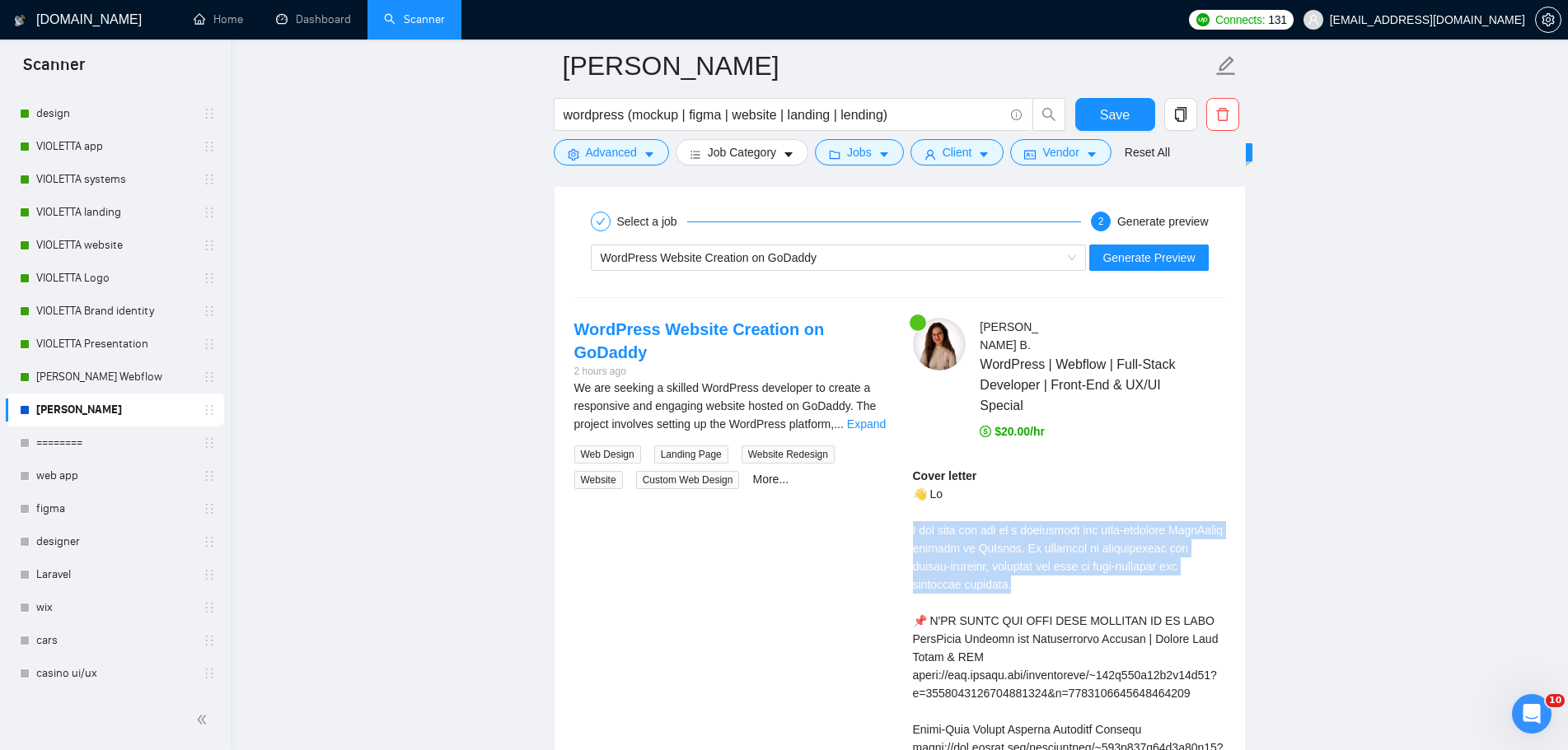
drag, startPoint x: 1012, startPoint y: 565, endPoint x: 891, endPoint y: 512, distance: 132.1
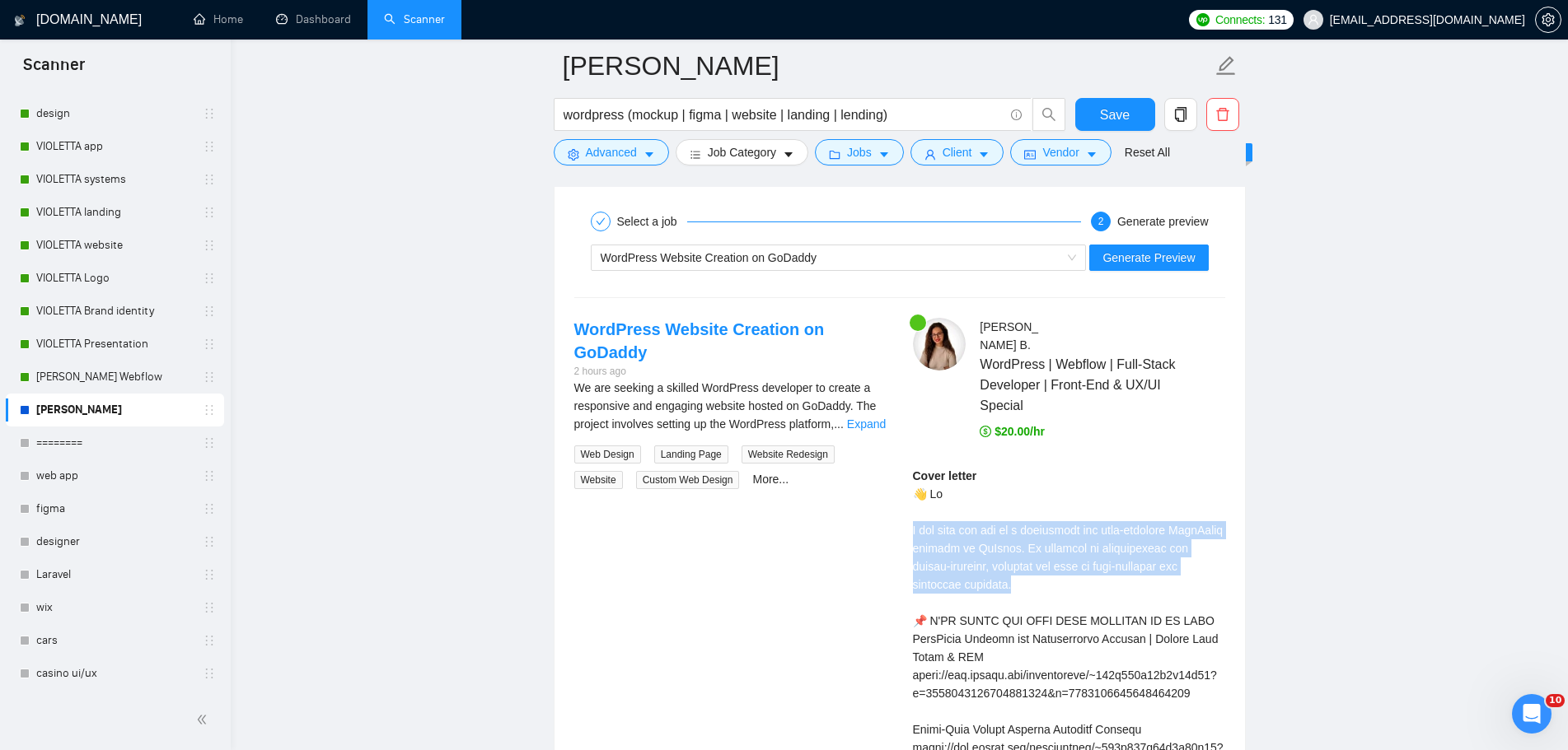
drag, startPoint x: 953, startPoint y: 557, endPoint x: 901, endPoint y: 516, distance: 66.2
click at [891, 480] on div at bounding box center [891, 480] width 0 height 0
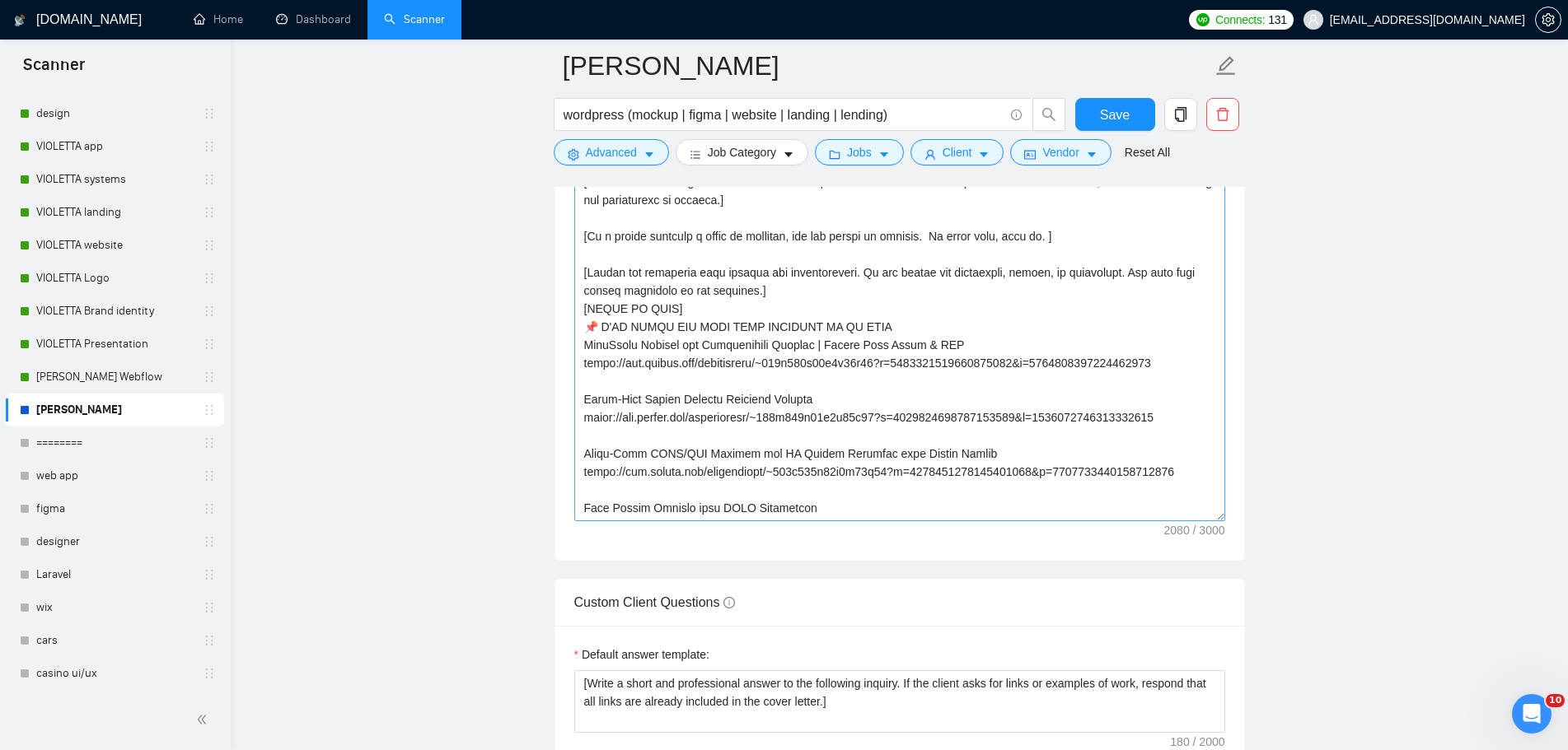
scroll to position [1778, 0]
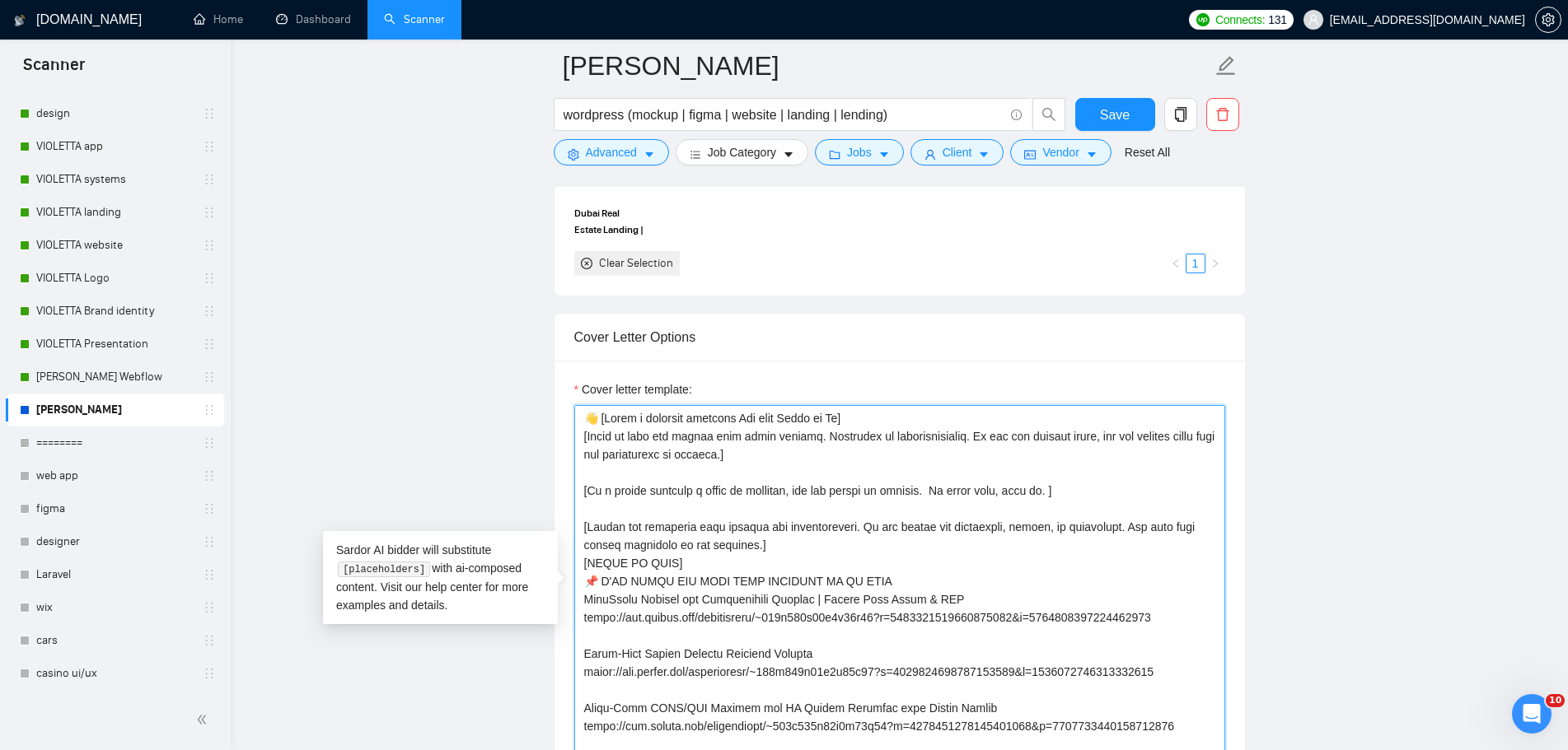
drag, startPoint x: 773, startPoint y: 454, endPoint x: 576, endPoint y: 437, distance: 197.7
click at [576, 437] on textarea "Cover letter template:" at bounding box center [899, 590] width 651 height 371
click at [785, 474] on textarea "Cover letter template:" at bounding box center [899, 590] width 651 height 371
drag, startPoint x: 748, startPoint y: 456, endPoint x: 592, endPoint y: 441, distance: 156.7
click at [592, 441] on textarea "Cover letter template:" at bounding box center [899, 590] width 651 height 371
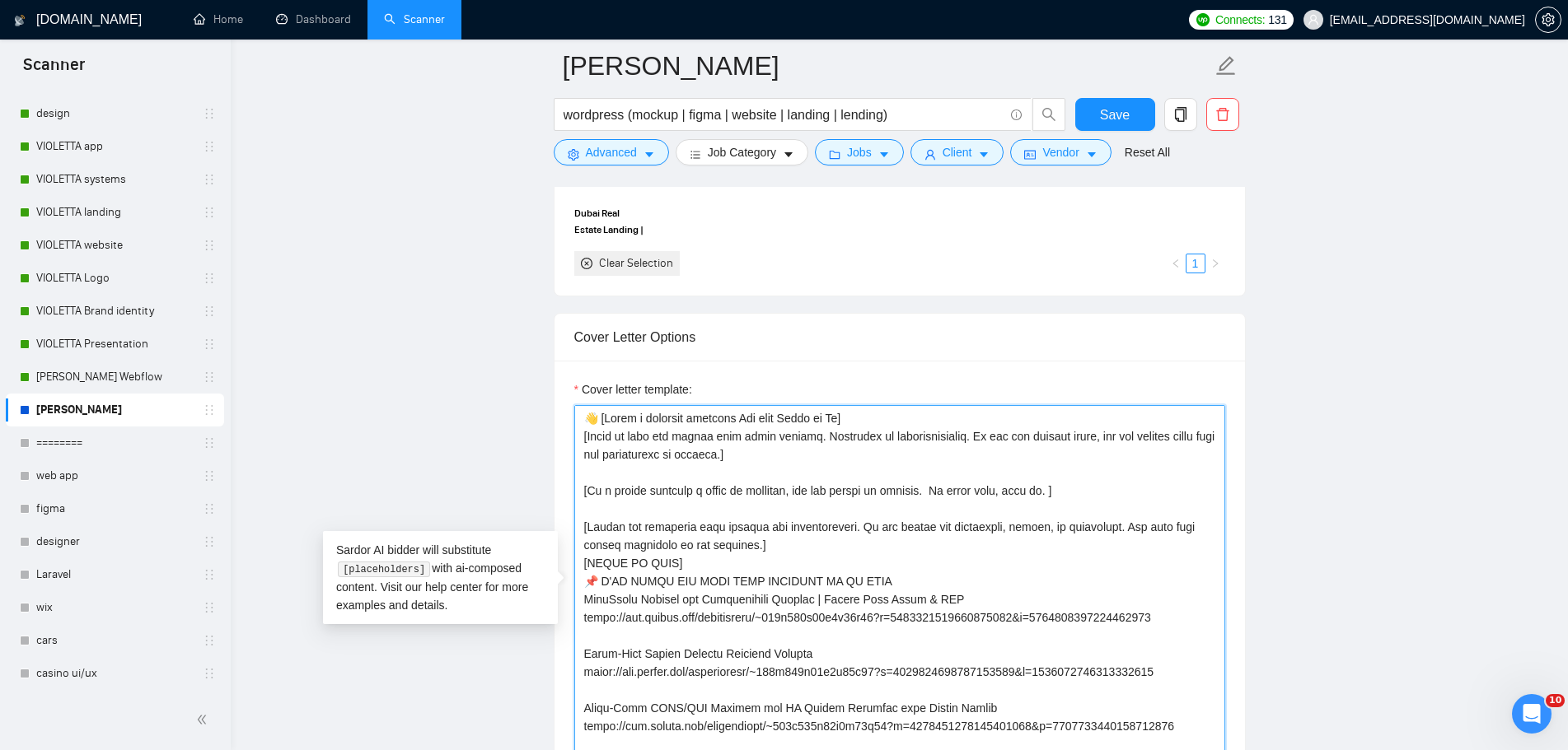
paste textarea "assistance with the client’s project, highlighting my professionalism and relia…"
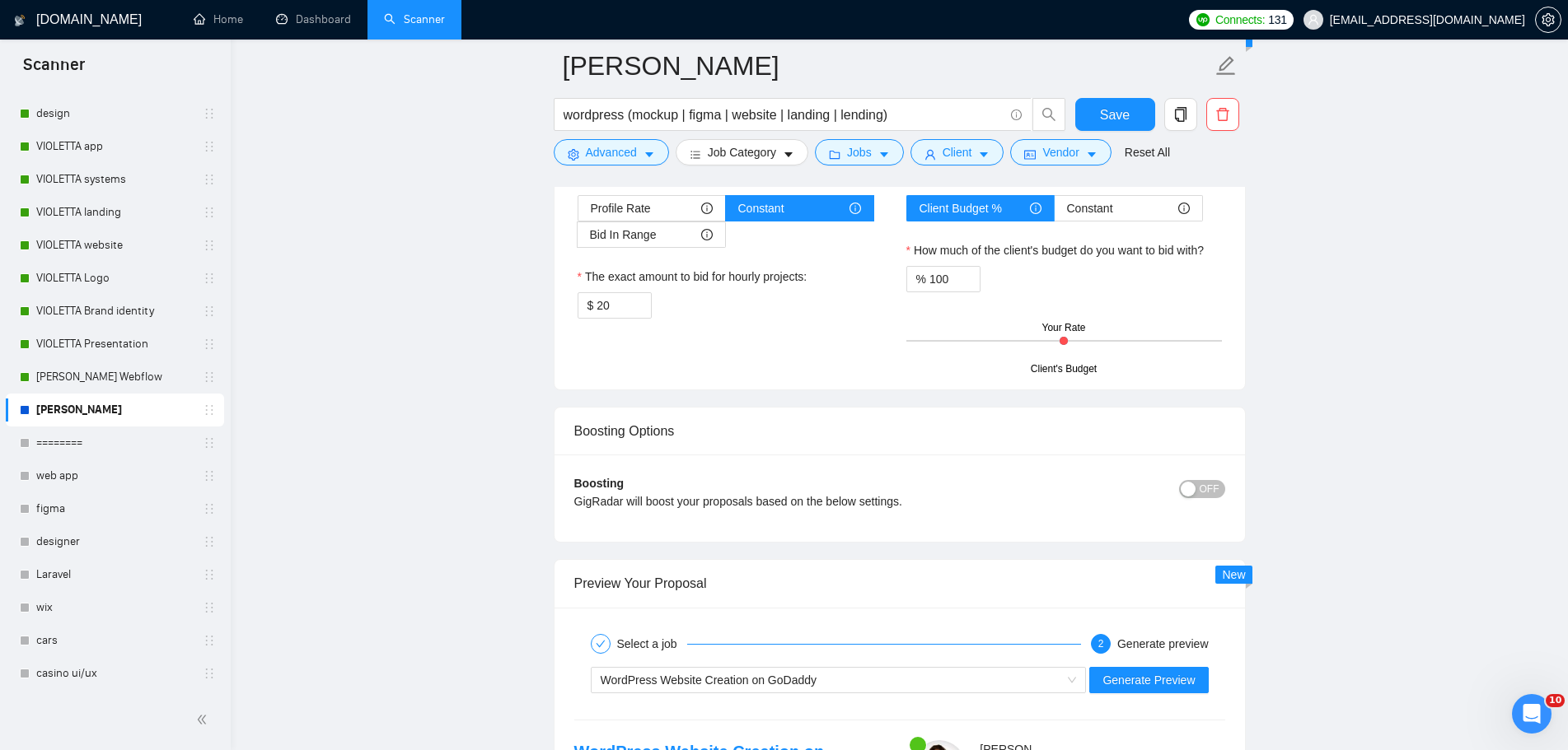
scroll to position [2931, 0]
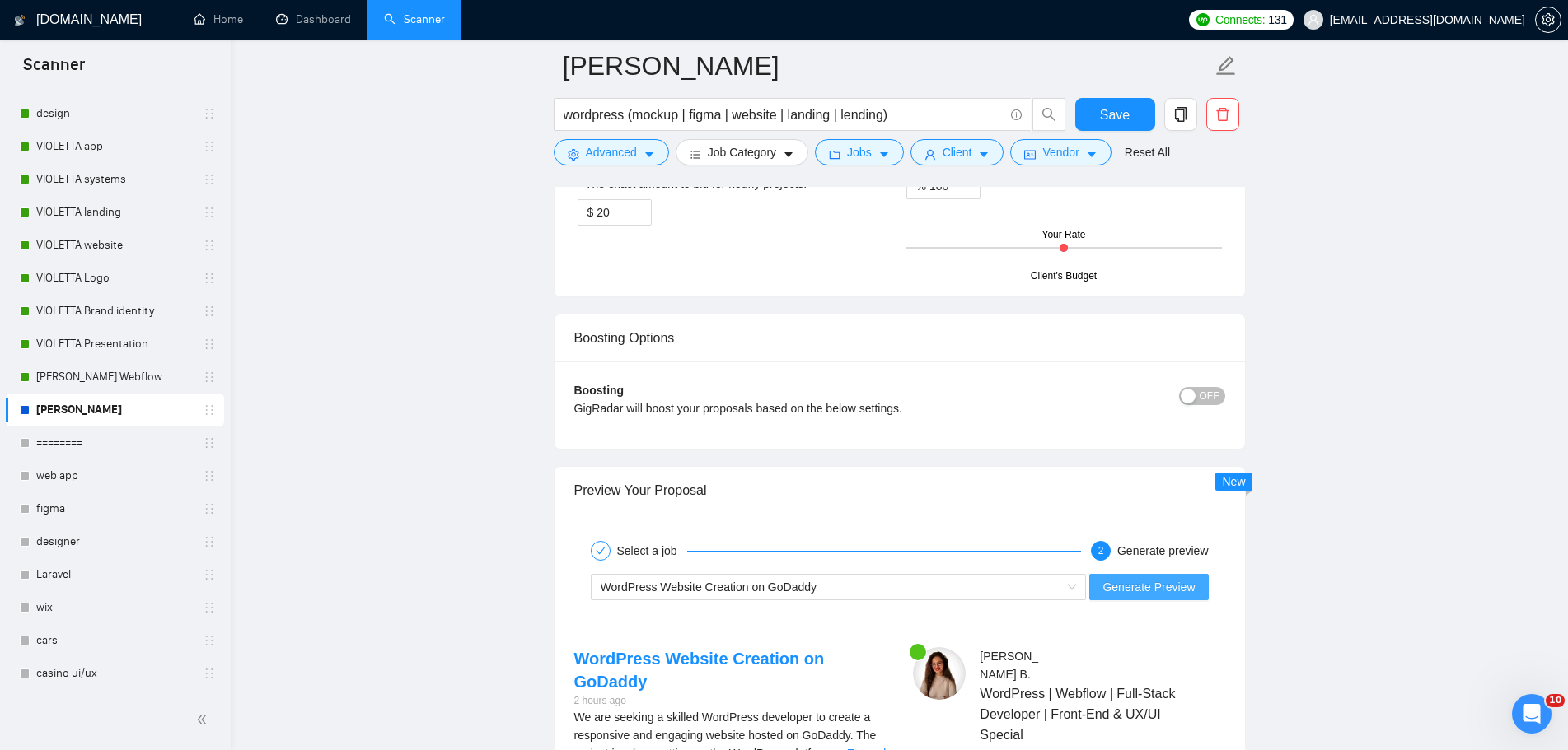
click at [1169, 584] on span "Generate Preview" at bounding box center [1148, 588] width 92 height 18
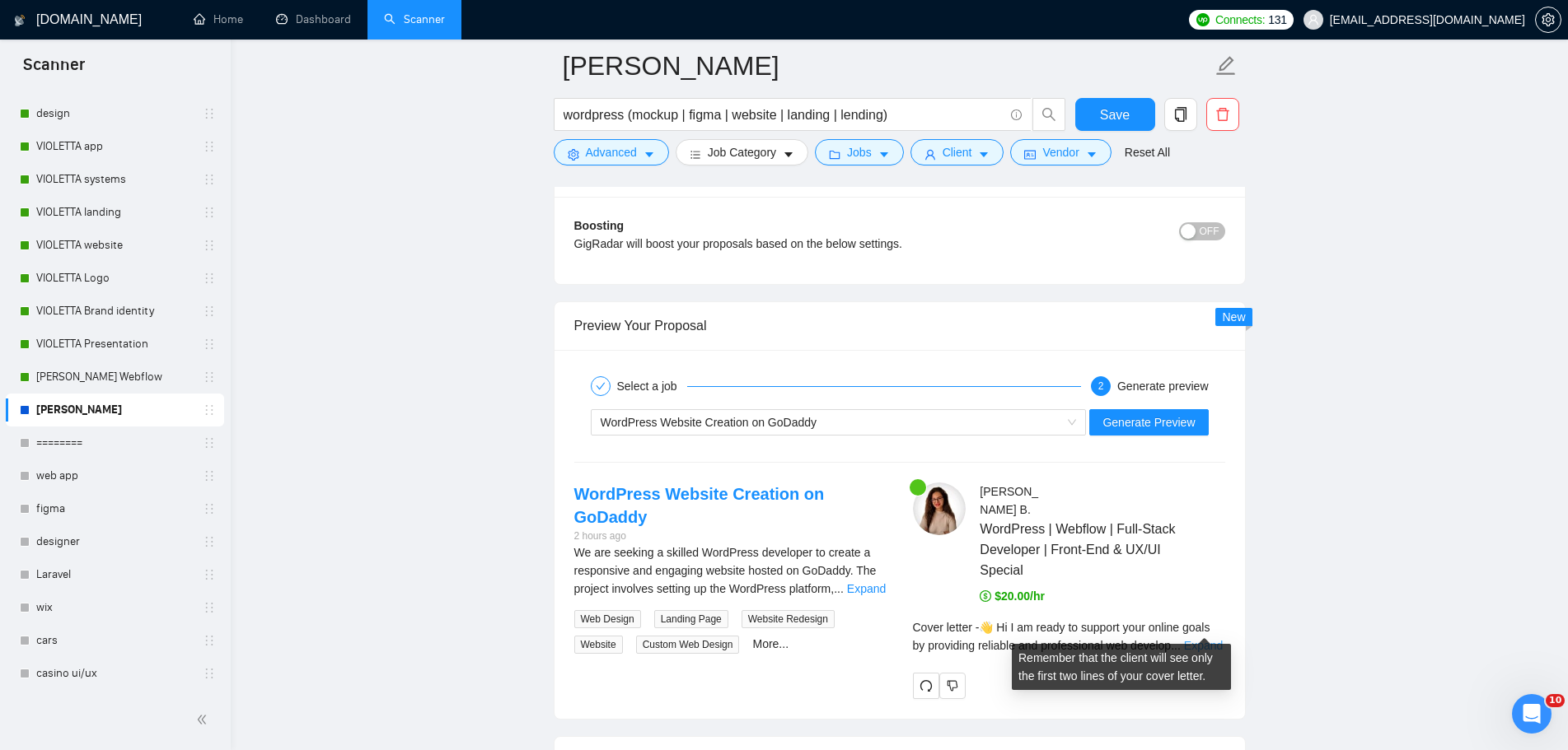
click at [1217, 639] on link "Expand" at bounding box center [1203, 646] width 39 height 13
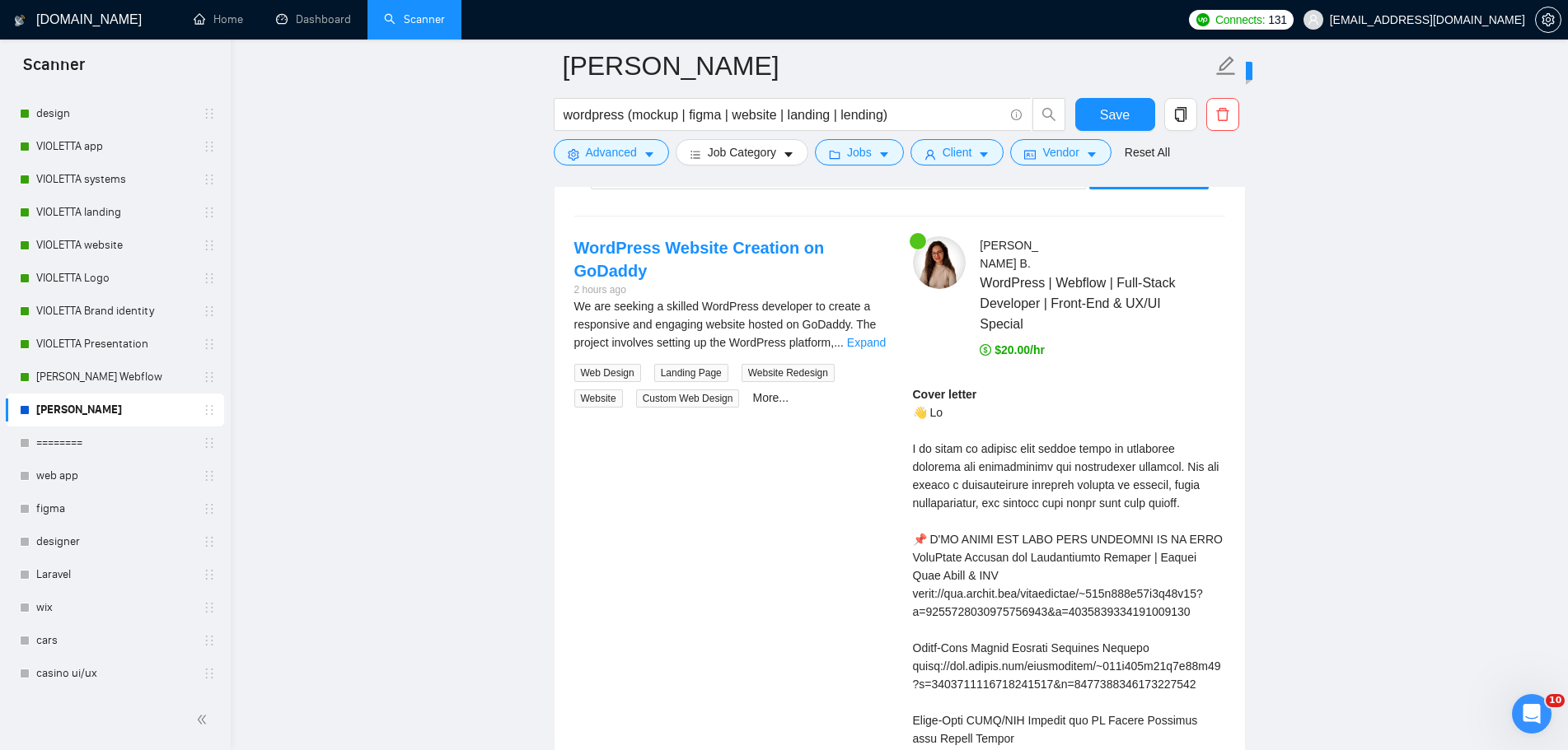
scroll to position [3342, 0]
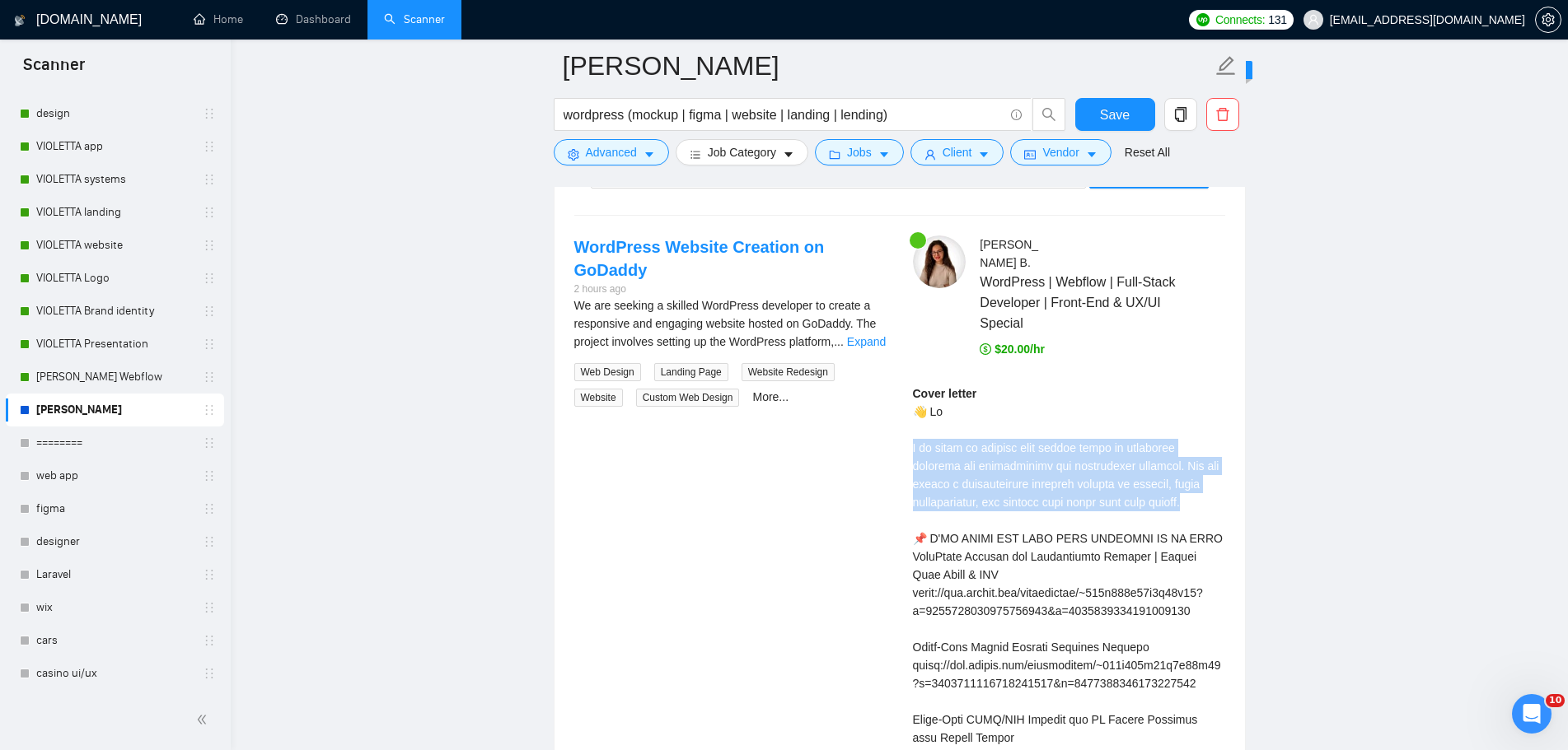
drag, startPoint x: 1193, startPoint y: 485, endPoint x: 885, endPoint y: 430, distance: 312.9
click at [874, 398] on div at bounding box center [874, 398] width 0 height 0
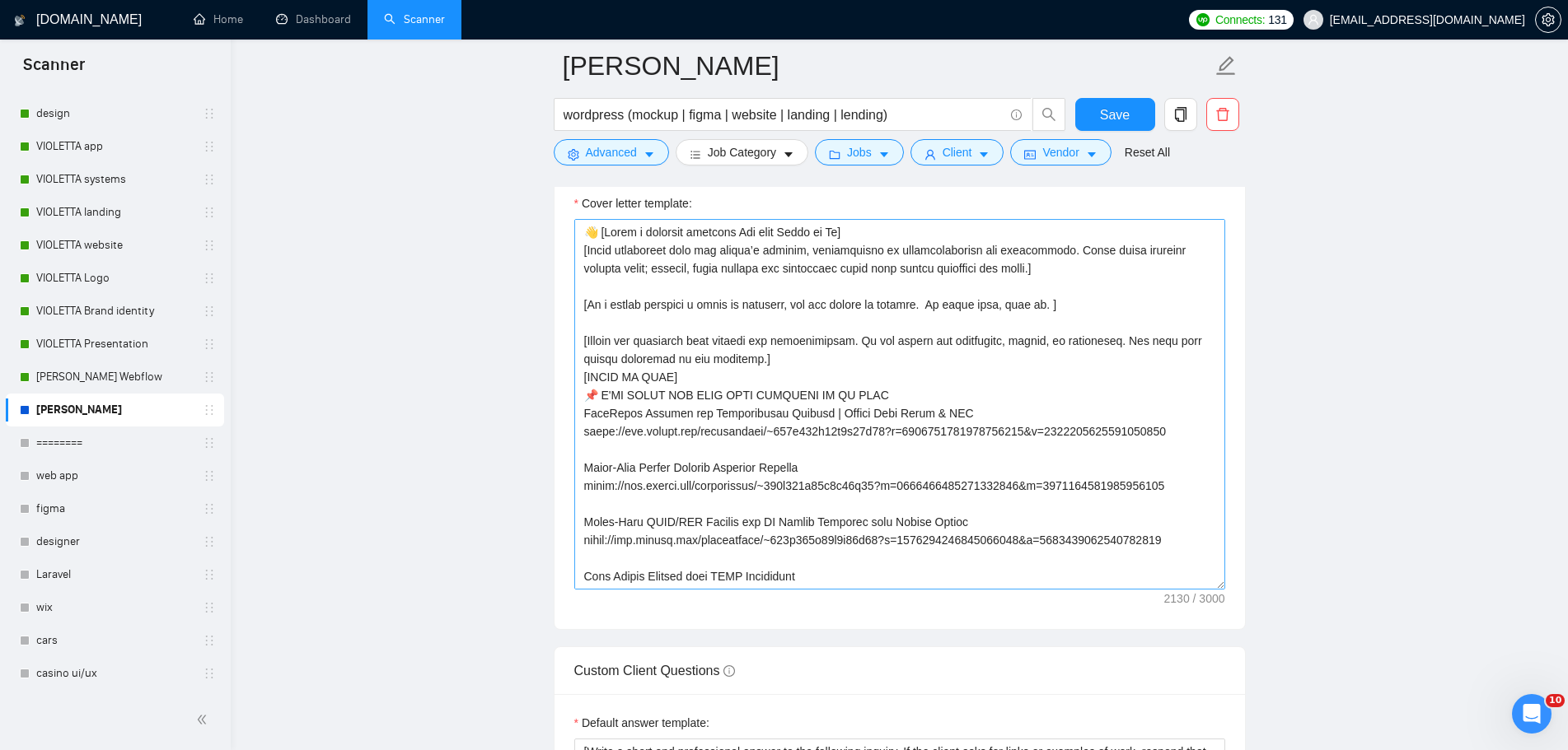
scroll to position [1860, 0]
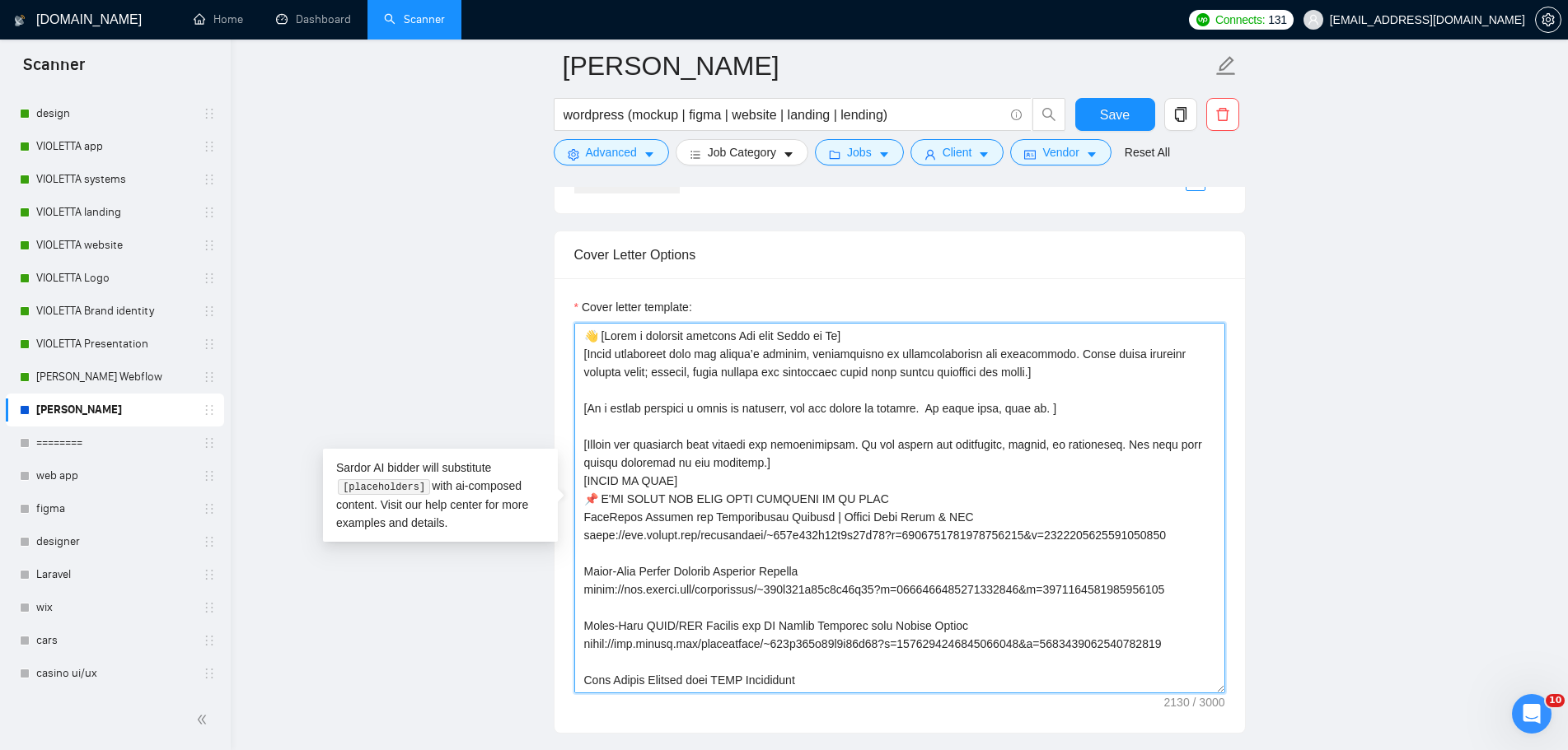
drag, startPoint x: 1011, startPoint y: 376, endPoint x: 590, endPoint y: 350, distance: 421.8
click at [590, 350] on textarea "Cover letter template:" at bounding box center [899, 508] width 651 height 371
paste textarea "Propose professional support for the client’s project, emphasizing my expertise…"
type textarea "👋 [Lorem i dolorsit ametcons Adi elit Seddo ei Te] [Incidid utlaboreetdo magnaa…"
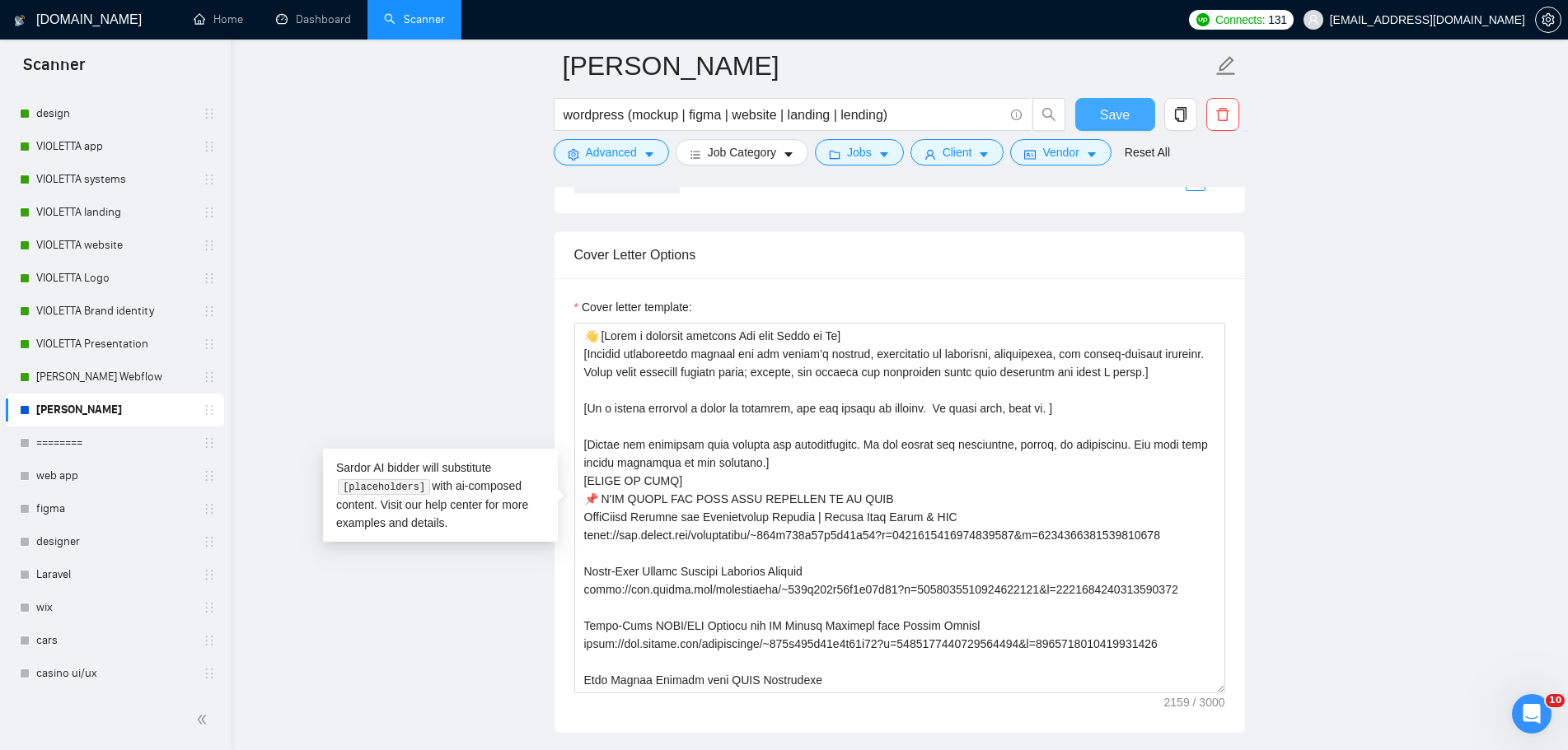
click at [1116, 118] on span "Save" at bounding box center [1115, 114] width 30 height 20
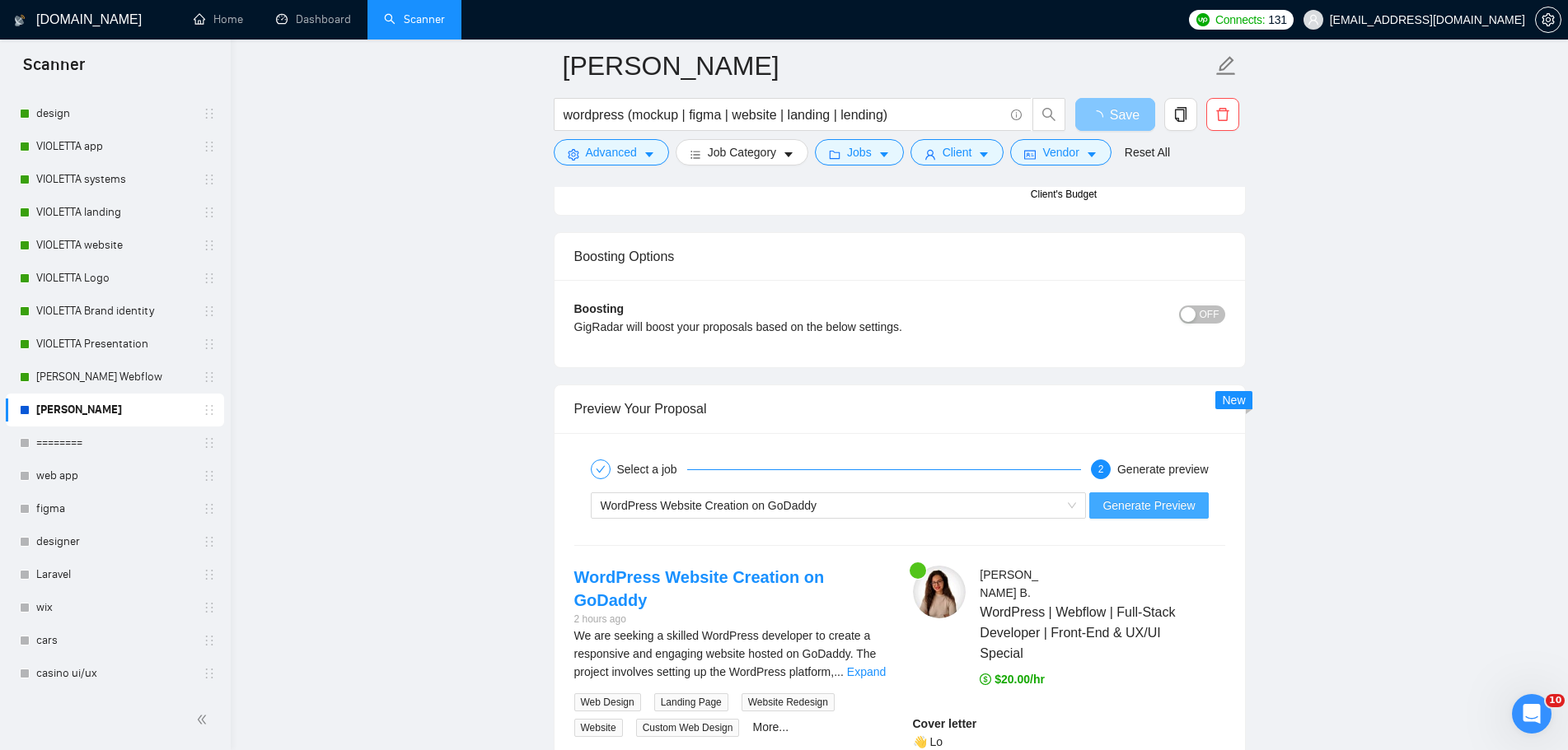
scroll to position [3013, 0]
click at [1165, 509] on span "Generate Preview" at bounding box center [1148, 505] width 92 height 18
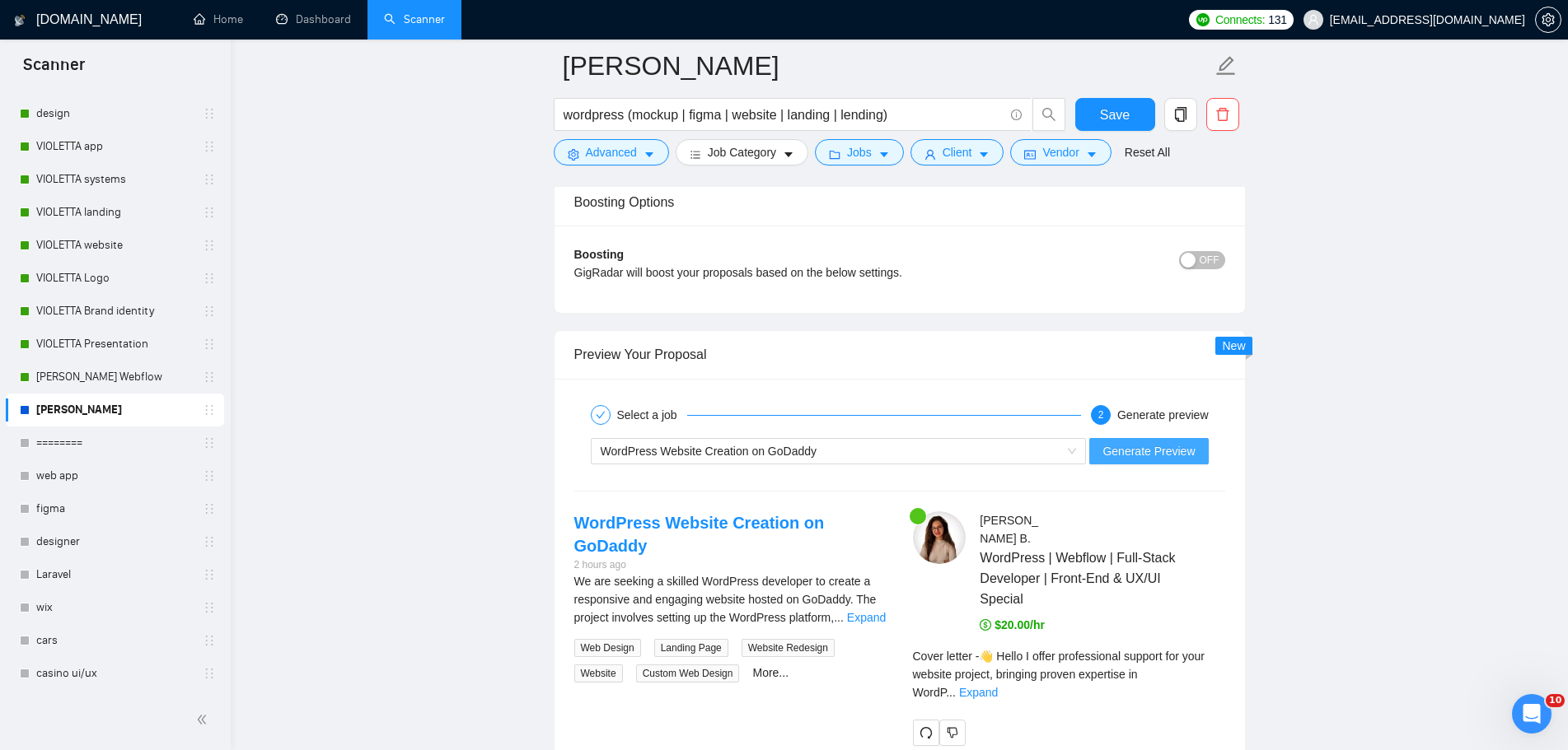
scroll to position [3095, 0]
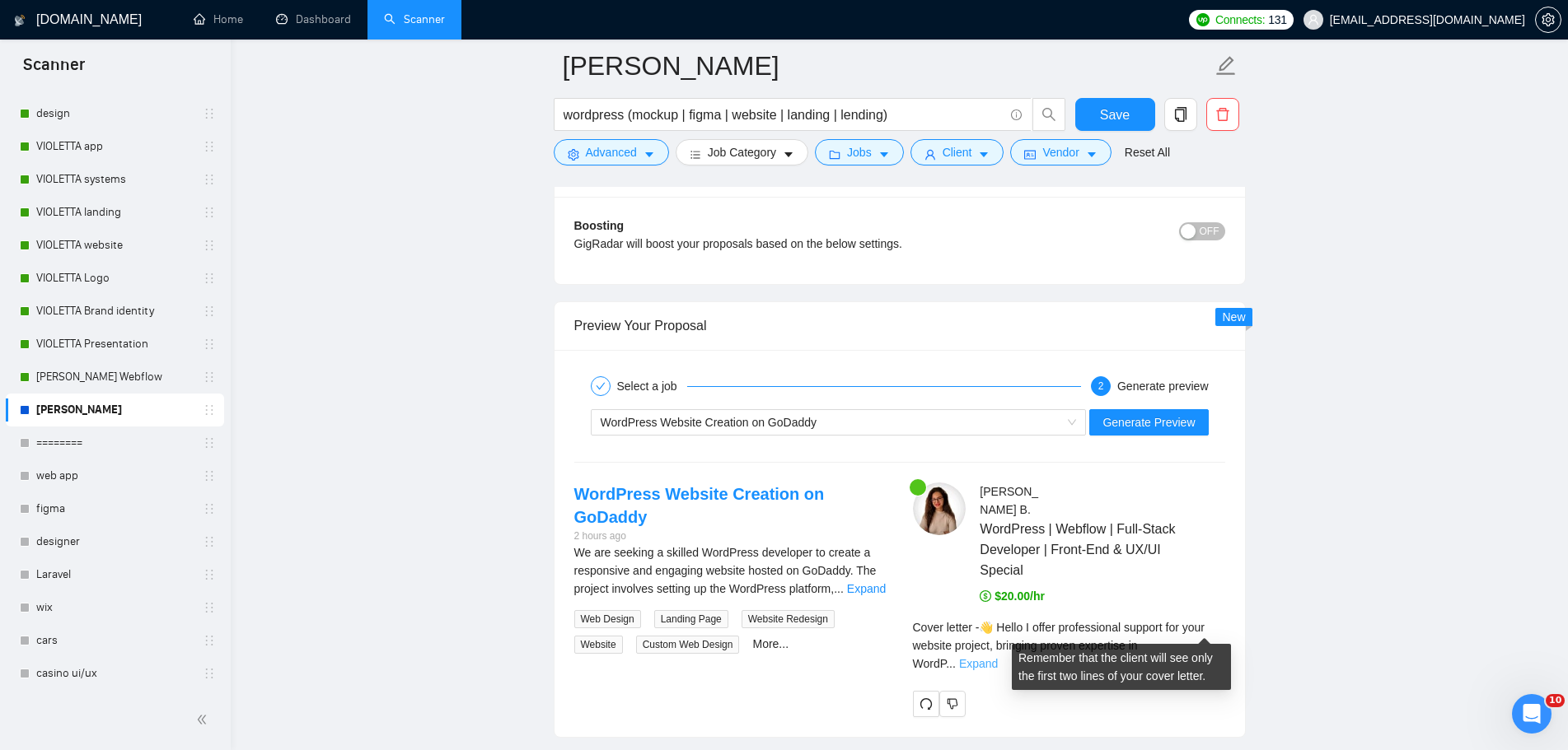
click at [998, 657] on link "Expand" at bounding box center [978, 663] width 39 height 13
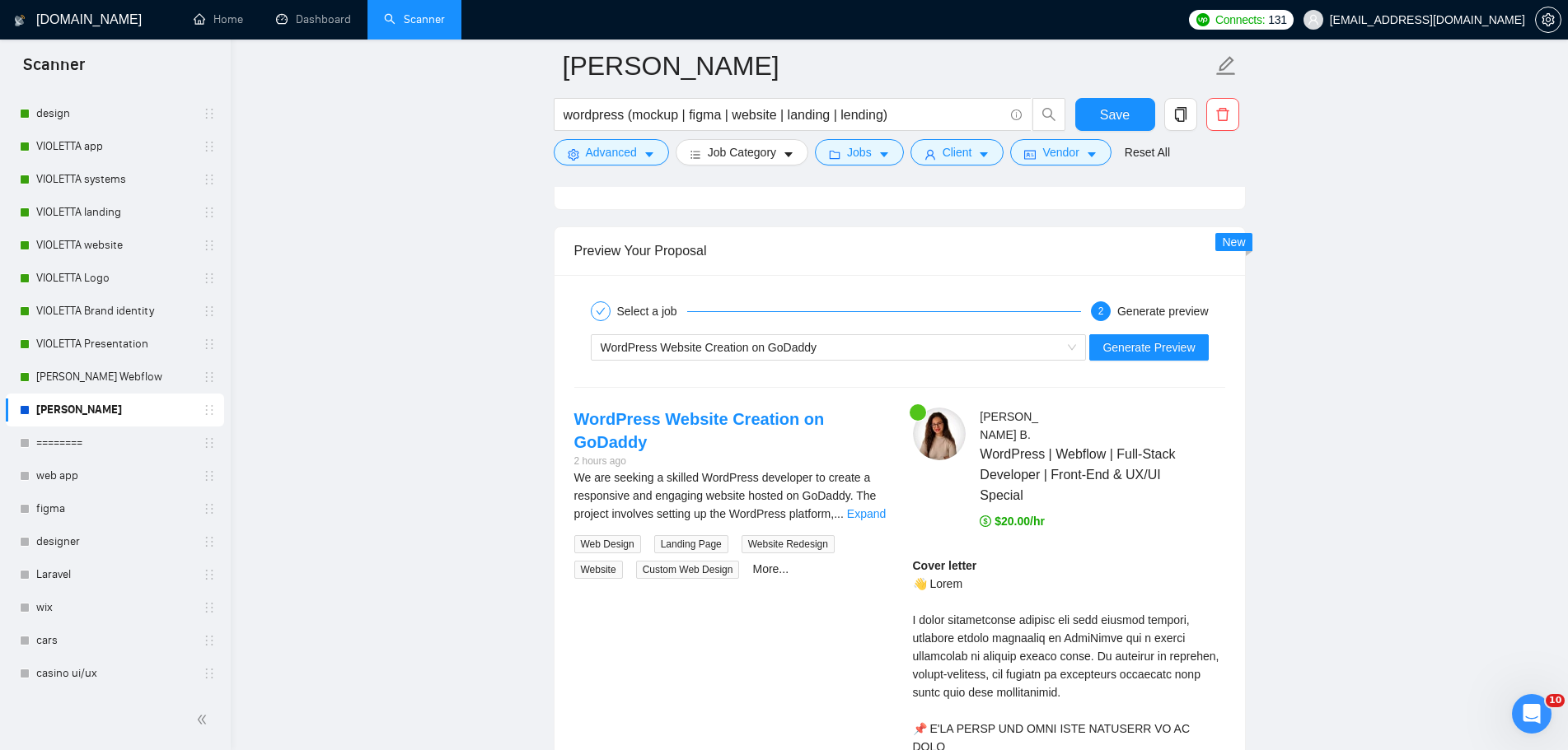
scroll to position [3260, 0]
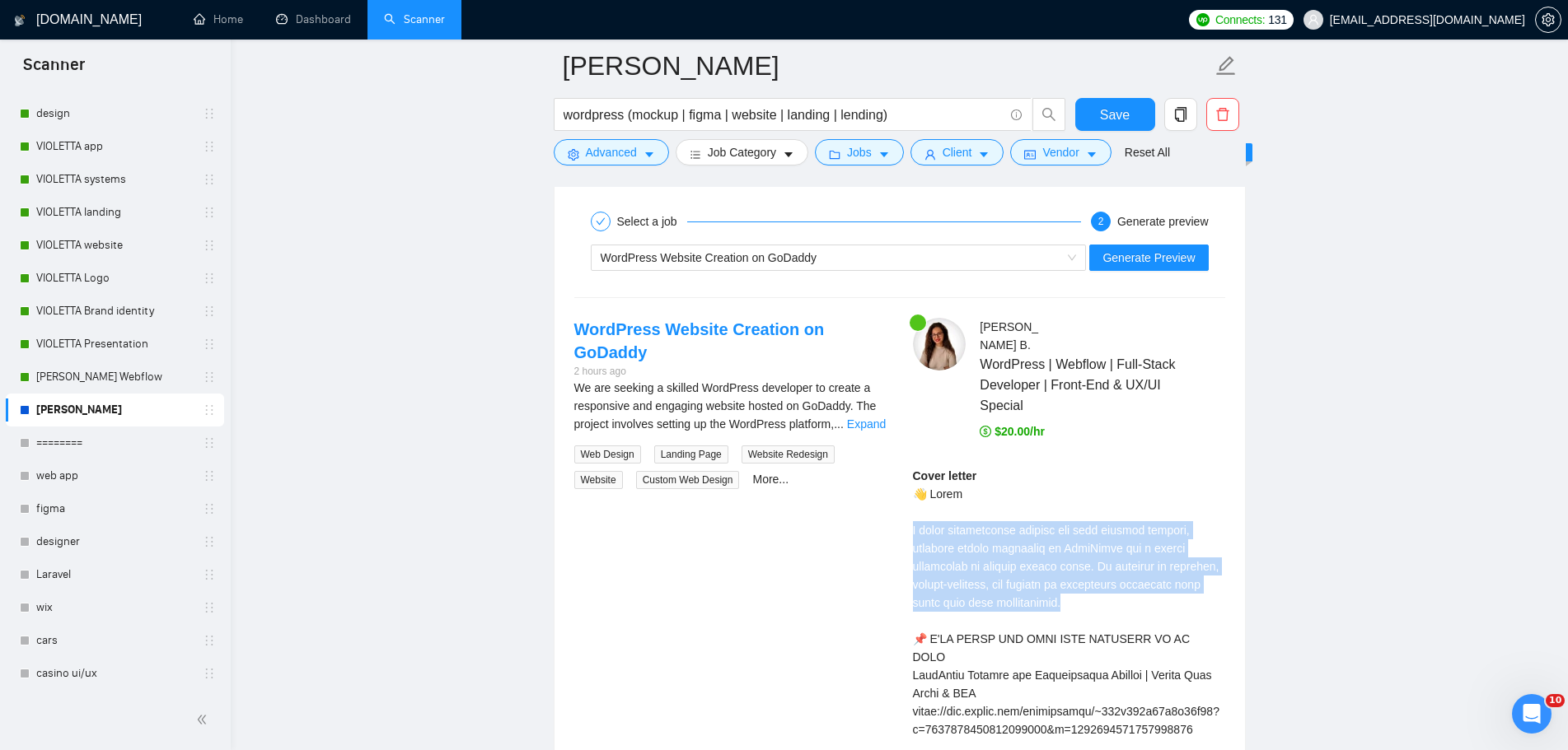
drag, startPoint x: 915, startPoint y: 513, endPoint x: 992, endPoint y: 583, distance: 104.1
click at [1160, 266] on button "Generate Preview" at bounding box center [1148, 257] width 119 height 27
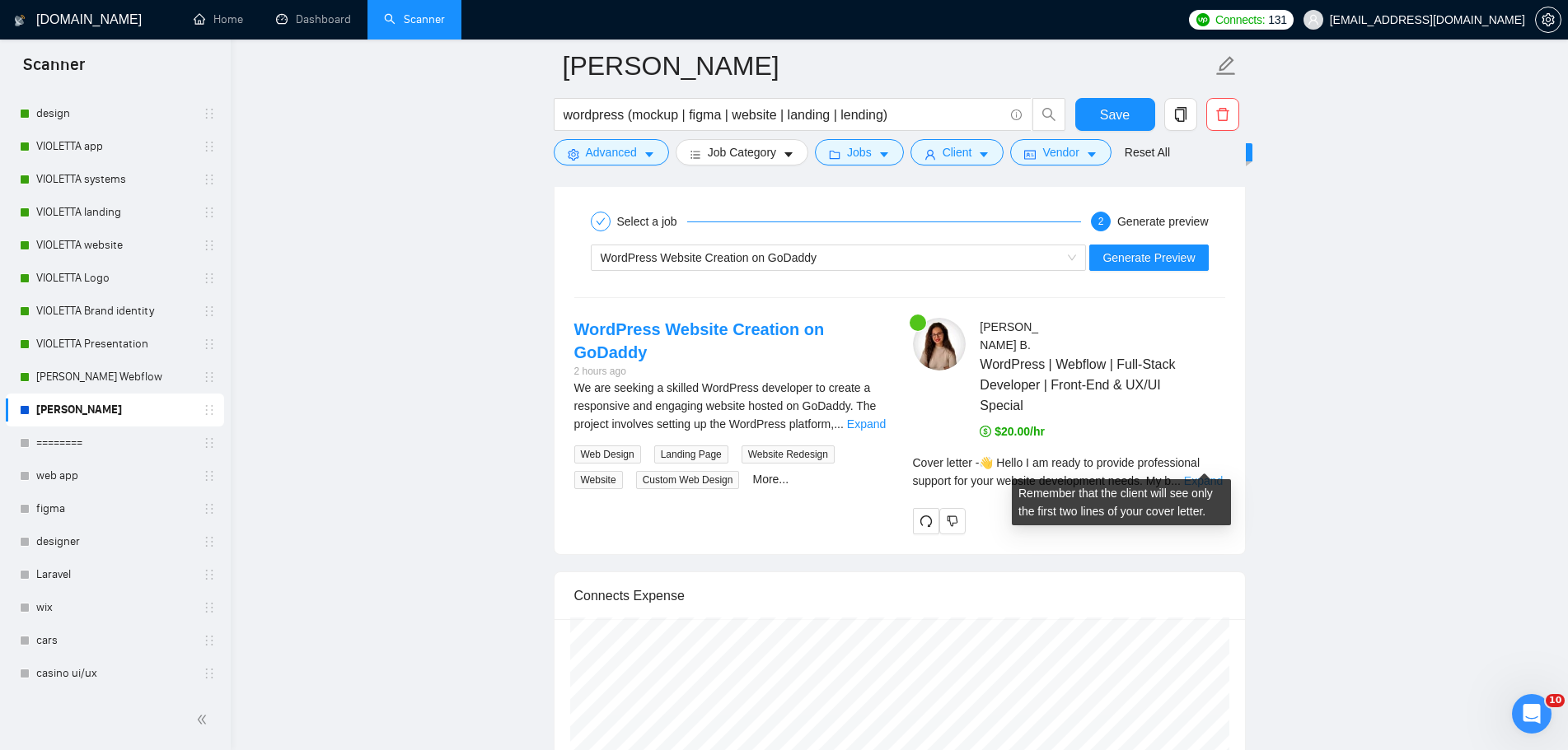
click at [1200, 474] on link "Expand" at bounding box center [1203, 481] width 39 height 13
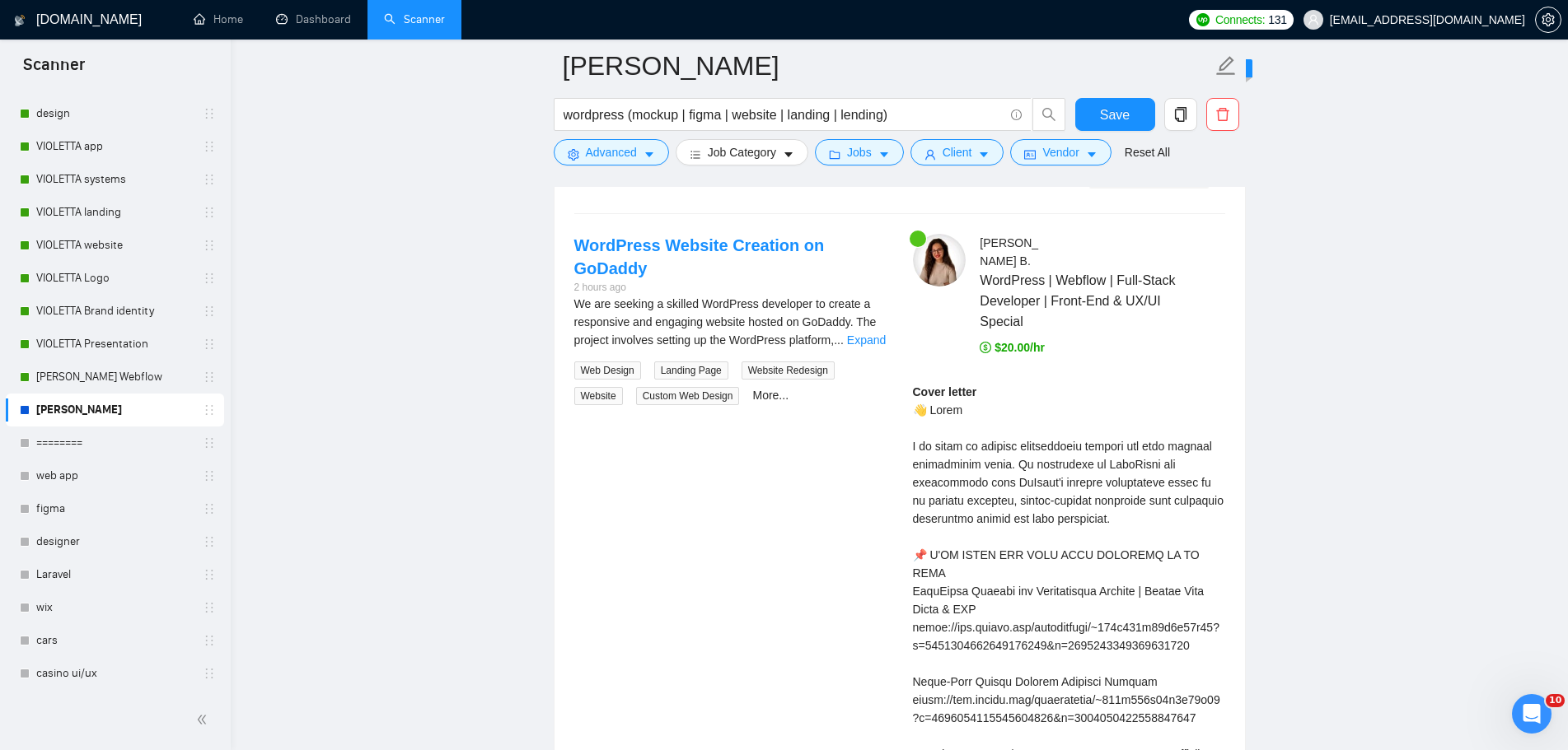
scroll to position [3424, 0]
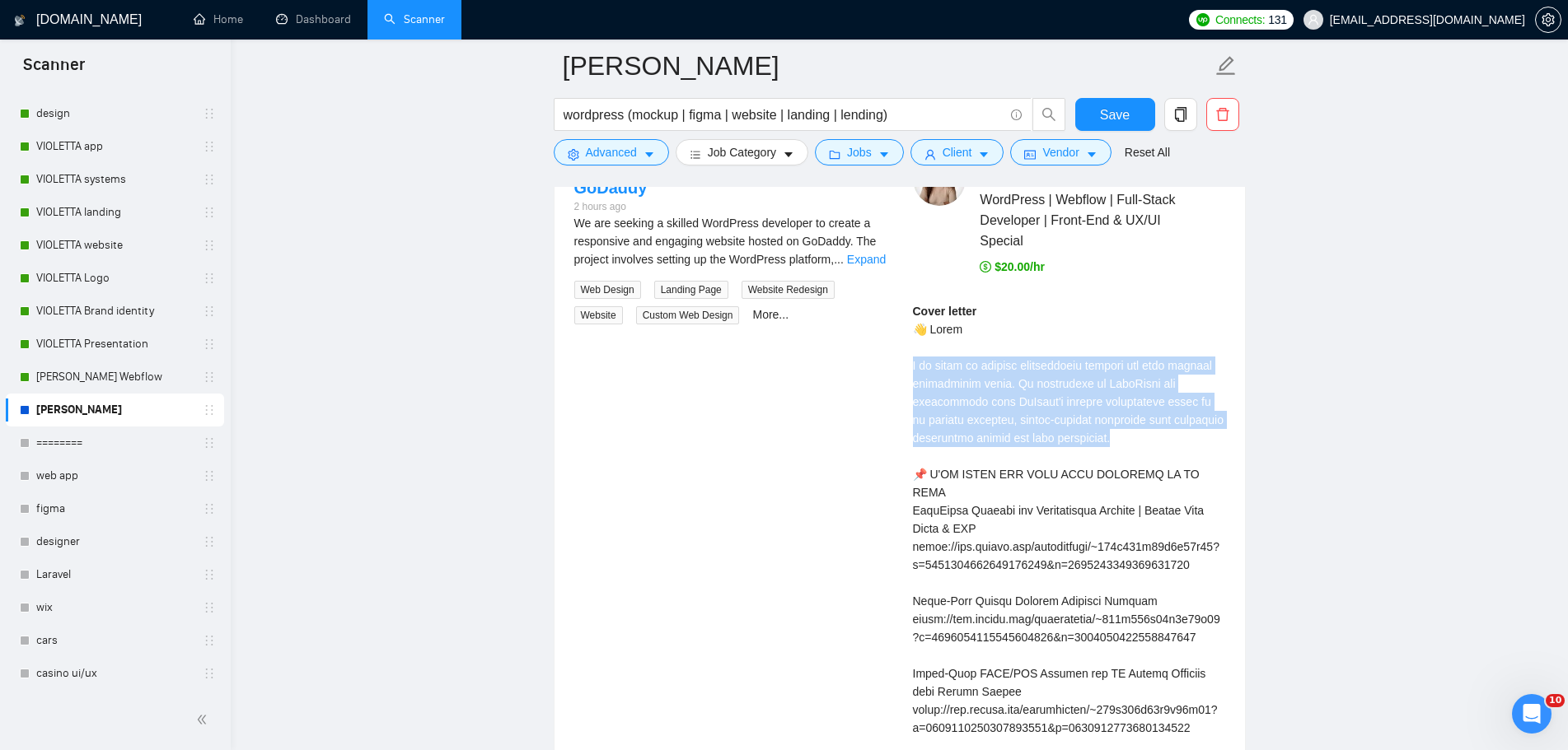
drag, startPoint x: 1121, startPoint y: 418, endPoint x: 899, endPoint y: 341, distance: 235.0
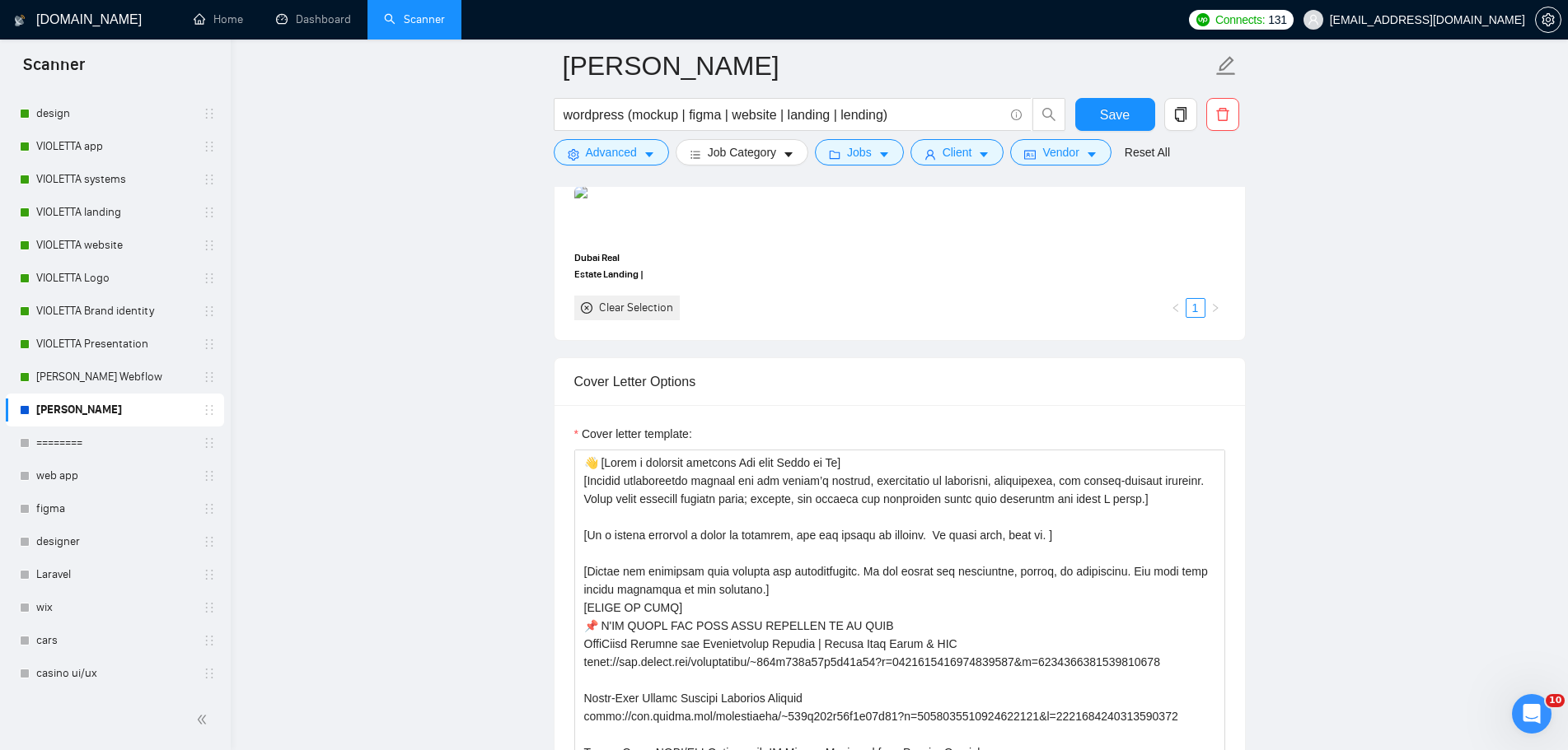
scroll to position [1860, 0]
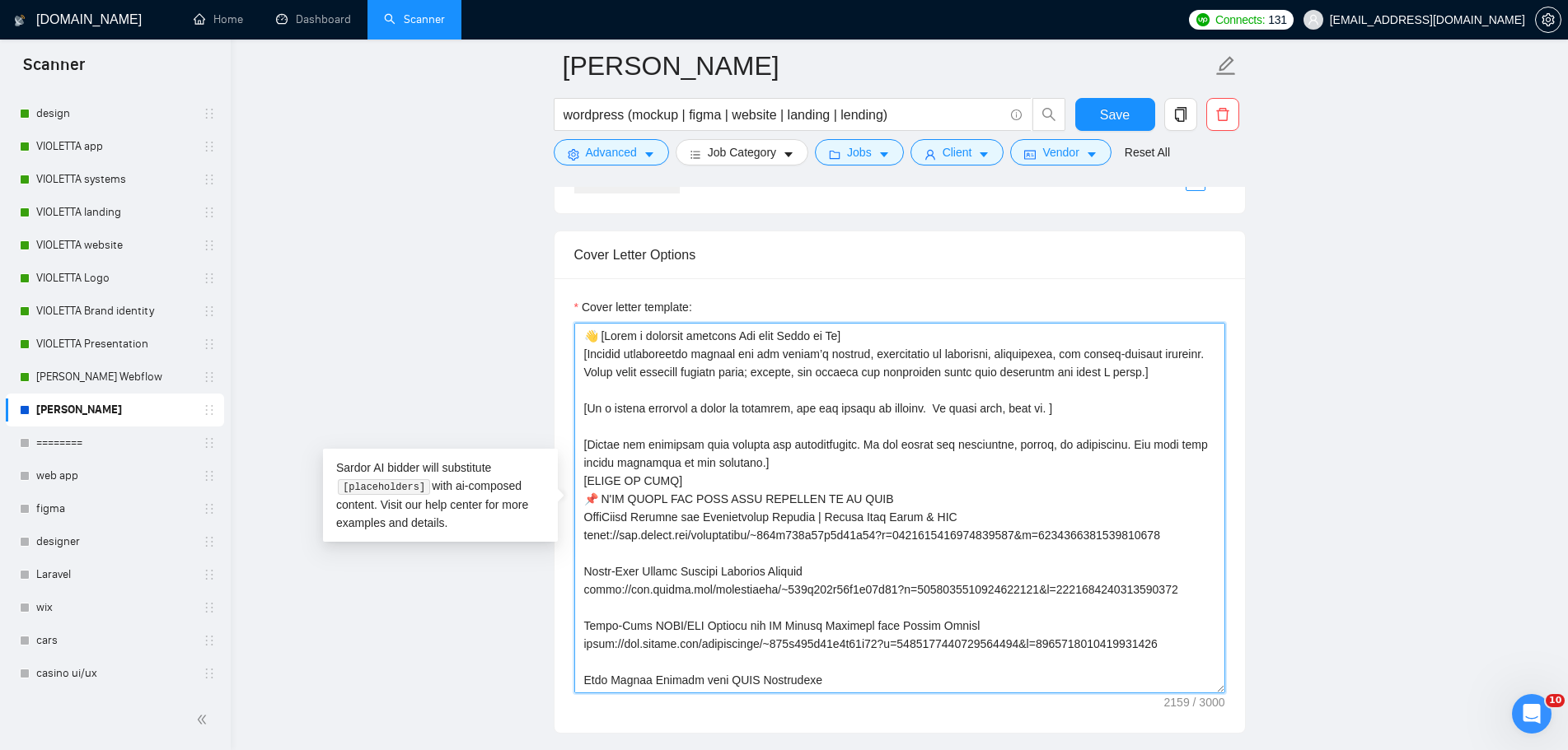
drag, startPoint x: 1143, startPoint y: 369, endPoint x: 581, endPoint y: 356, distance: 562.2
click at [581, 356] on textarea "Cover letter template:" at bounding box center [899, 508] width 651 height 371
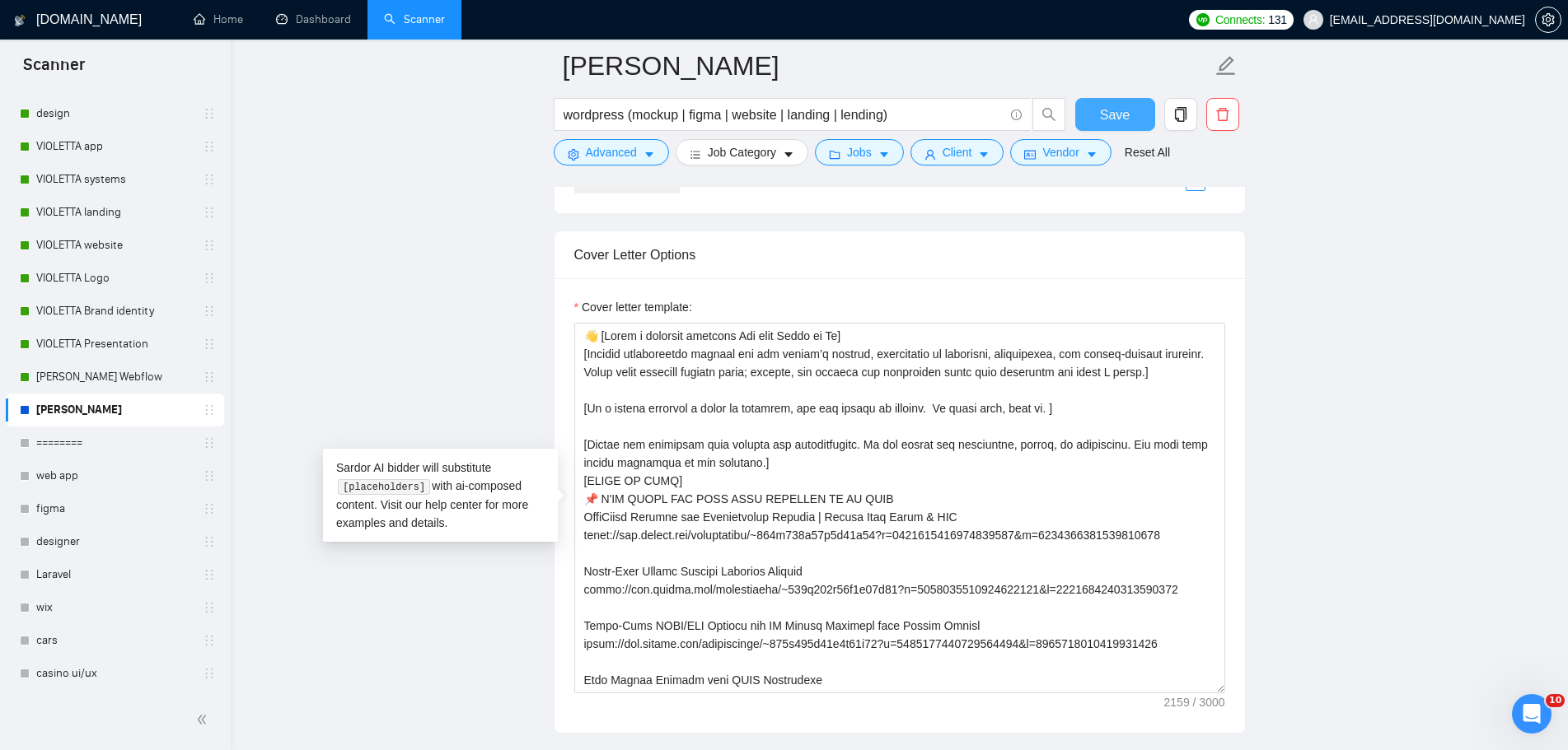
click at [1127, 117] on span "Save" at bounding box center [1115, 114] width 30 height 20
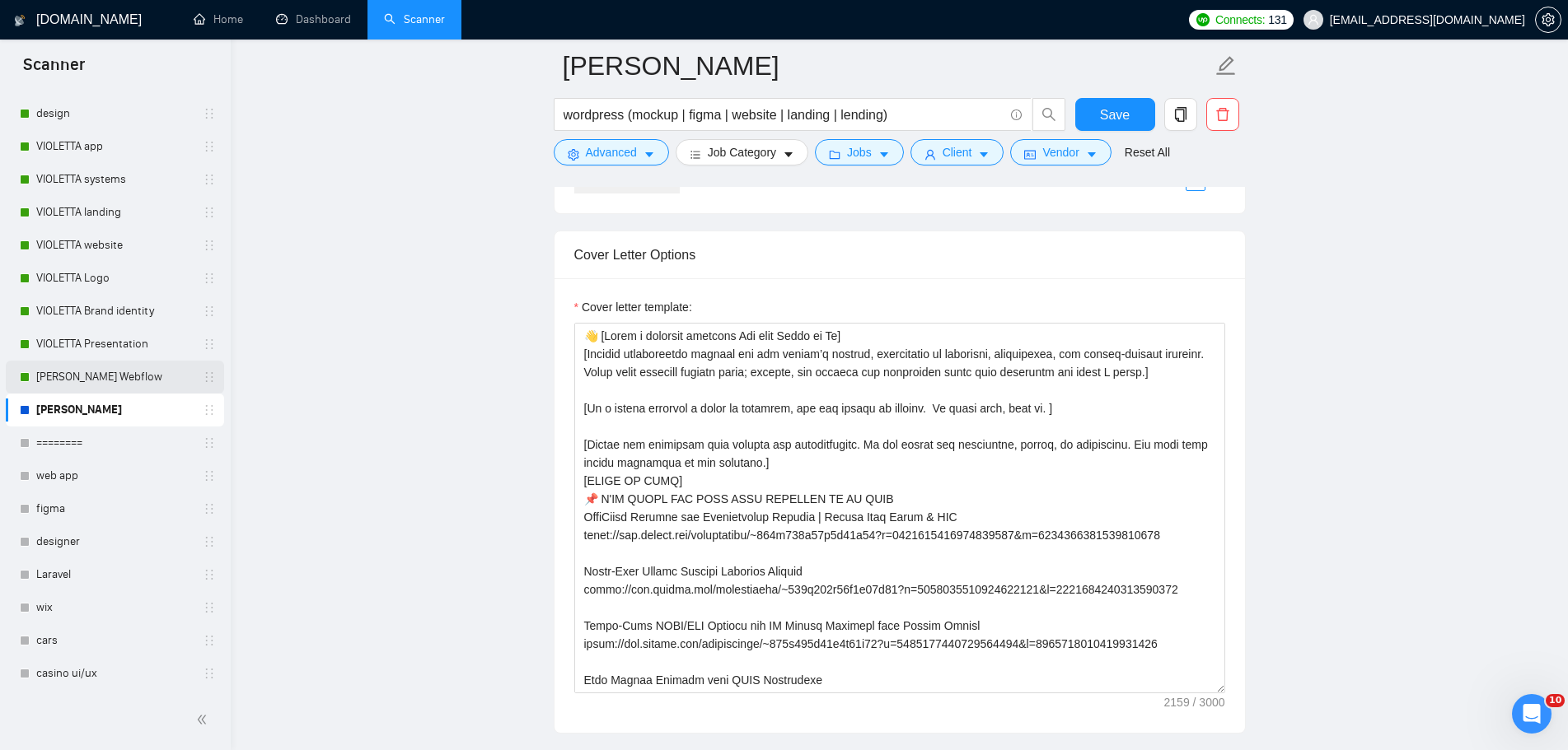
click at [119, 372] on link "[PERSON_NAME] Webflow" at bounding box center [114, 377] width 157 height 33
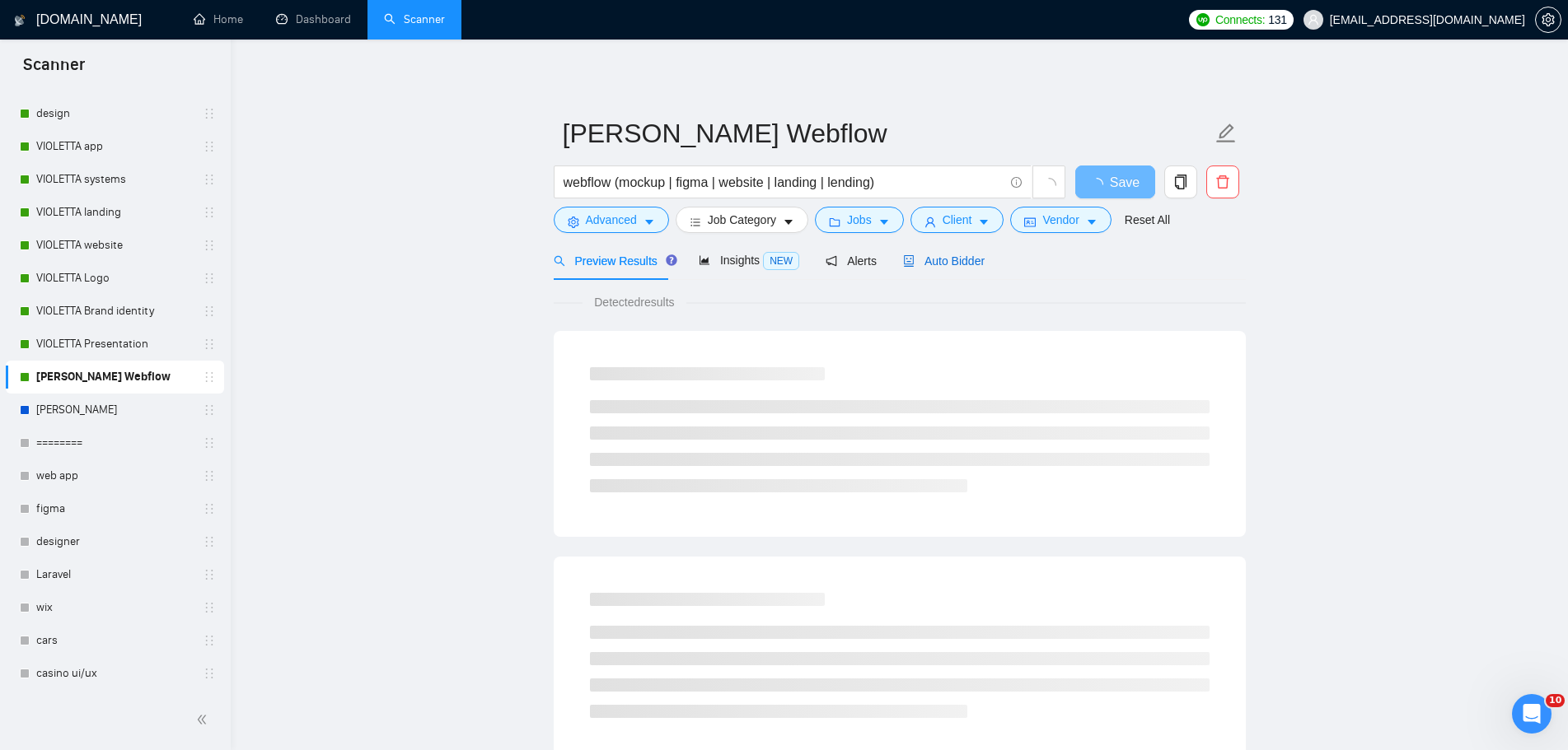
click at [947, 268] on span "Auto Bidder" at bounding box center [943, 261] width 81 height 13
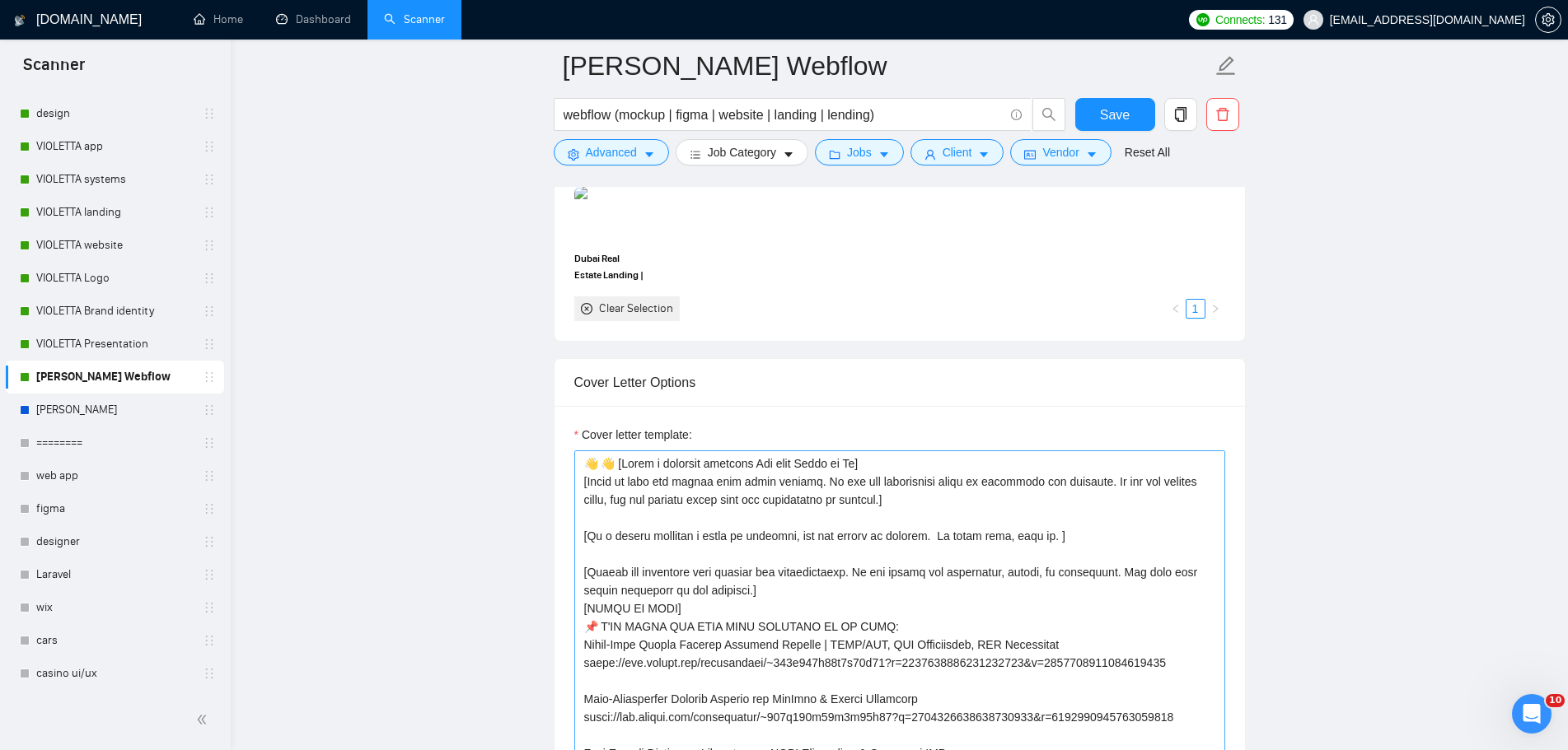
scroll to position [1812, 0]
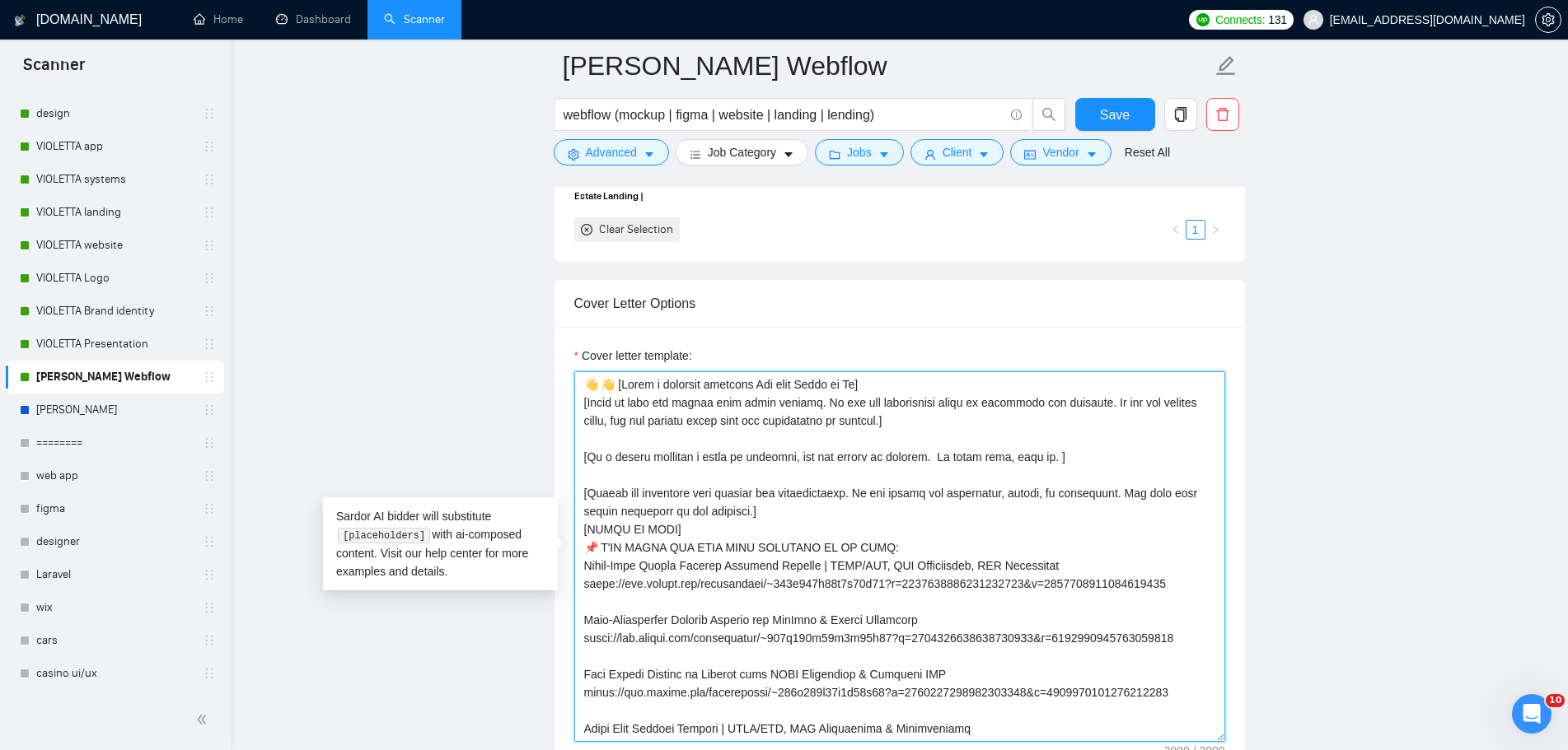
drag, startPoint x: 916, startPoint y: 418, endPoint x: 526, endPoint y: 397, distance: 390.6
click at [526, 397] on main "[PERSON_NAME] Webflow webflow (mockup | figma | website | landing | lending) Sa…" at bounding box center [898, 645] width 1284 height 4781
paste textarea "Propose professional support for the client’s project, emphasizing my expertise…"
click at [619, 383] on textarea "Cover letter template:" at bounding box center [899, 557] width 651 height 371
type textarea "👋 [Lorem i dolorsit ametcons Adi elit Seddo ei Te] [Incidid utlaboreetdo magnaa…"
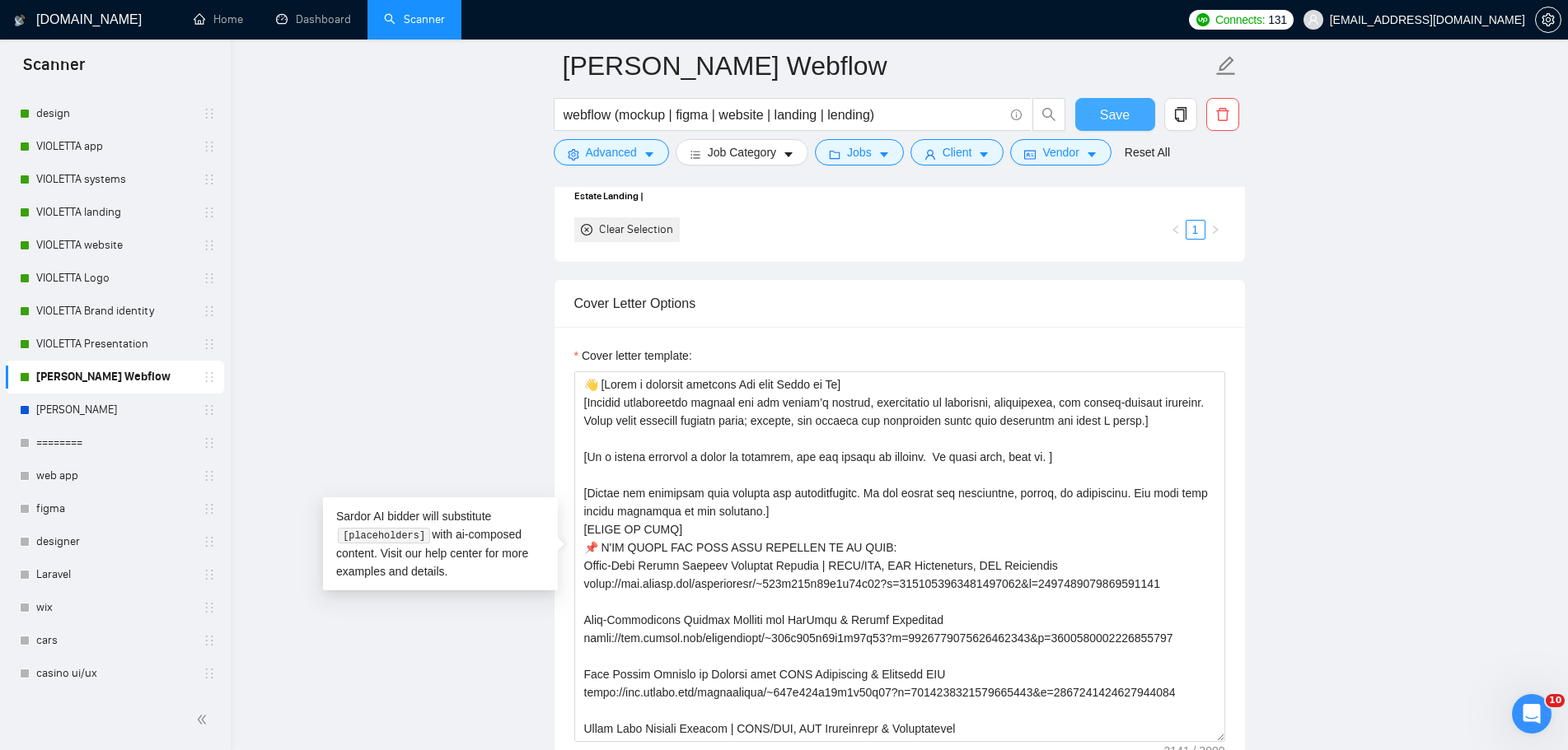
click at [1115, 108] on span "Save" at bounding box center [1115, 114] width 30 height 20
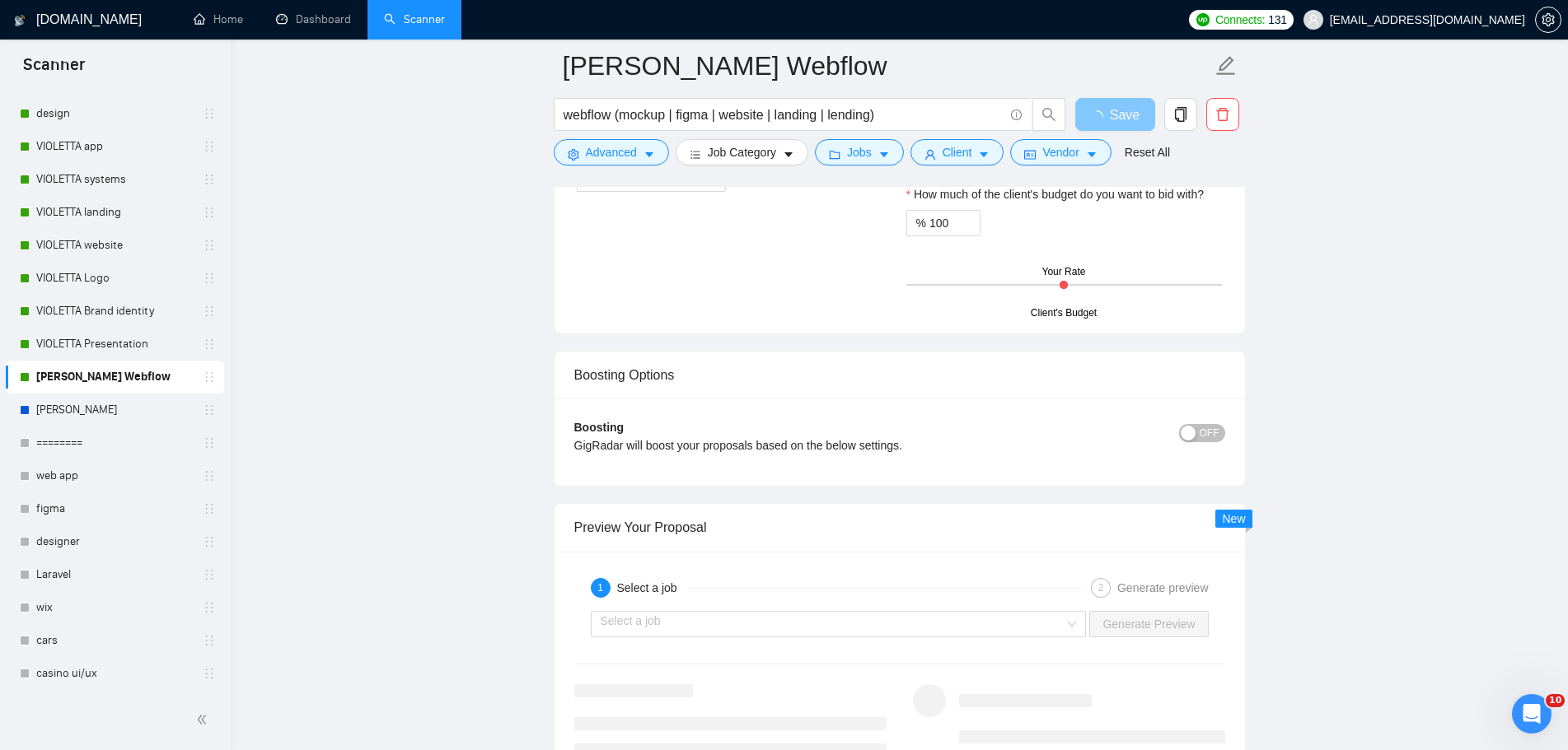
scroll to position [3046, 0]
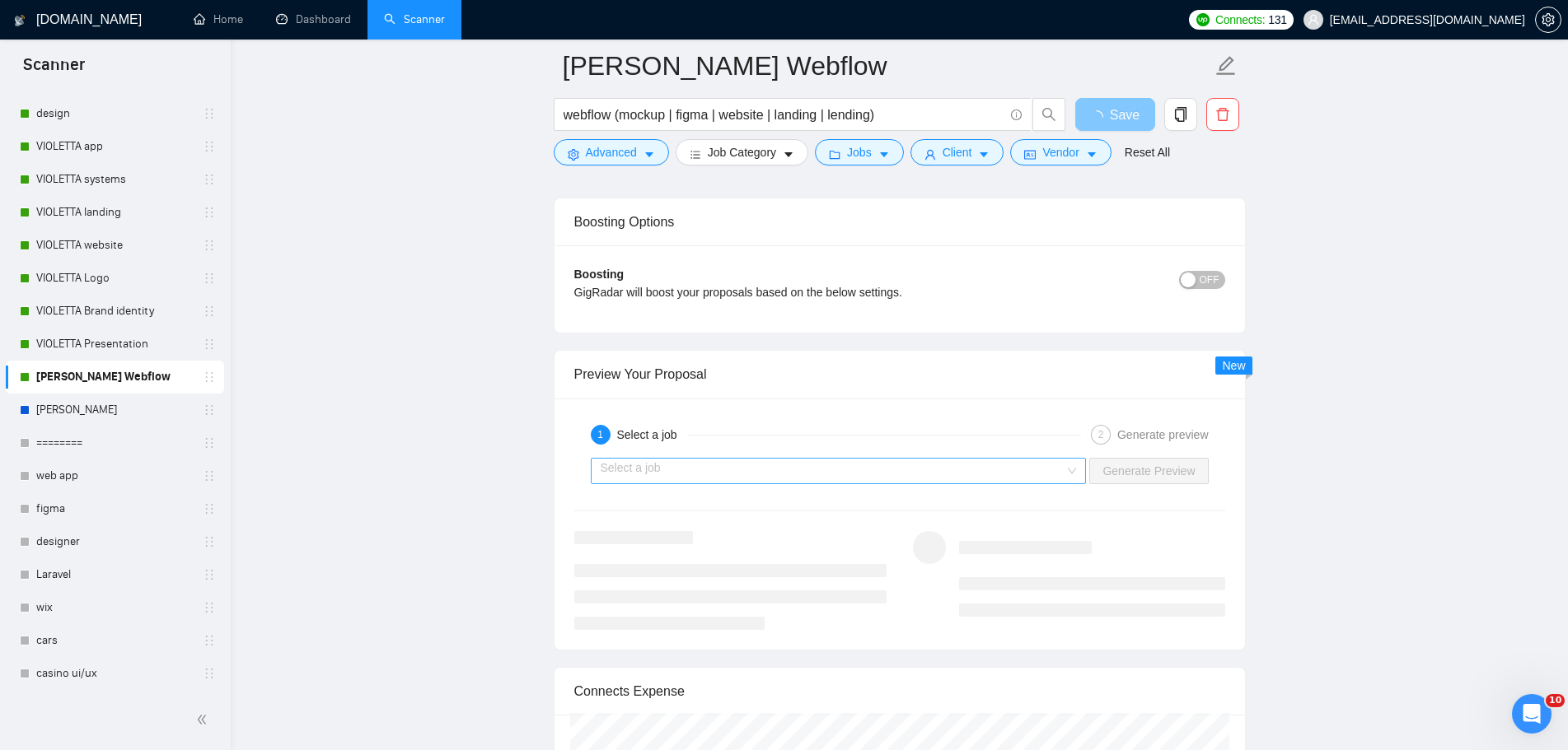
click at [1074, 471] on div "Select a job" at bounding box center [838, 470] width 496 height 27
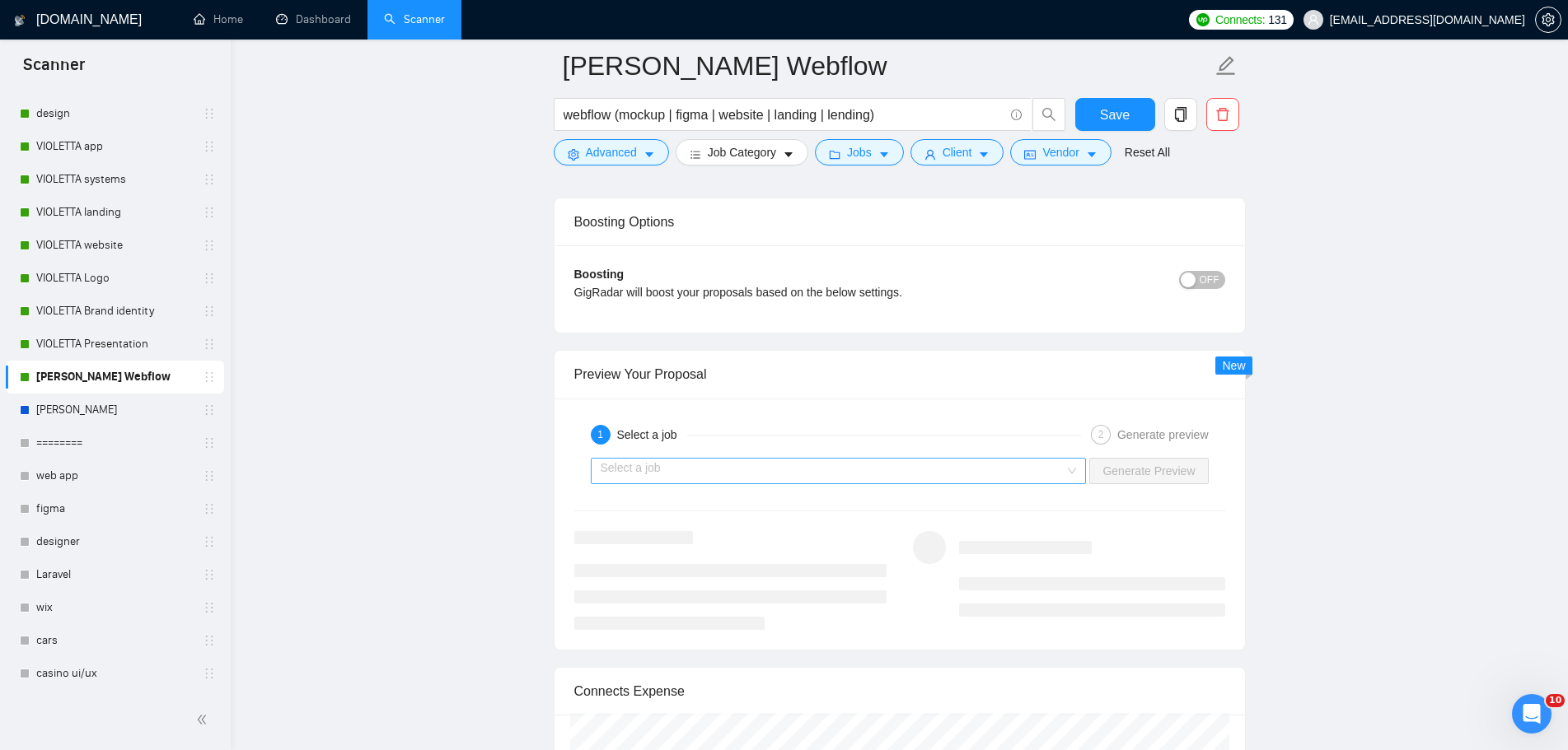
click at [1001, 482] on div "Select a job" at bounding box center [838, 470] width 496 height 27
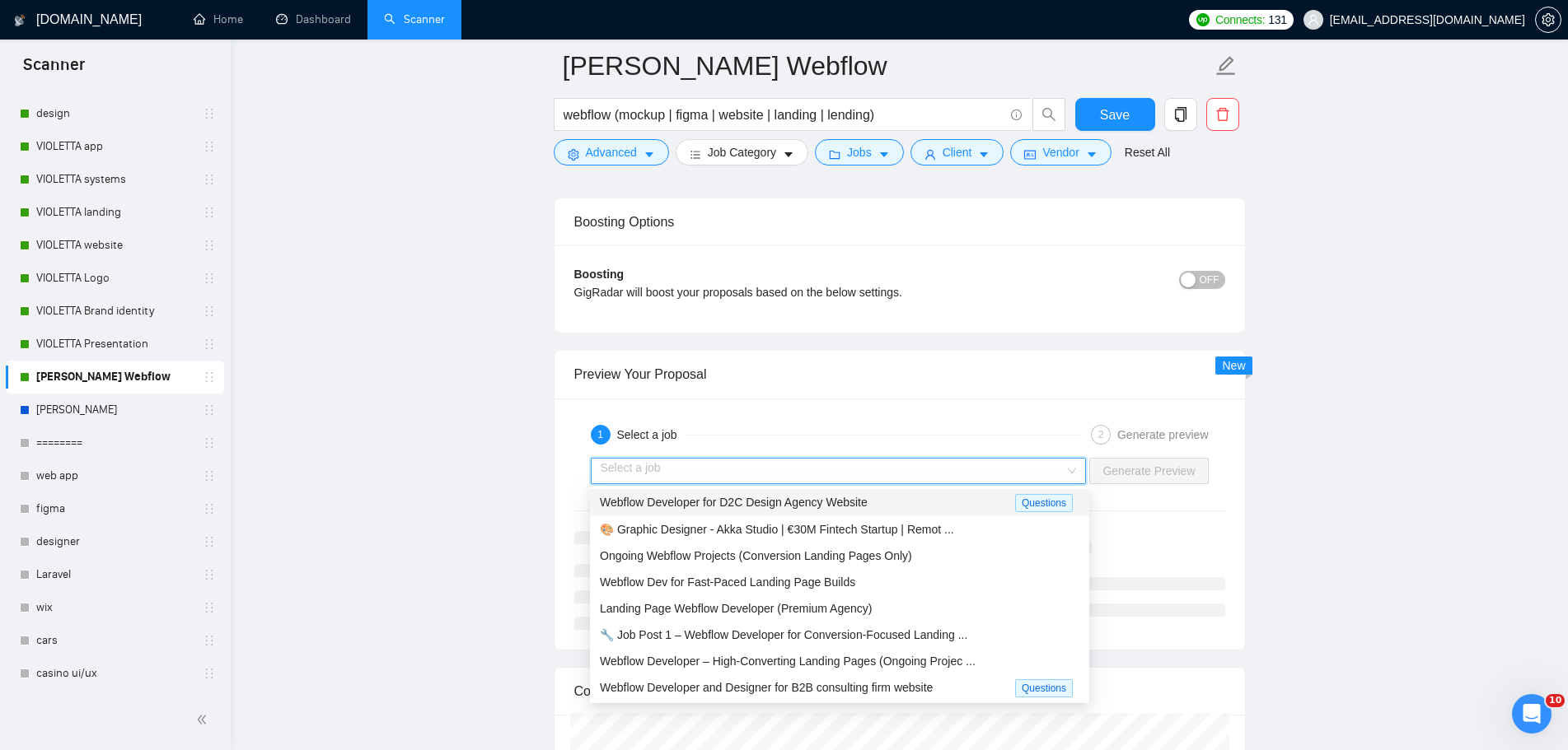
click at [908, 501] on div "Webflow Developer for D2C Design Agency Website" at bounding box center [808, 503] width 415 height 19
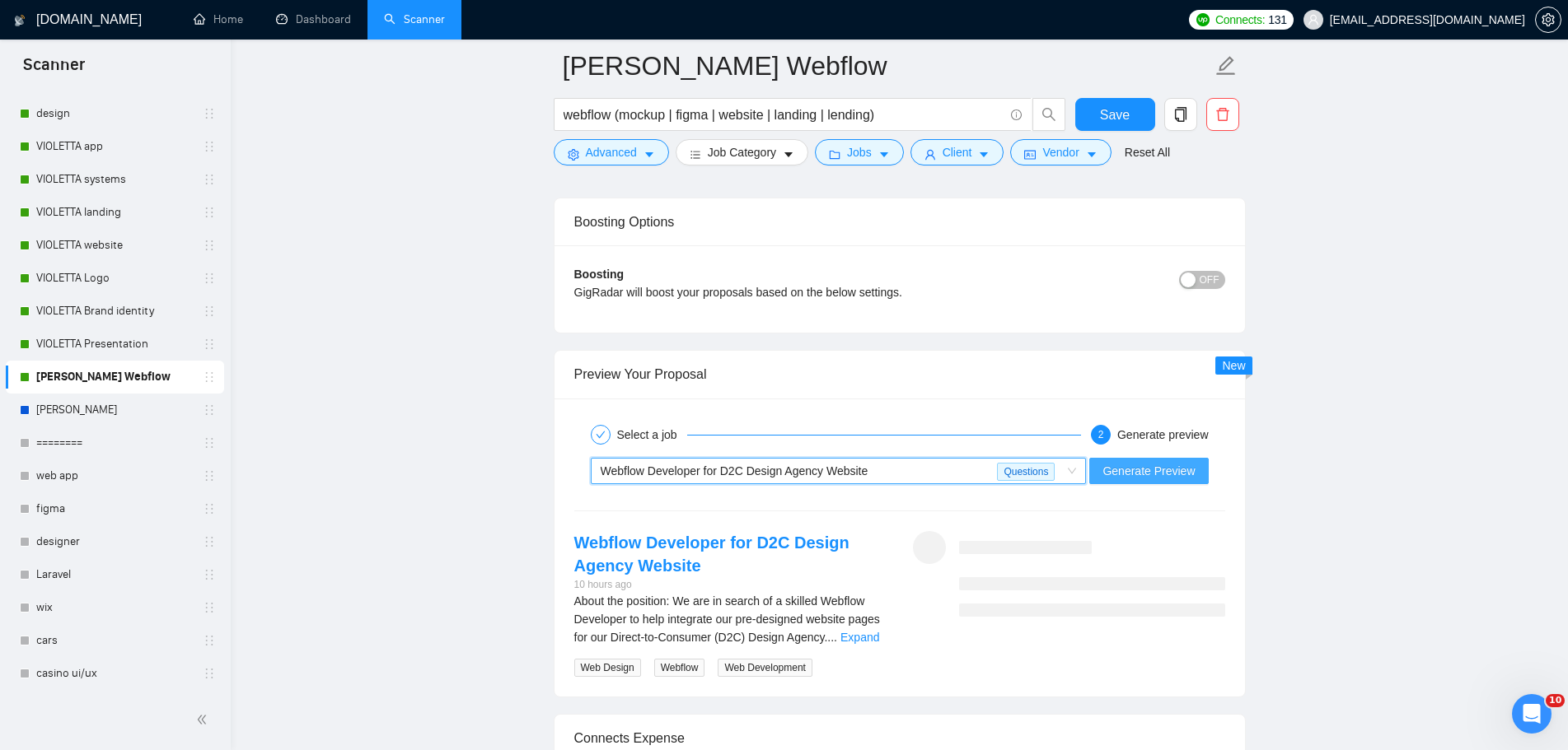
click at [1162, 479] on button "Generate Preview" at bounding box center [1148, 470] width 119 height 27
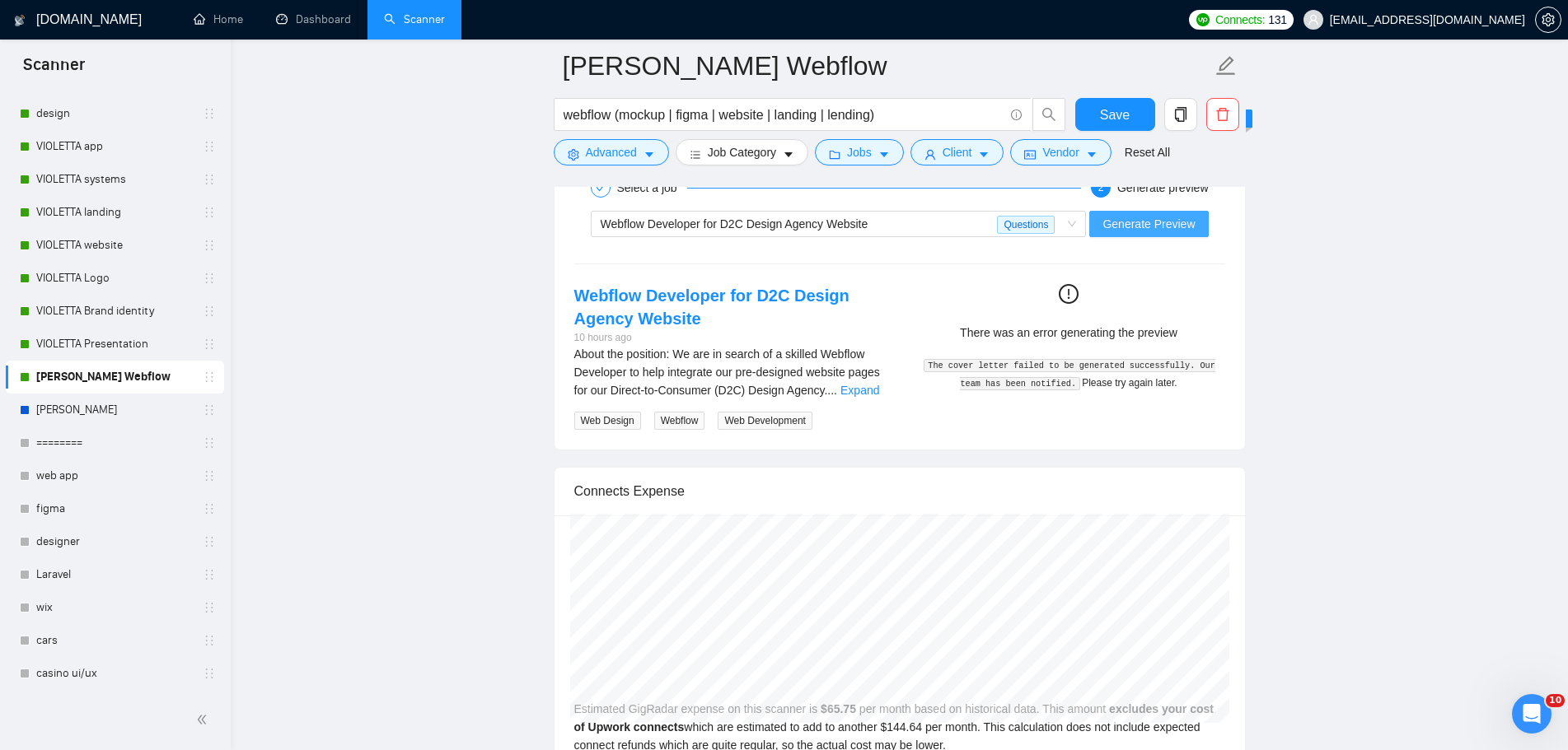
scroll to position [3129, 0]
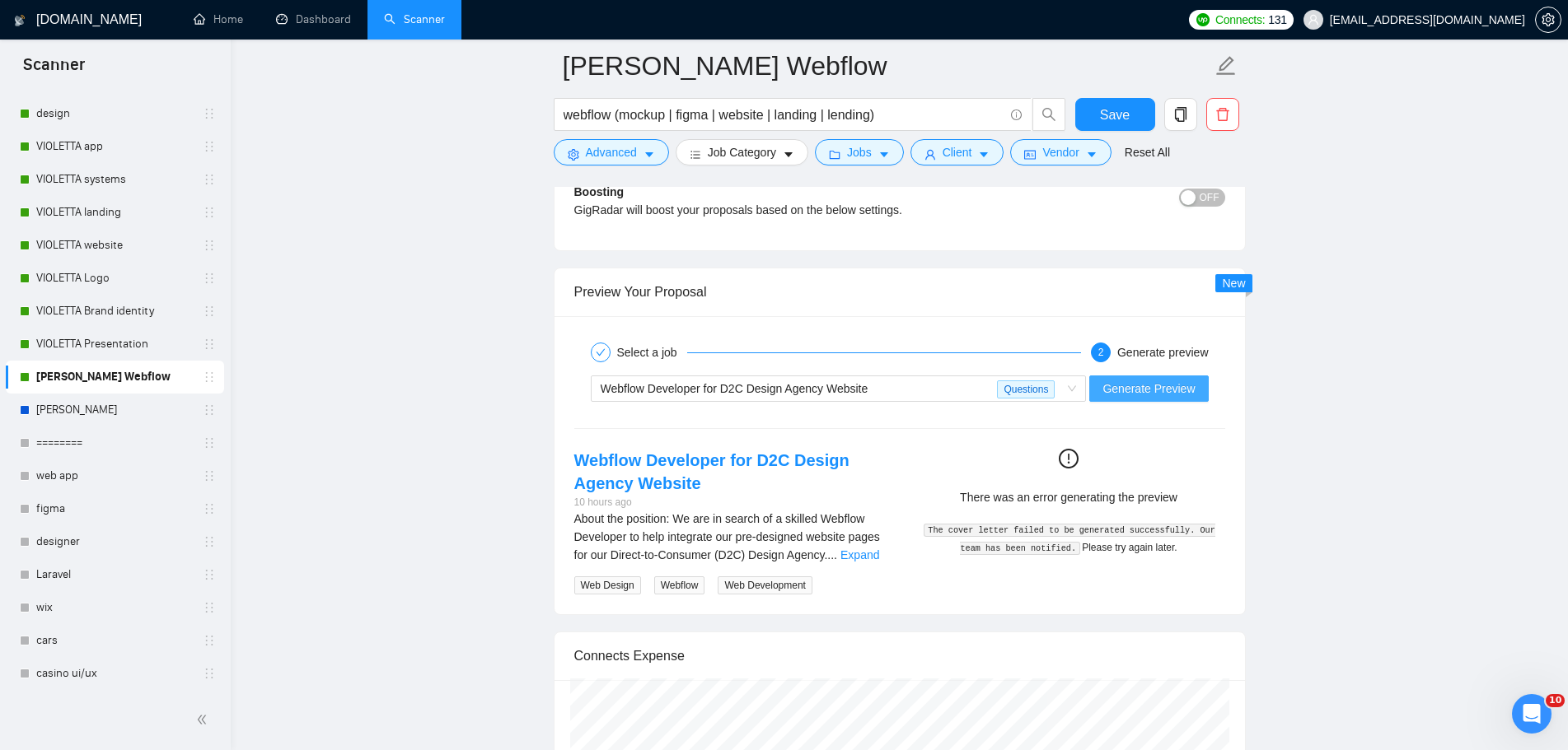
click at [1170, 374] on div "Webflow Developer for D2C Design Agency Website Questions Generate Preview" at bounding box center [899, 388] width 654 height 40
click at [1172, 388] on span "Generate Preview" at bounding box center [1148, 388] width 92 height 18
